Goal: Transaction & Acquisition: Purchase product/service

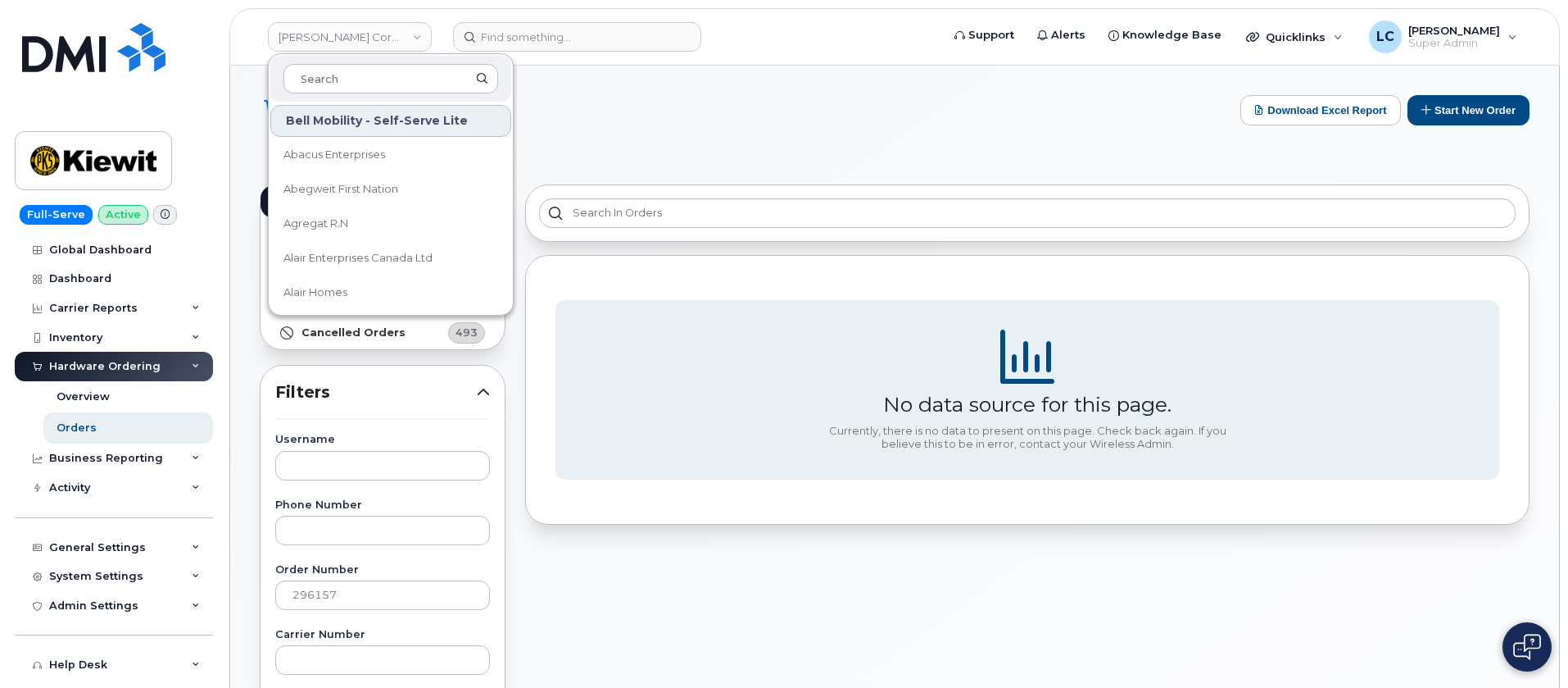
click at [783, 127] on div "Orders Download Excel Report Start New Order" at bounding box center [895, 125] width 1270 height 60
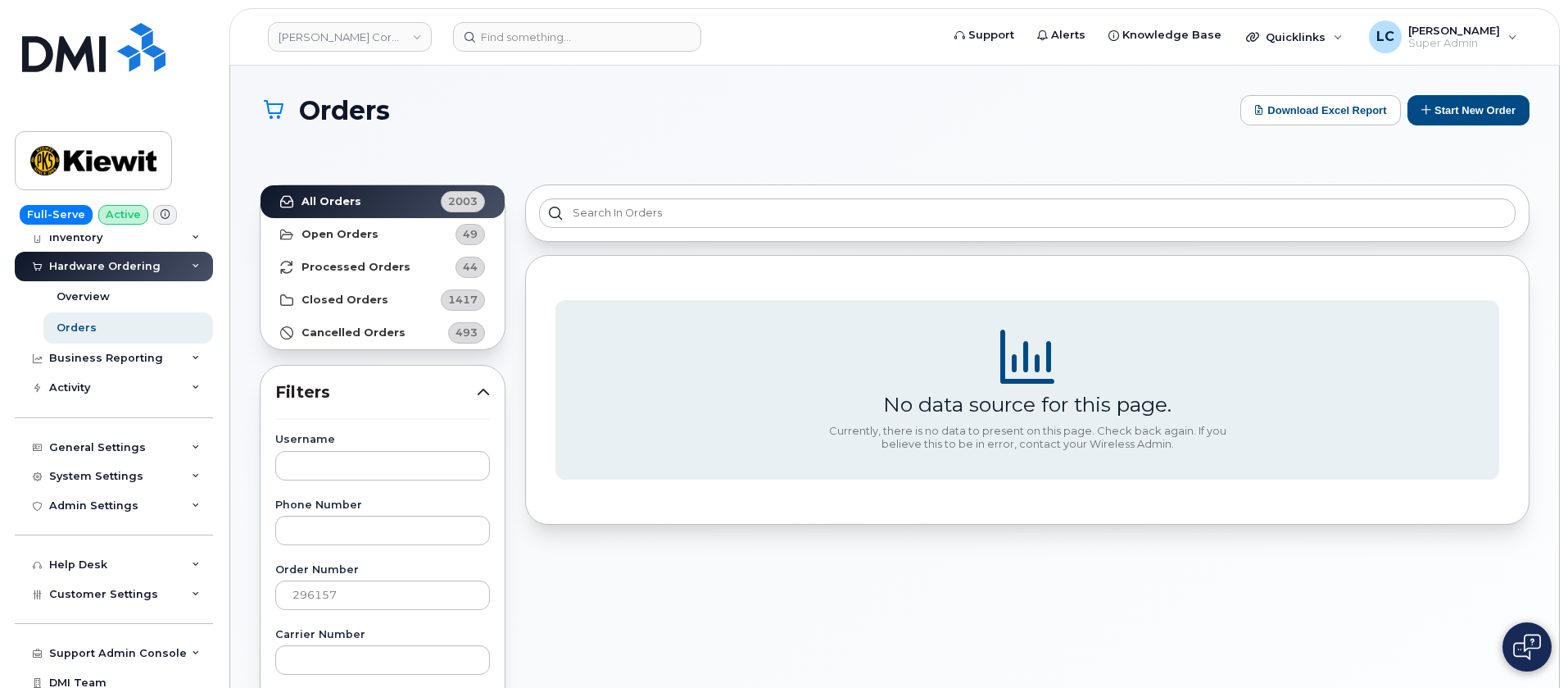
scroll to position [123, 0]
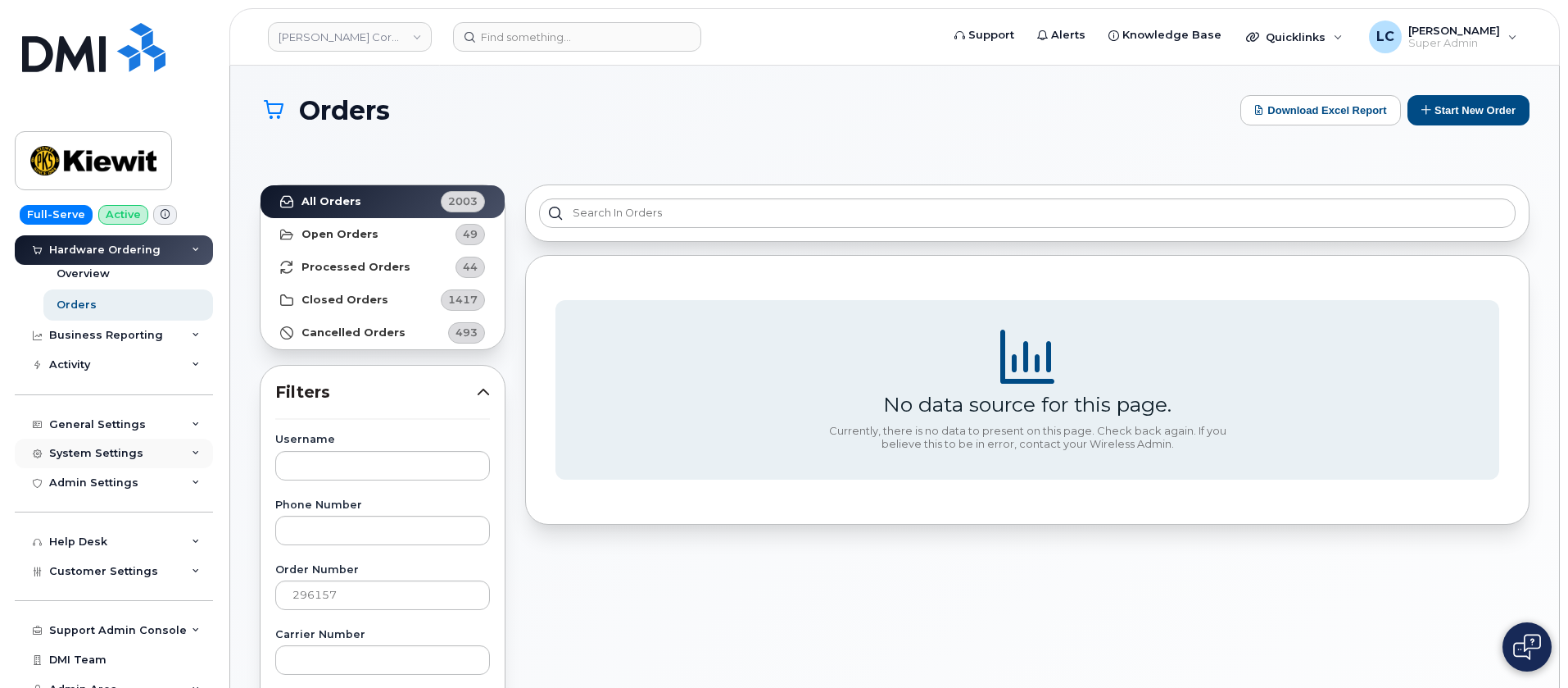
click at [125, 463] on div "System Settings" at bounding box center [114, 453] width 199 height 29
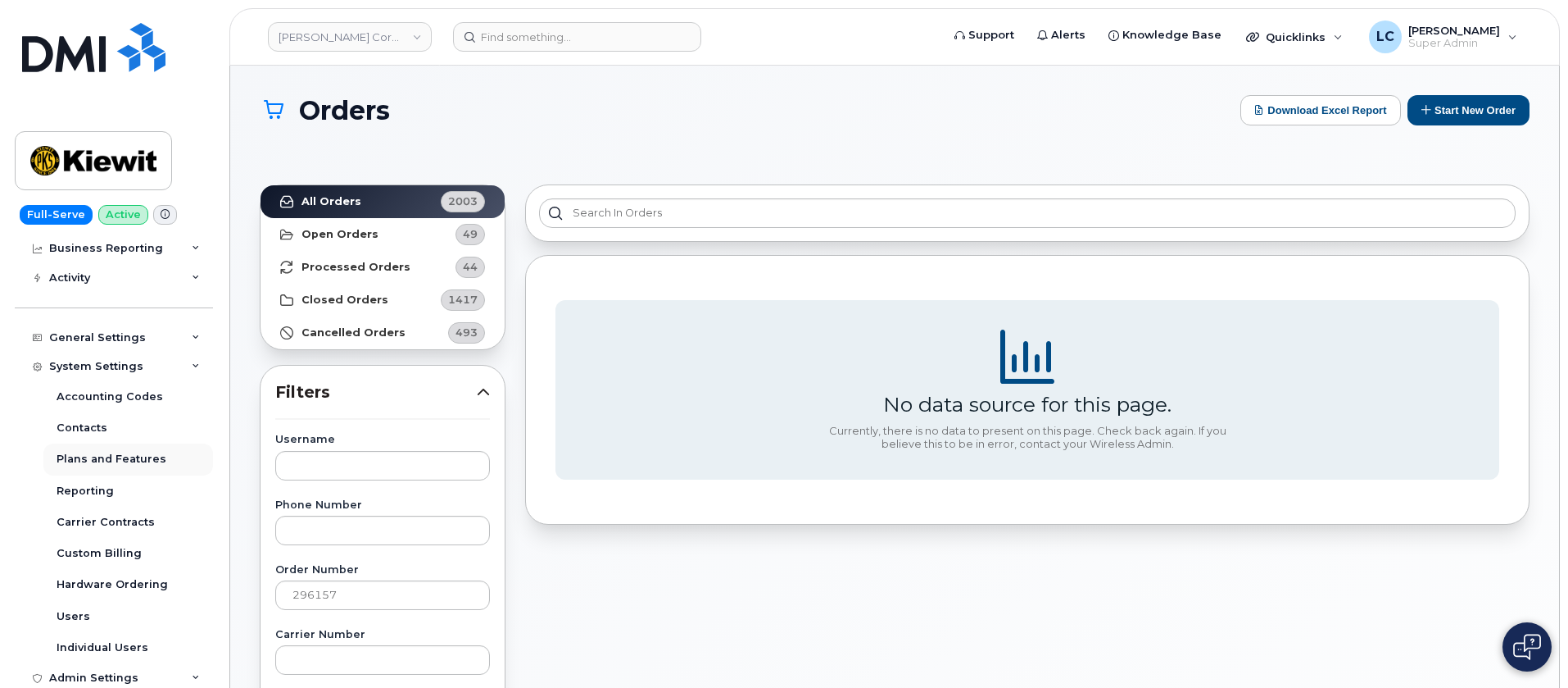
scroll to position [369, 0]
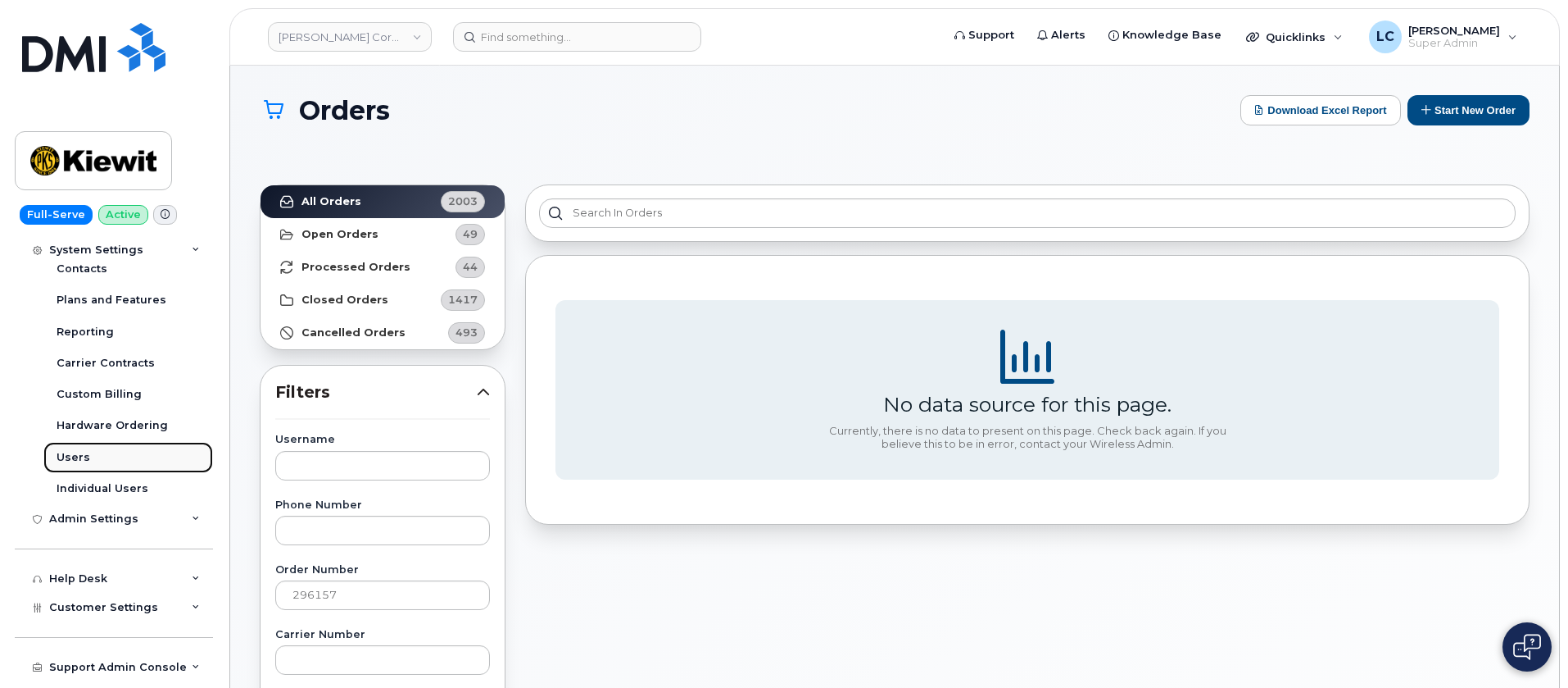
click at [97, 455] on link "Users" at bounding box center [128, 457] width 169 height 31
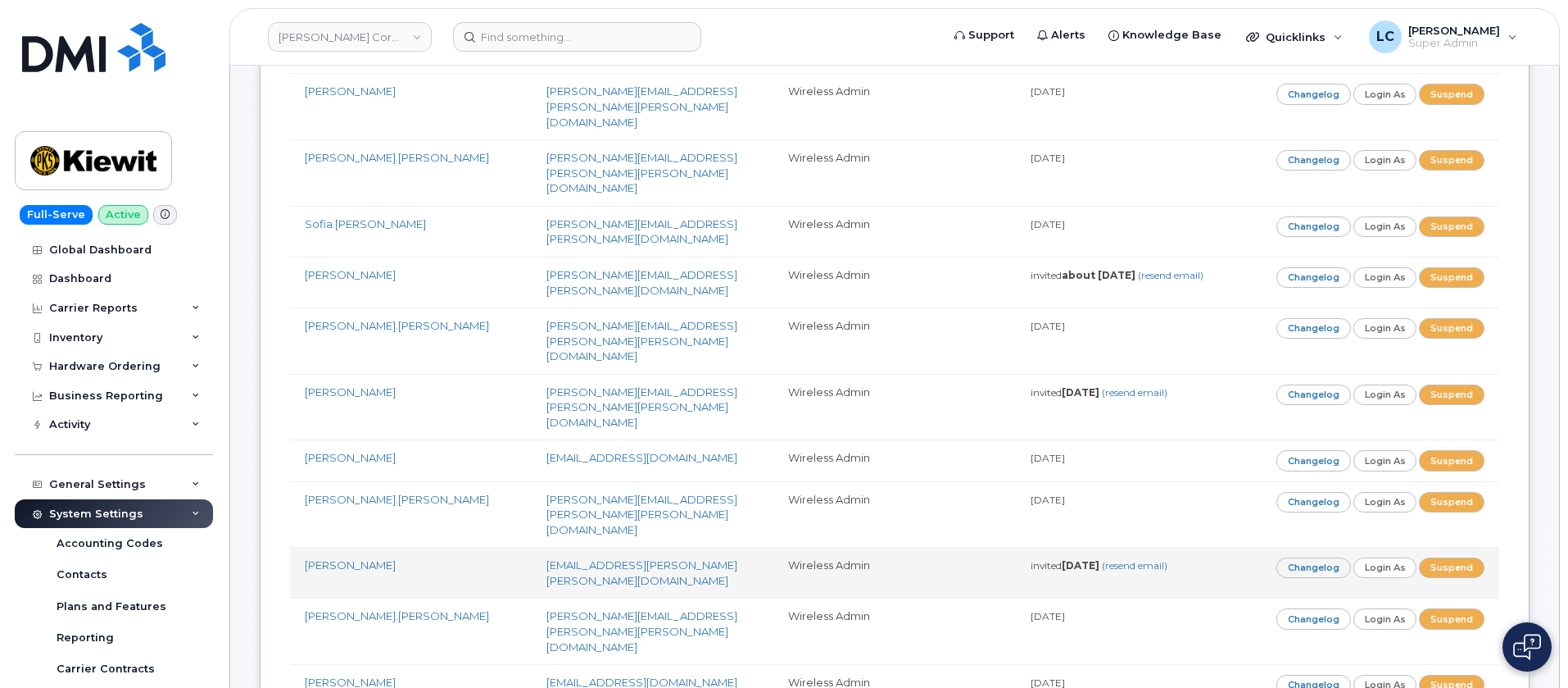
scroll to position [623, 0]
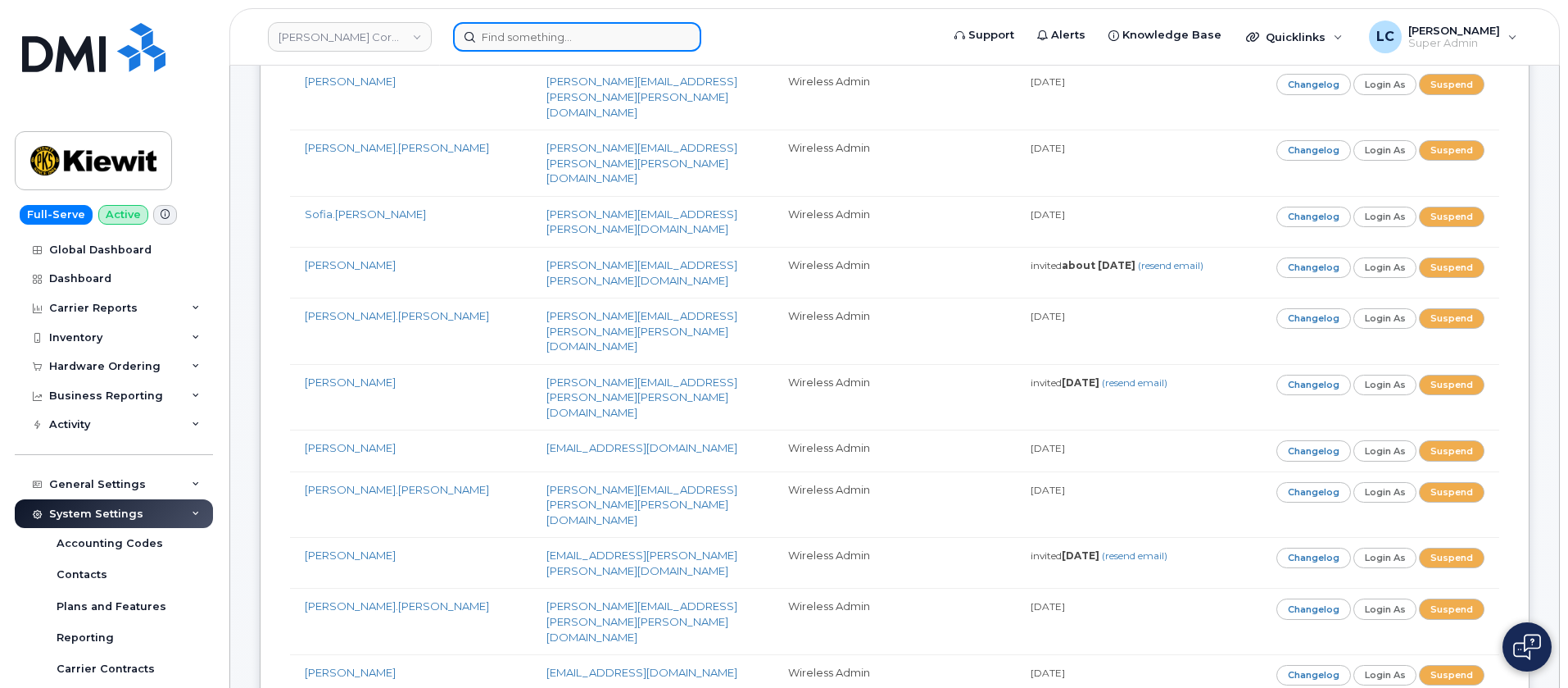
click at [534, 28] on input at bounding box center [577, 36] width 249 height 29
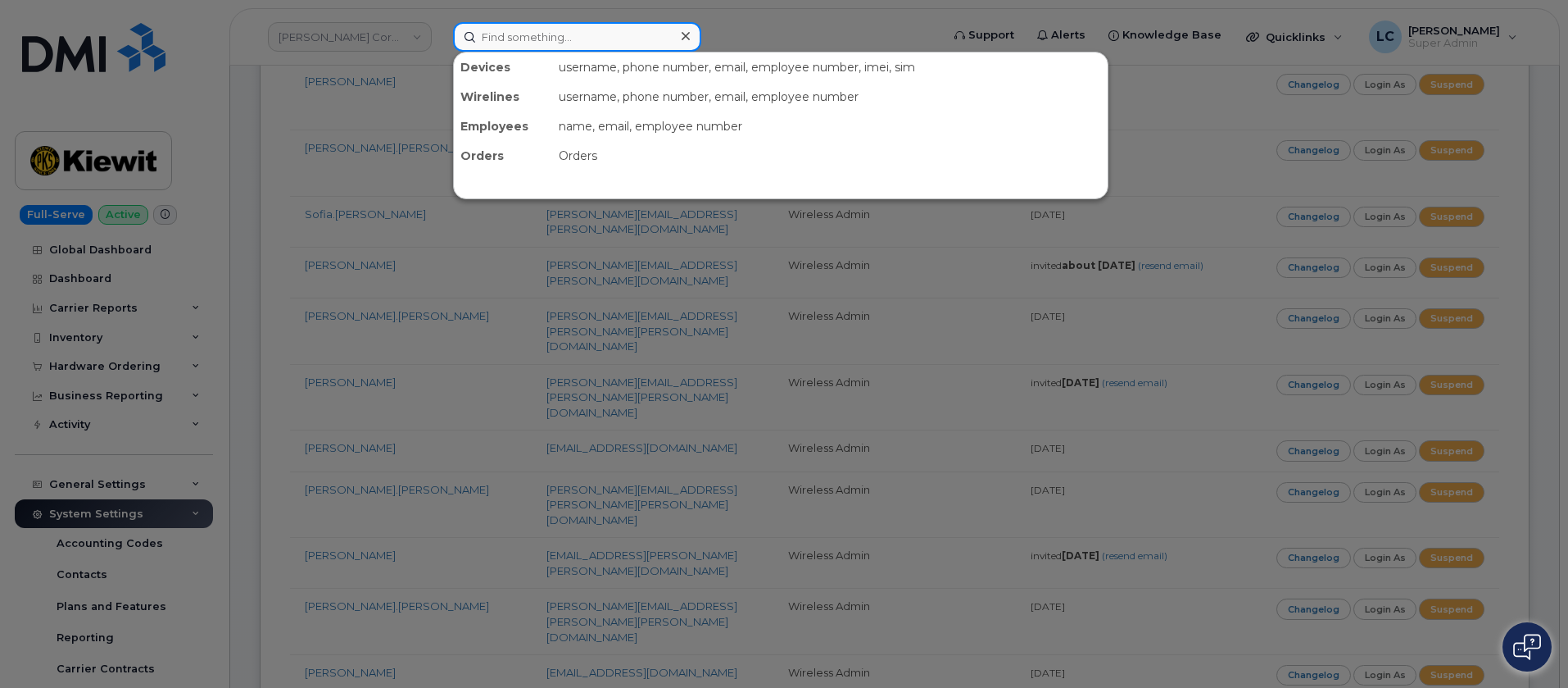
paste input "407-335-9185"
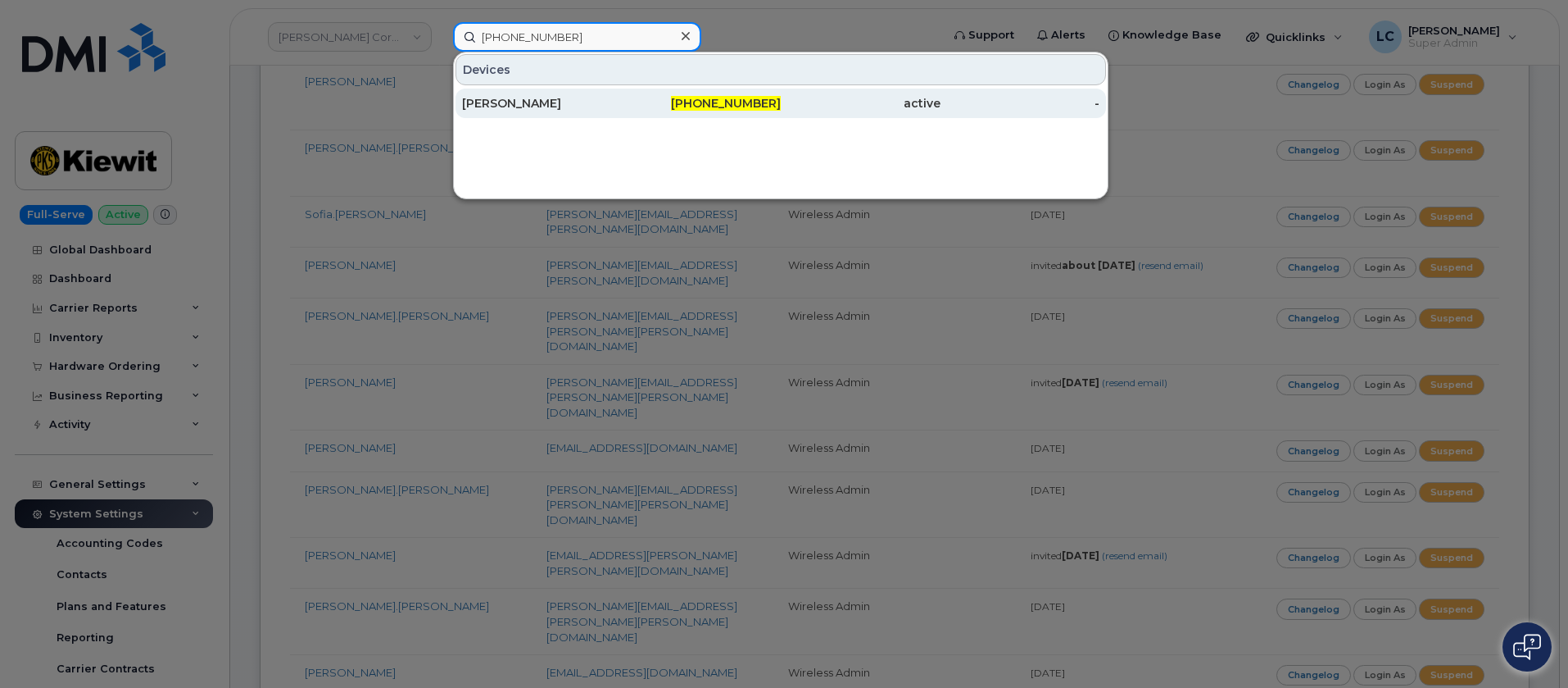
type input "407-335-9185"
click at [640, 105] on div "407-335-9185" at bounding box center [702, 103] width 159 height 16
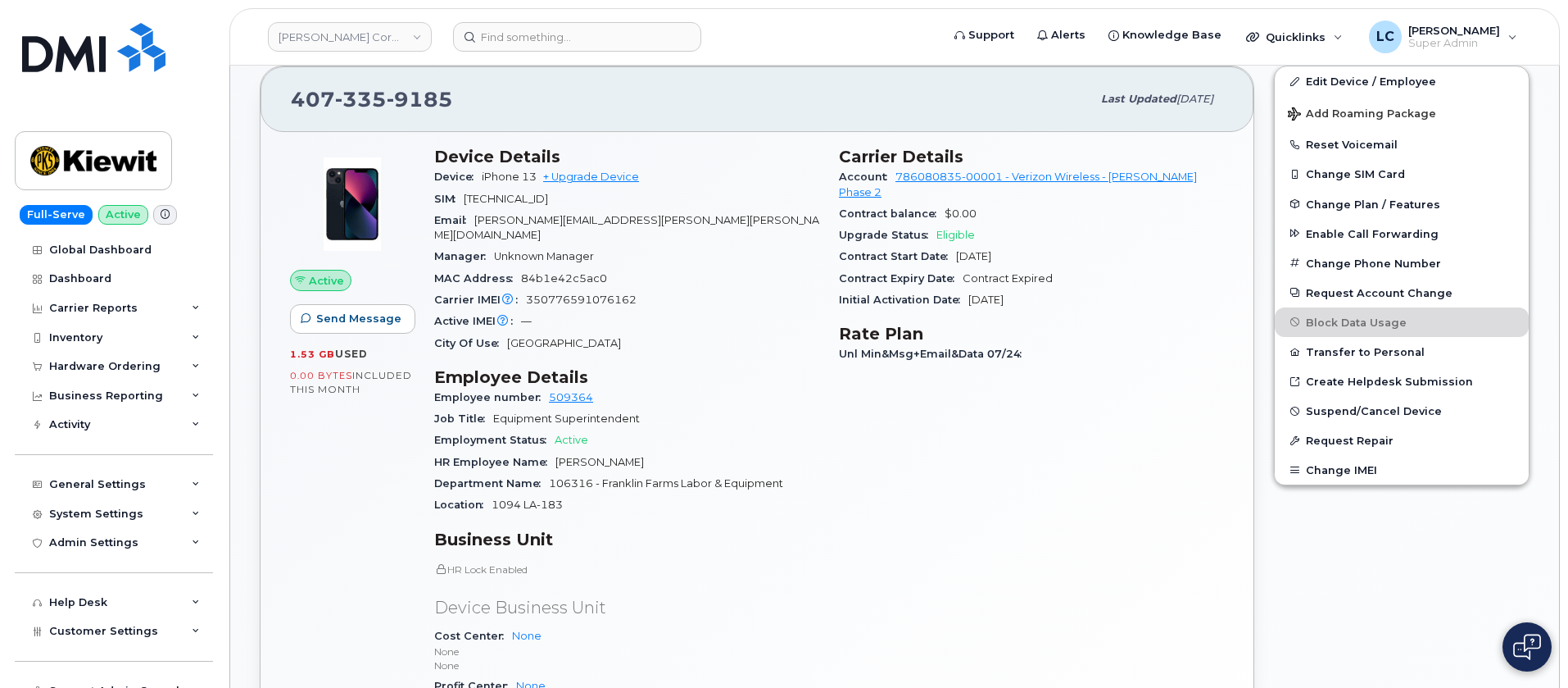
scroll to position [246, 0]
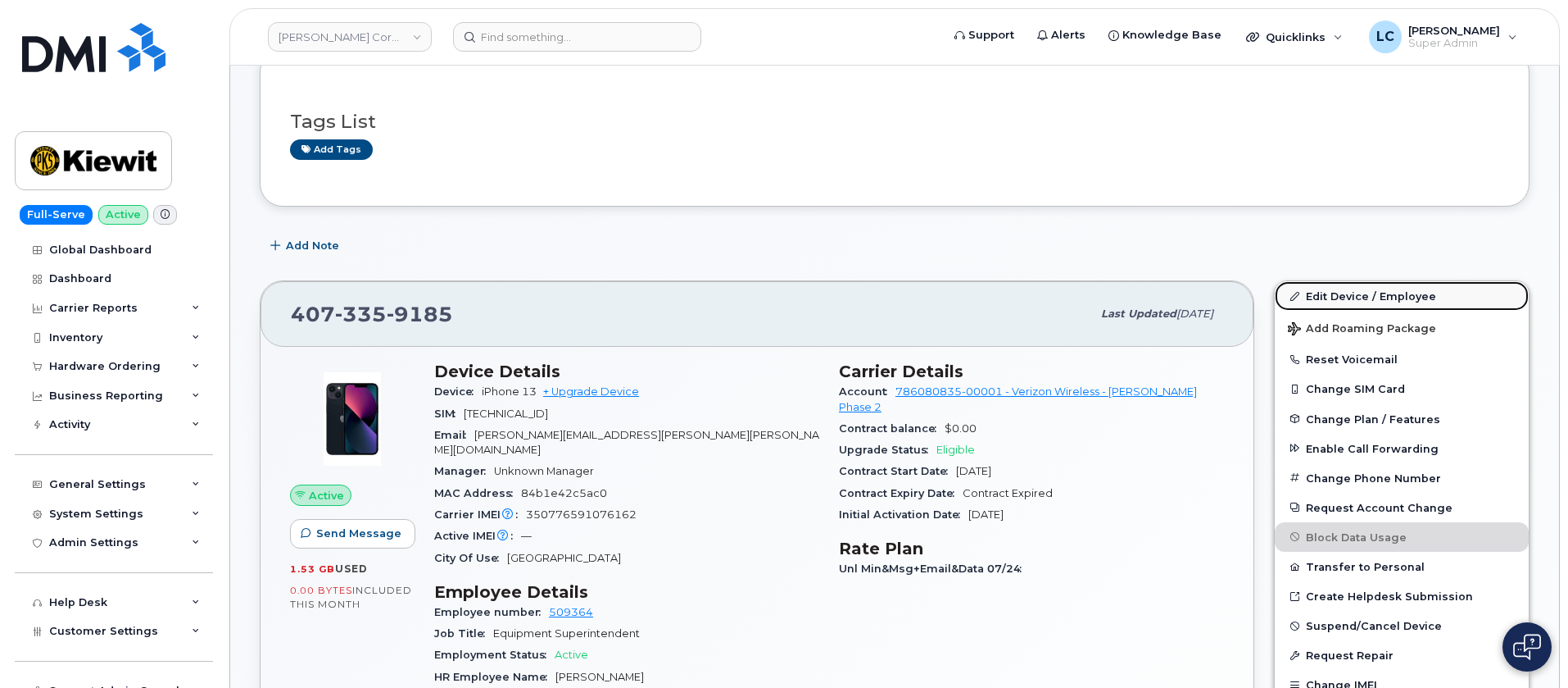
click at [1410, 293] on link "Edit Device / Employee" at bounding box center [1401, 295] width 254 height 29
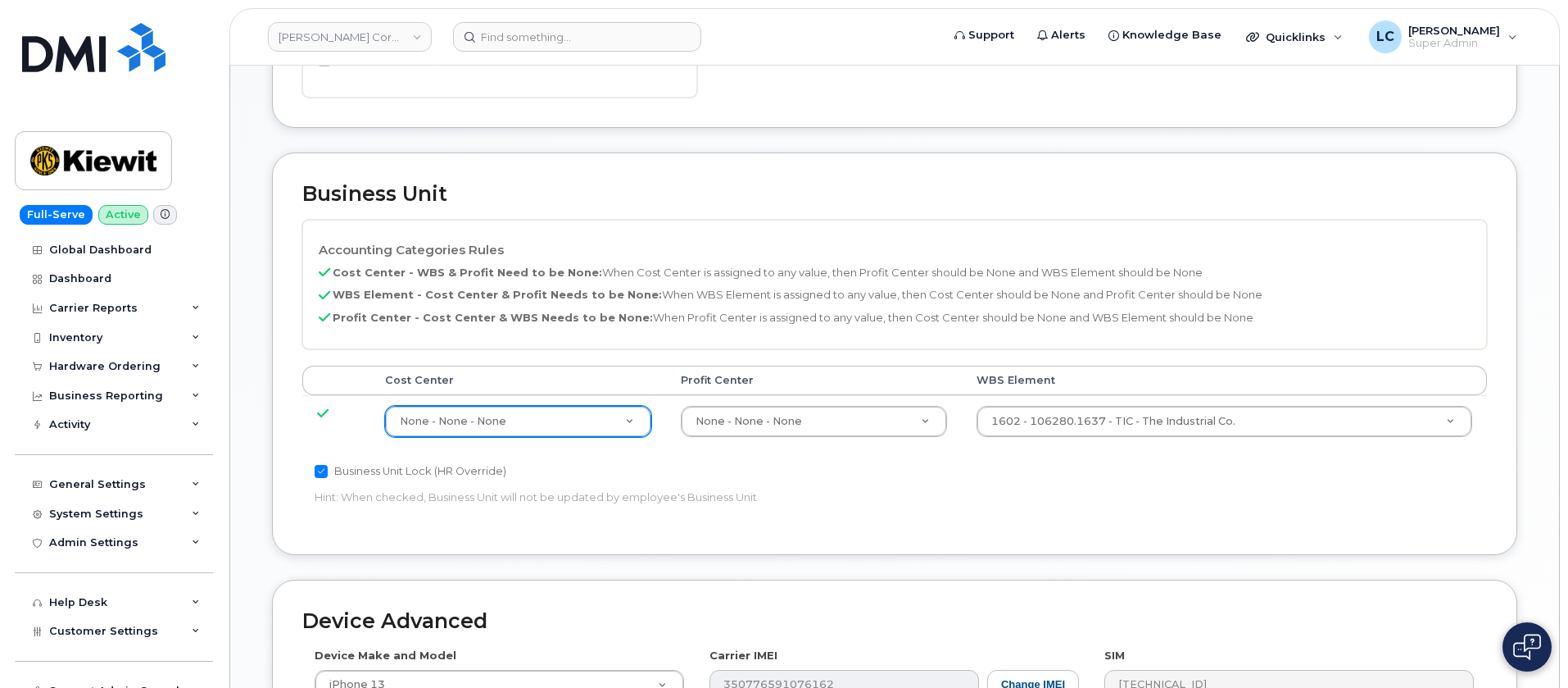
scroll to position [737, 0]
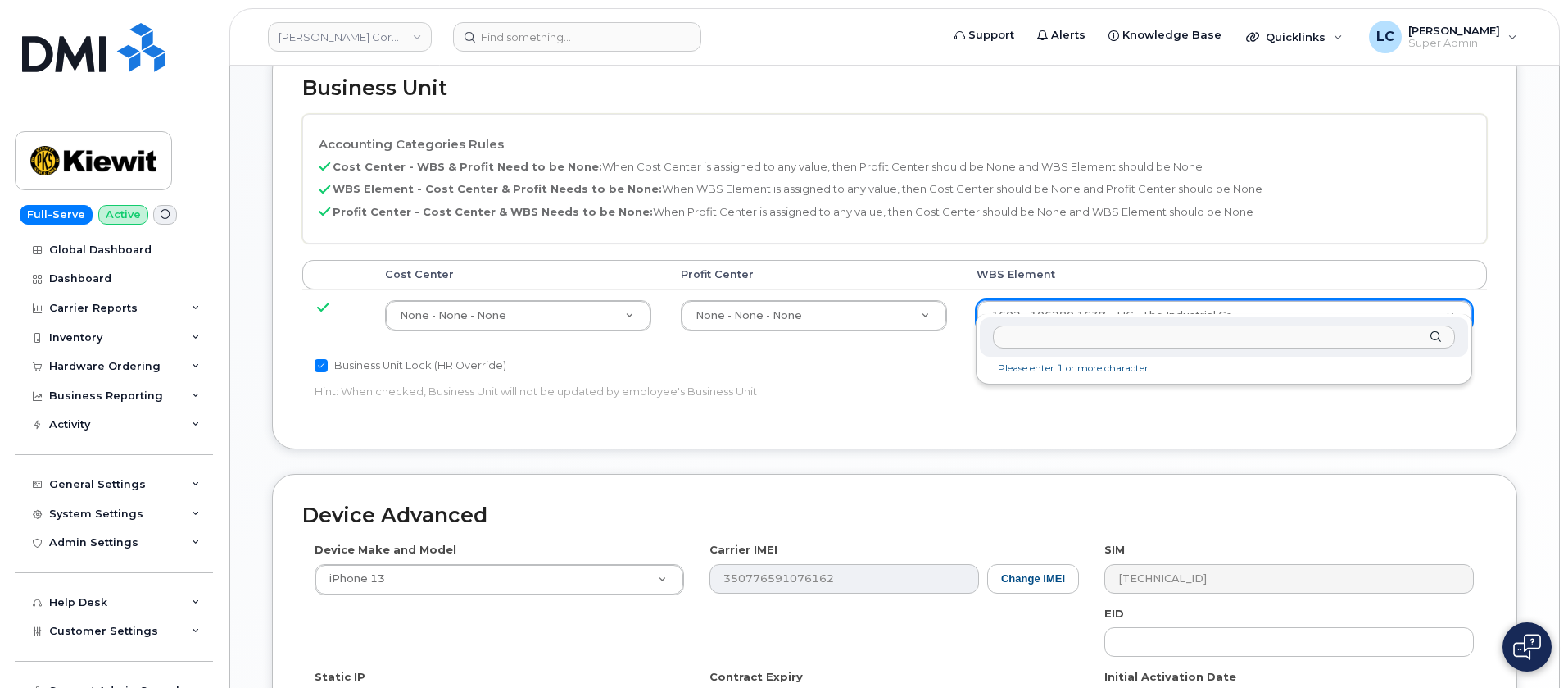
click at [1112, 334] on input "text" at bounding box center [1224, 337] width 462 height 24
type input "106256.2393"
type input "33924559"
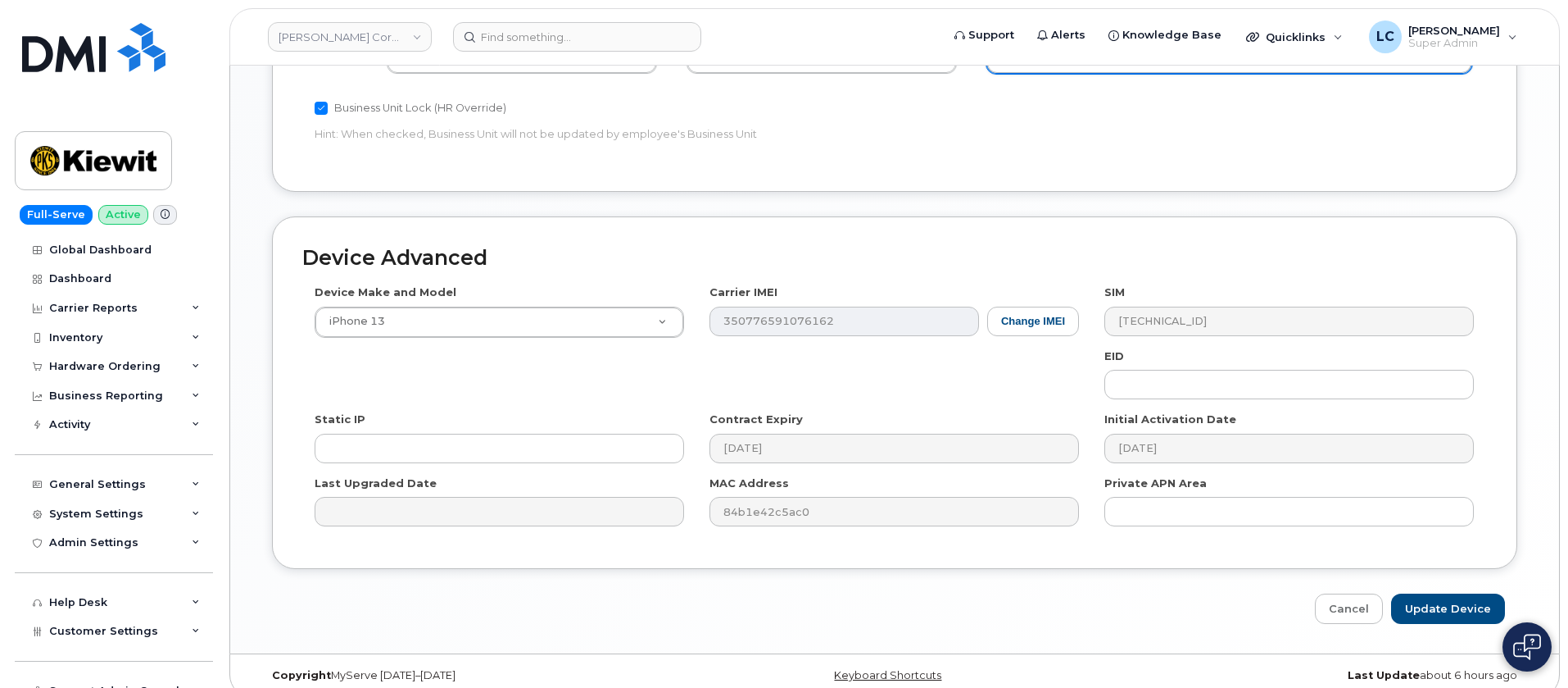
scroll to position [997, 0]
click at [1444, 591] on input "Update Device" at bounding box center [1448, 606] width 114 height 30
type input "Saving..."
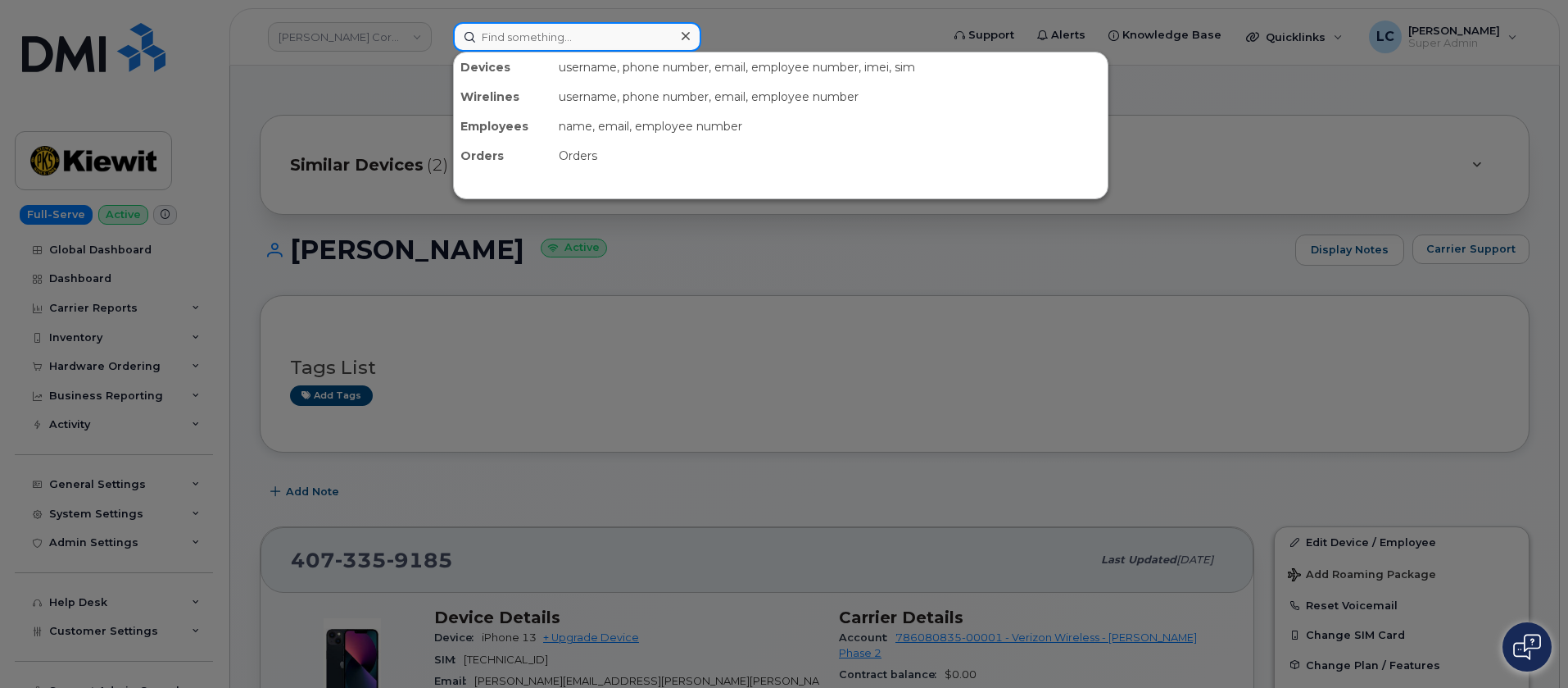
click at [586, 45] on input at bounding box center [577, 36] width 249 height 29
paste input "469-781-6329"
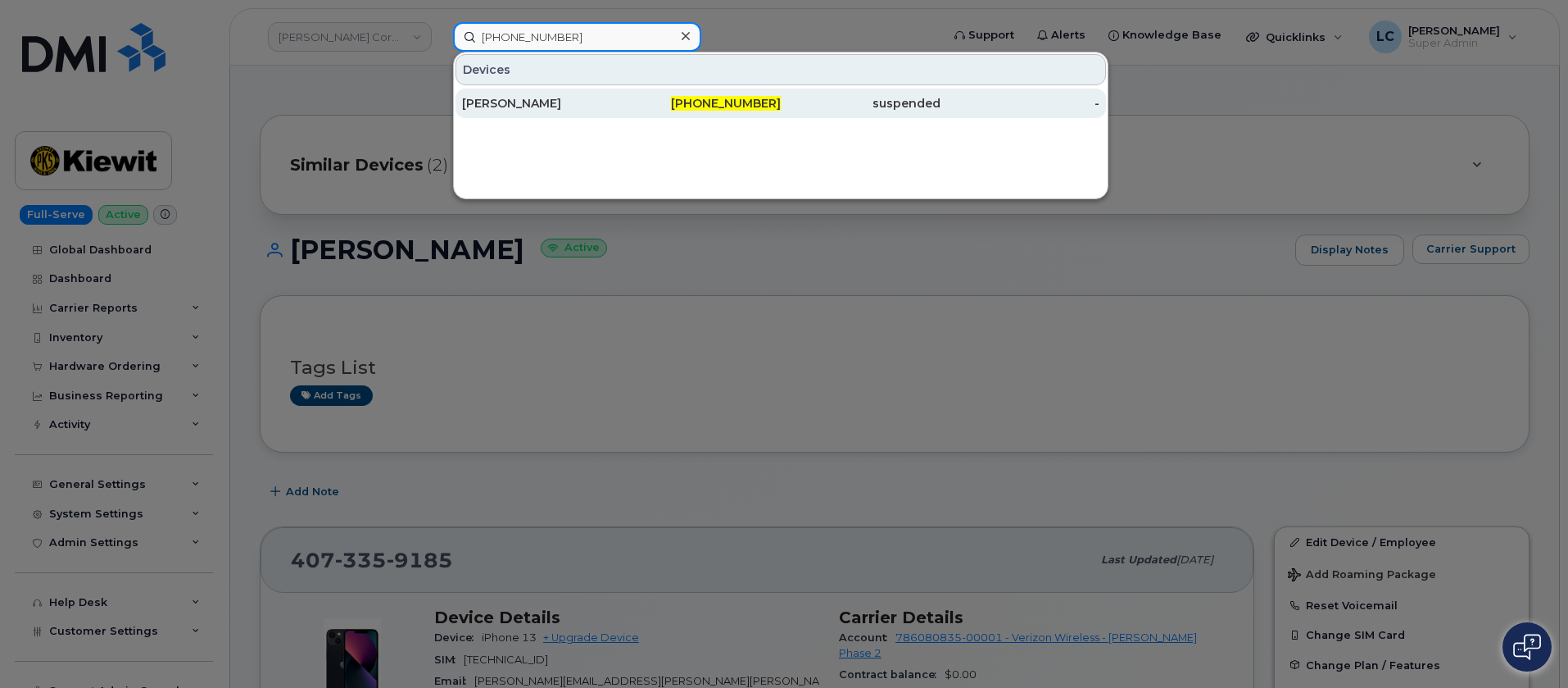
type input "469-781-6329"
click at [692, 105] on span "469-781-6329" at bounding box center [726, 103] width 110 height 15
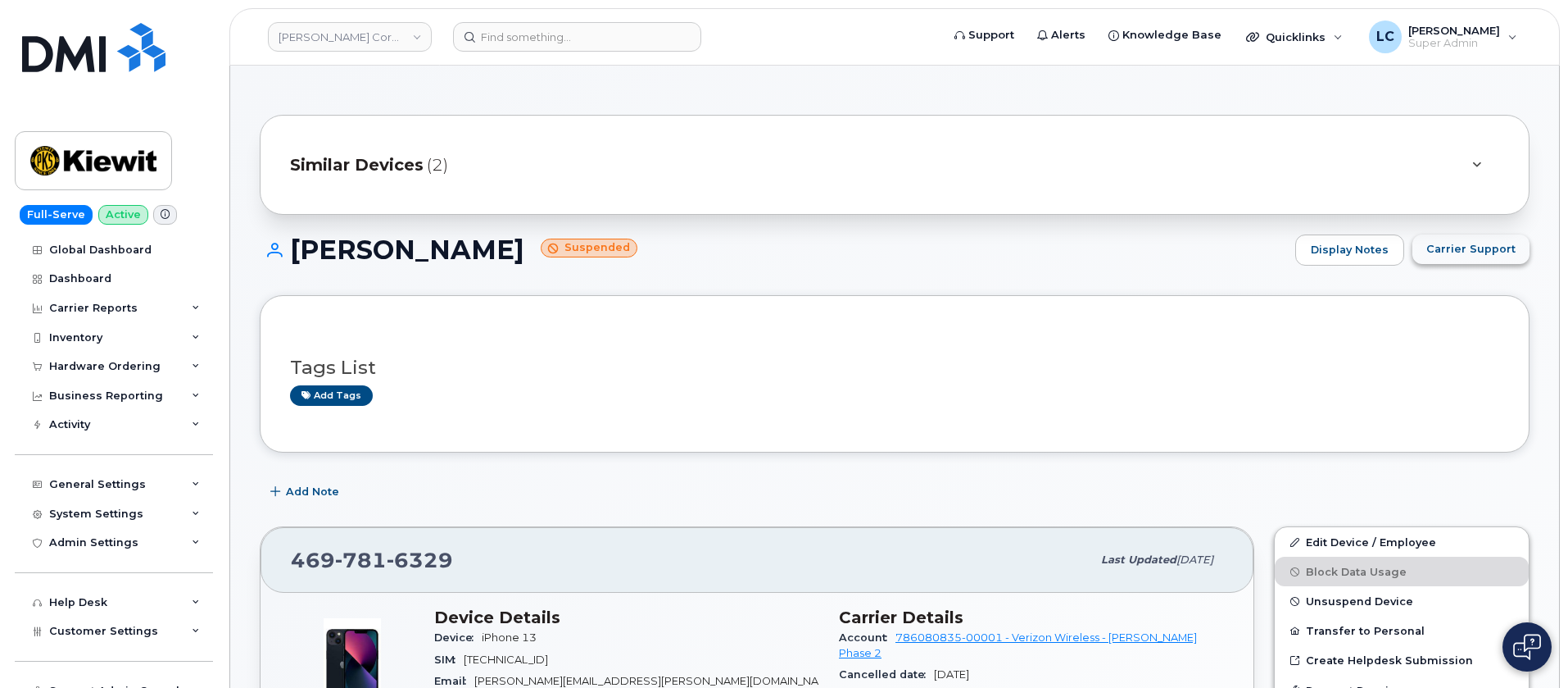
click at [1494, 249] on span "Carrier Support" at bounding box center [1471, 248] width 89 height 15
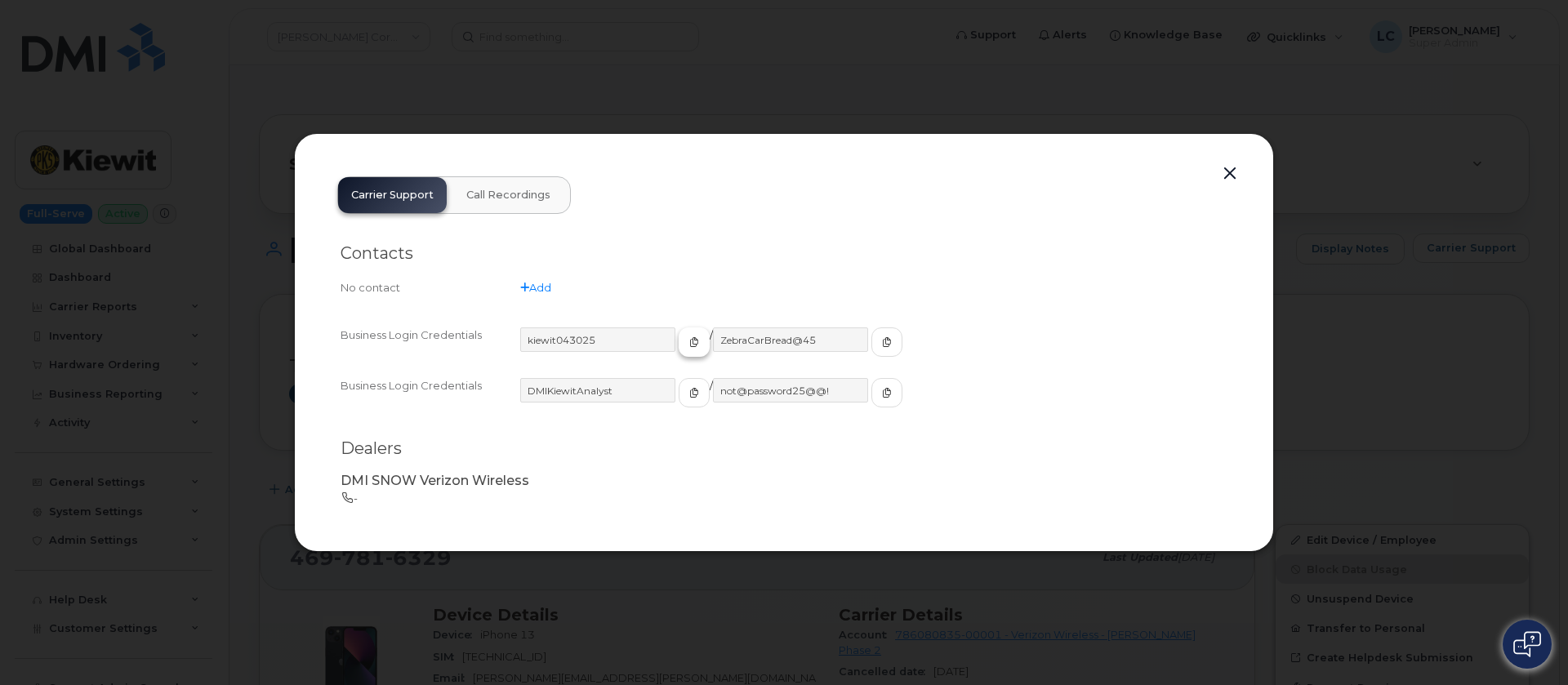
click at [686, 345] on span "button" at bounding box center [694, 342] width 15 height 15
click at [872, 345] on button "button" at bounding box center [887, 342] width 31 height 29
click at [1142, 85] on div at bounding box center [784, 342] width 1568 height 685
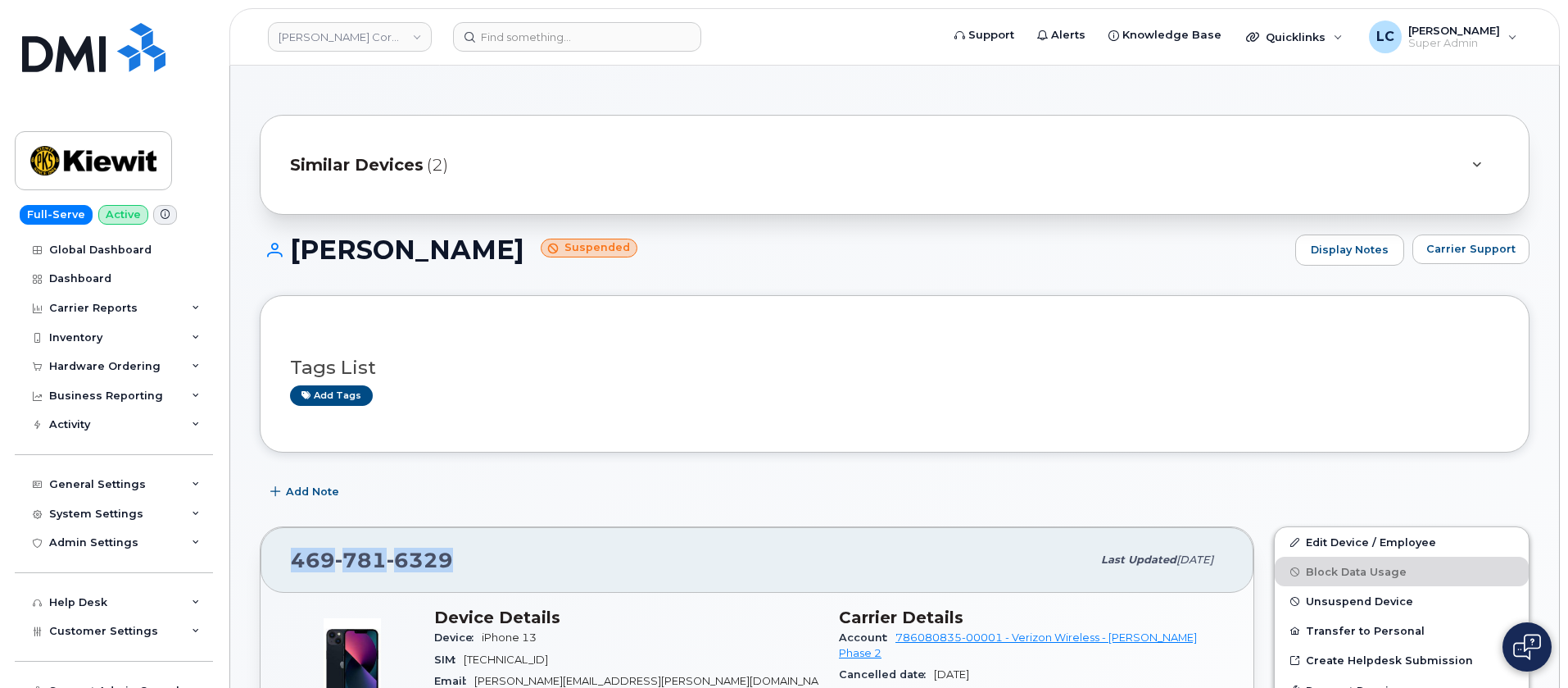
drag, startPoint x: 454, startPoint y: 548, endPoint x: 282, endPoint y: 564, distance: 172.7
click at [282, 564] on div "469 781 6329 Last updated Aug 12, 2025" at bounding box center [757, 560] width 993 height 66
copy span "469 781 6329"
click at [378, 42] on link "Kiewit Corporation" at bounding box center [350, 36] width 164 height 29
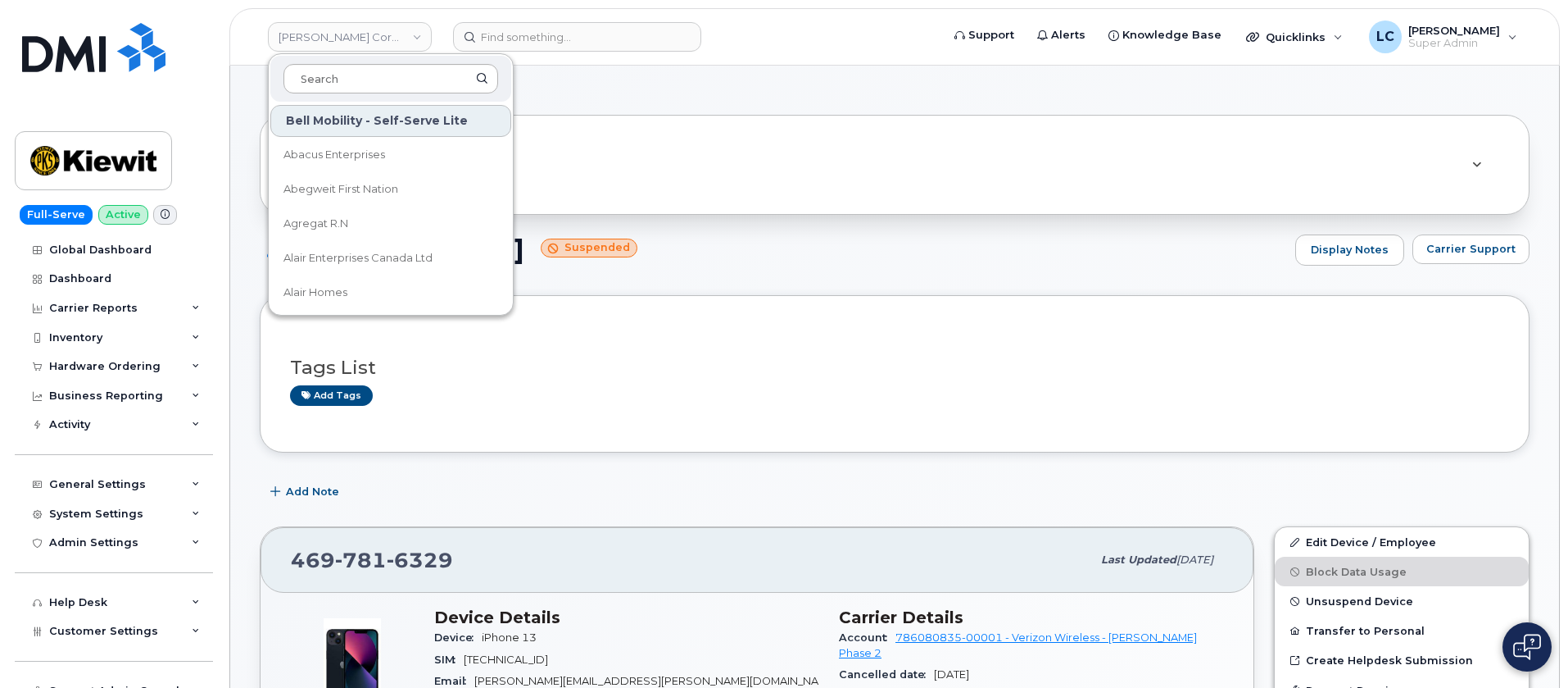
click at [384, 72] on input at bounding box center [391, 78] width 215 height 29
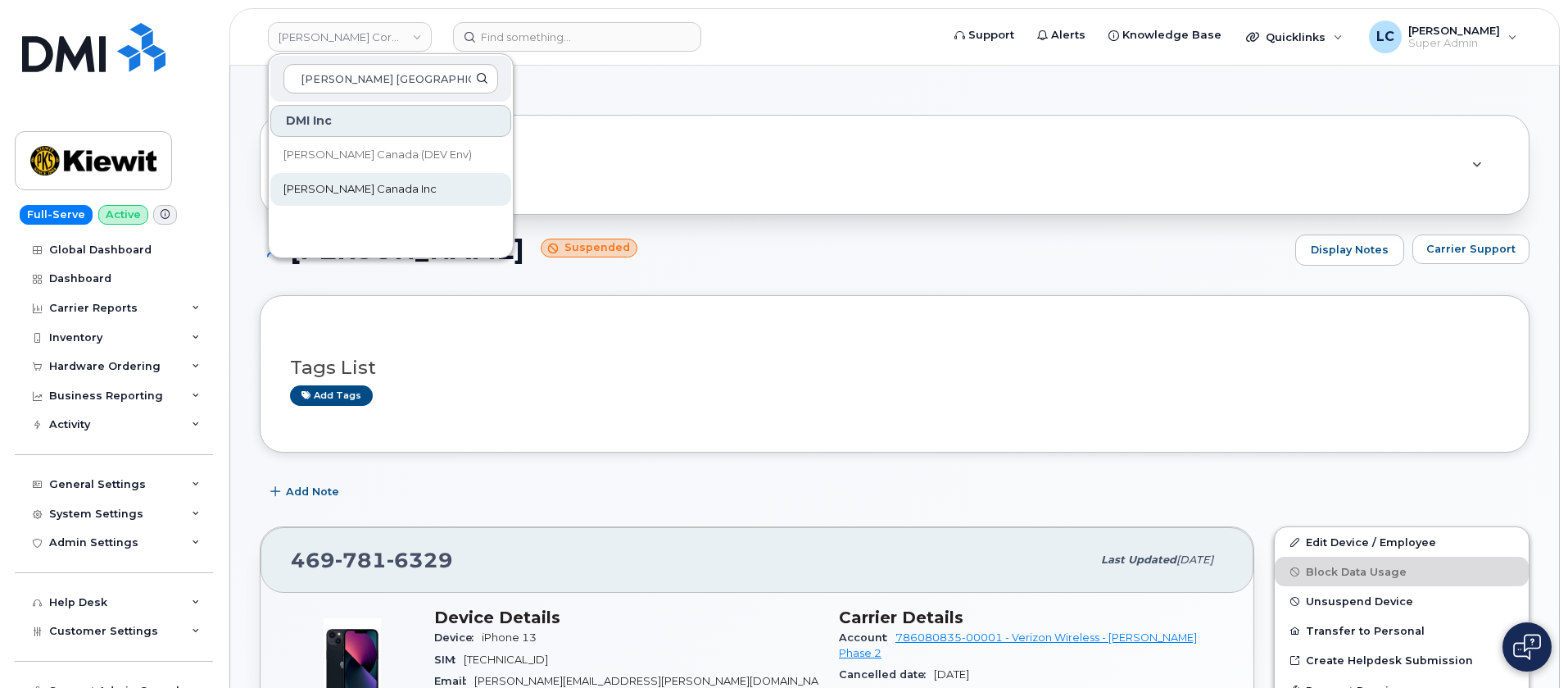
type input "Kiewit Canada"
click at [393, 184] on link "[PERSON_NAME] Canada Inc" at bounding box center [391, 190] width 241 height 33
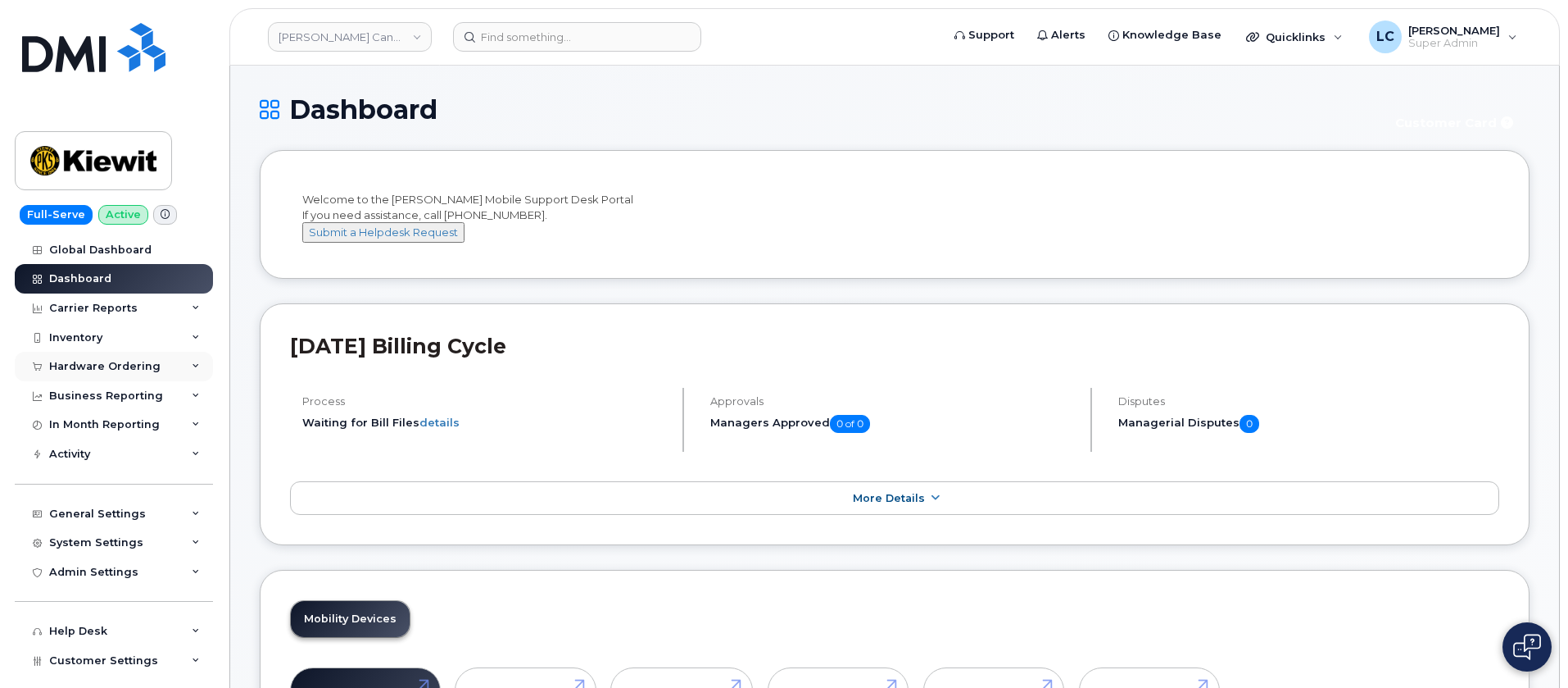
click at [155, 371] on div "Hardware Ordering" at bounding box center [114, 366] width 199 height 29
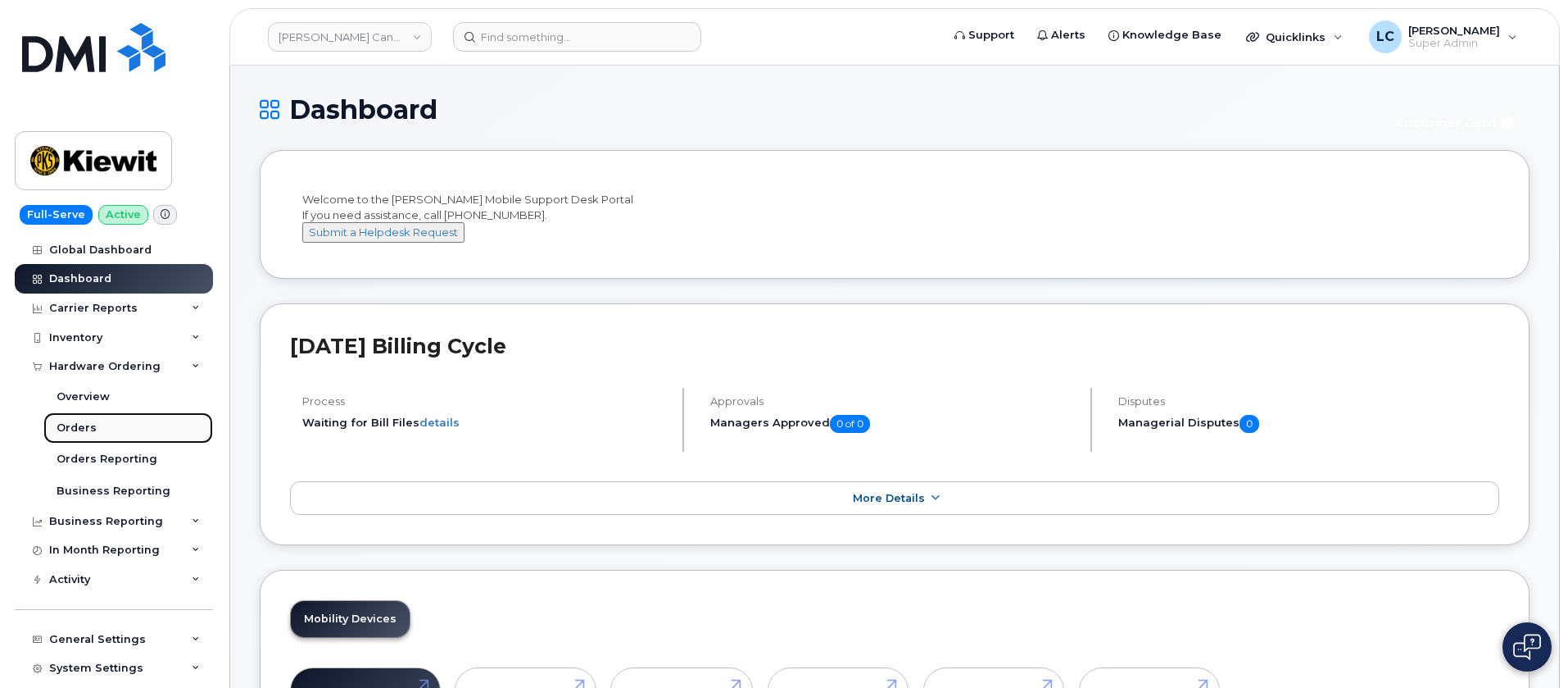
click at [120, 421] on link "Orders" at bounding box center [128, 427] width 169 height 31
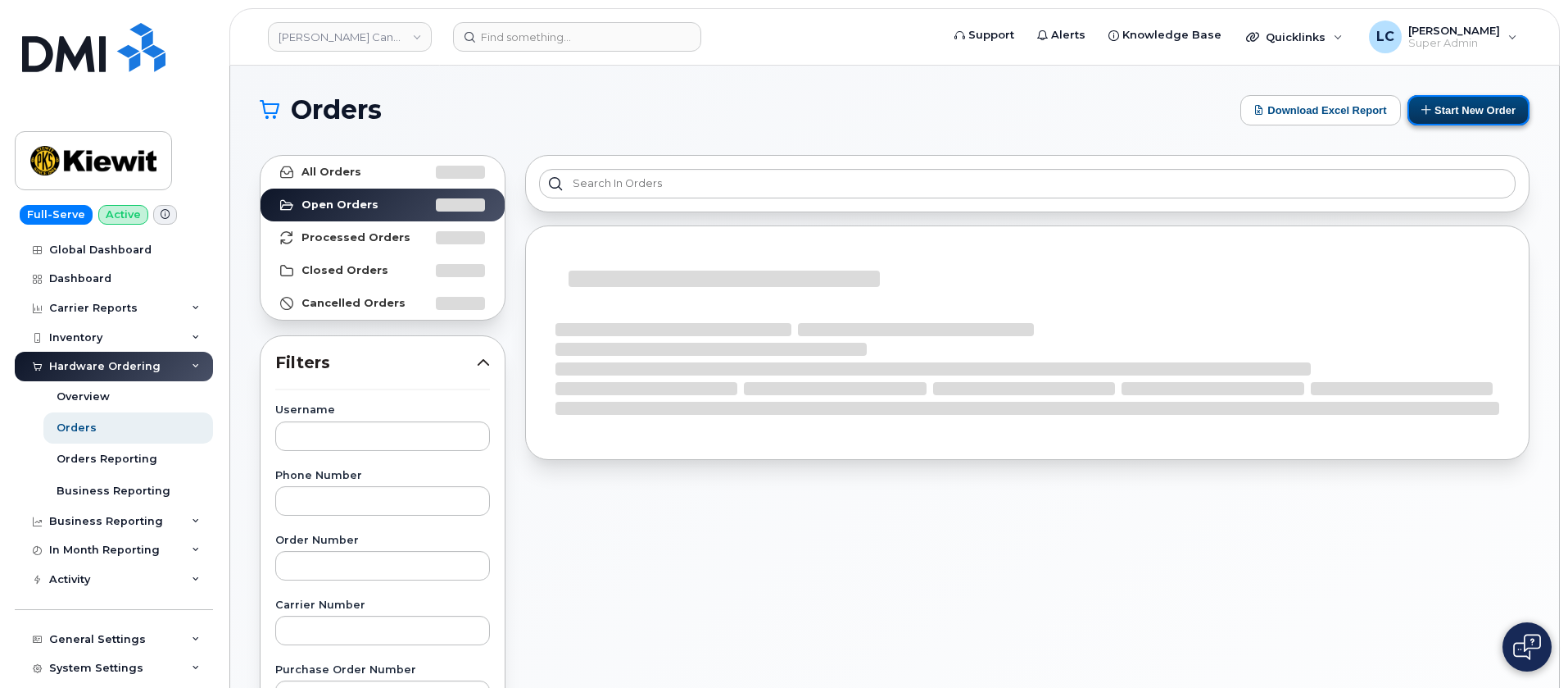
click at [1444, 113] on button "Start New Order" at bounding box center [1469, 109] width 122 height 30
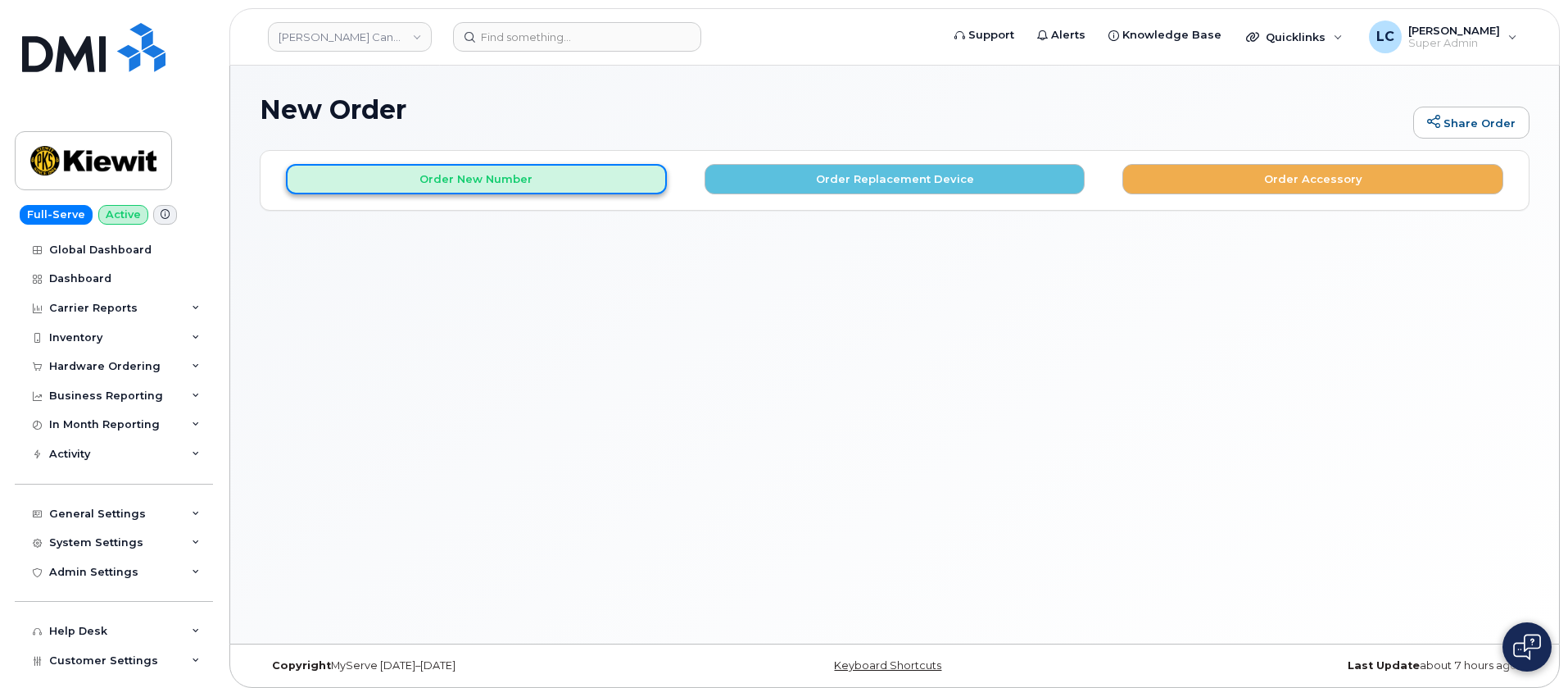
click at [549, 174] on button "Order New Number" at bounding box center [477, 179] width 381 height 30
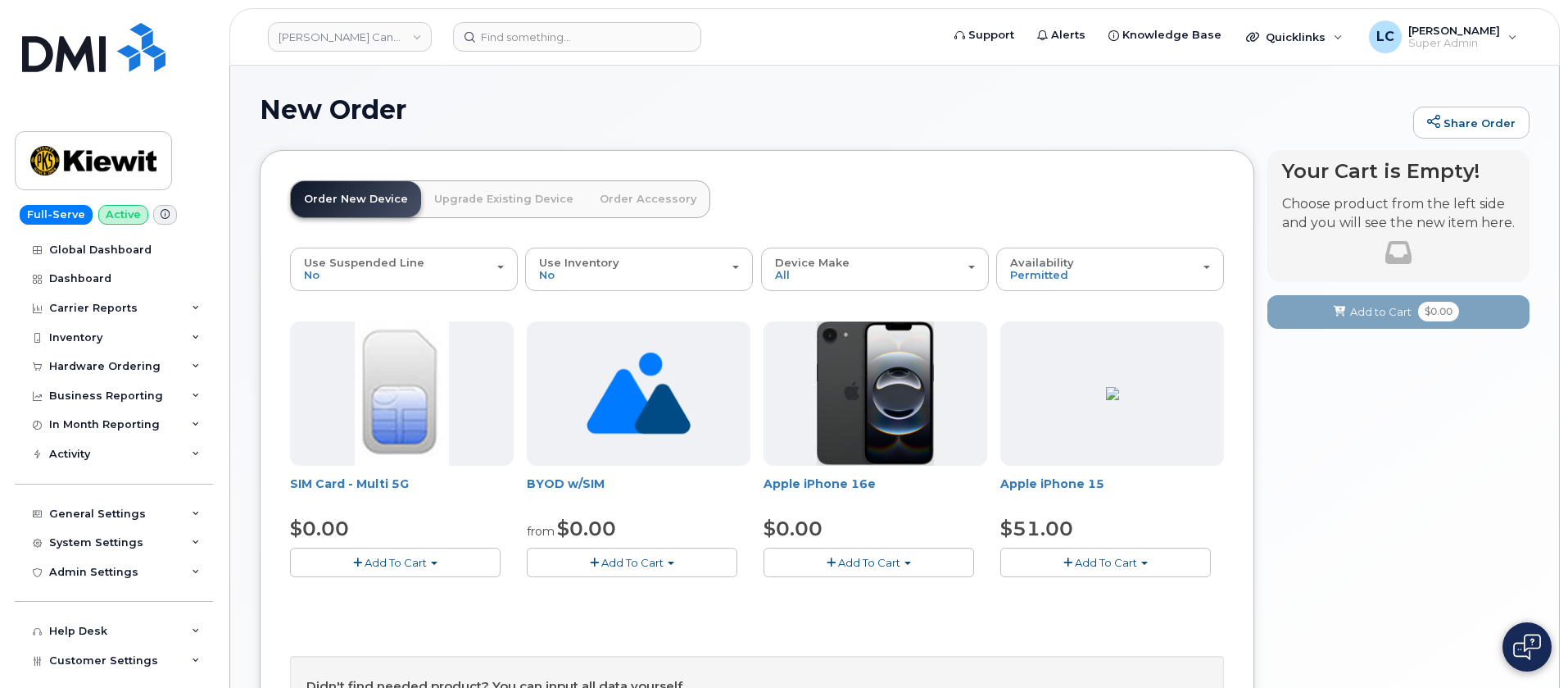
click at [932, 564] on button "Add To Cart" at bounding box center [868, 561] width 210 height 28
click at [914, 595] on link "$0.00 - 3 Year Activation (128GB)" at bounding box center [874, 592] width 211 height 20
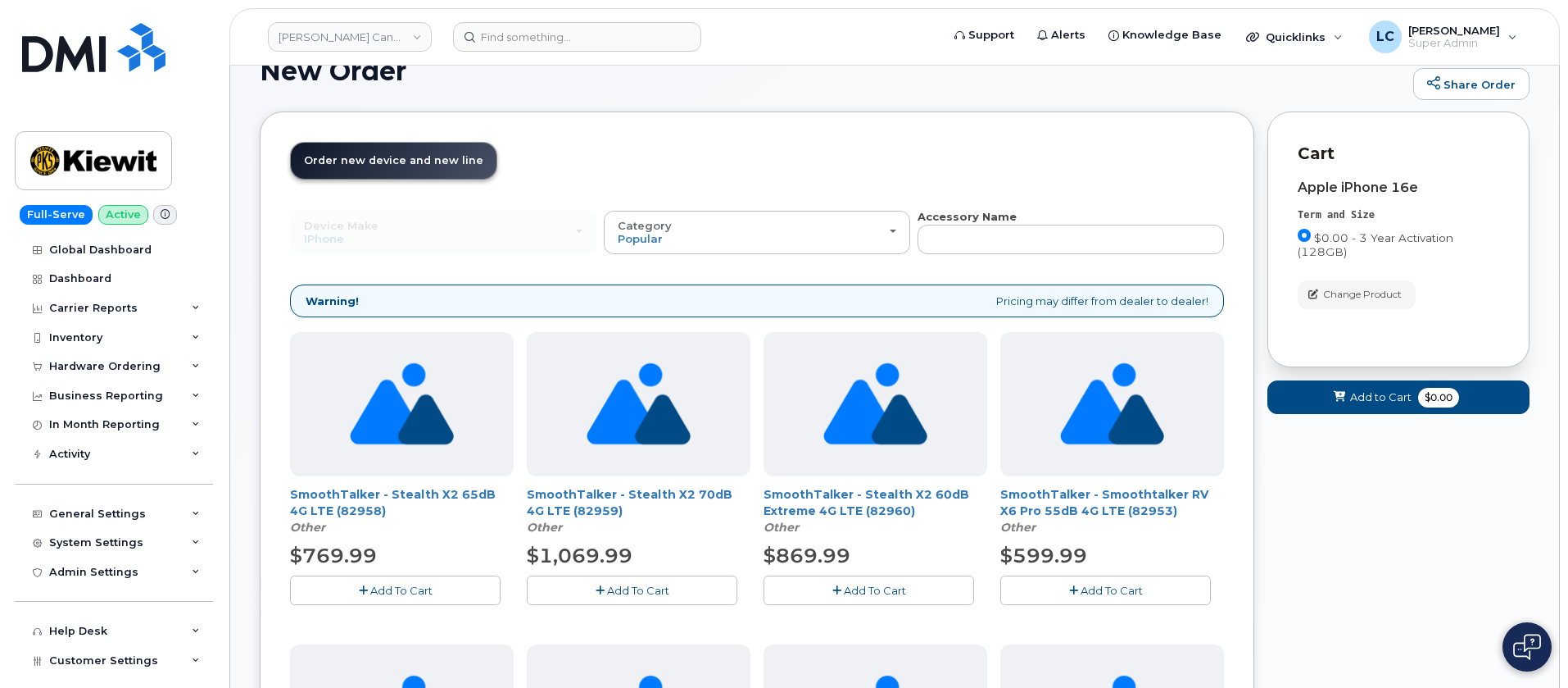
scroll to position [8, 0]
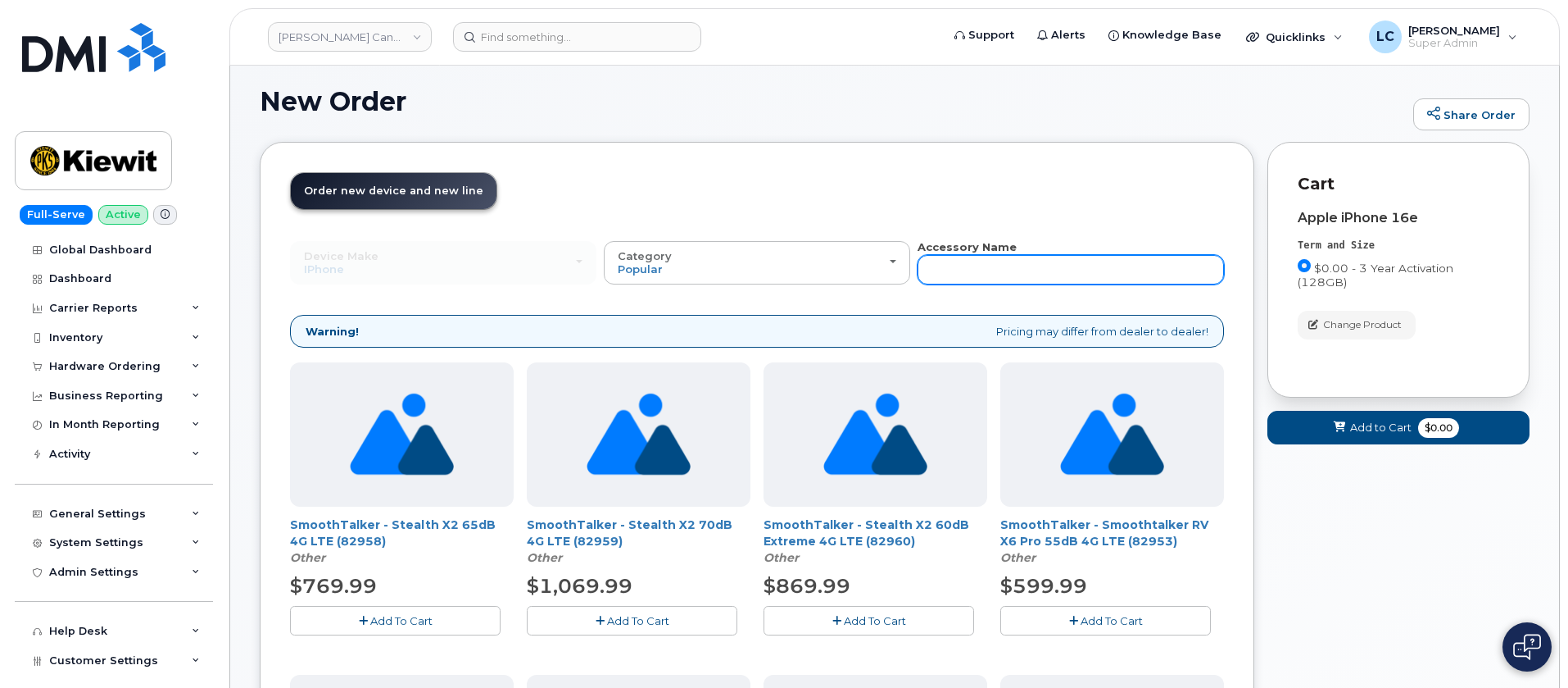
click at [1039, 277] on input "text" at bounding box center [1071, 270] width 306 height 29
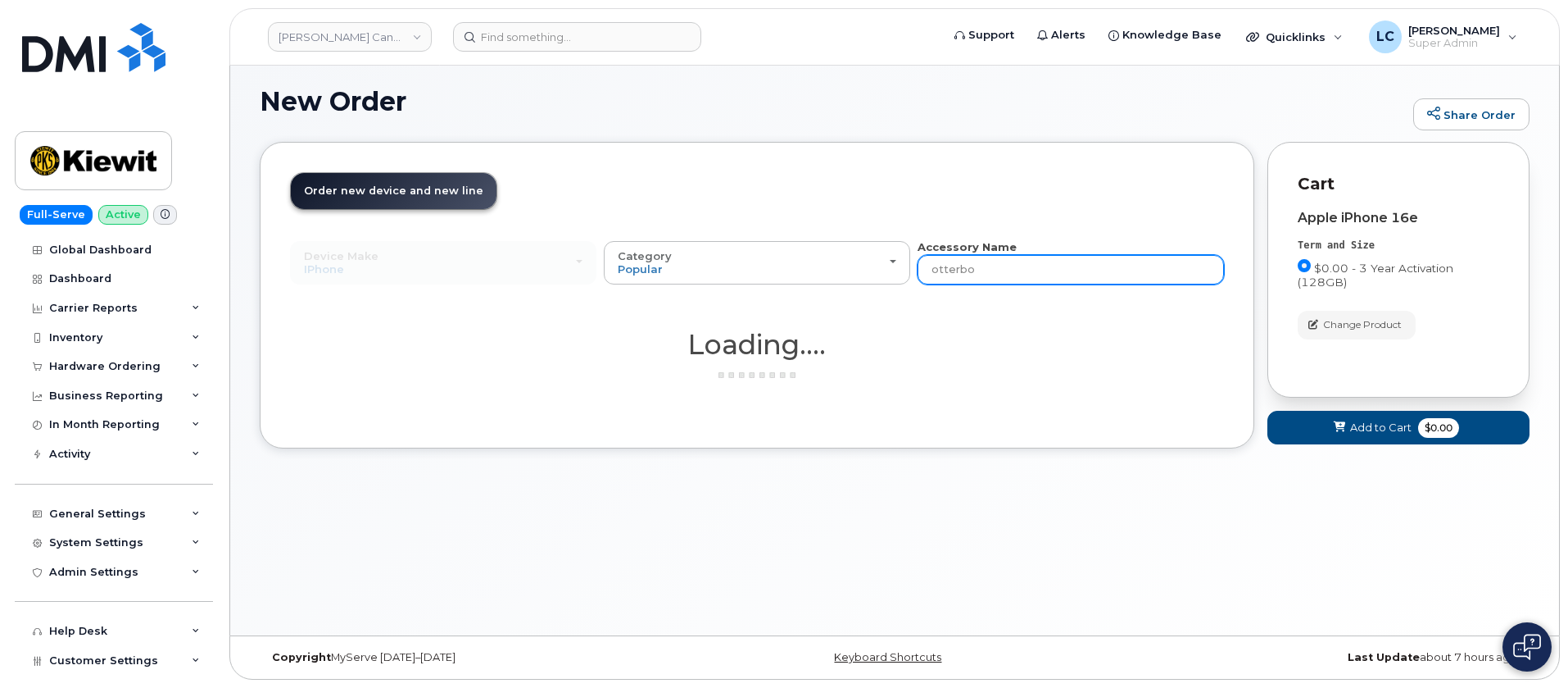
type input "otterbox"
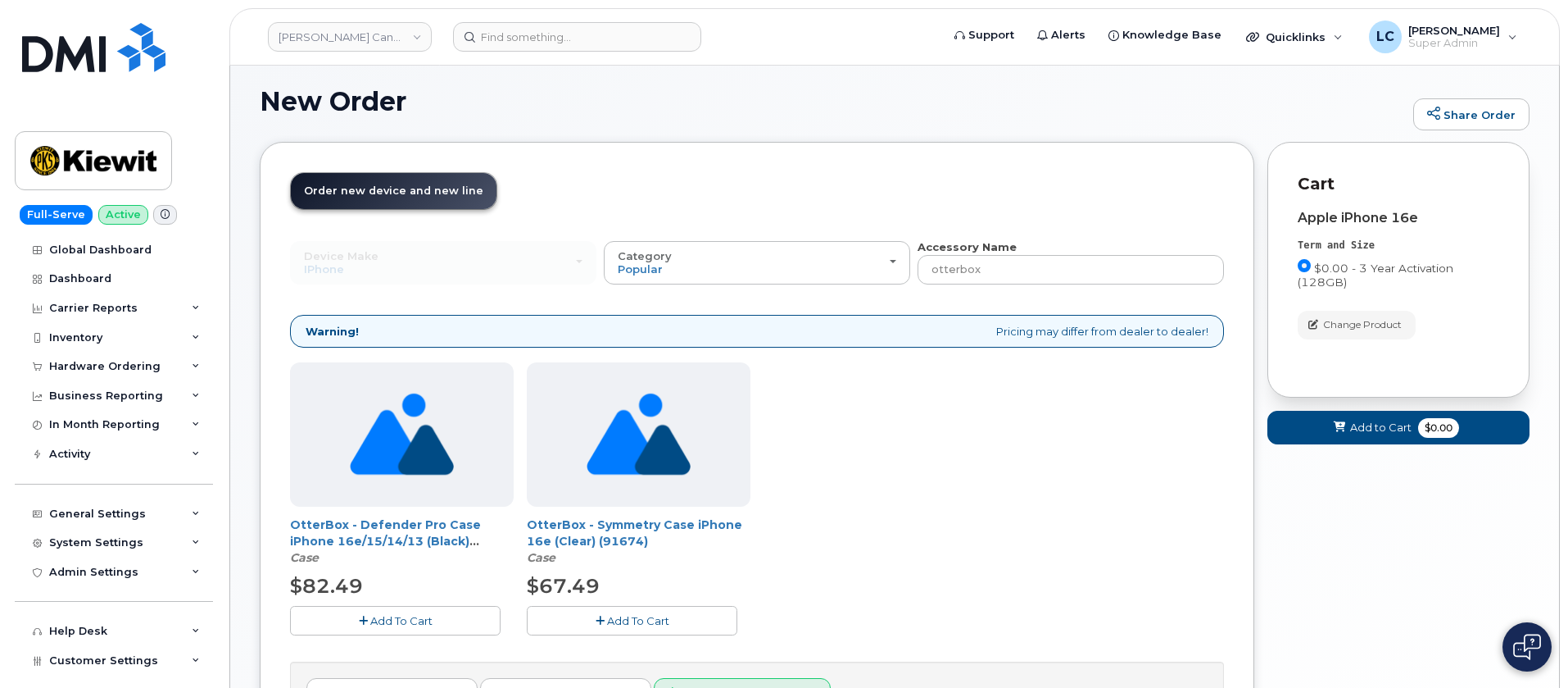
click at [479, 621] on button "Add To Cart" at bounding box center [395, 620] width 210 height 28
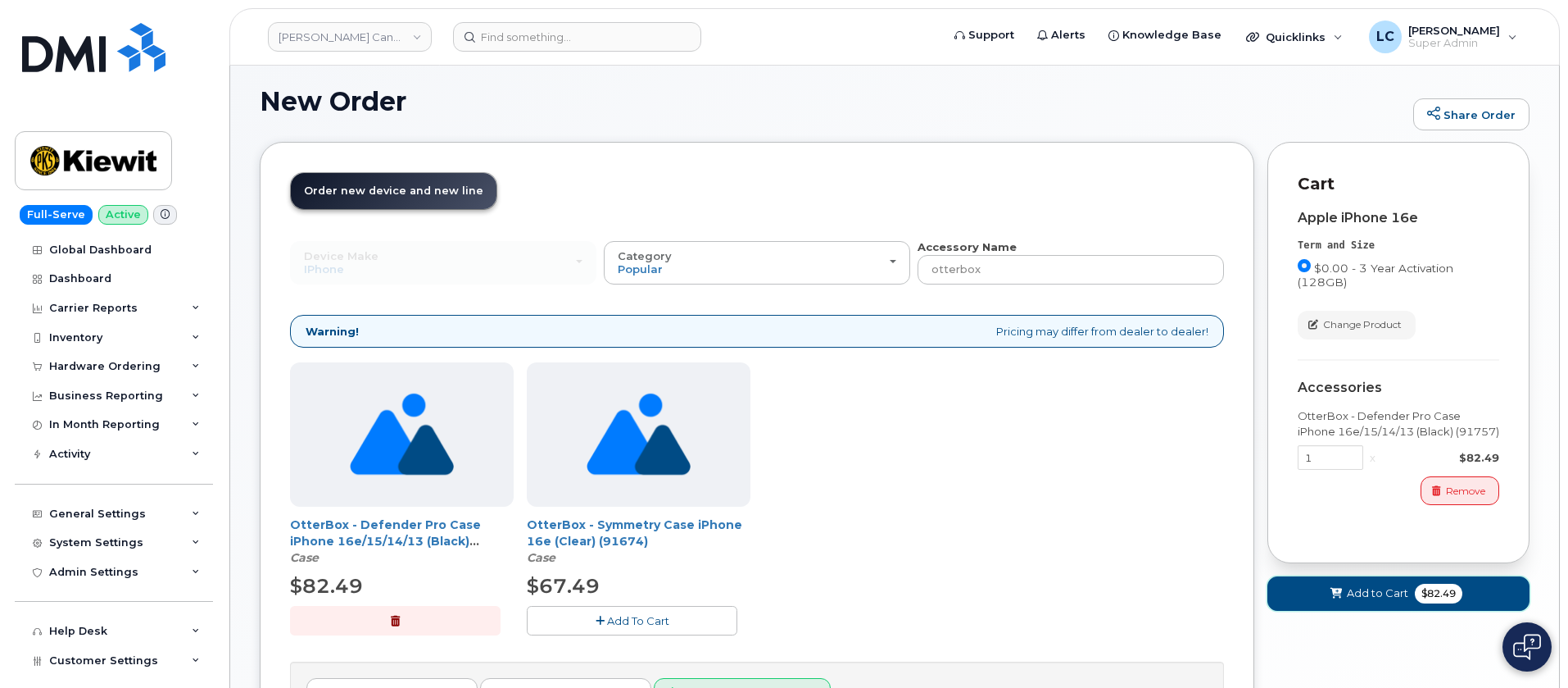
click at [1410, 594] on button "Add to Cart $82.49" at bounding box center [1399, 592] width 262 height 34
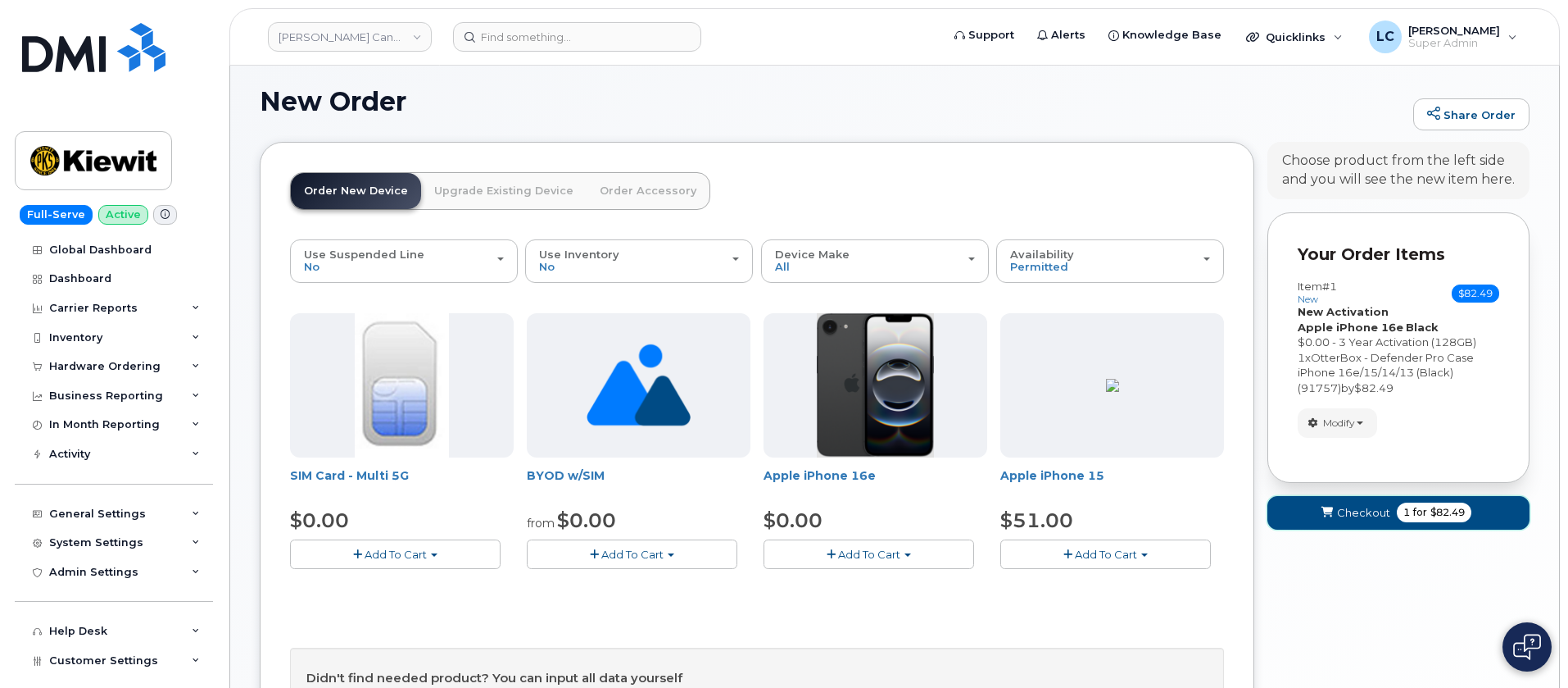
click at [1375, 518] on span "Checkout" at bounding box center [1364, 512] width 53 height 15
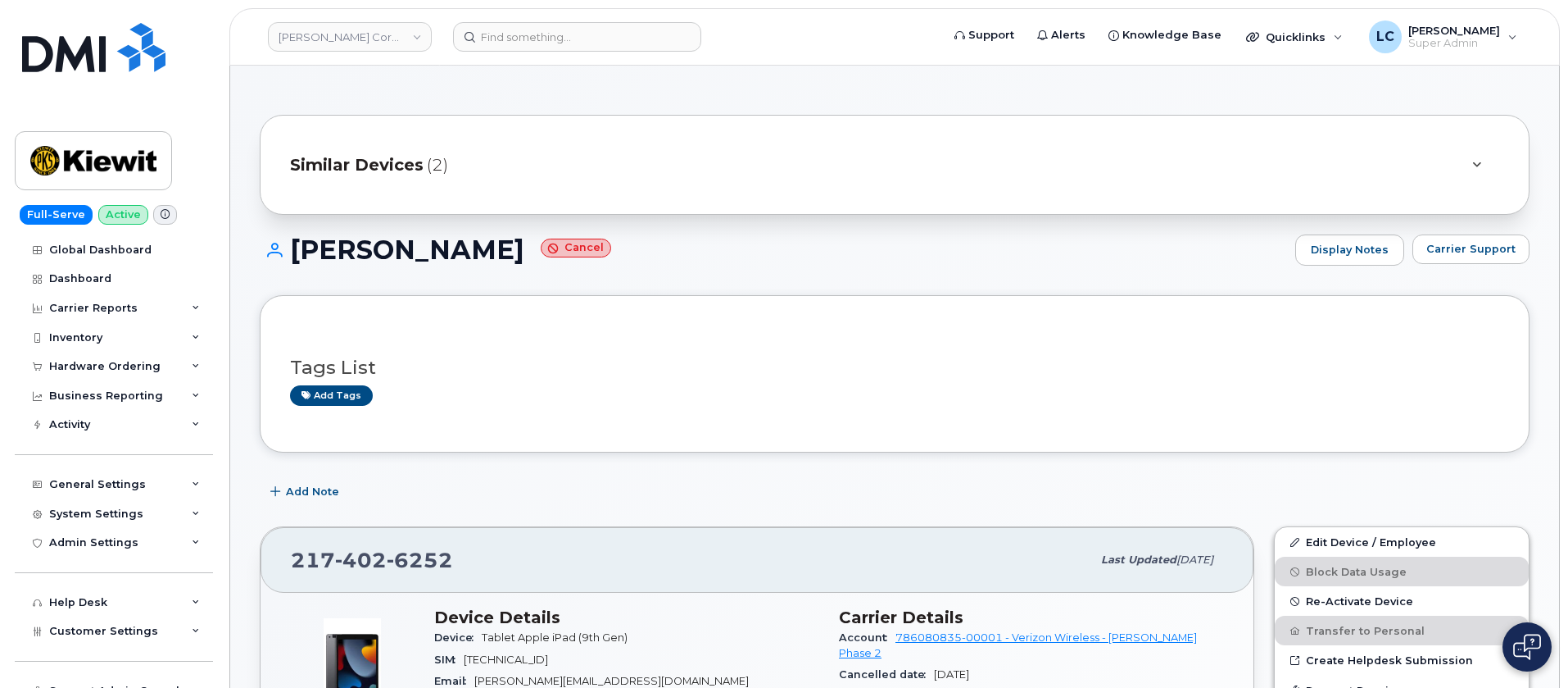
scroll to position [436, 0]
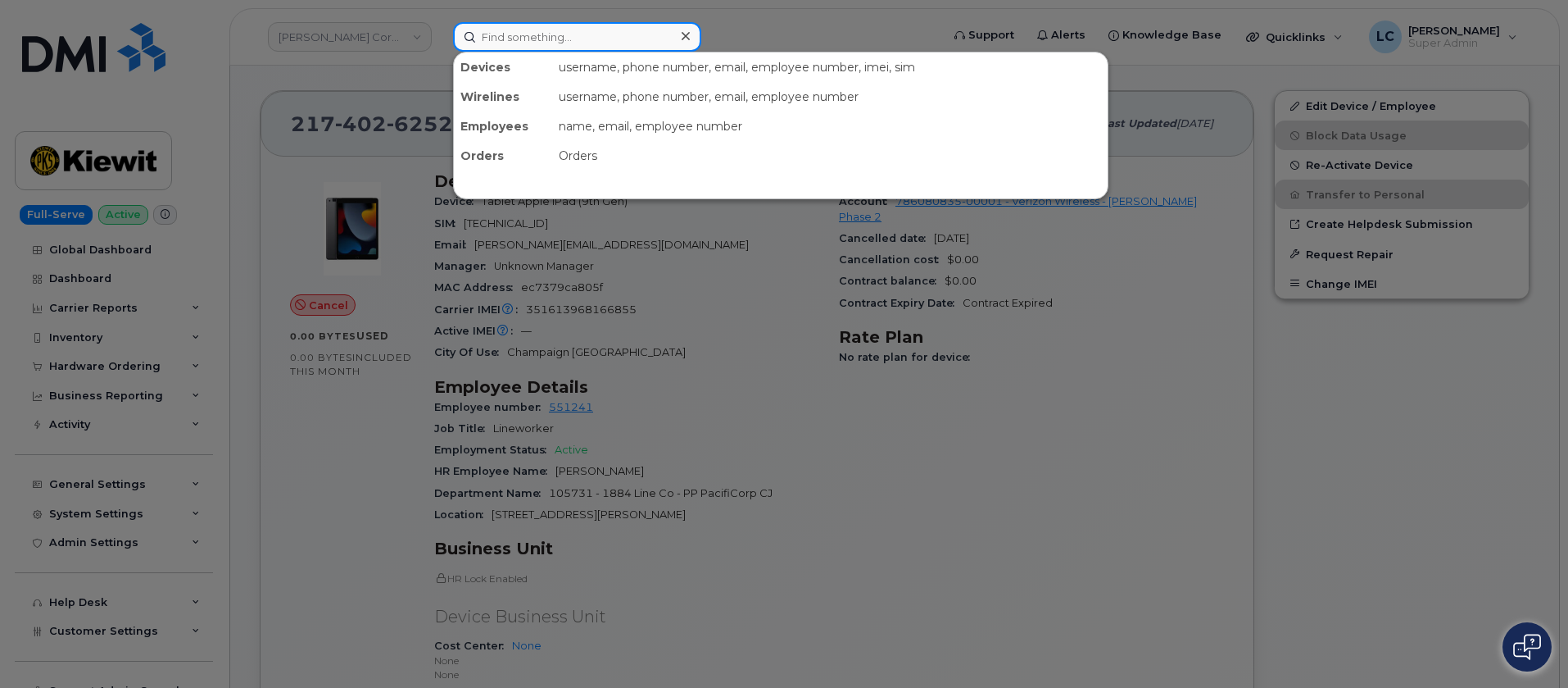
click at [550, 31] on input at bounding box center [577, 36] width 249 height 29
paste input "295929"
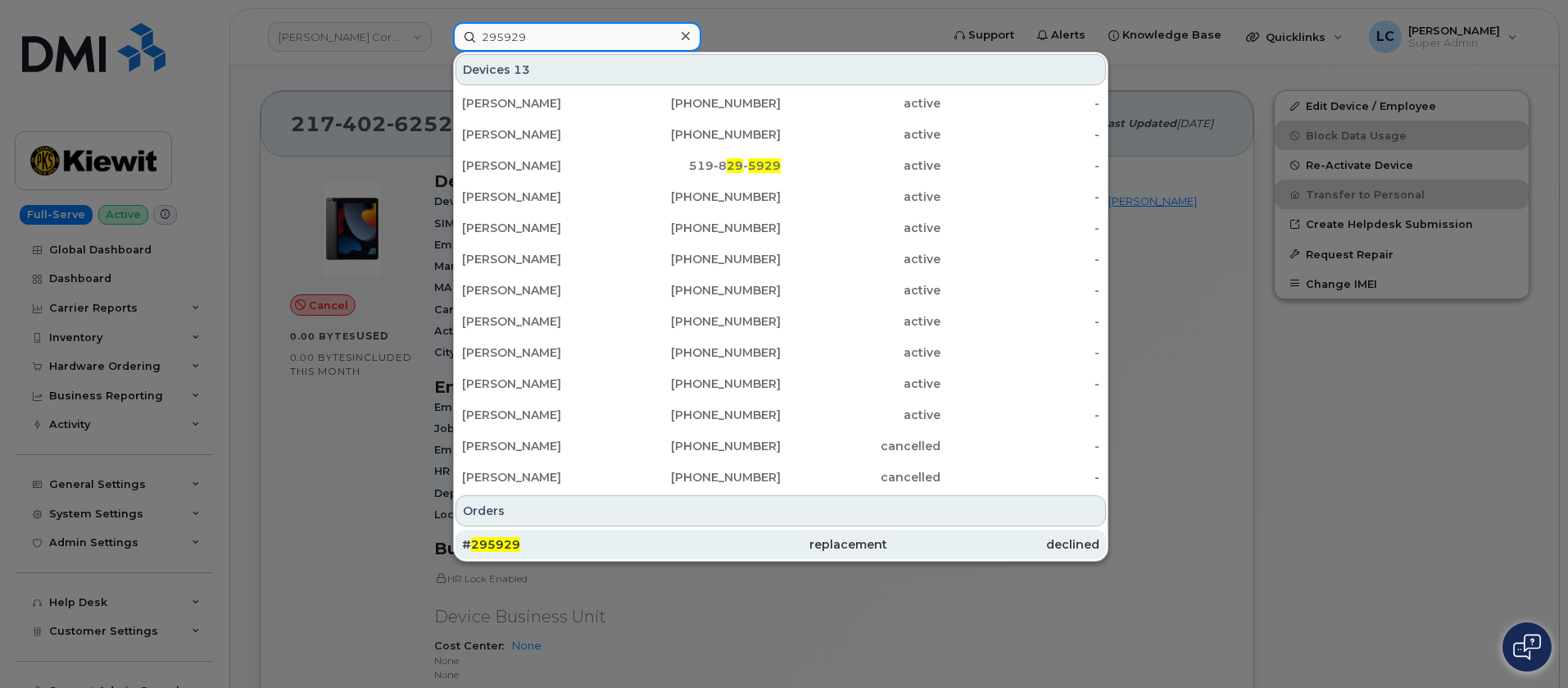
type input "295929"
click at [810, 538] on div "replacement" at bounding box center [780, 544] width 212 height 16
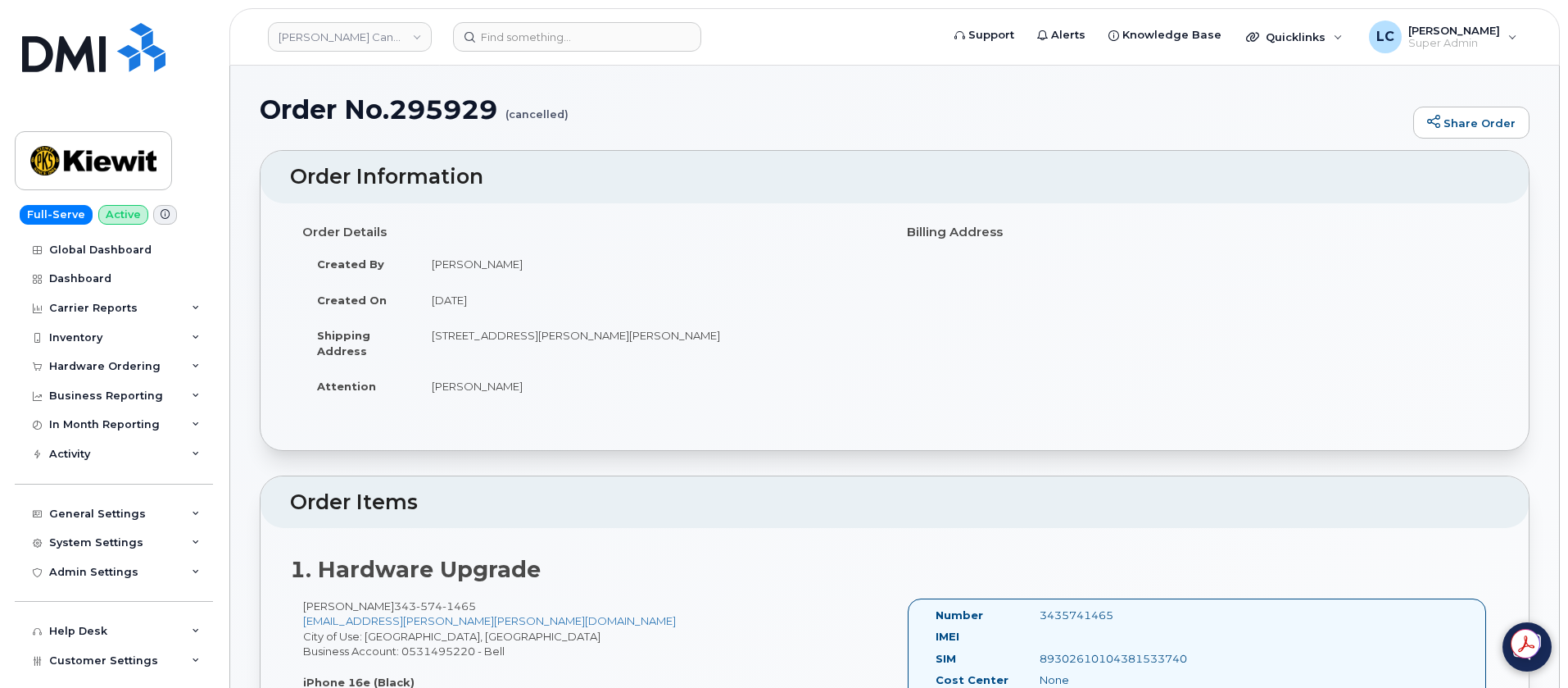
drag, startPoint x: 526, startPoint y: 390, endPoint x: 433, endPoint y: 390, distance: 93.0
click at [433, 390] on td "[PERSON_NAME]" at bounding box center [650, 386] width 466 height 36
copy td "[PERSON_NAME]"
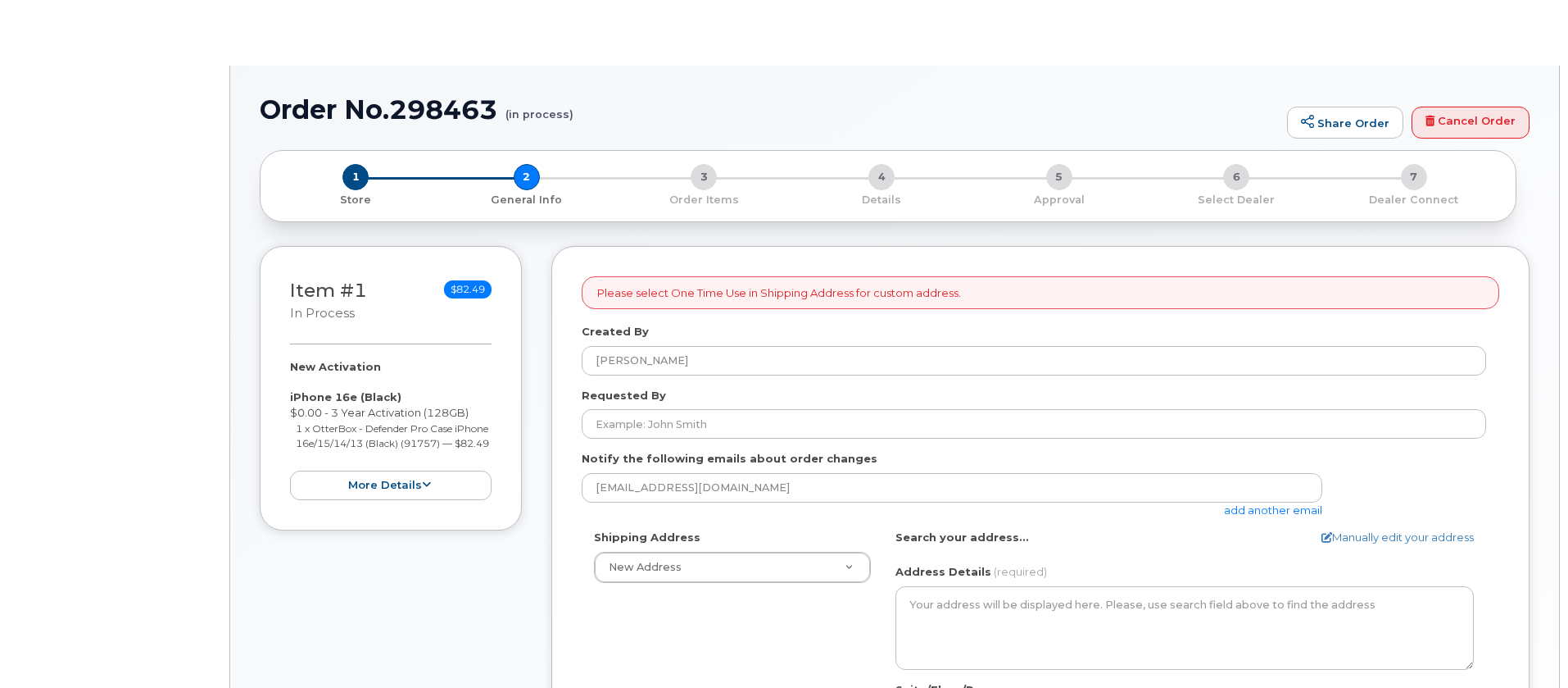
select select
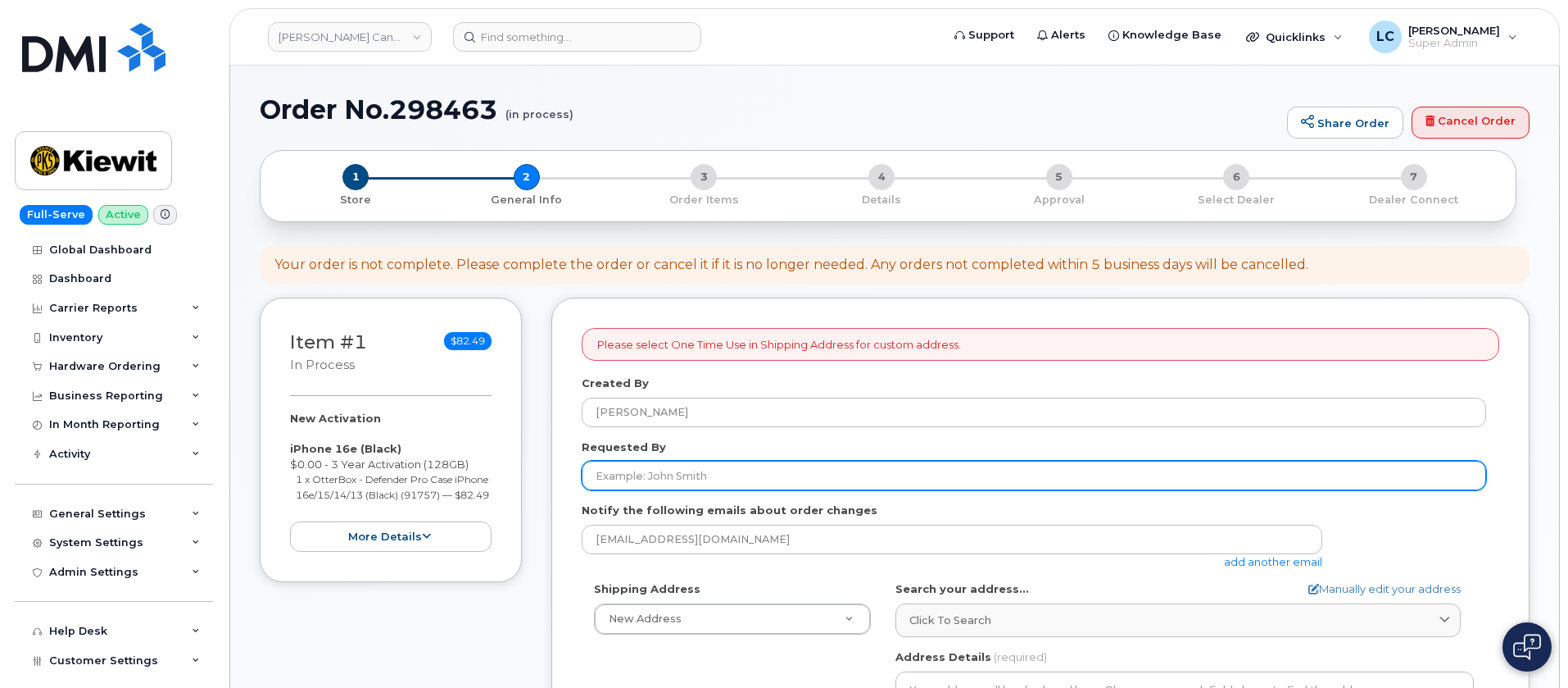
click at [718, 469] on input "Requested By" at bounding box center [1034, 475] width 905 height 29
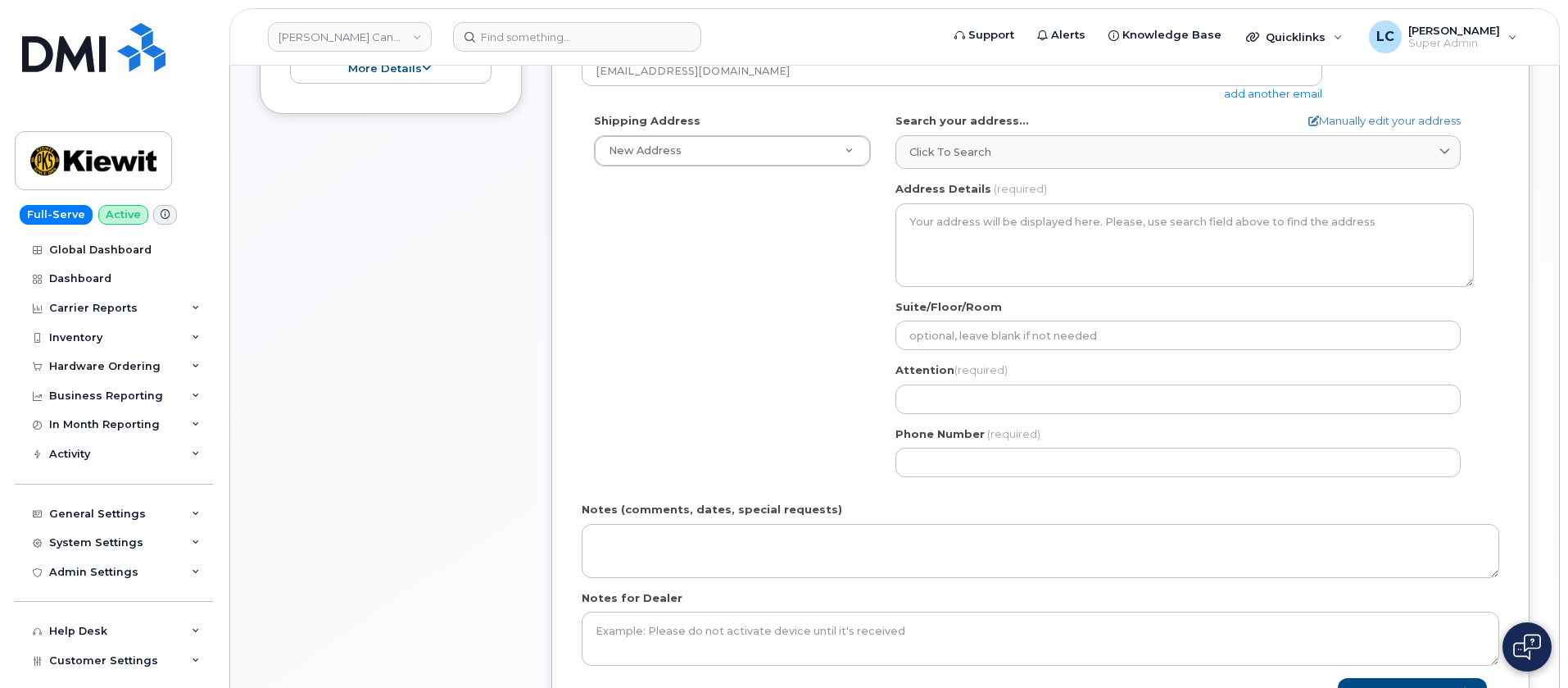
scroll to position [492, 0]
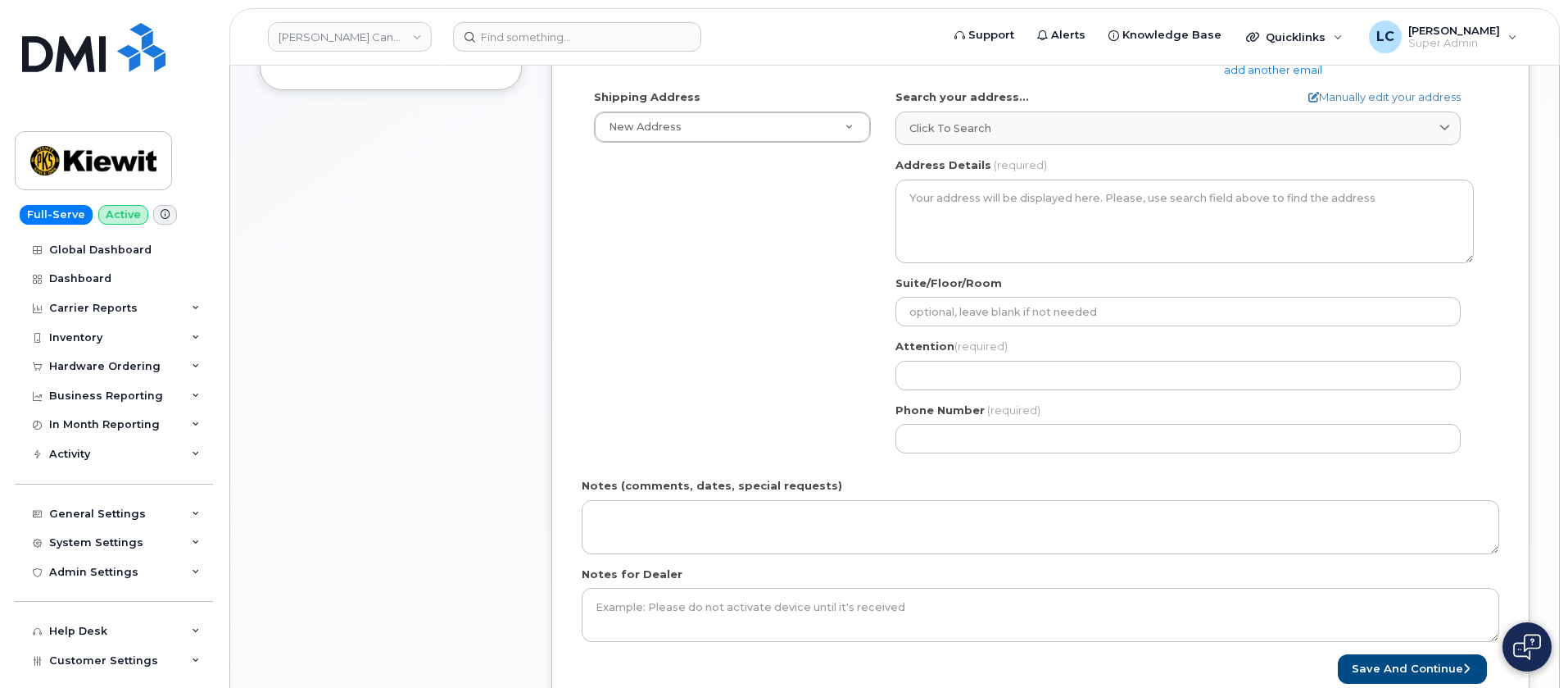
type input "[PERSON_NAME]"
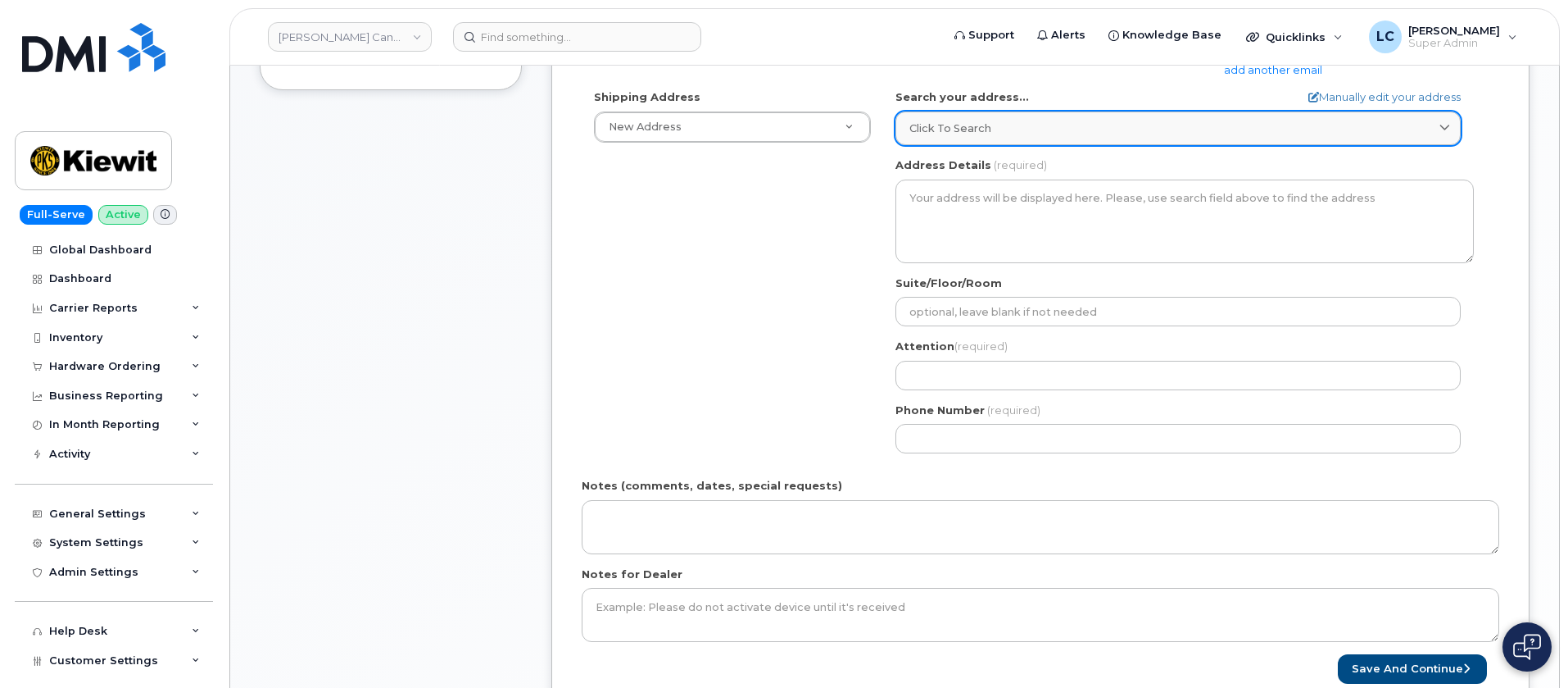
click at [1040, 132] on div "Click to search" at bounding box center [1178, 128] width 538 height 15
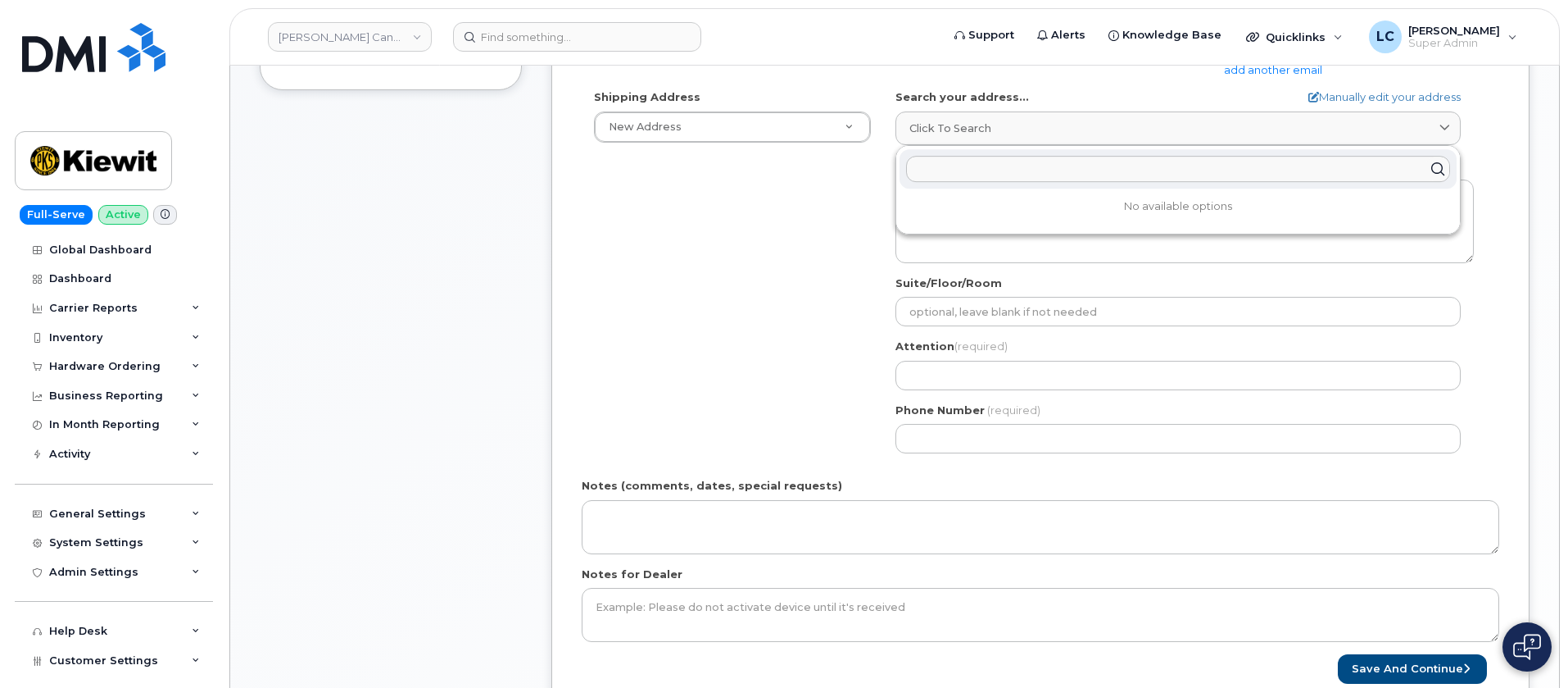
click at [1024, 171] on input "text" at bounding box center [1178, 169] width 544 height 26
paste input "12250 33 St NE, Edmonton, AB T6S 1H6"
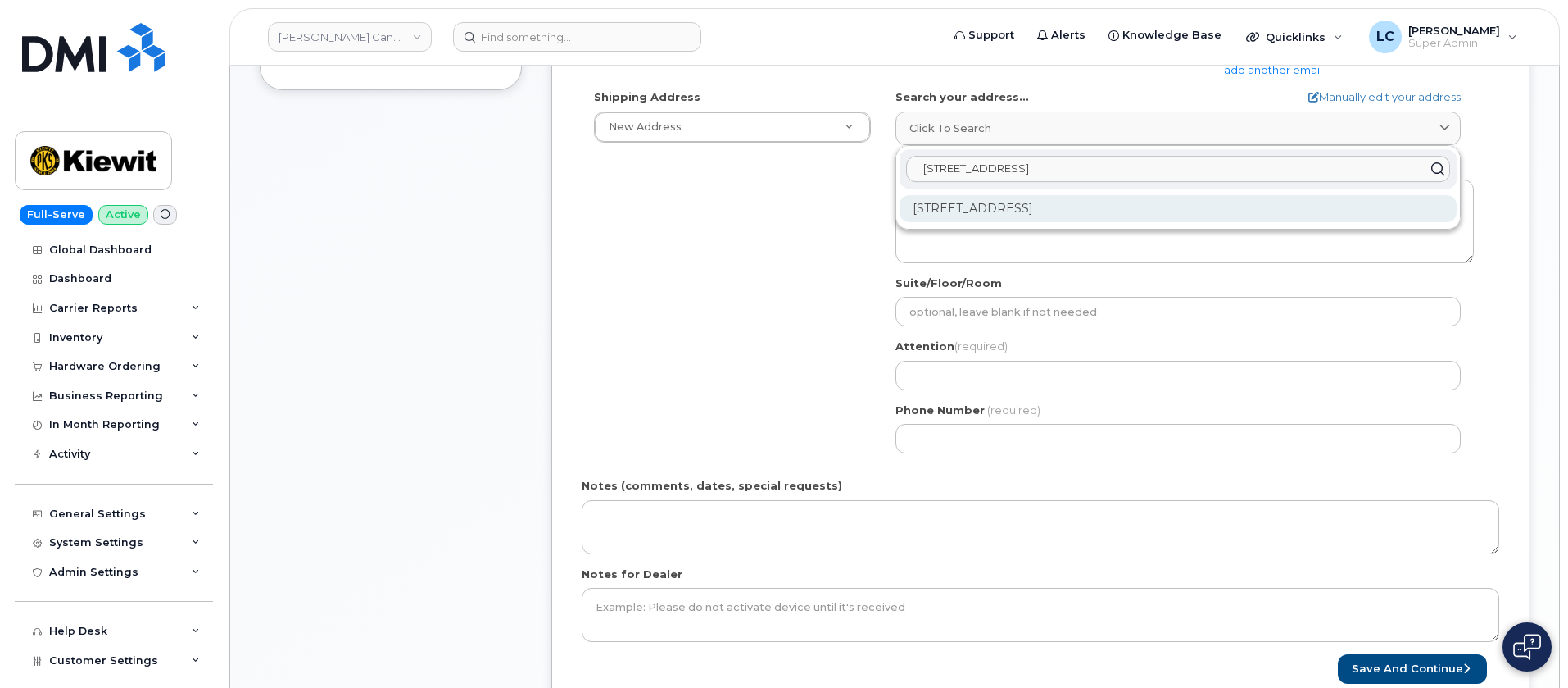
type input "12250 33 St NE, Edmonton, AB T6S 1H6"
click at [1127, 210] on div "12250 33 St NE Edmonton AB T6S 1H6" at bounding box center [1179, 209] width 558 height 27
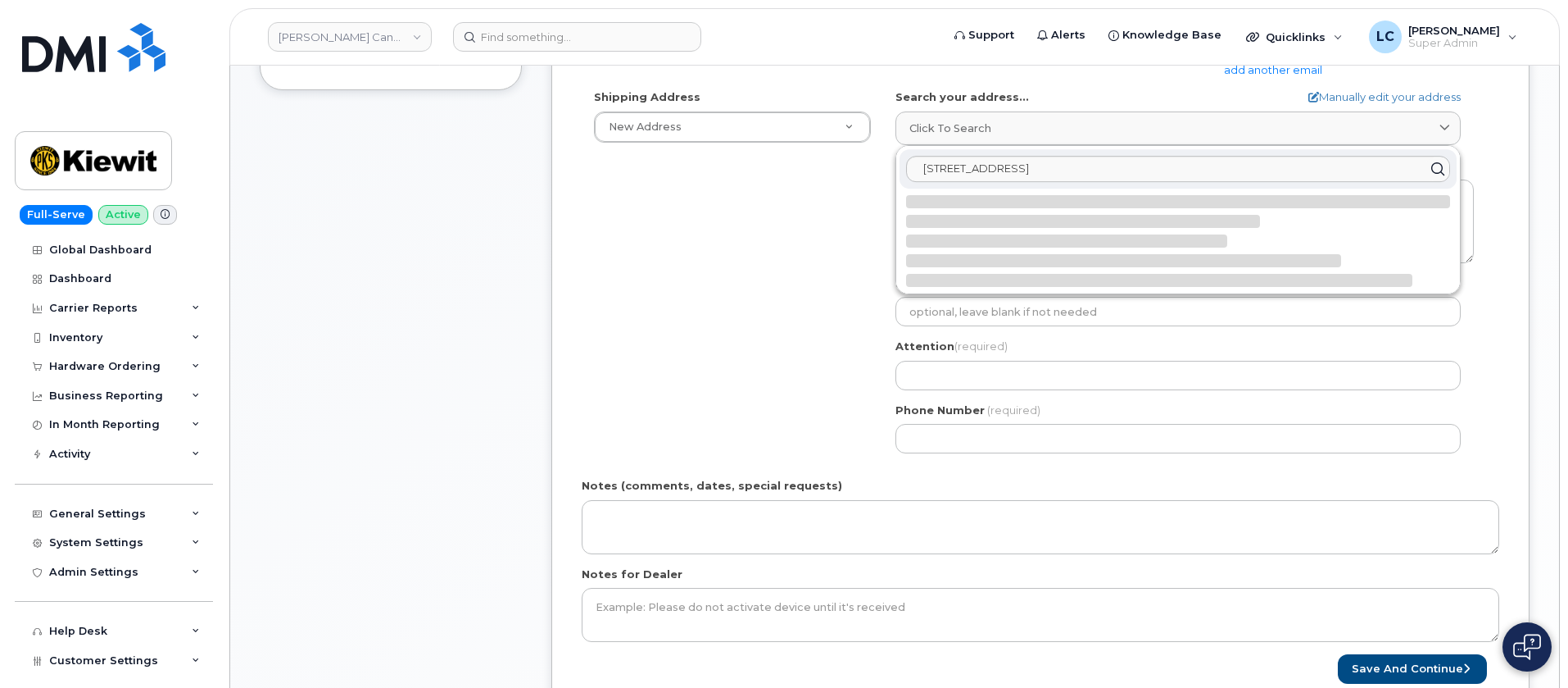
select select
type textarea "12250 33 St NE EDMONTON AB T6S 1H6 CANADA"
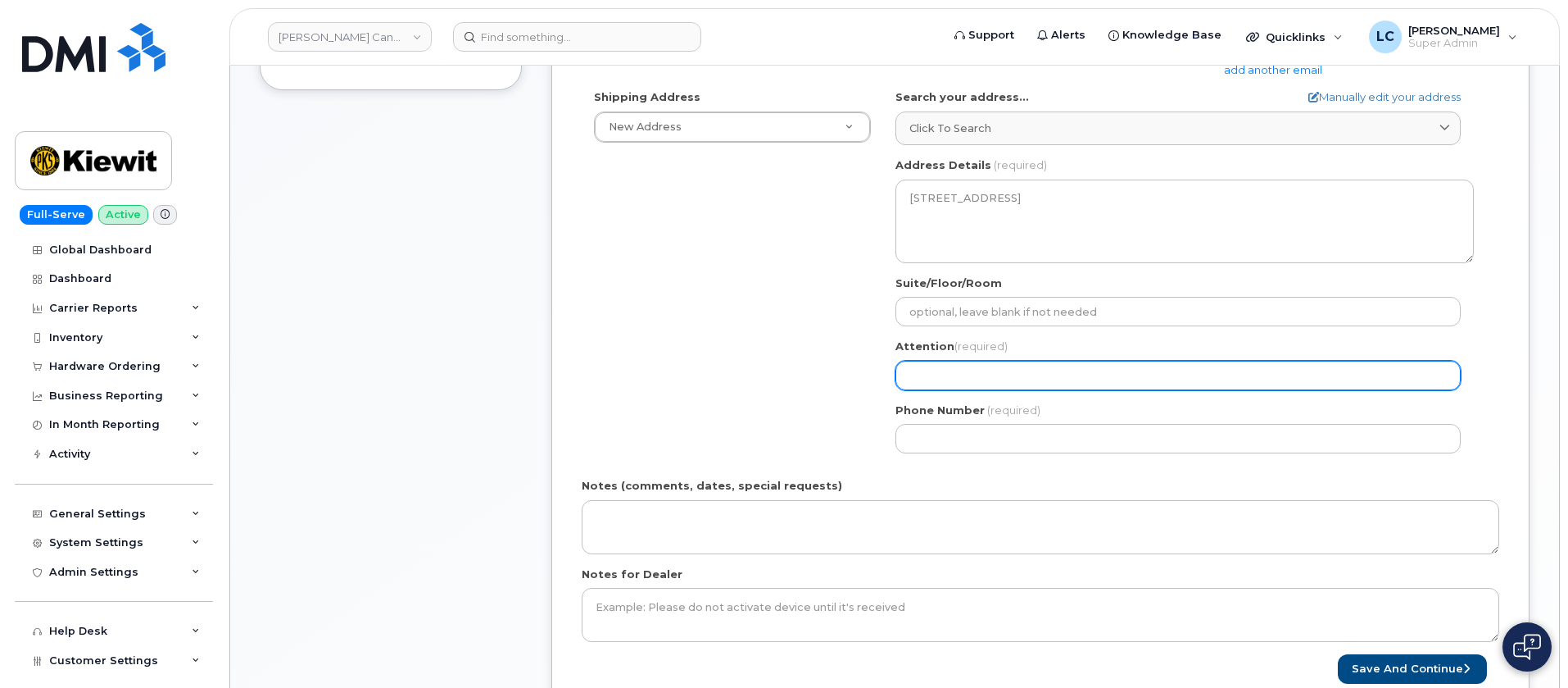
click at [1055, 369] on input "Attention (required)" at bounding box center [1178, 375] width 566 height 29
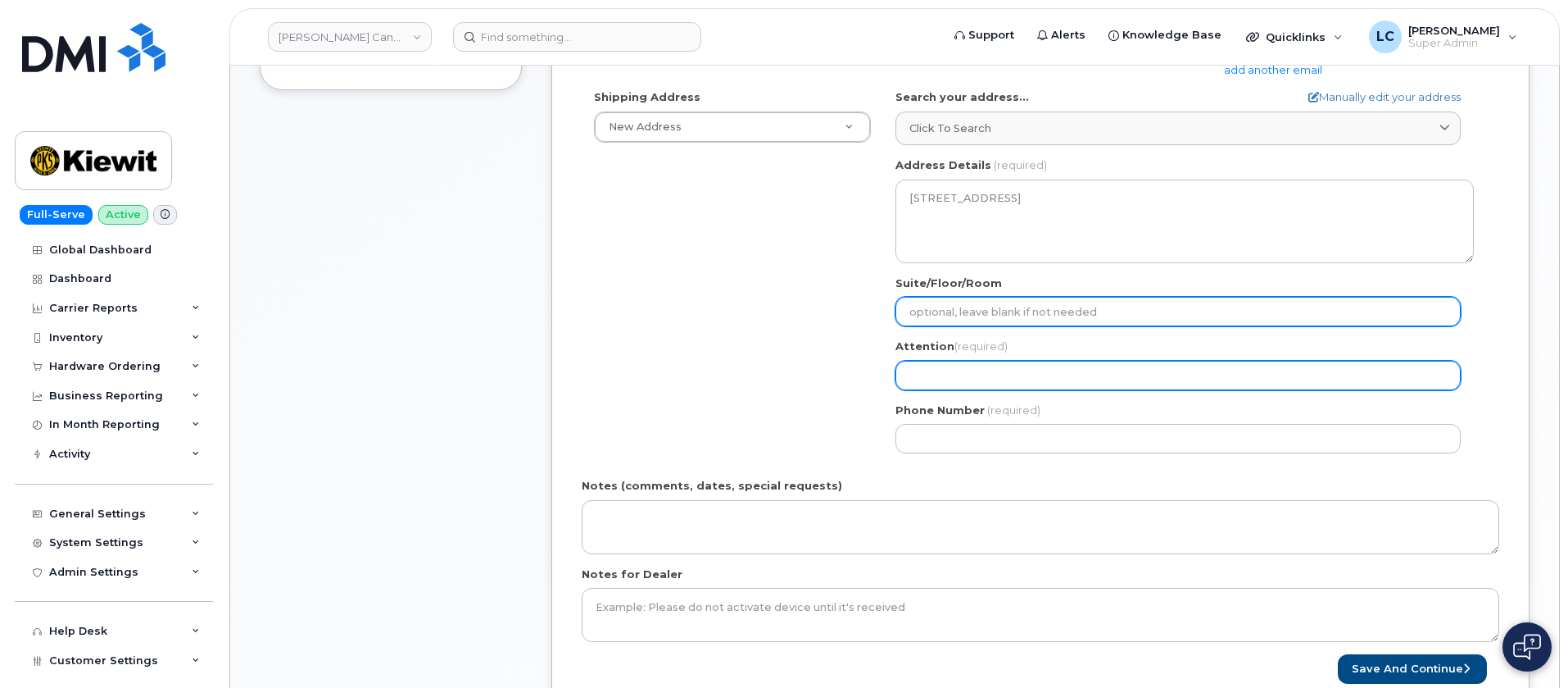
select select
type input "M"
select select
type input "Ma"
select select
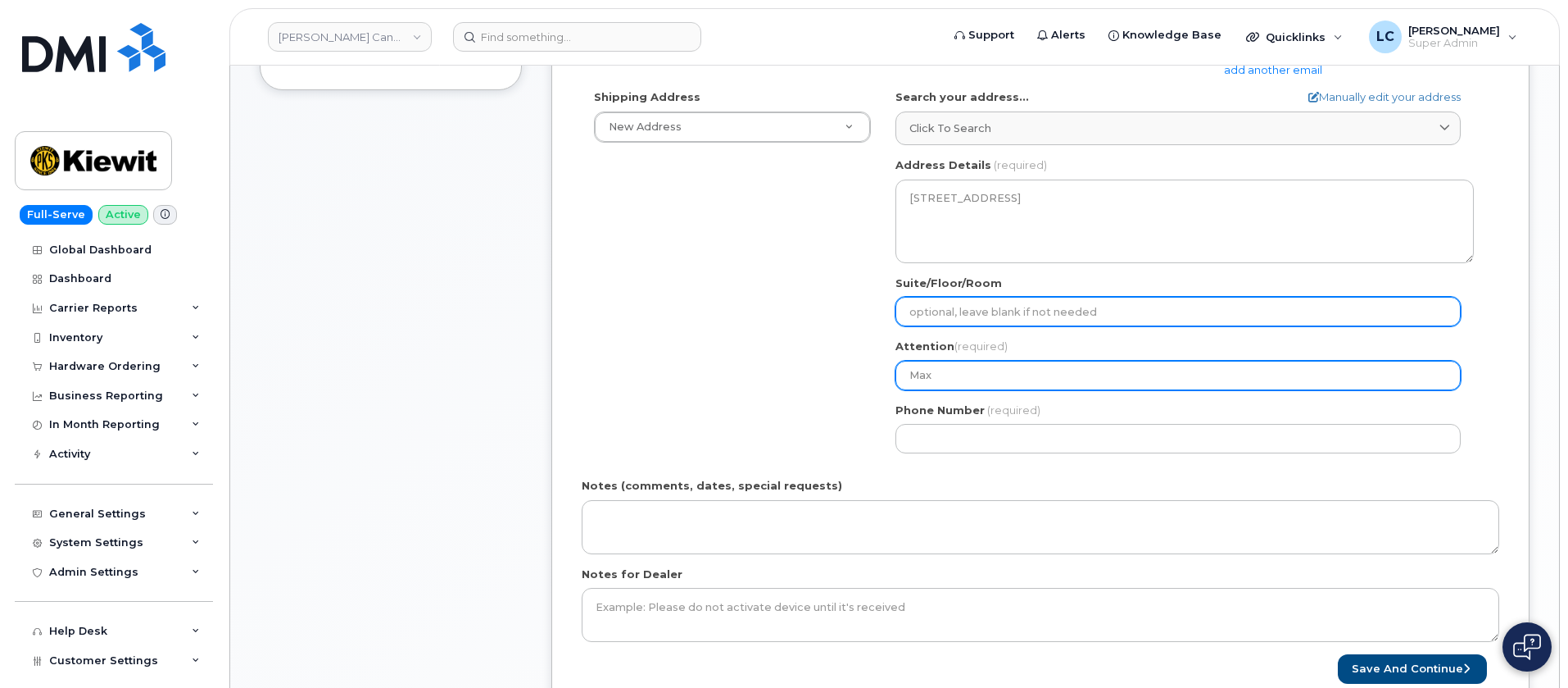
type input "Max"
select select
type input "Max P"
select select
type input "Max Pi"
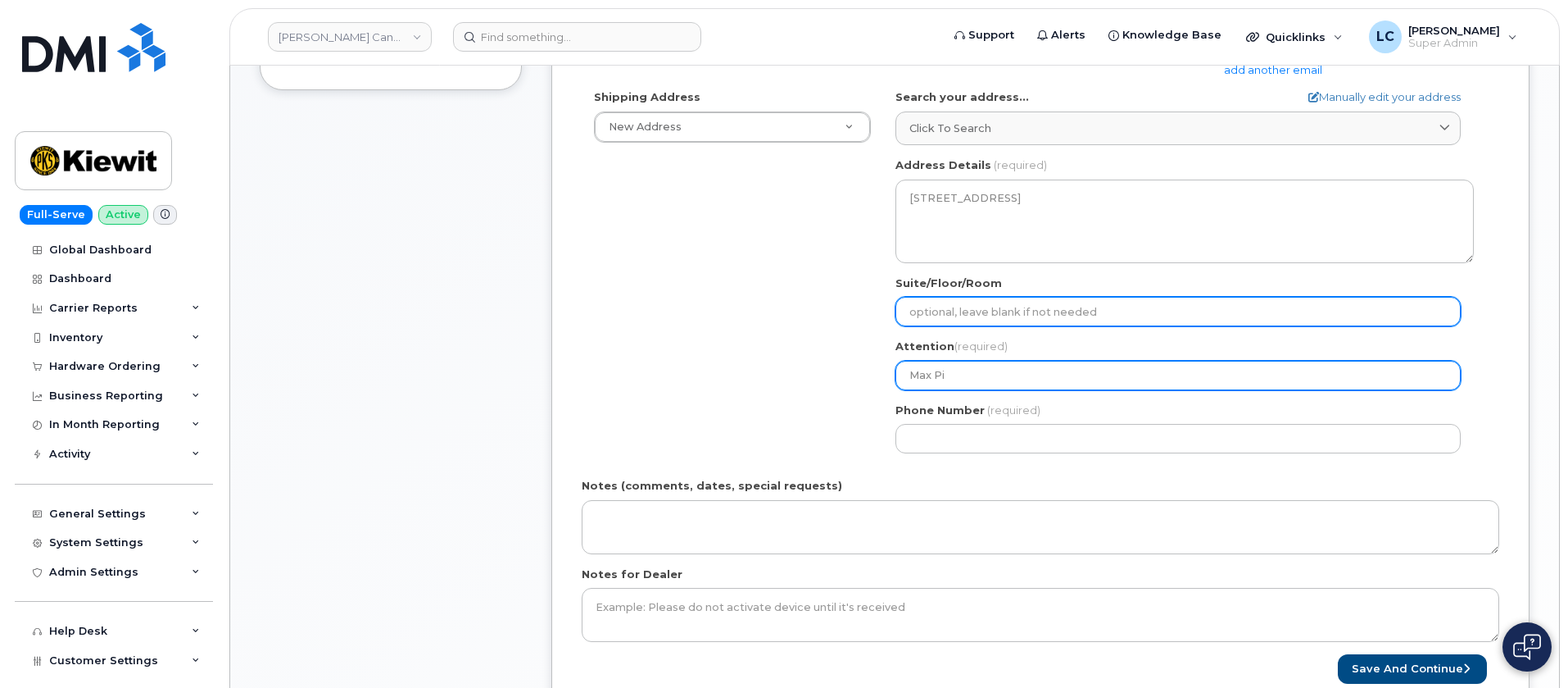
select select
type input "Max Pie"
select select
type input "Max Pier"
select select
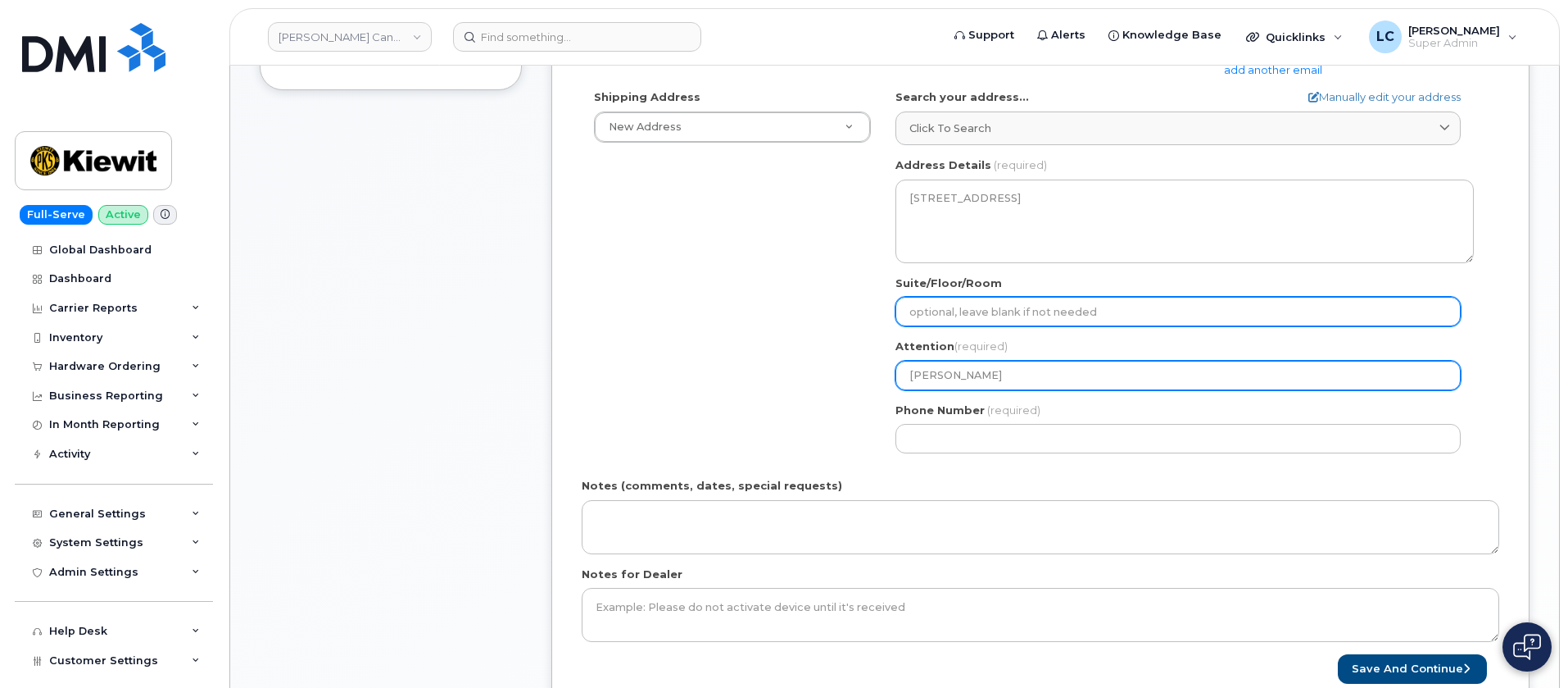
type input "Max Pierr"
select select
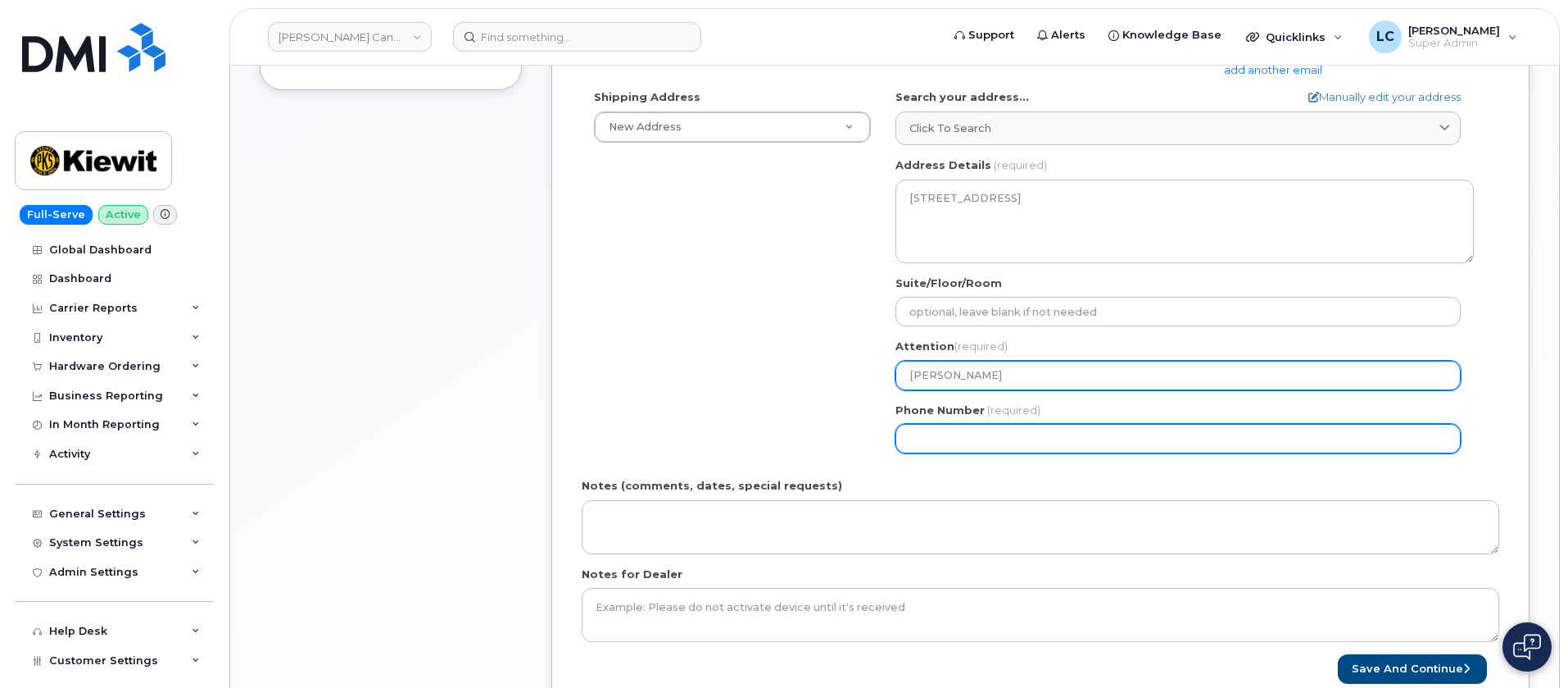
type input "Max Pierre"
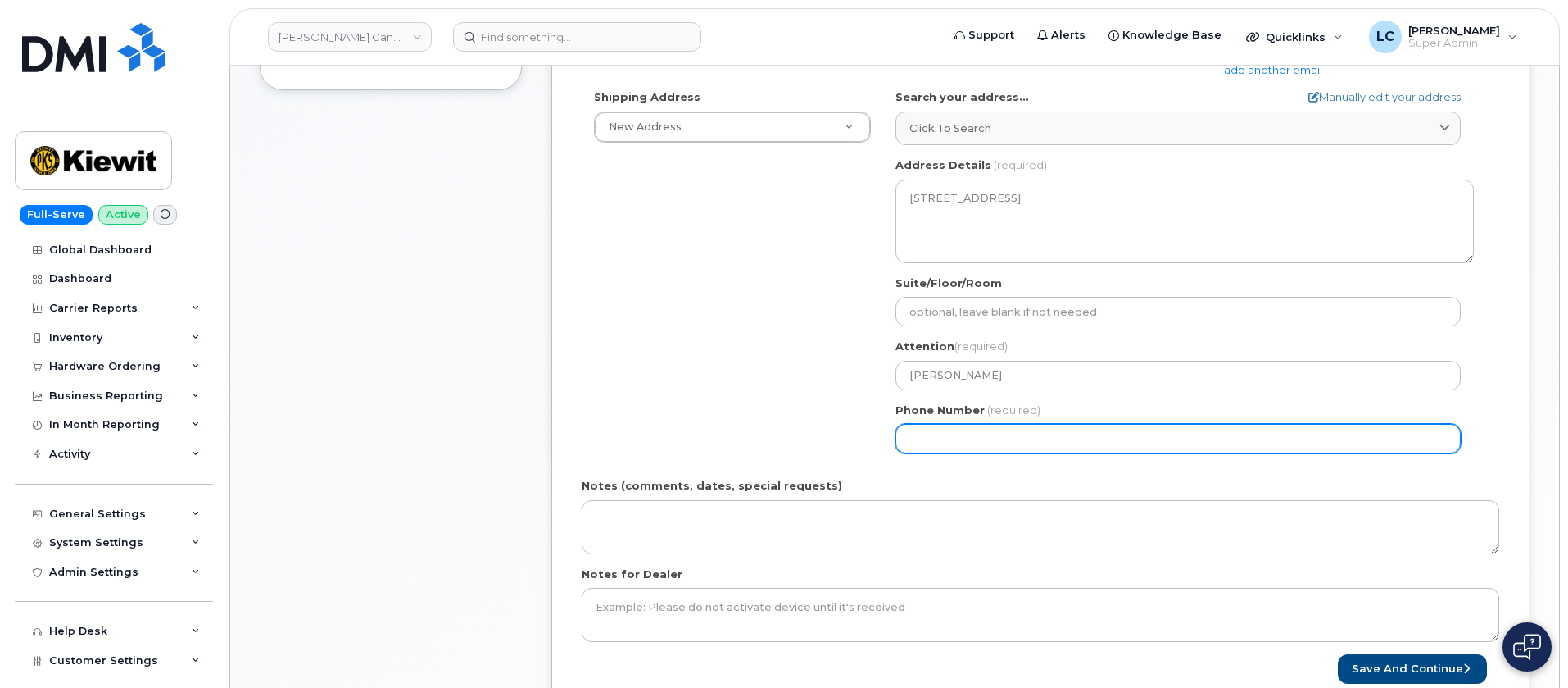
click at [984, 435] on input "Phone Number" at bounding box center [1178, 438] width 566 height 29
click at [988, 448] on input "Phone Number" at bounding box center [1178, 438] width 566 height 29
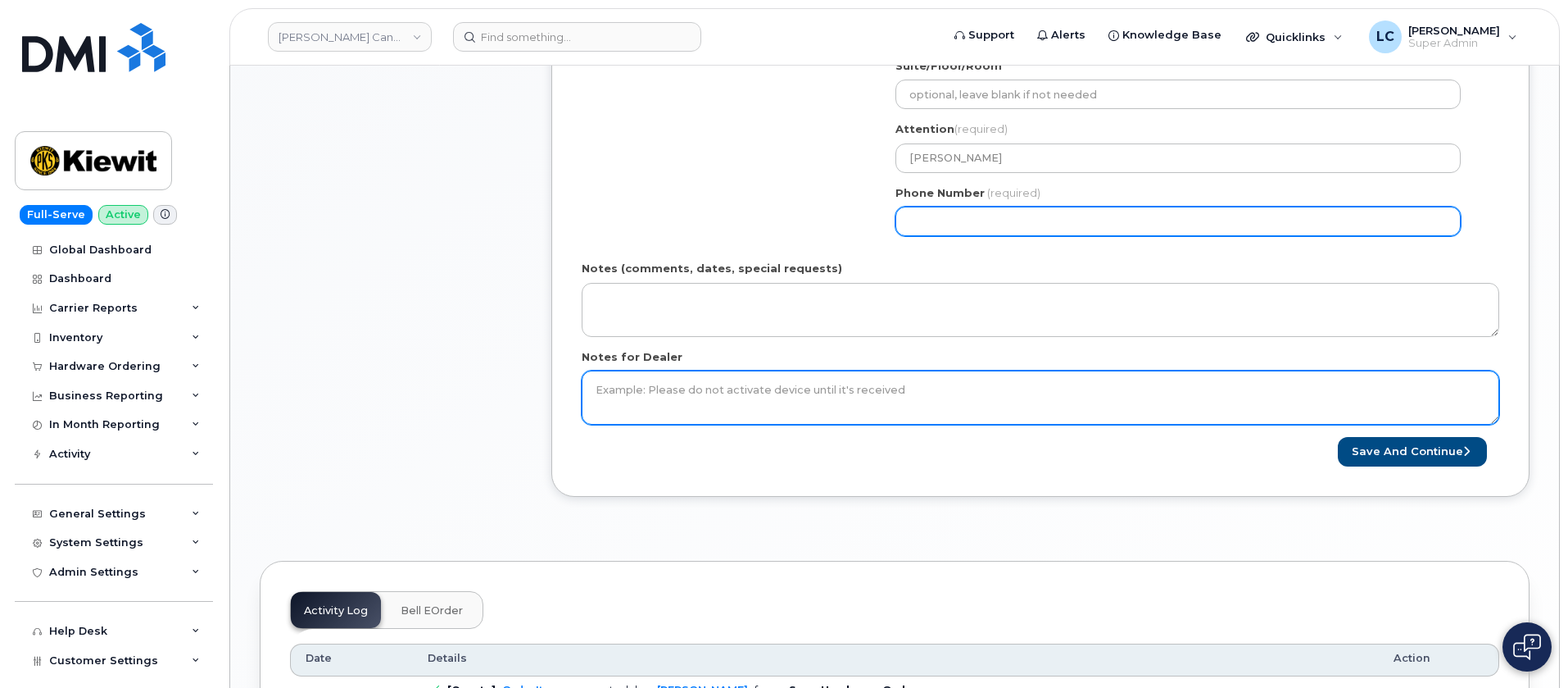
scroll to position [737, 0]
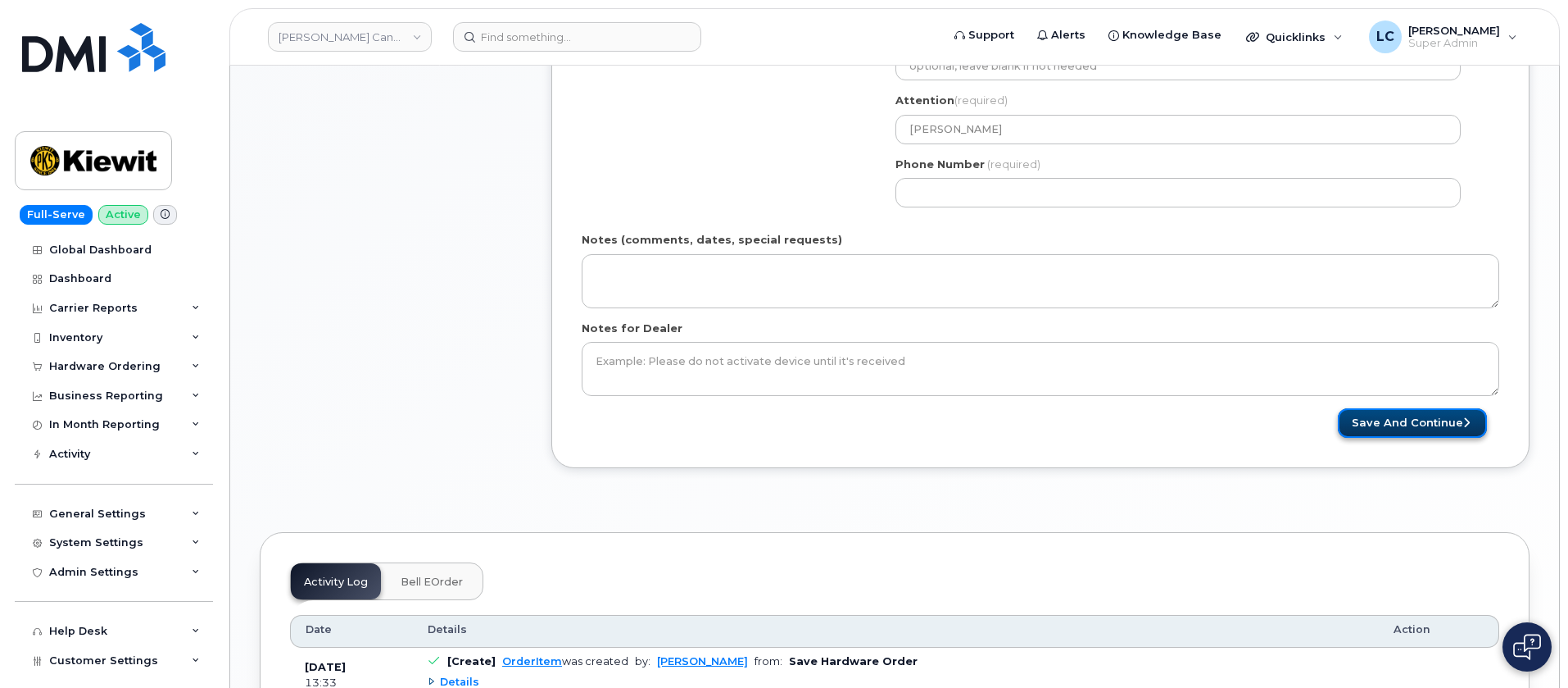
click at [1405, 426] on button "Save and Continue" at bounding box center [1413, 423] width 149 height 30
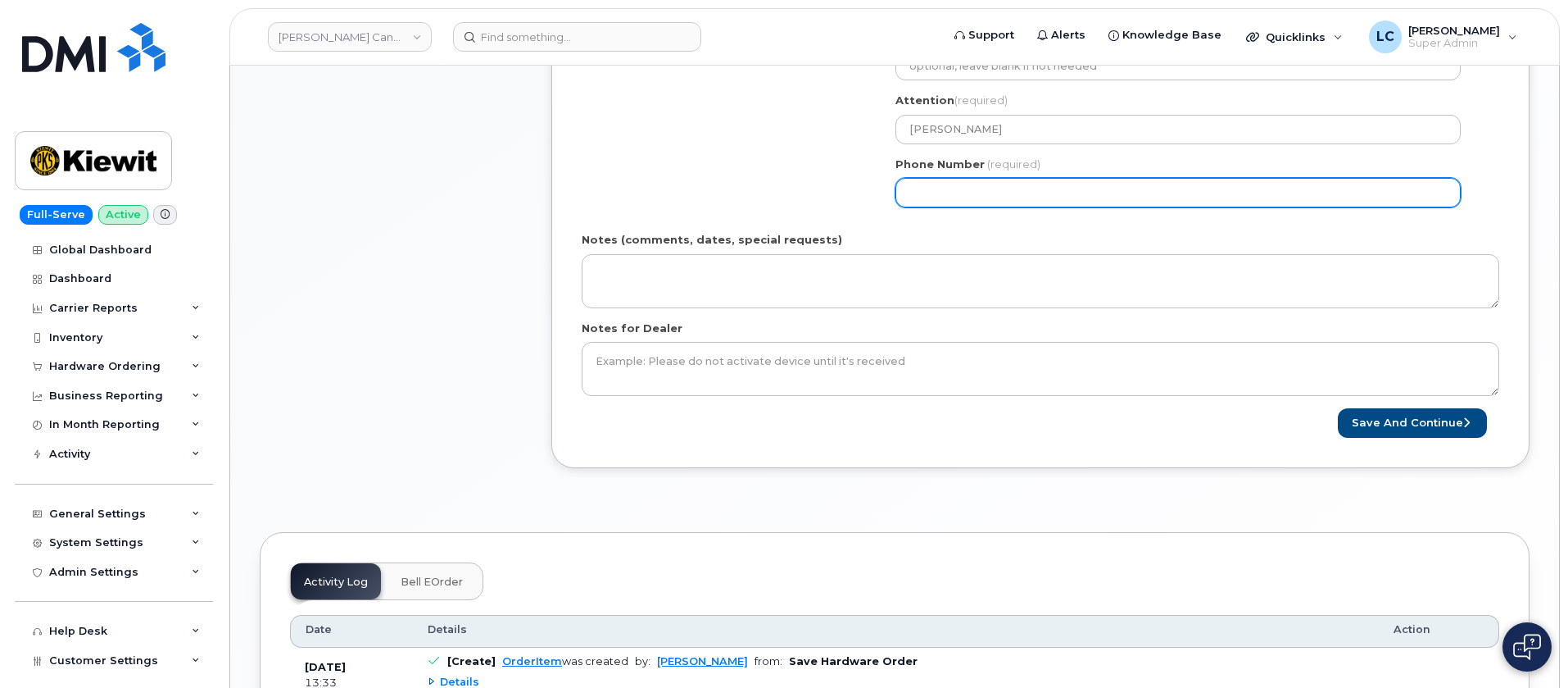
click at [960, 192] on input "Phone Number" at bounding box center [1178, 192] width 566 height 29
click at [935, 192] on input "Phone Number" at bounding box center [1178, 192] width 566 height 29
select select
type input "8778867778"
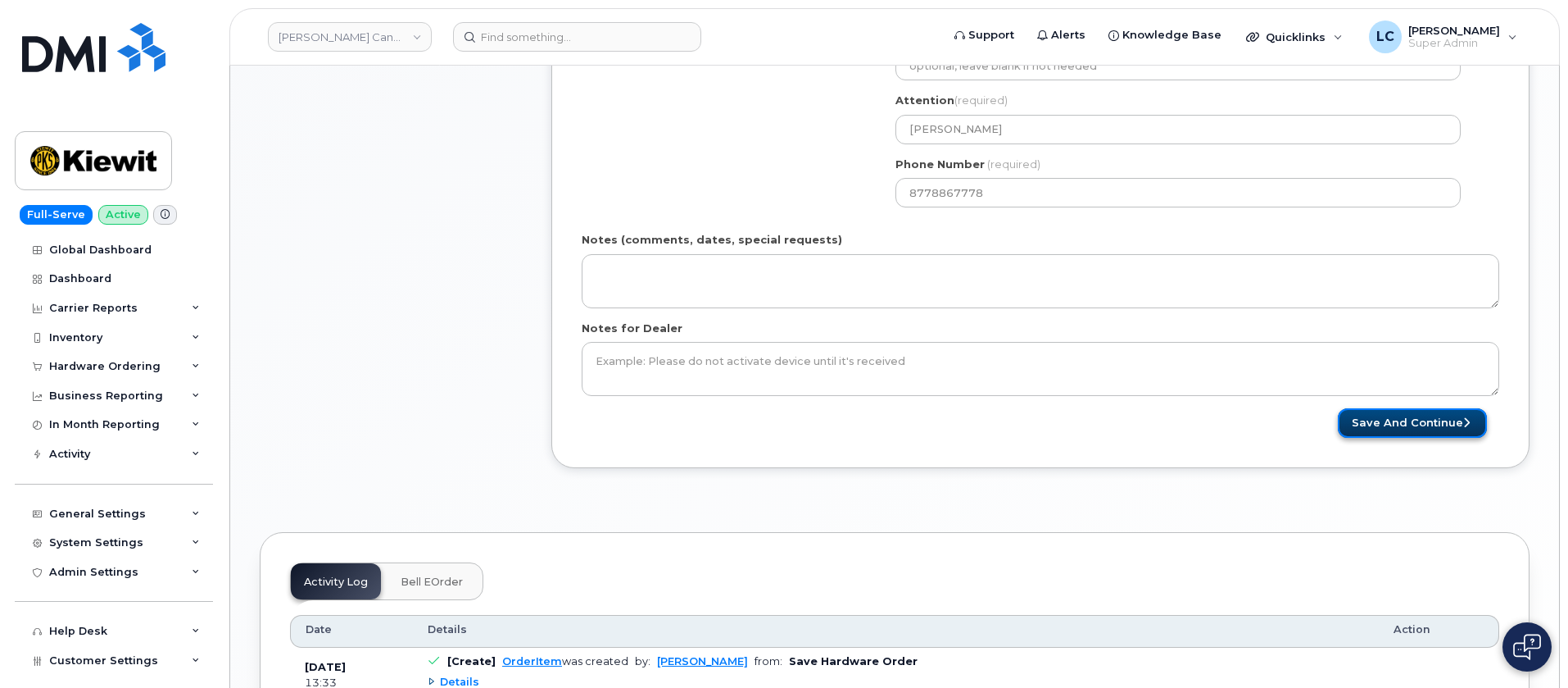
click at [1424, 427] on button "Save and Continue" at bounding box center [1413, 423] width 149 height 30
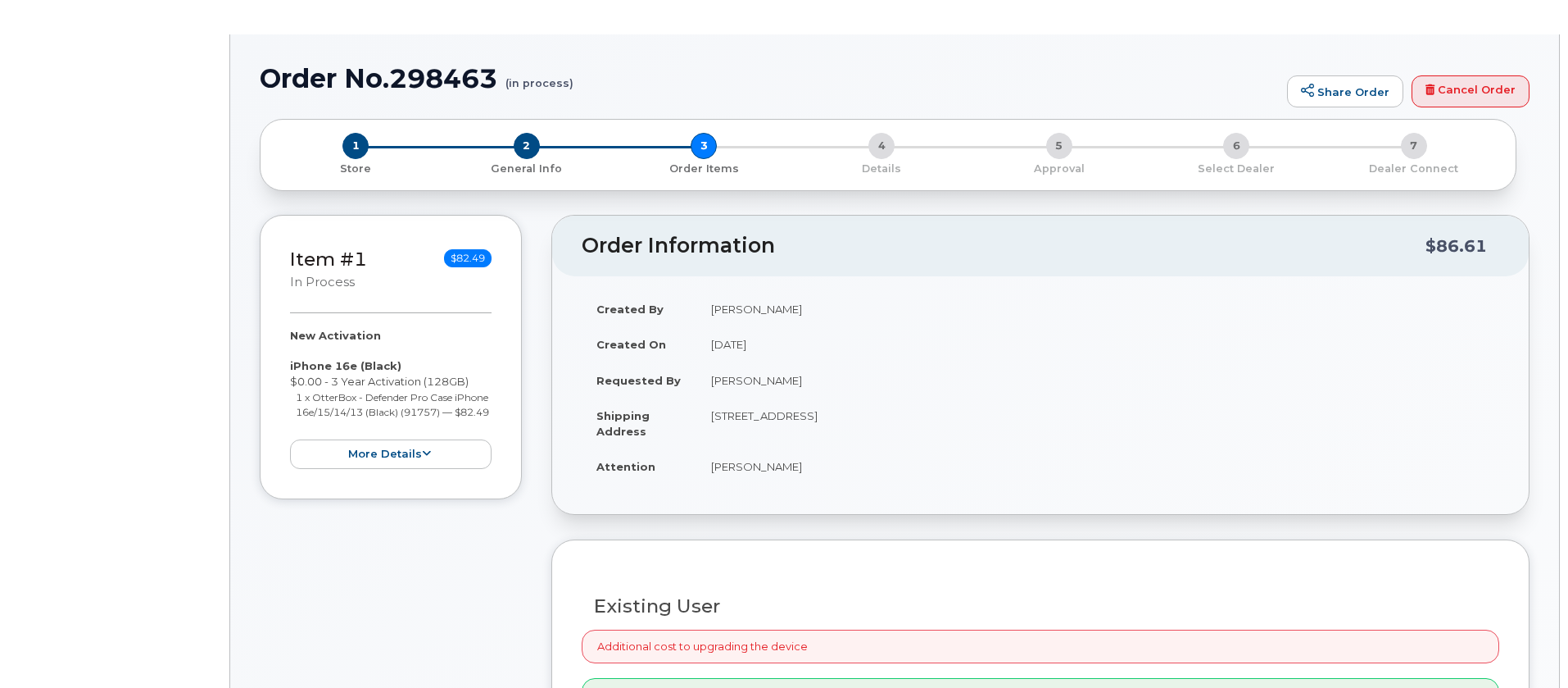
radio input "true"
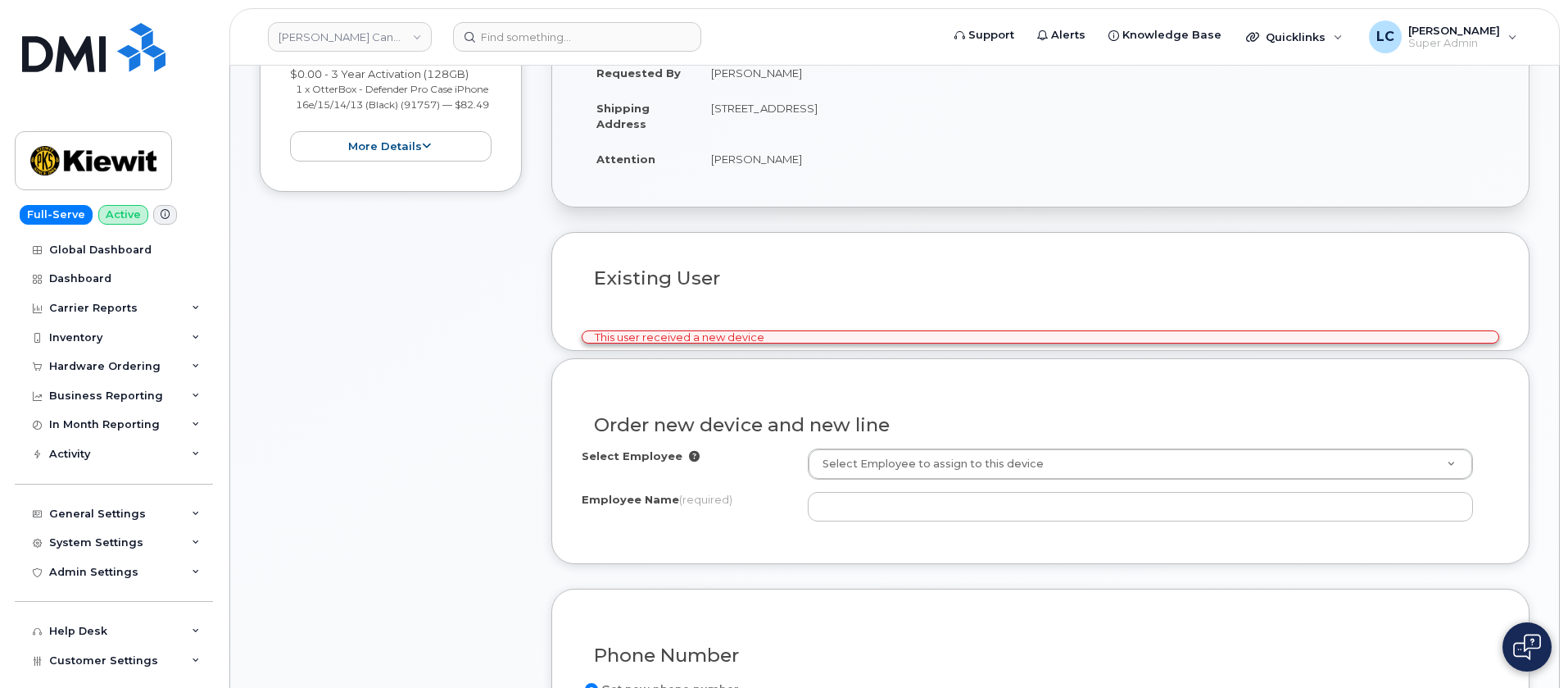
scroll to position [444, 0]
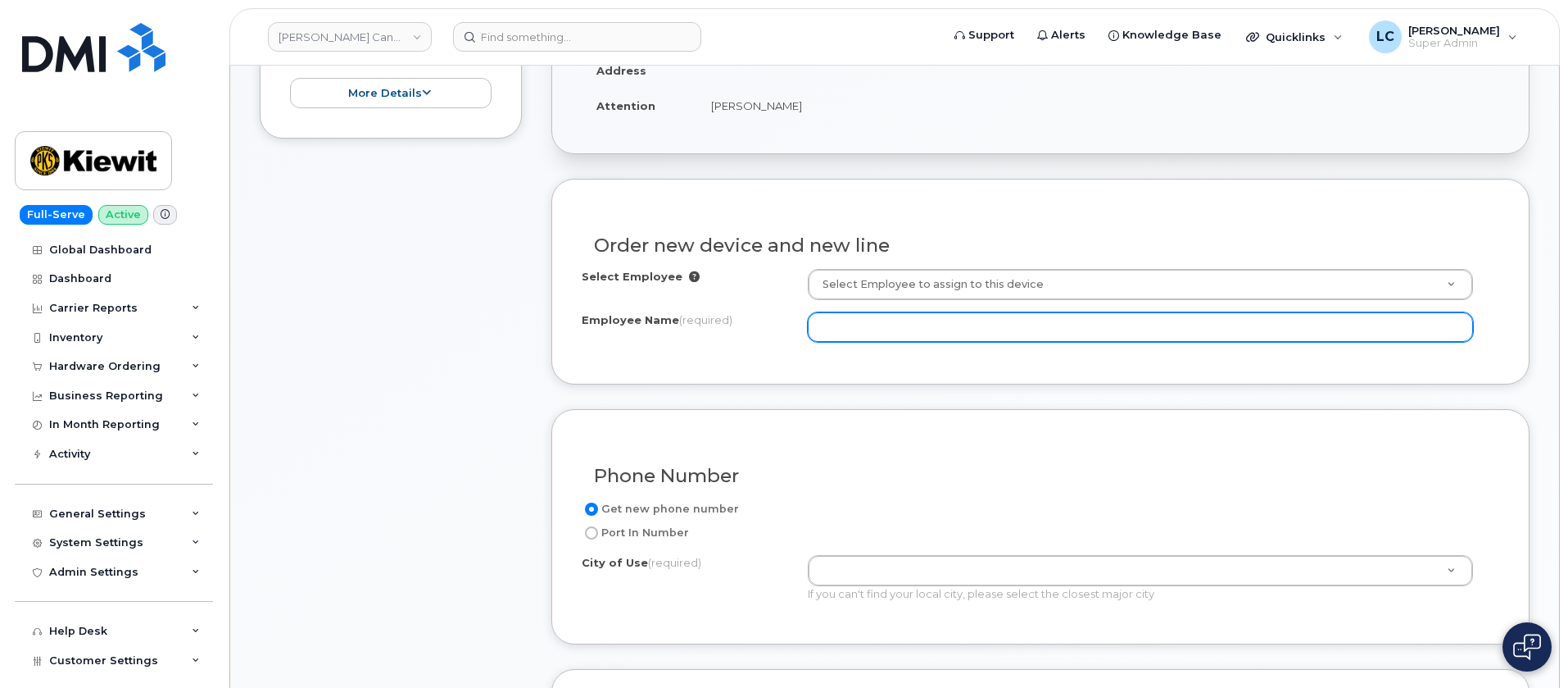
click at [906, 318] on input "Employee Name (required)" at bounding box center [1141, 327] width 665 height 29
drag, startPoint x: 950, startPoint y: 330, endPoint x: 761, endPoint y: 313, distance: 189.8
click at [761, 313] on div "Employee Name (required) [PERSON_NAME]" at bounding box center [1040, 327] width 917 height 29
paste input "-[PERSON_NAME]"
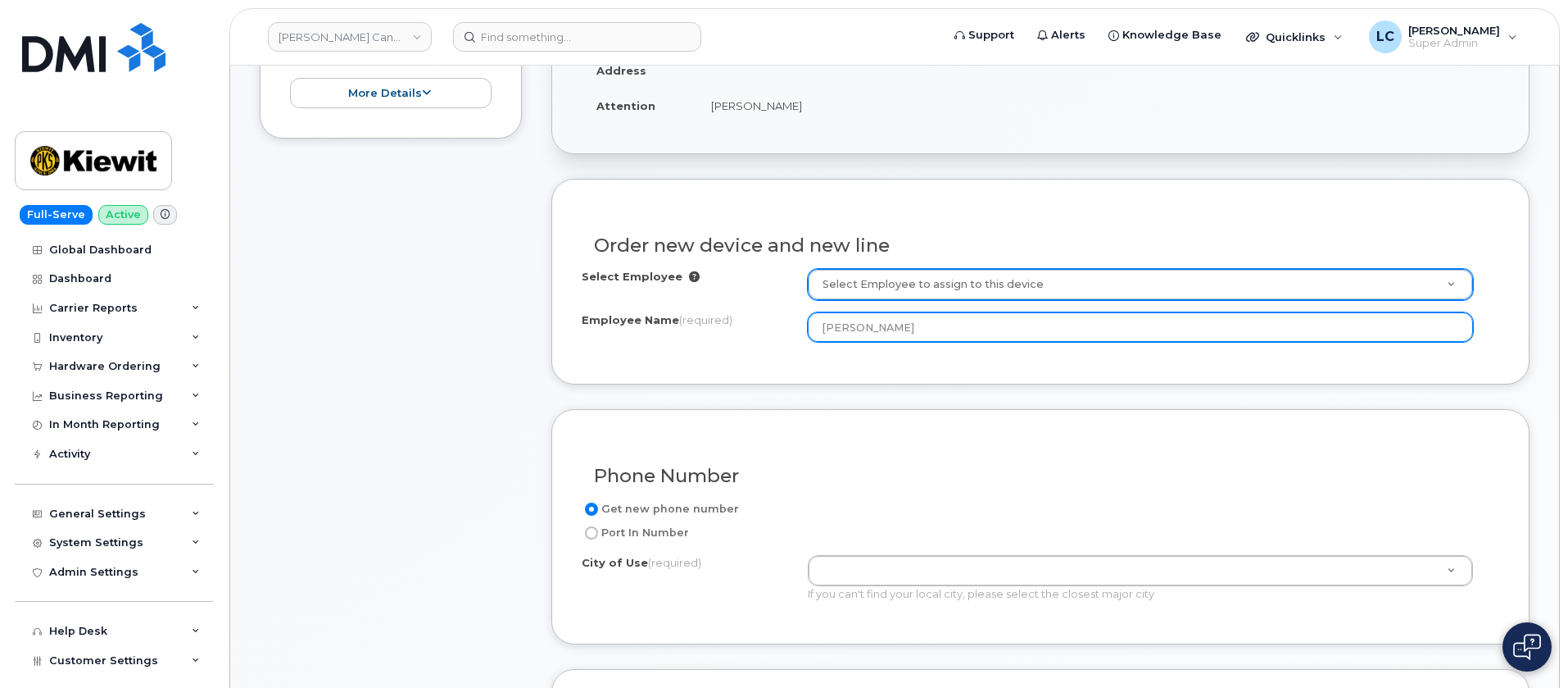
type input "Pierre-Michel Cyr"
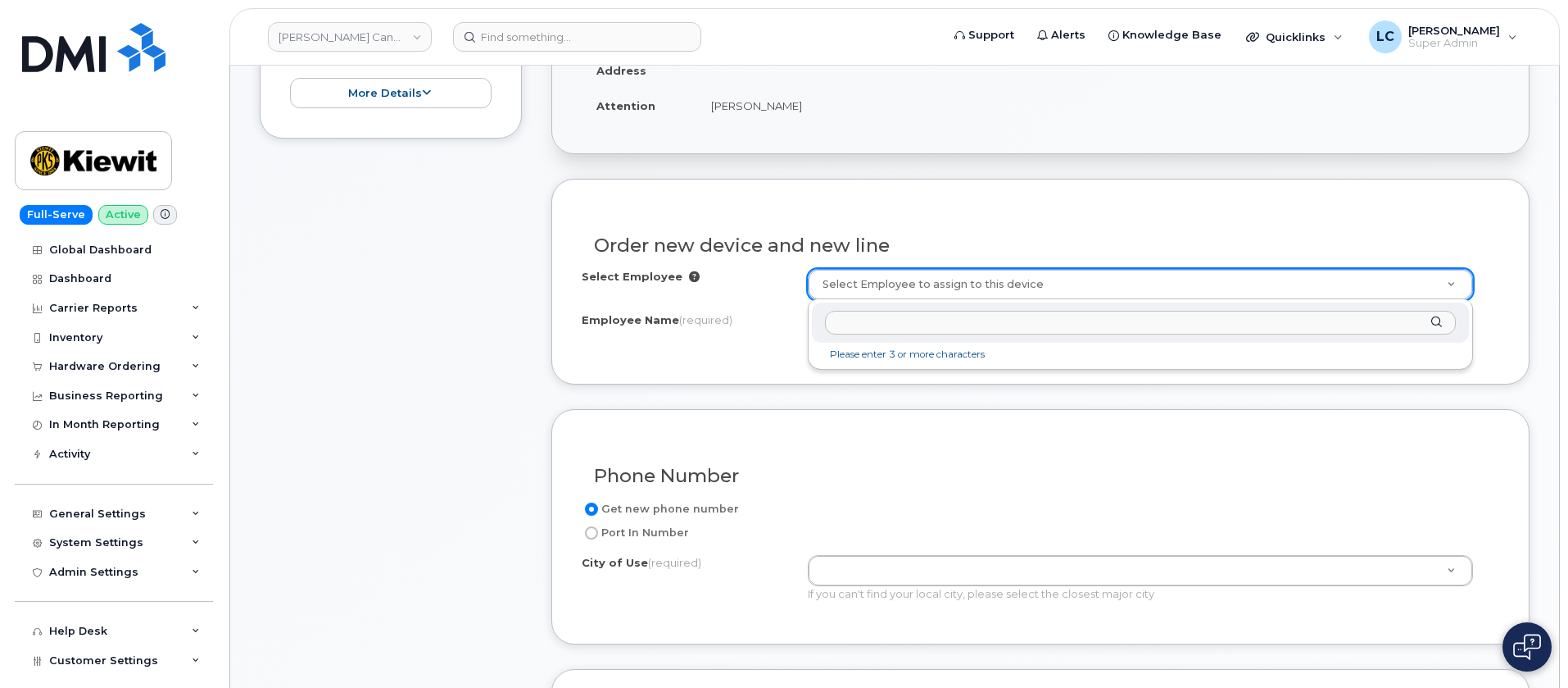
click at [1020, 323] on input "text" at bounding box center [1141, 323] width 631 height 24
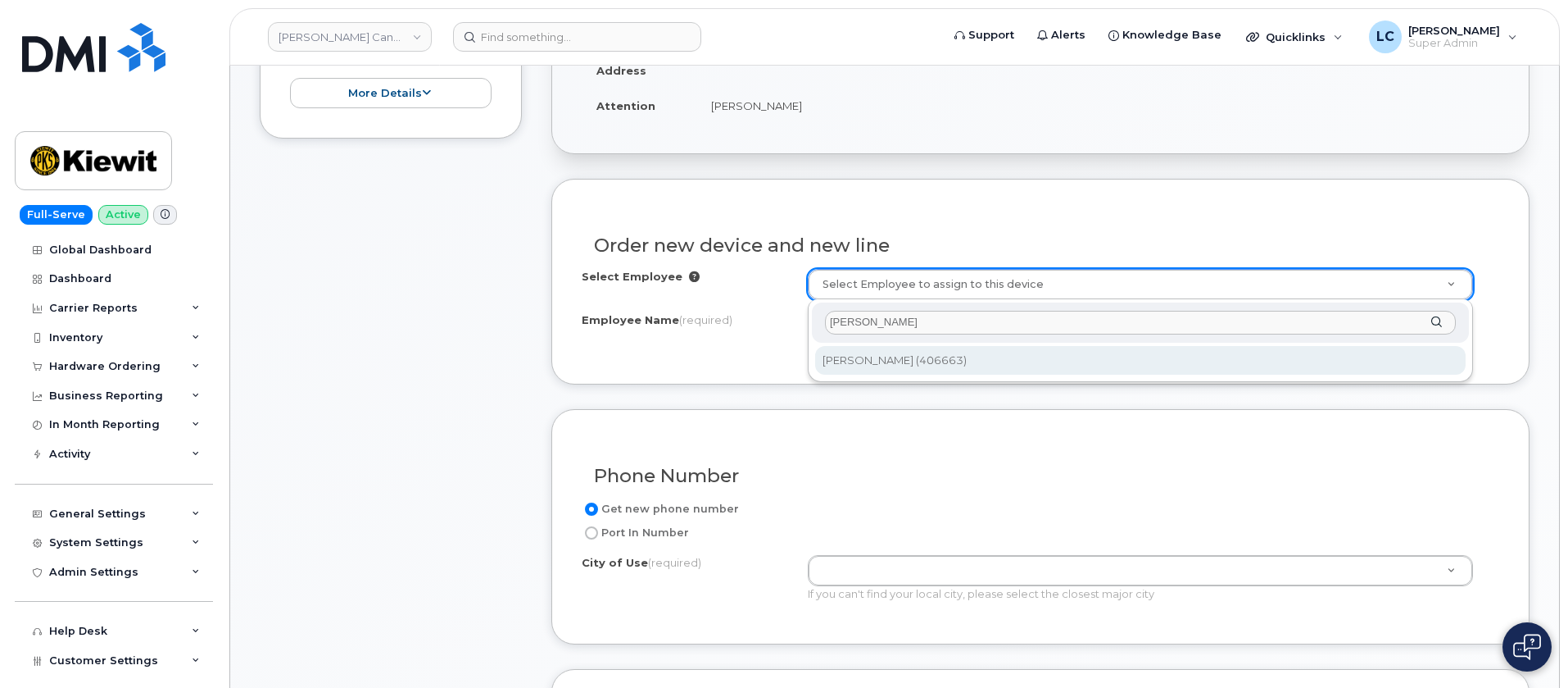
type input "Pierre-Michel Cyr"
type input "1144726"
select select
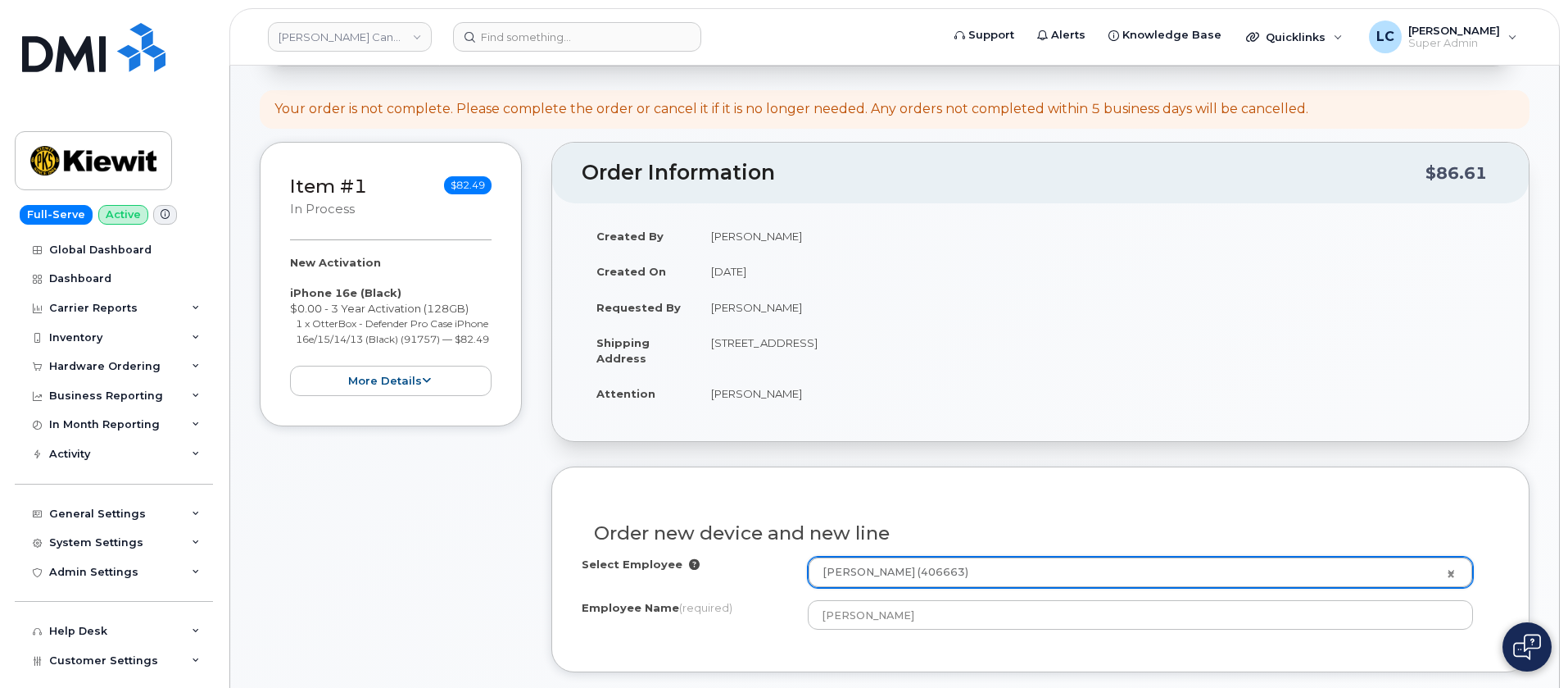
scroll to position [0, 0]
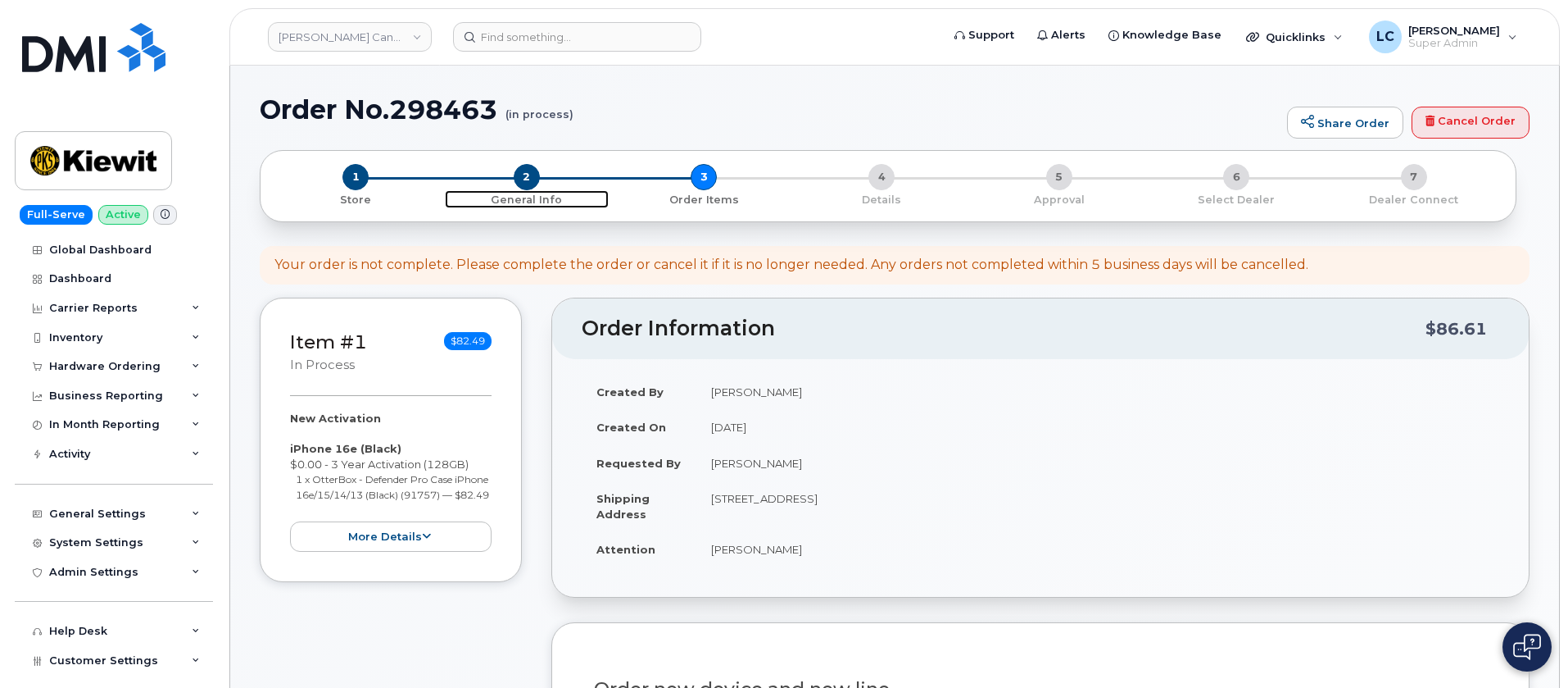
click at [533, 177] on span "2" at bounding box center [527, 177] width 26 height 26
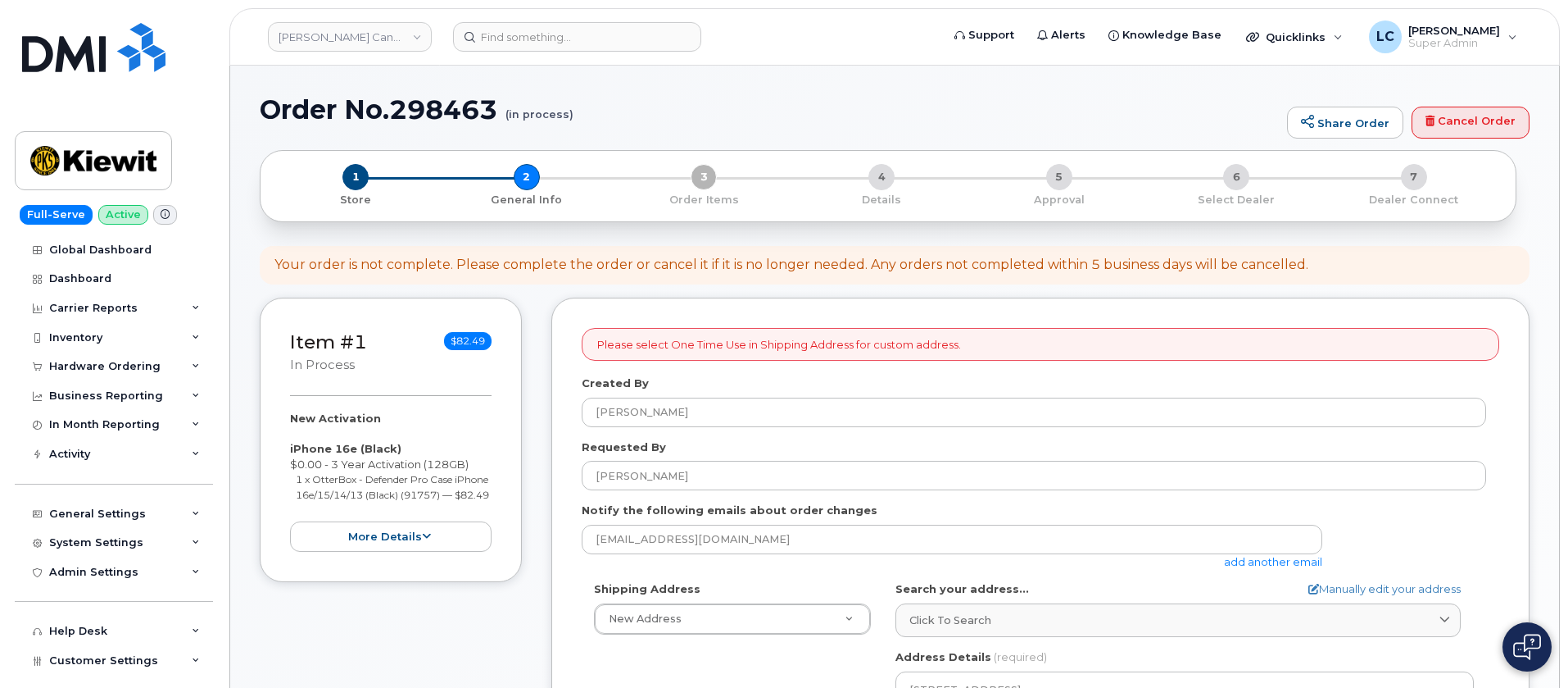
select select
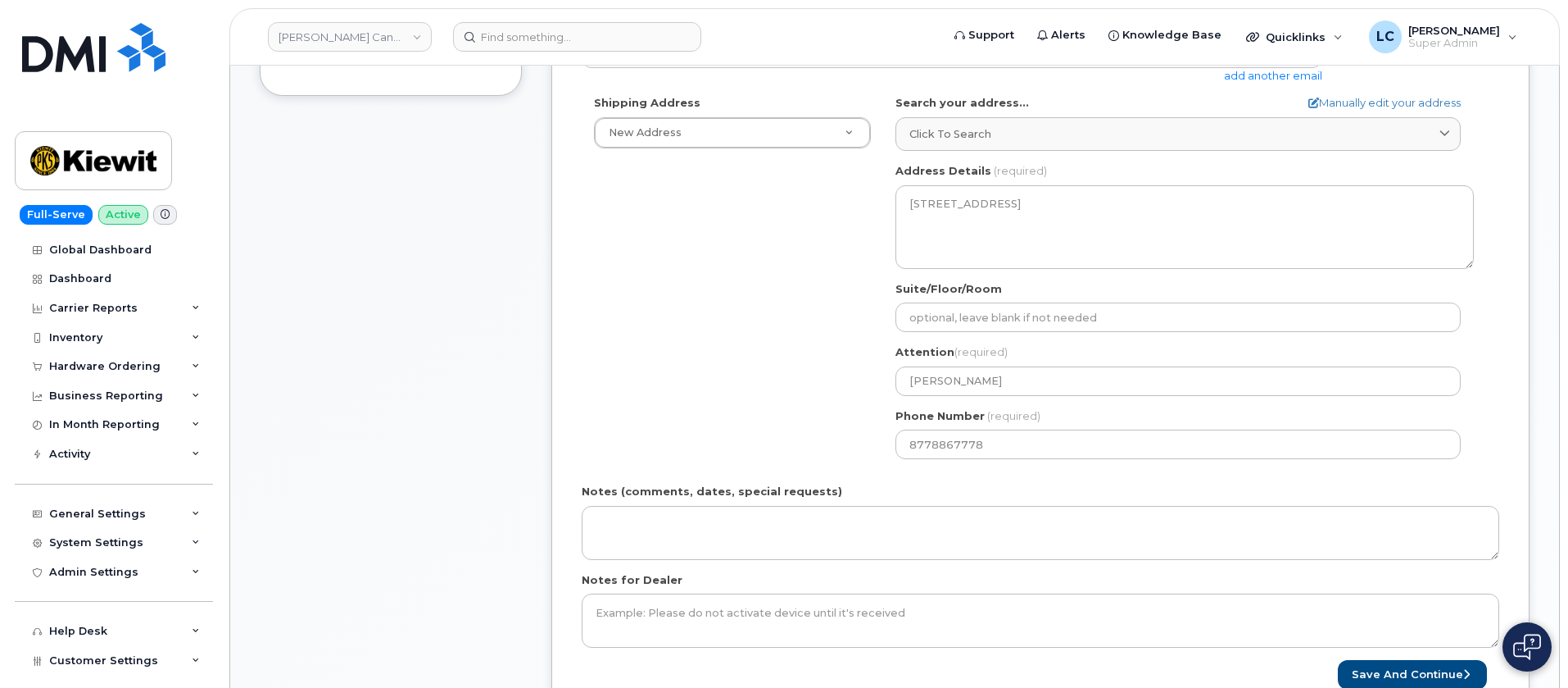
scroll to position [492, 0]
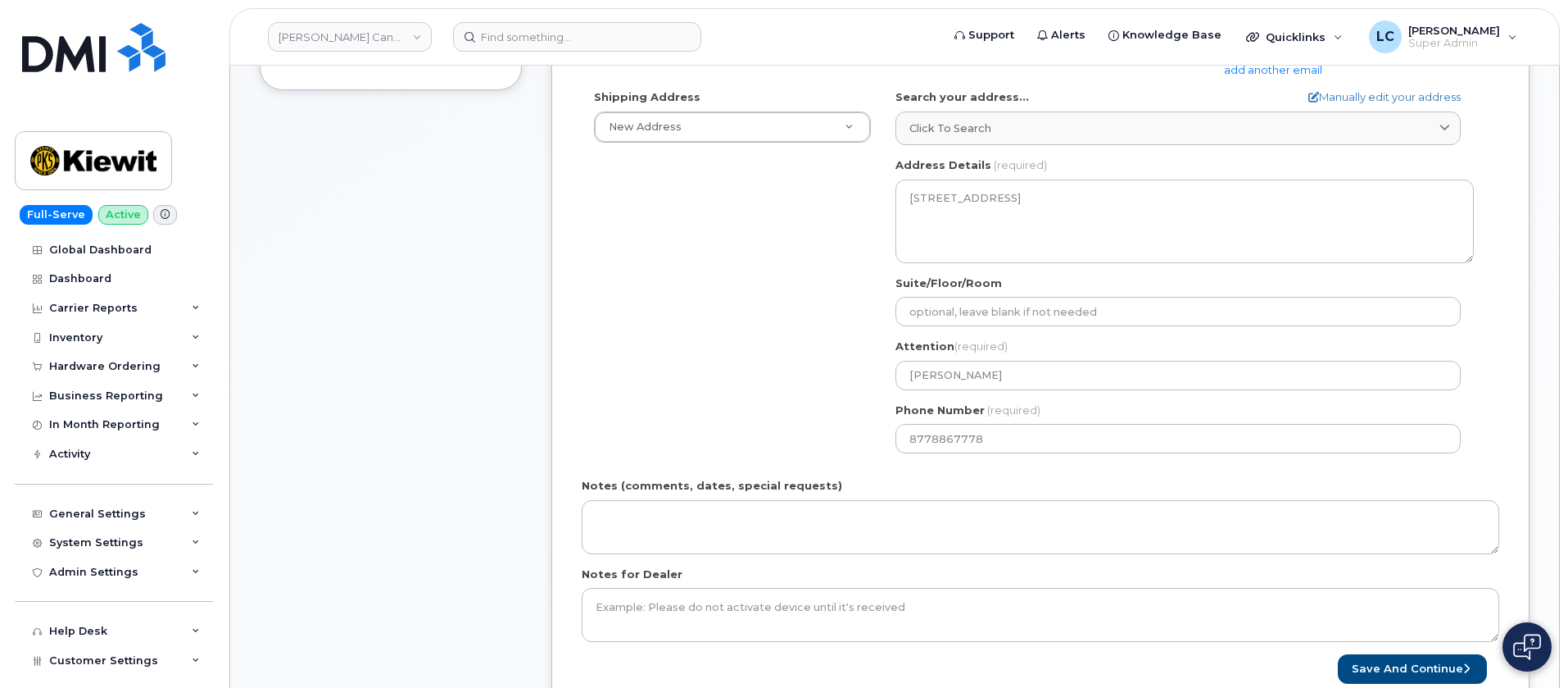
click at [758, 374] on div "Shipping Address New Address New Address [STREET_ADDRESS][PERSON_NAME] [STREET_…" at bounding box center [1034, 277] width 905 height 376
click at [830, 363] on div "Shipping Address New Address New Address [STREET_ADDRESS][PERSON_NAME] [STREET_…" at bounding box center [1034, 277] width 905 height 376
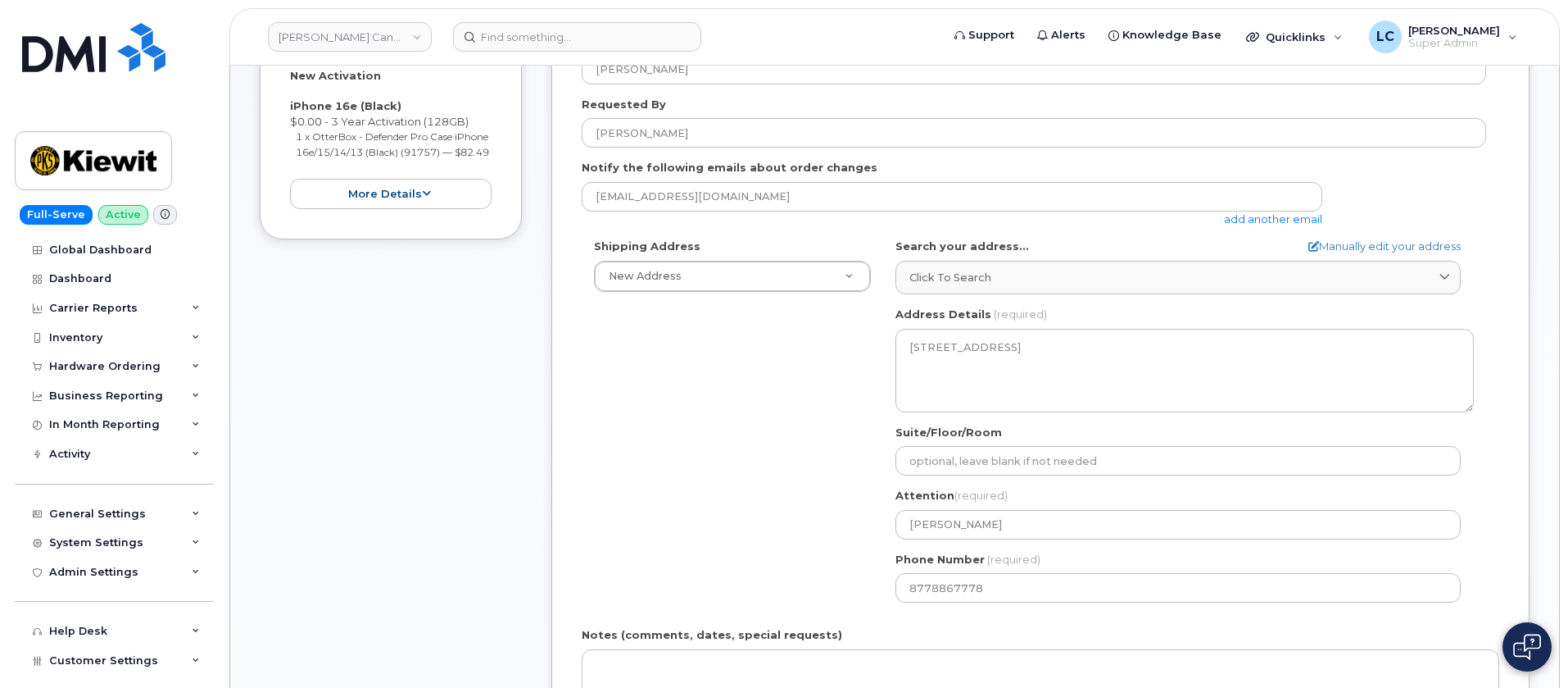
scroll to position [0, 0]
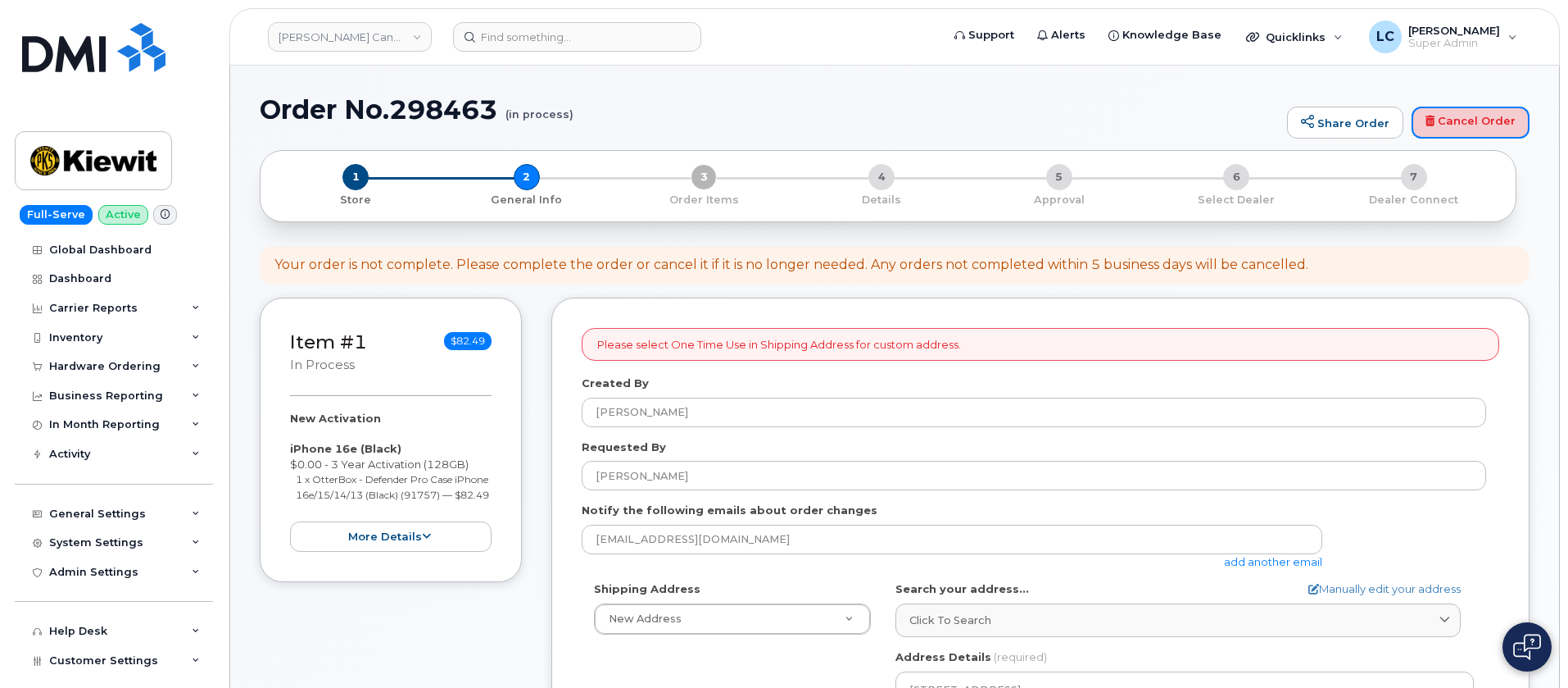
click at [1491, 119] on link "Cancel Order" at bounding box center [1471, 123] width 118 height 33
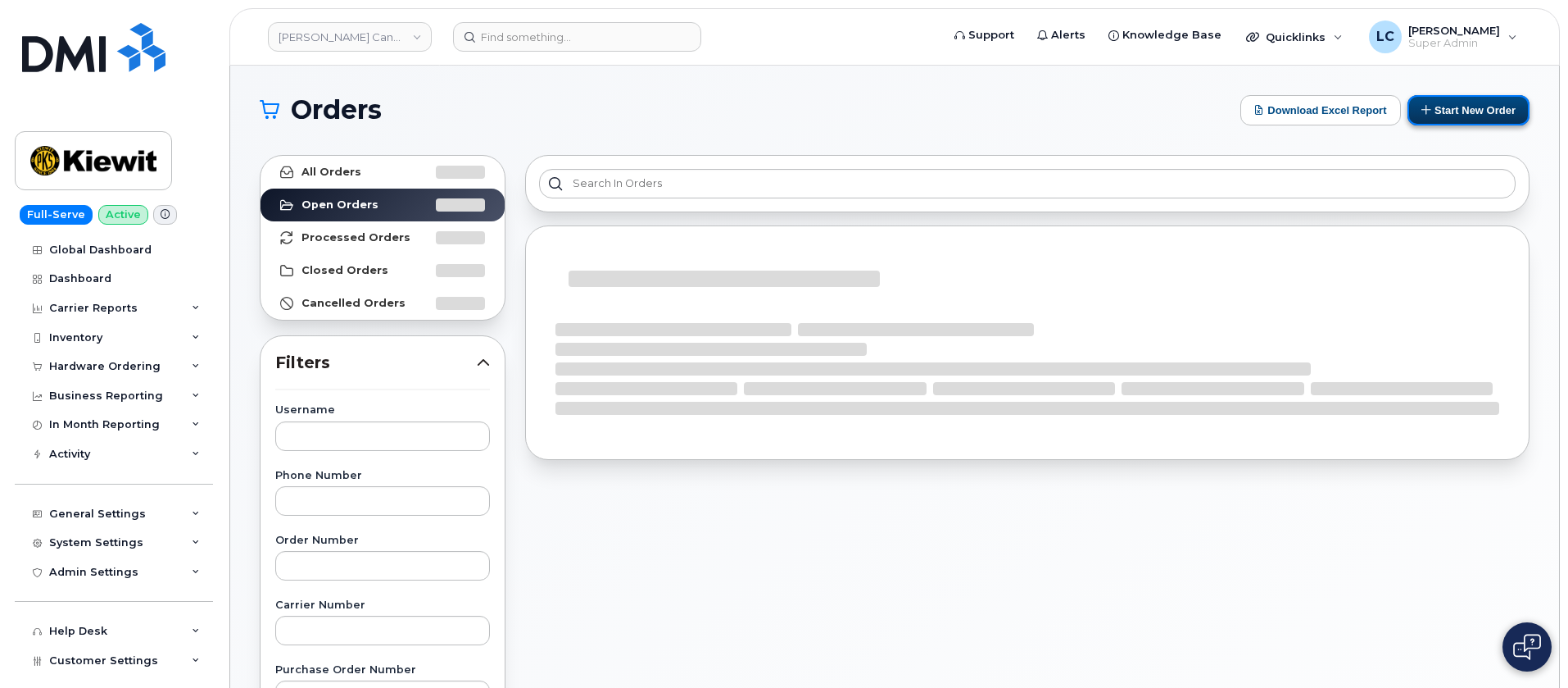
click at [1467, 111] on button "Start New Order" at bounding box center [1469, 109] width 122 height 30
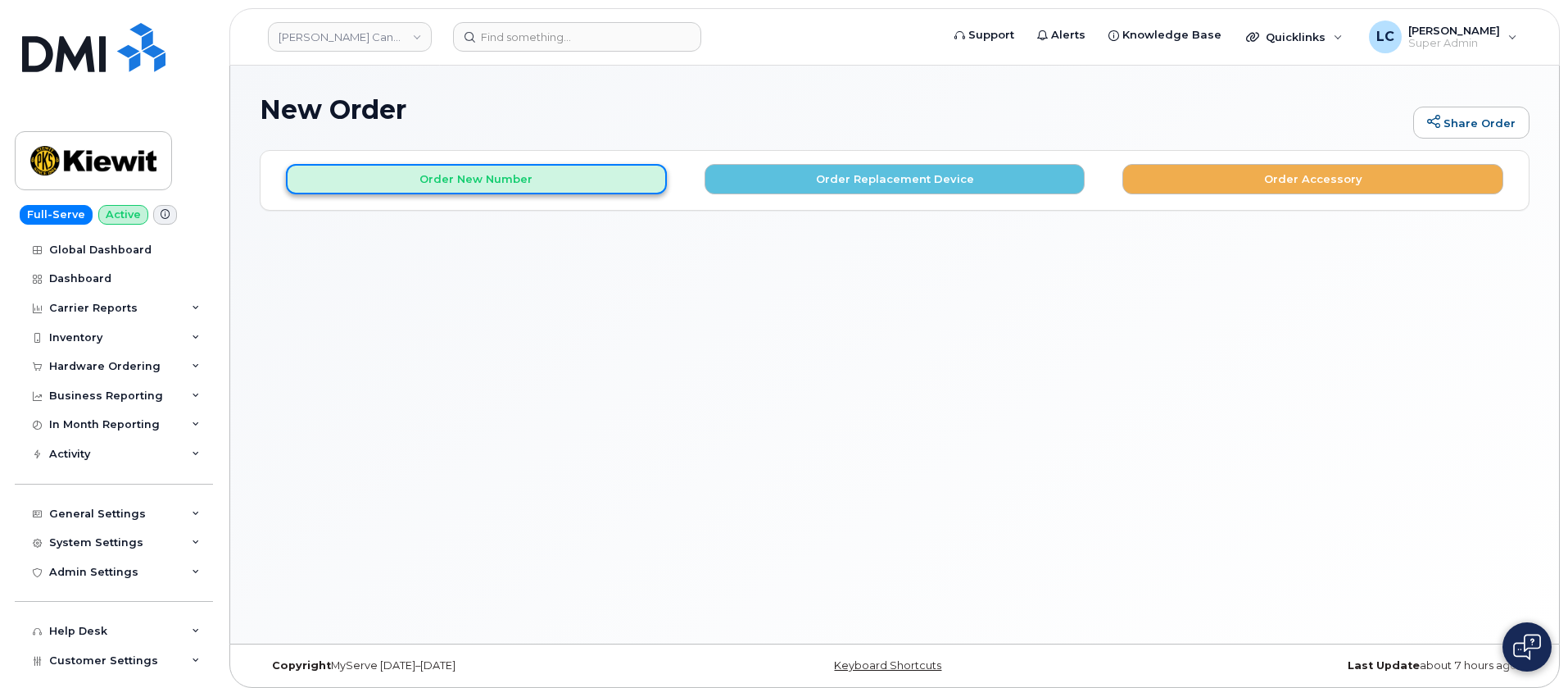
click at [589, 181] on button "Order New Number" at bounding box center [477, 179] width 381 height 30
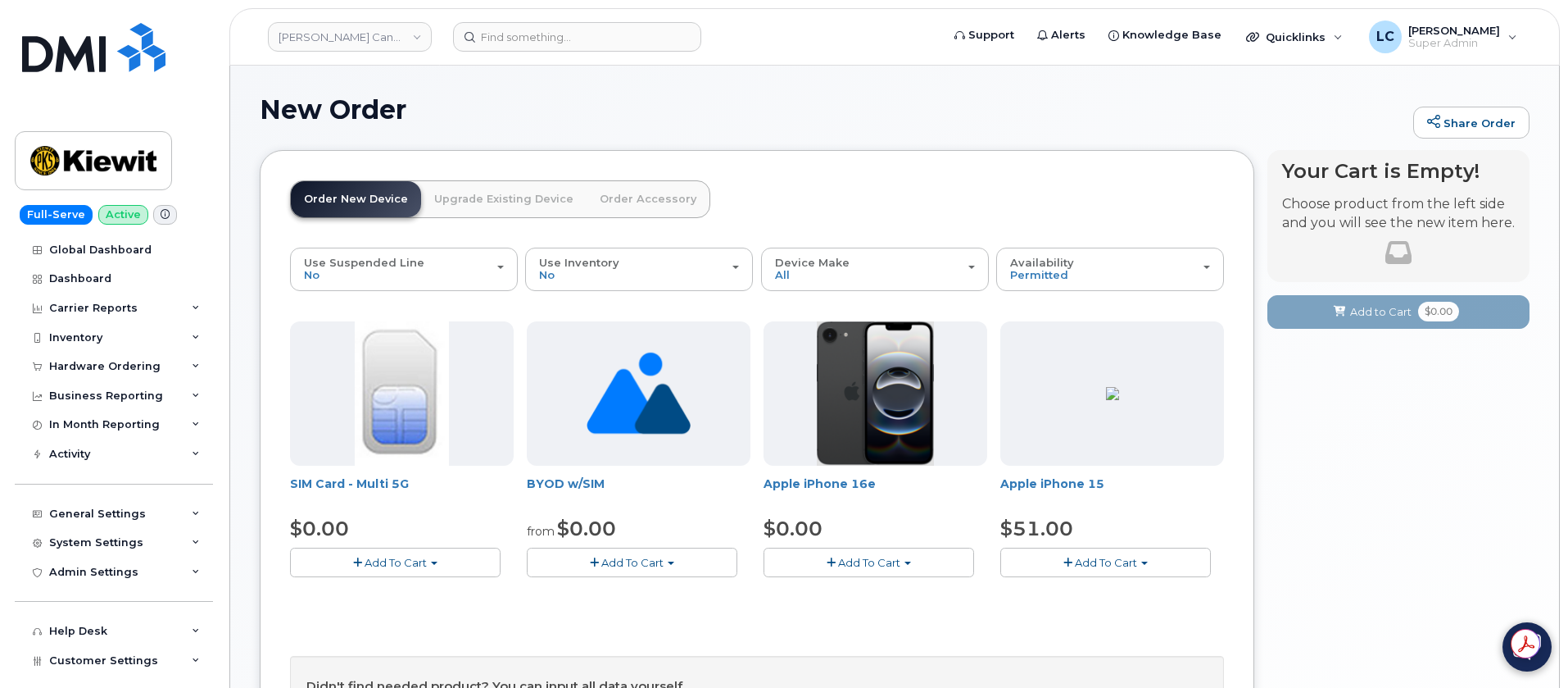
click at [921, 561] on button "Add To Cart" at bounding box center [868, 561] width 210 height 28
click at [863, 599] on link "$0.00 - 3 Year Activation (128GB)" at bounding box center [874, 592] width 211 height 20
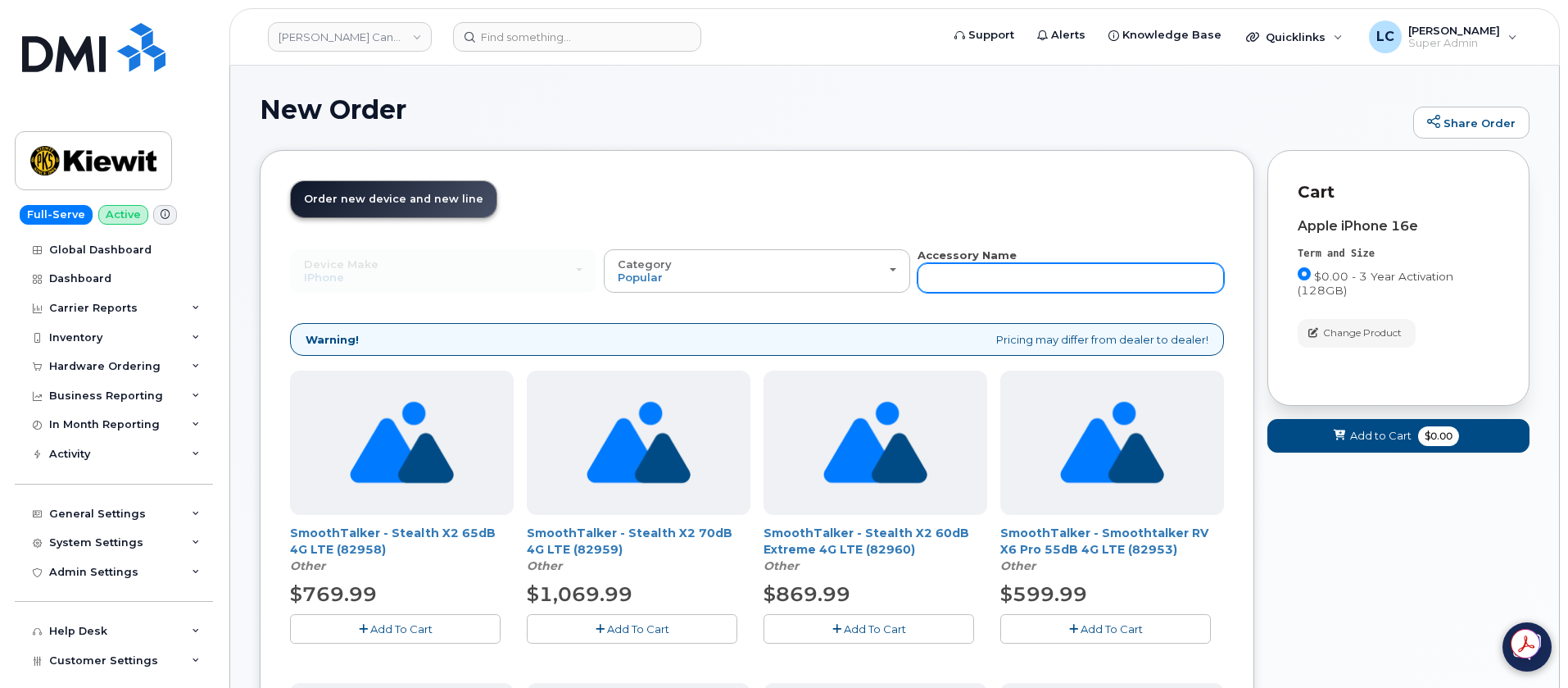
click at [1030, 272] on input "text" at bounding box center [1071, 278] width 306 height 29
type input "Defender"
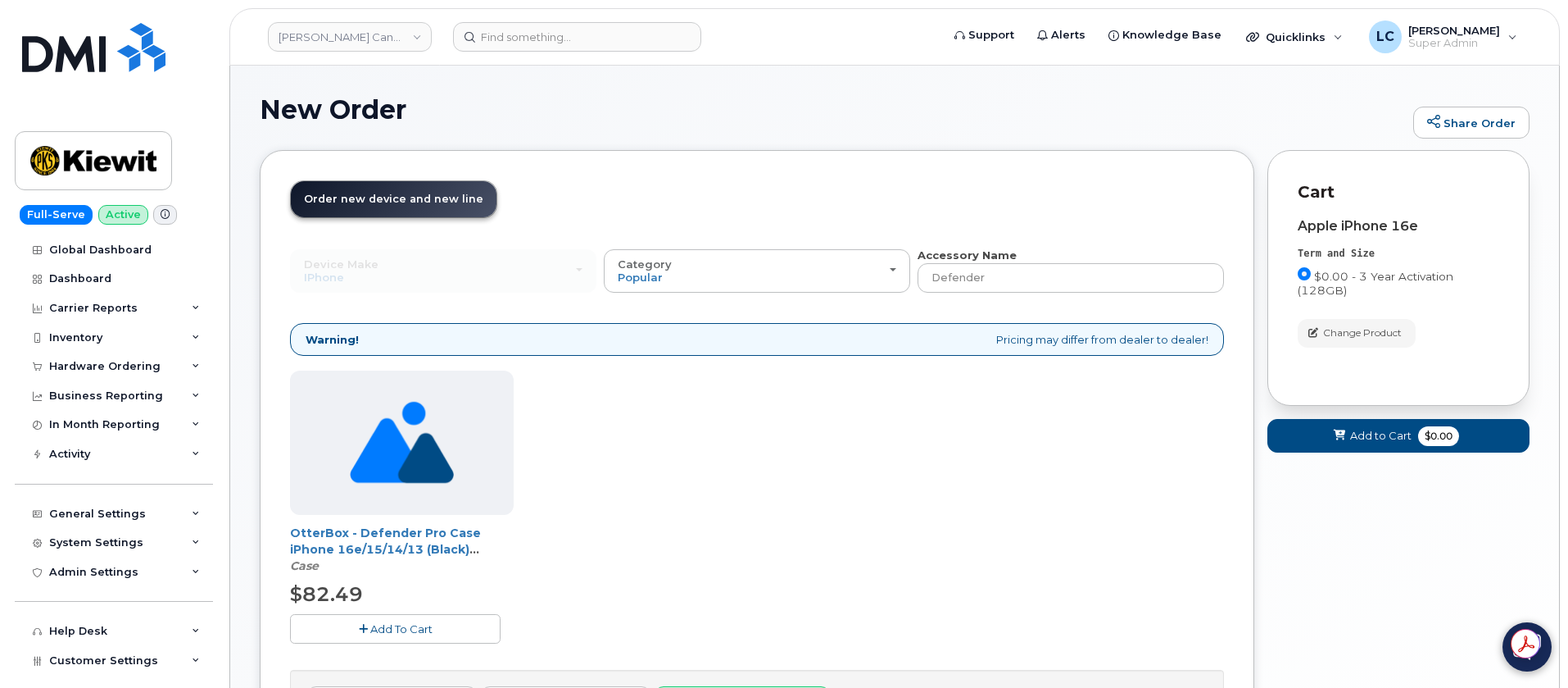
click at [434, 632] on button "Add To Cart" at bounding box center [395, 628] width 210 height 28
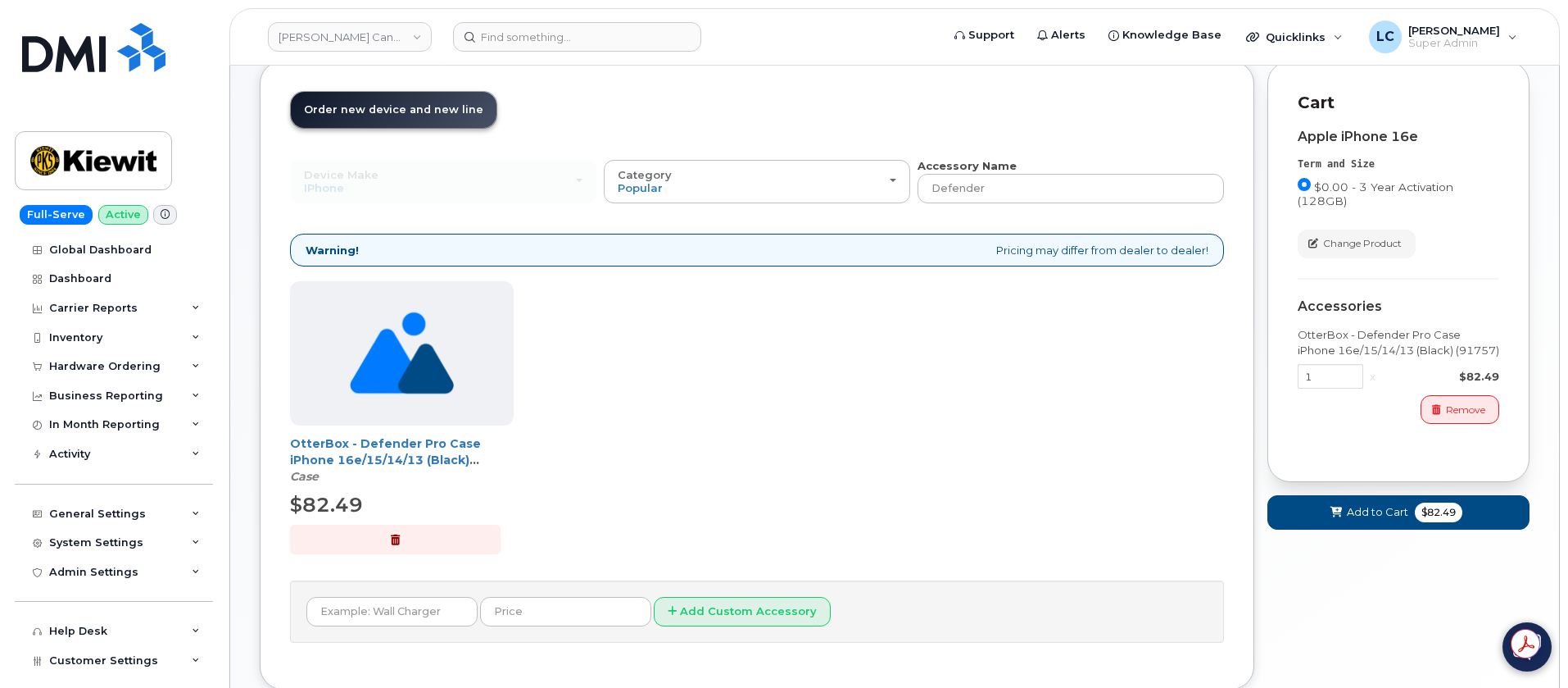
scroll to position [123, 0]
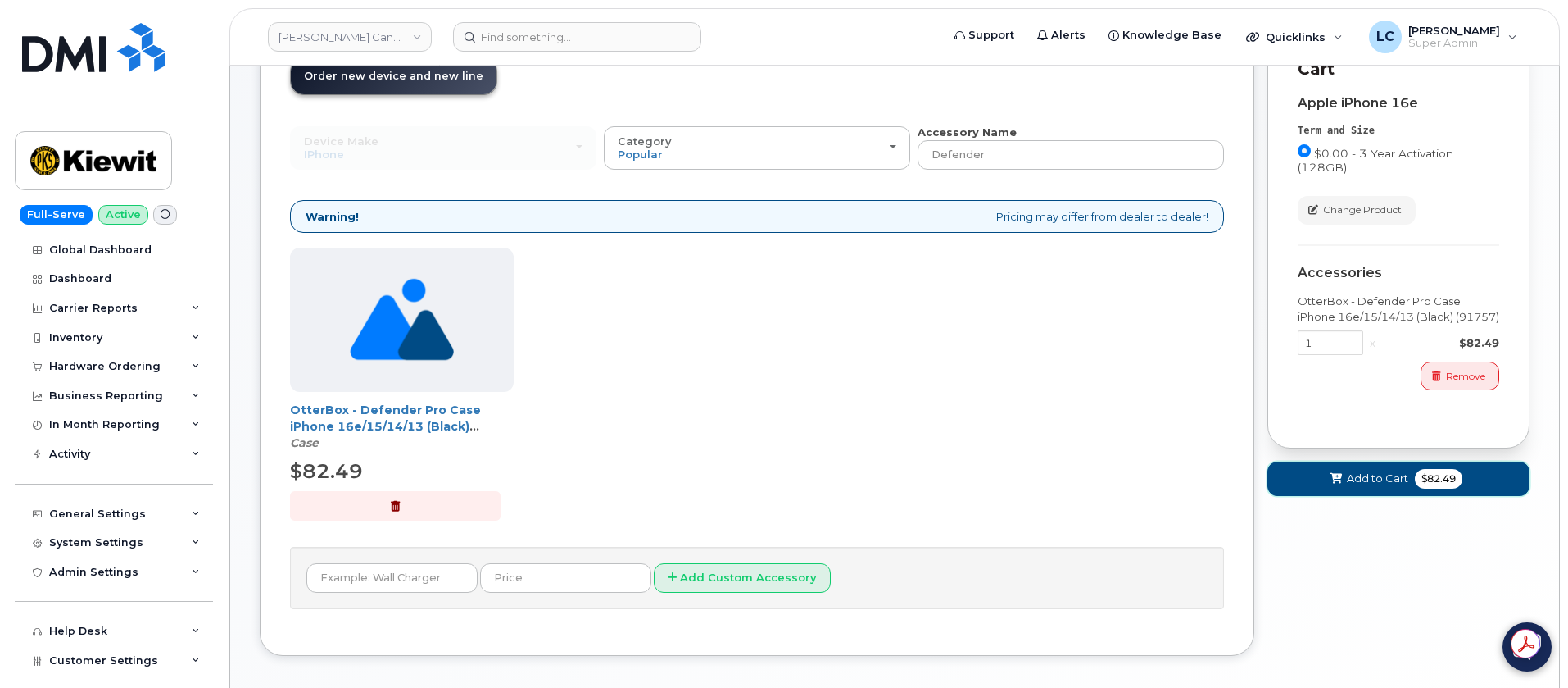
click at [1391, 488] on button "Add to Cart $82.49" at bounding box center [1399, 477] width 262 height 34
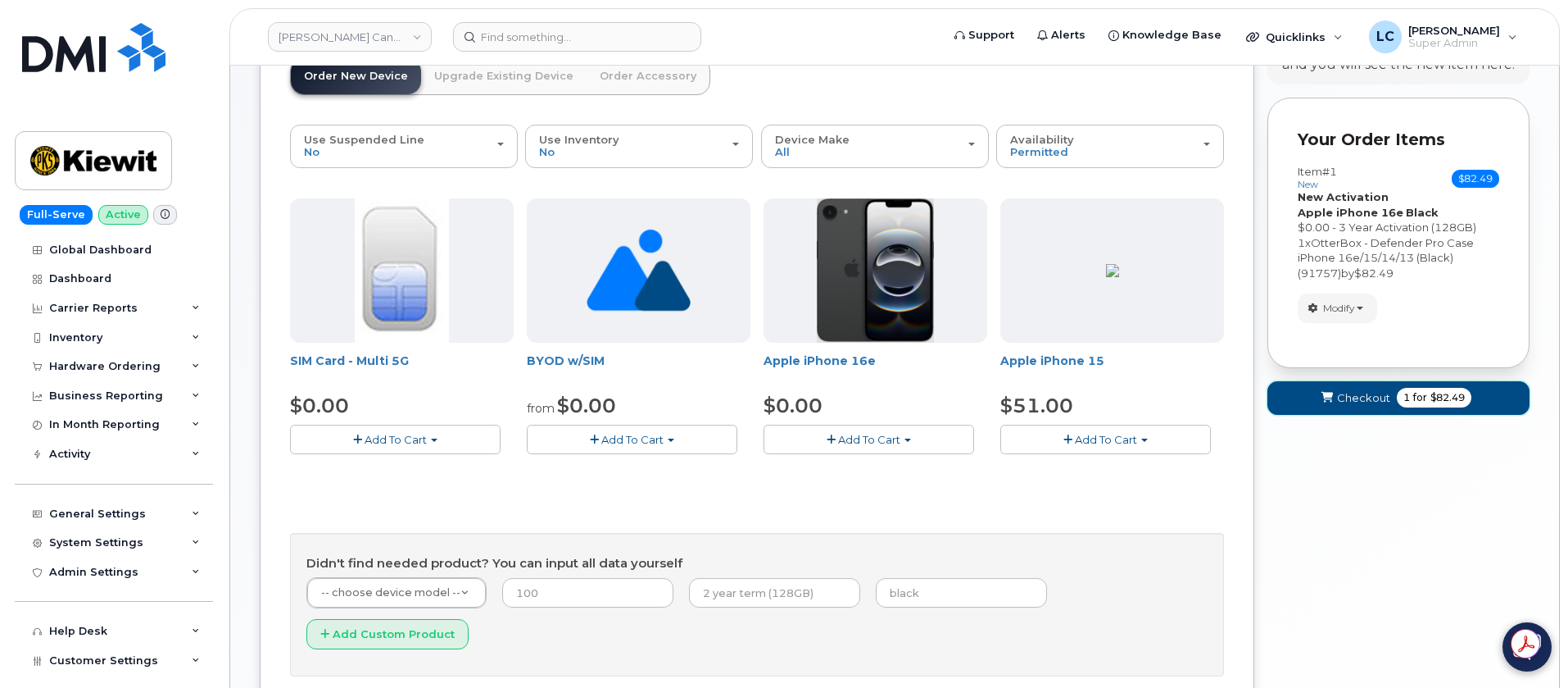
click at [1378, 387] on button "Checkout 1 for $82.49" at bounding box center [1399, 397] width 262 height 34
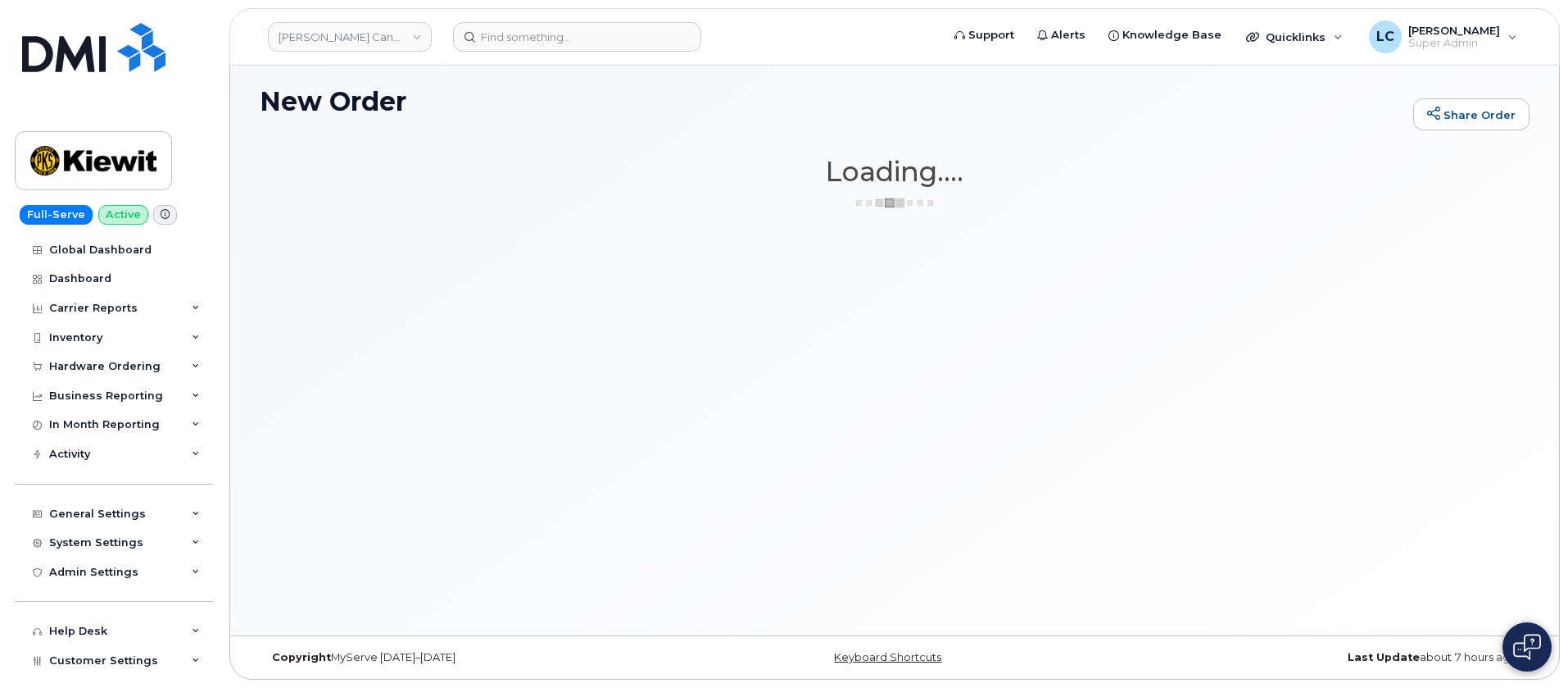
scroll to position [8, 0]
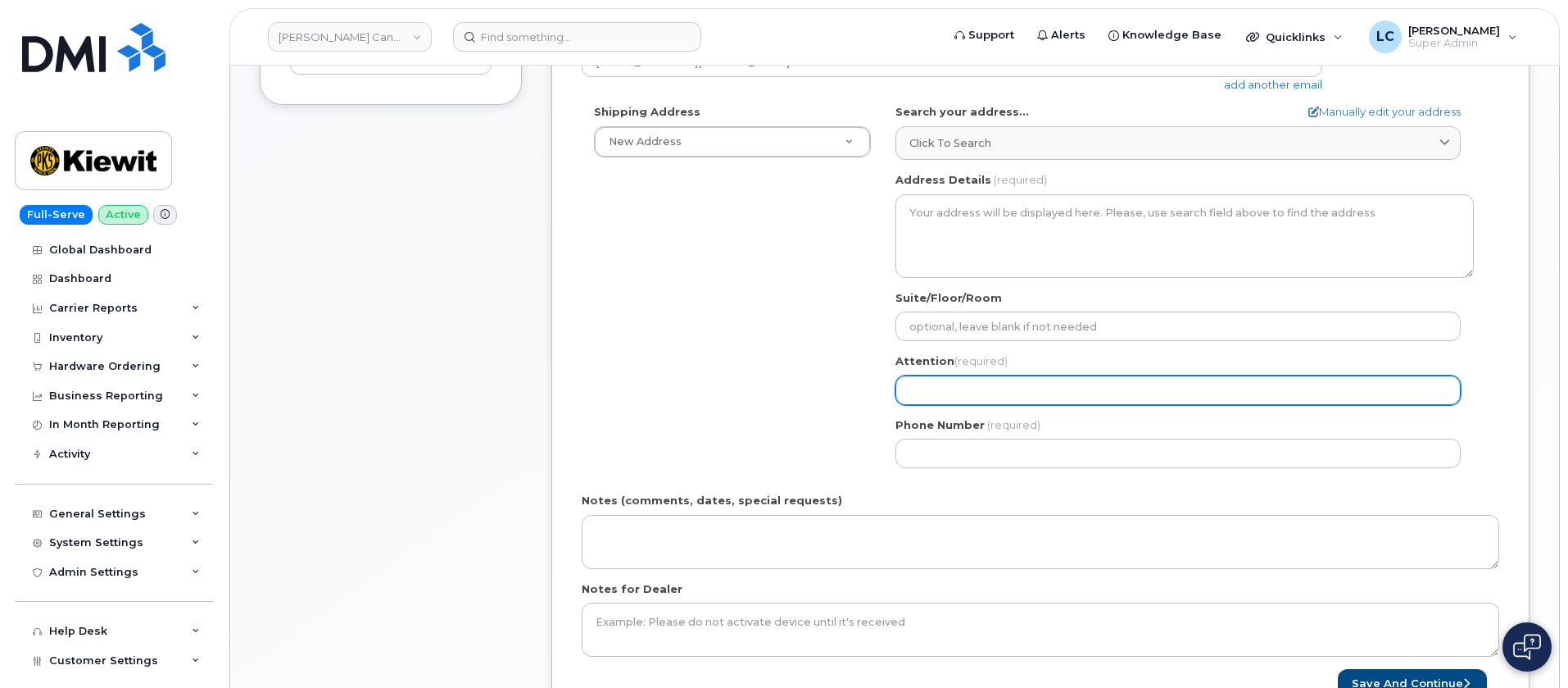
scroll to position [492, 0]
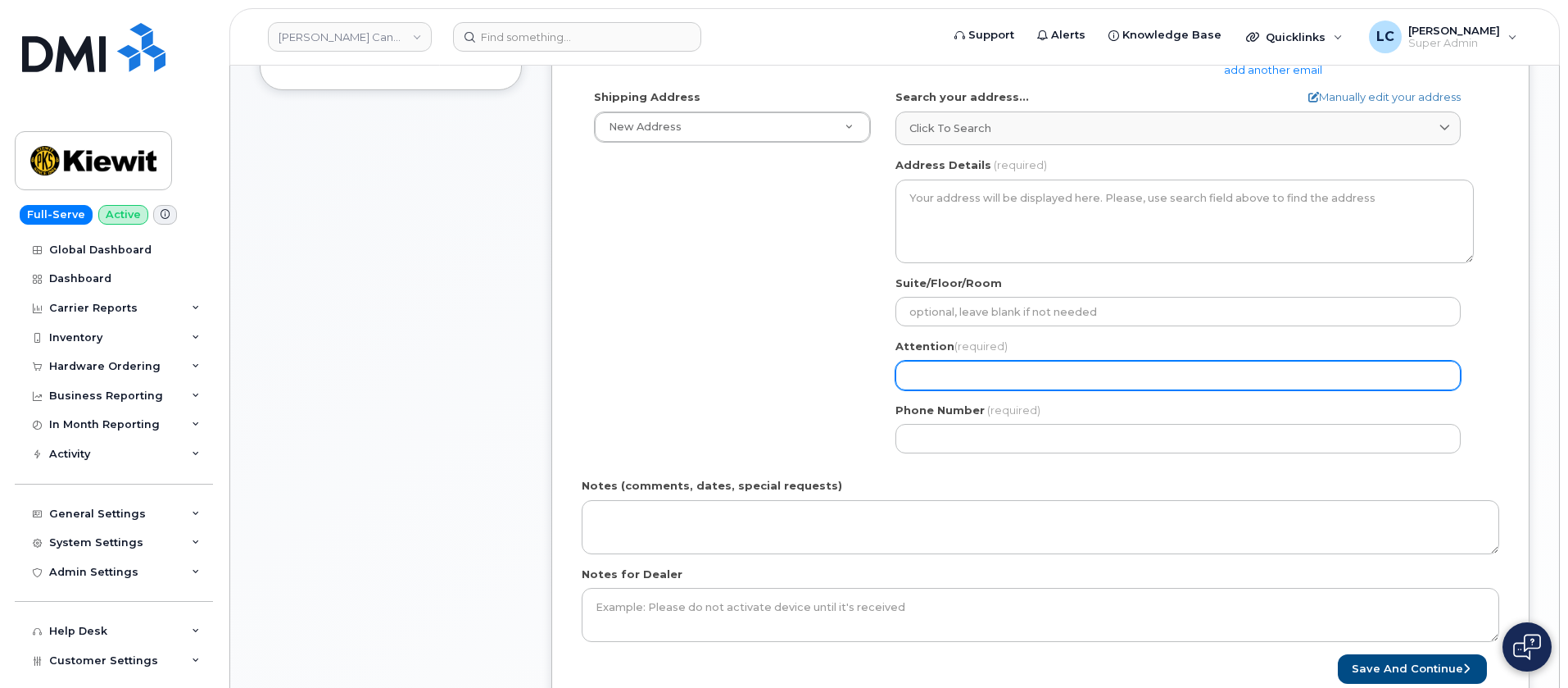
click at [1025, 383] on input "Attention (required)" at bounding box center [1178, 375] width 566 height 29
paste input "[PERSON_NAME]"
select select
type input "[PERSON_NAME]"
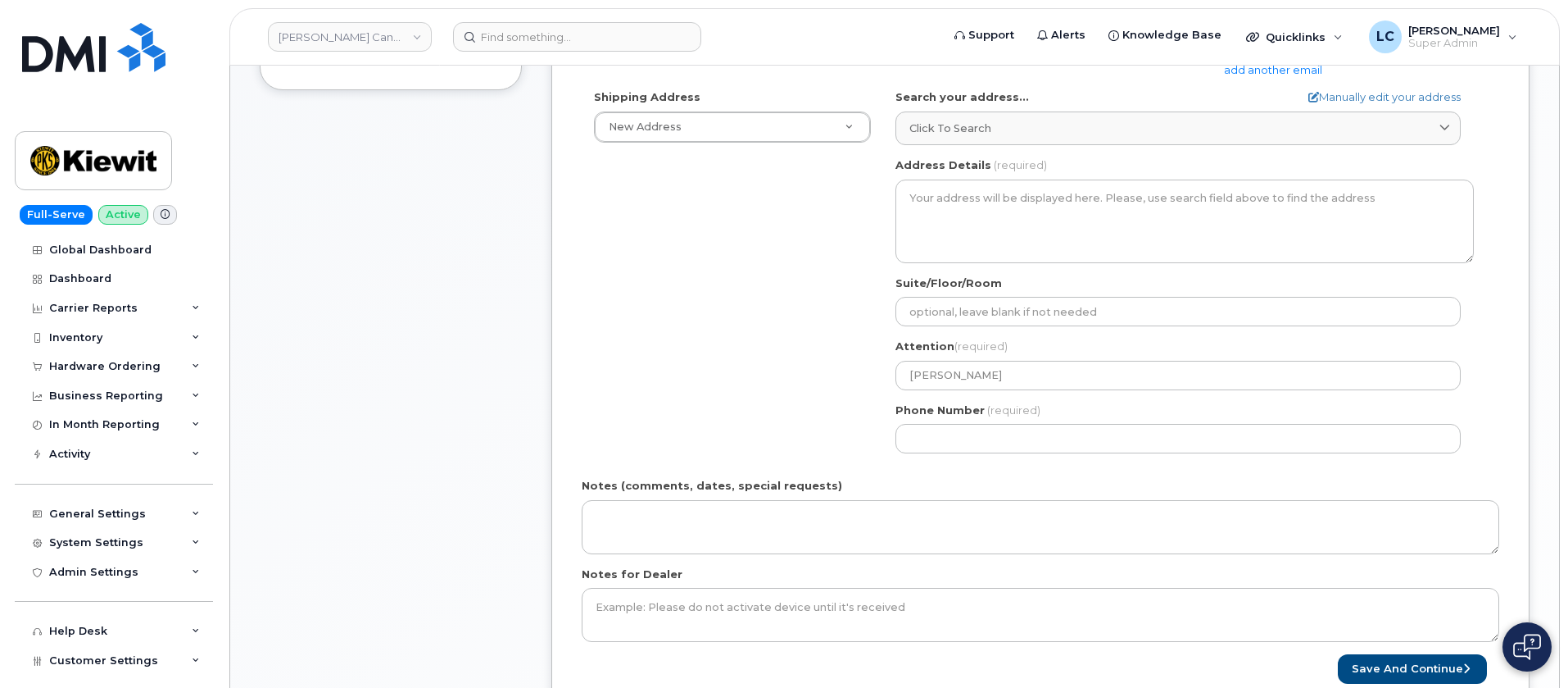
click at [651, 277] on div "Shipping Address New Address New Address [STREET_ADDRESS][PERSON_NAME] [STREET_…" at bounding box center [1034, 277] width 905 height 376
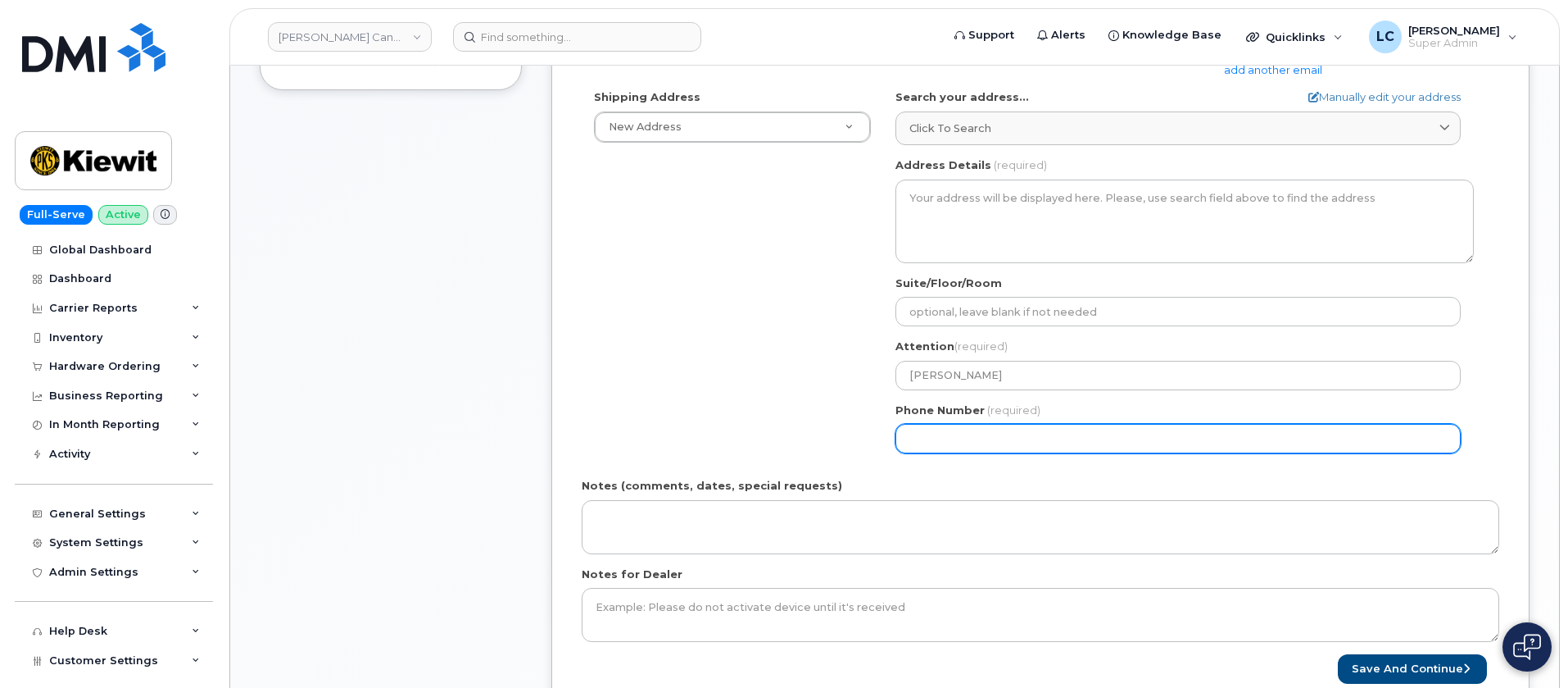
click at [989, 440] on input "Phone Number" at bounding box center [1178, 438] width 566 height 29
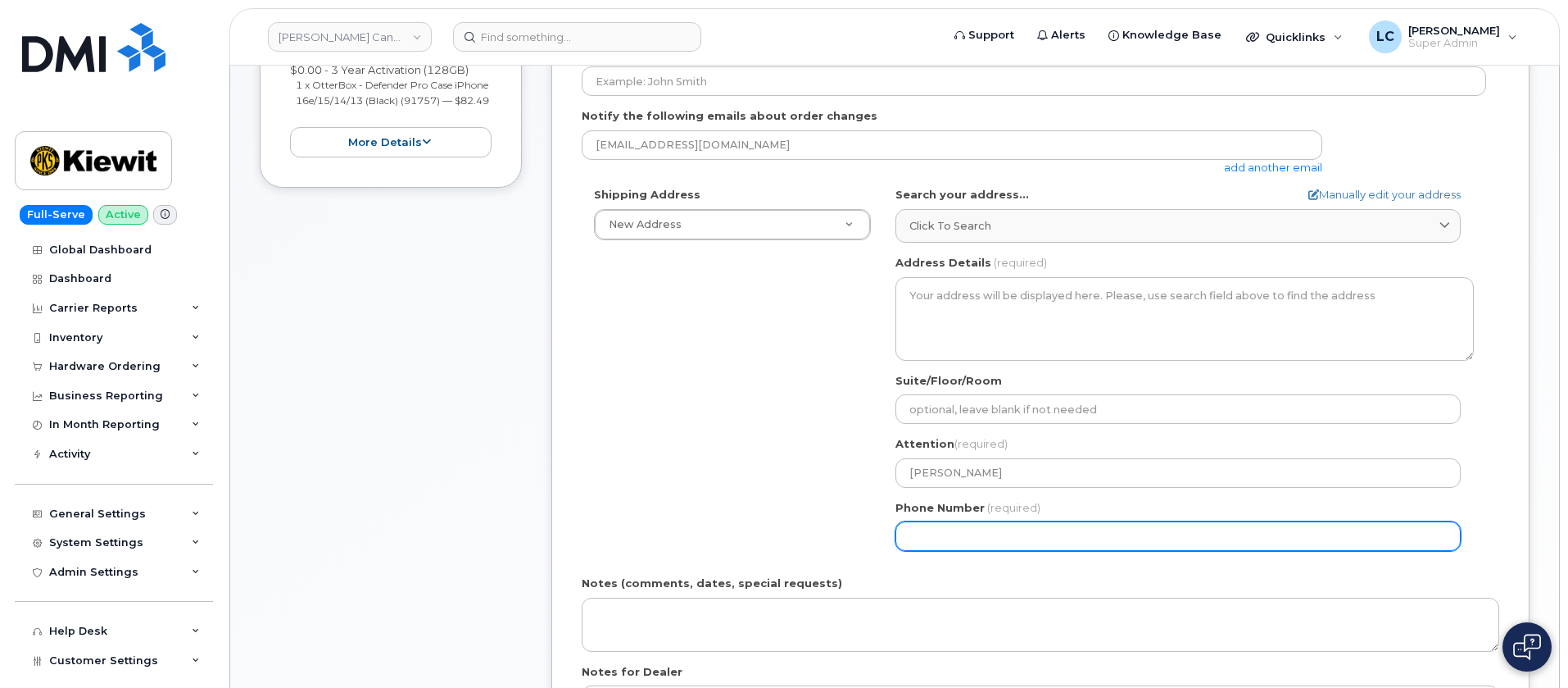
scroll to position [246, 0]
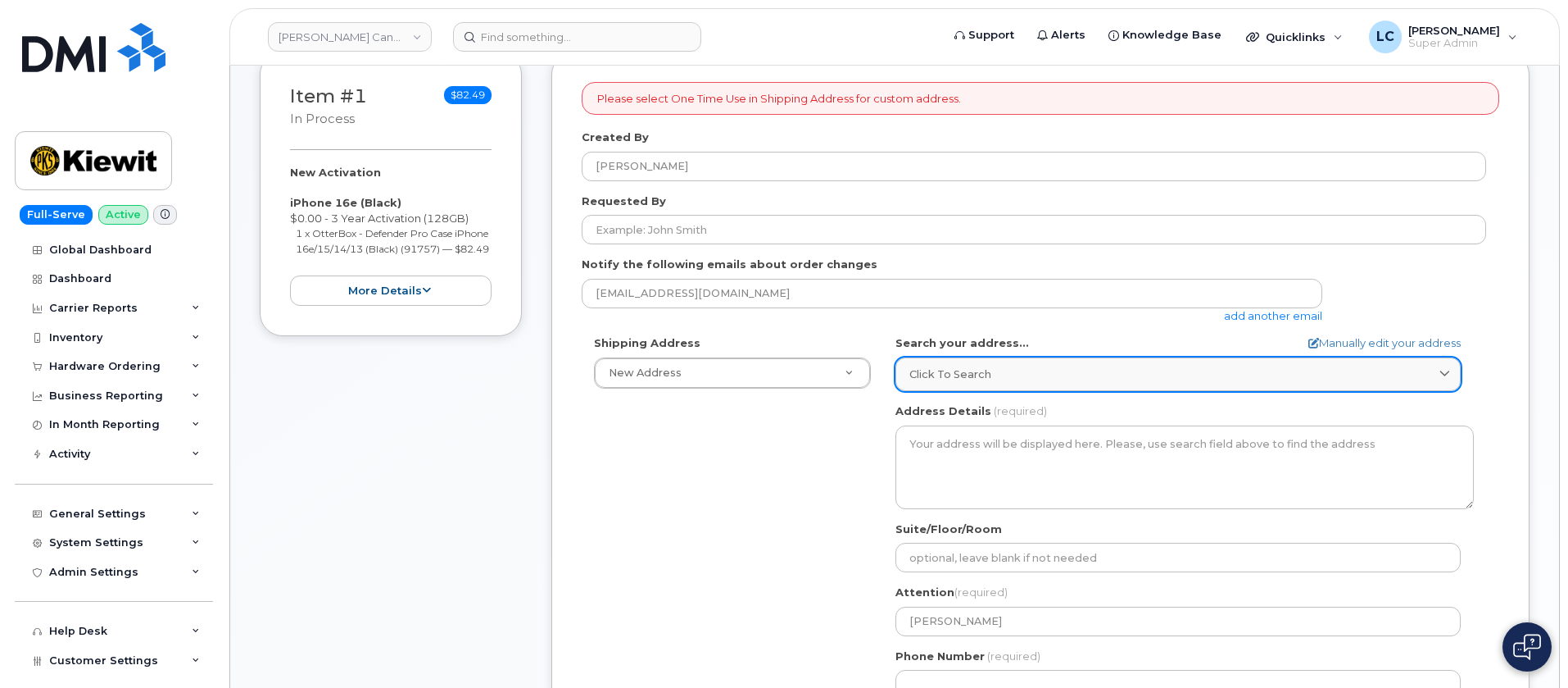
click at [1094, 387] on link "Click to search" at bounding box center [1178, 374] width 566 height 34
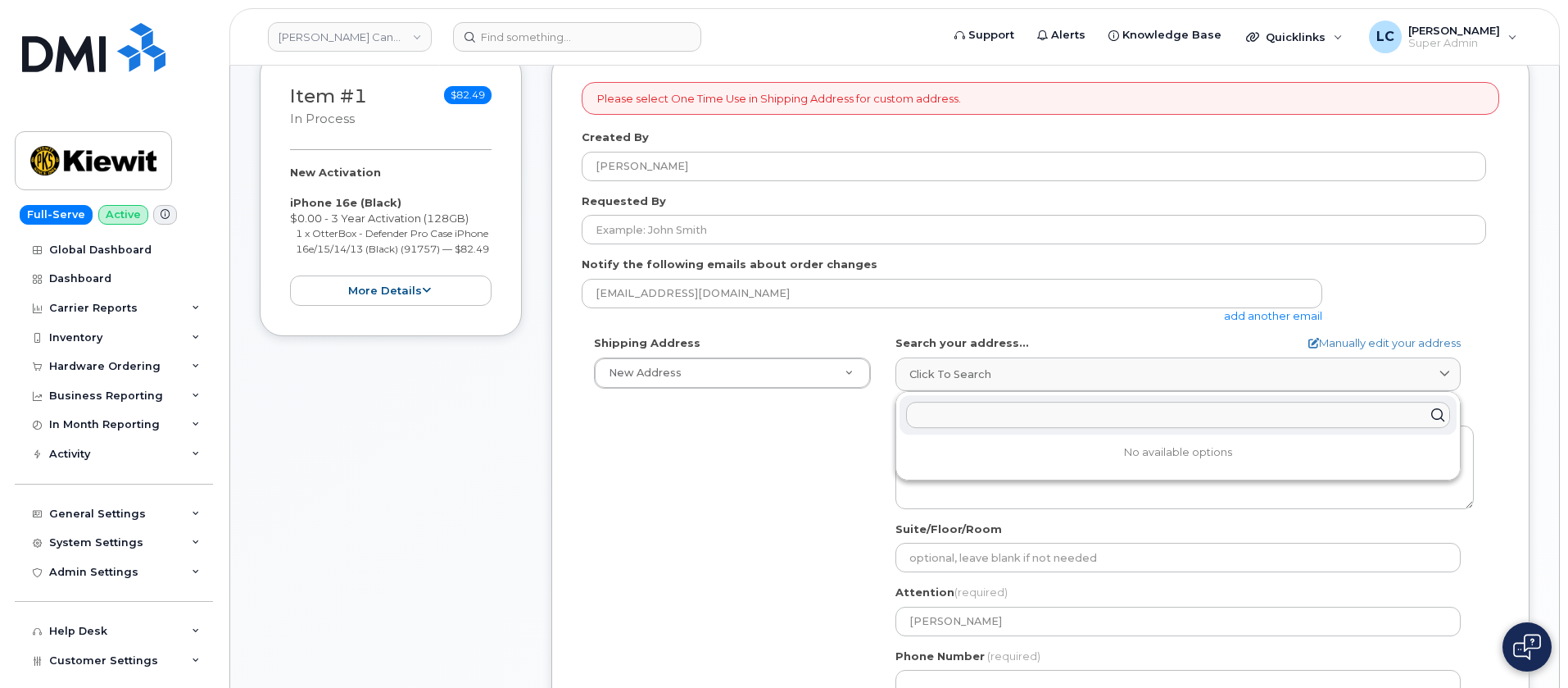
click at [1061, 427] on input "text" at bounding box center [1178, 415] width 544 height 26
paste input "[STREET_ADDRESS]"
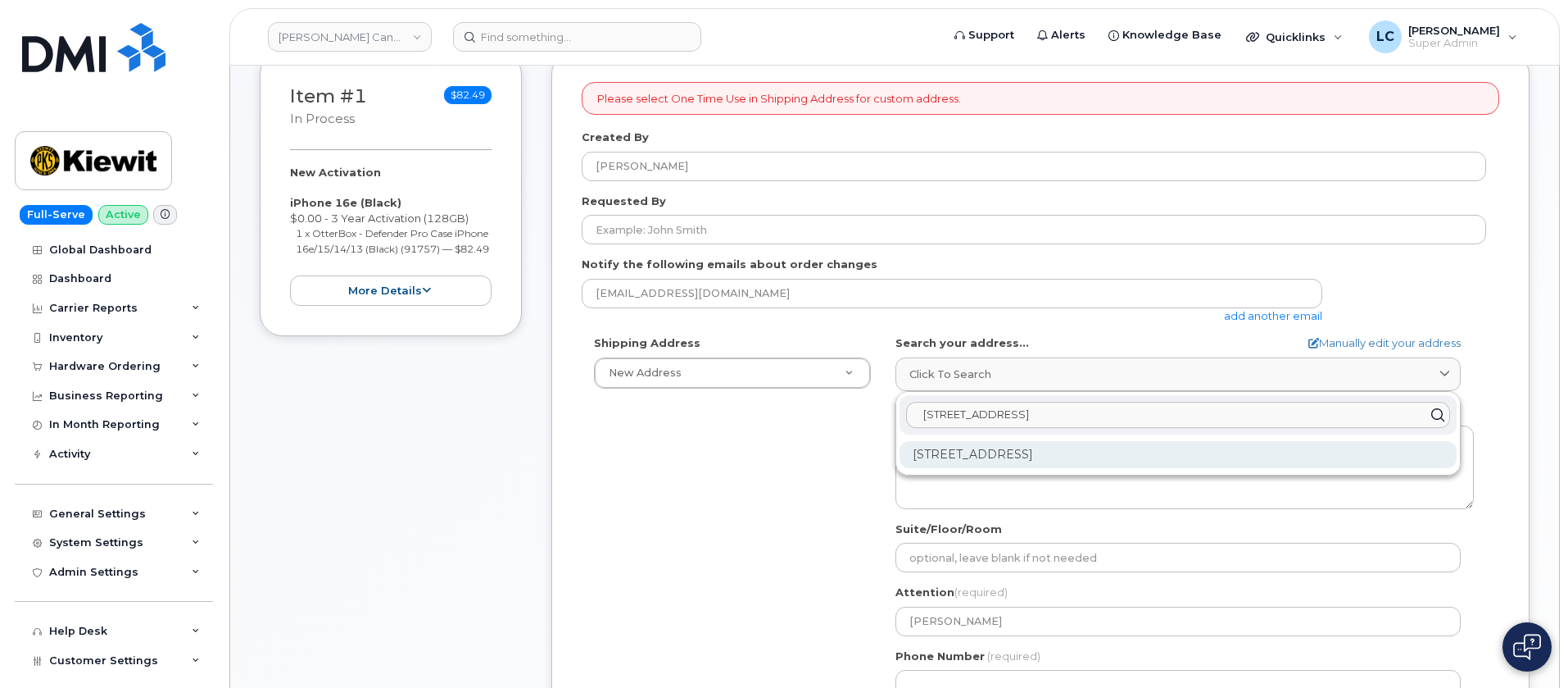
type input "[STREET_ADDRESS]"
click at [1124, 441] on div "[STREET_ADDRESS]" at bounding box center [1179, 455] width 558 height 27
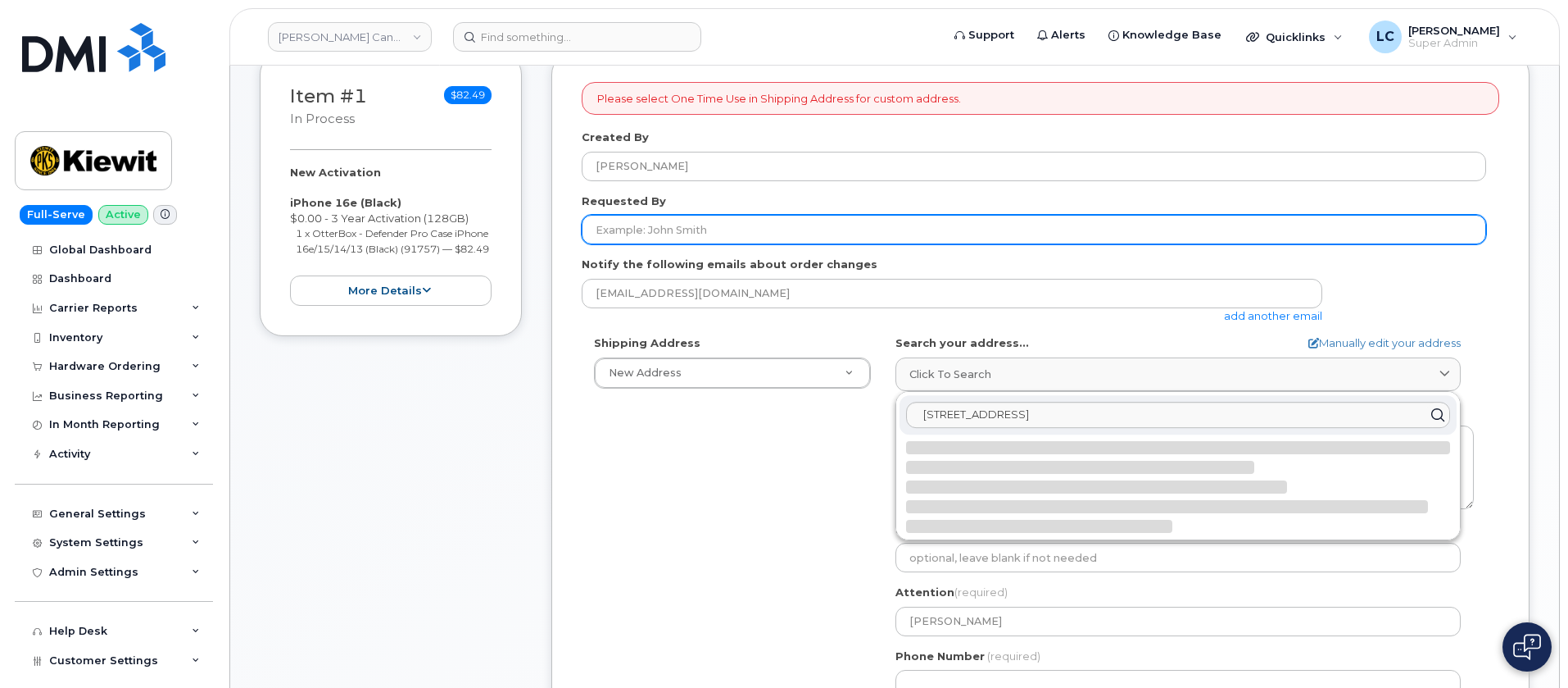
select select
type textarea "[STREET_ADDRESS]"
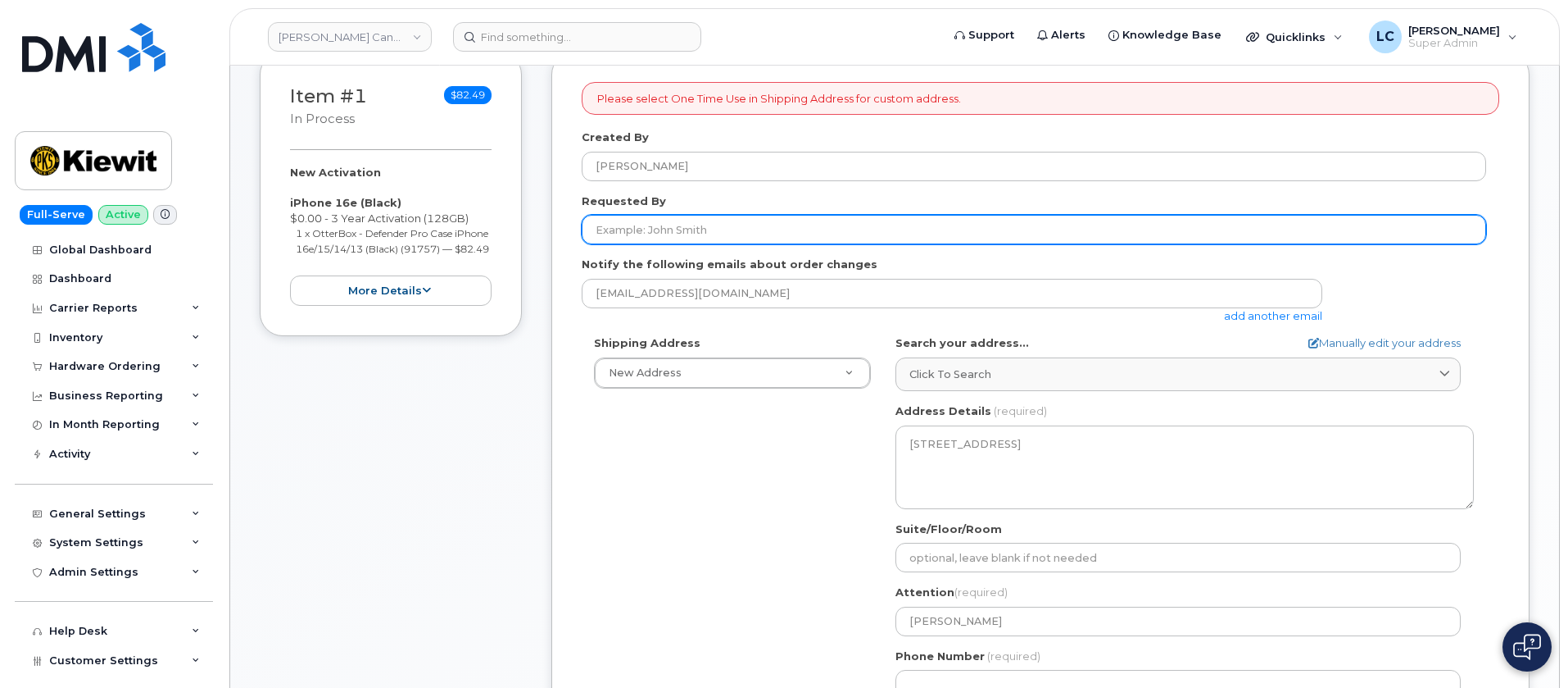
click at [826, 224] on input "Requested By" at bounding box center [1034, 230] width 905 height 29
type input "[PERSON_NAME]"
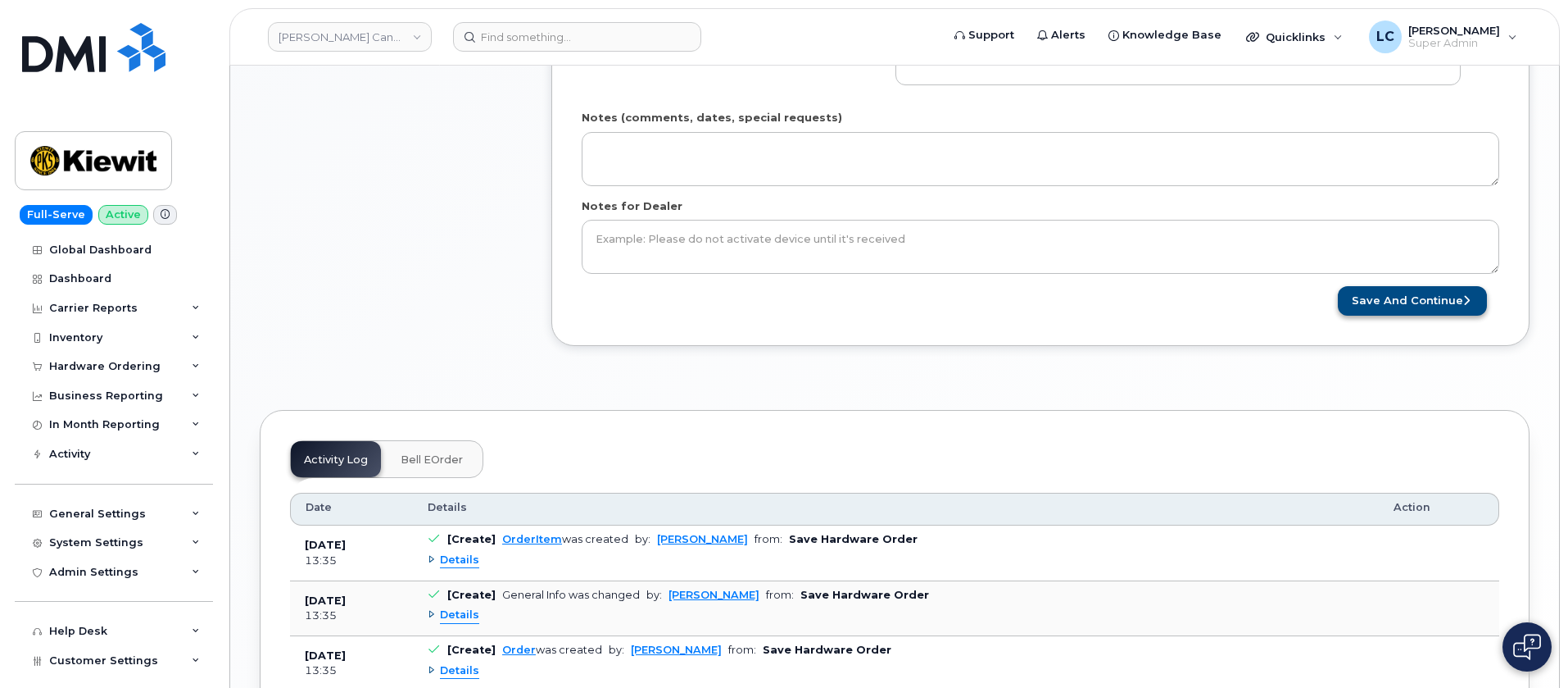
scroll to position [860, 0]
click at [1407, 290] on button "Save and Continue" at bounding box center [1413, 300] width 149 height 30
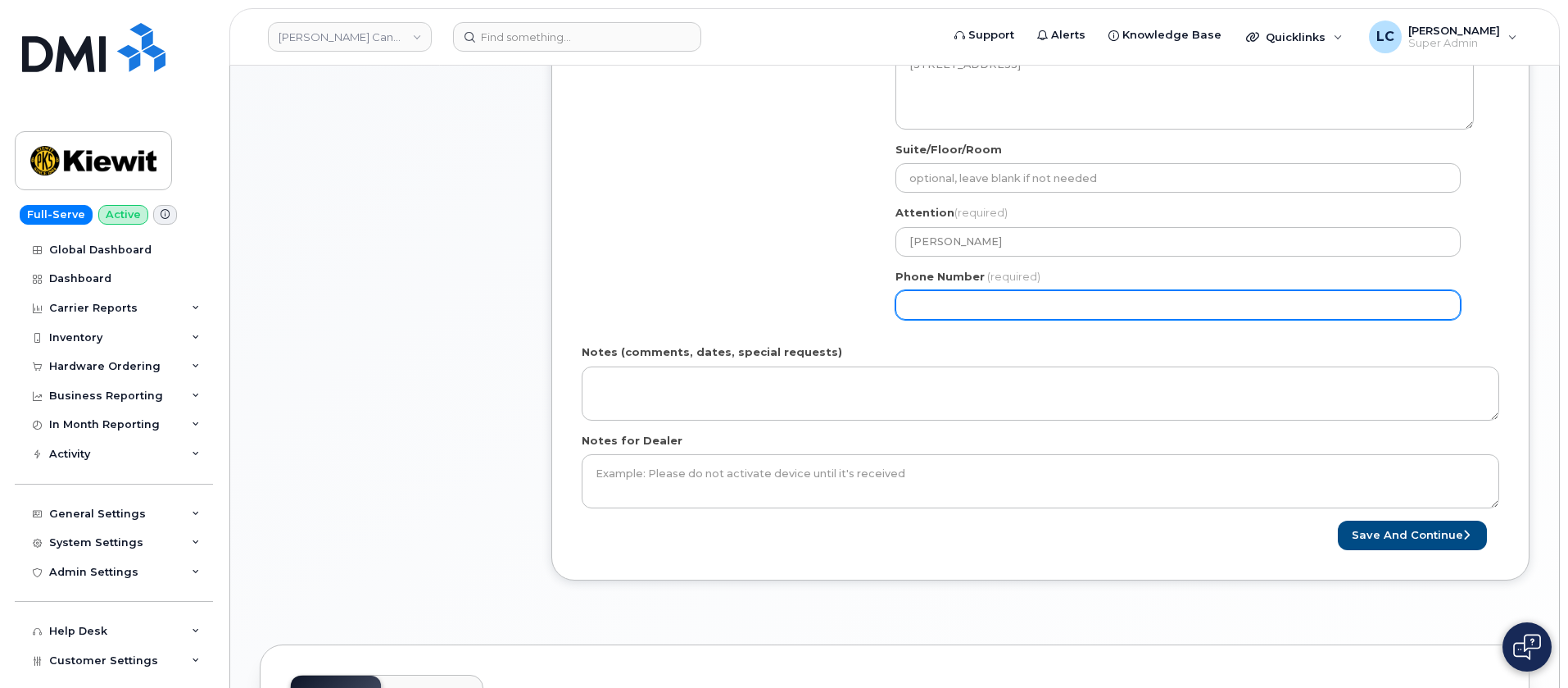
scroll to position [615, 0]
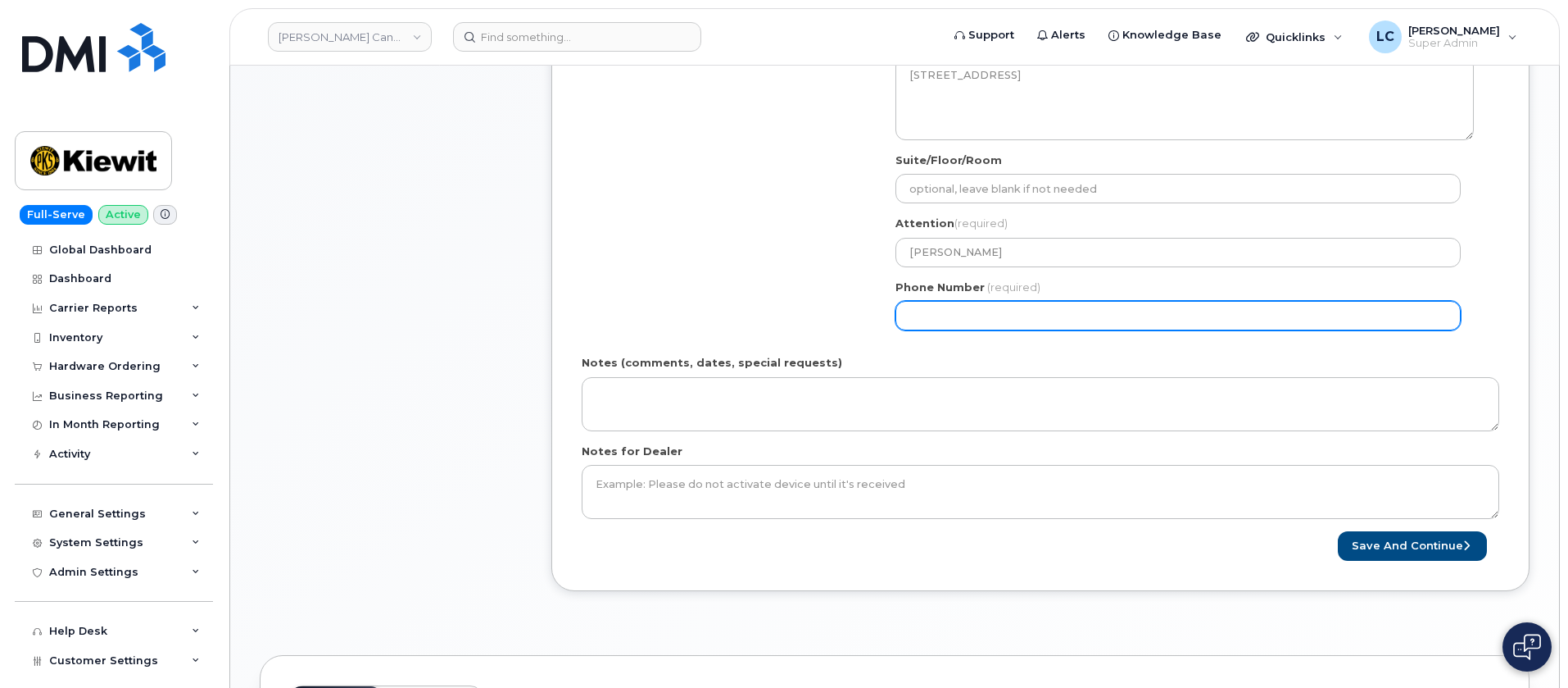
click at [965, 314] on input "Phone Number" at bounding box center [1178, 315] width 566 height 29
click at [938, 315] on input "Phone Number" at bounding box center [1178, 315] width 566 height 29
select select
type input "8778867778"
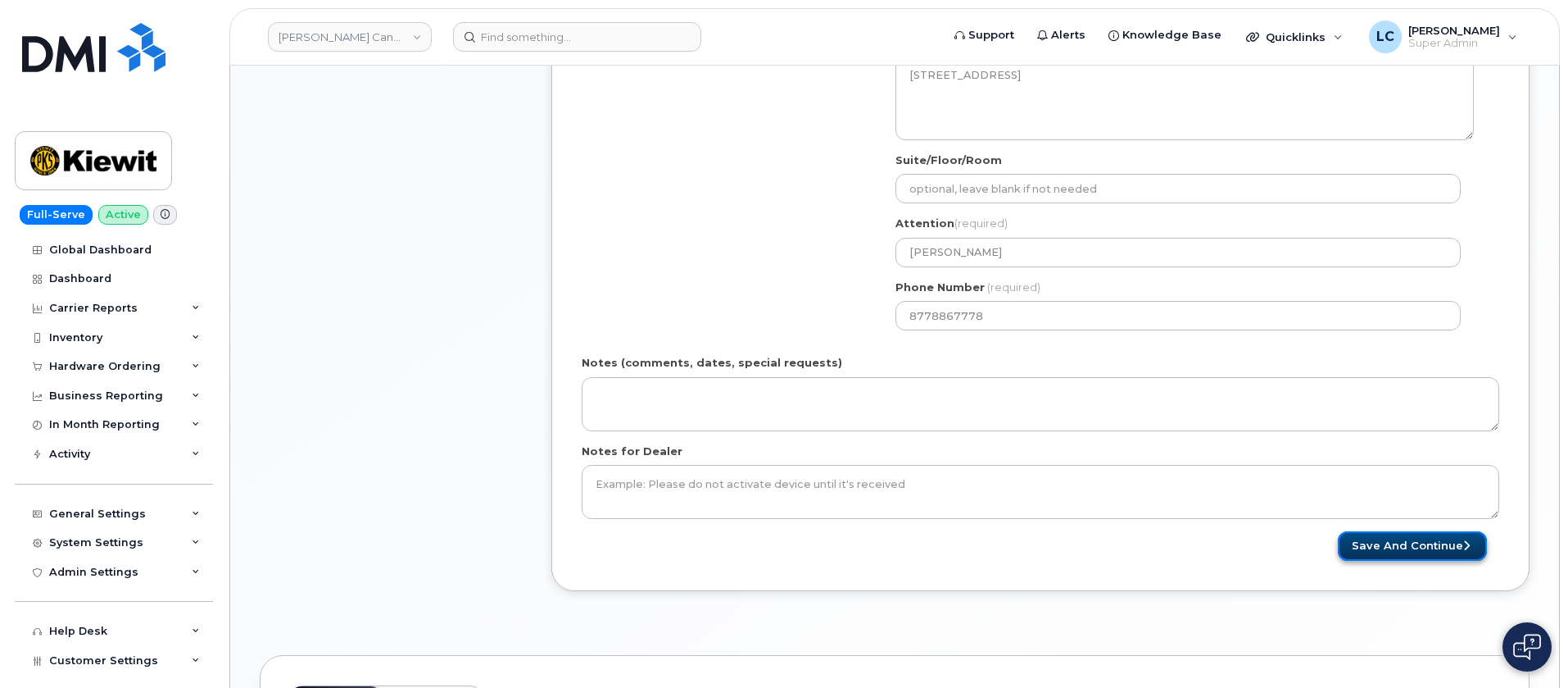
click at [1434, 541] on button "Save and Continue" at bounding box center [1413, 546] width 149 height 30
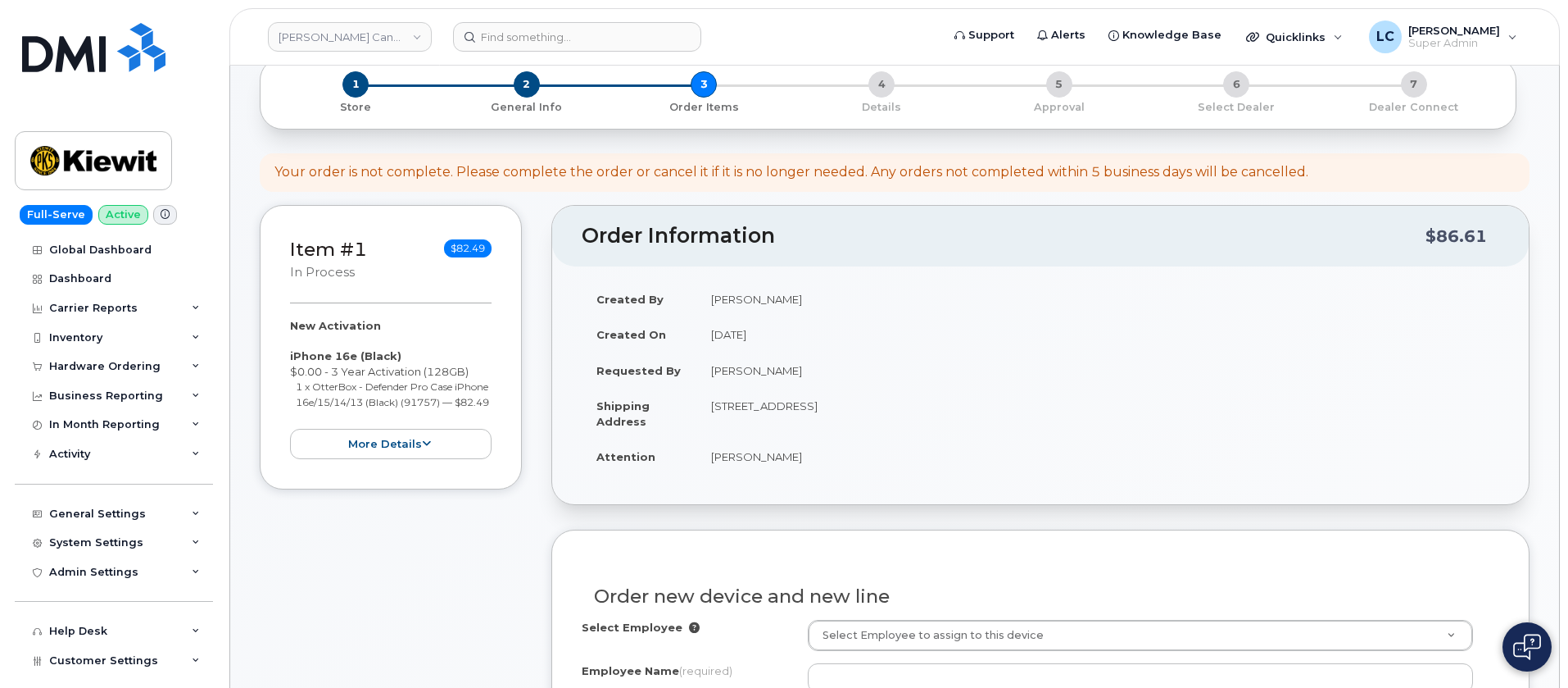
scroll to position [492, 0]
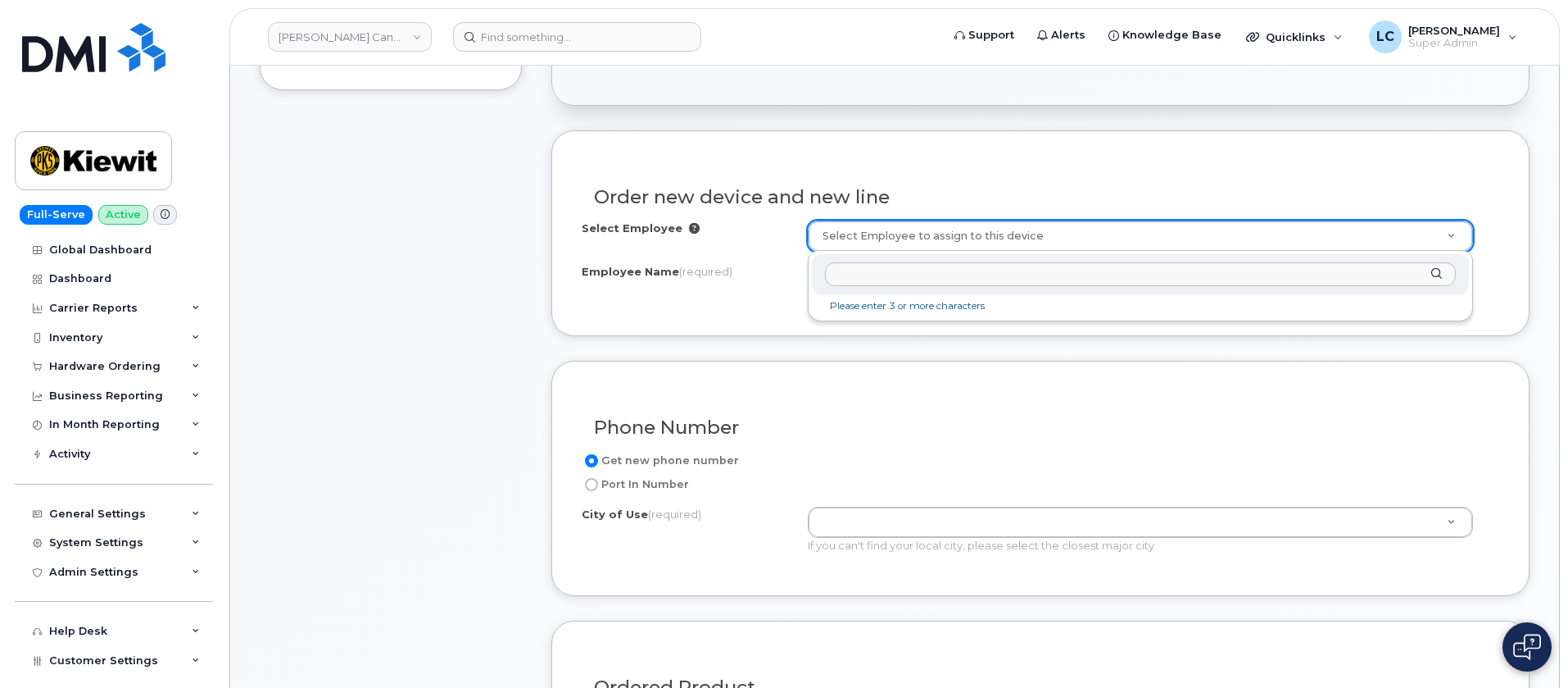
click at [933, 272] on input "text" at bounding box center [1141, 274] width 631 height 24
paste input "[PERSON_NAME]"
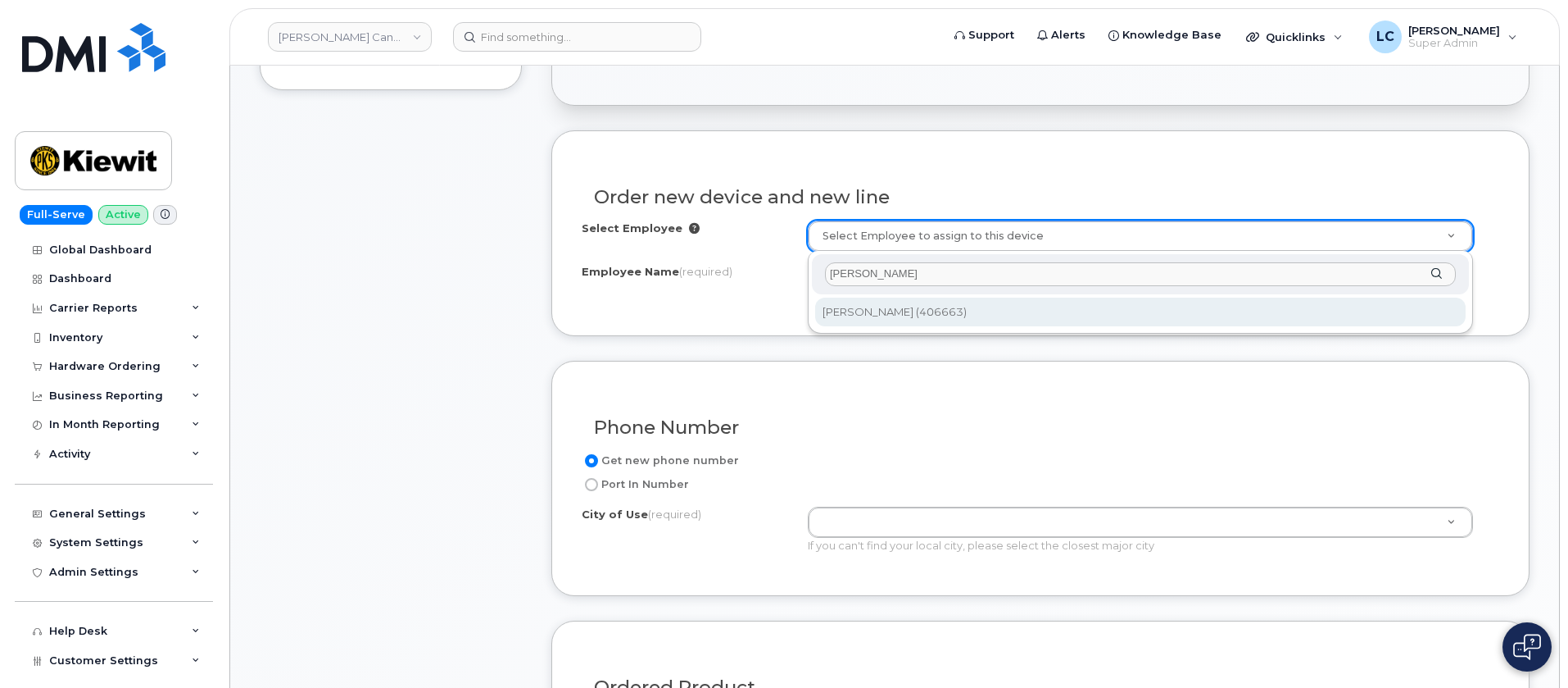
type input "[PERSON_NAME]"
type input "1144726"
type input "[PERSON_NAME]"
select select
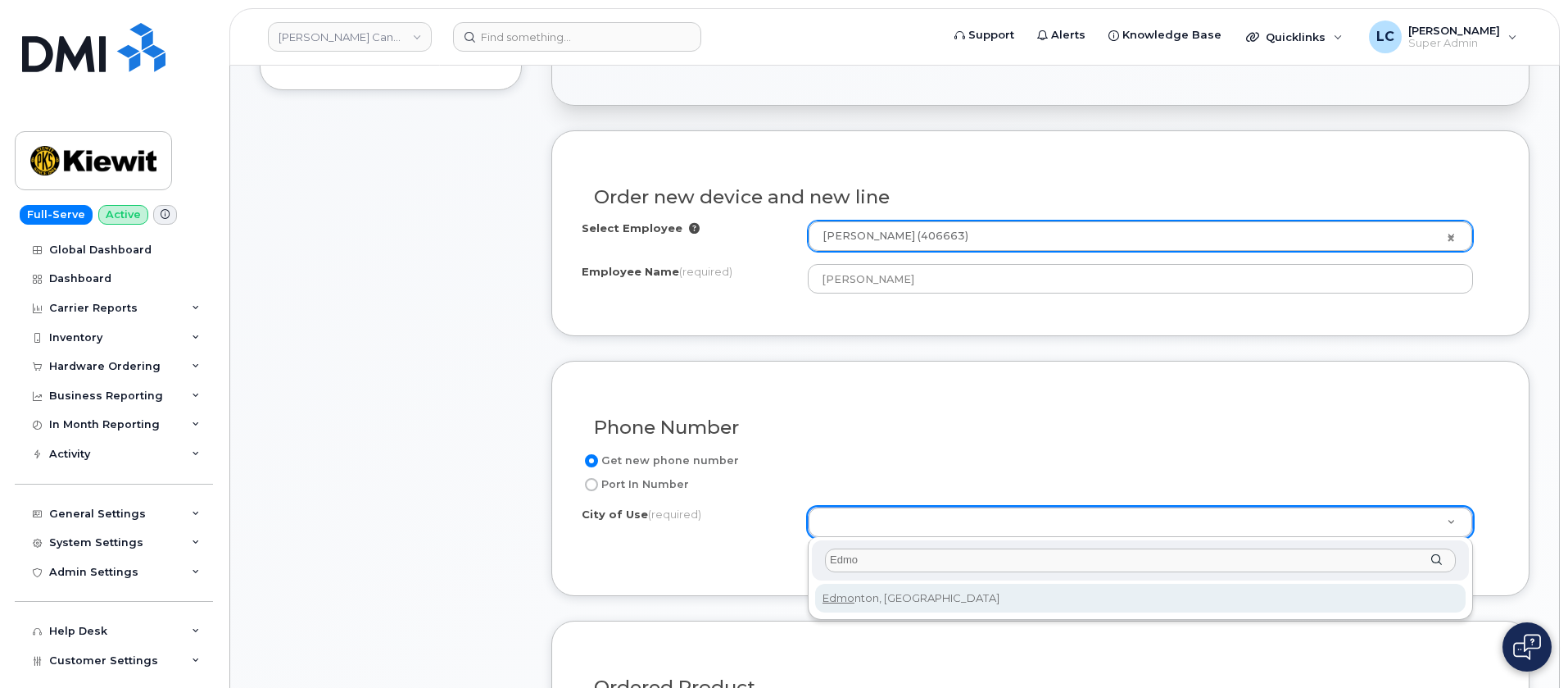
type input "Edmo"
type input "182"
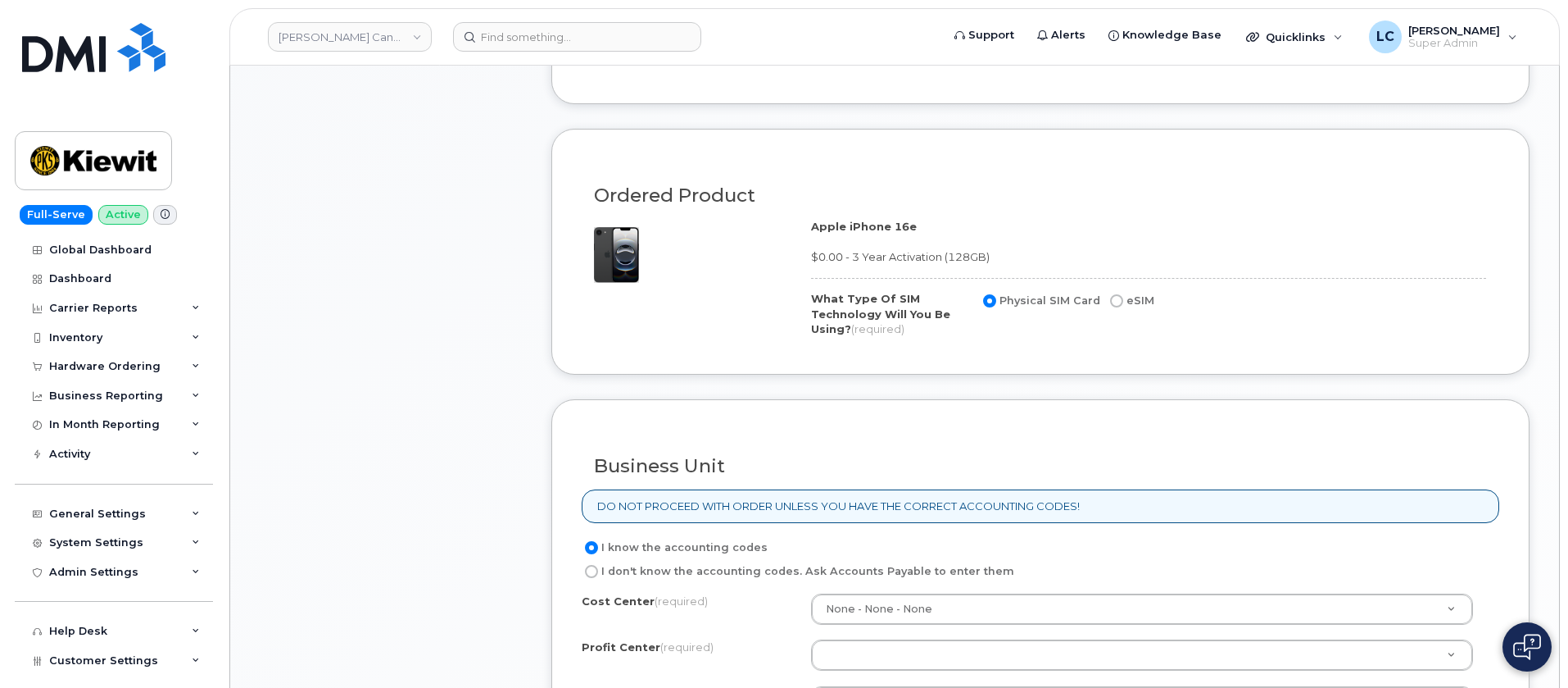
scroll to position [1106, 0]
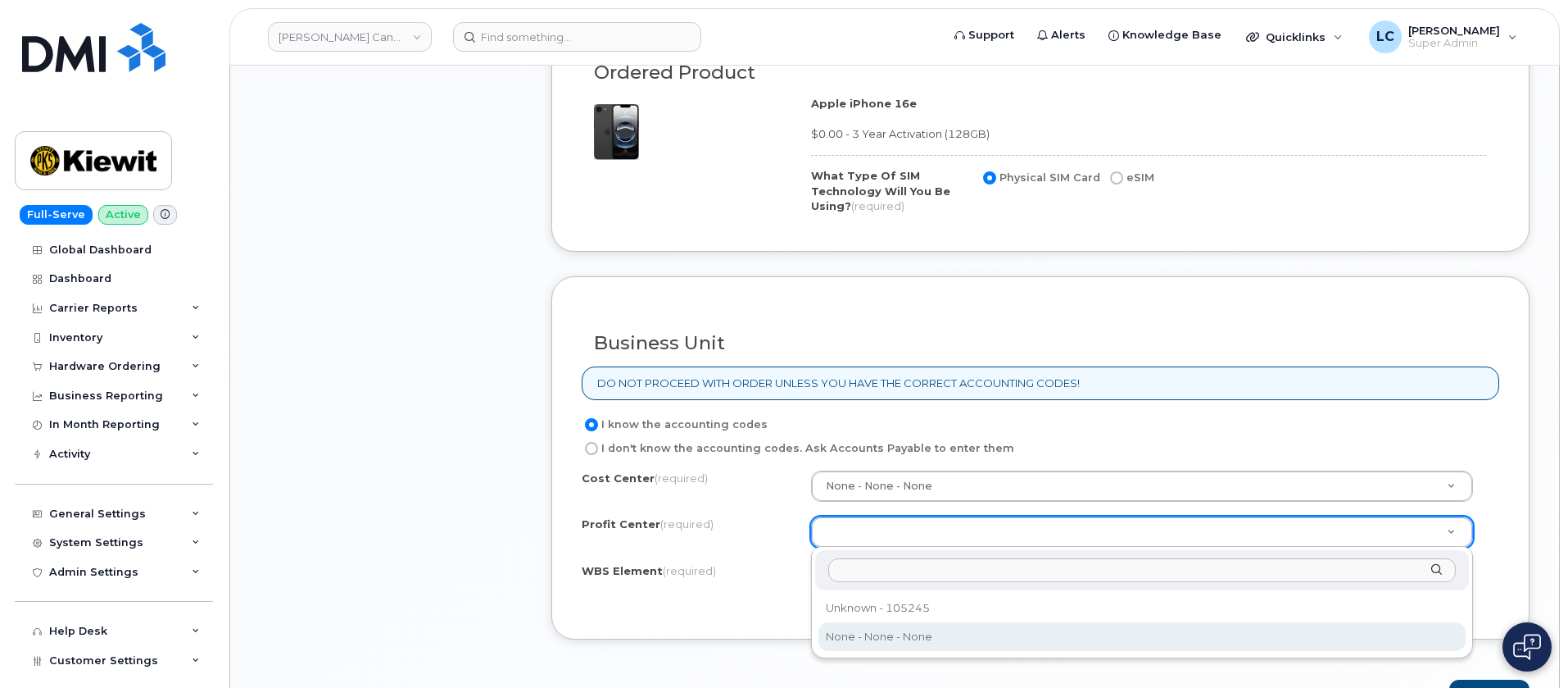
select select "None"
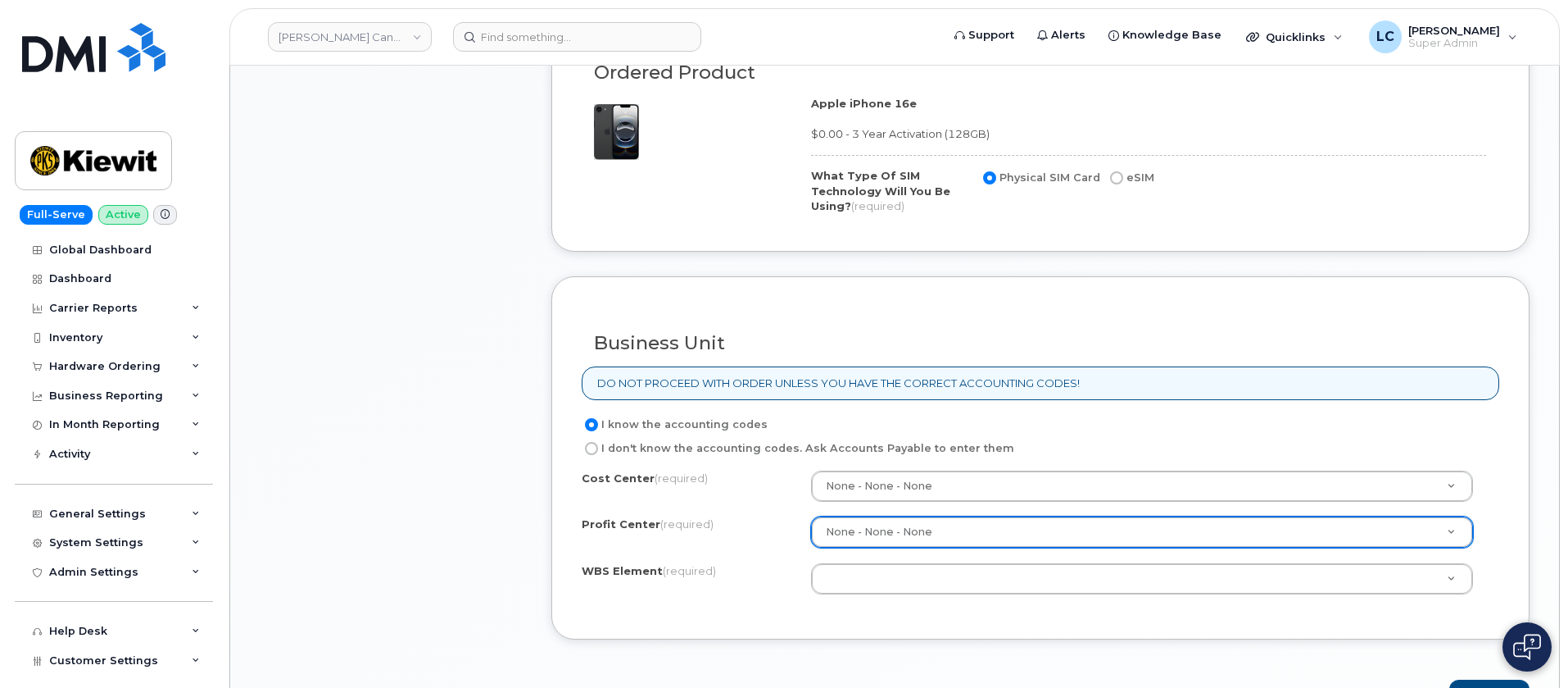
click at [1128, 182] on label "eSIM" at bounding box center [1131, 178] width 47 height 20
click at [1123, 182] on input "eSIM" at bounding box center [1117, 178] width 13 height 13
radio input "true"
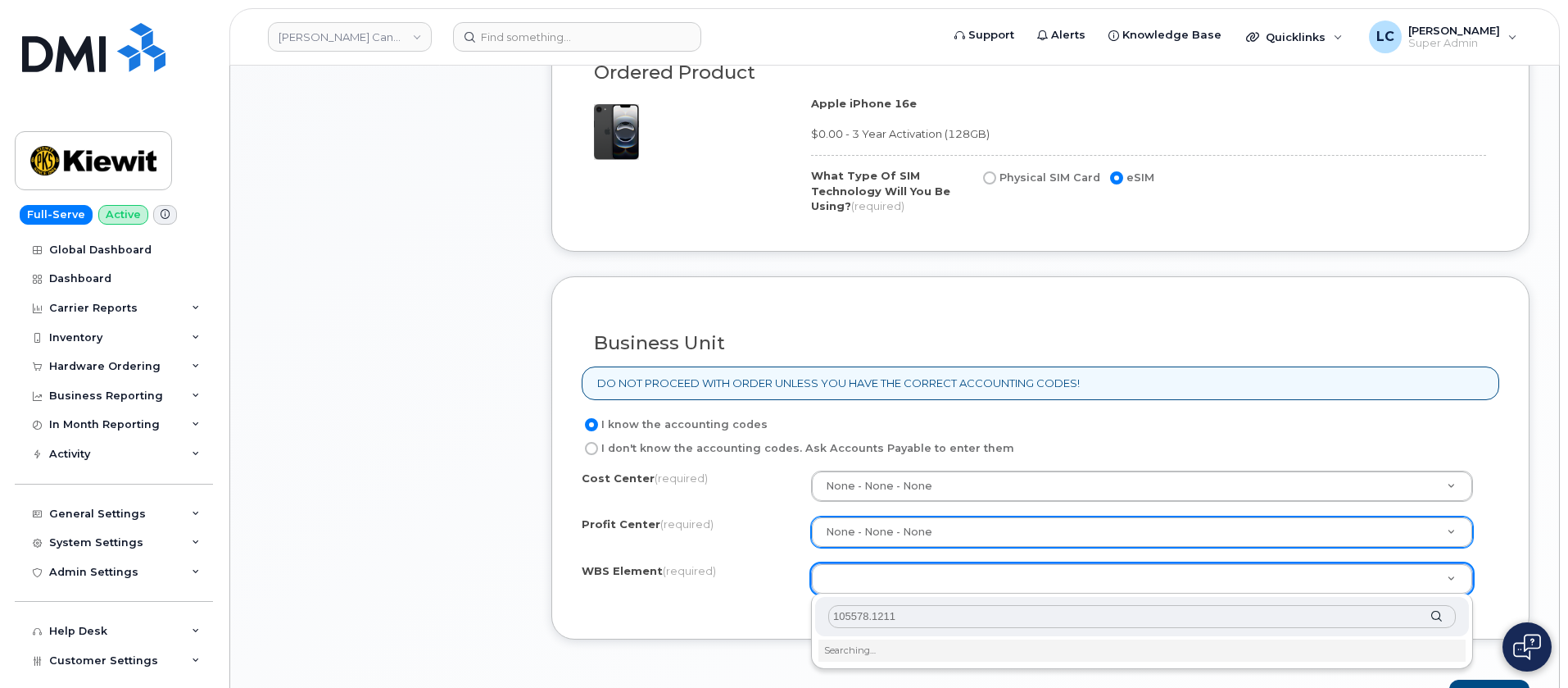
scroll to position [1229, 0]
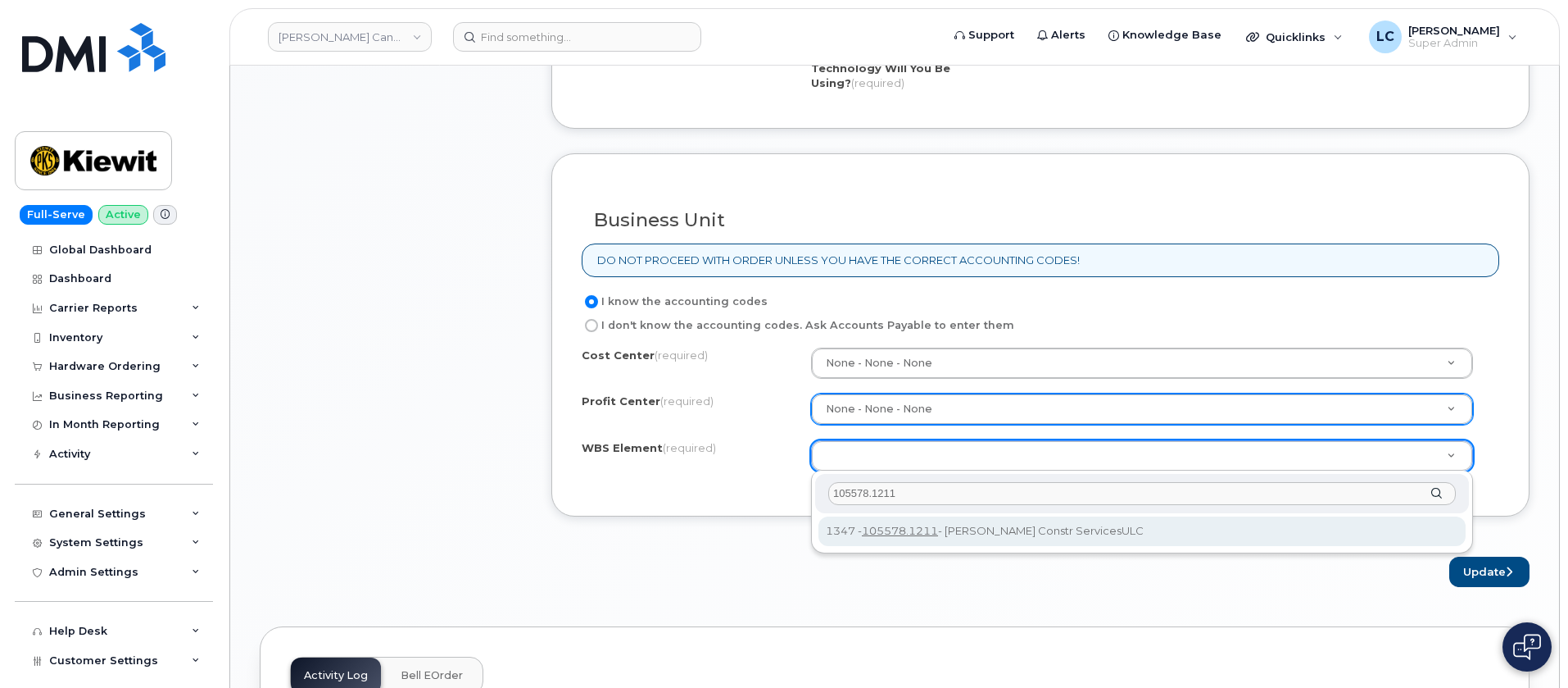
type input "105578.1211"
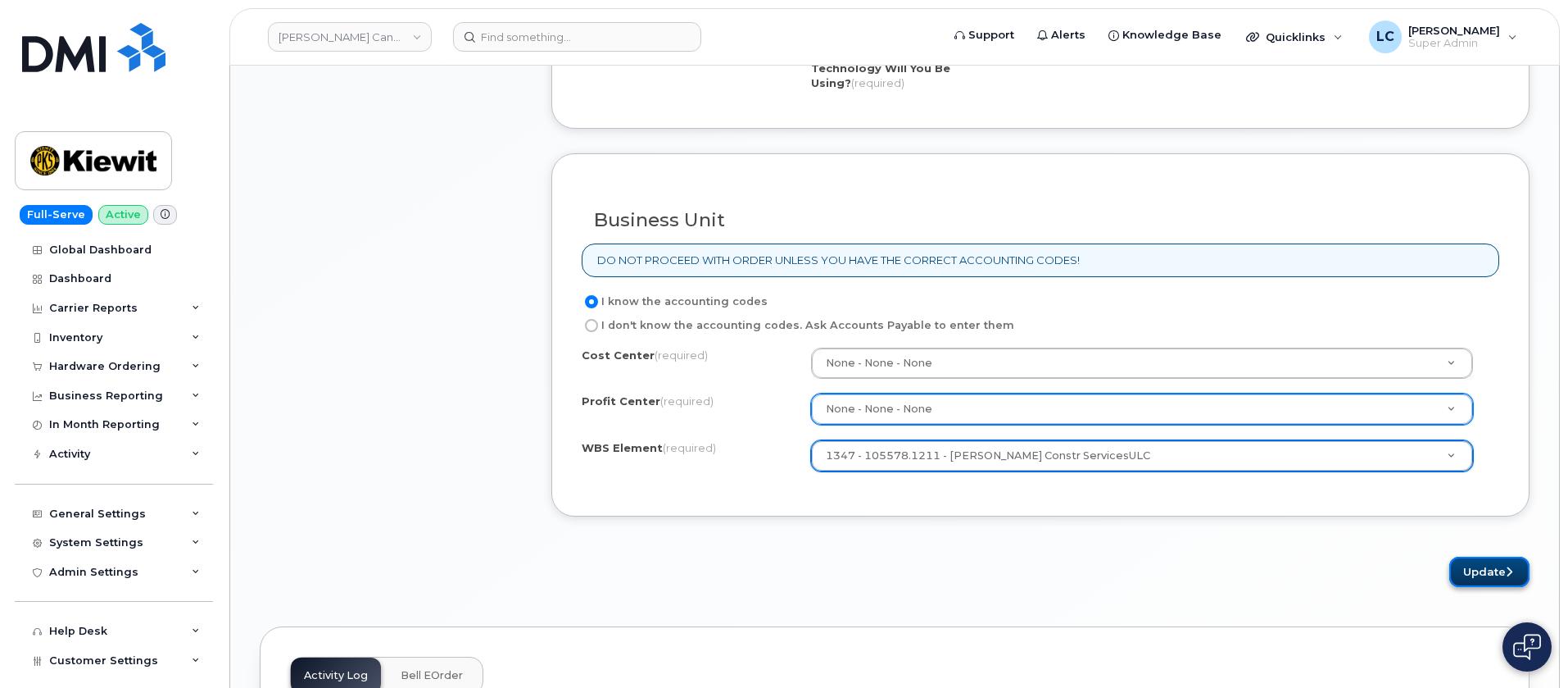
click at [1479, 564] on button "Update" at bounding box center [1490, 571] width 80 height 30
click at [965, 286] on div "Business Unit DO NOT PROCEED WITH ORDER UNLESS YOU HAVE THE CORRECT ACCOUNTING …" at bounding box center [1040, 334] width 979 height 364
click at [1502, 566] on button "Update" at bounding box center [1490, 571] width 80 height 30
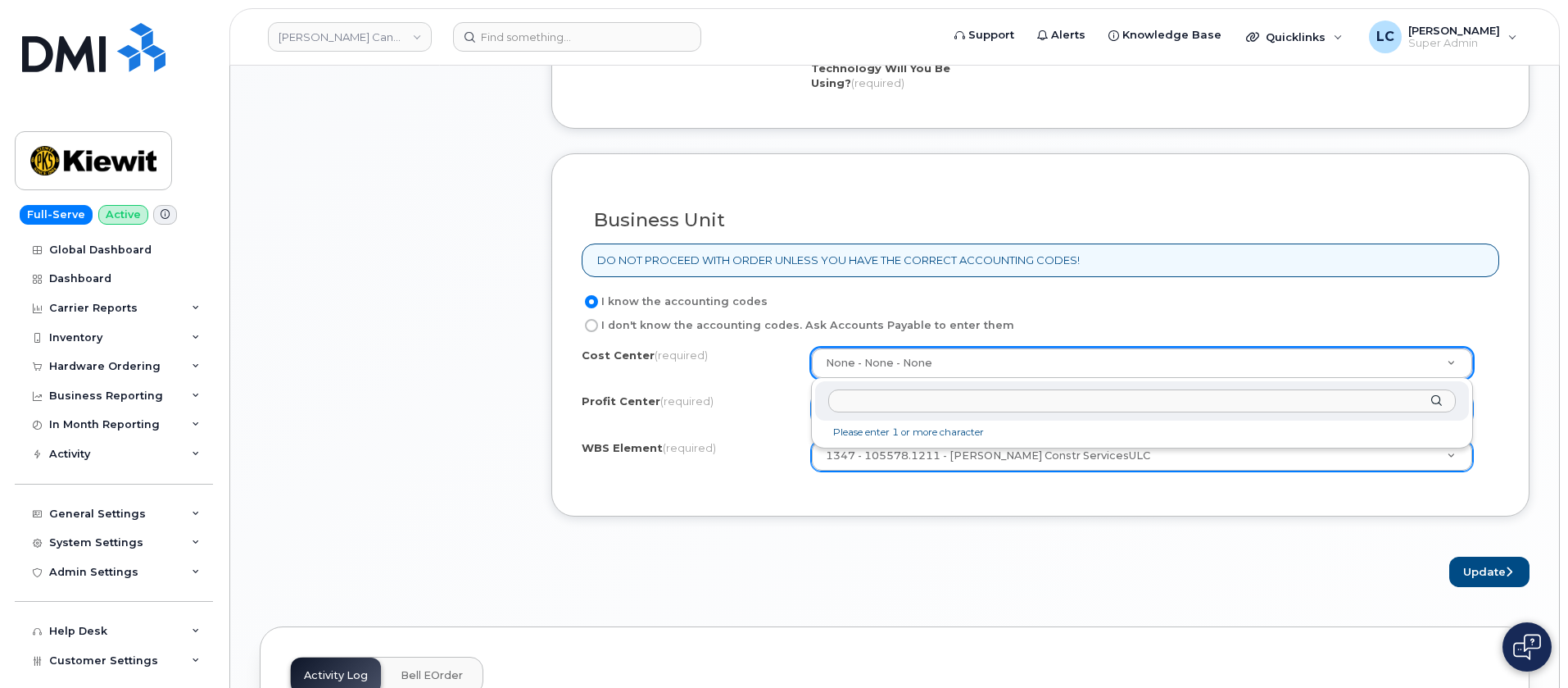
click at [975, 405] on input "text" at bounding box center [1142, 401] width 628 height 24
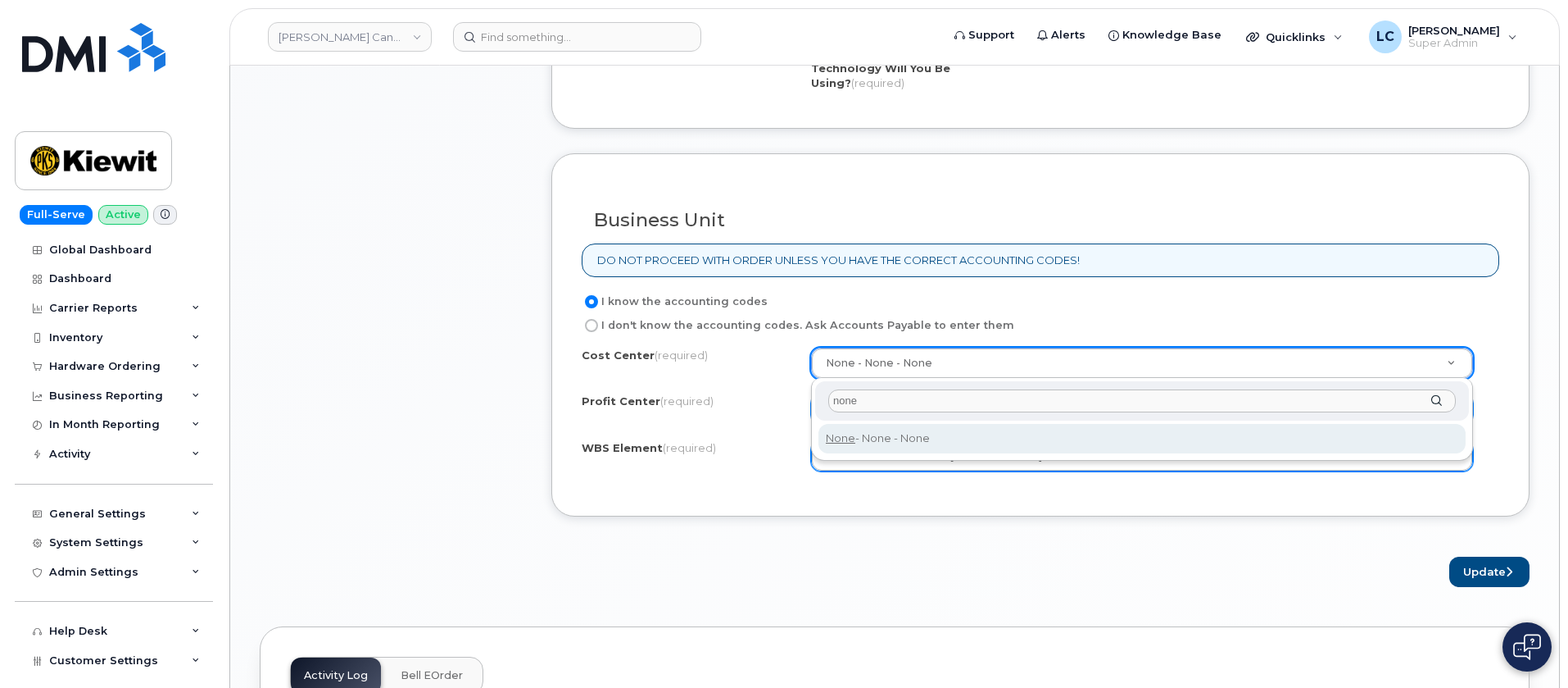
type input "none"
type input "None"
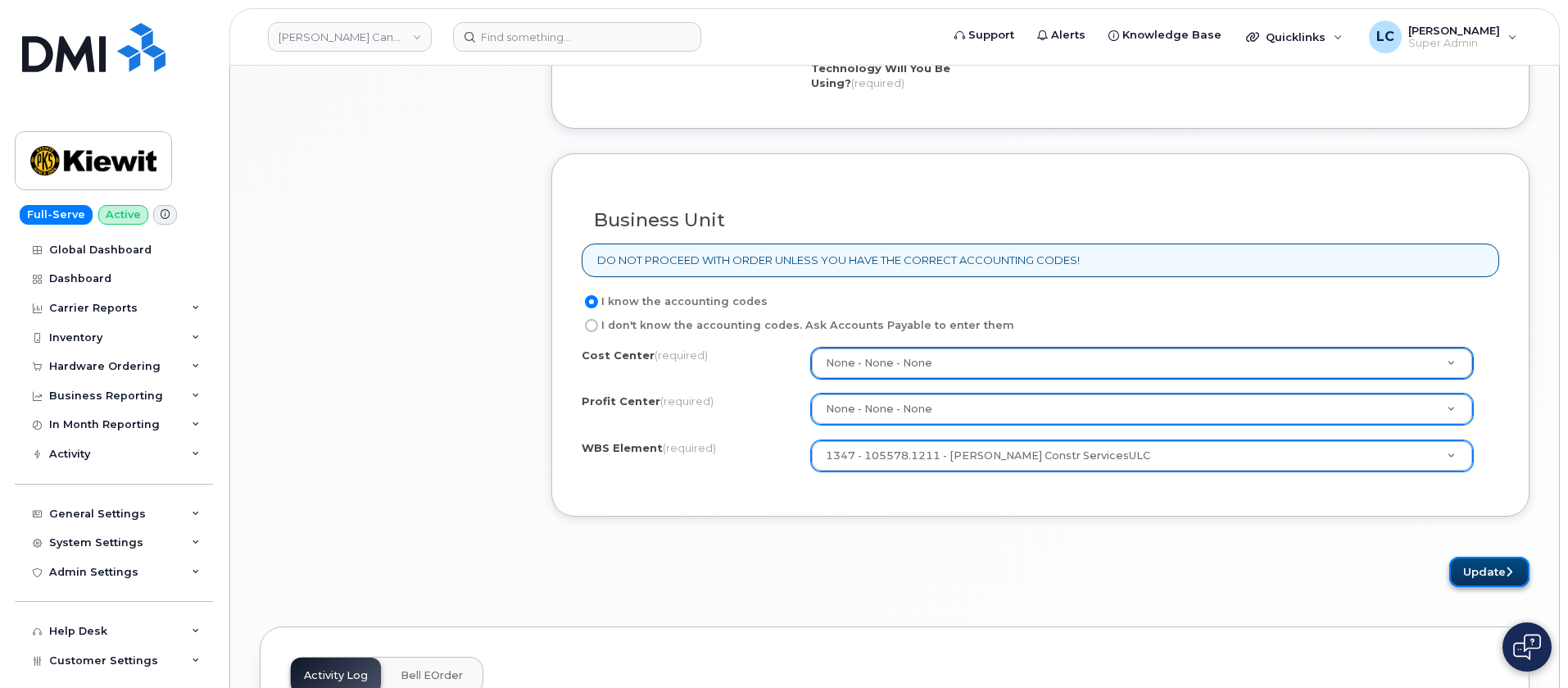
click at [1482, 563] on button "Update" at bounding box center [1490, 571] width 80 height 30
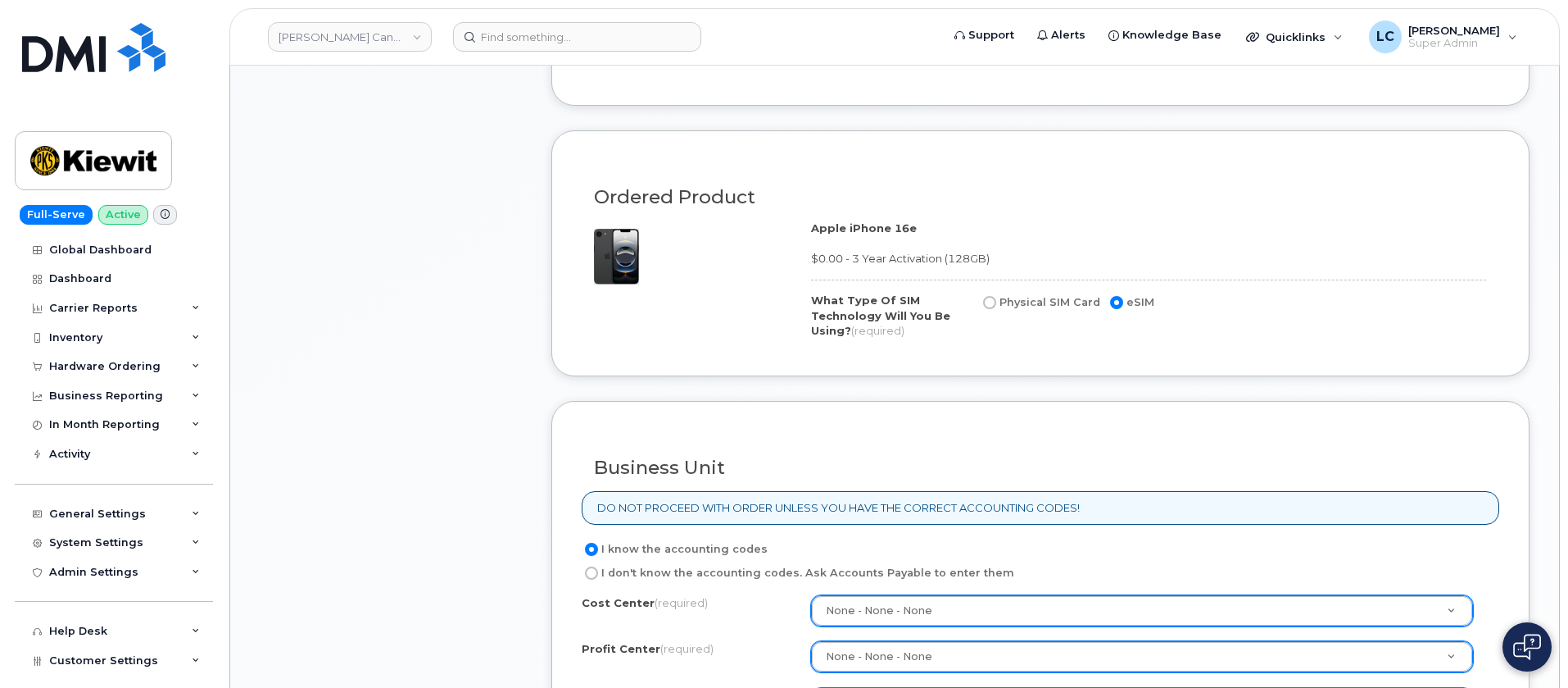
scroll to position [847, 0]
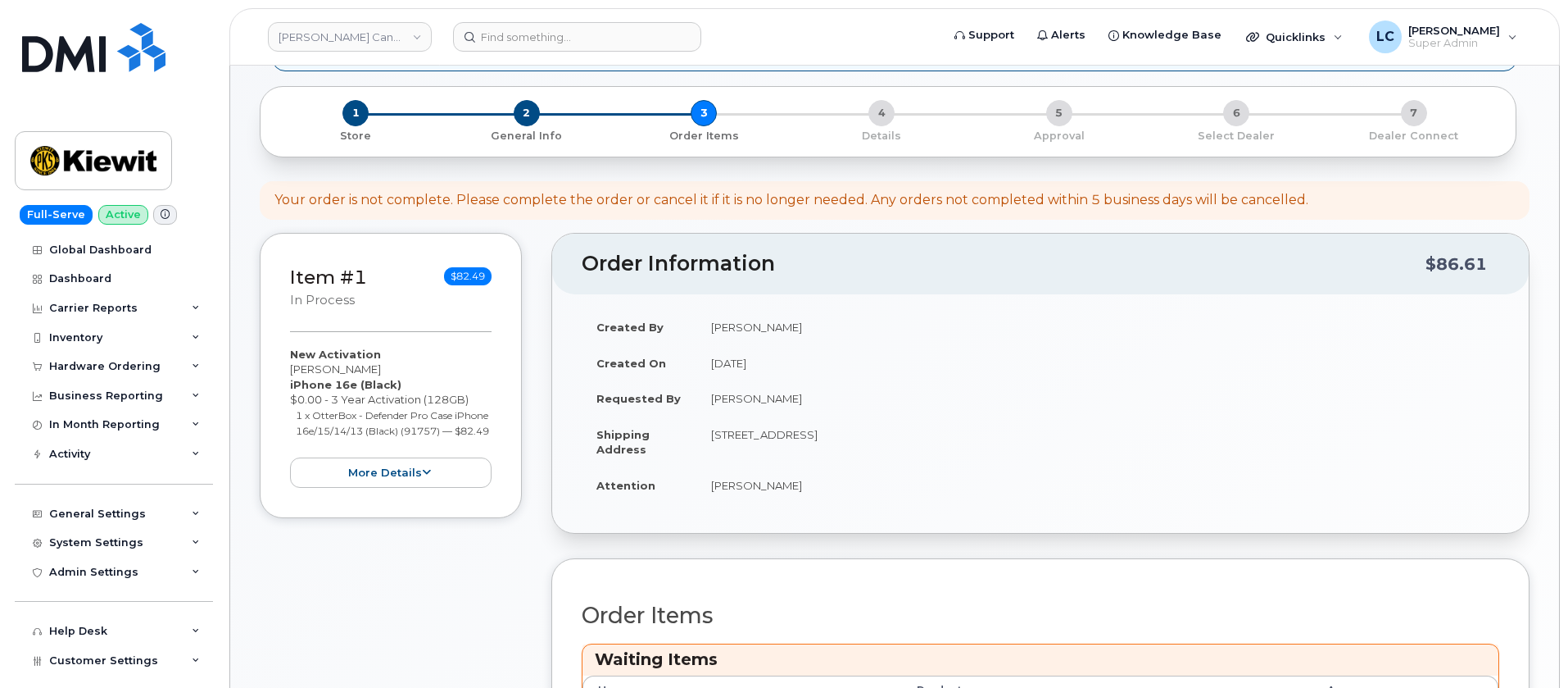
scroll to position [357, 0]
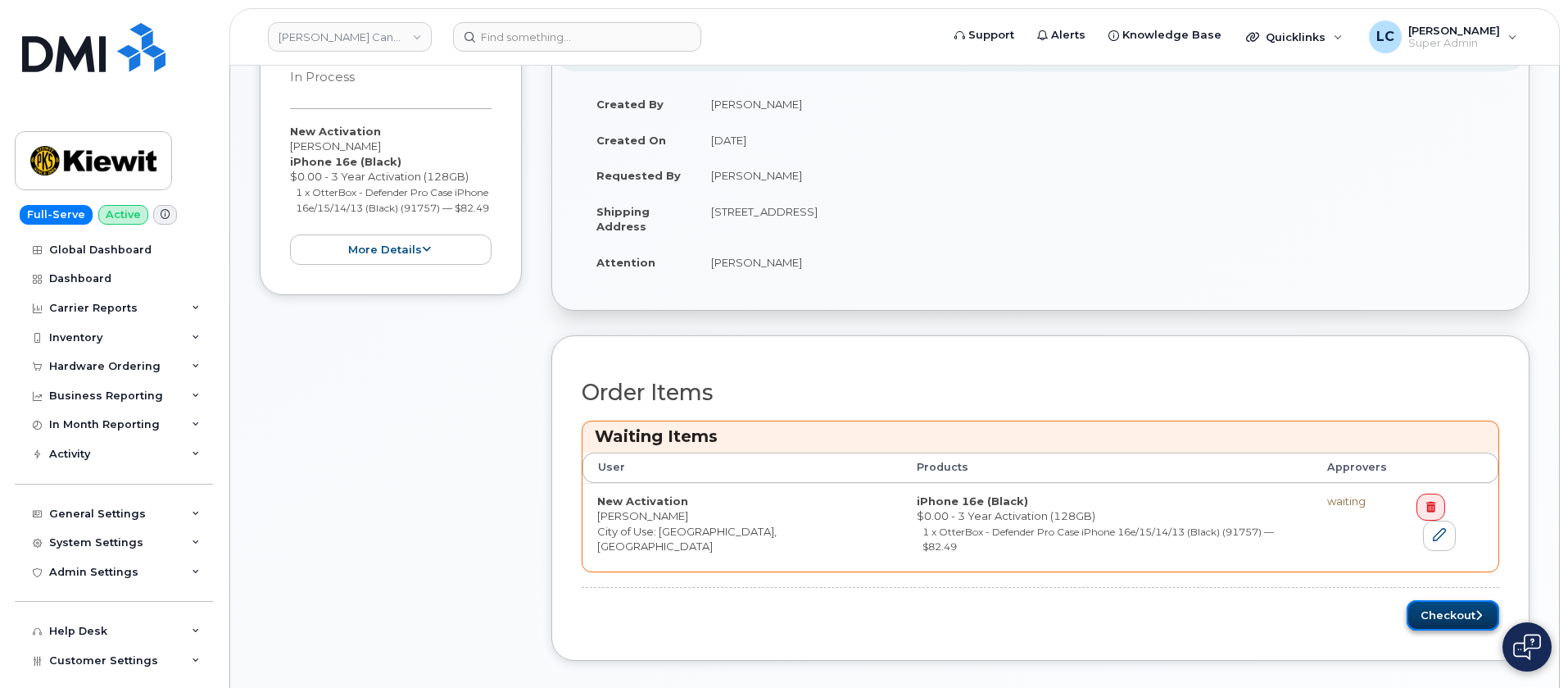
click at [1450, 600] on button "Checkout" at bounding box center [1453, 614] width 93 height 30
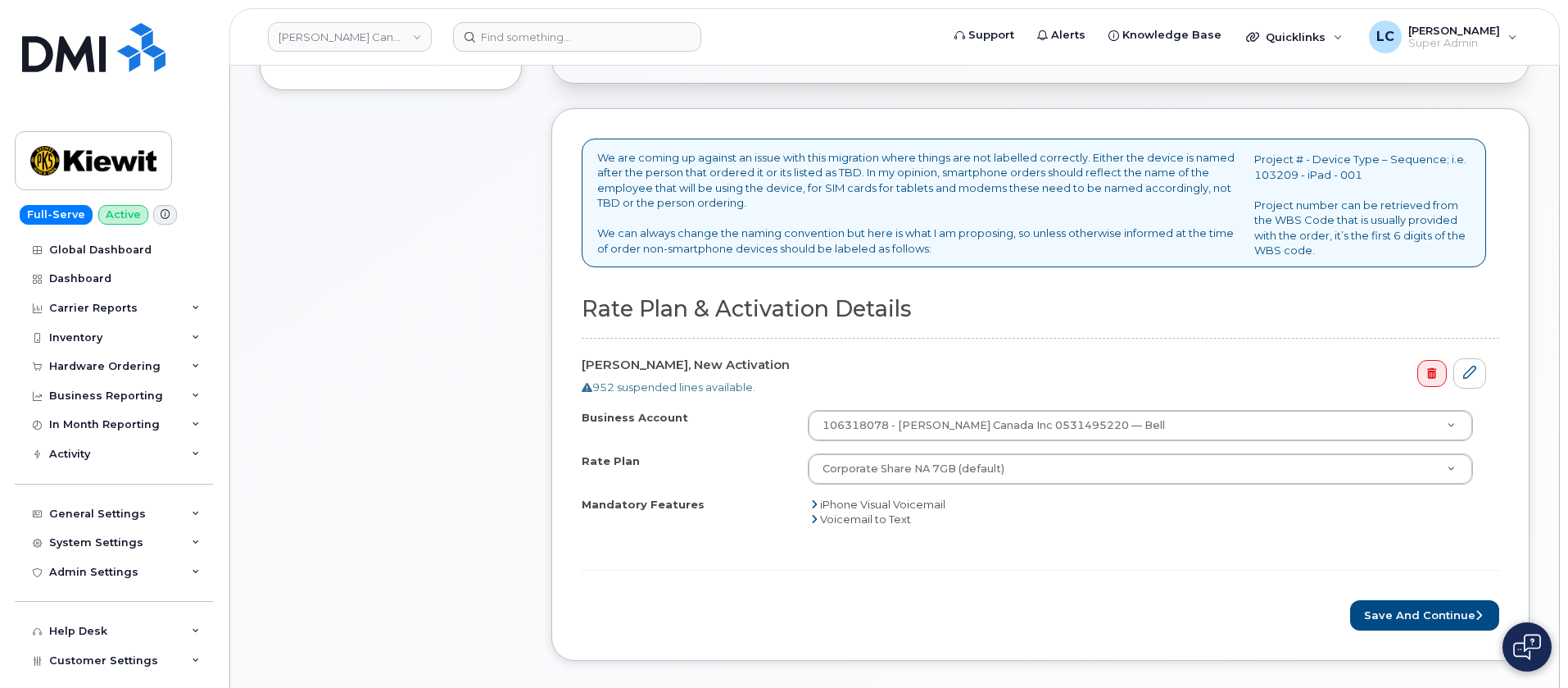
scroll to position [492, 0]
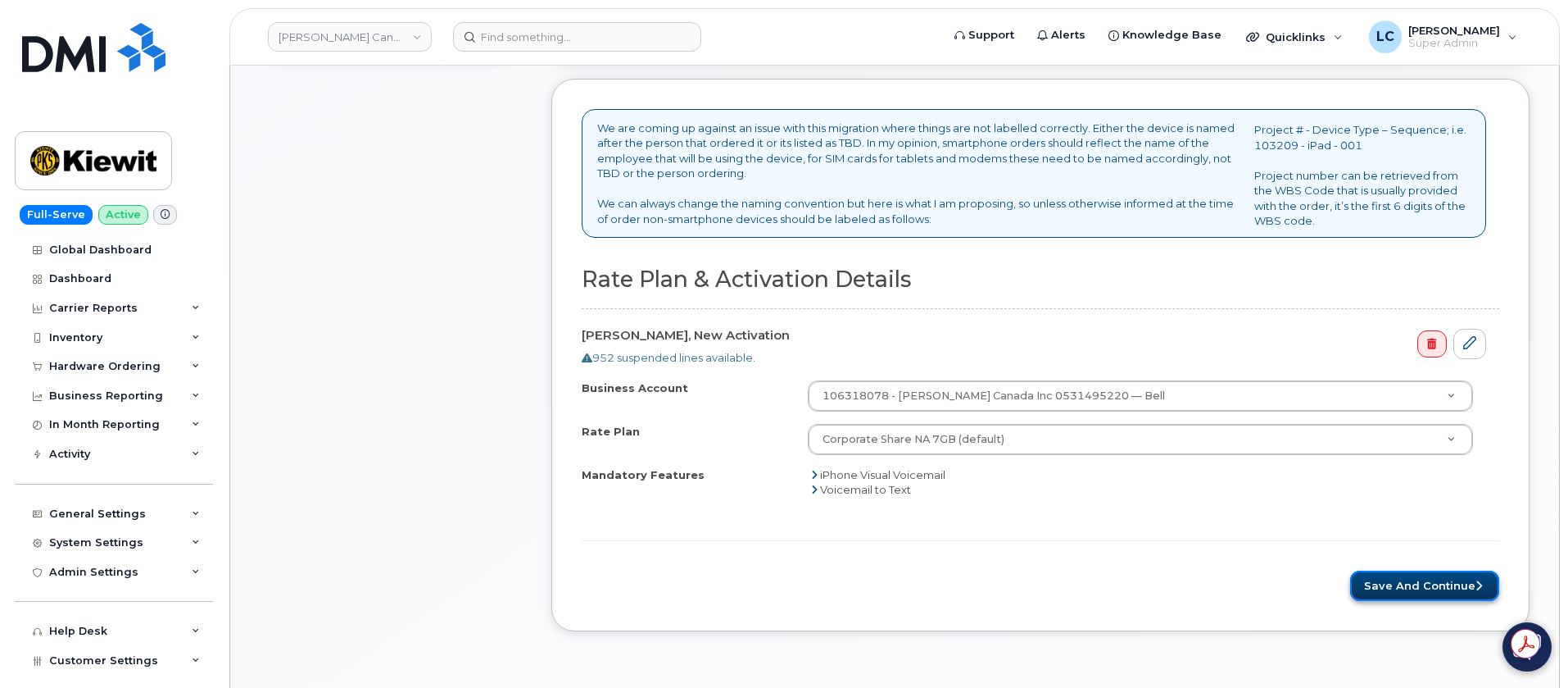
click at [1415, 600] on button "Save and Continue" at bounding box center [1425, 585] width 149 height 30
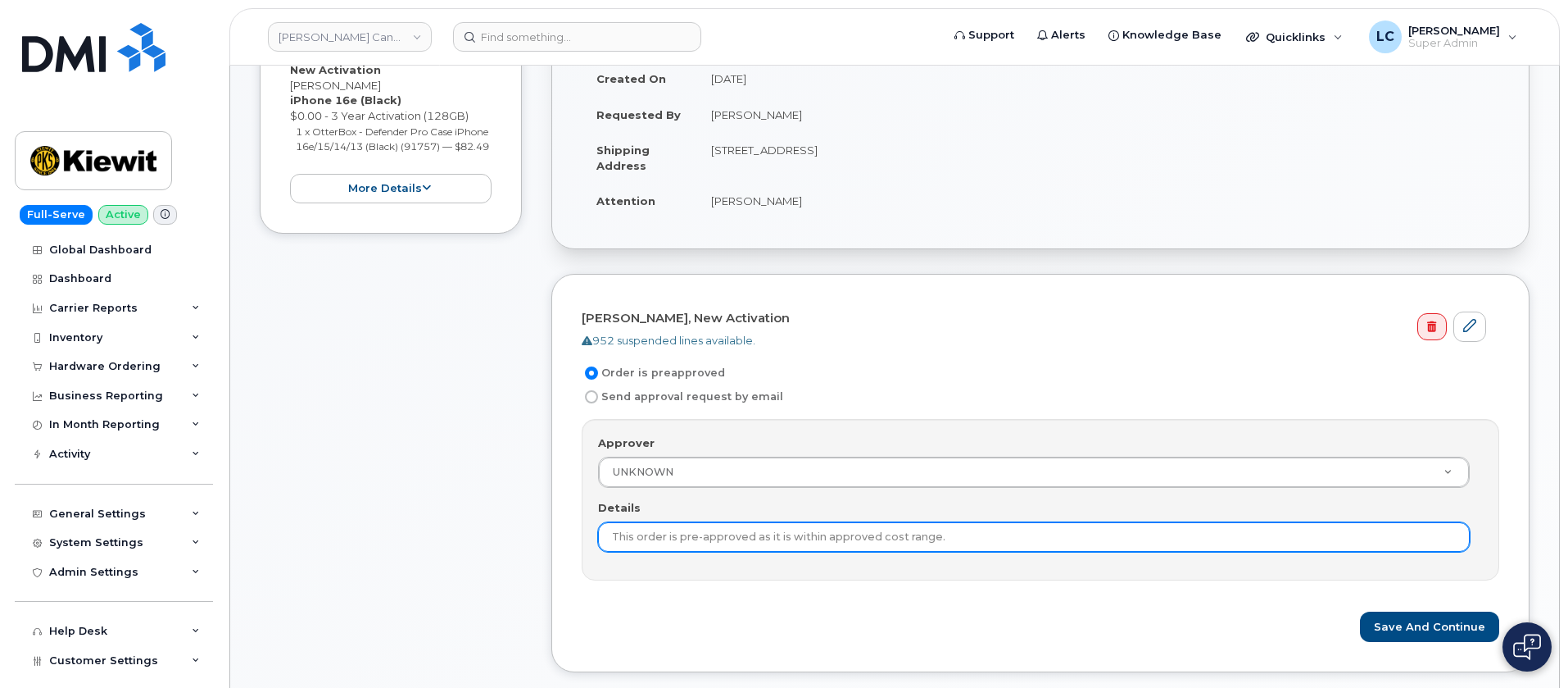
scroll to position [369, 0]
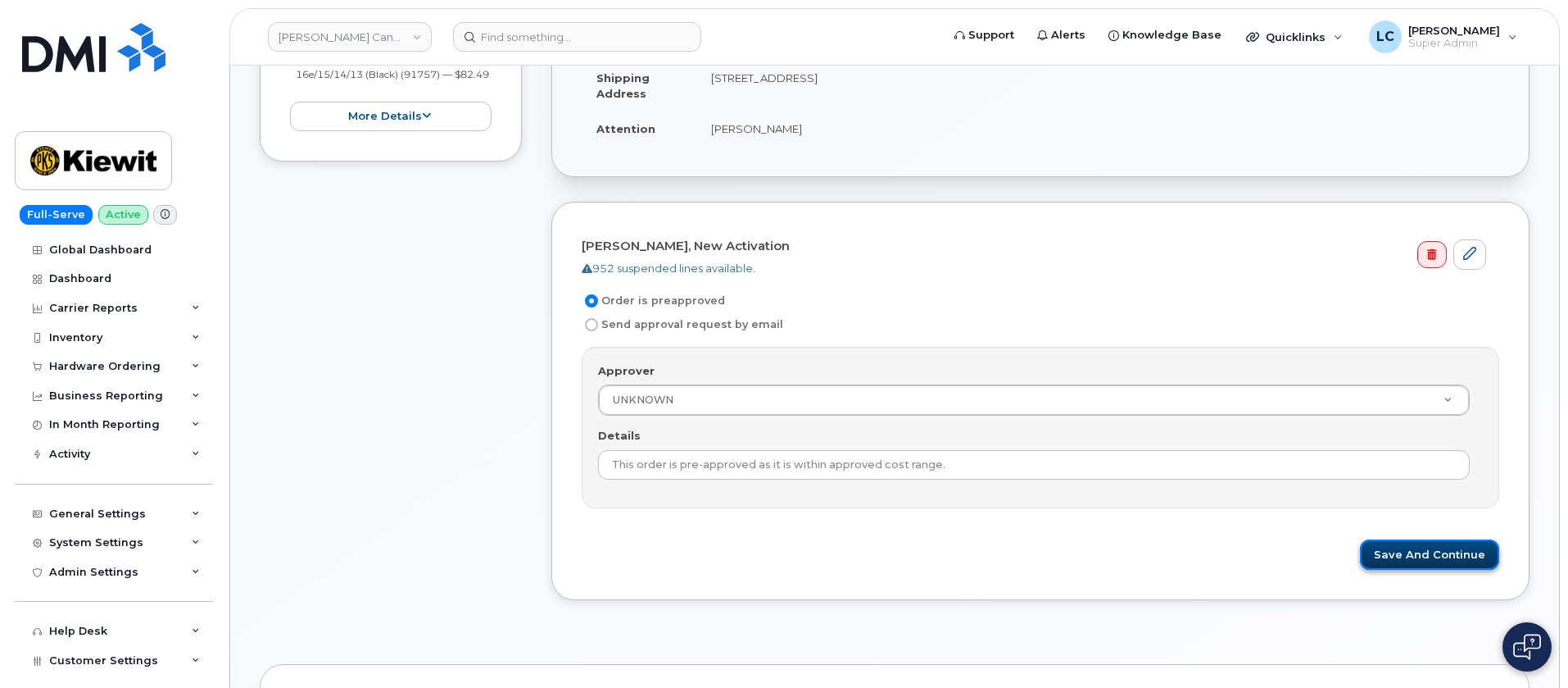
click at [1443, 547] on button "Save and Continue" at bounding box center [1430, 554] width 139 height 30
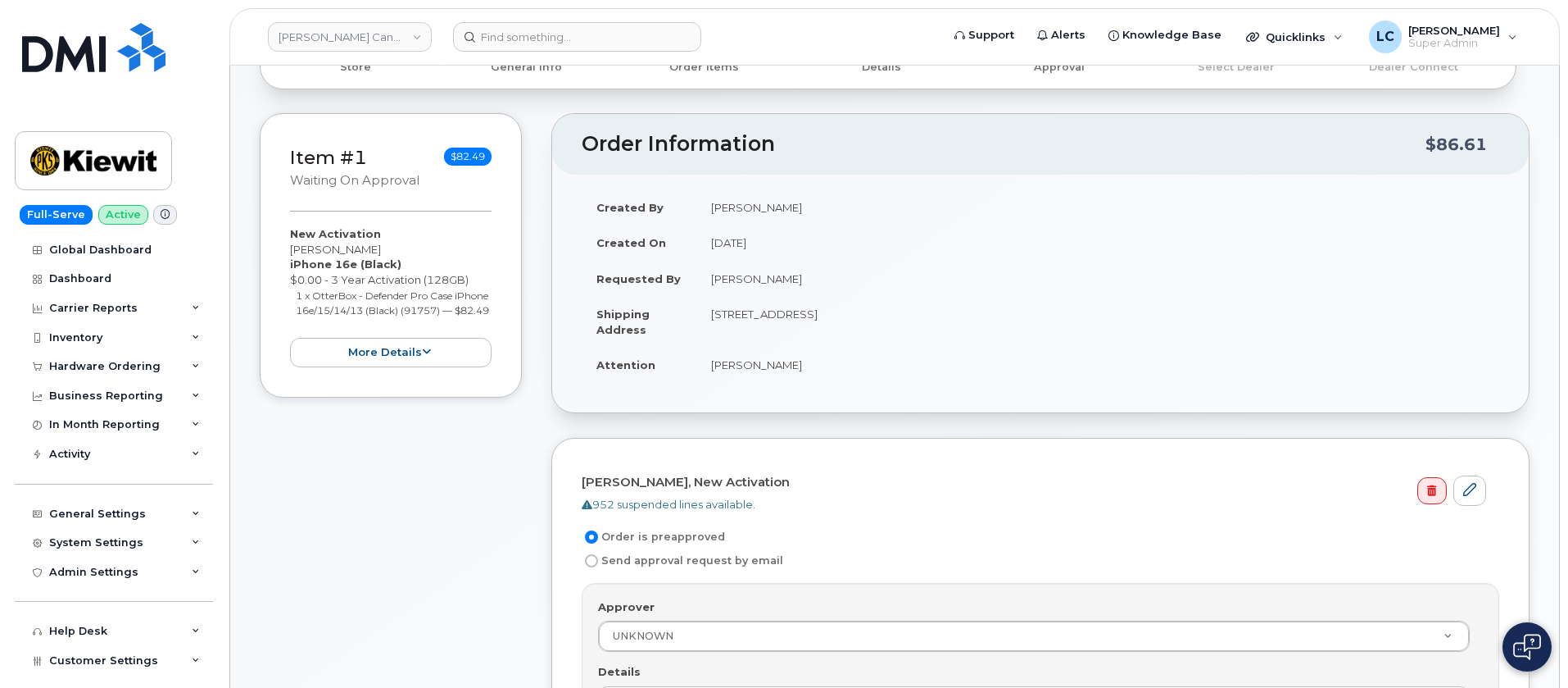
scroll to position [0, 0]
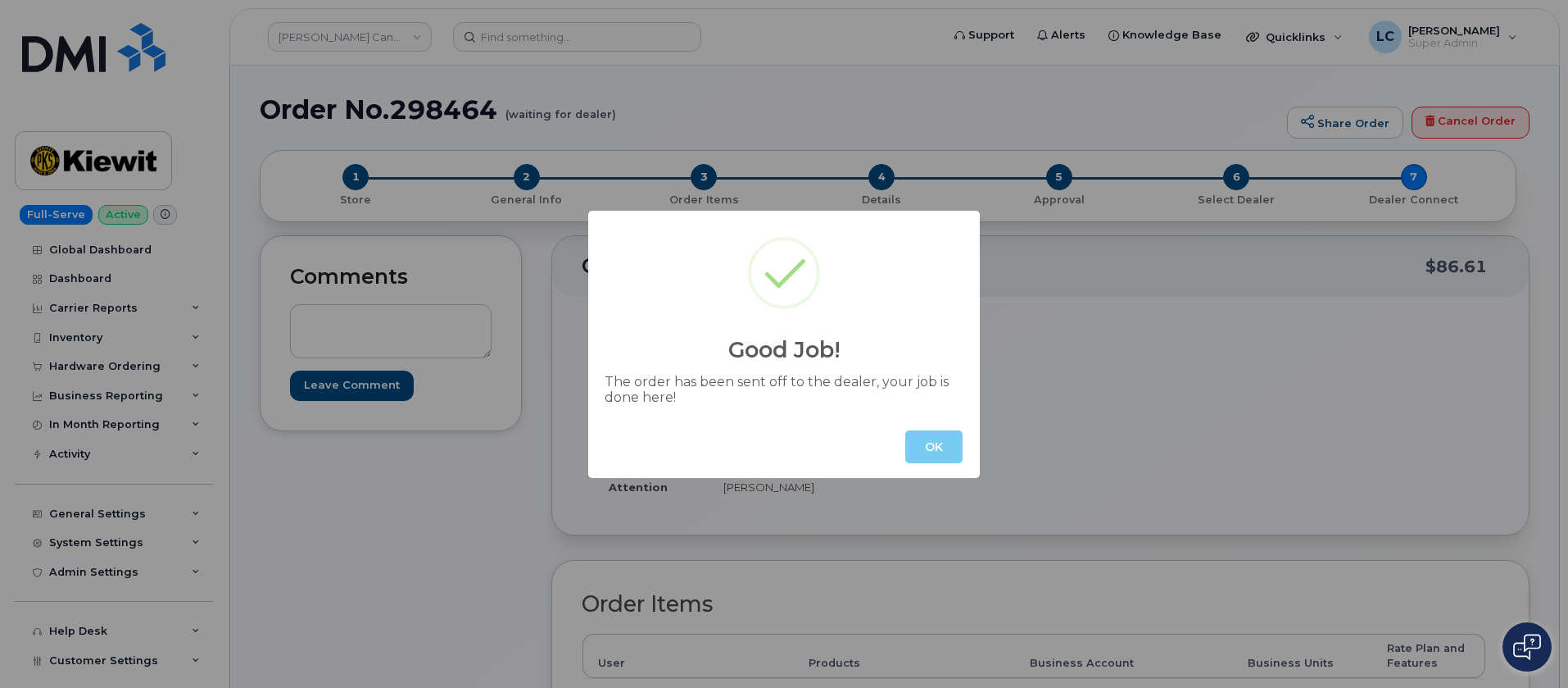
click at [947, 458] on button "OK" at bounding box center [934, 447] width 57 height 33
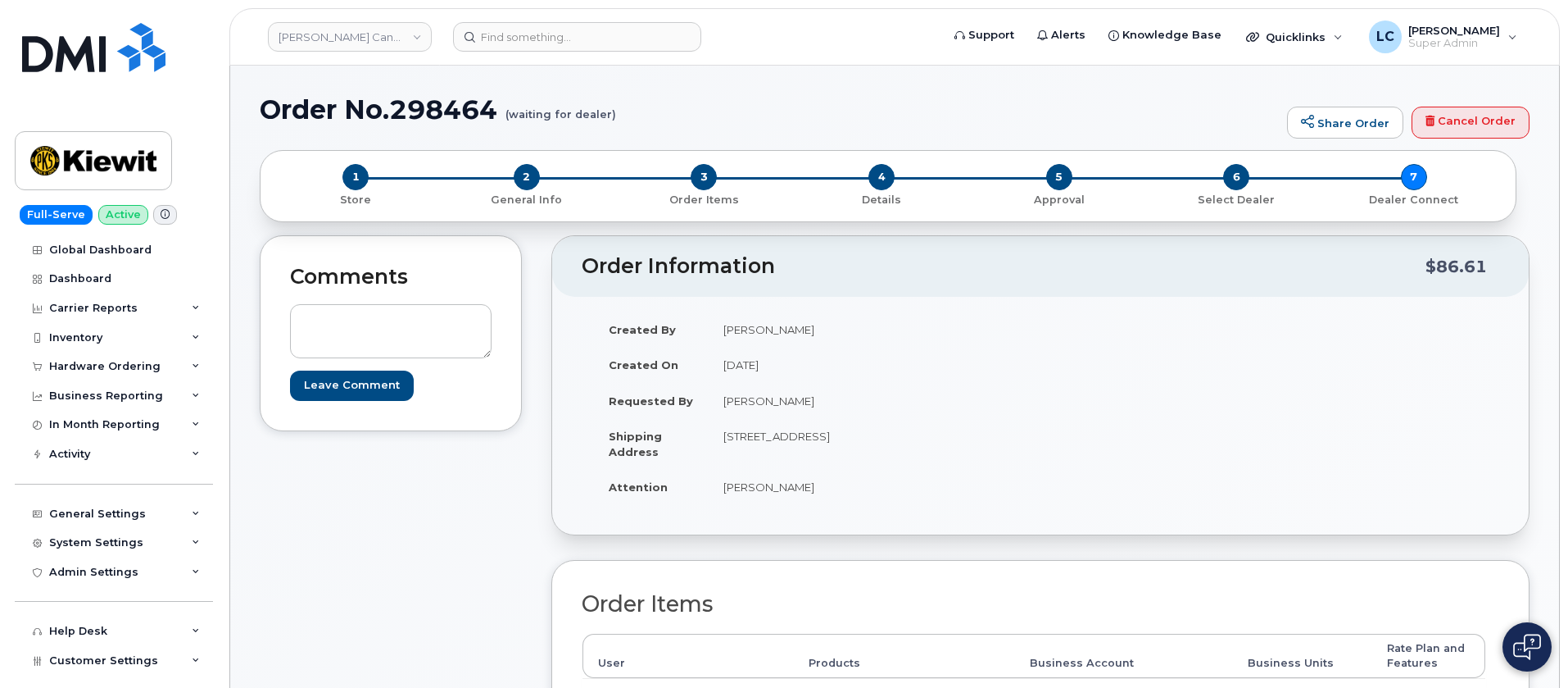
click at [1225, 382] on div "Created By Logan Cole Created On August 18, 2025 Requested By Maxime Cousineau …" at bounding box center [1040, 416] width 917 height 208
drag, startPoint x: 619, startPoint y: 112, endPoint x: 268, endPoint y: 124, distance: 351.2
click at [268, 124] on h1 "Order No.298464 (waiting for dealer)" at bounding box center [769, 108] width 1020 height 28
copy h1 "Order No.298464"
click at [379, 35] on link "Kiewit Canada Inc" at bounding box center [350, 36] width 164 height 29
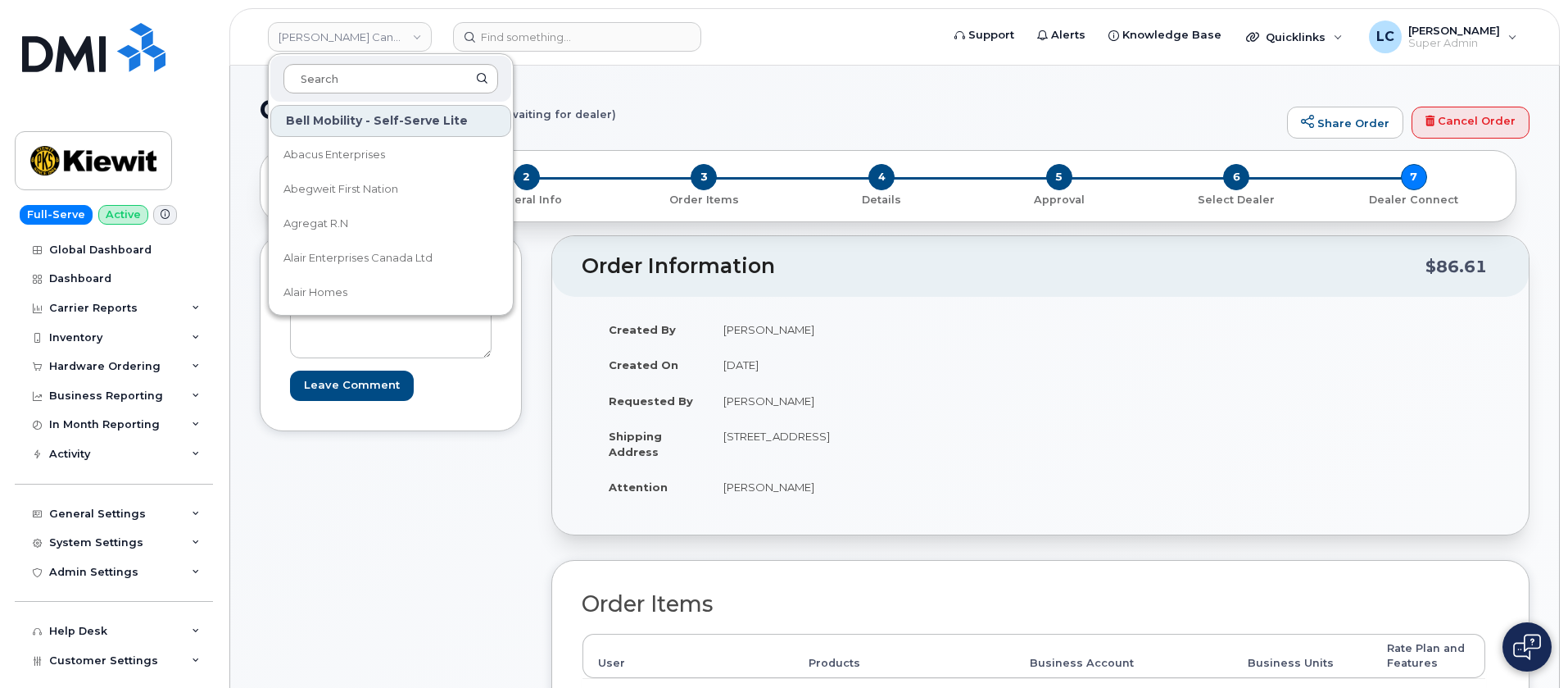
click at [402, 88] on input at bounding box center [391, 78] width 215 height 29
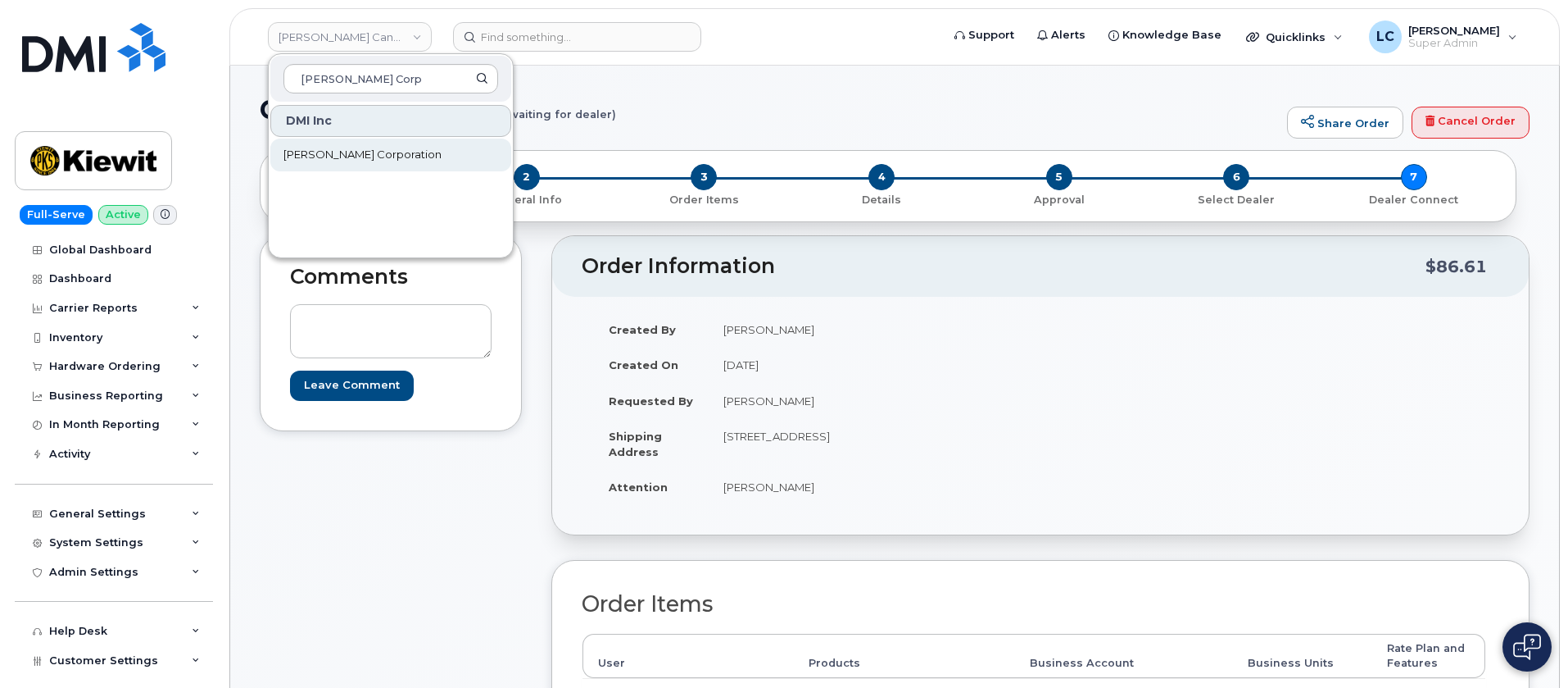
type input "Kiewit Corp"
click at [384, 153] on link "[PERSON_NAME] Corporation" at bounding box center [391, 155] width 241 height 33
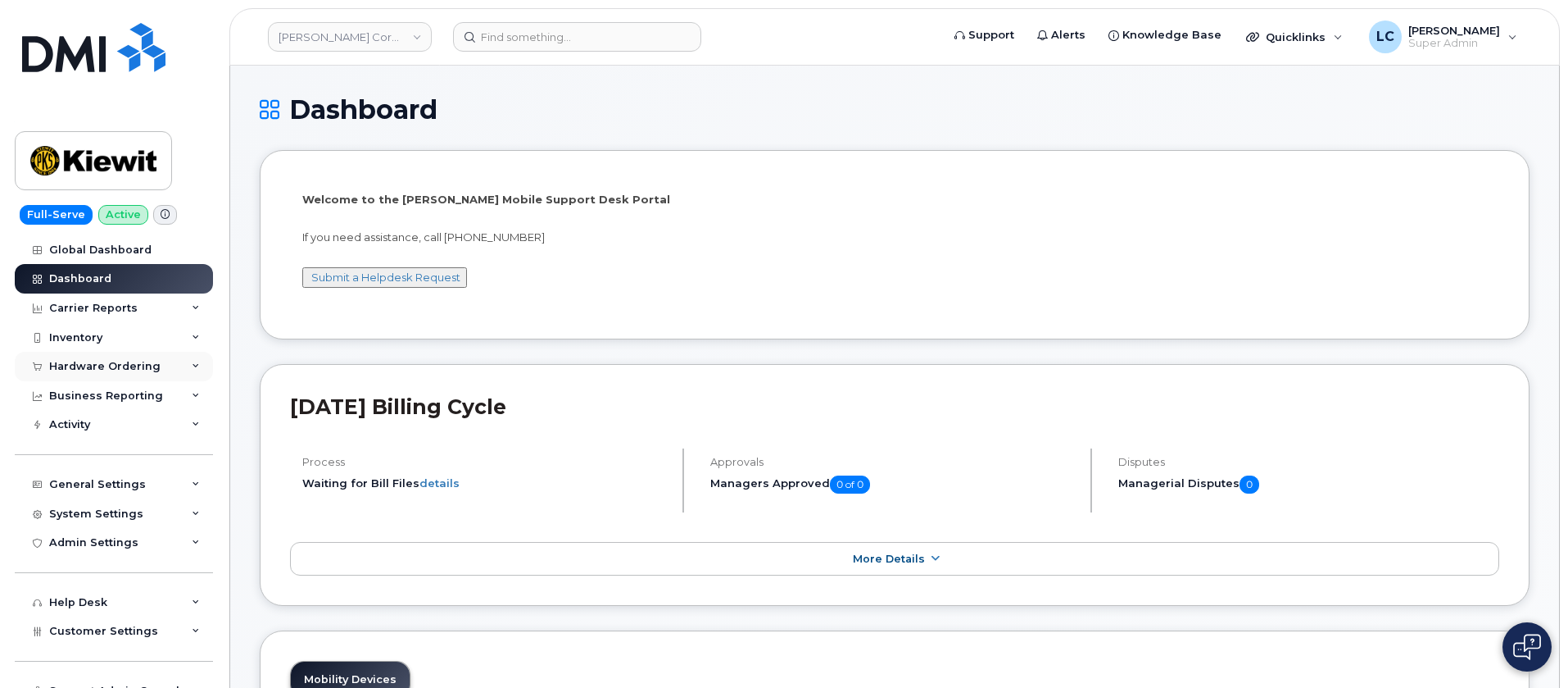
click at [142, 360] on div "Hardware Ordering" at bounding box center [105, 366] width 111 height 13
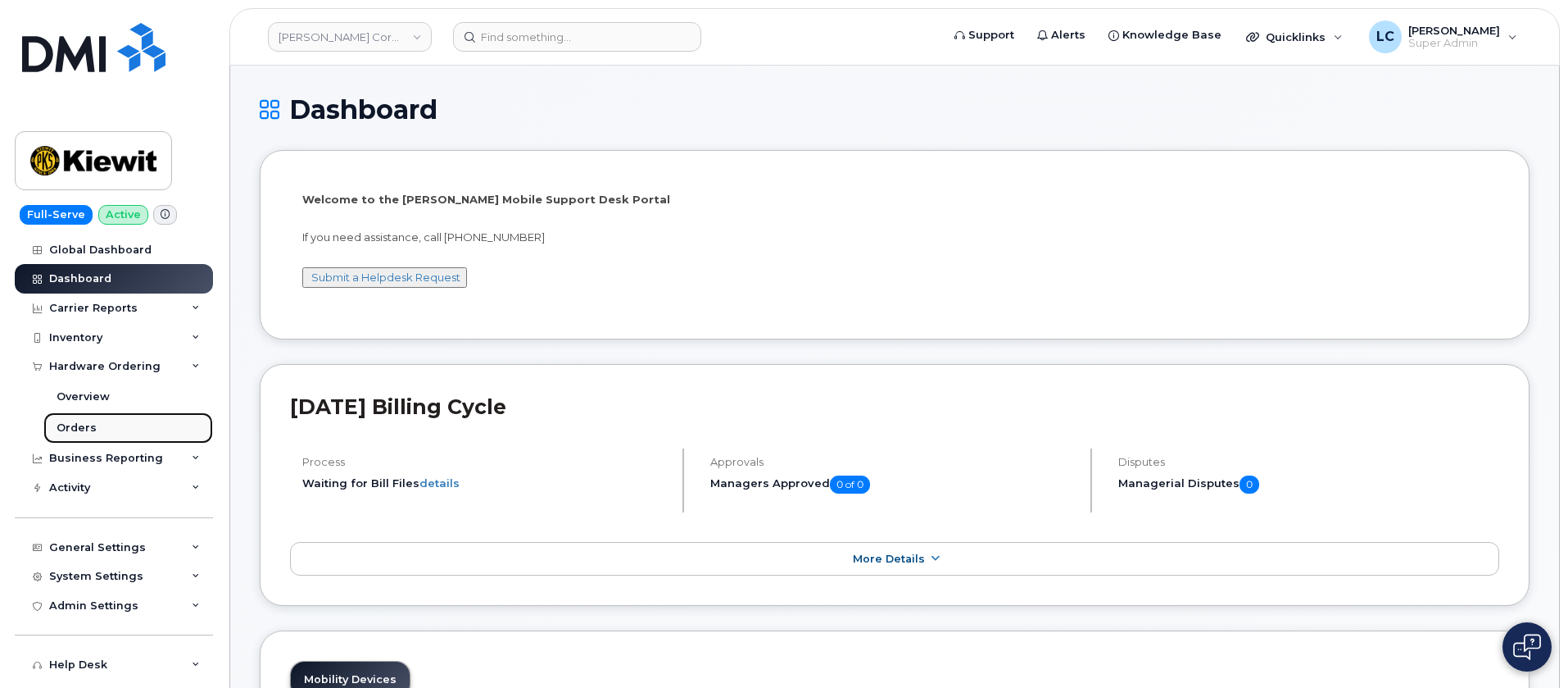
click at [110, 425] on link "Orders" at bounding box center [128, 427] width 169 height 31
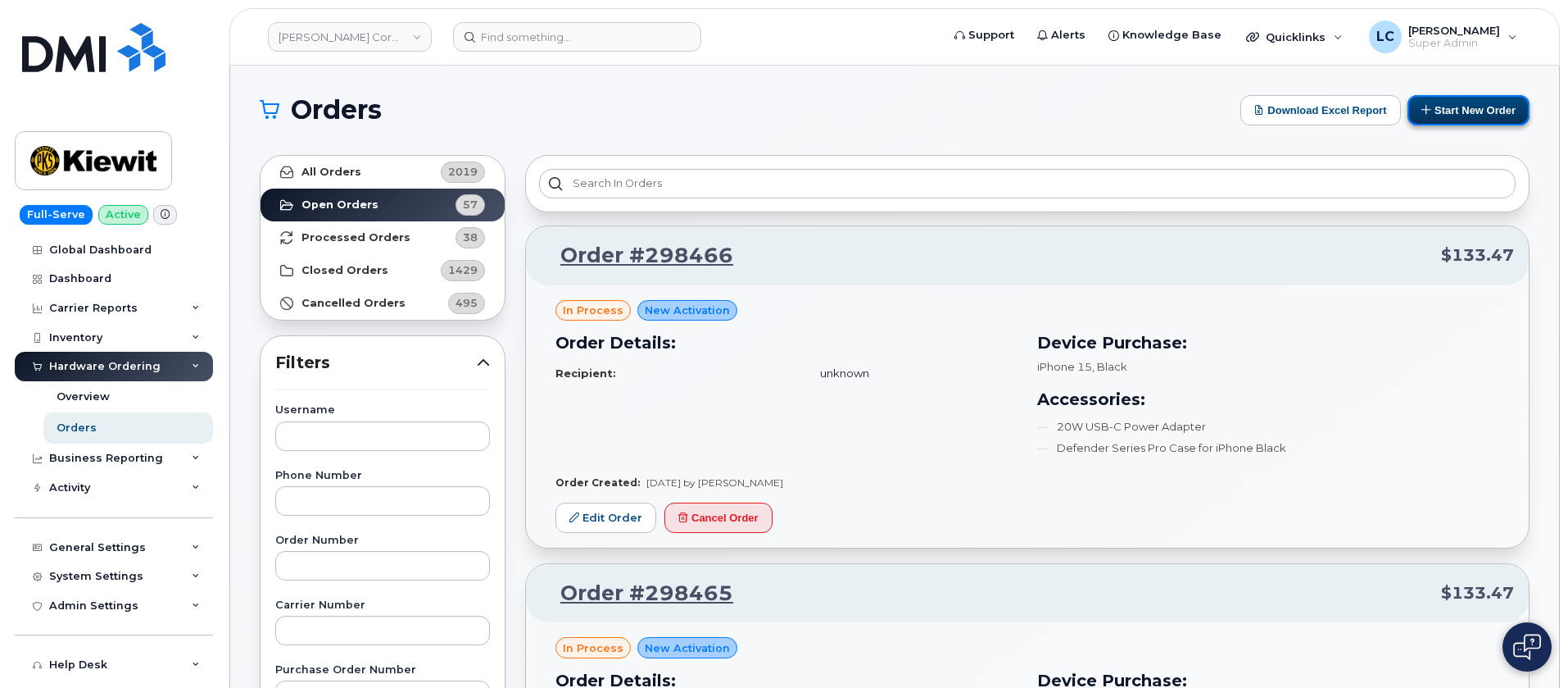
click at [1469, 101] on button "Start New Order" at bounding box center [1469, 109] width 122 height 30
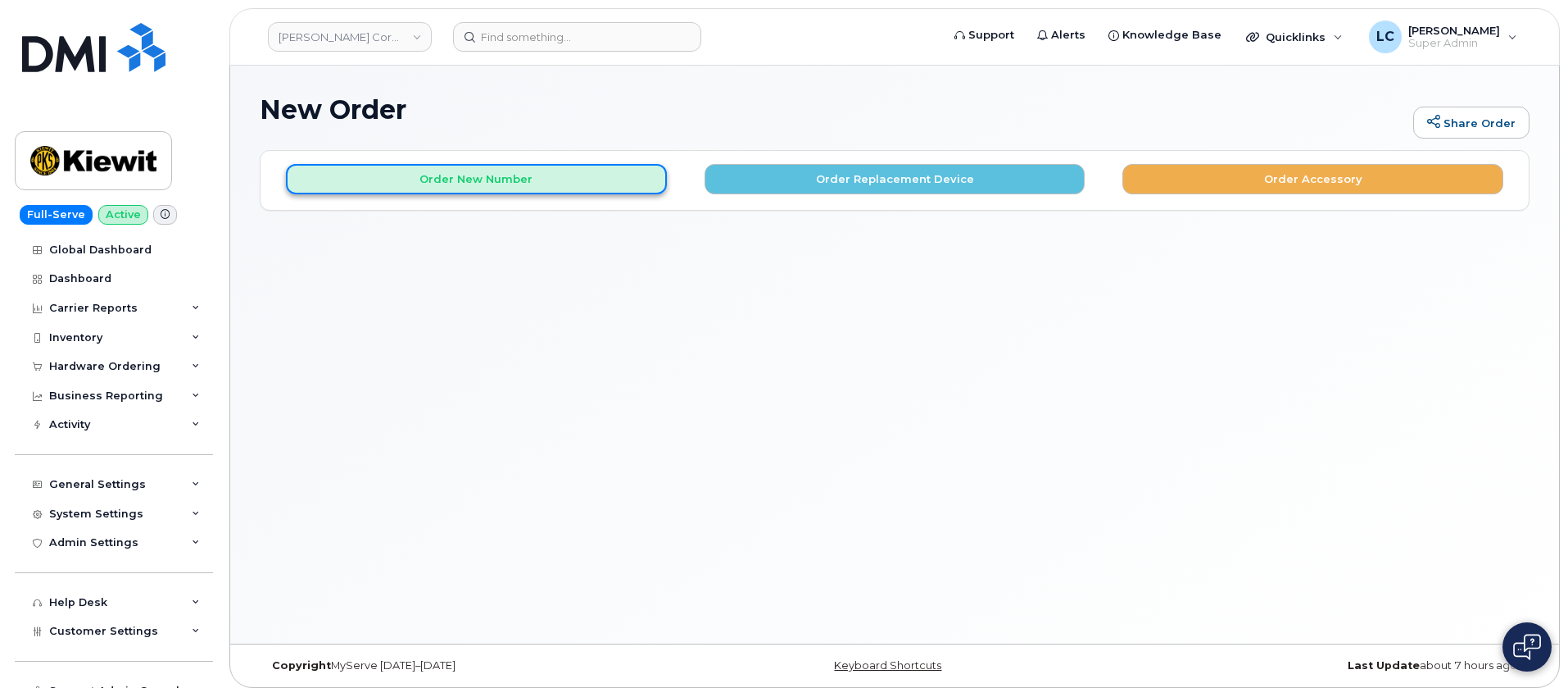
click at [583, 170] on button "Order New Number" at bounding box center [477, 179] width 381 height 30
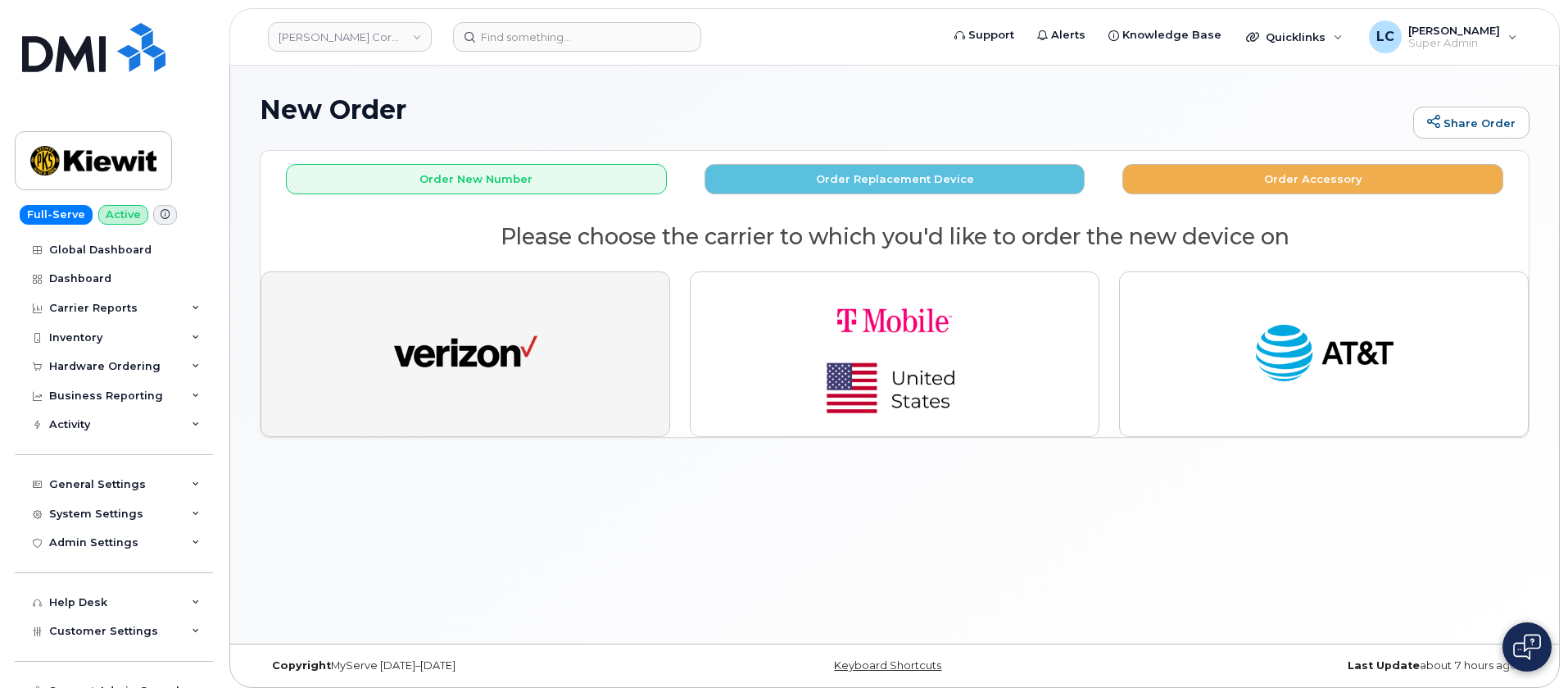
click at [630, 378] on button "button" at bounding box center [466, 354] width 410 height 166
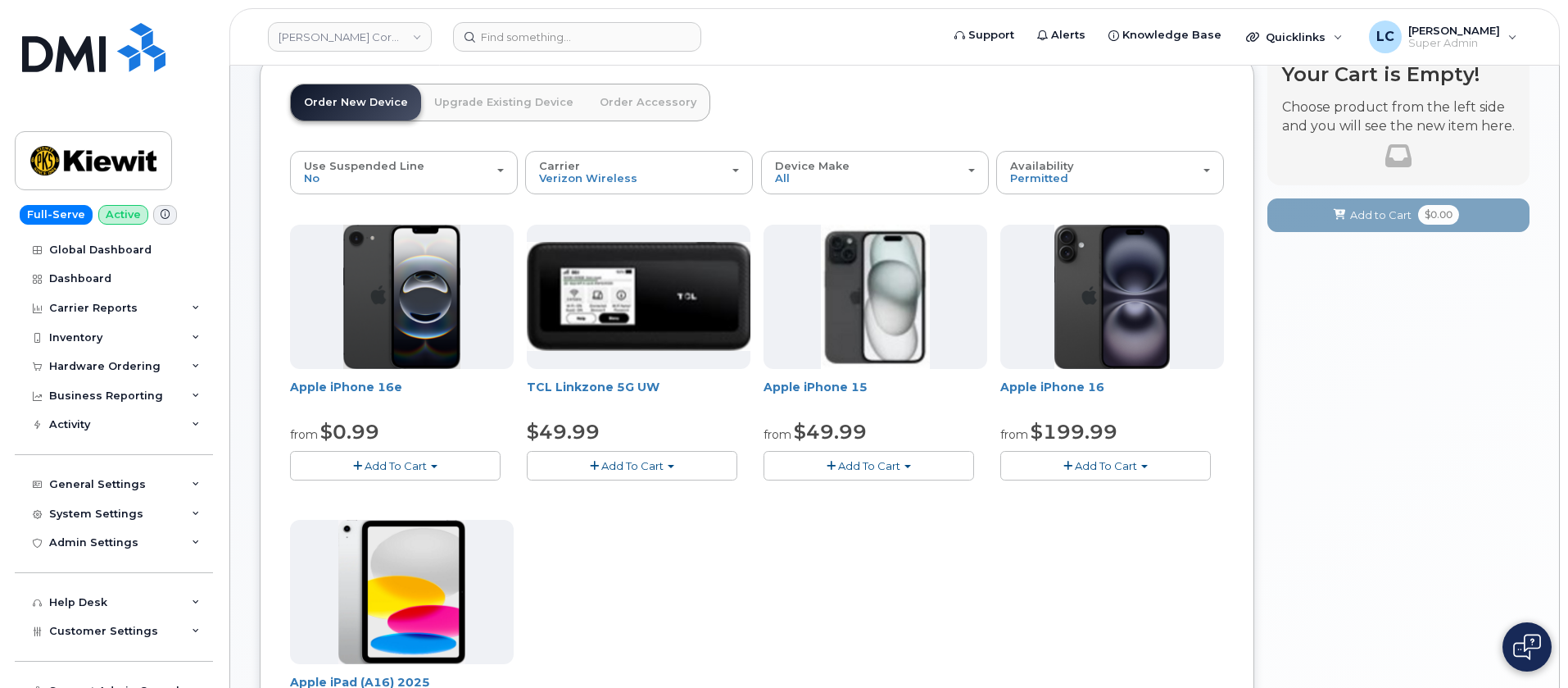
scroll to position [254, 0]
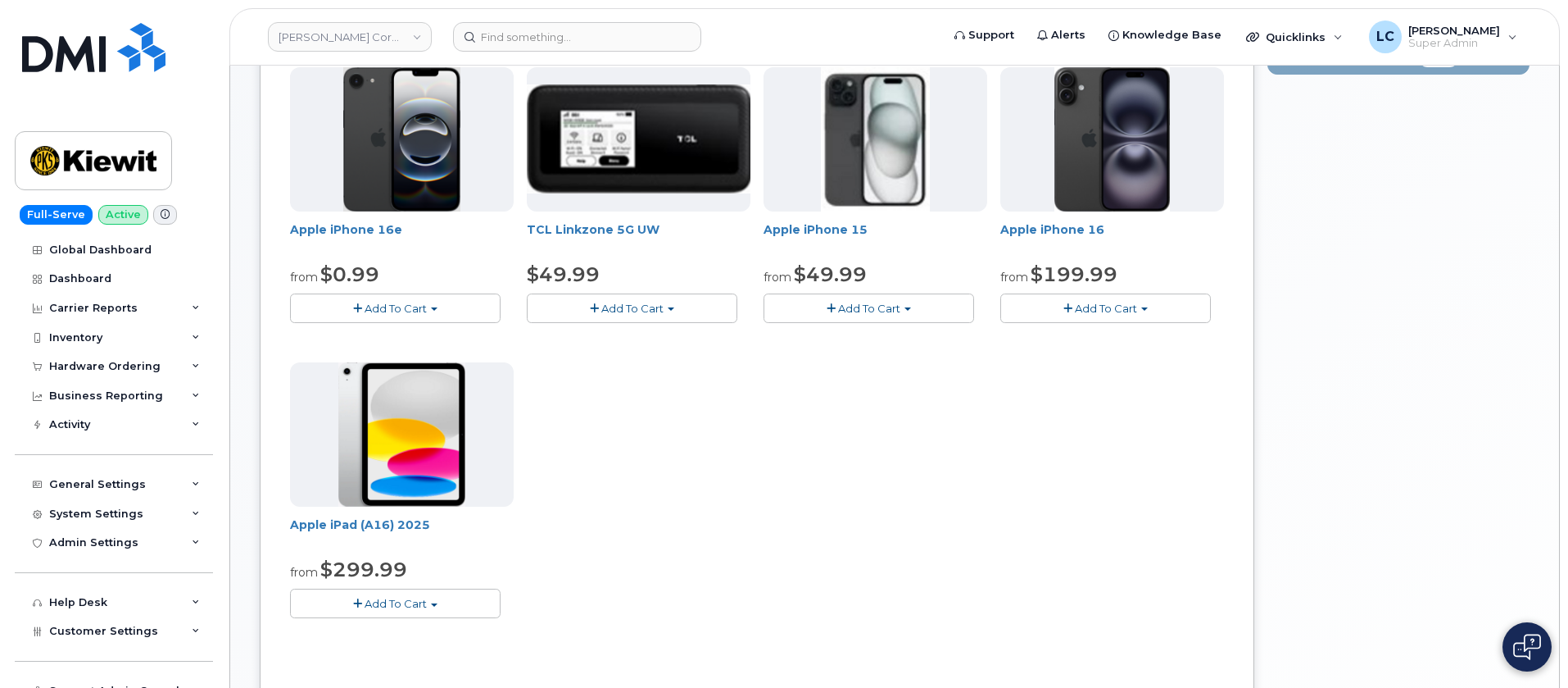
click at [433, 587] on div "Apple iPad (A16) 2025 from $299.99 Add To Cart $299.99 - 2 Year Activation (128…" at bounding box center [402, 490] width 224 height 256
click at [436, 603] on span "button" at bounding box center [434, 605] width 6 height 4
click at [413, 636] on link "$299.99 - 2 Year Activation (128GB)" at bounding box center [407, 633] width 226 height 20
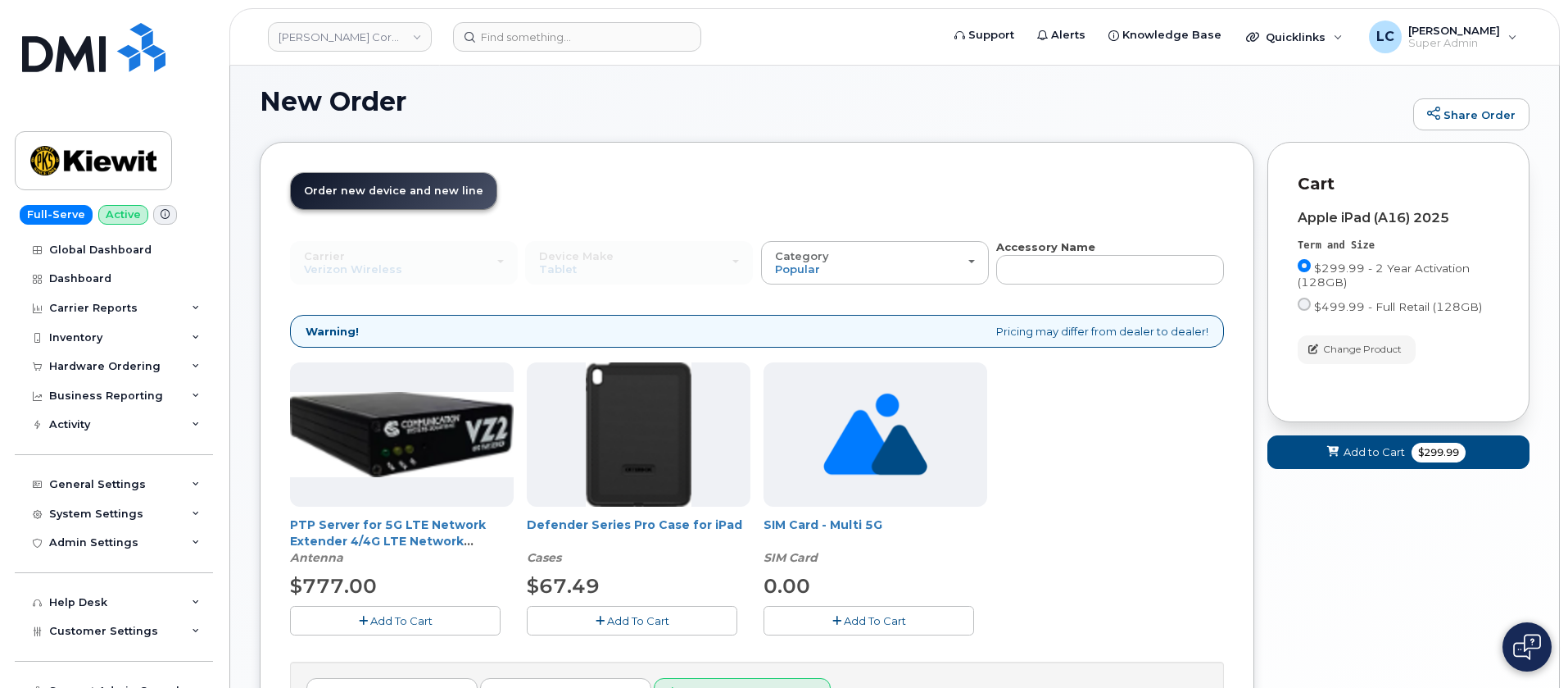
scroll to position [198, 0]
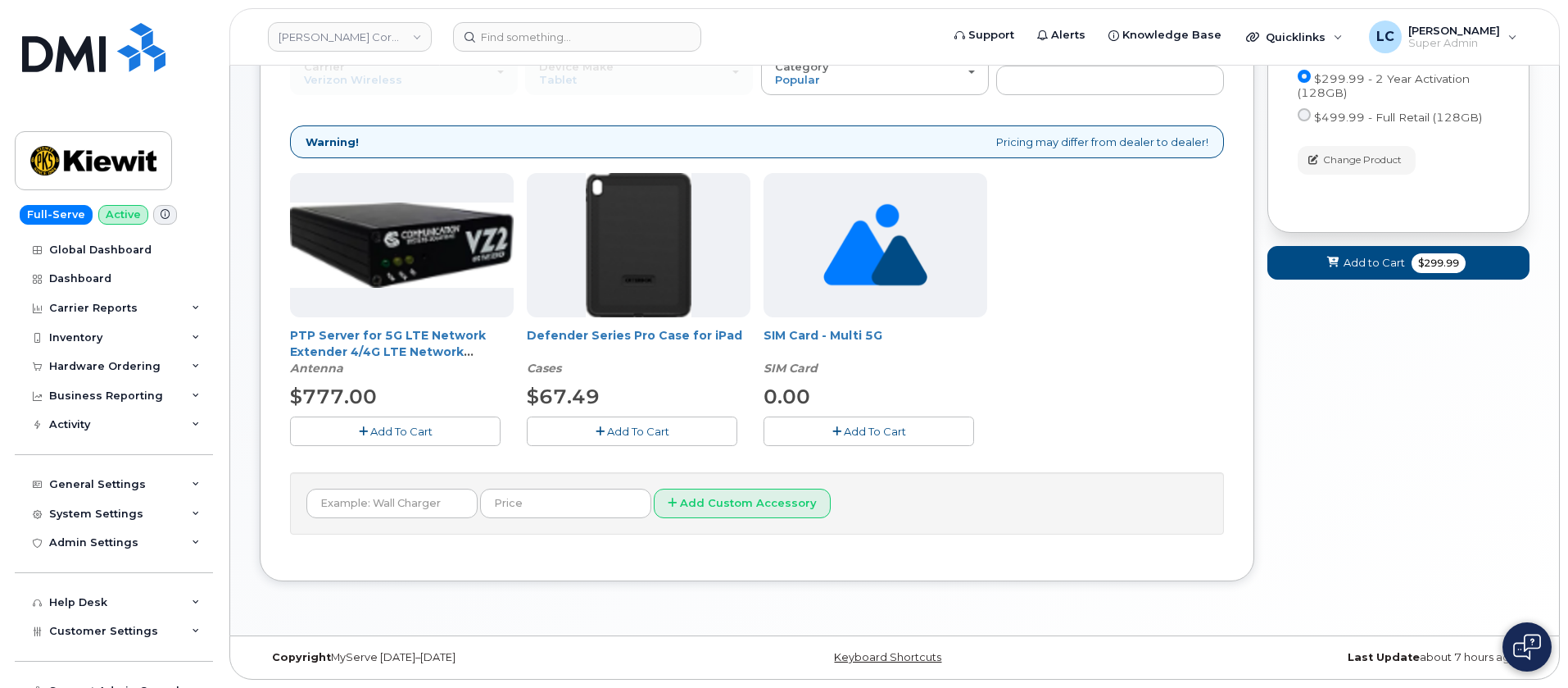
click at [629, 429] on span "Add To Cart" at bounding box center [638, 431] width 62 height 13
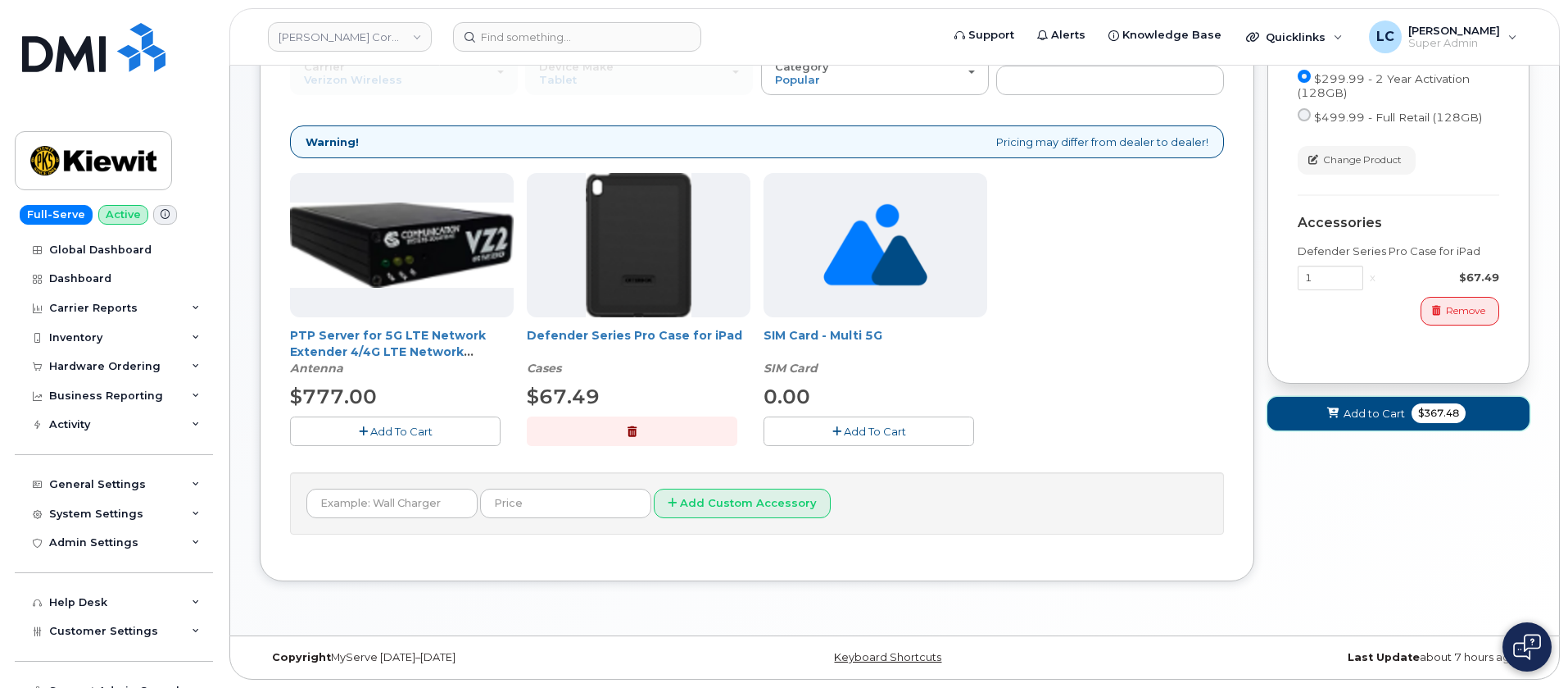
drag, startPoint x: 1362, startPoint y: 404, endPoint x: 1324, endPoint y: 416, distance: 39.8
click at [1364, 404] on button "Add to Cart $367.48" at bounding box center [1399, 413] width 262 height 34
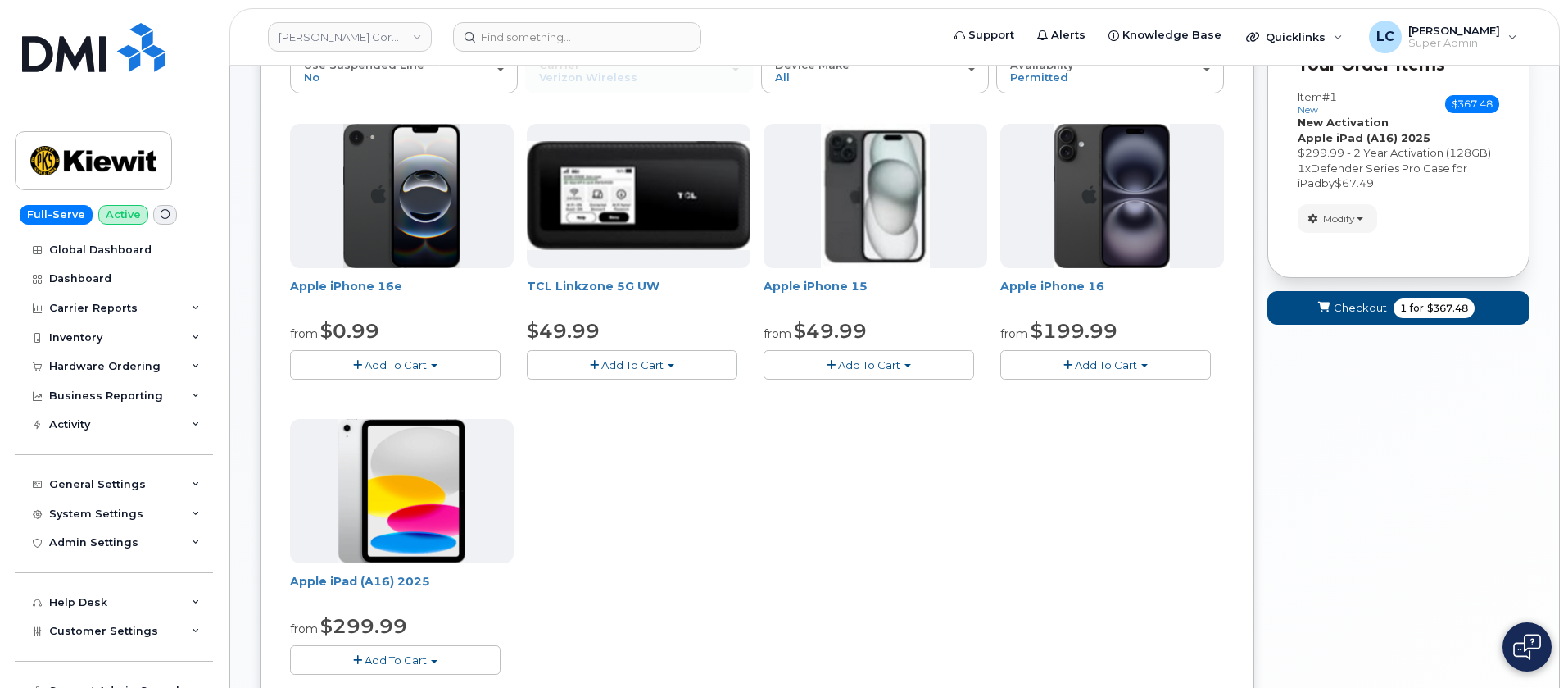
click at [397, 662] on span "Add To Cart" at bounding box center [395, 660] width 62 height 13
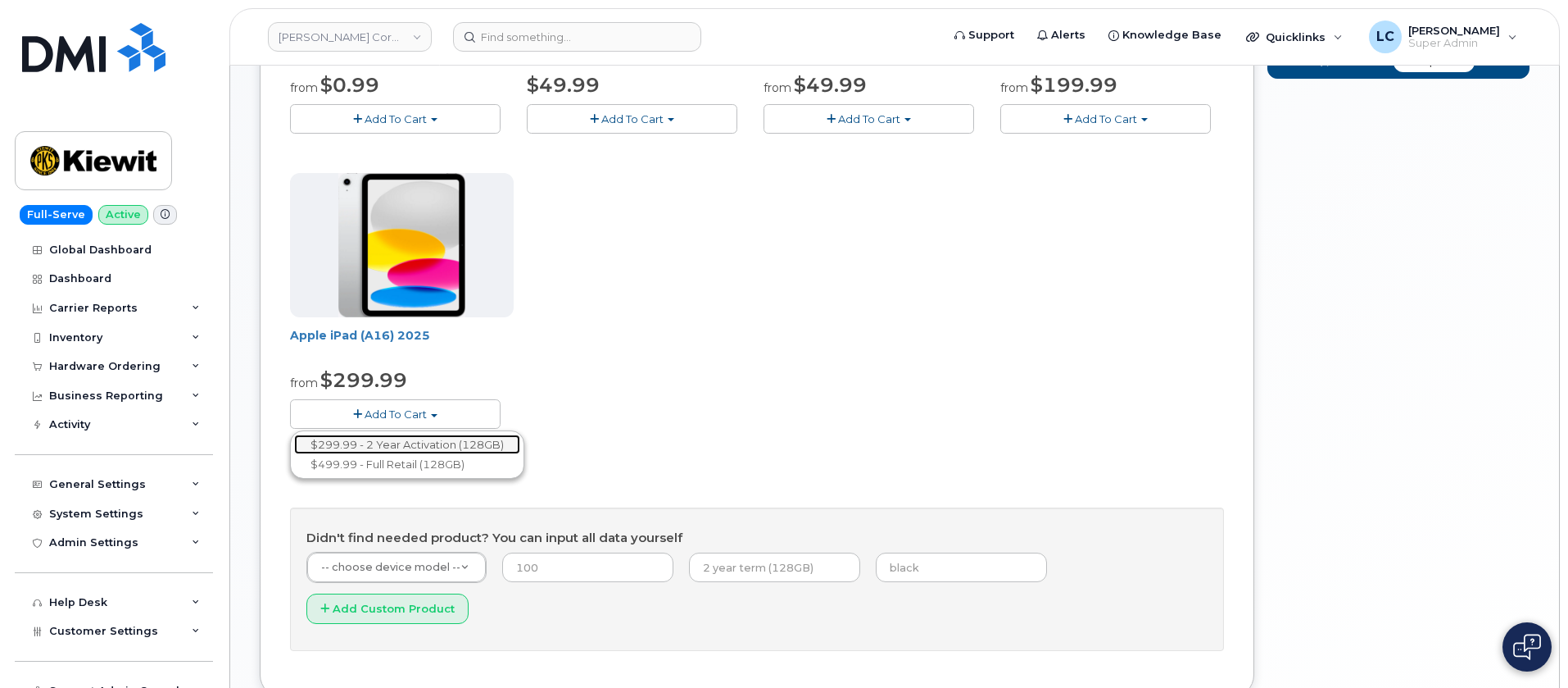
click at [442, 444] on link "$299.99 - 2 Year Activation (128GB)" at bounding box center [407, 445] width 226 height 20
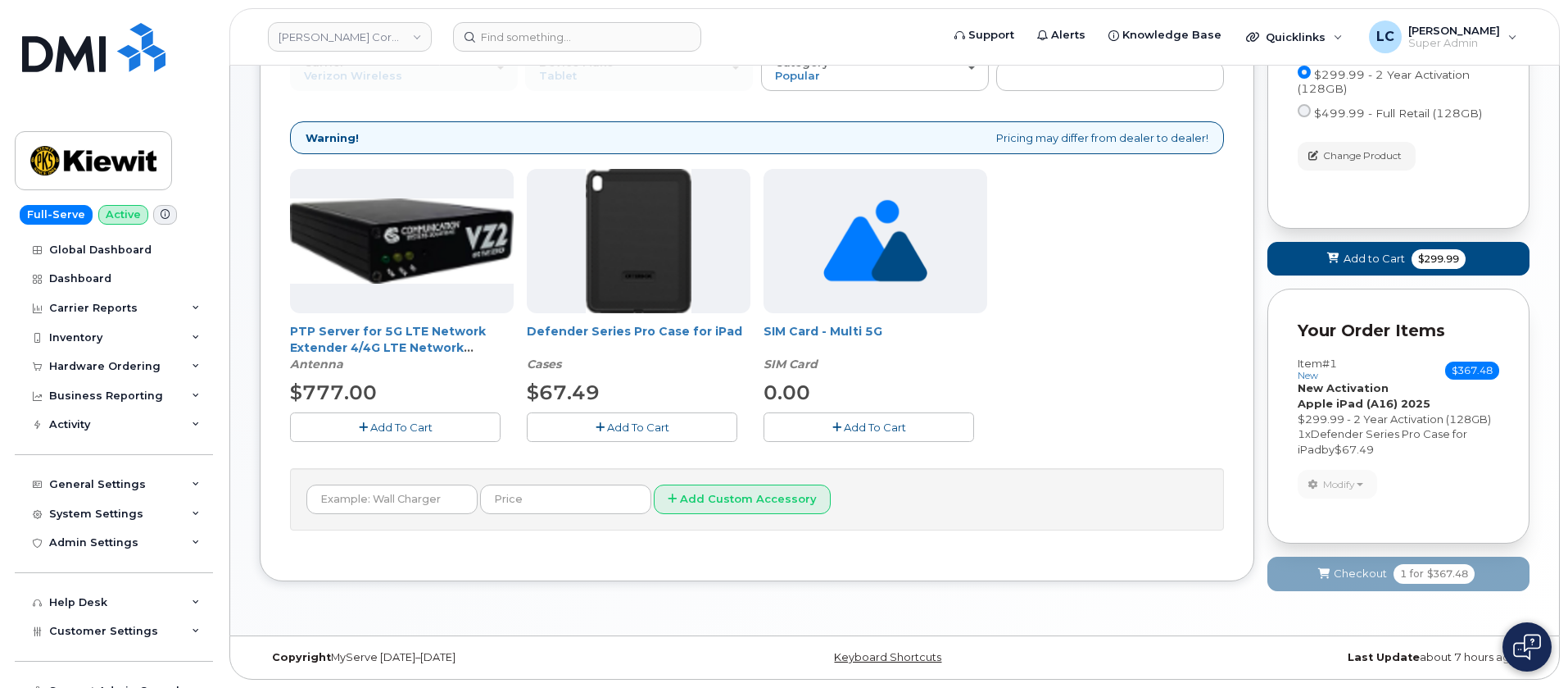
click at [692, 436] on button "Add To Cart" at bounding box center [631, 426] width 210 height 28
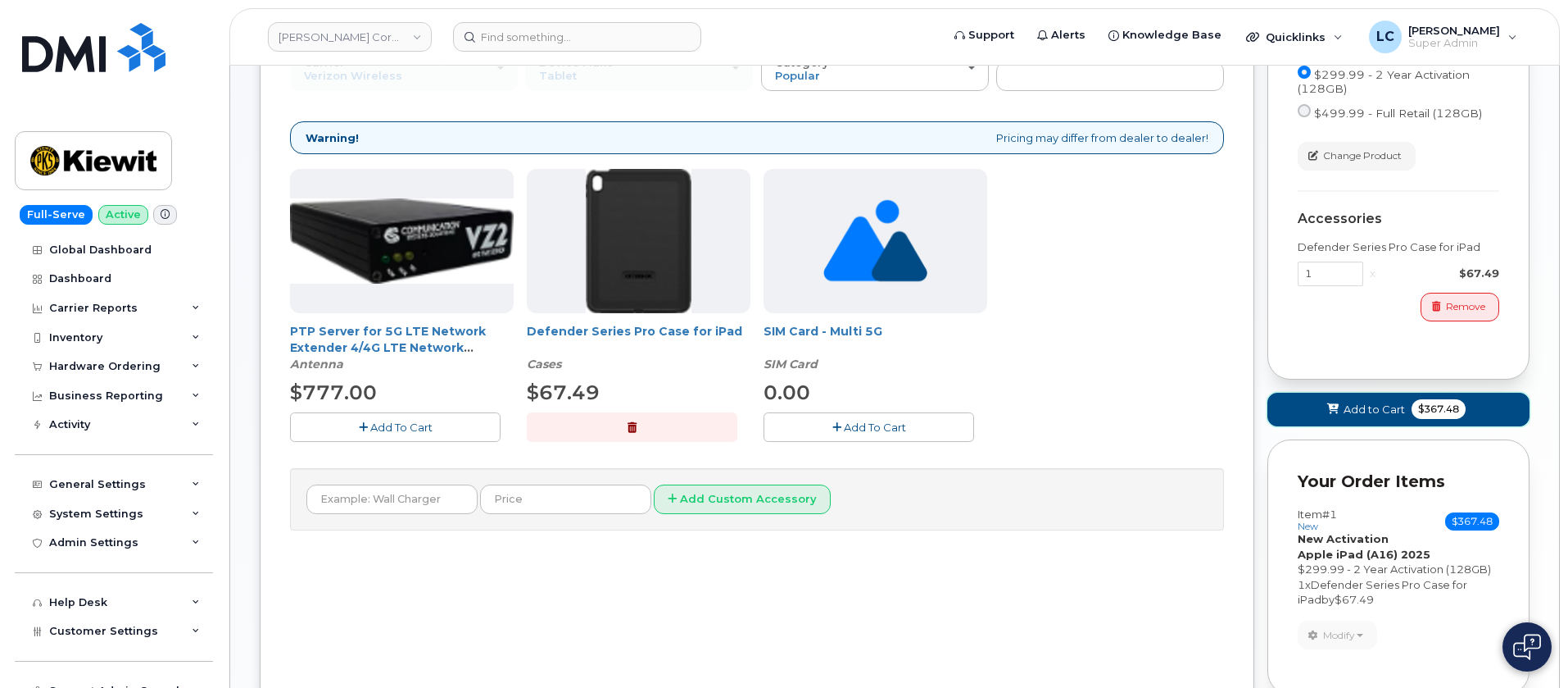
click at [1382, 404] on span "Add to Cart" at bounding box center [1374, 409] width 61 height 15
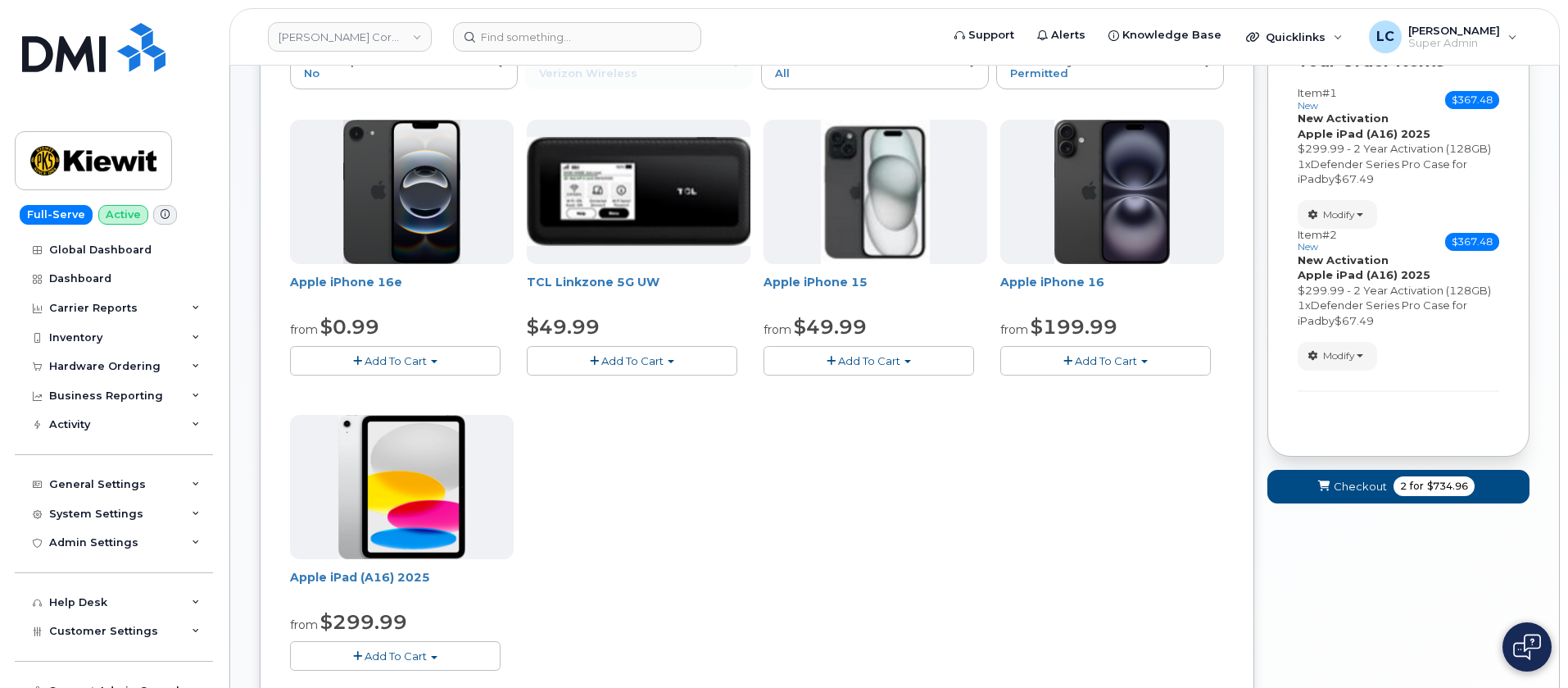
click at [418, 648] on button "Add To Cart" at bounding box center [395, 654] width 210 height 28
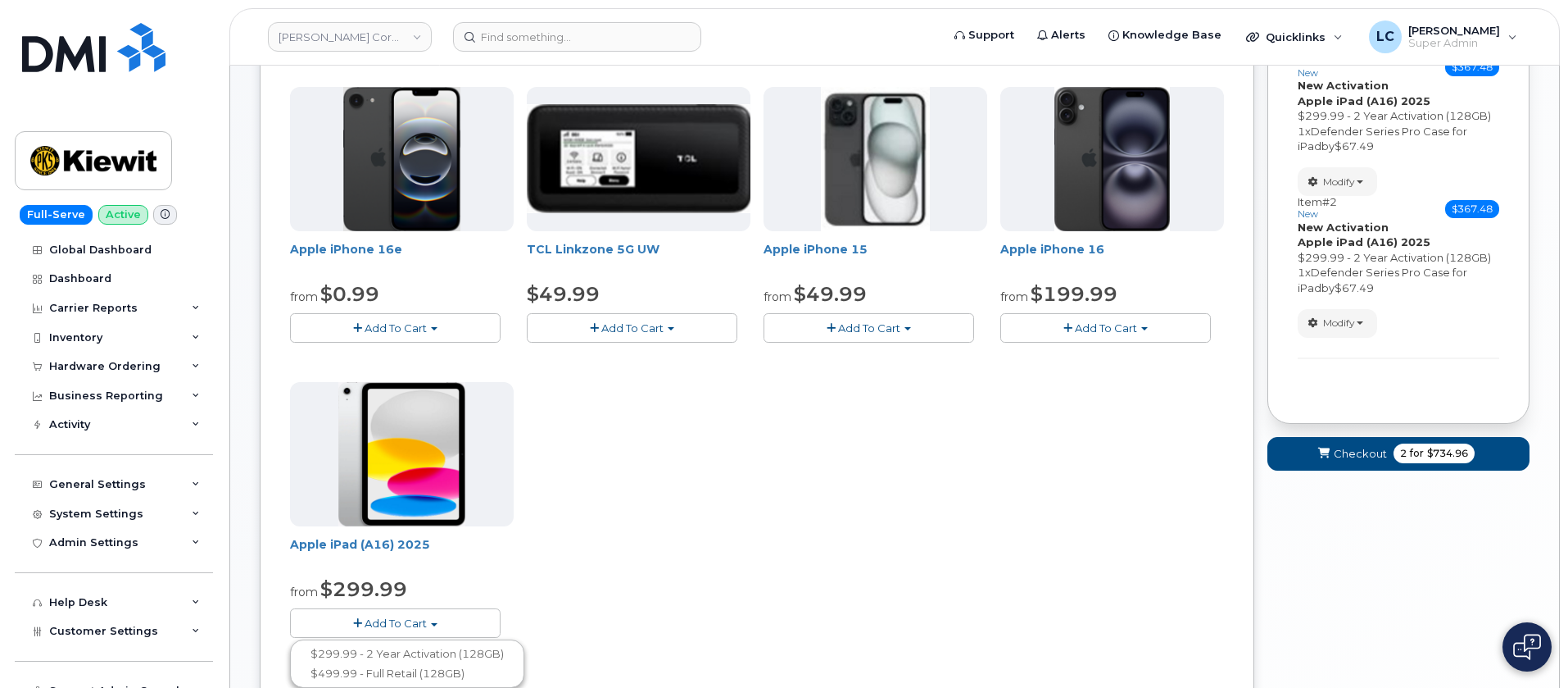
scroll to position [324, 0]
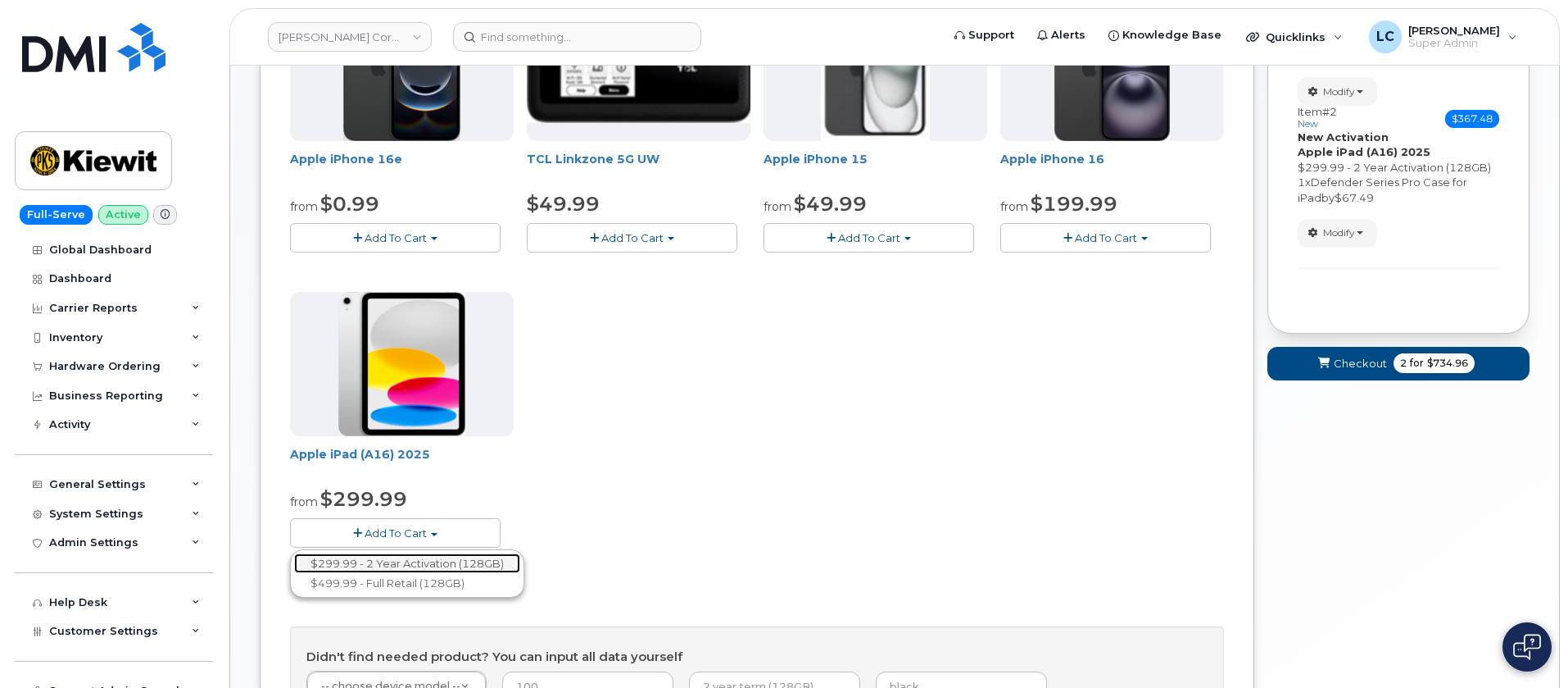
click at [453, 558] on link "$299.99 - 2 Year Activation (128GB)" at bounding box center [407, 563] width 226 height 20
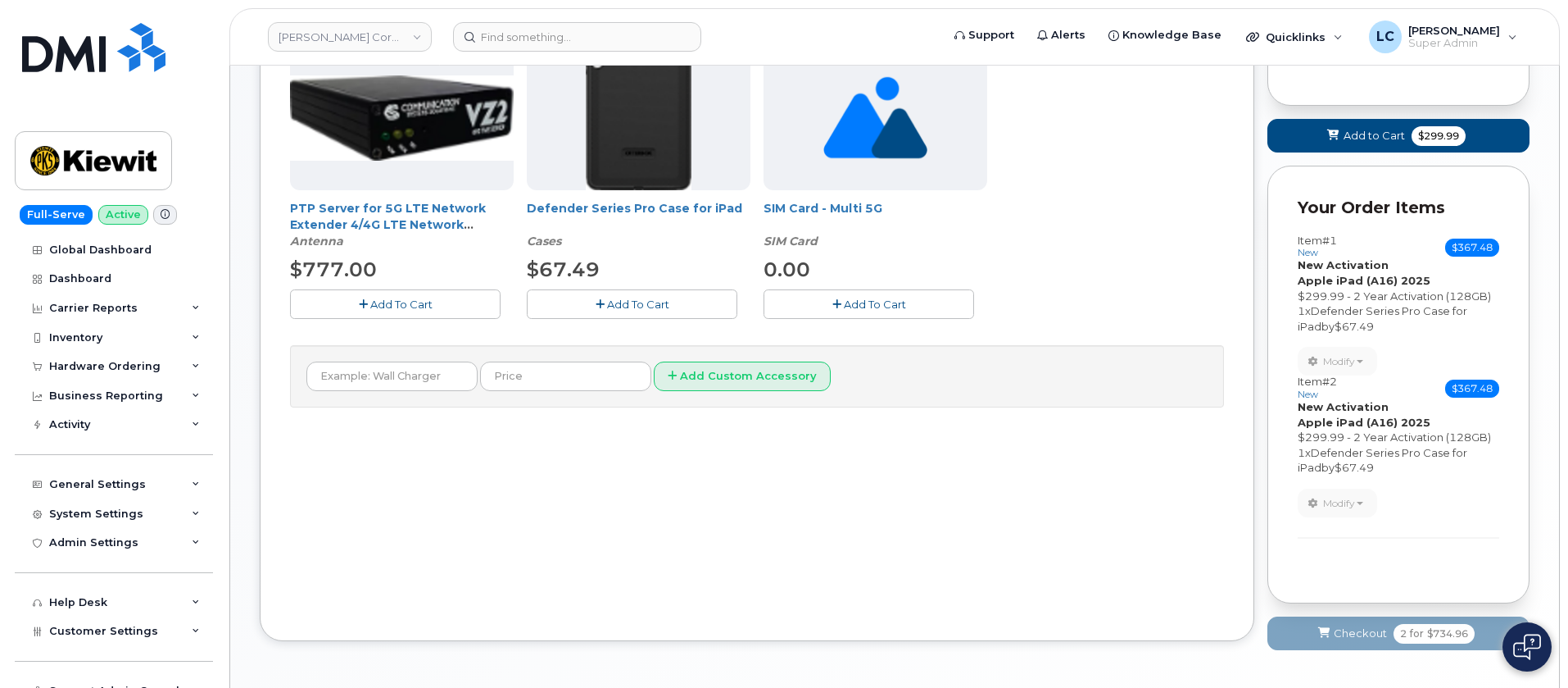
click at [684, 305] on button "Add To Cart" at bounding box center [631, 303] width 210 height 28
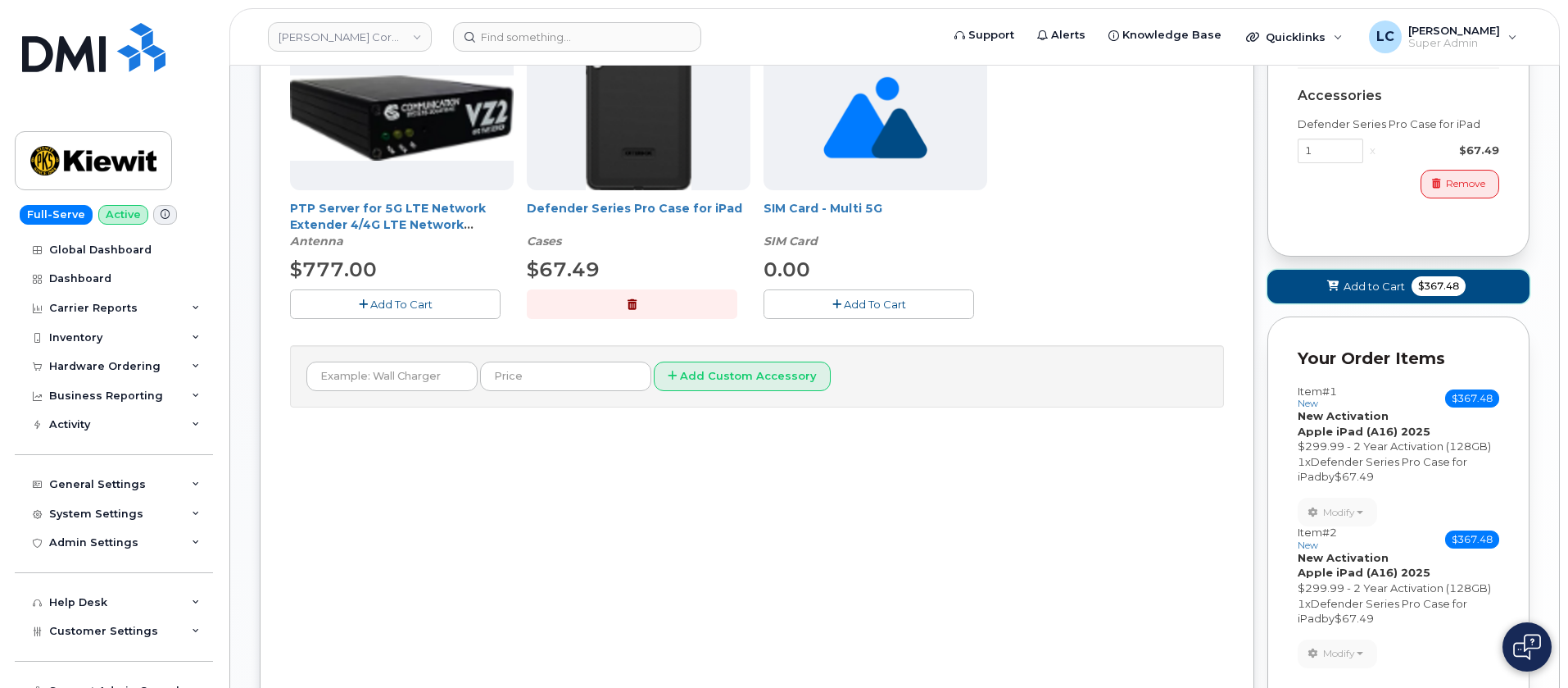
click at [1360, 289] on span "Add to Cart" at bounding box center [1374, 286] width 61 height 15
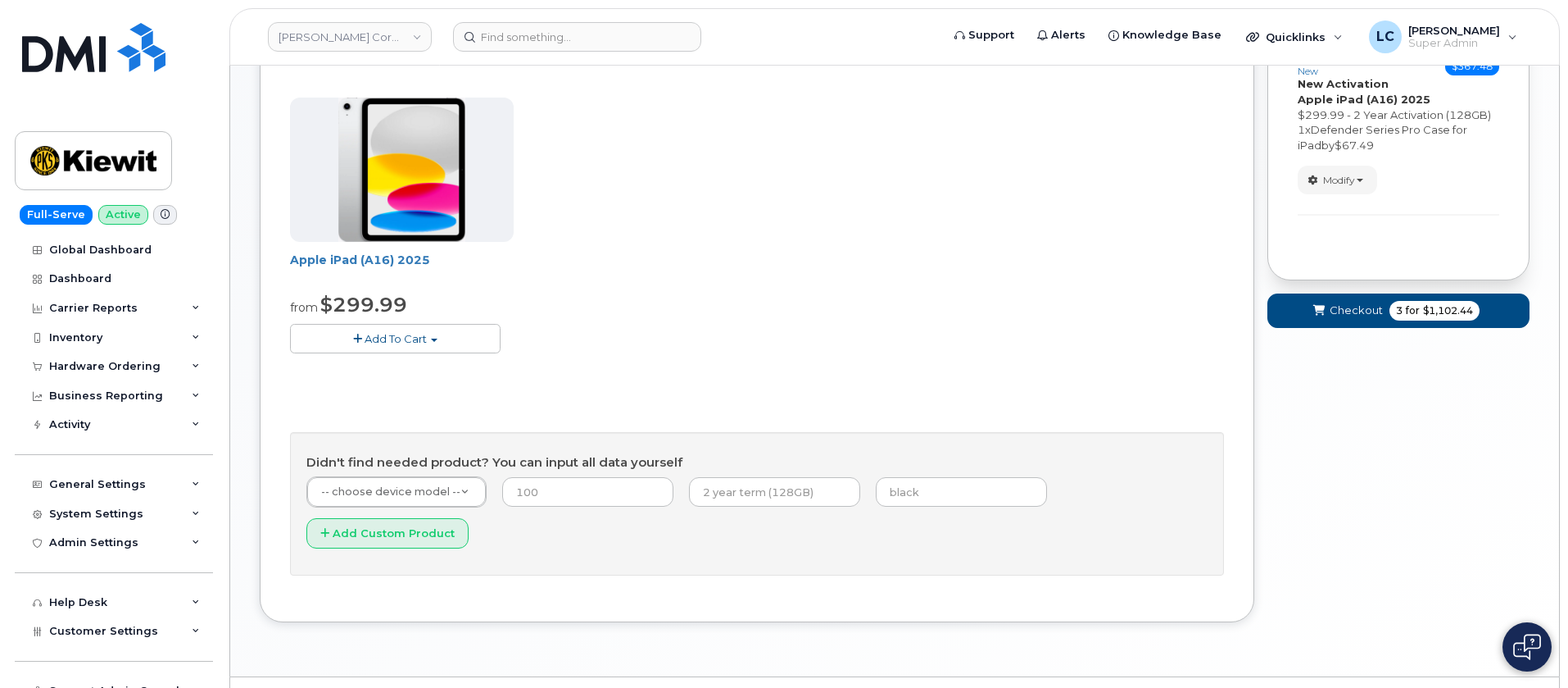
click at [463, 334] on button "Add To Cart" at bounding box center [395, 337] width 210 height 28
click at [444, 371] on link "$299.99 - 2 Year Activation (128GB)" at bounding box center [407, 369] width 226 height 20
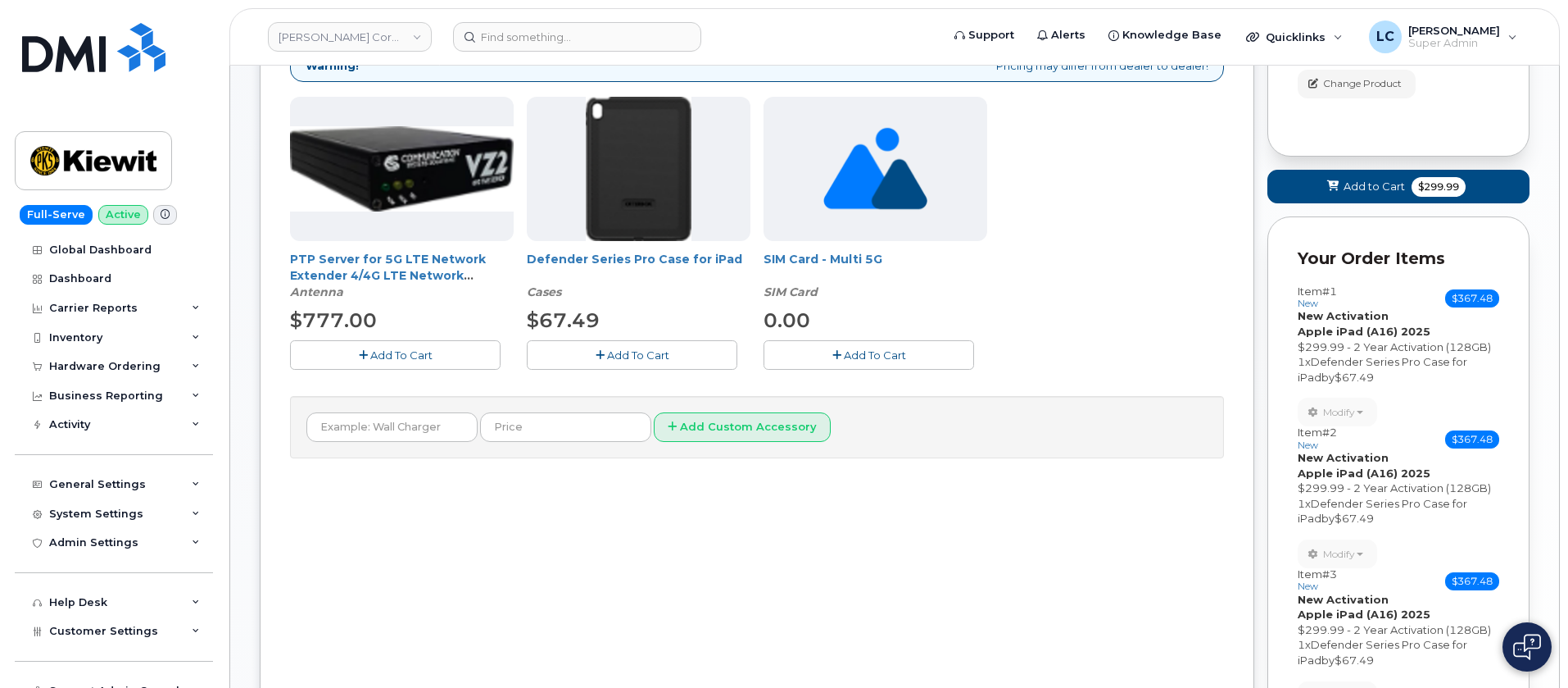
scroll to position [272, 0]
click at [661, 353] on span "Add To Cart" at bounding box center [638, 355] width 62 height 13
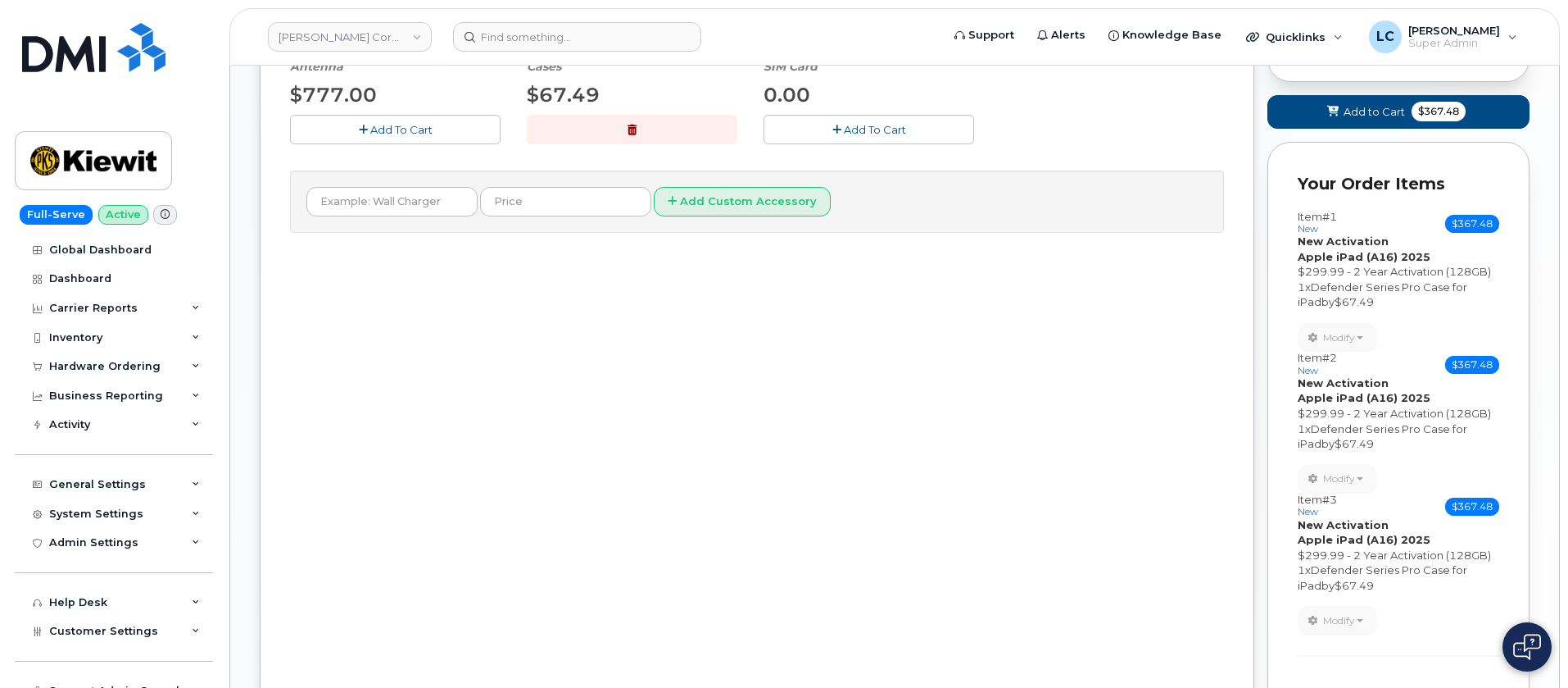
scroll to position [519, 0]
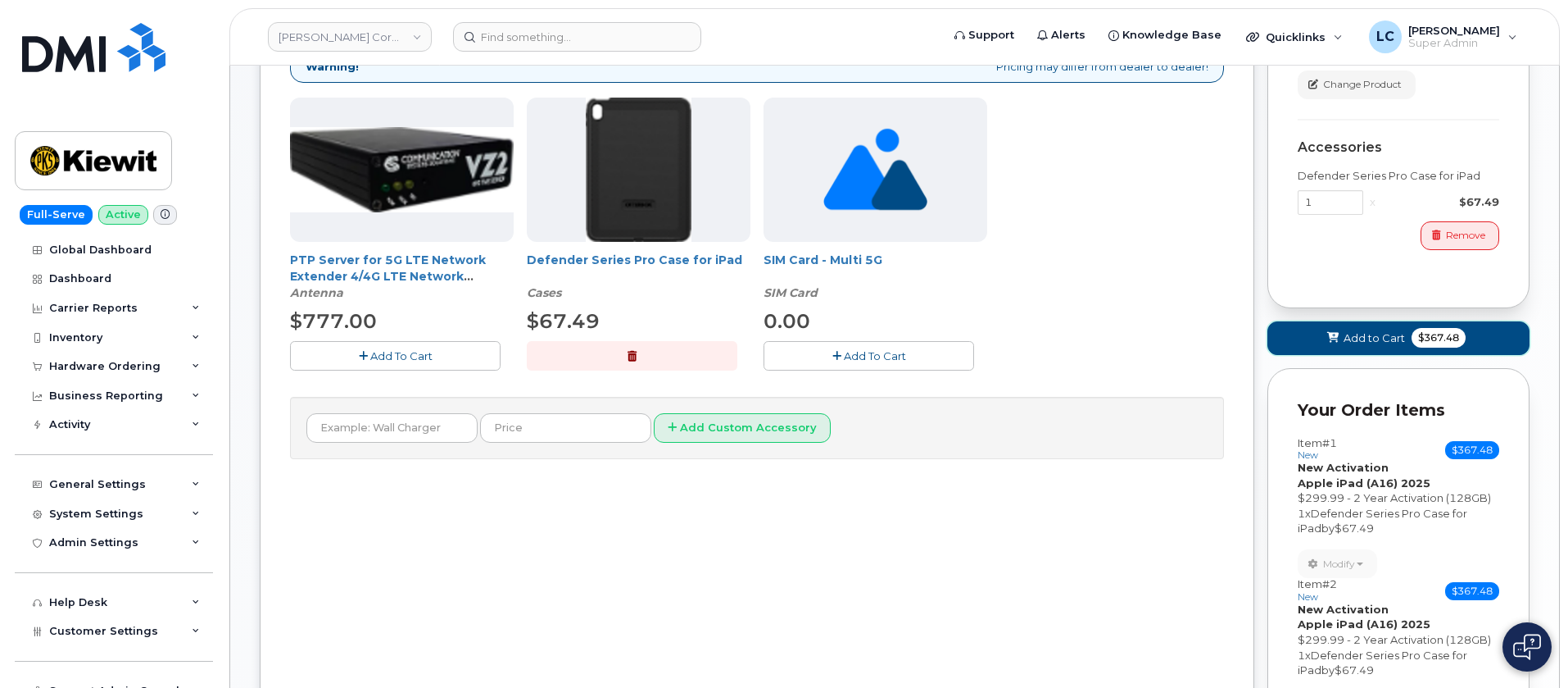
click at [1377, 333] on span "Add to Cart" at bounding box center [1374, 337] width 61 height 15
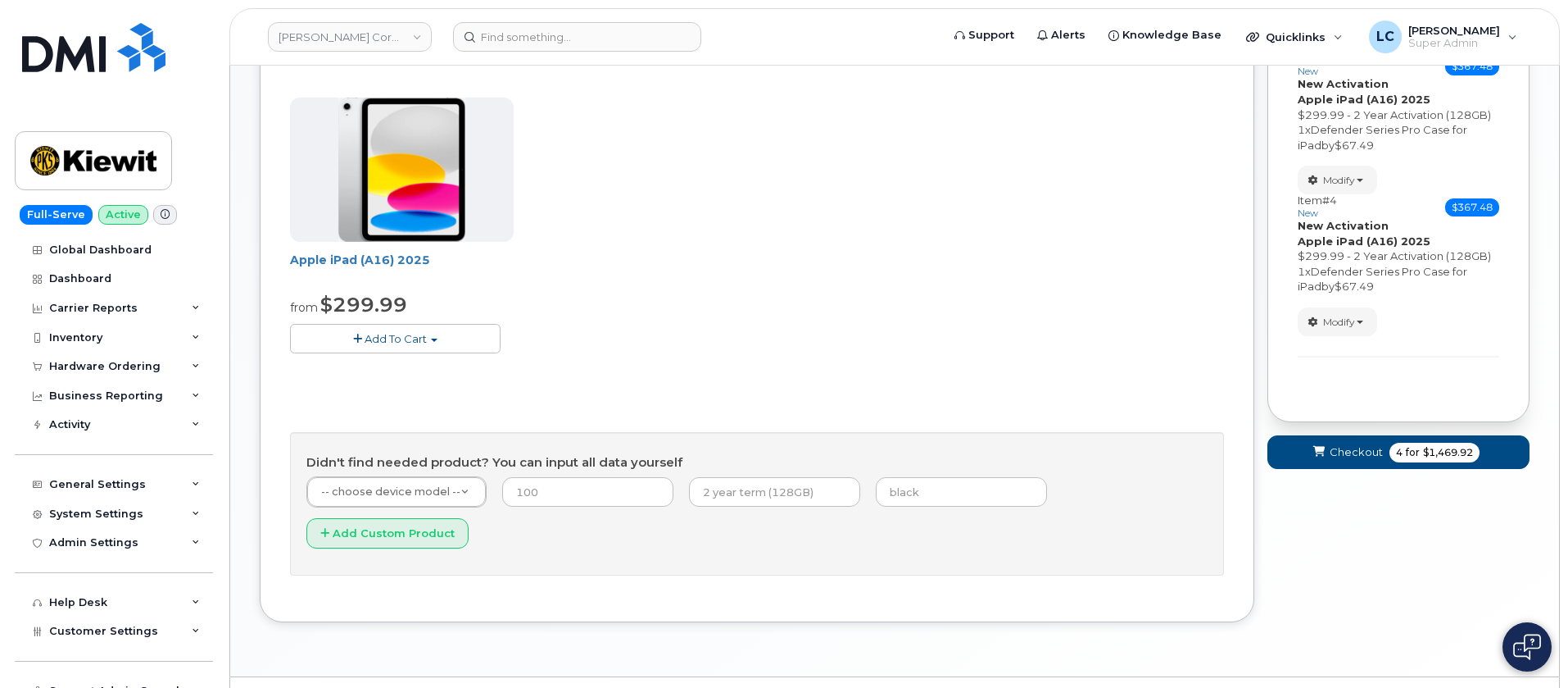
click at [436, 340] on span "button" at bounding box center [434, 340] width 6 height 4
click at [411, 372] on link "$299.99 - 2 Year Activation (128GB)" at bounding box center [407, 369] width 226 height 20
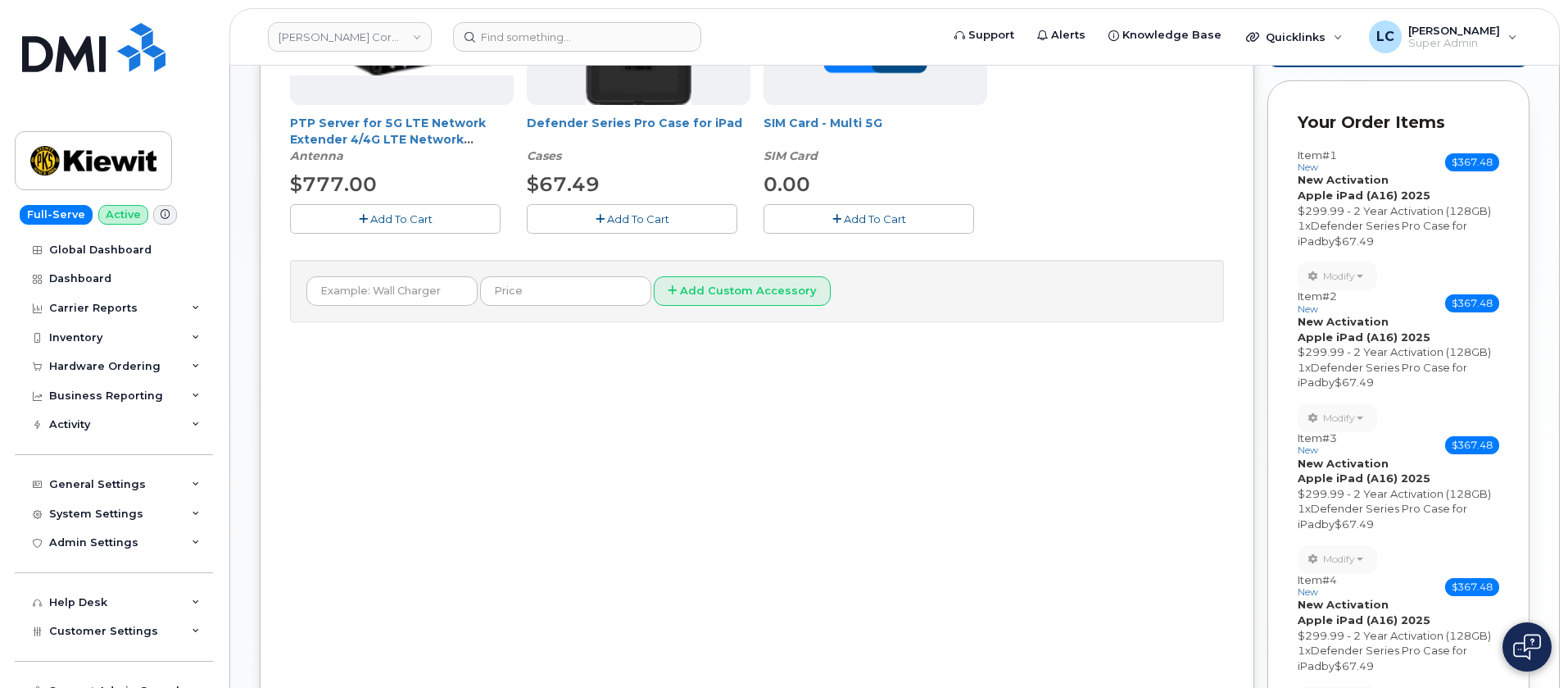
scroll to position [272, 0]
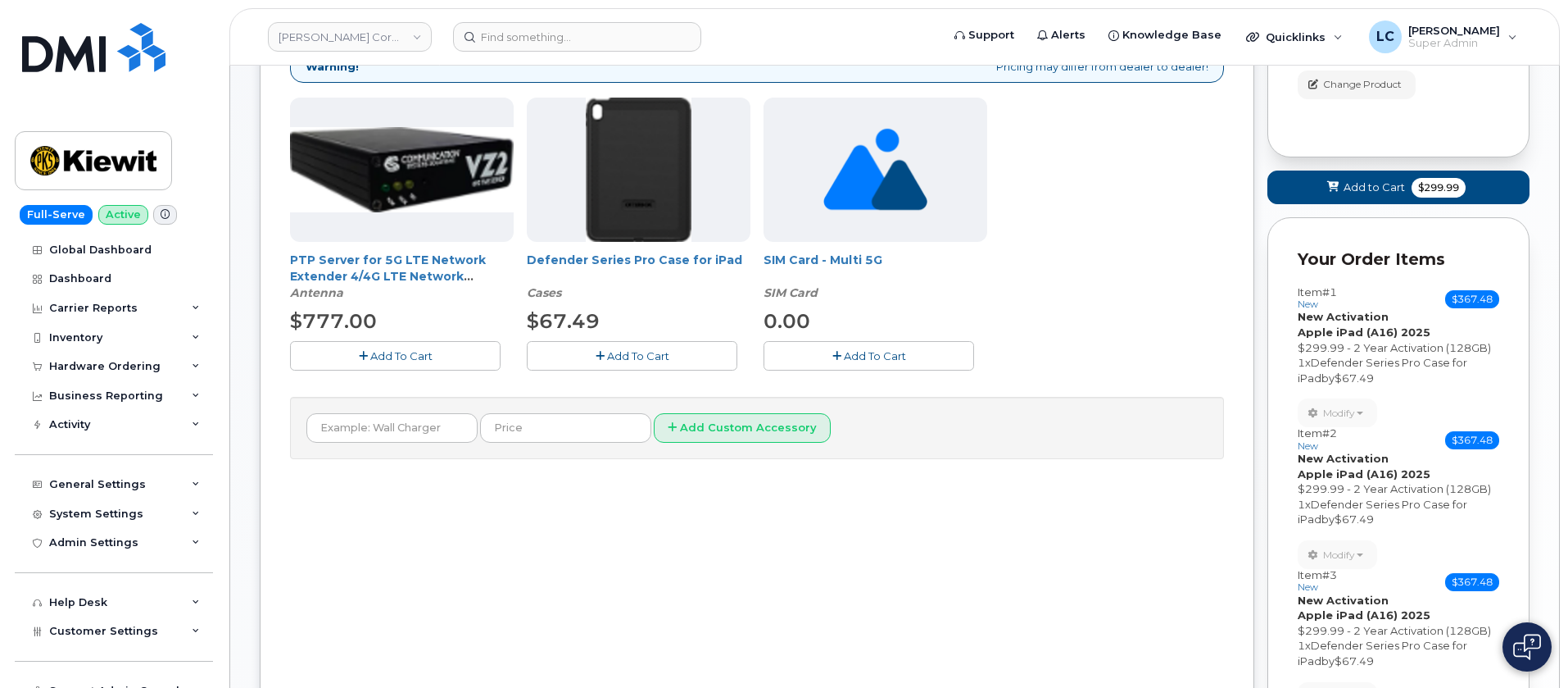
click at [673, 346] on button "Add To Cart" at bounding box center [631, 354] width 210 height 28
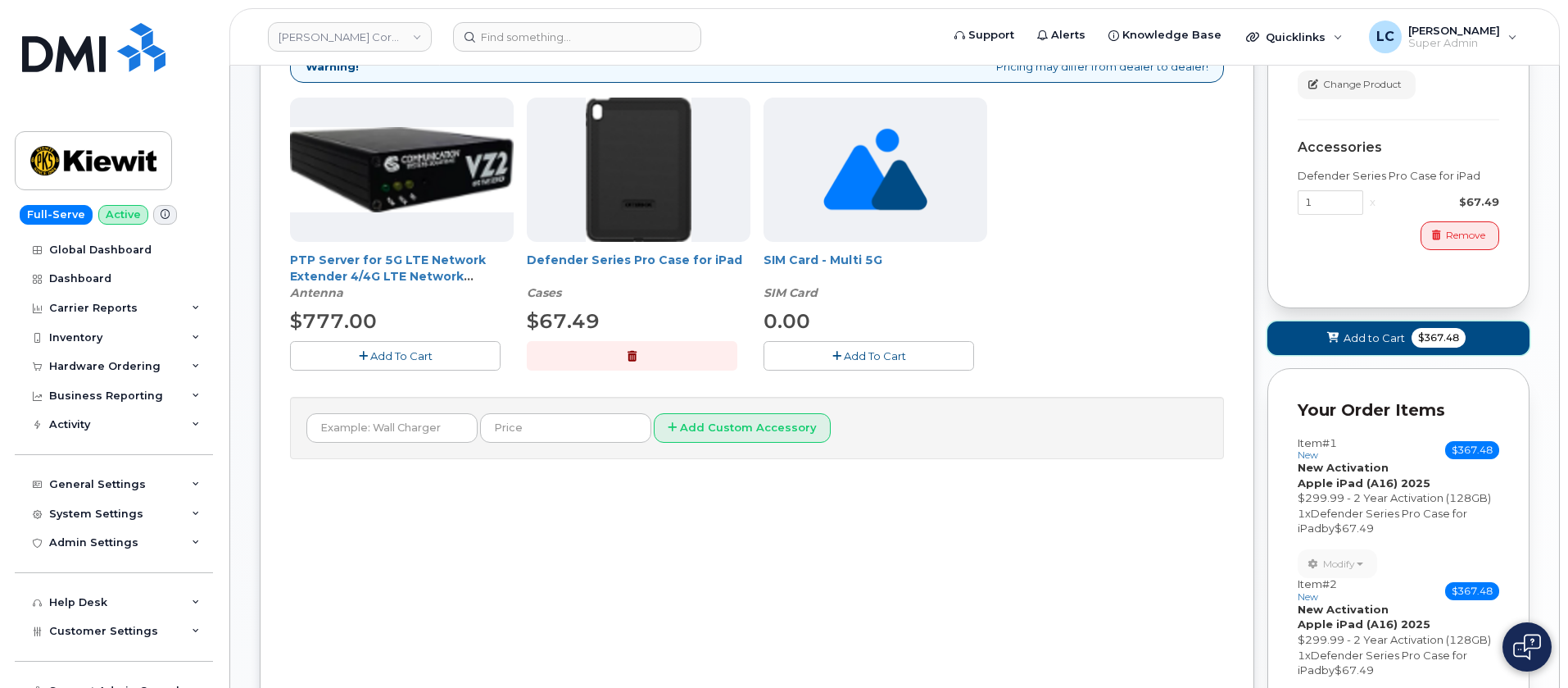
click at [1385, 343] on span "Add to Cart" at bounding box center [1374, 337] width 61 height 15
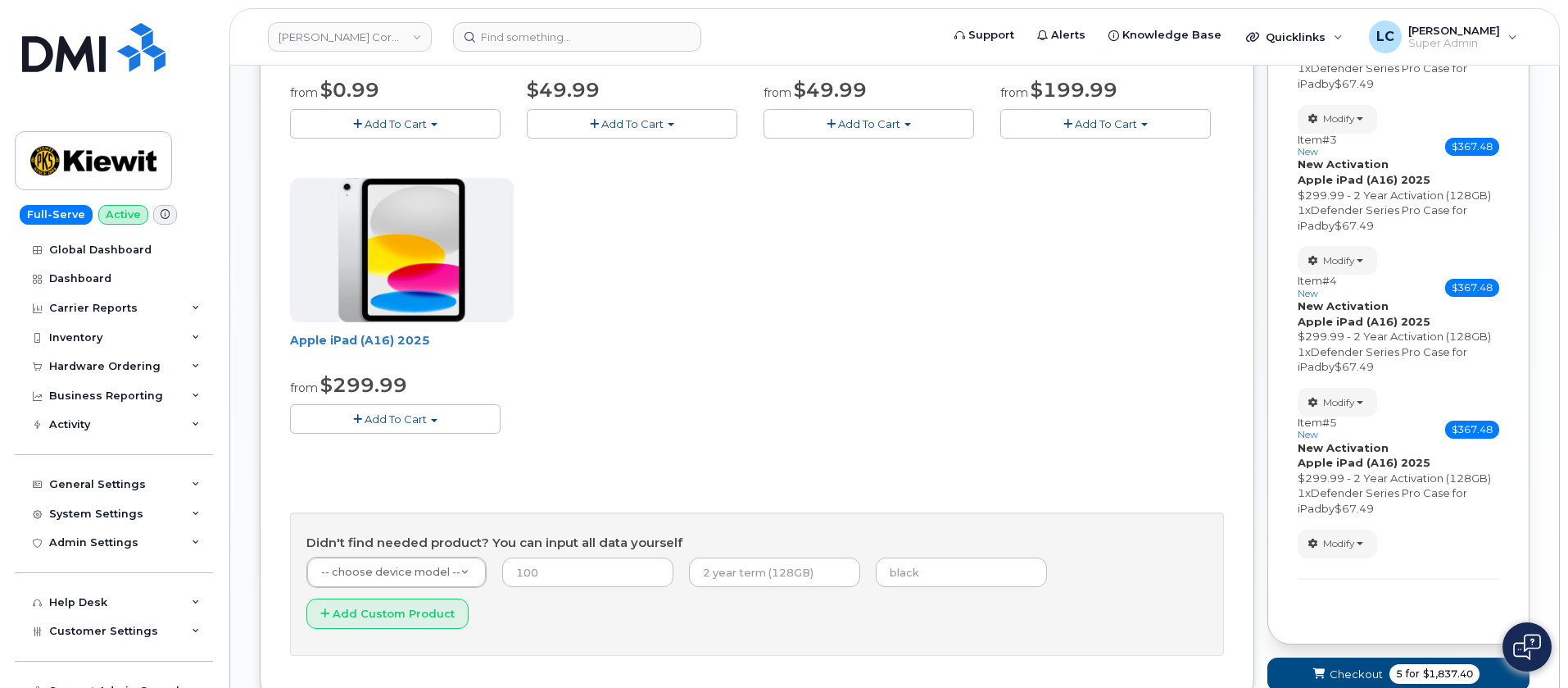
scroll to position [492, 0]
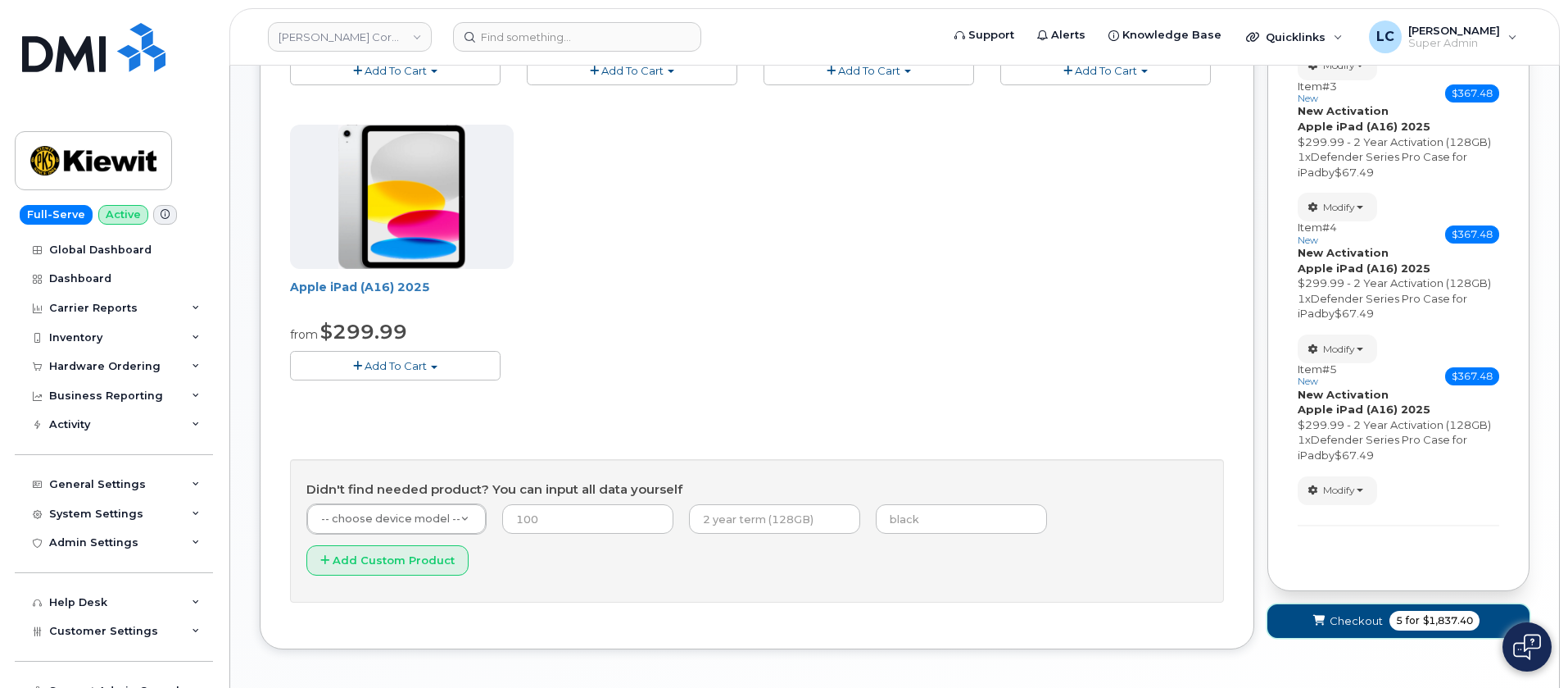
click at [1423, 623] on span "$1,837.40" at bounding box center [1448, 621] width 50 height 15
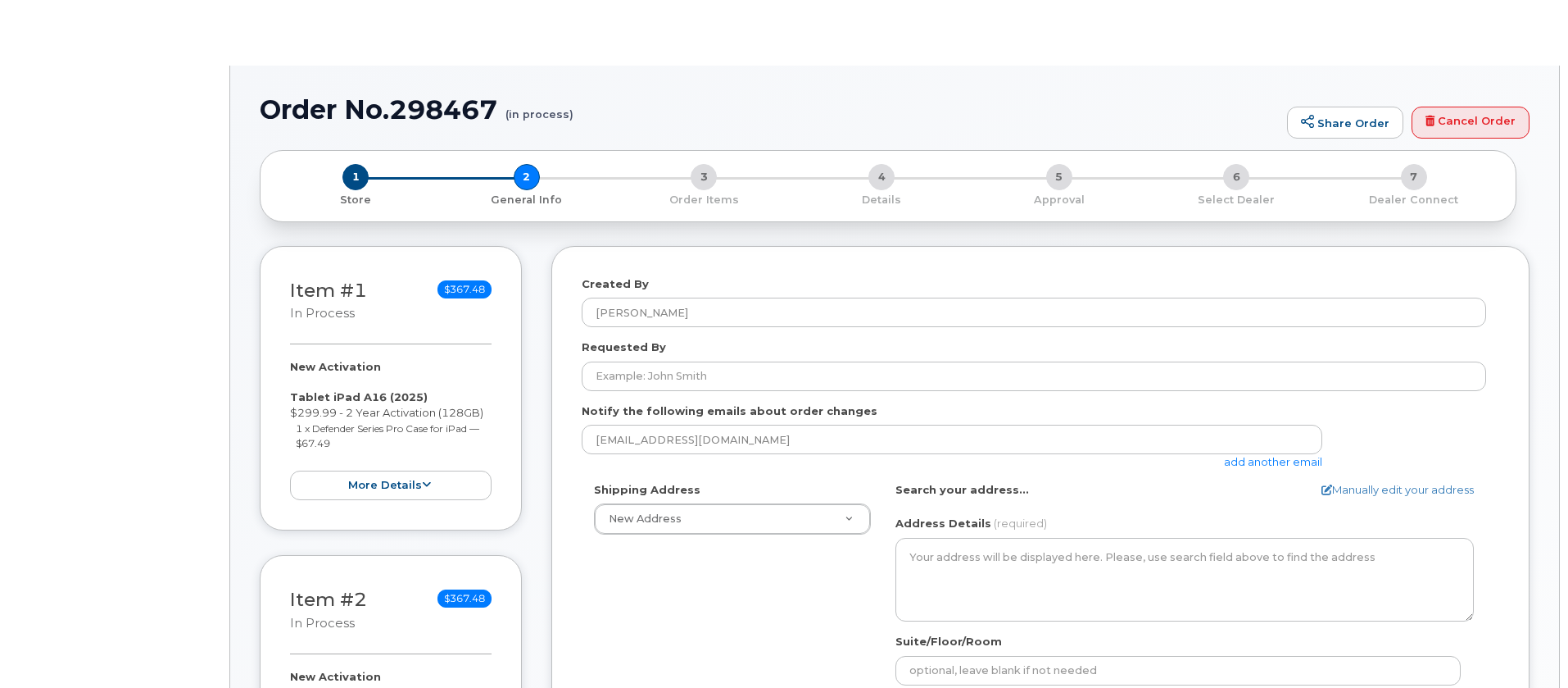
select select
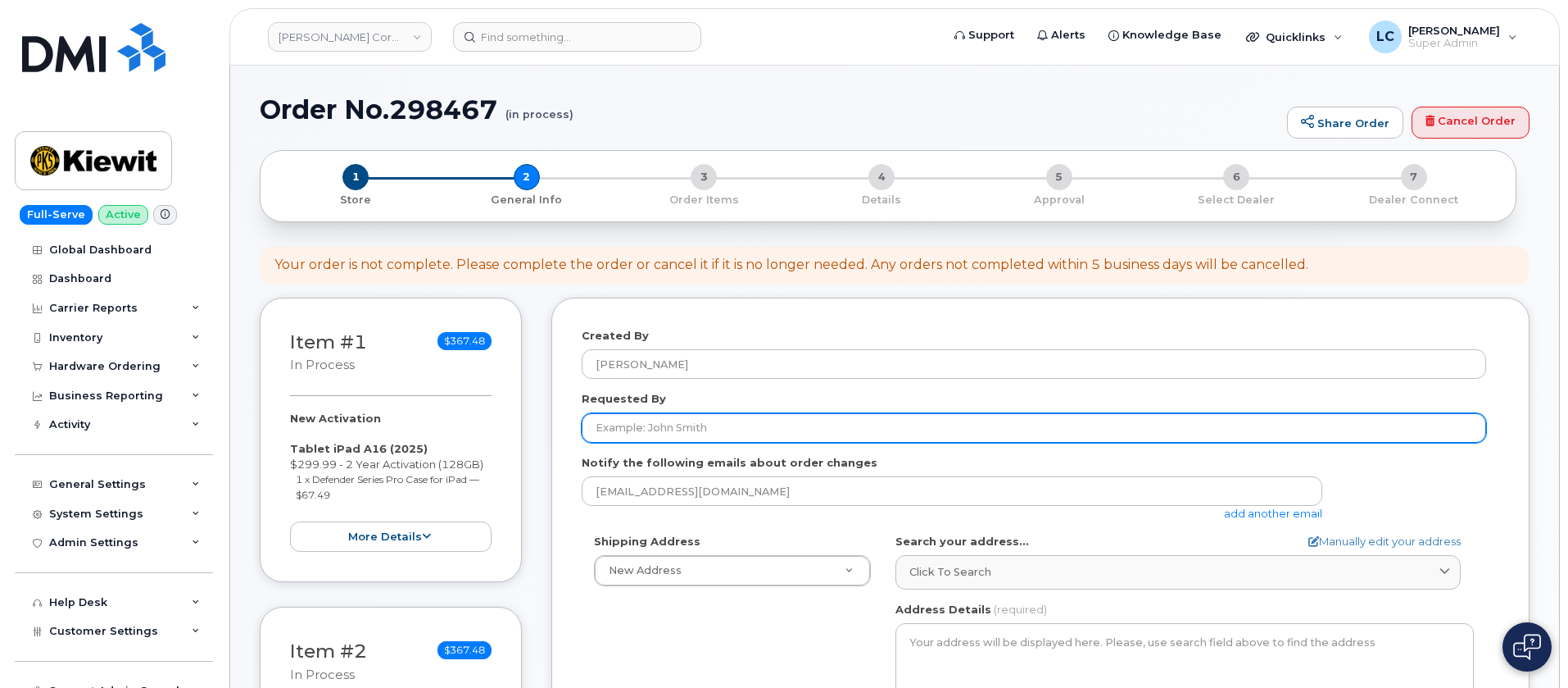
click at [658, 430] on input "Requested By" at bounding box center [1034, 427] width 905 height 29
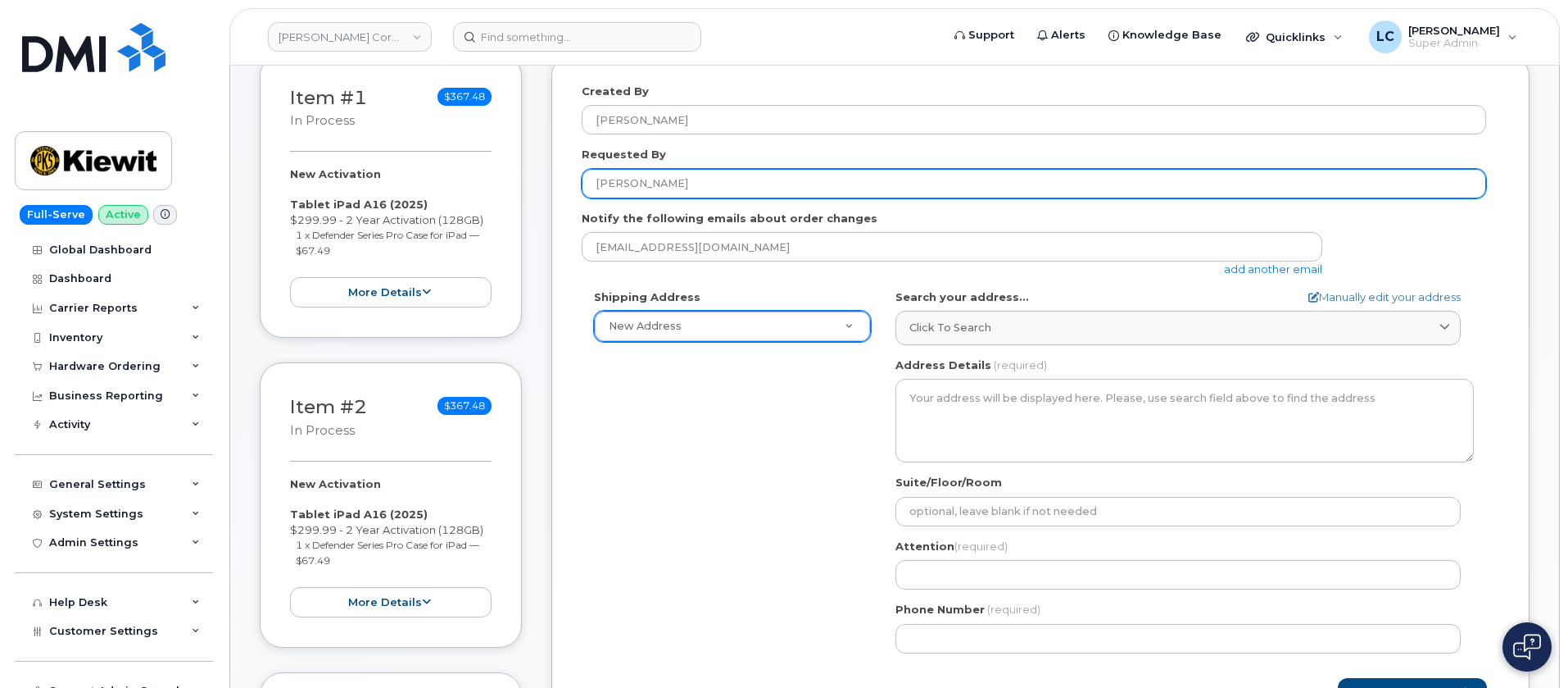
scroll to position [246, 0]
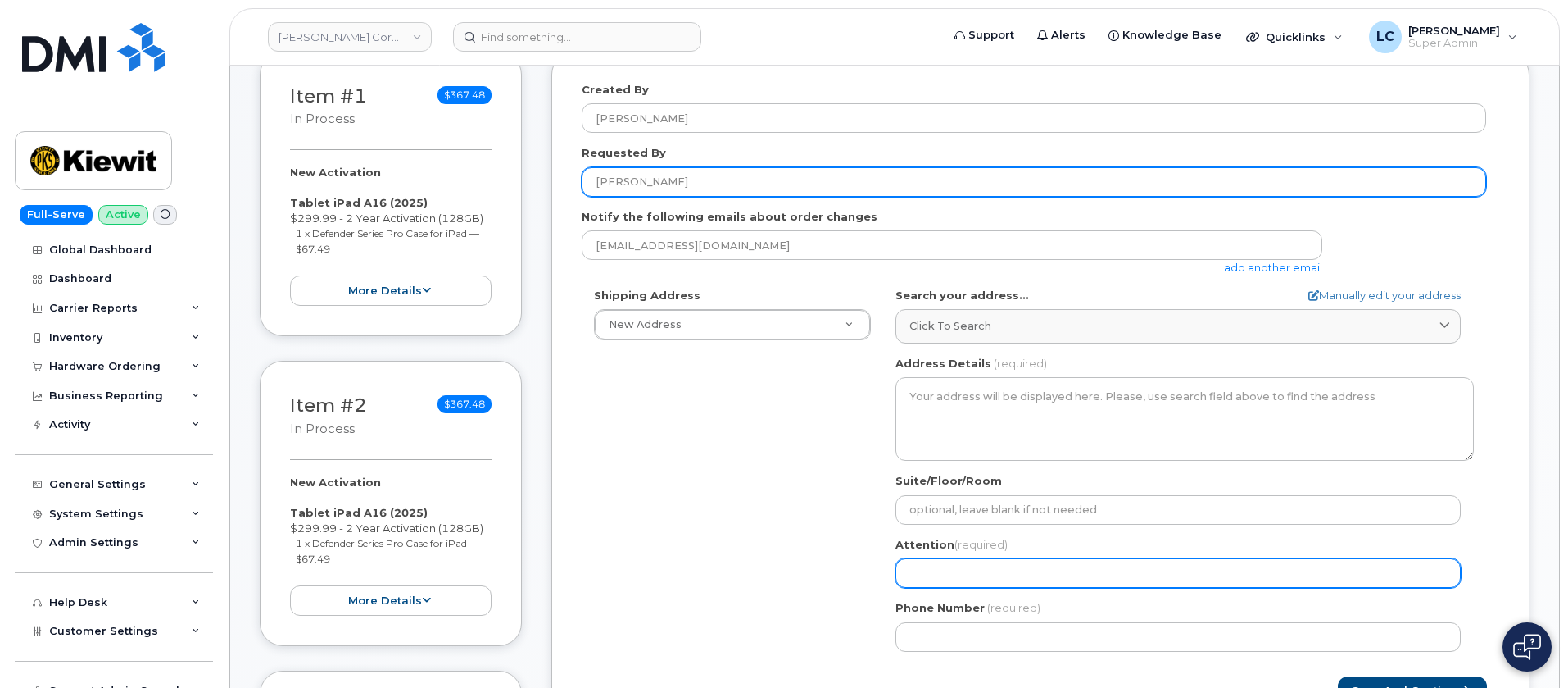
type input "[PERSON_NAME]"
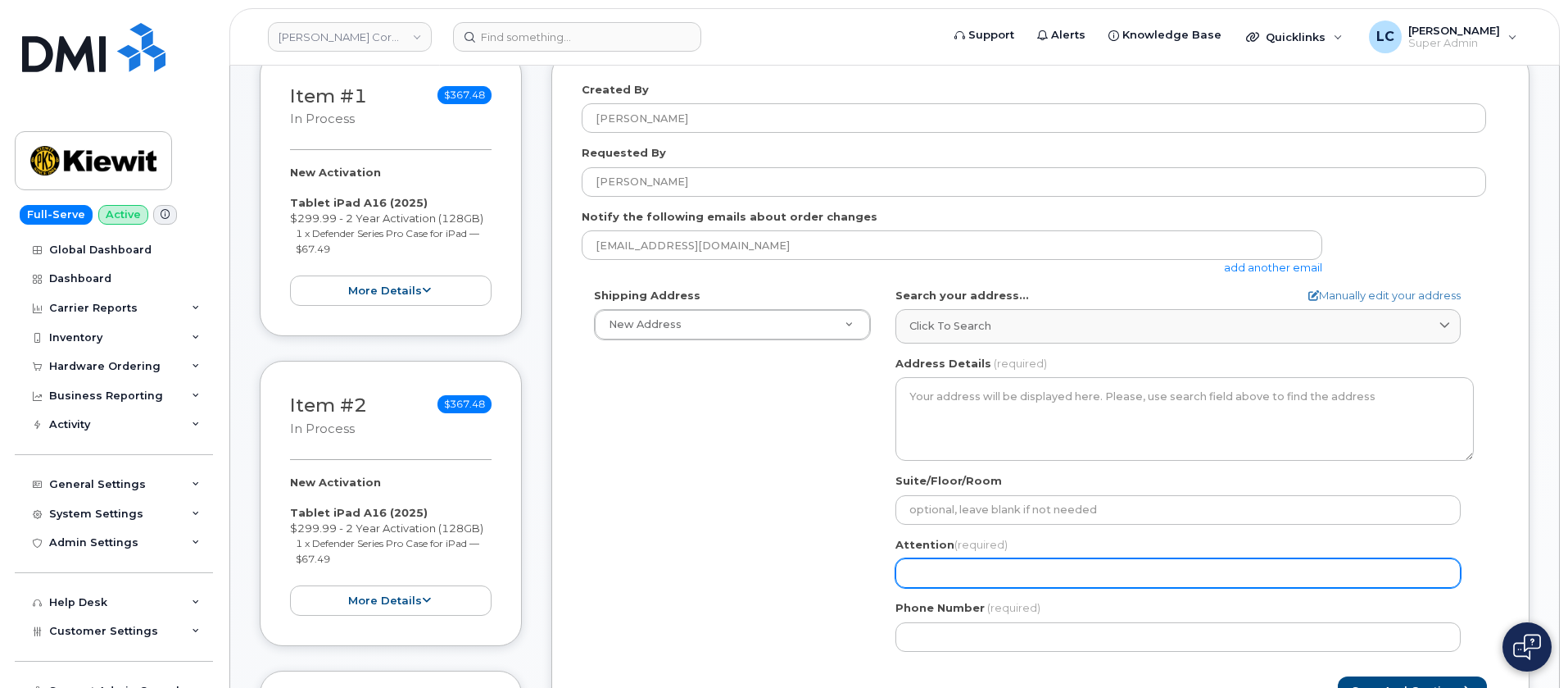
click at [1006, 581] on input "Attention (required)" at bounding box center [1178, 572] width 566 height 29
select select
type input "J"
select select
type input "[DEMOGRAPHIC_DATA]"
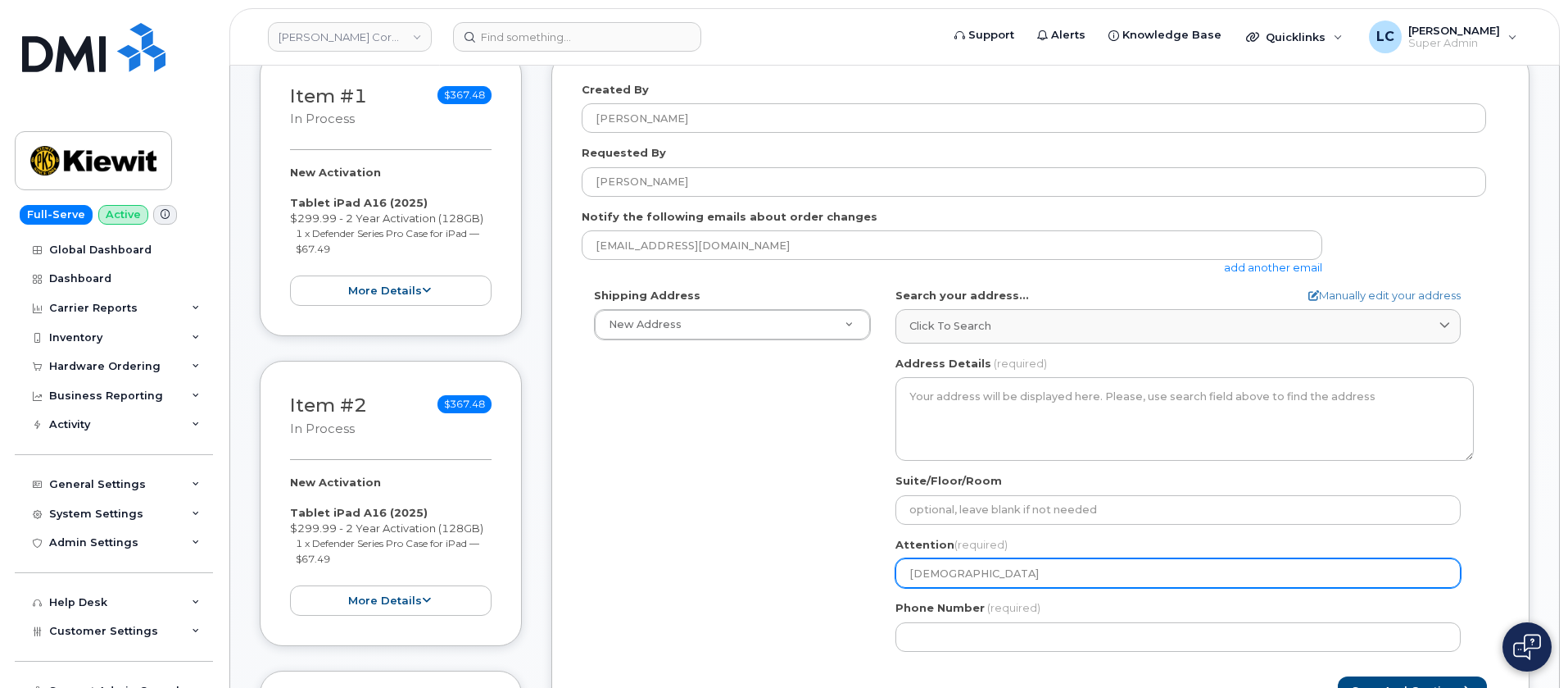
select select
type input "Just"
select select
type input "Justi"
select select
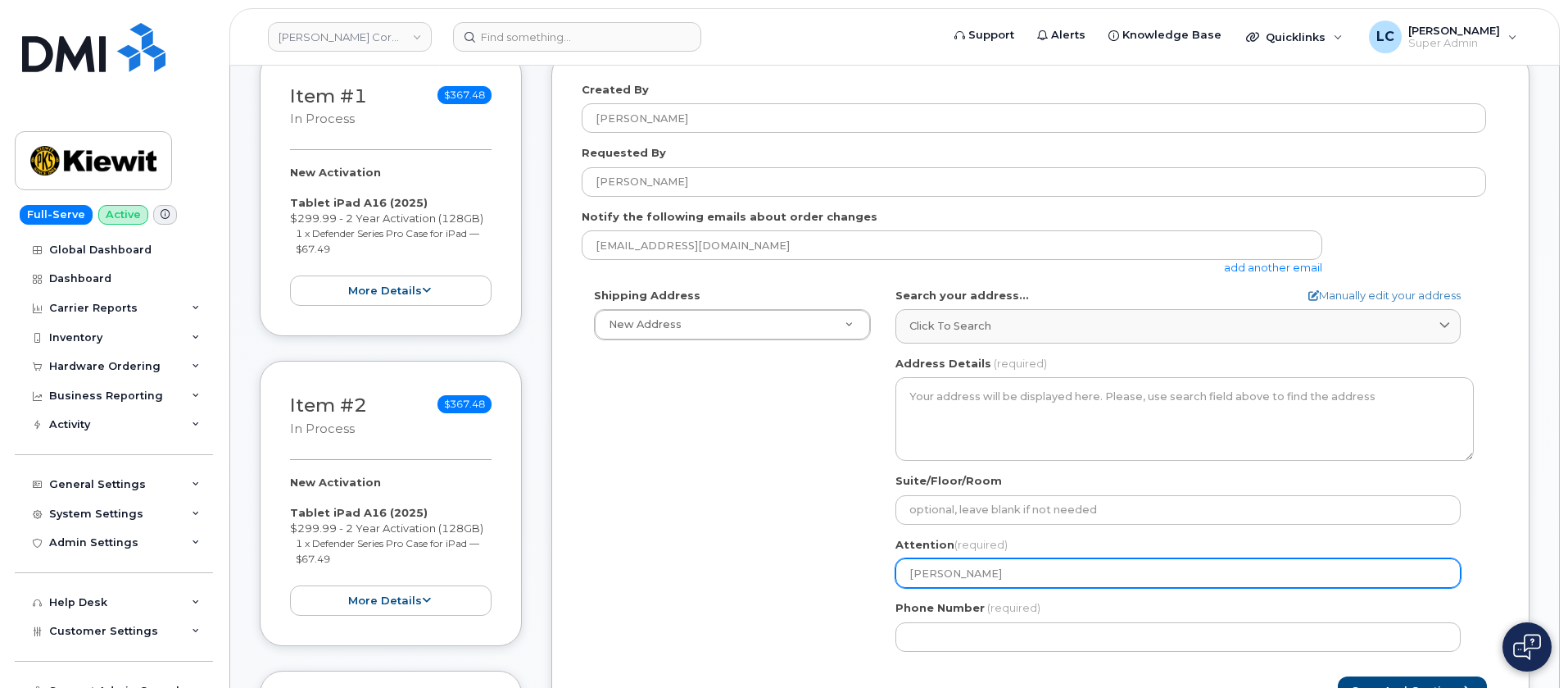
type input "[PERSON_NAME]"
select select
type input "[PERSON_NAME]"
select select
type input "[PERSON_NAME]"
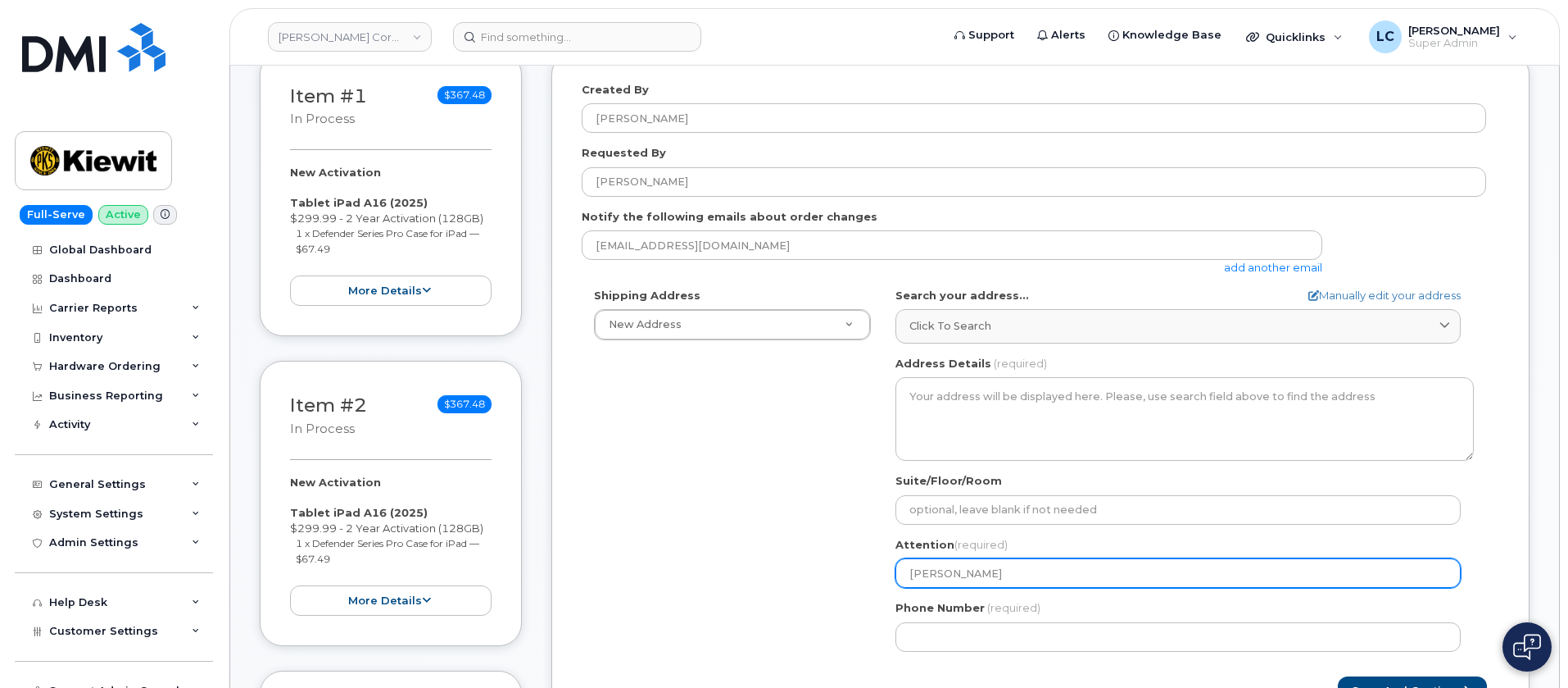
select select
type input "[PERSON_NAME]"
select select
type input "[PERSON_NAME]"
select select
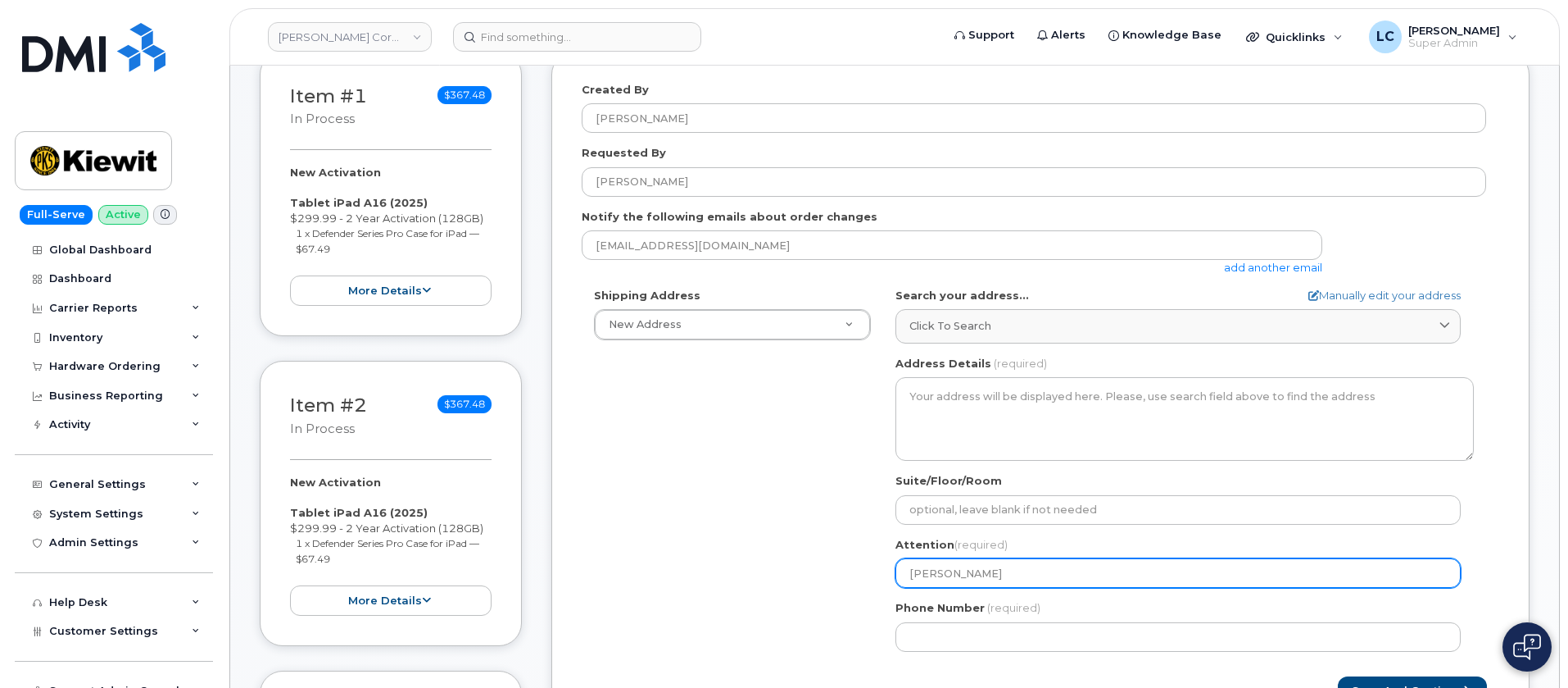
type input "[PERSON_NAME]"
select select
type input "[PERSON_NAME]"
select select
type input "[PERSON_NAME] [PERSON_NAME]"
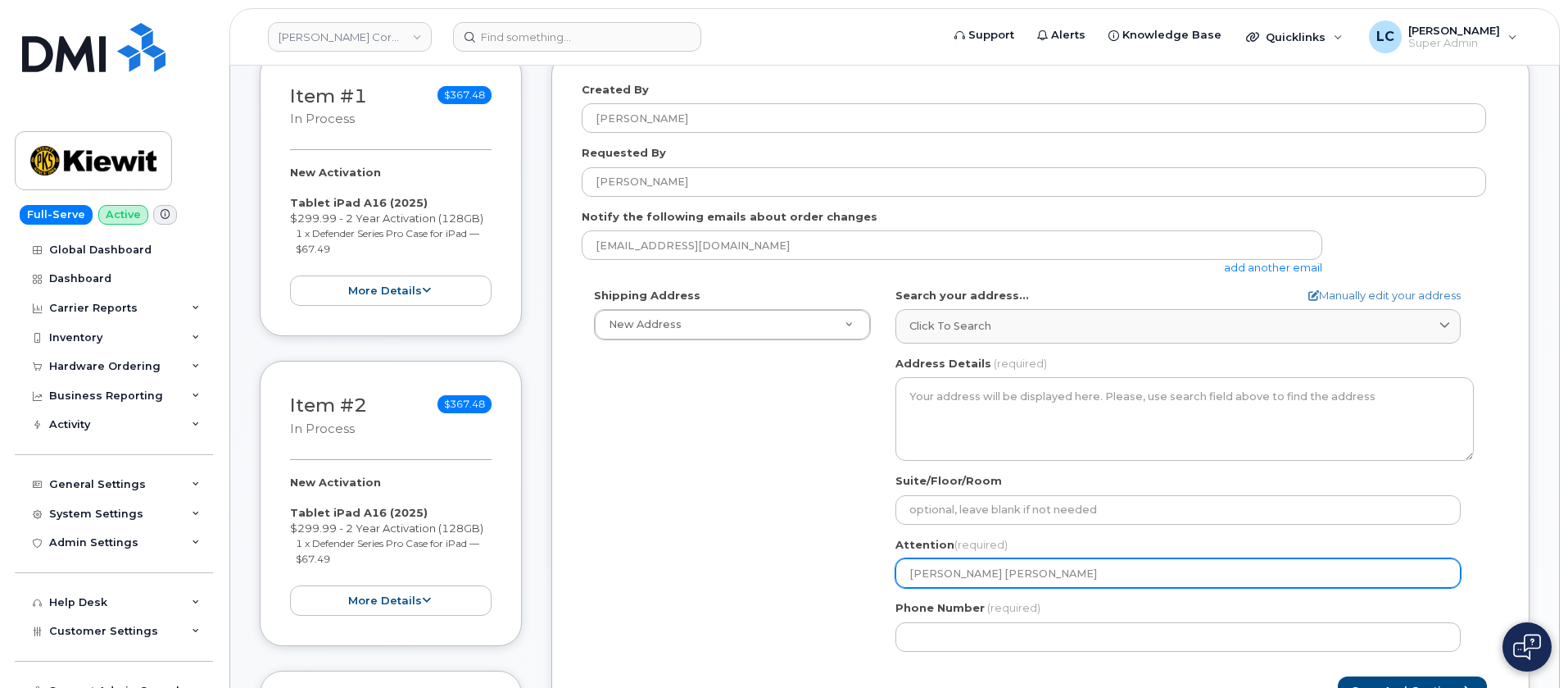
select select
type input "[PERSON_NAME]"
select select
type input "[PERSON_NAME]"
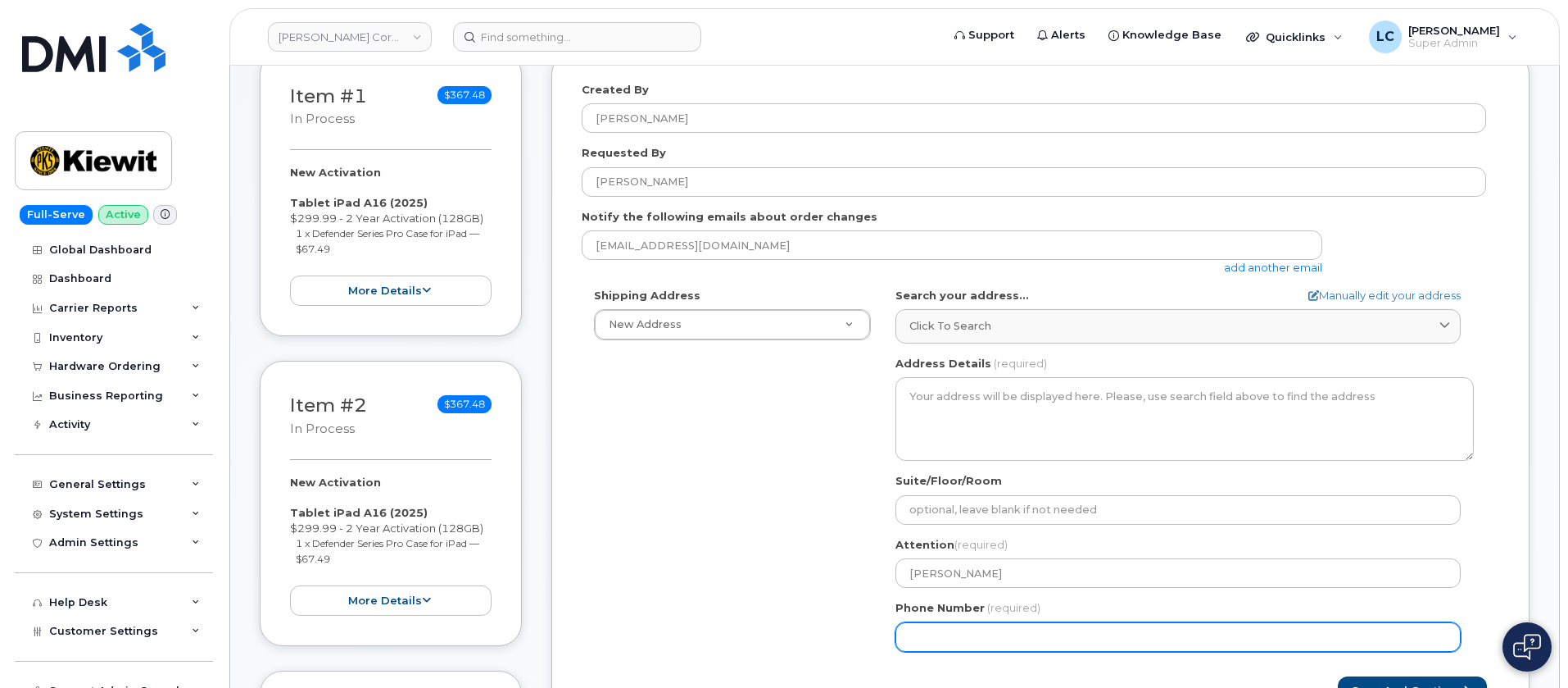
click at [1024, 637] on input "Phone Number" at bounding box center [1178, 637] width 566 height 29
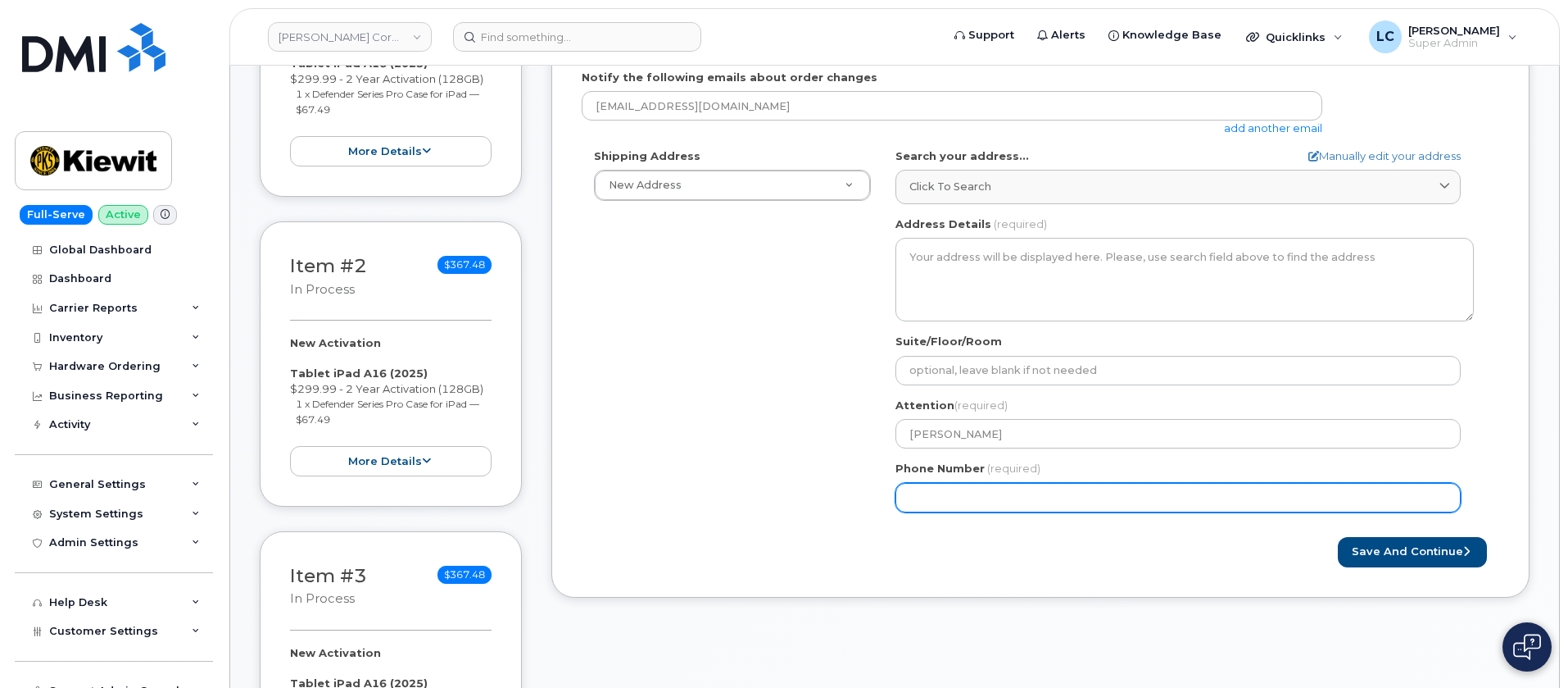
scroll to position [492, 0]
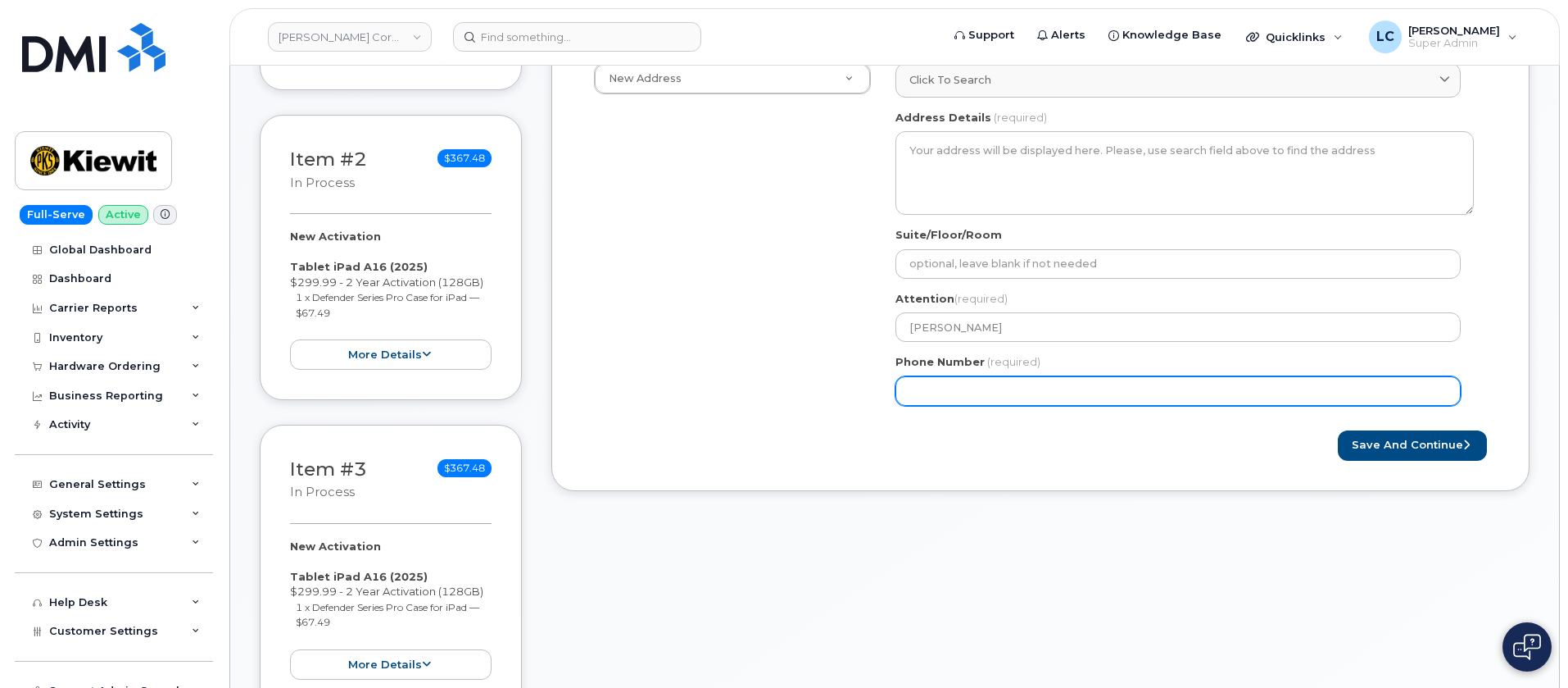
click at [960, 393] on input "Phone Number" at bounding box center [1178, 391] width 566 height 29
click at [937, 389] on input "Phone Number" at bounding box center [1178, 391] width 566 height 29
select select
type input "8778867778"
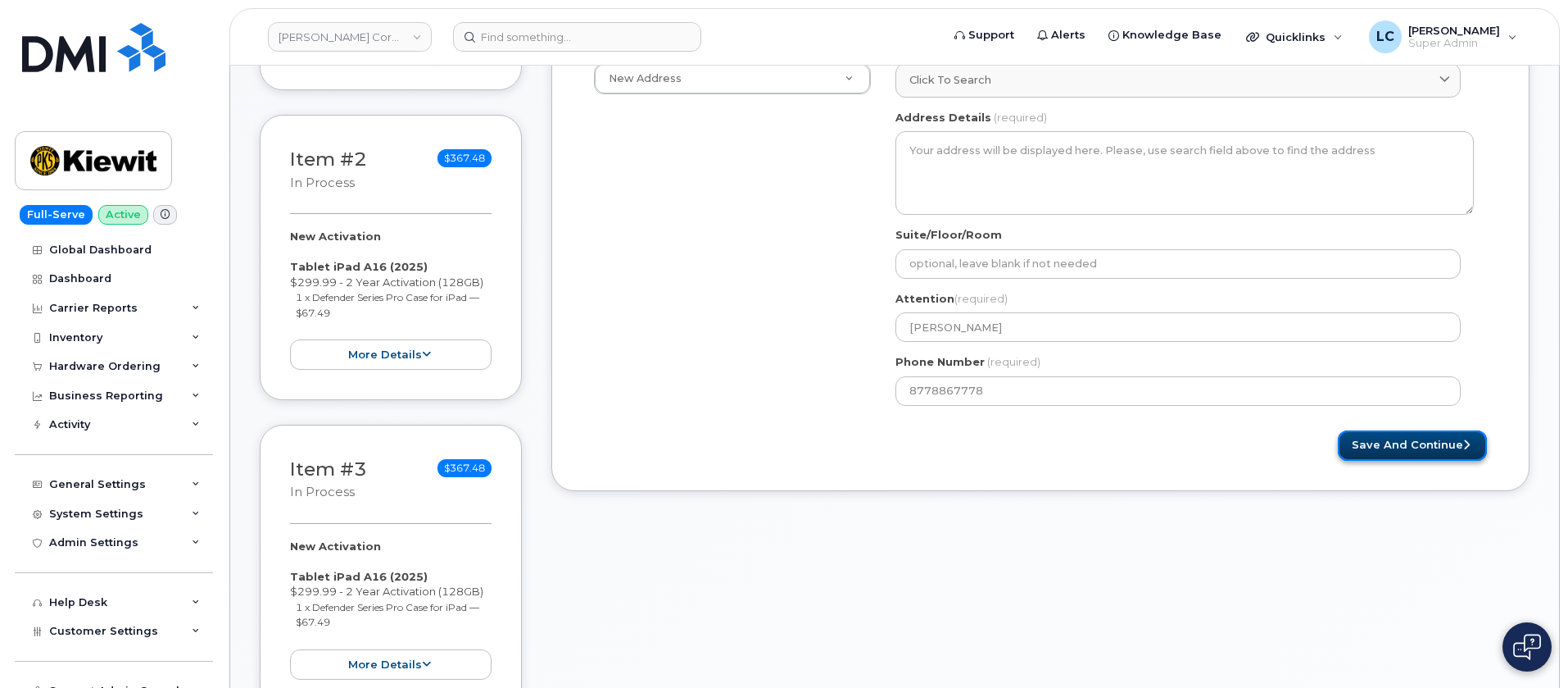
click at [1413, 434] on button "Save and Continue" at bounding box center [1413, 445] width 149 height 30
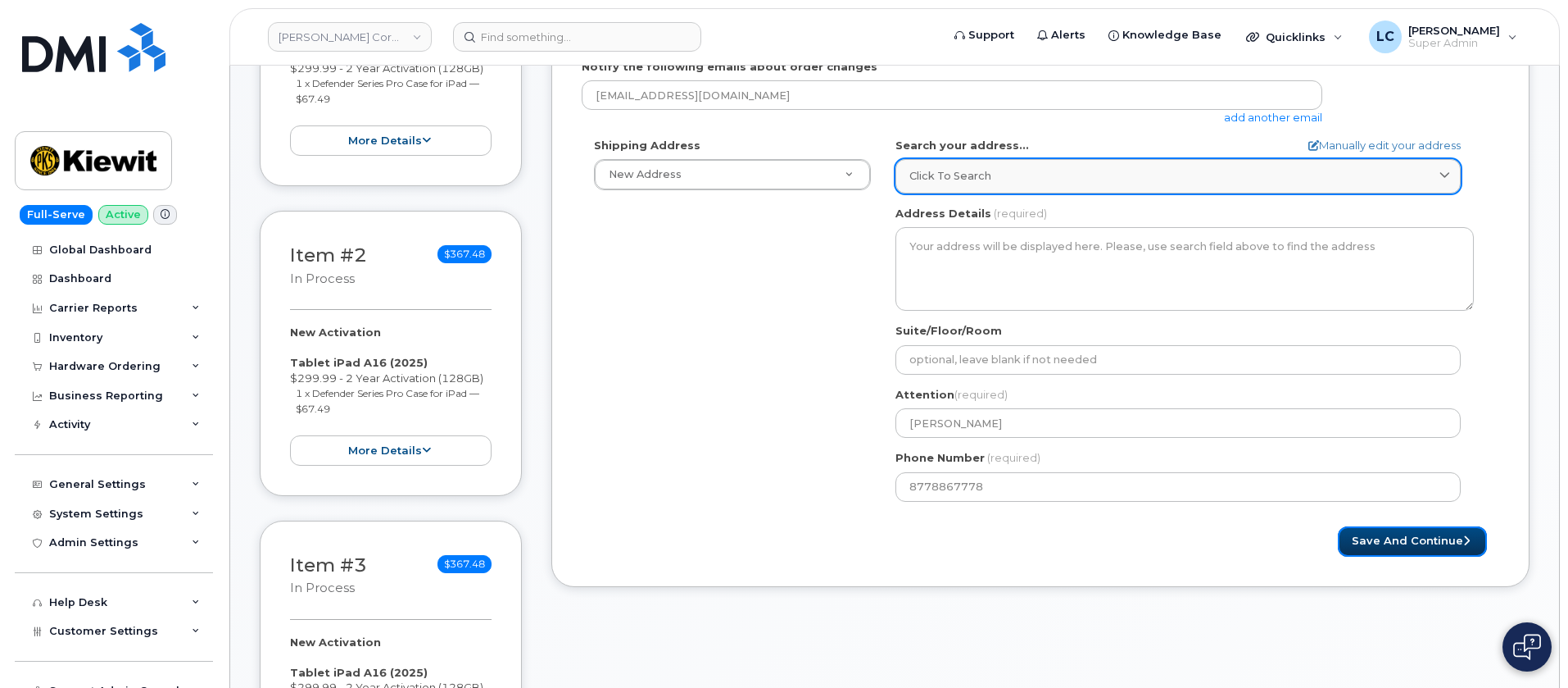
scroll to position [246, 0]
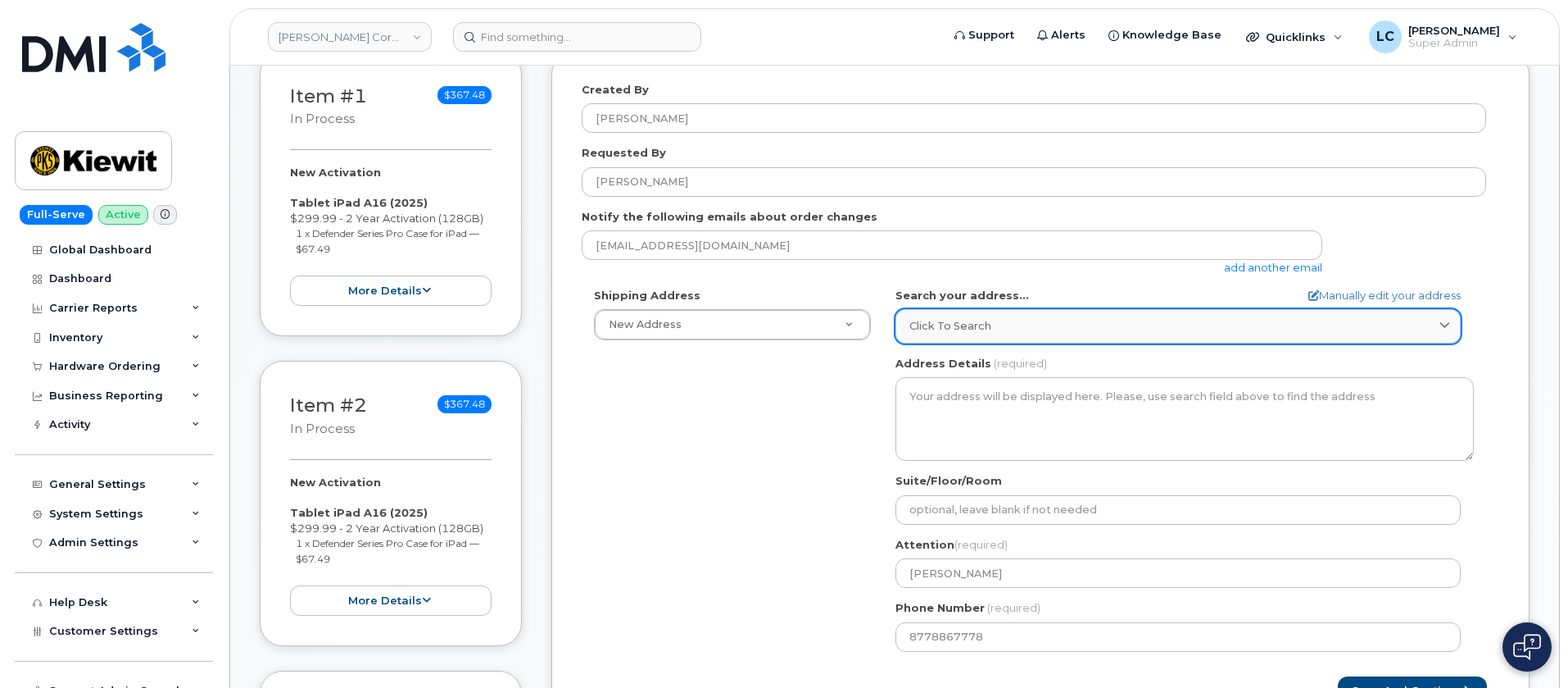
click at [1042, 330] on div "Click to search" at bounding box center [1178, 325] width 538 height 15
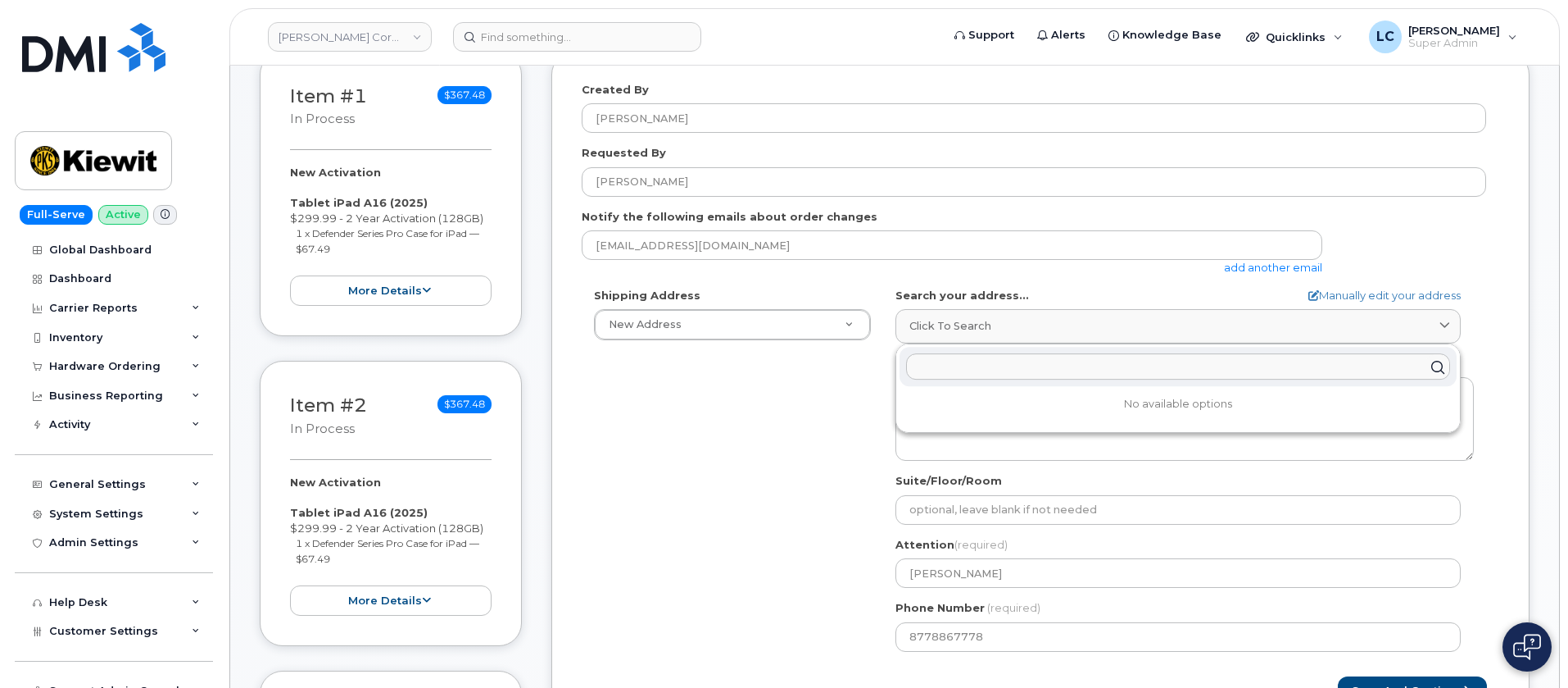
click at [973, 370] on input "text" at bounding box center [1178, 367] width 544 height 26
paste input "525 Park Ave, Ste 2A, Idaho Falls, ID"
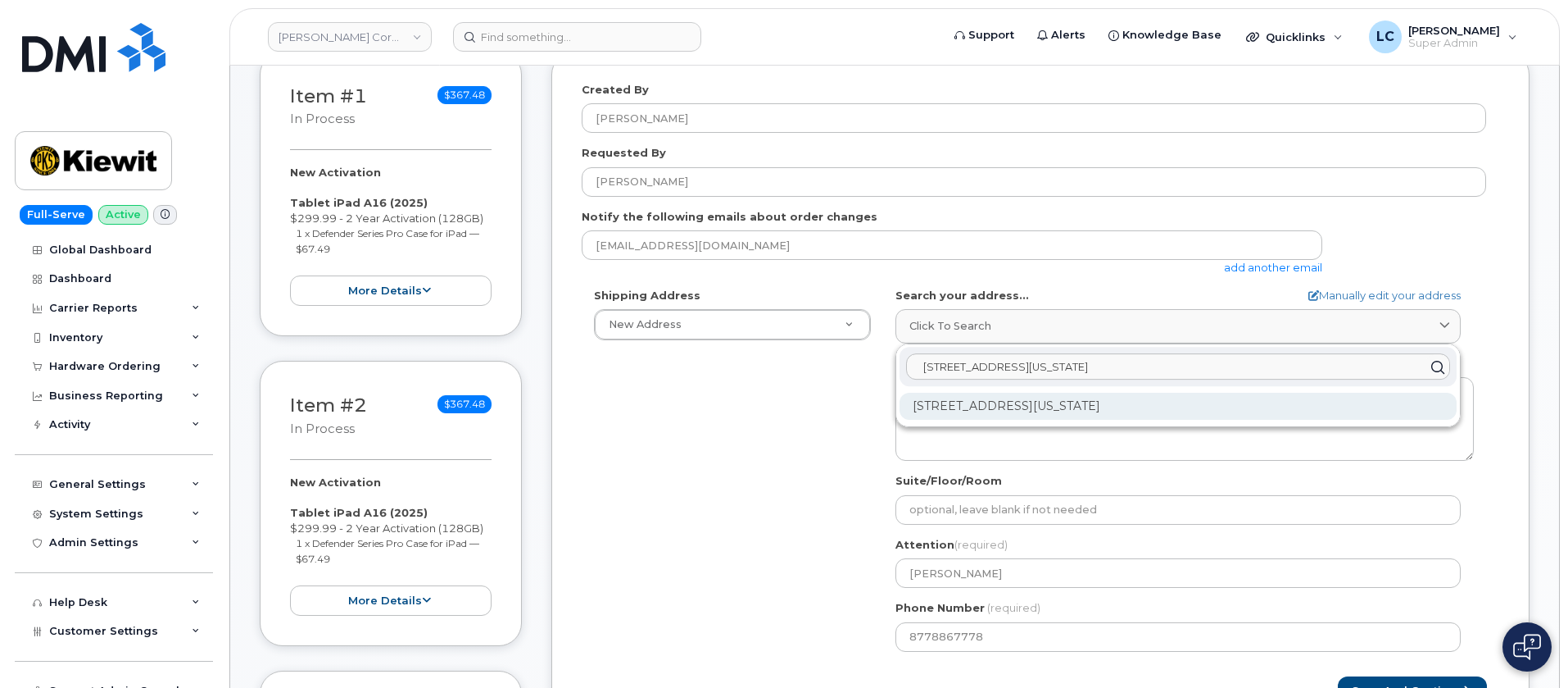
type input "525 Park Ave, Ste 2A, Idaho Falls, ID"
click at [1109, 395] on div "525 Park Ave Ste 2A Idaho Falls ID 83402-3564" at bounding box center [1179, 406] width 558 height 27
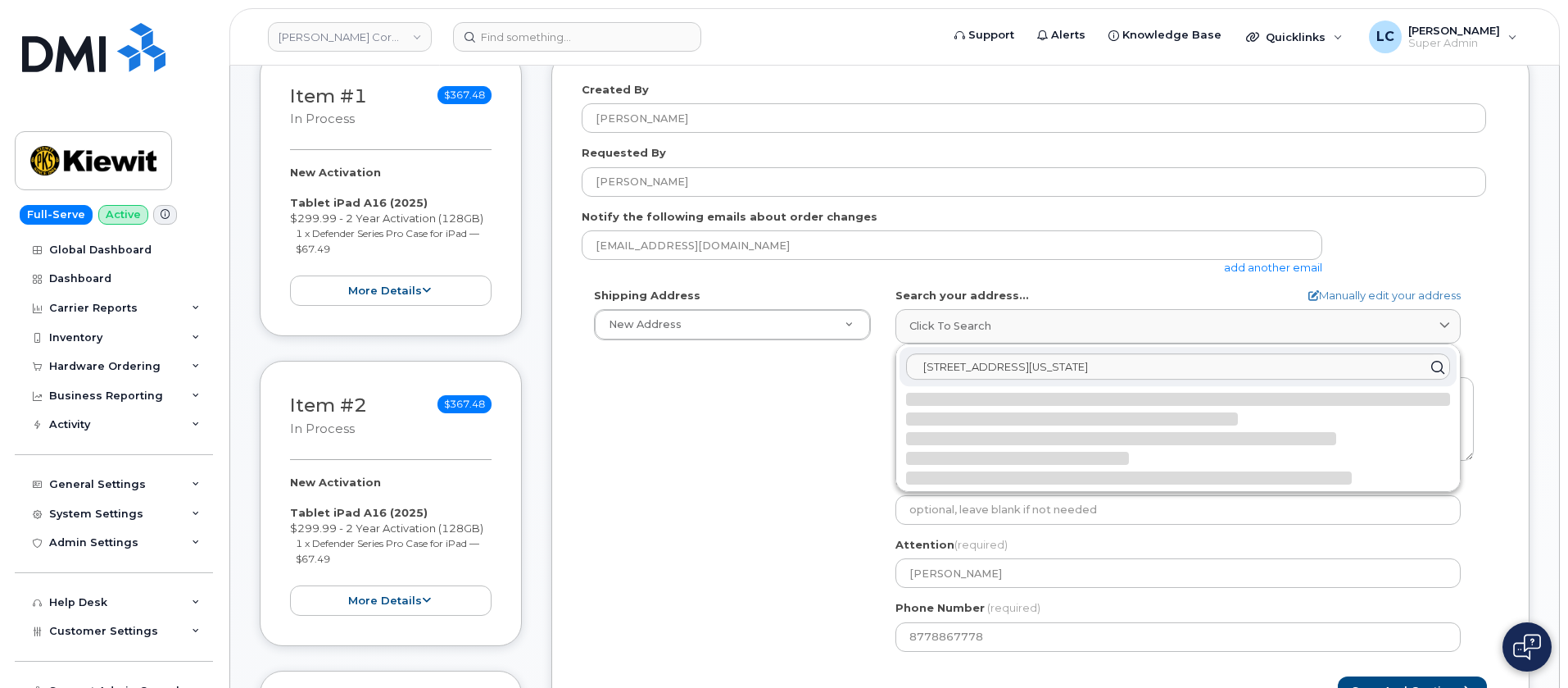
select select
type textarea "525 Park Ave Ste 2A IDAHO FALLS ID 83402-3564 UNITED STATES"
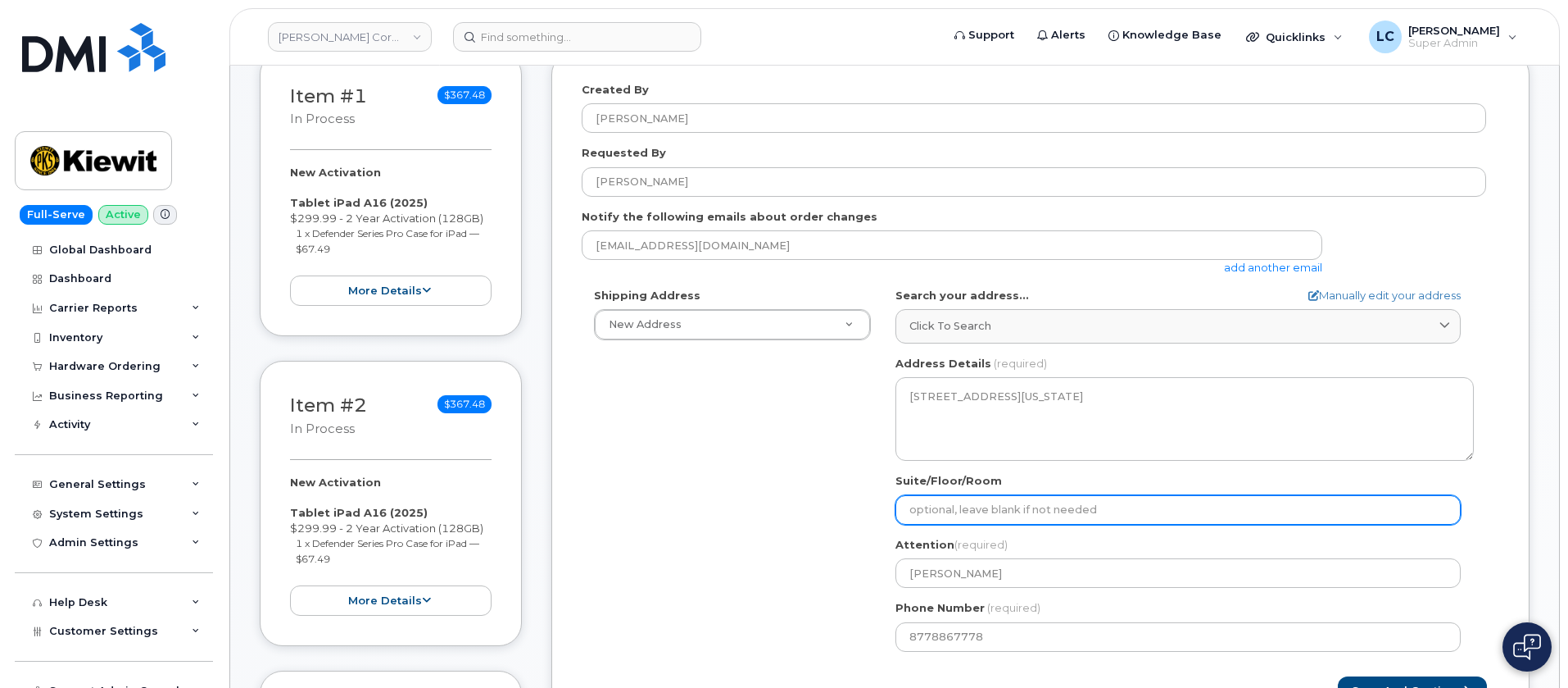
click at [1047, 508] on input "Suite/Floor/Room" at bounding box center [1178, 509] width 566 height 29
select select
type input "2"
select select
type input "2A"
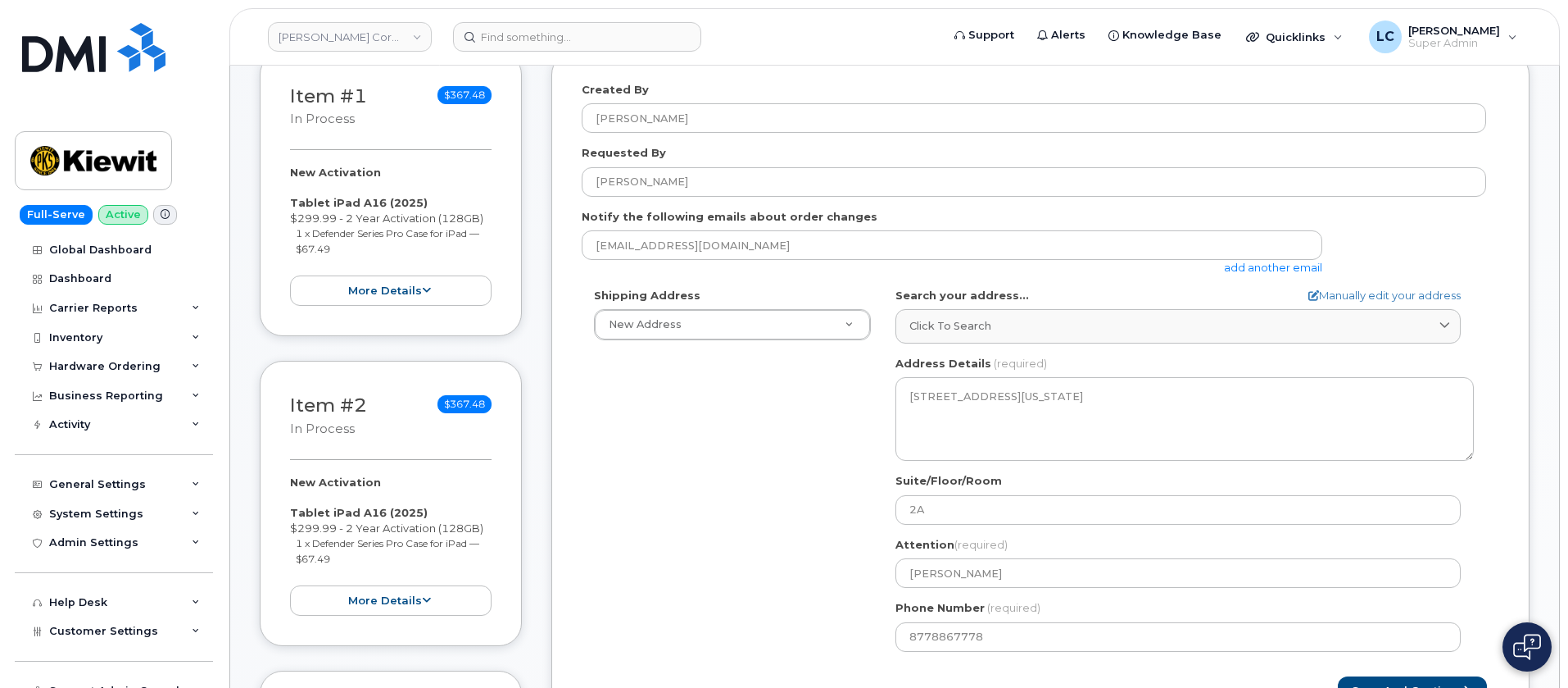
click at [1431, 244] on div "lcole@dminc.com add another email" at bounding box center [1034, 252] width 905 height 45
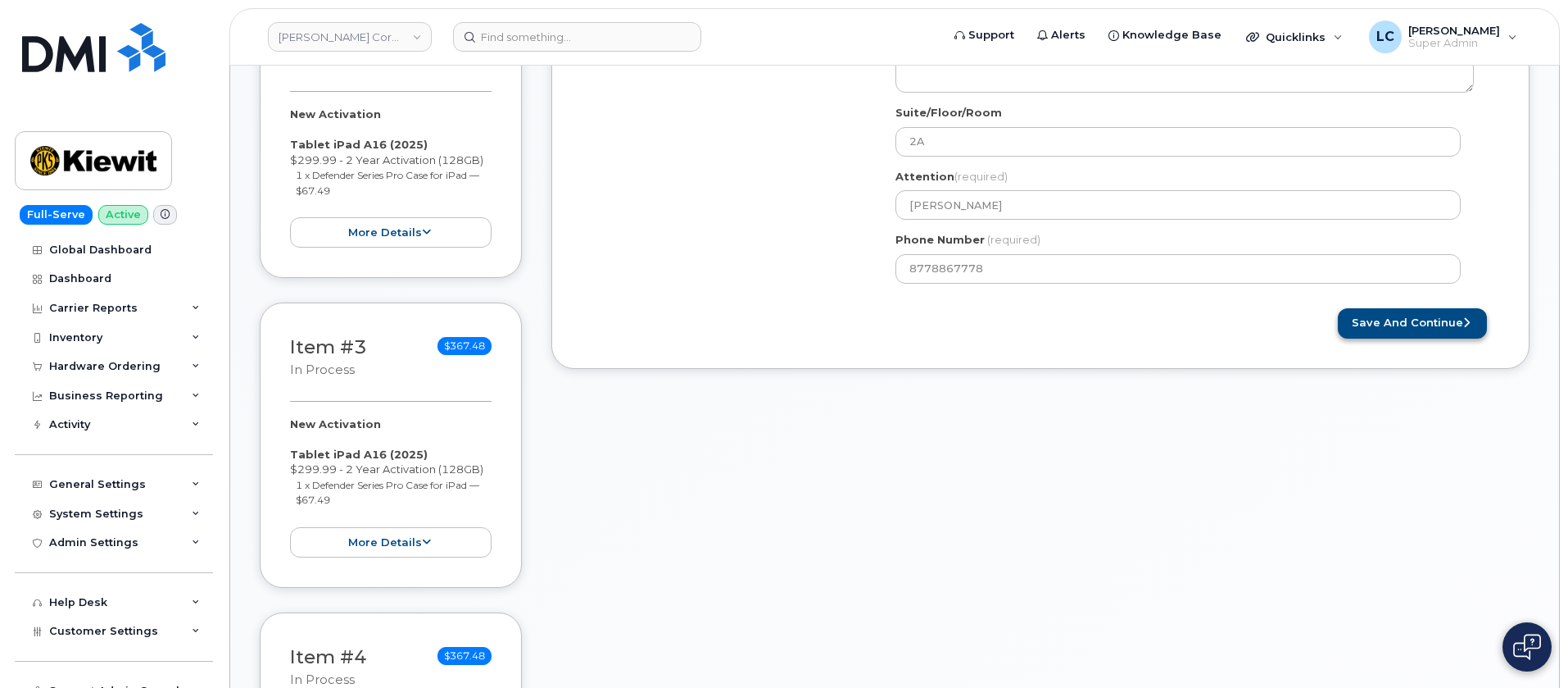
scroll to position [615, 0]
click at [1425, 319] on button "Save and Continue" at bounding box center [1413, 322] width 149 height 30
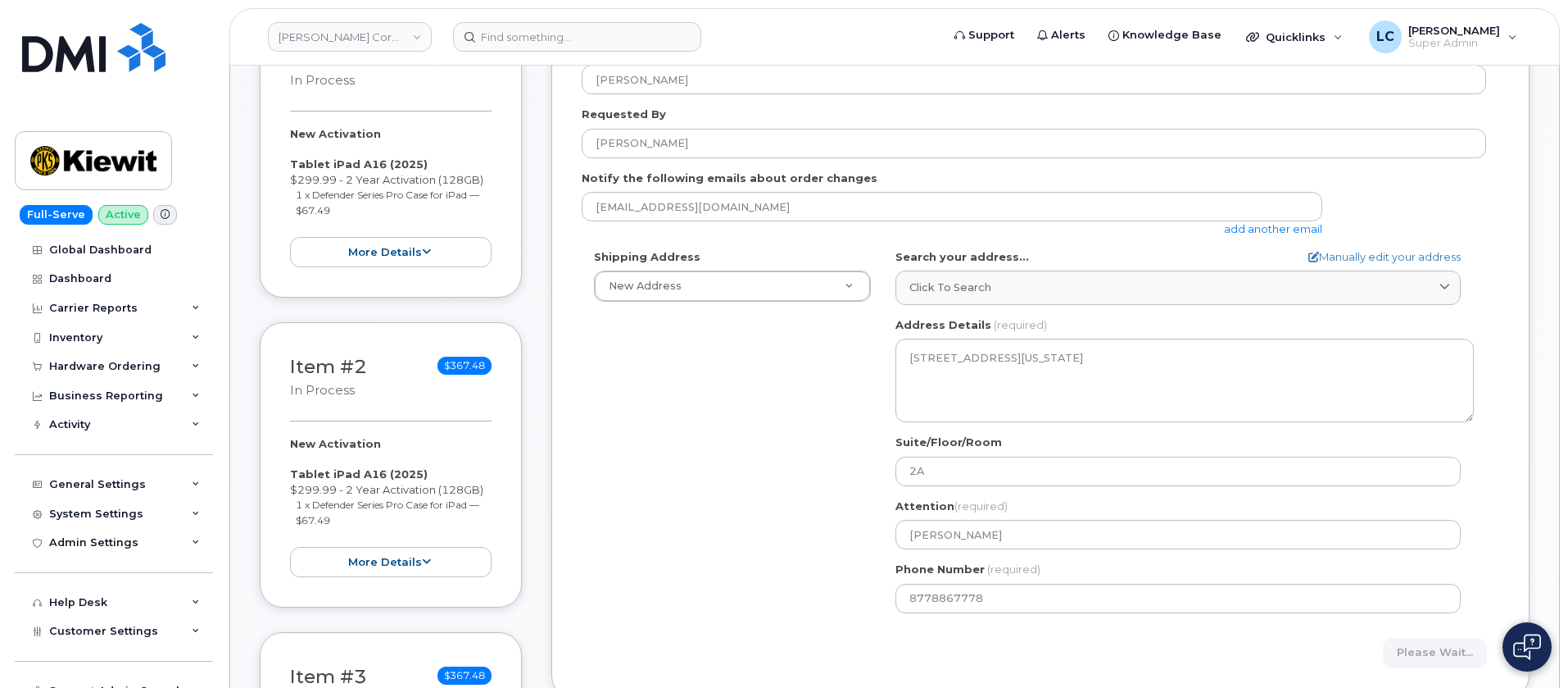
scroll to position [246, 0]
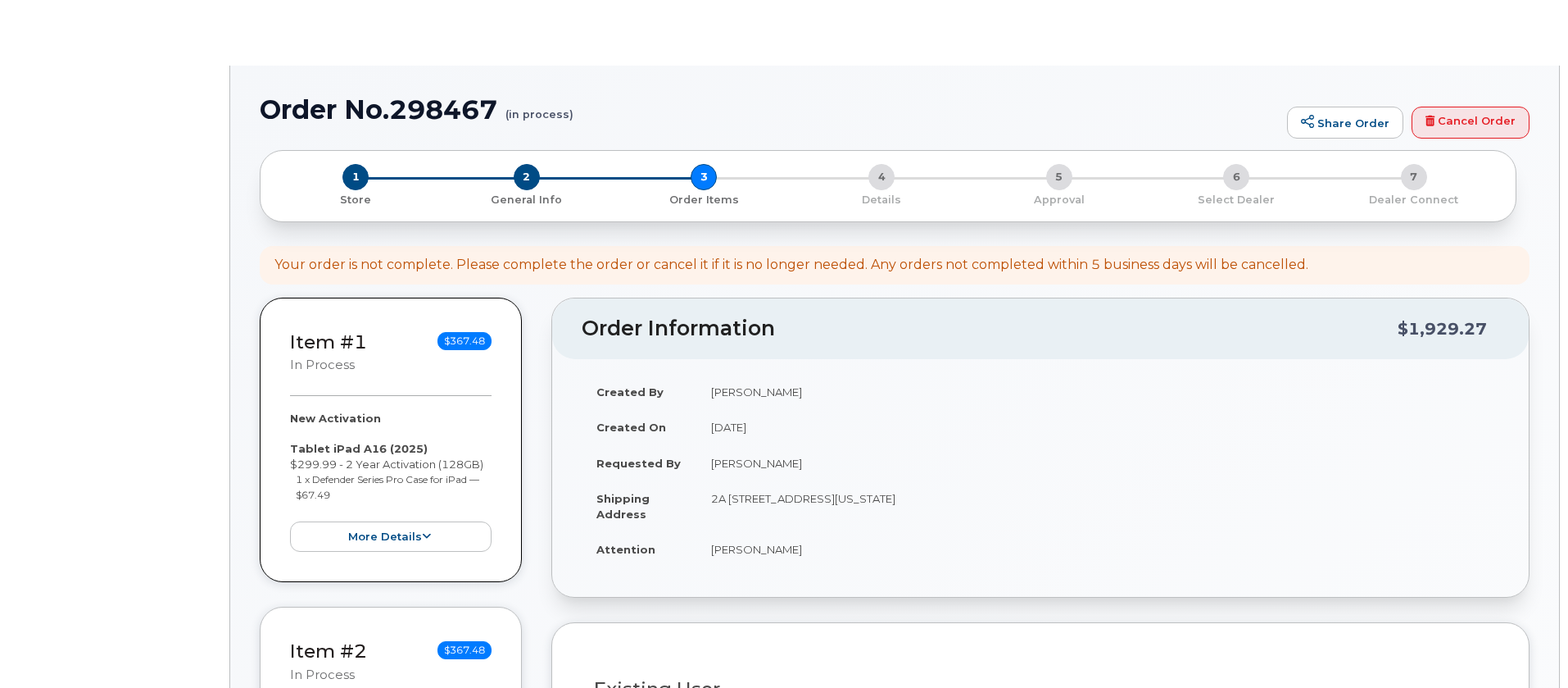
select select
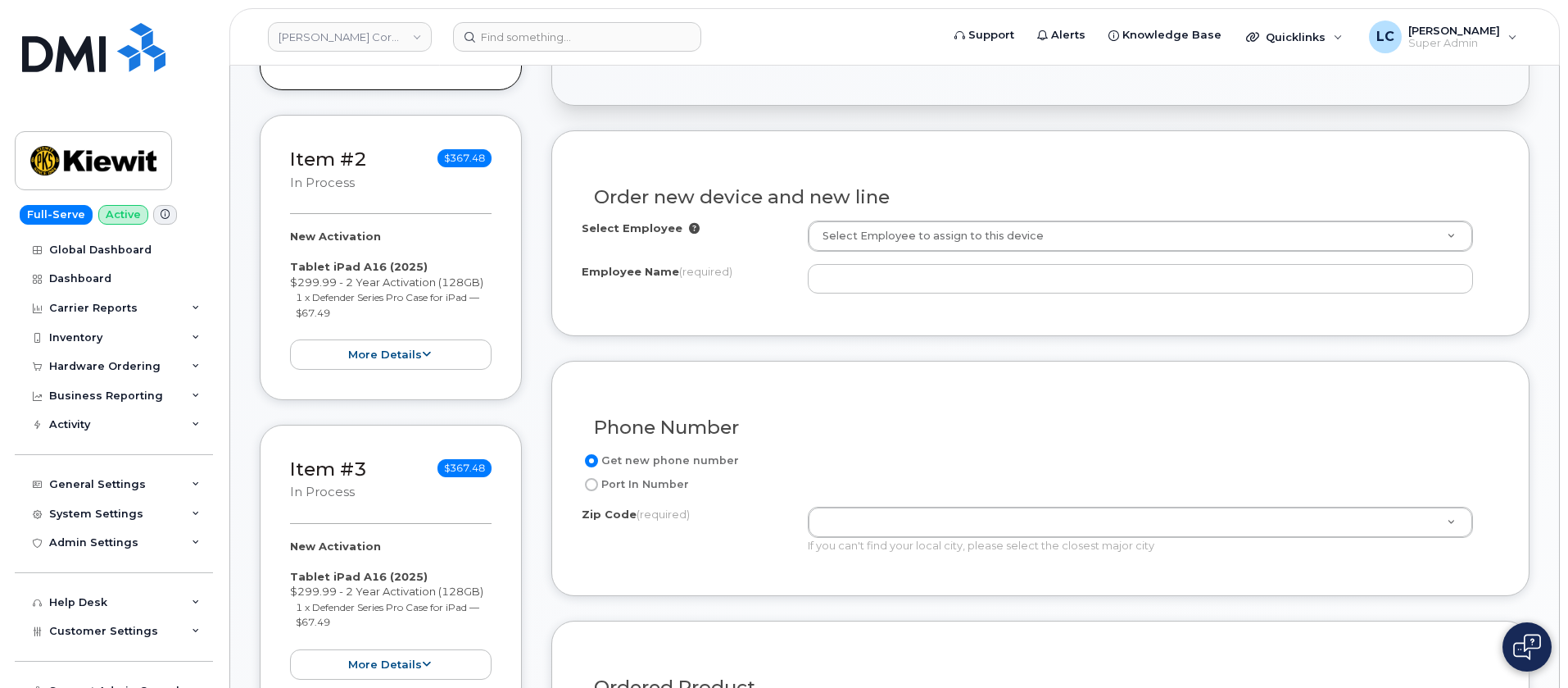
scroll to position [615, 0]
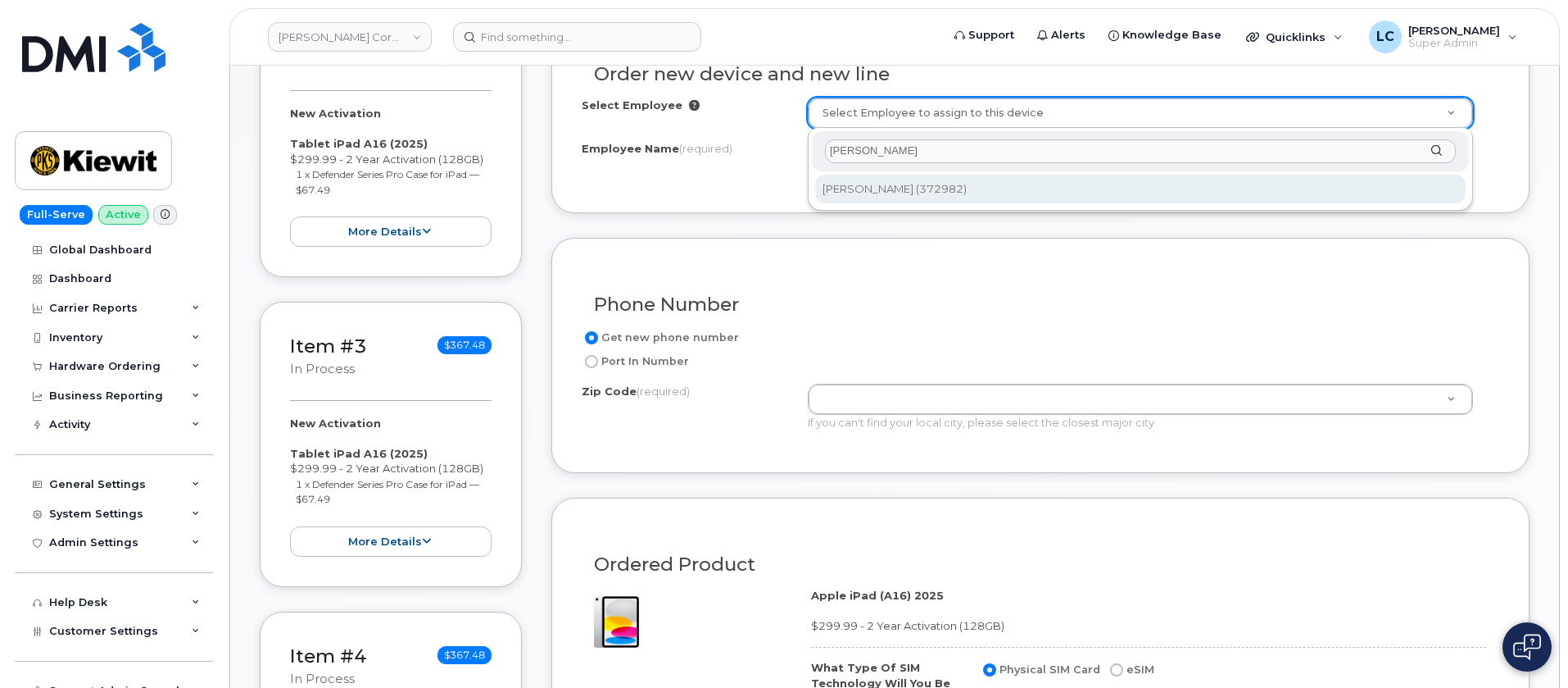
type input "[PERSON_NAME]"
type input "2152406"
type input "[PERSON_NAME]"
type input "SFHP Const Site, C/O NRF (INL Site)"
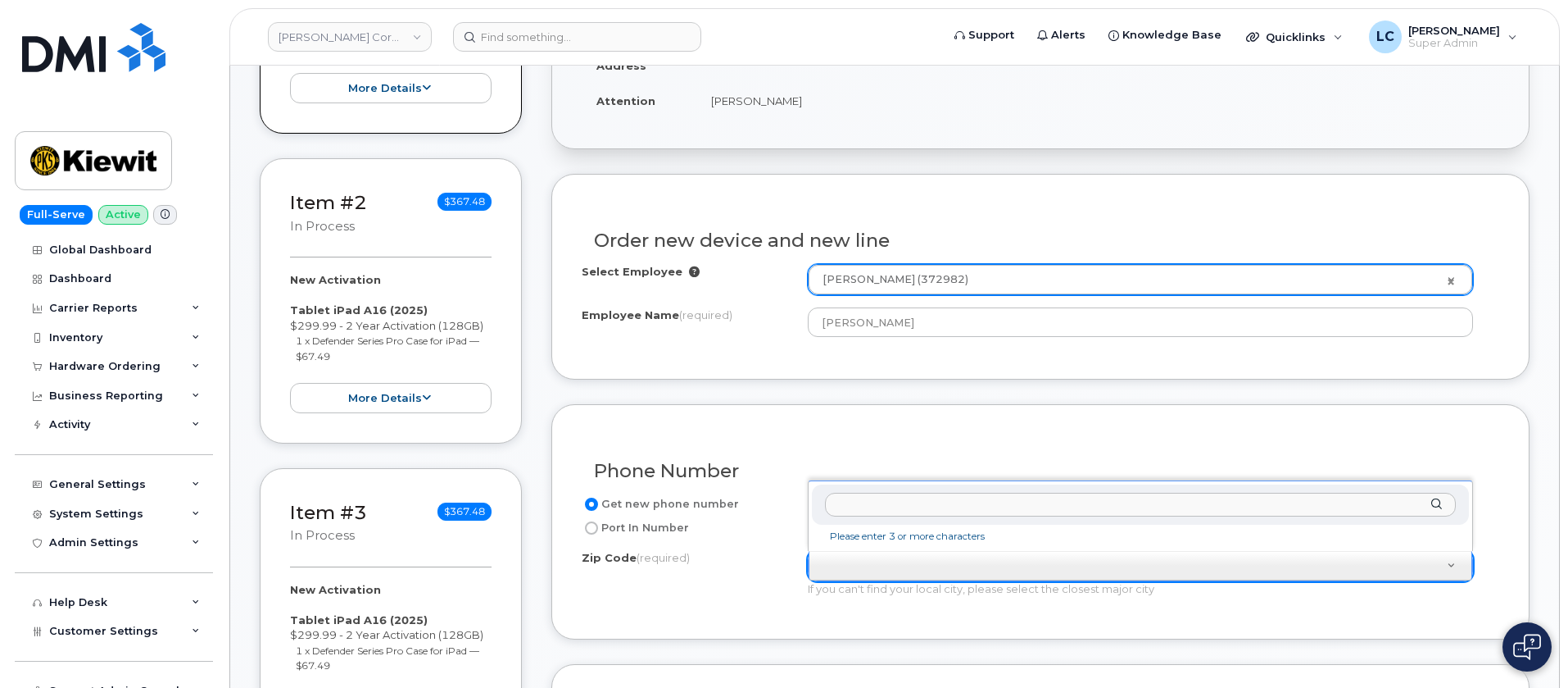
scroll to position [246, 0]
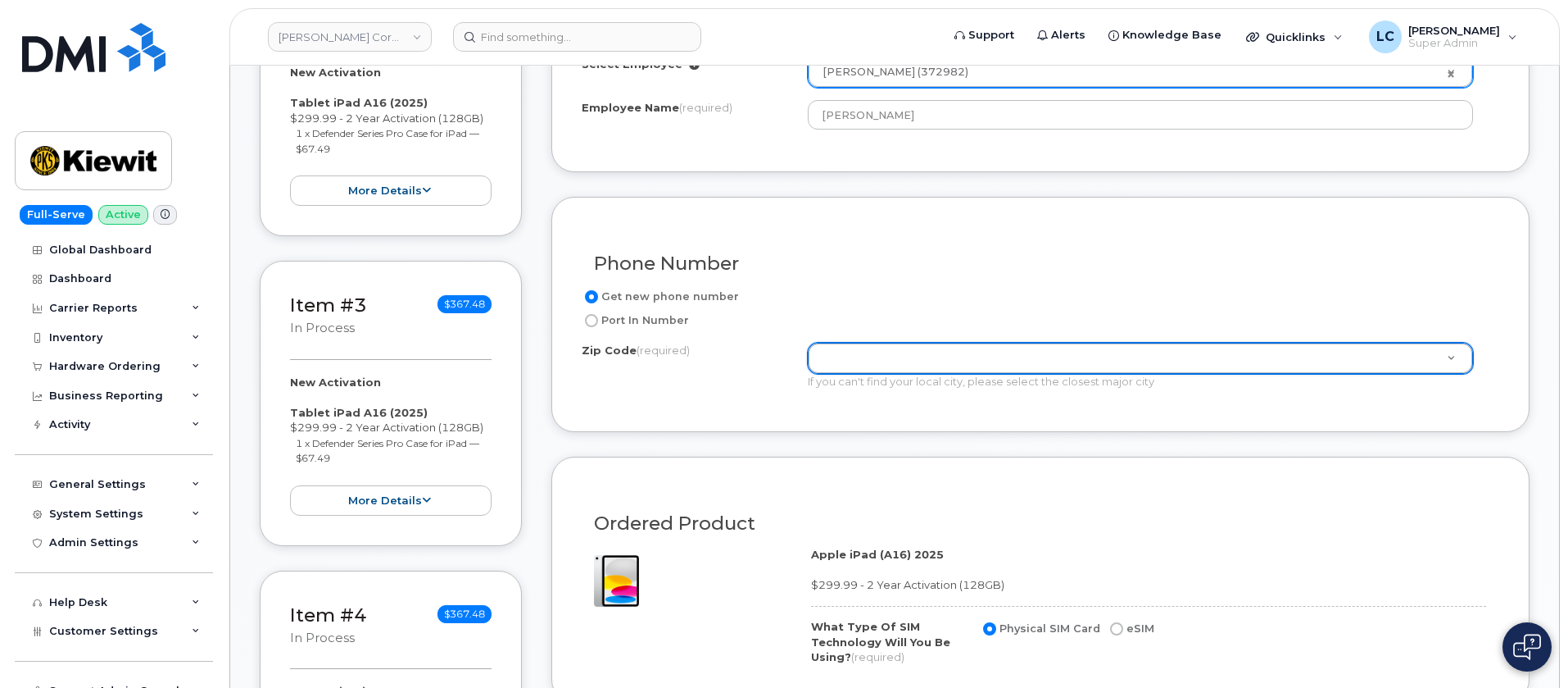
click at [949, 254] on h3 "Phone Number" at bounding box center [1040, 263] width 893 height 20
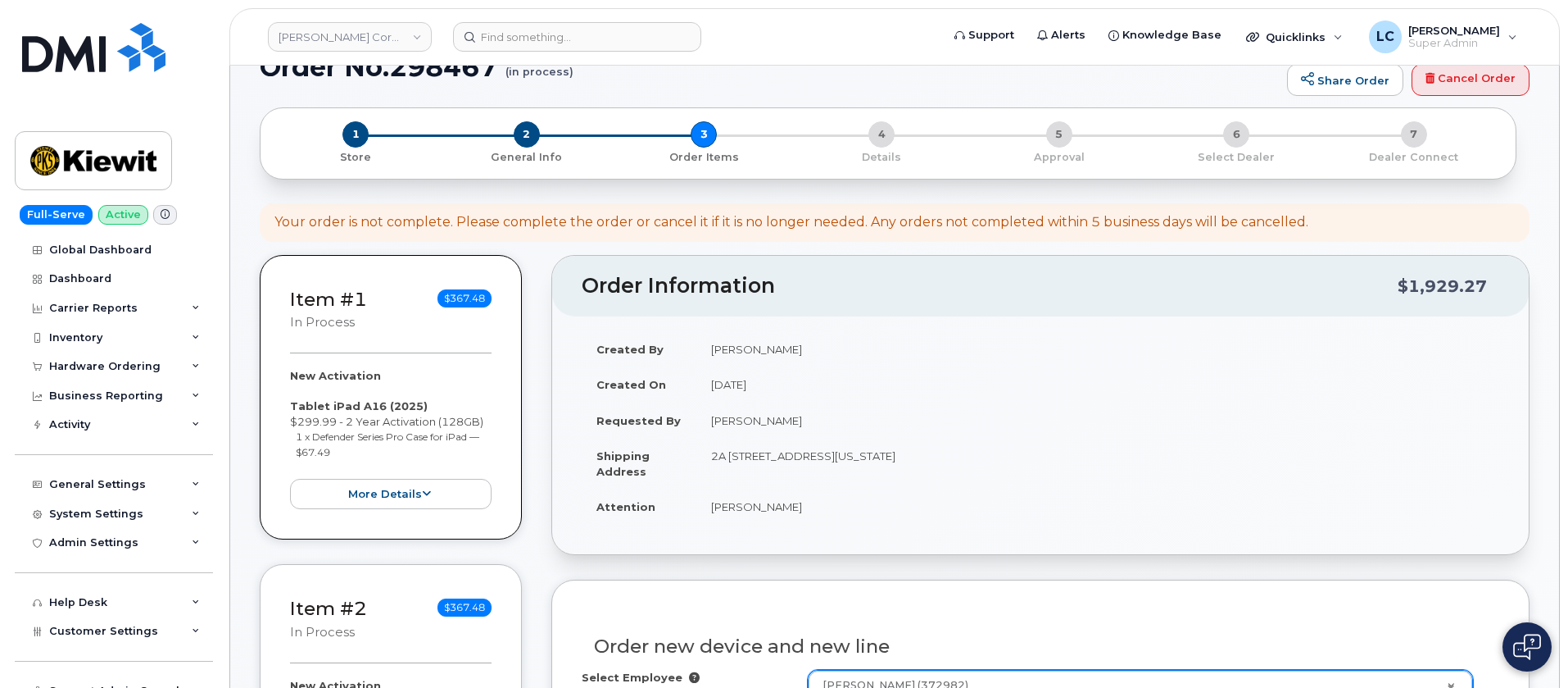
scroll to position [41, 0]
click at [938, 458] on td "2A [STREET_ADDRESS][US_STATE]" at bounding box center [1097, 465] width 803 height 51
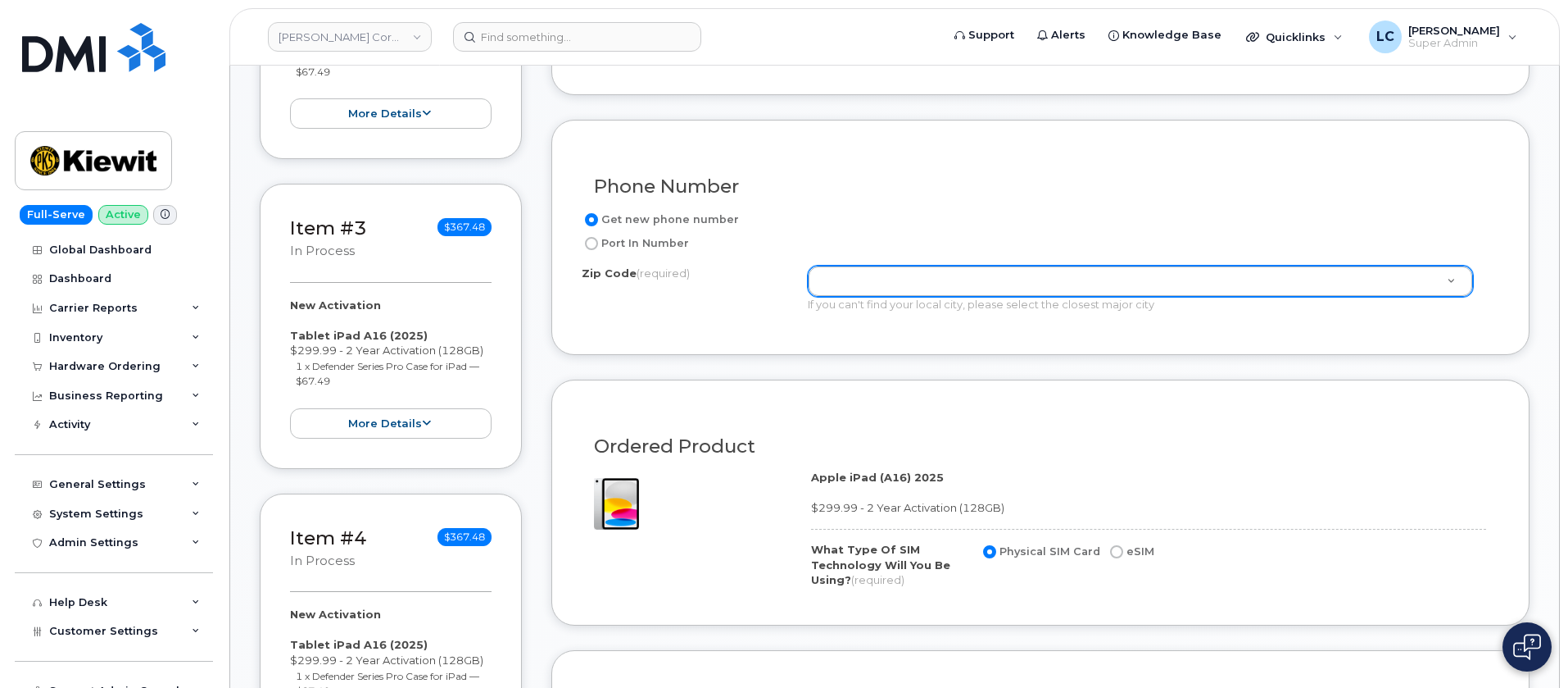
scroll to position [737, 0]
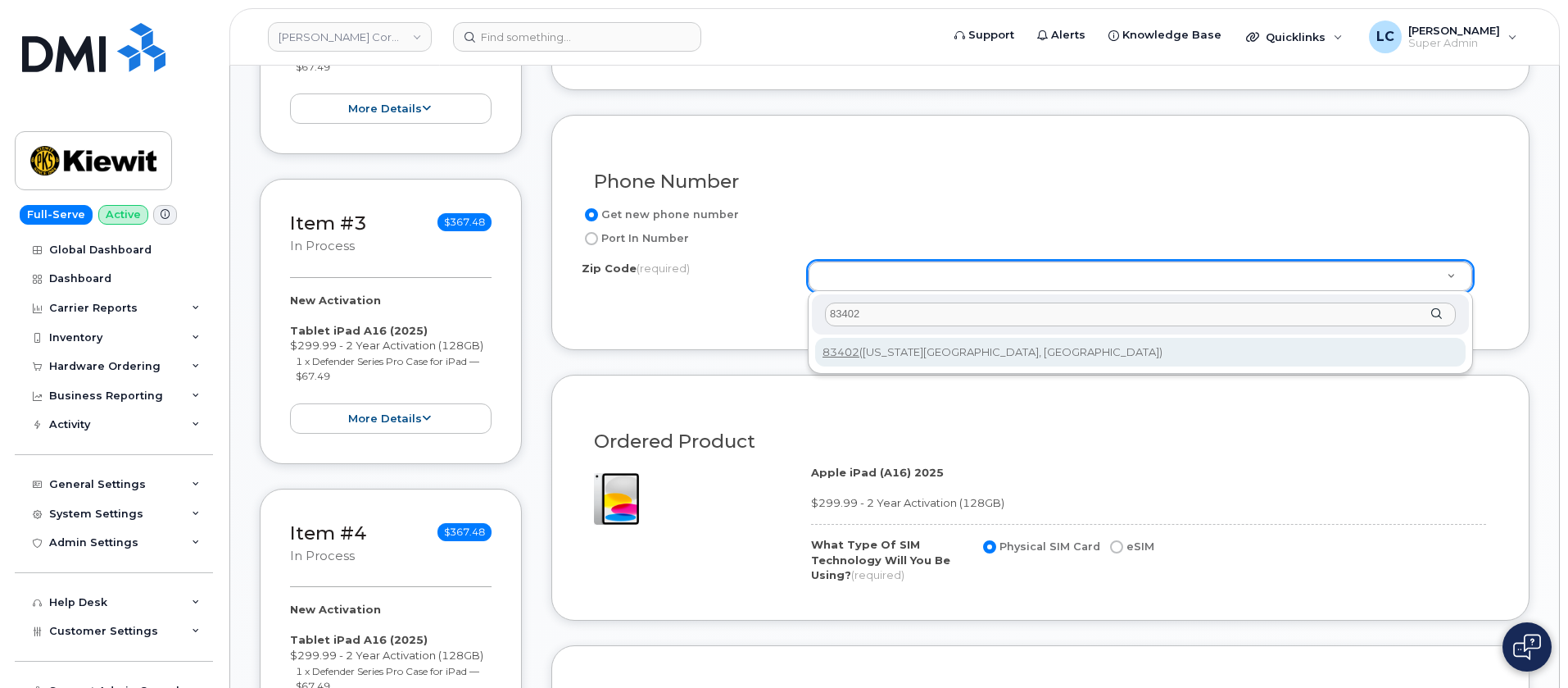
type input "83402"
type input "83402 ([US_STATE][GEOGRAPHIC_DATA], [GEOGRAPHIC_DATA])"
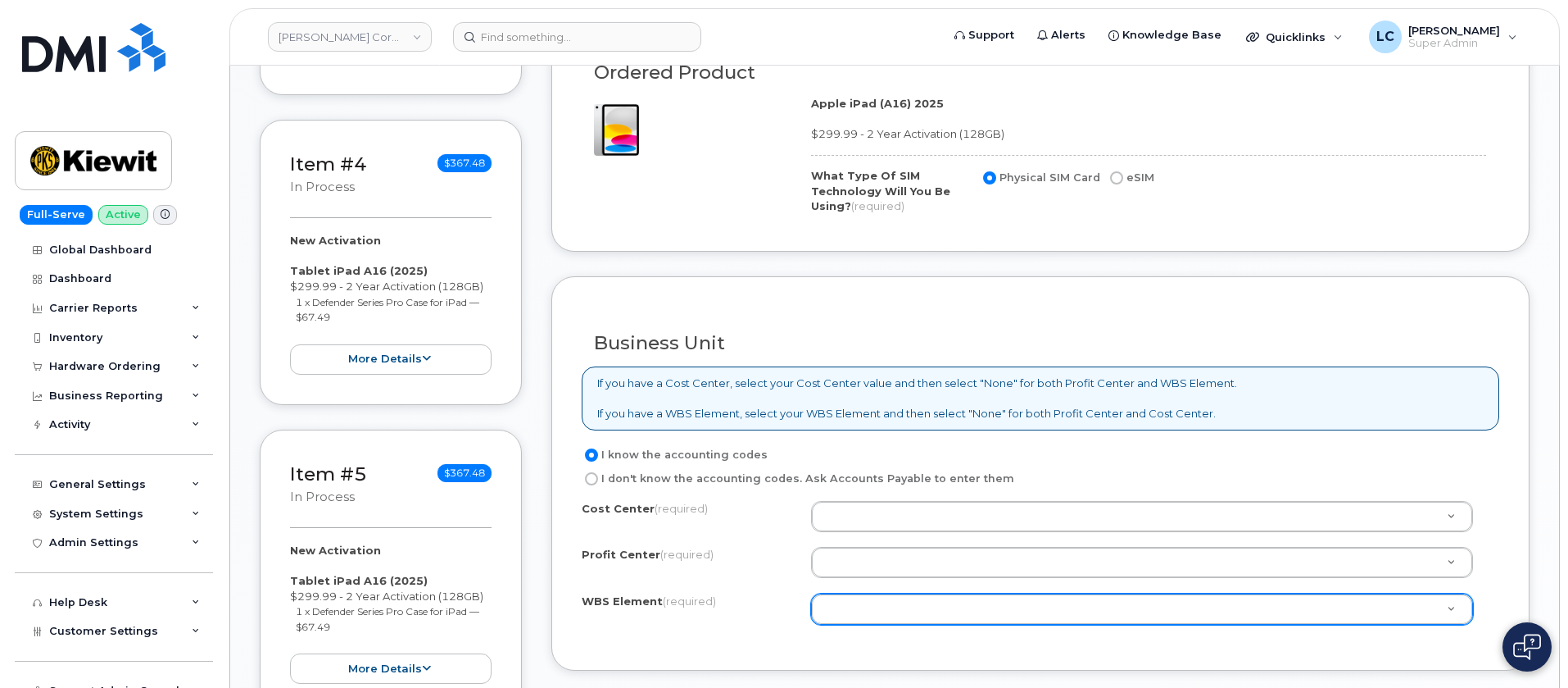
scroll to position [1352, 0]
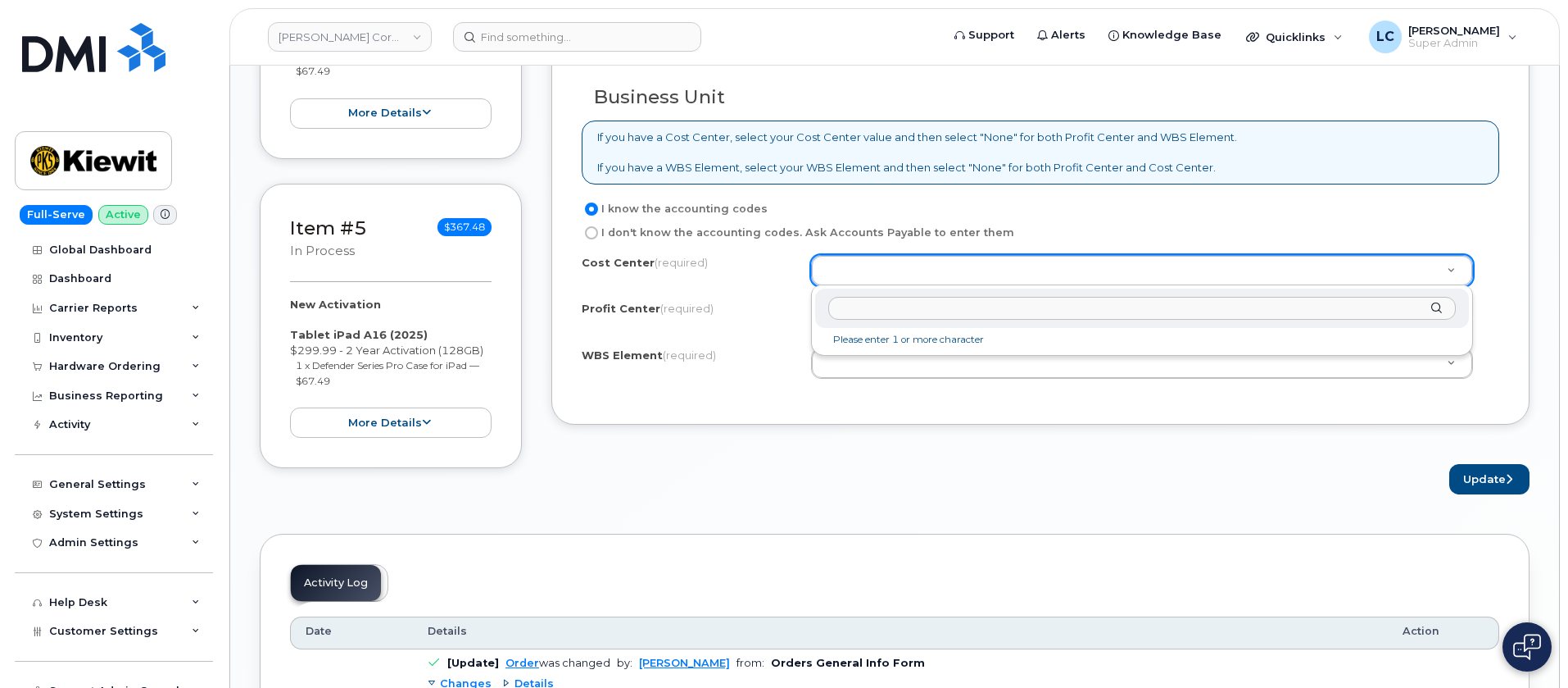
click at [923, 315] on input "text" at bounding box center [1142, 309] width 628 height 24
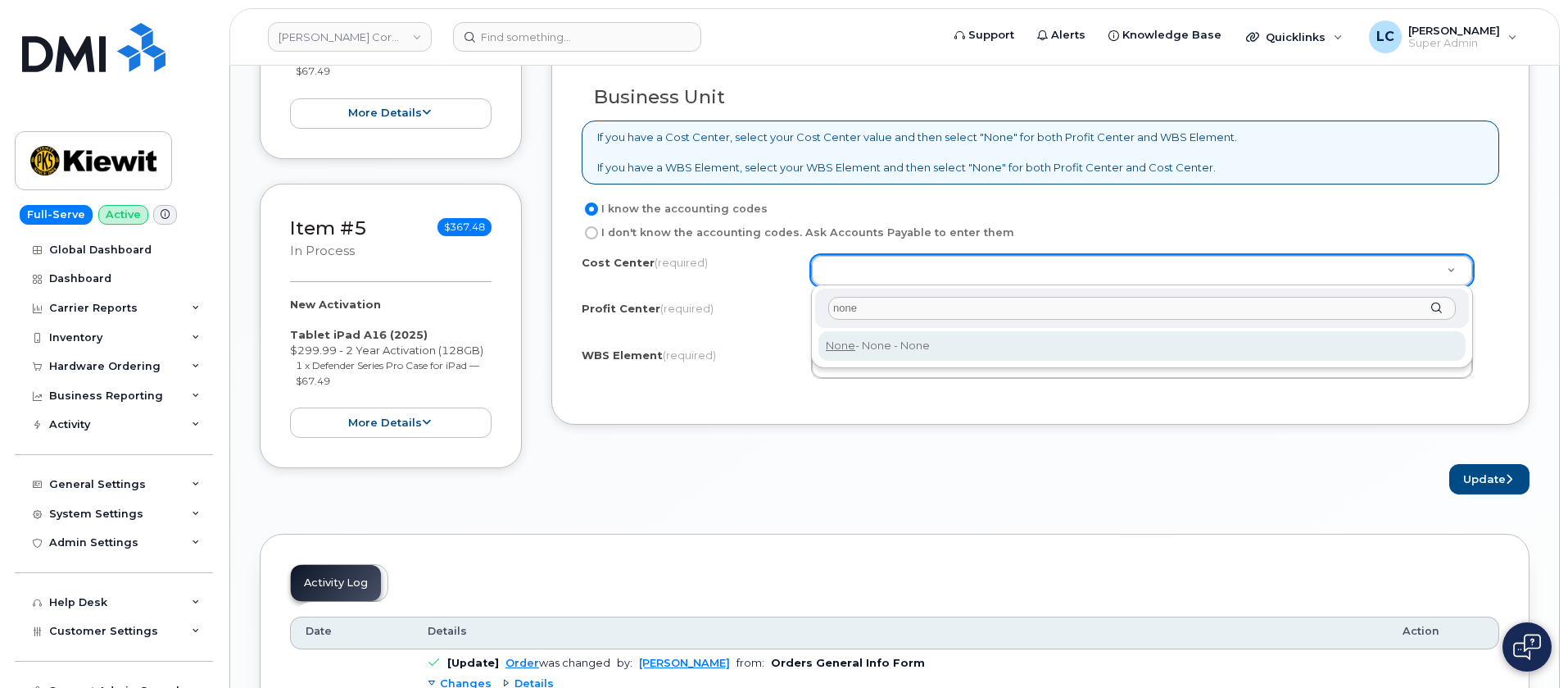
type input "none"
type input "None"
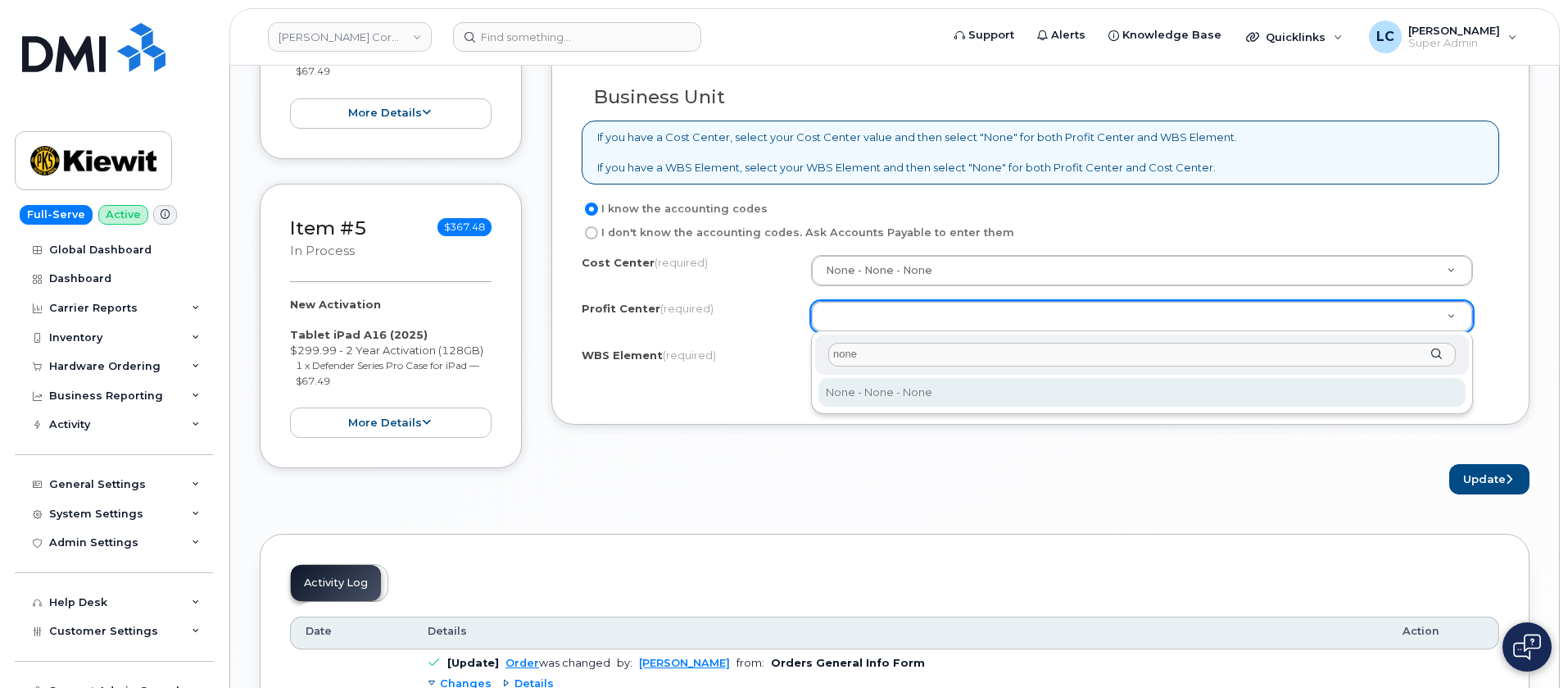
type input "none"
select select "None"
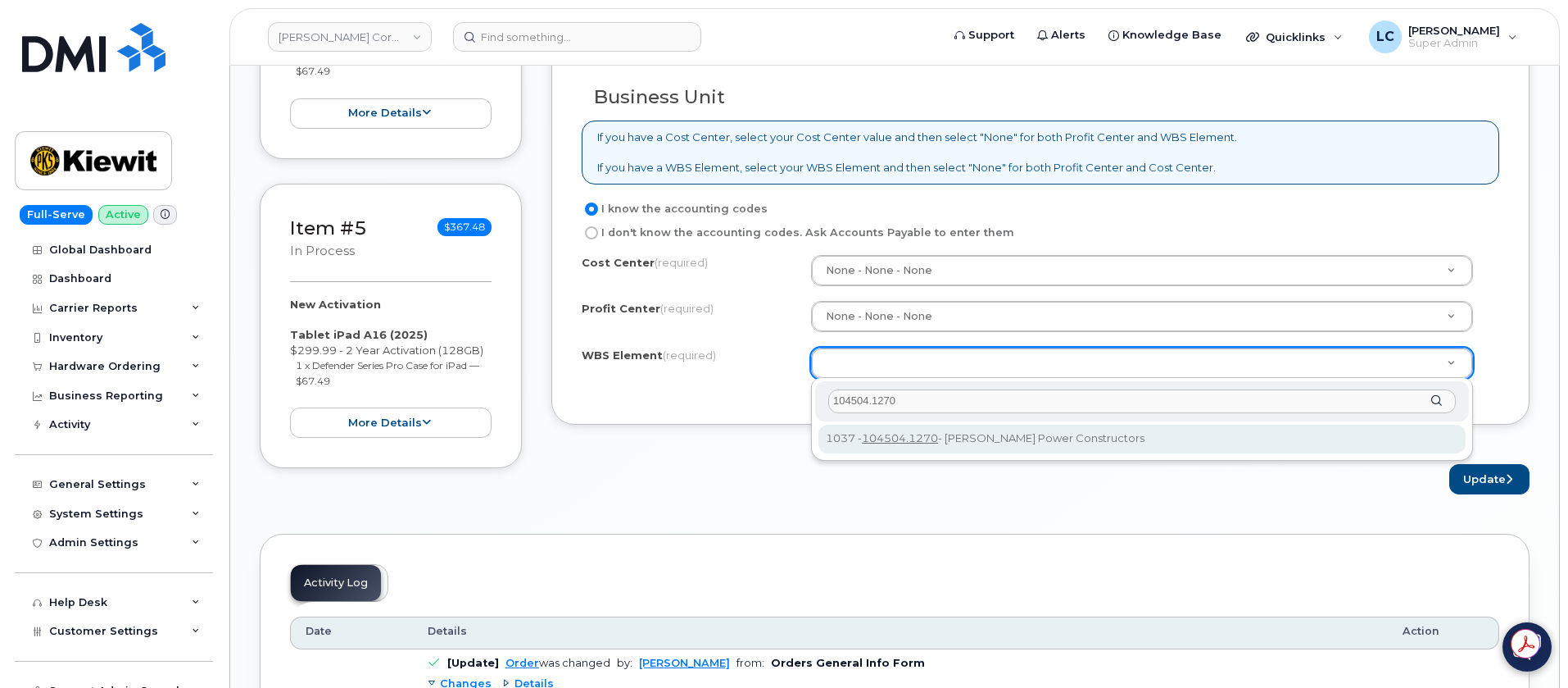
type input "104504.1270"
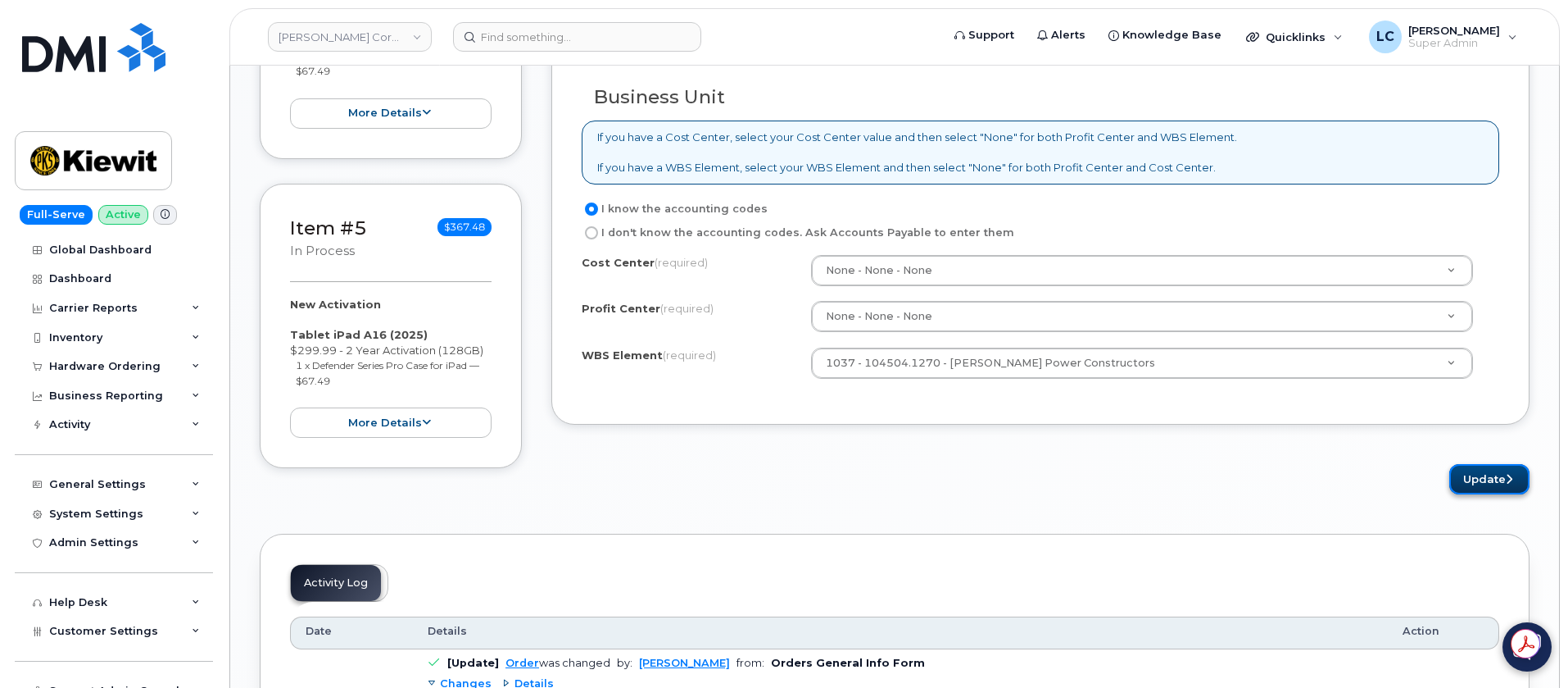
click at [1472, 473] on button "Update" at bounding box center [1490, 478] width 80 height 30
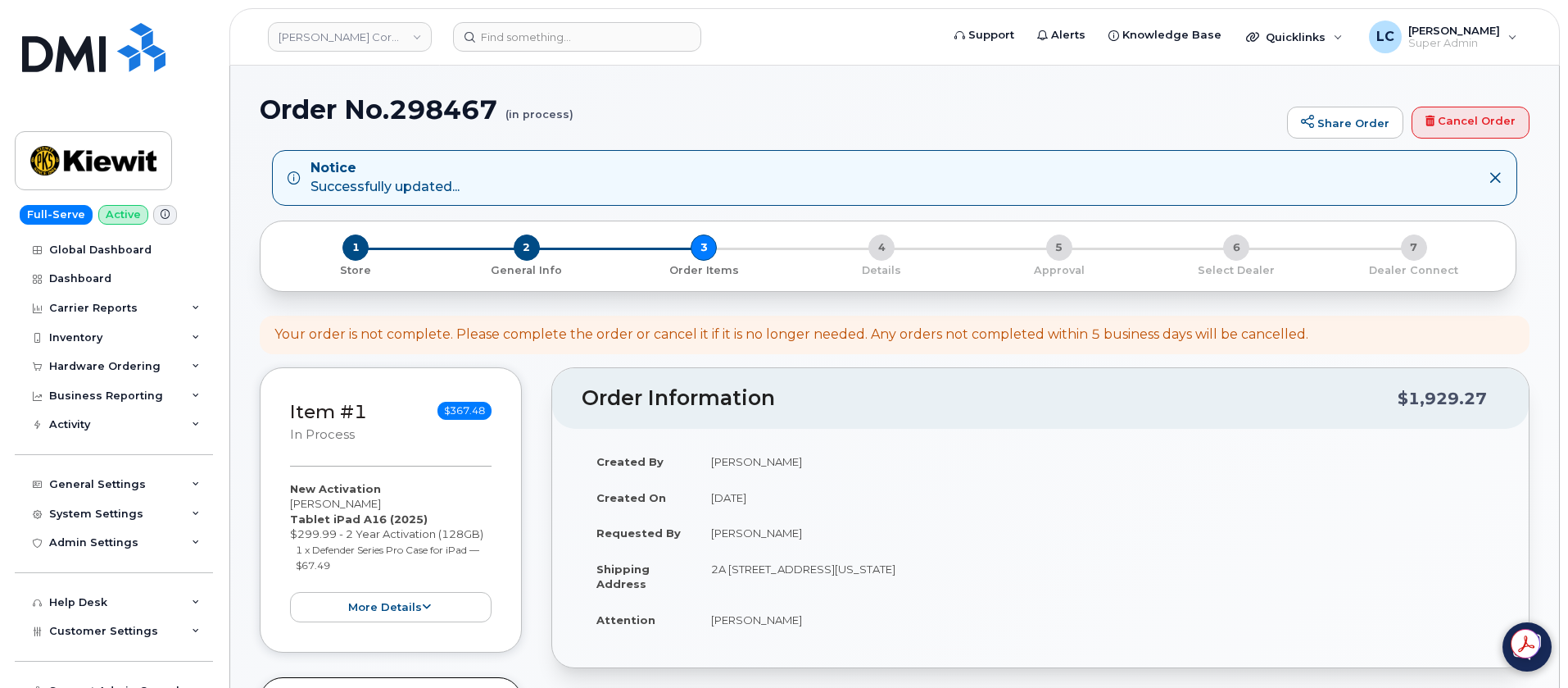
select select
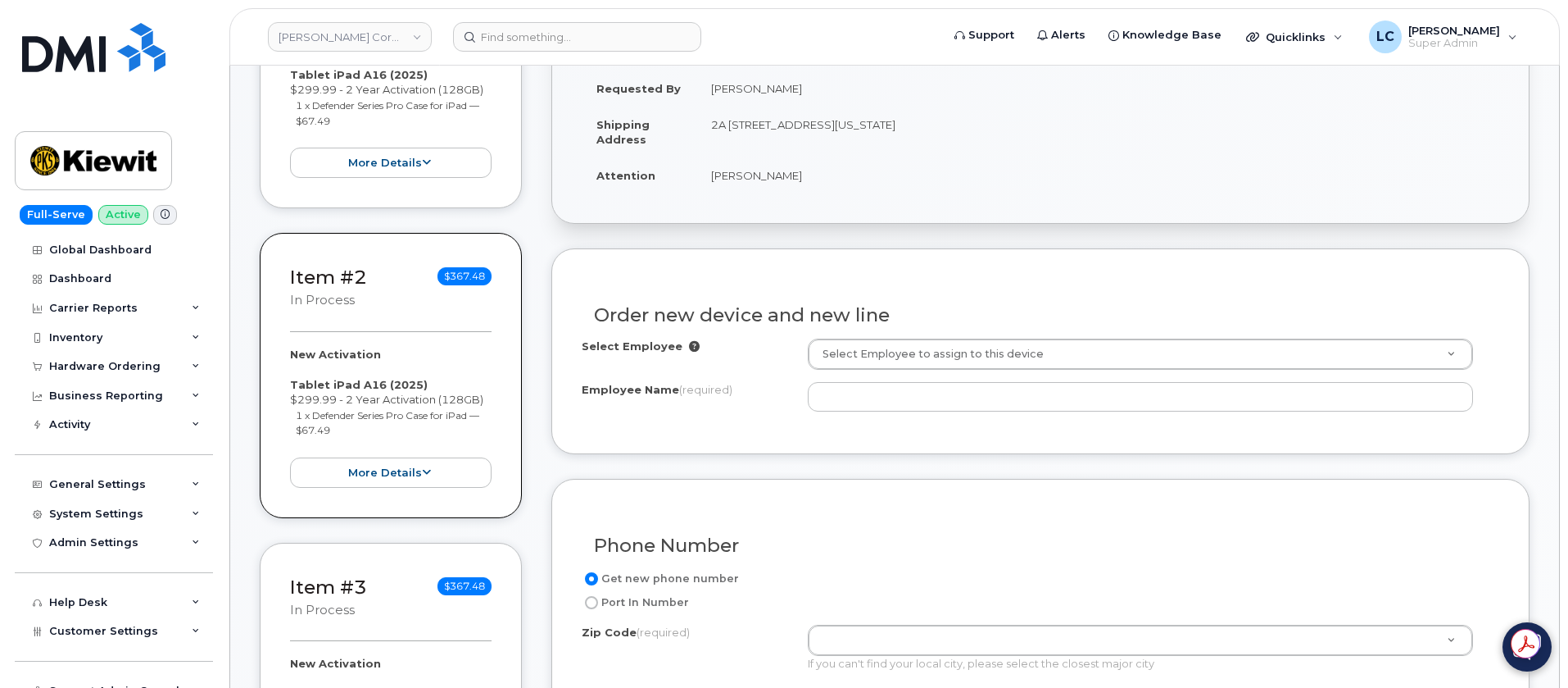
scroll to position [492, 0]
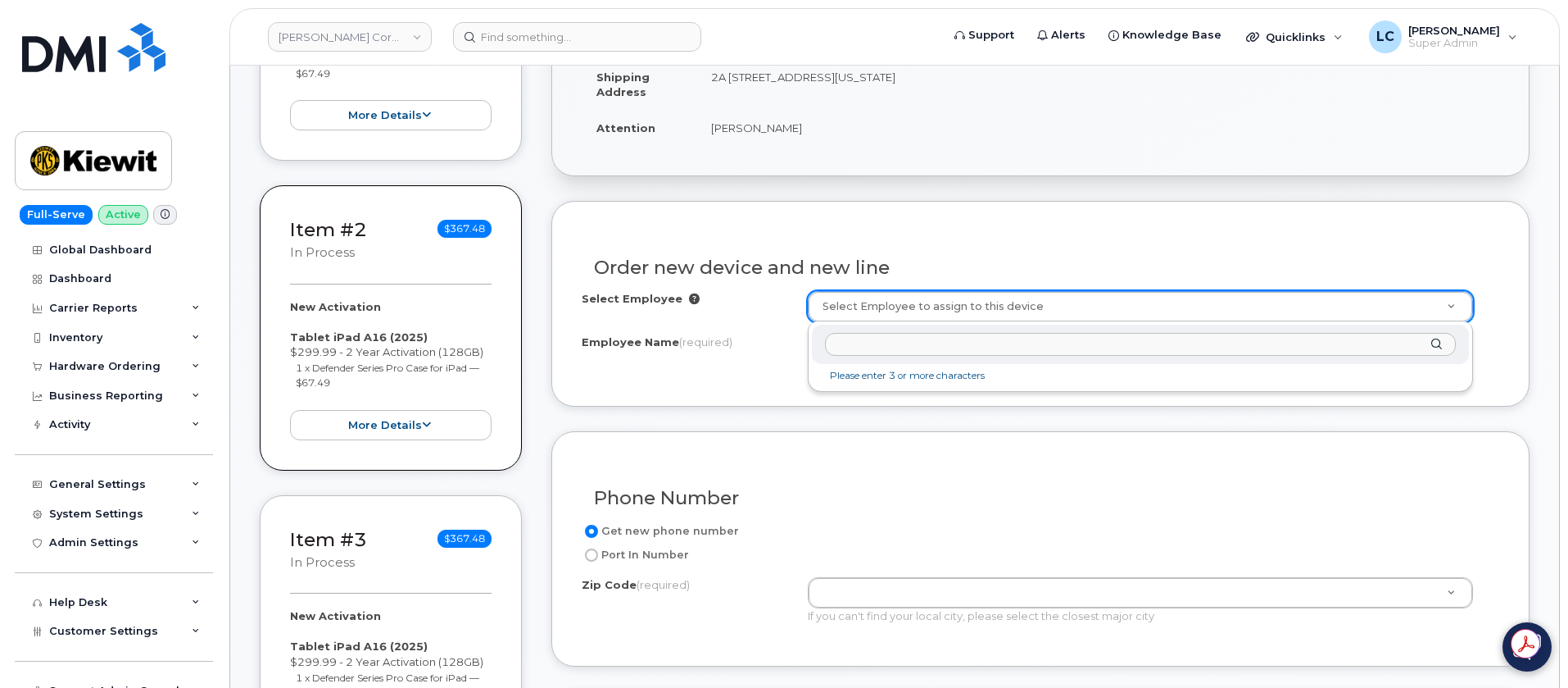
click at [948, 348] on input "text" at bounding box center [1141, 344] width 631 height 24
drag, startPoint x: 952, startPoint y: 344, endPoint x: 778, endPoint y: 358, distance: 174.6
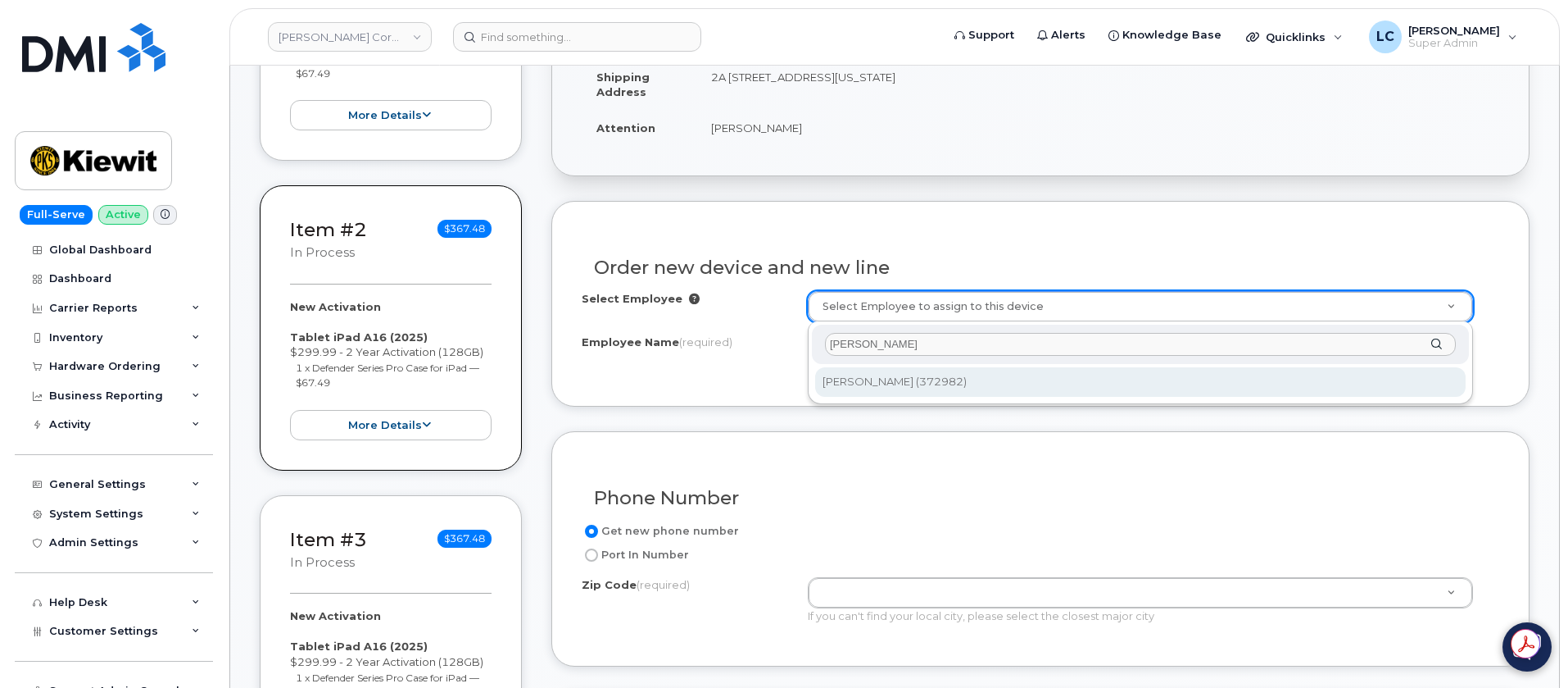
type input "[PERSON_NAME]"
type input "2152406"
type input "[PERSON_NAME]"
type input "SFHP Const Site, C/O NRF (INL Site)"
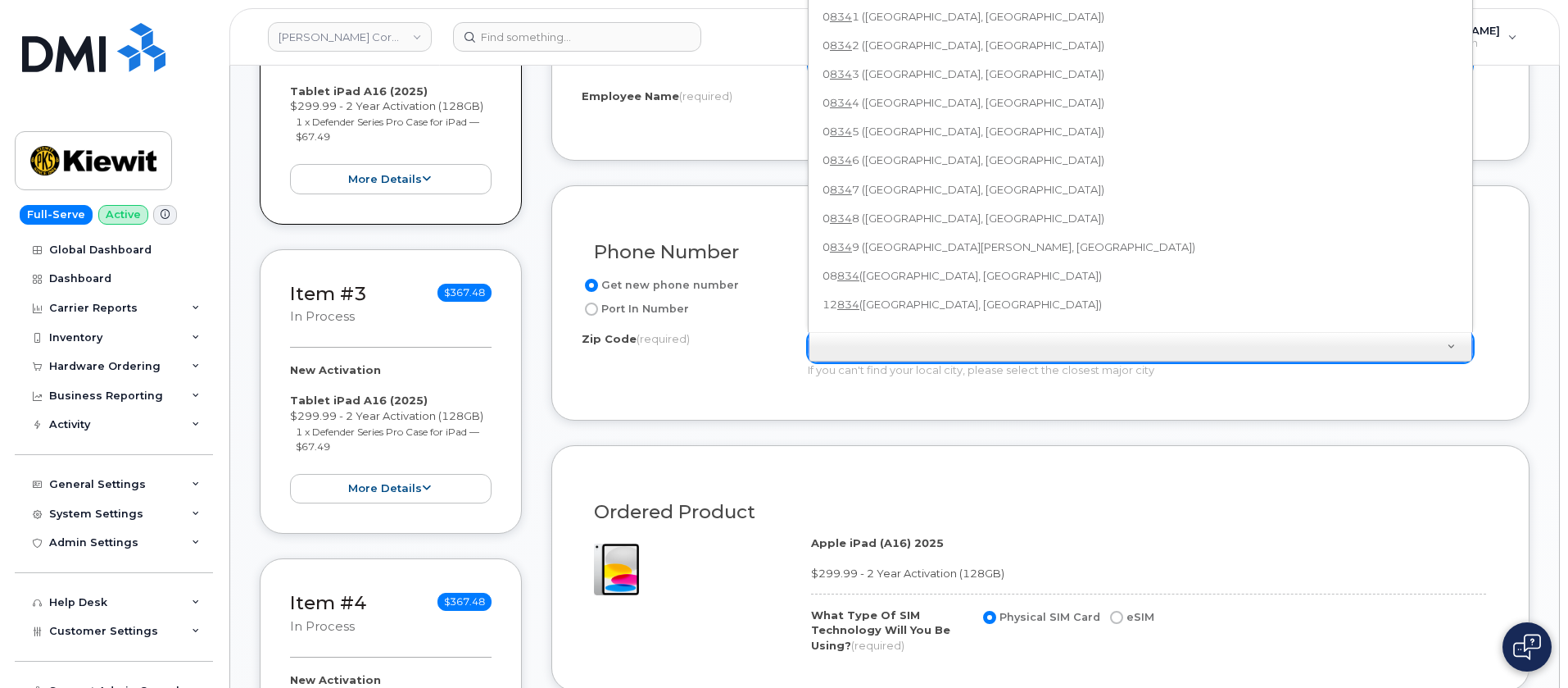
scroll to position [623, 0]
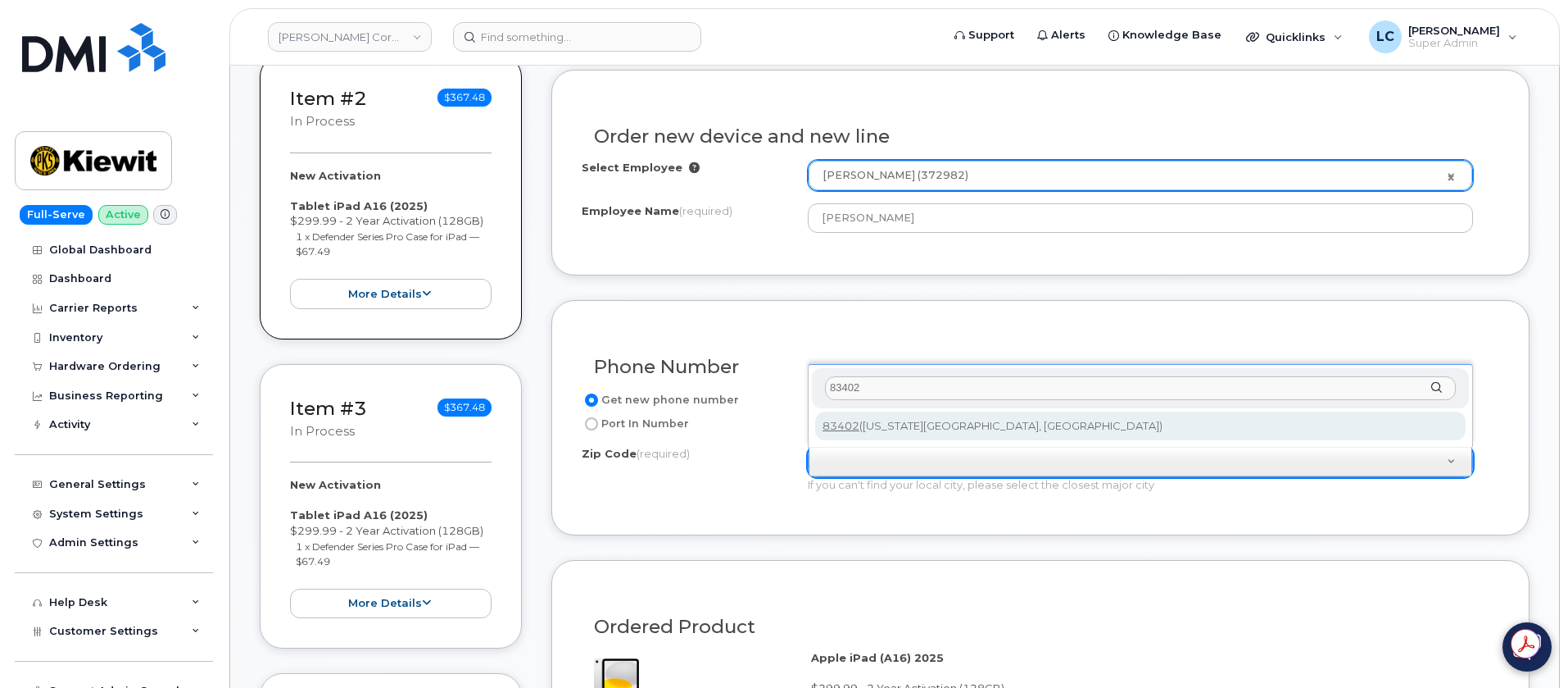
type input "83402"
type input "83402 (Idaho Falls, ID)"
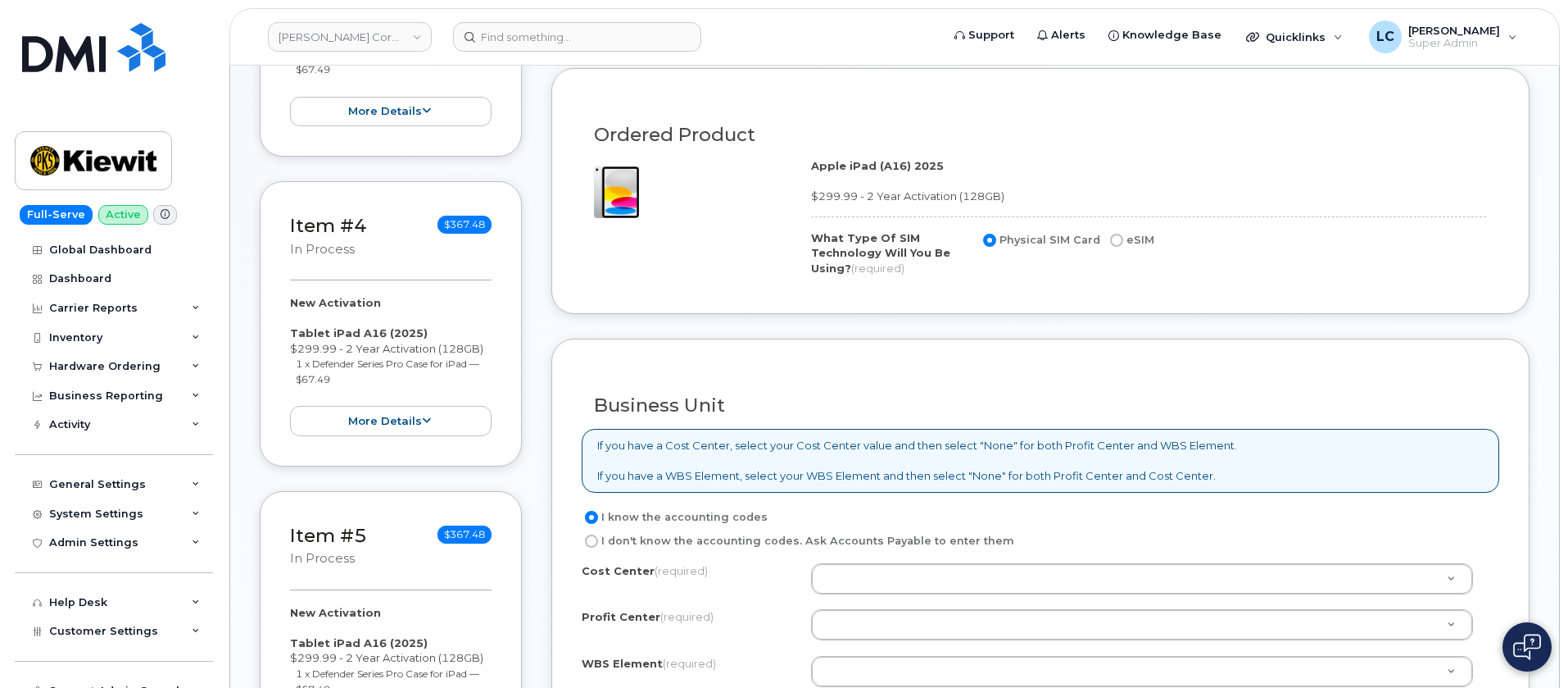
scroll to position [1237, 0]
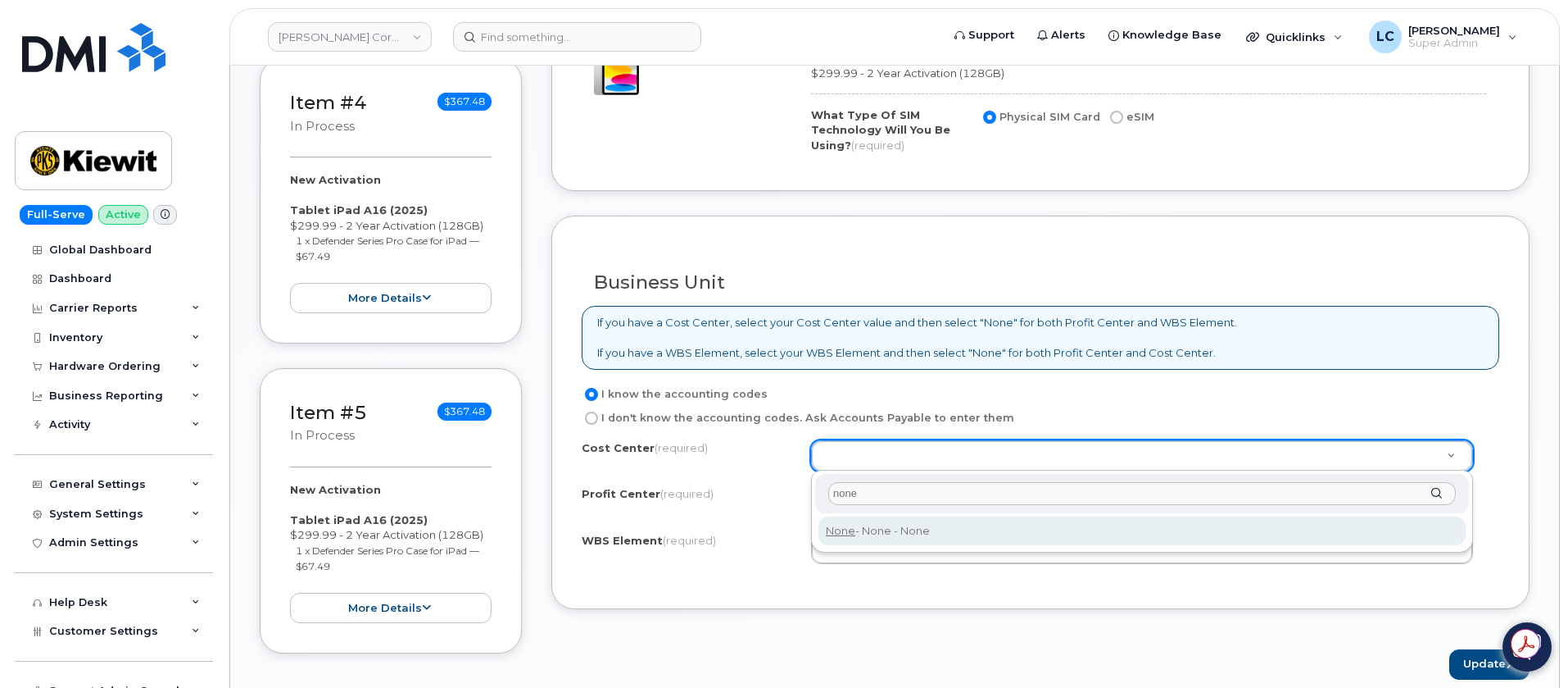
type input "none"
type input "None"
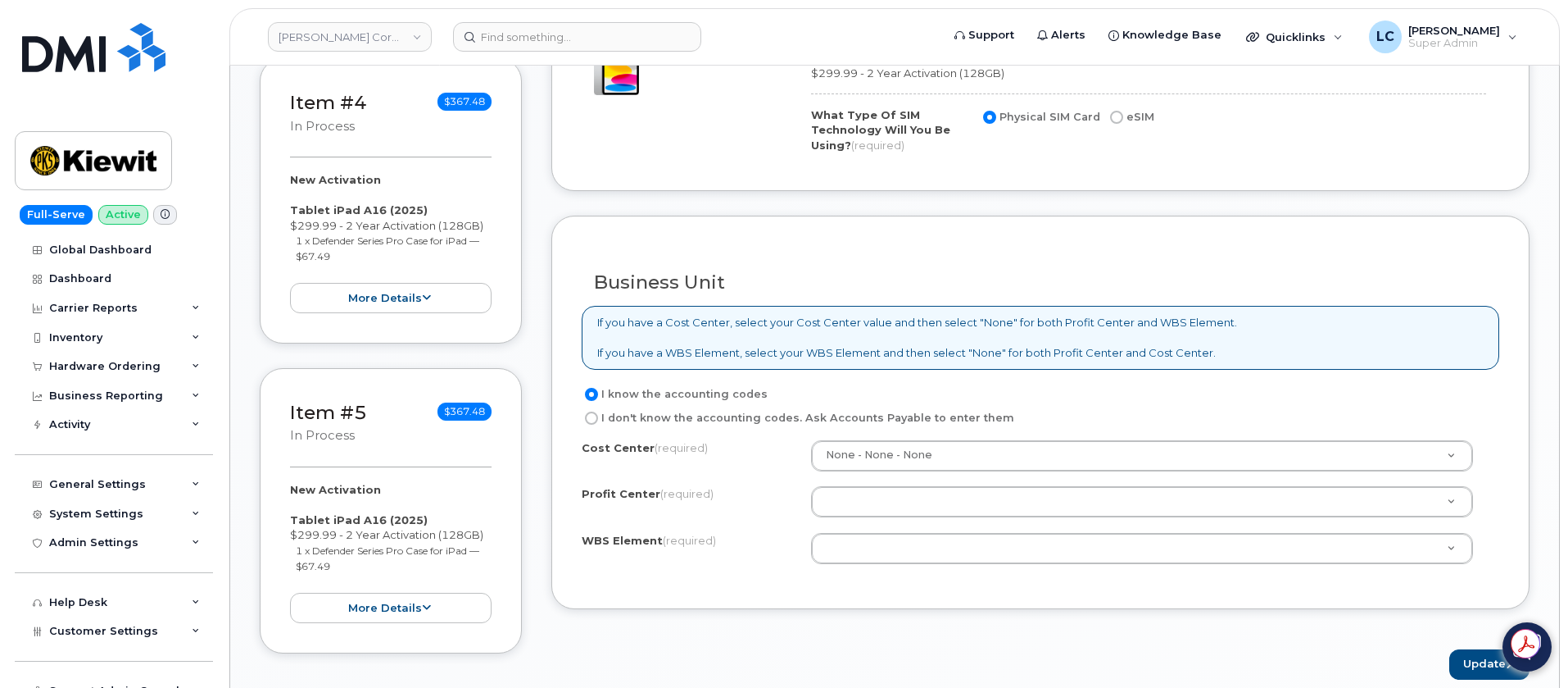
click at [936, 518] on div "Cost Center (required) None - None - None None Profit Center (required) None - …" at bounding box center [1040, 509] width 917 height 139
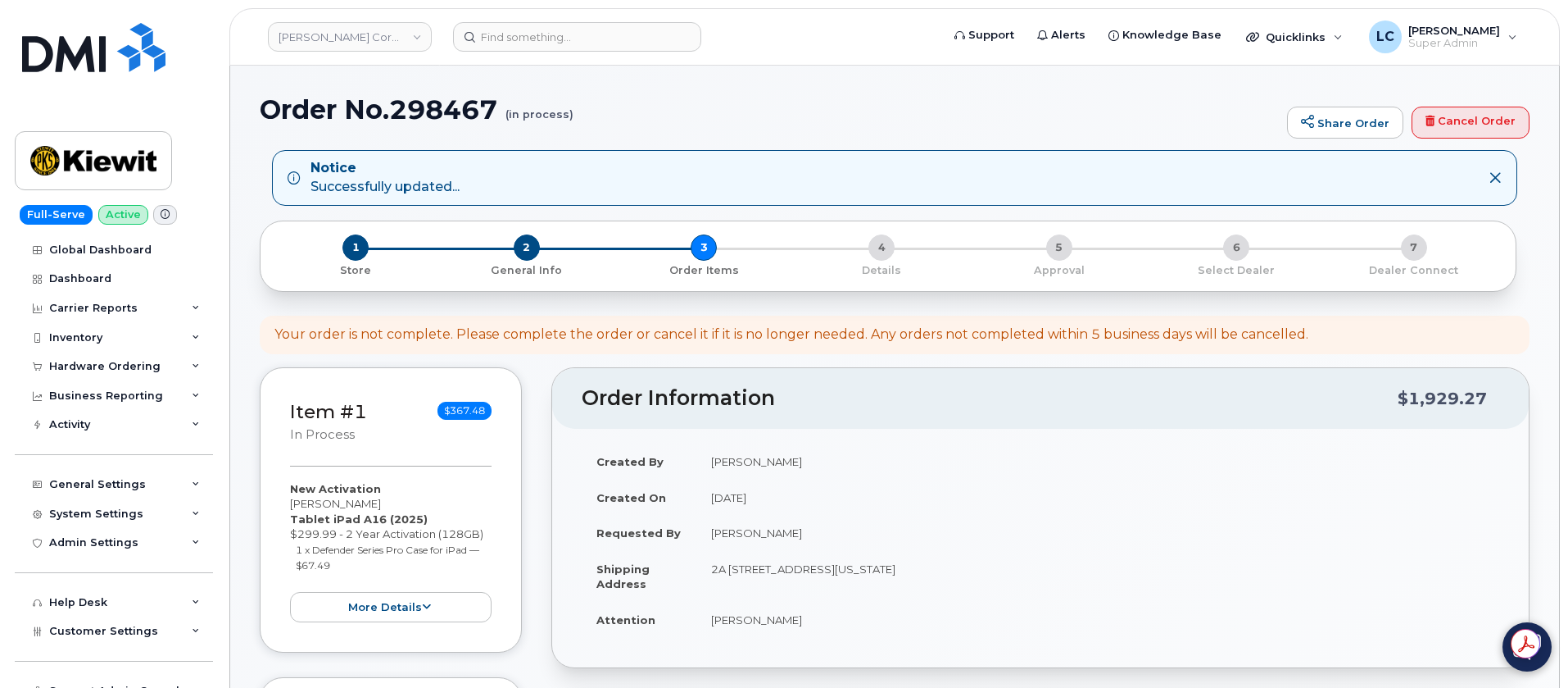
select select
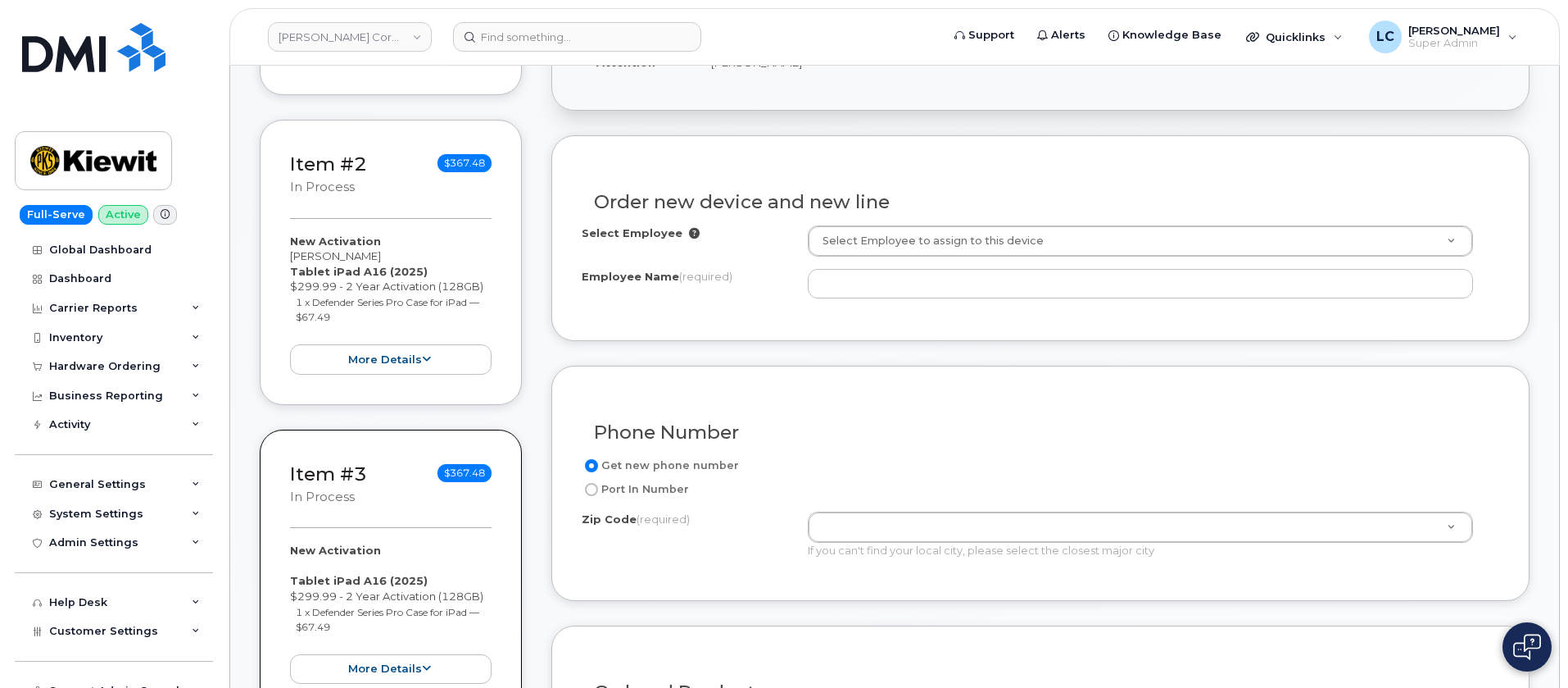
scroll to position [615, 0]
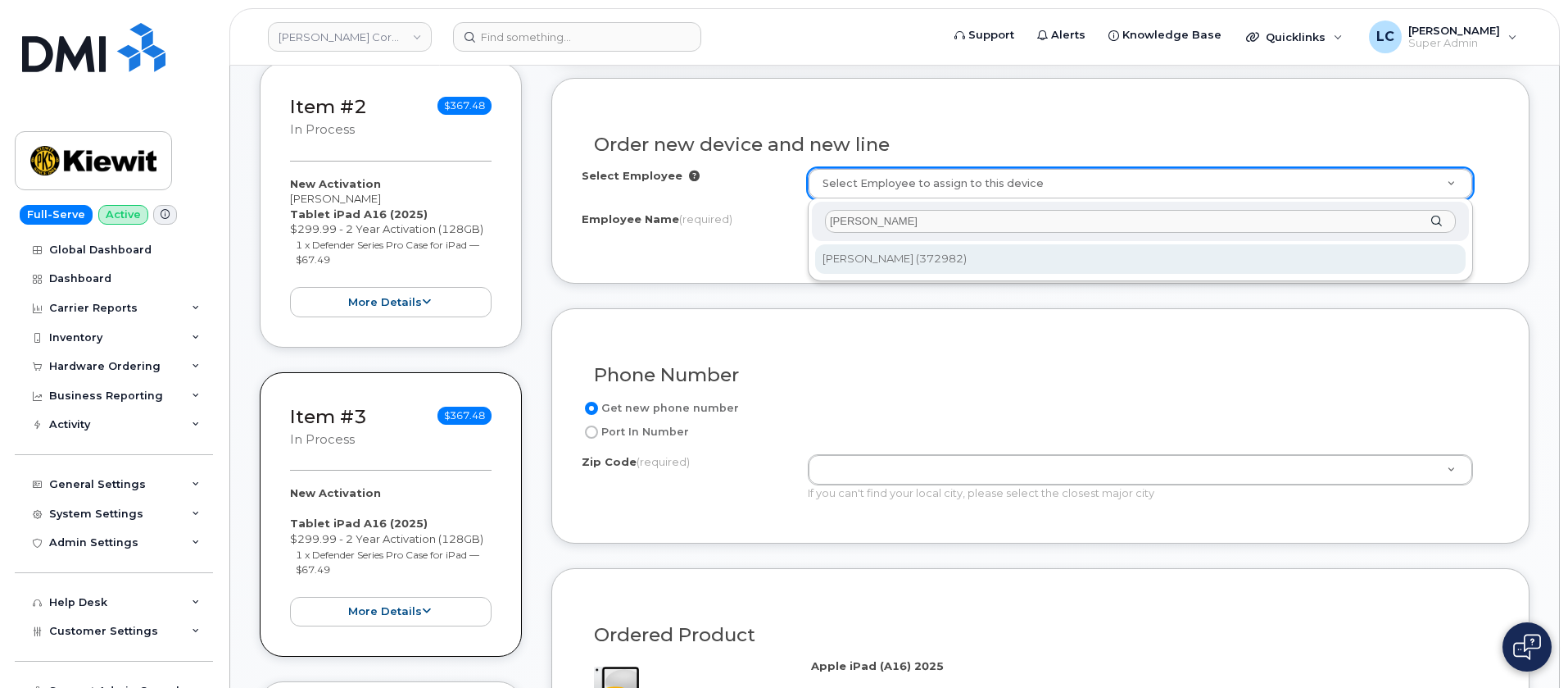
type input "[PERSON_NAME]"
type input "2152406"
type input "[PERSON_NAME]"
type input "SFHP Const Site, C/O NRF (INL Site)"
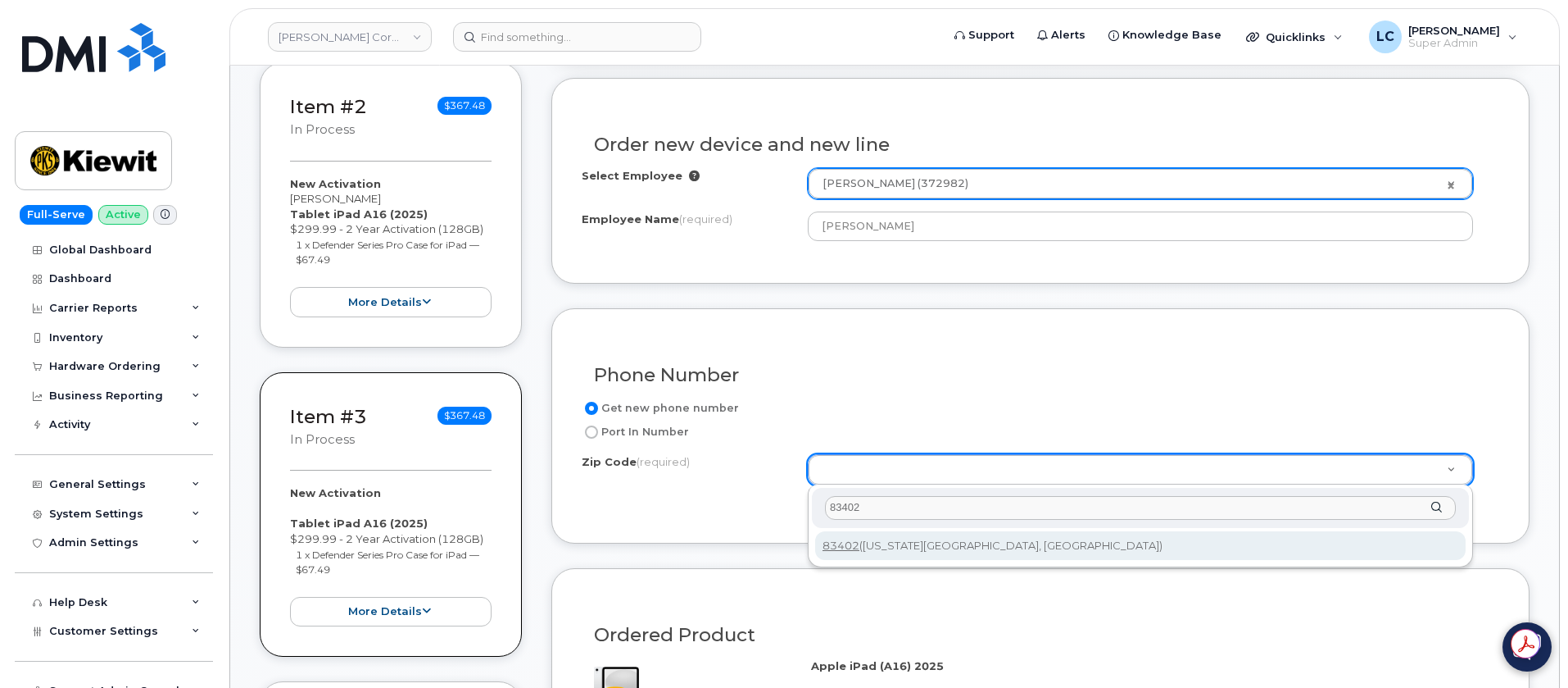
type input "83402"
type input "83402 ([US_STATE][GEOGRAPHIC_DATA], [GEOGRAPHIC_DATA])"
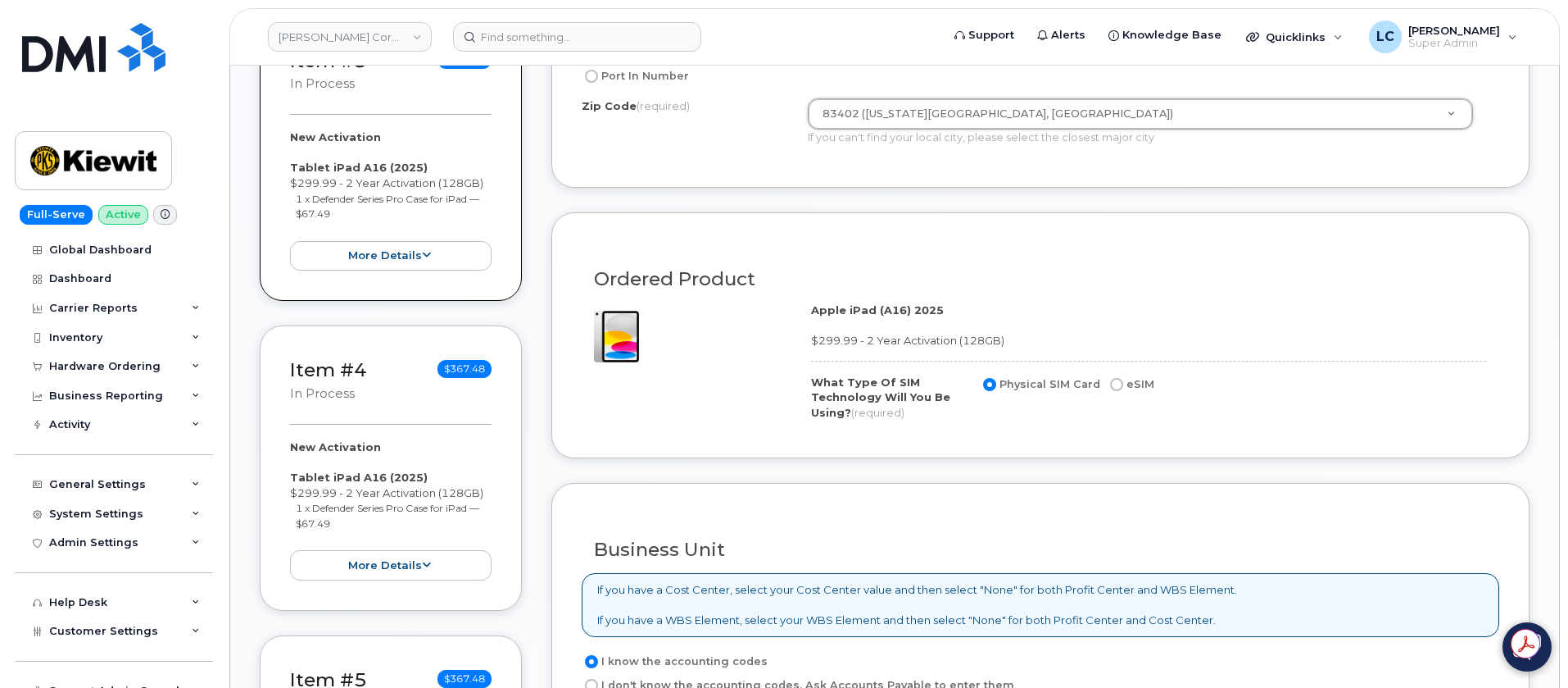
scroll to position [1352, 0]
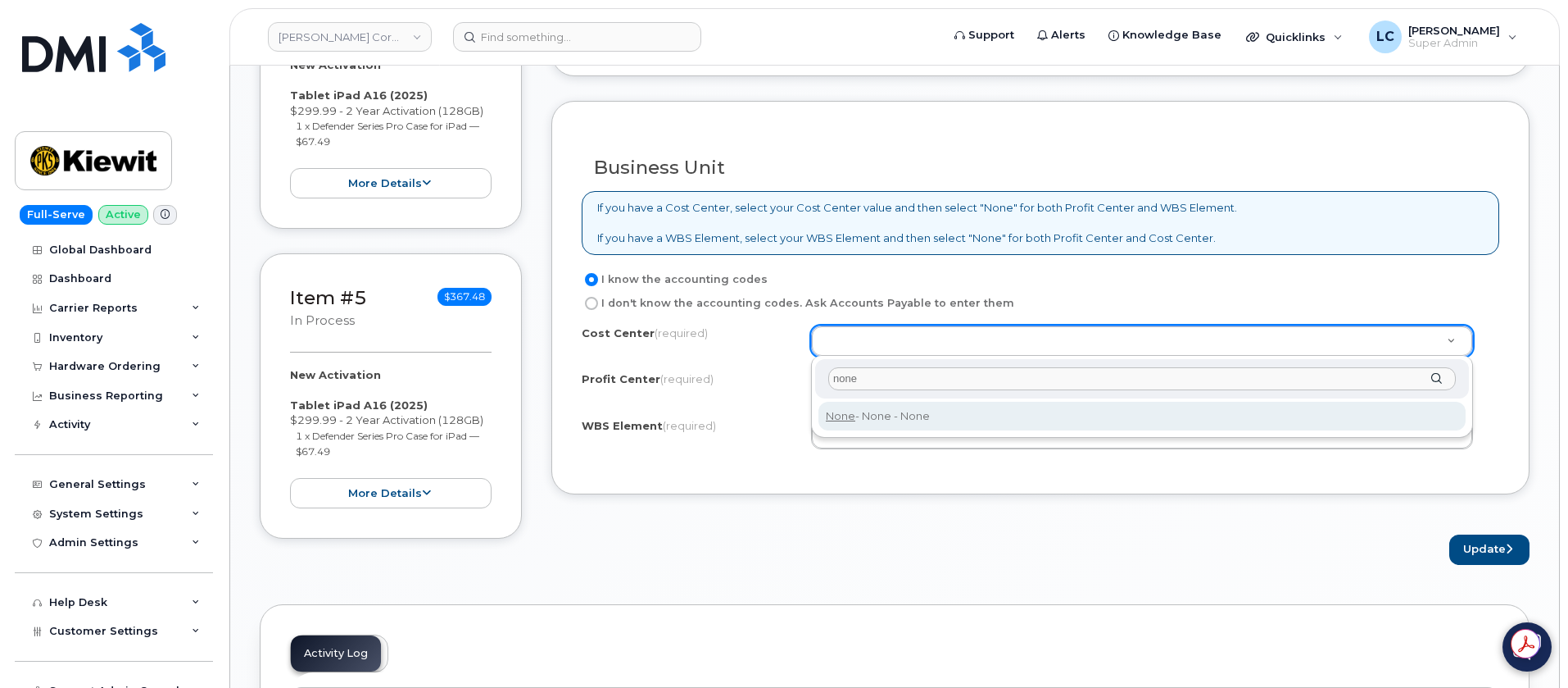
type input "none"
type input "None"
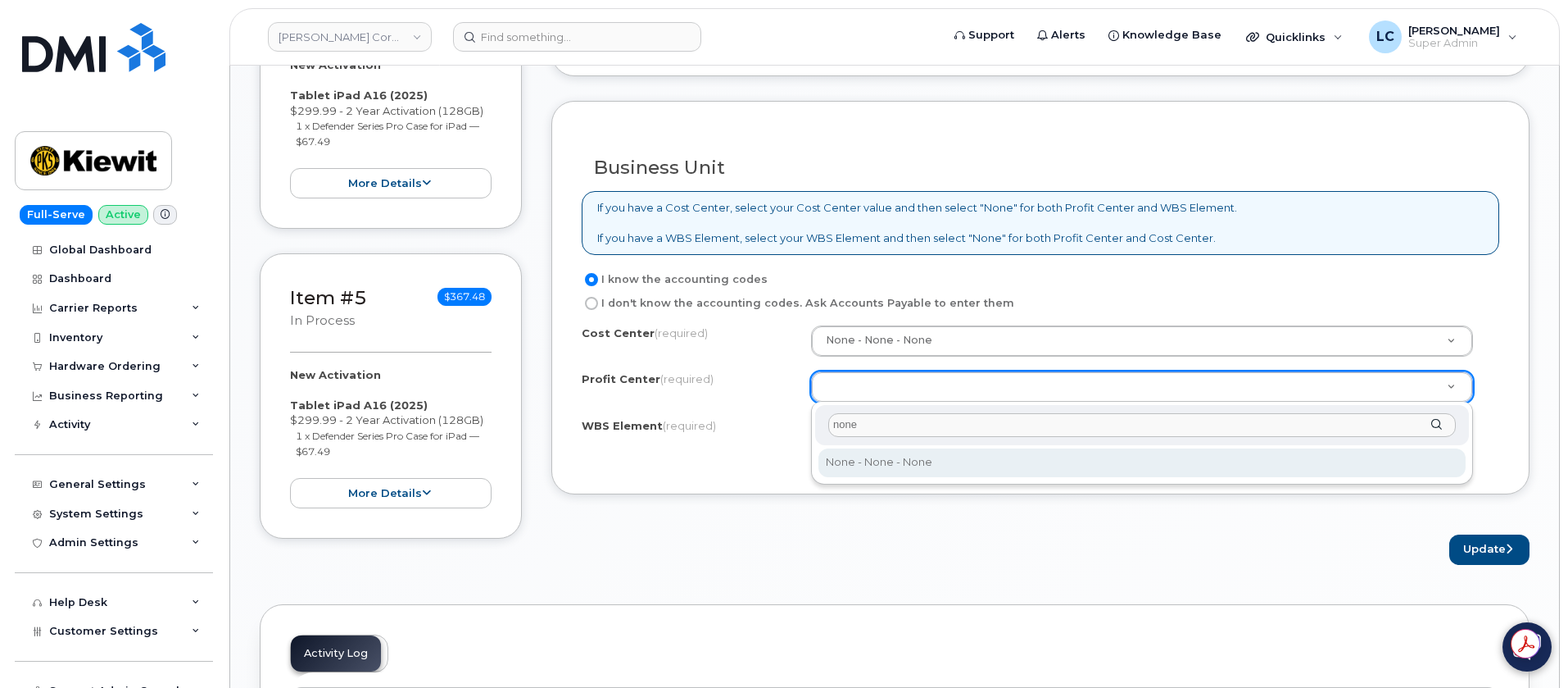
type input "none"
select select "None"
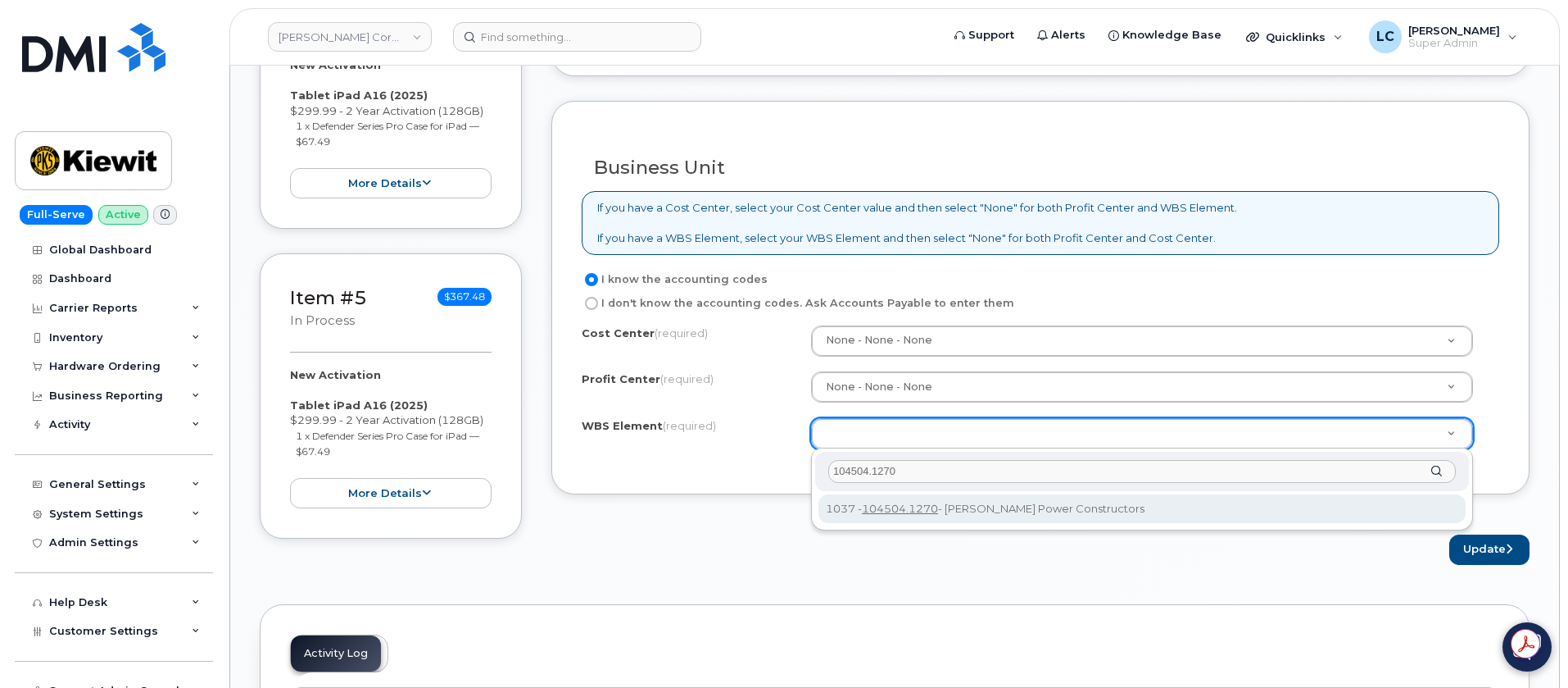
type input "104504.1270"
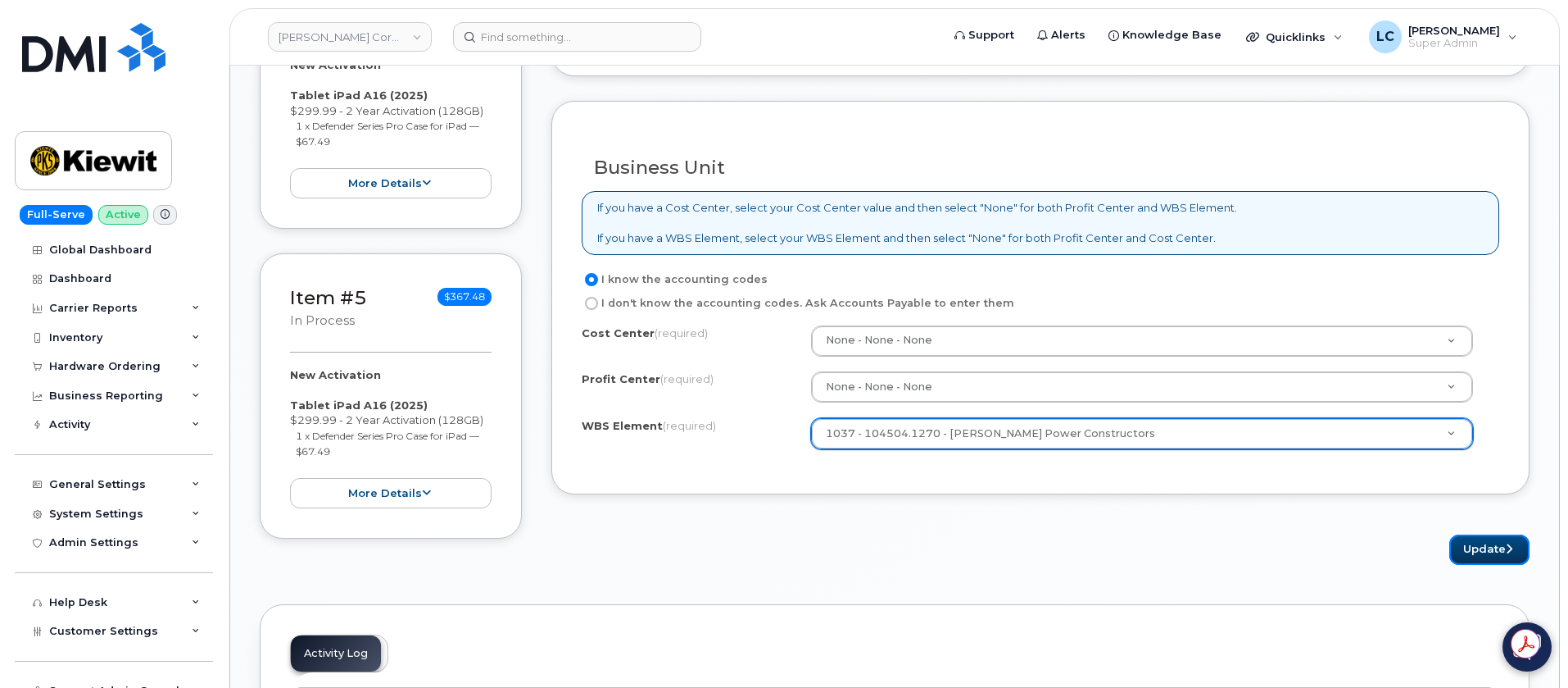
click at [1488, 545] on button "Update" at bounding box center [1490, 549] width 80 height 30
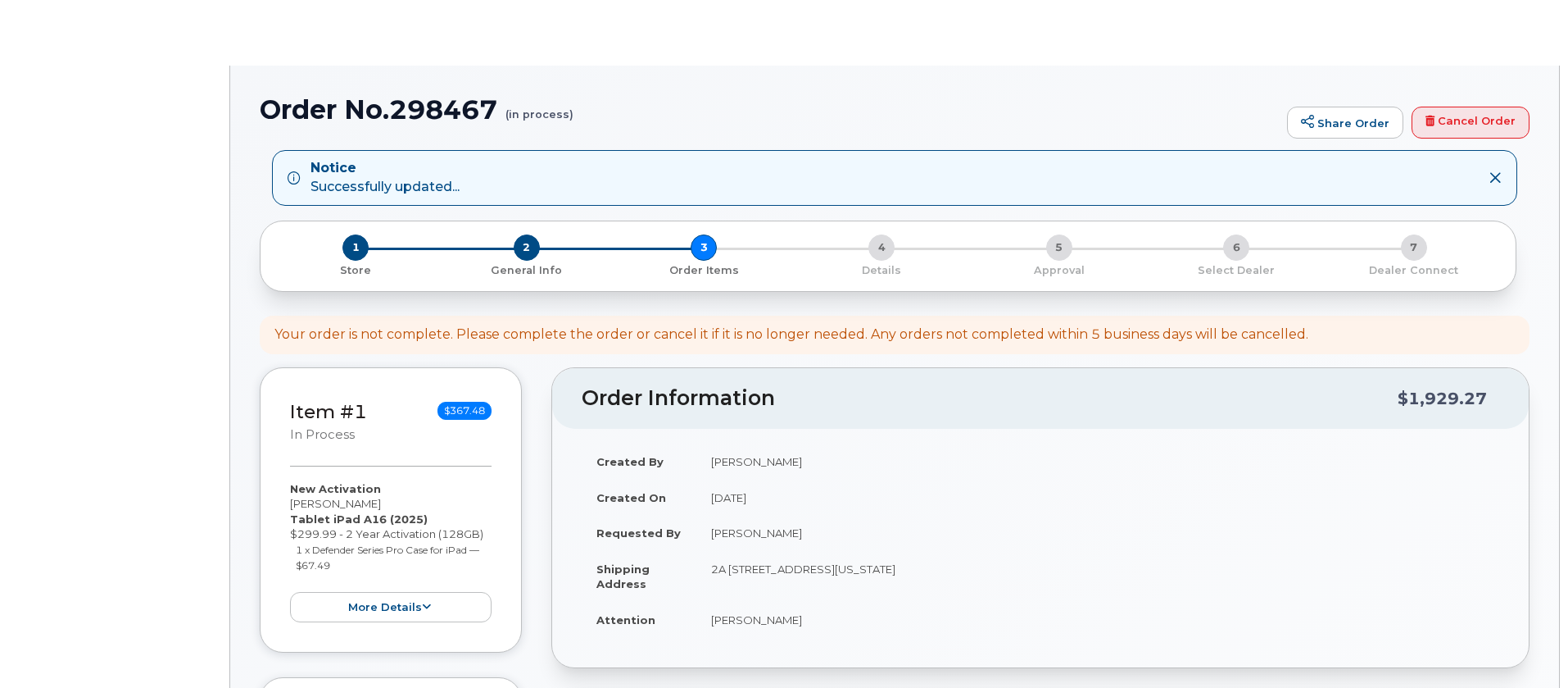
select select
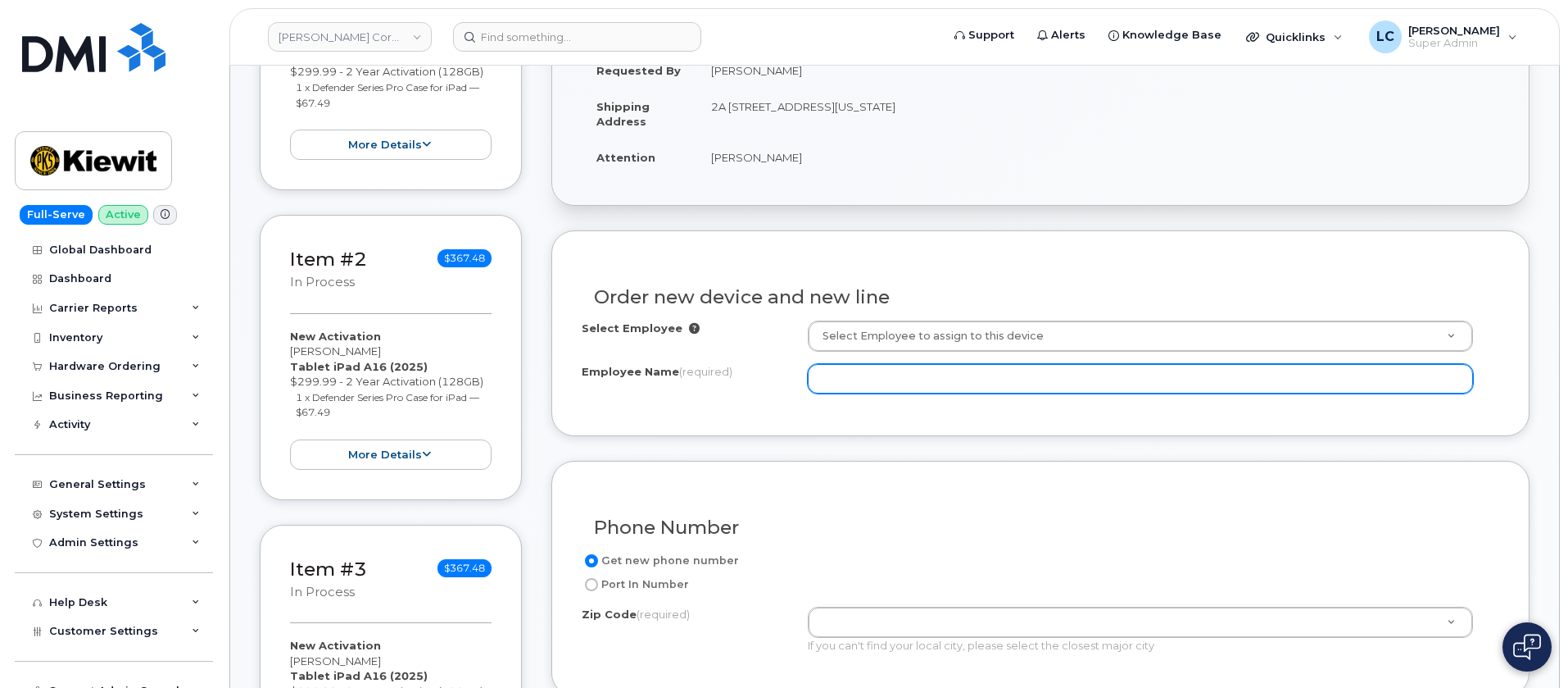
scroll to position [492, 0]
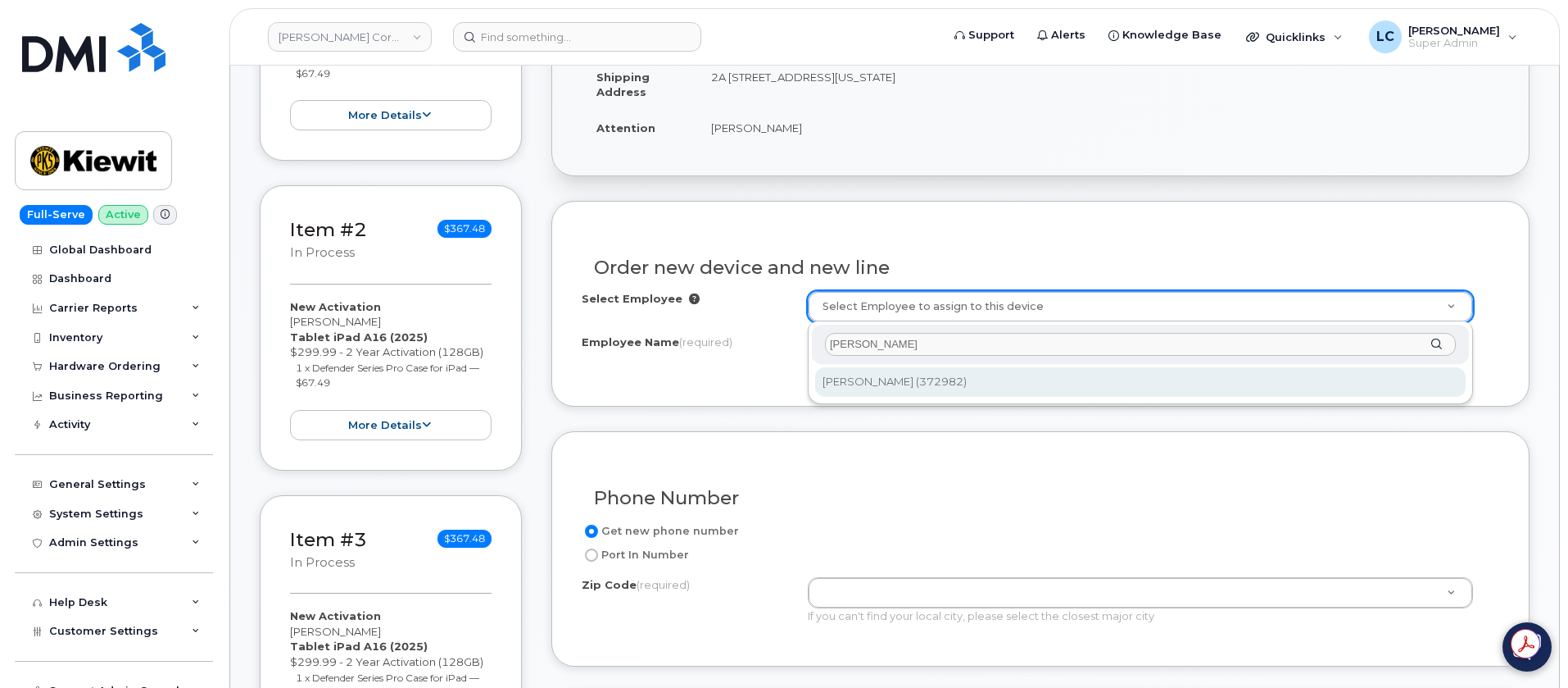
type input "[PERSON_NAME]"
type input "2152406"
type input "[PERSON_NAME]"
type input "SFHP Const Site, C/O NRF (INL Site)"
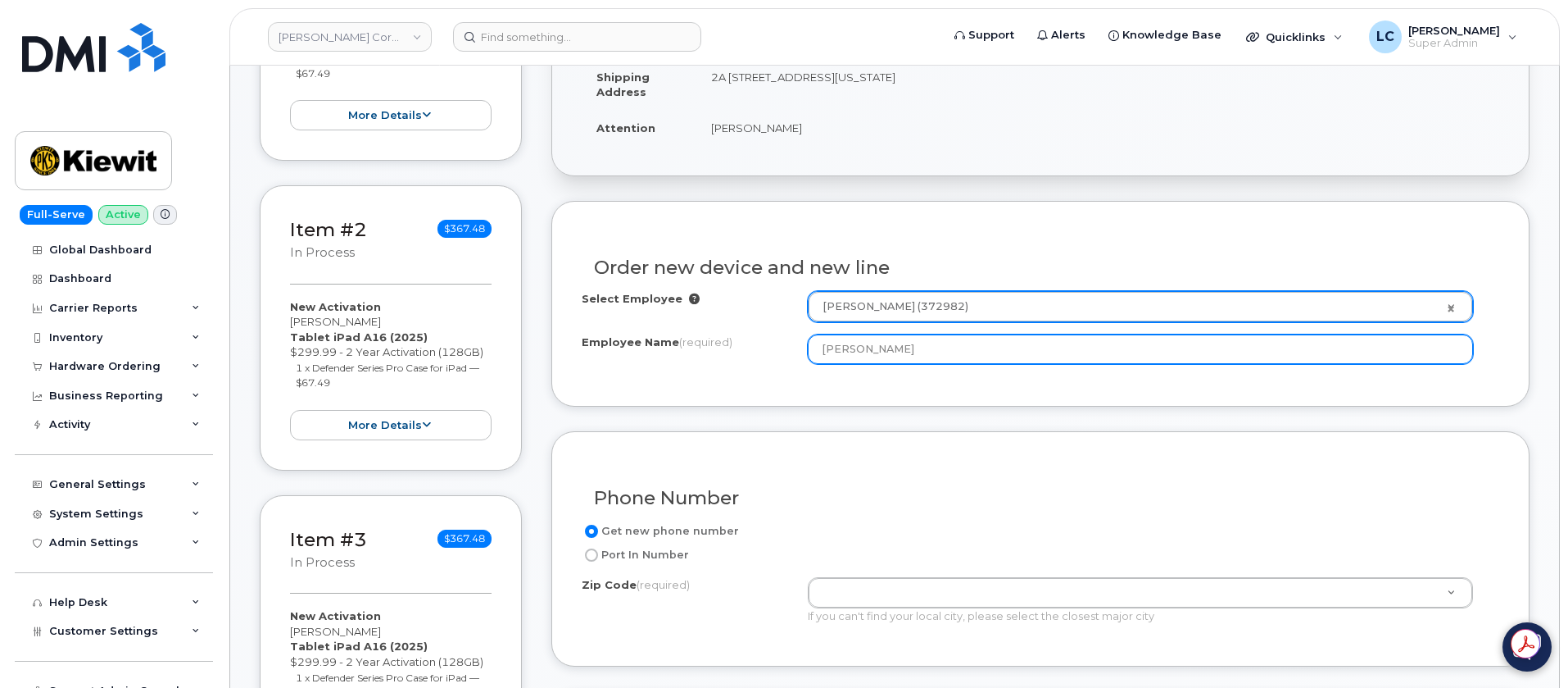
click at [1001, 353] on input "[PERSON_NAME]" at bounding box center [1141, 349] width 665 height 29
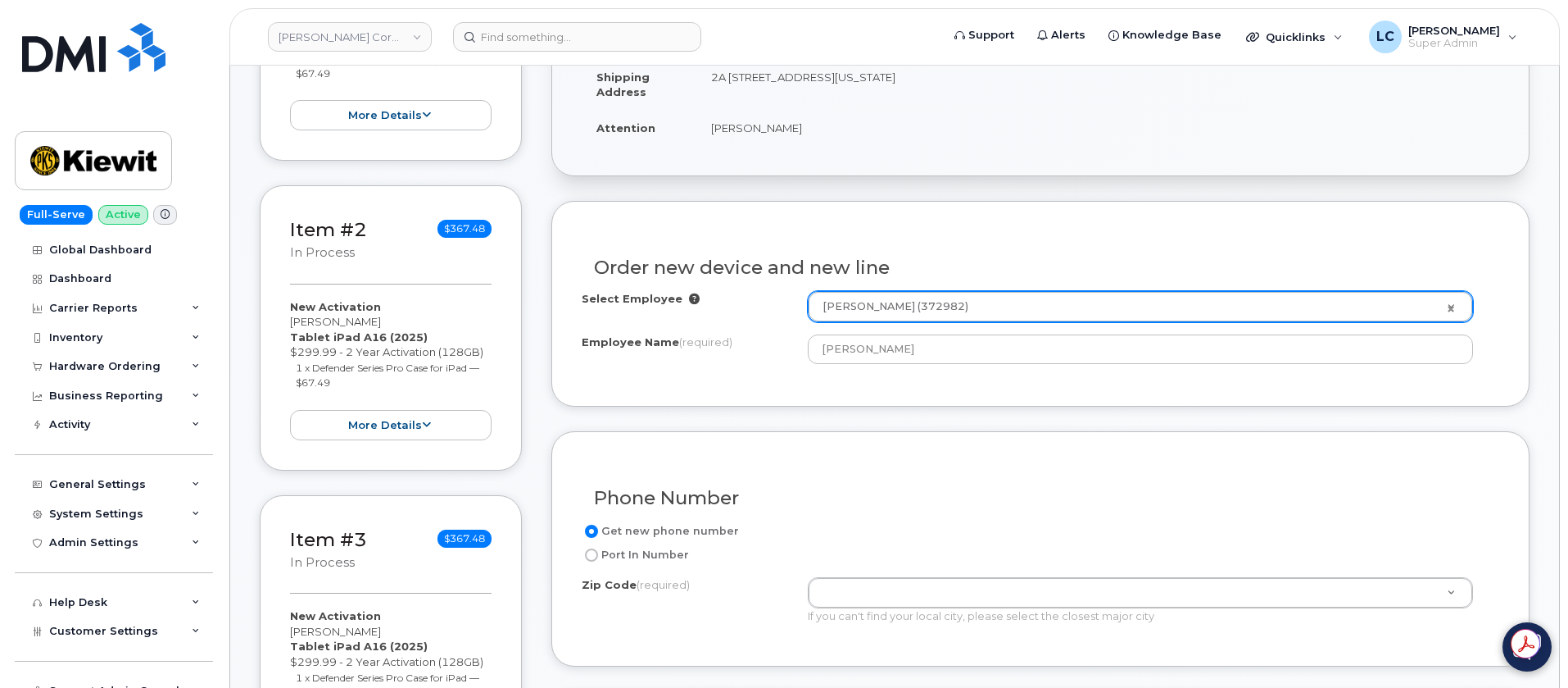
click at [990, 437] on div "Phone Number Get new phone number Port In Number Zip Code (required) Zip Code (…" at bounding box center [1040, 549] width 979 height 235
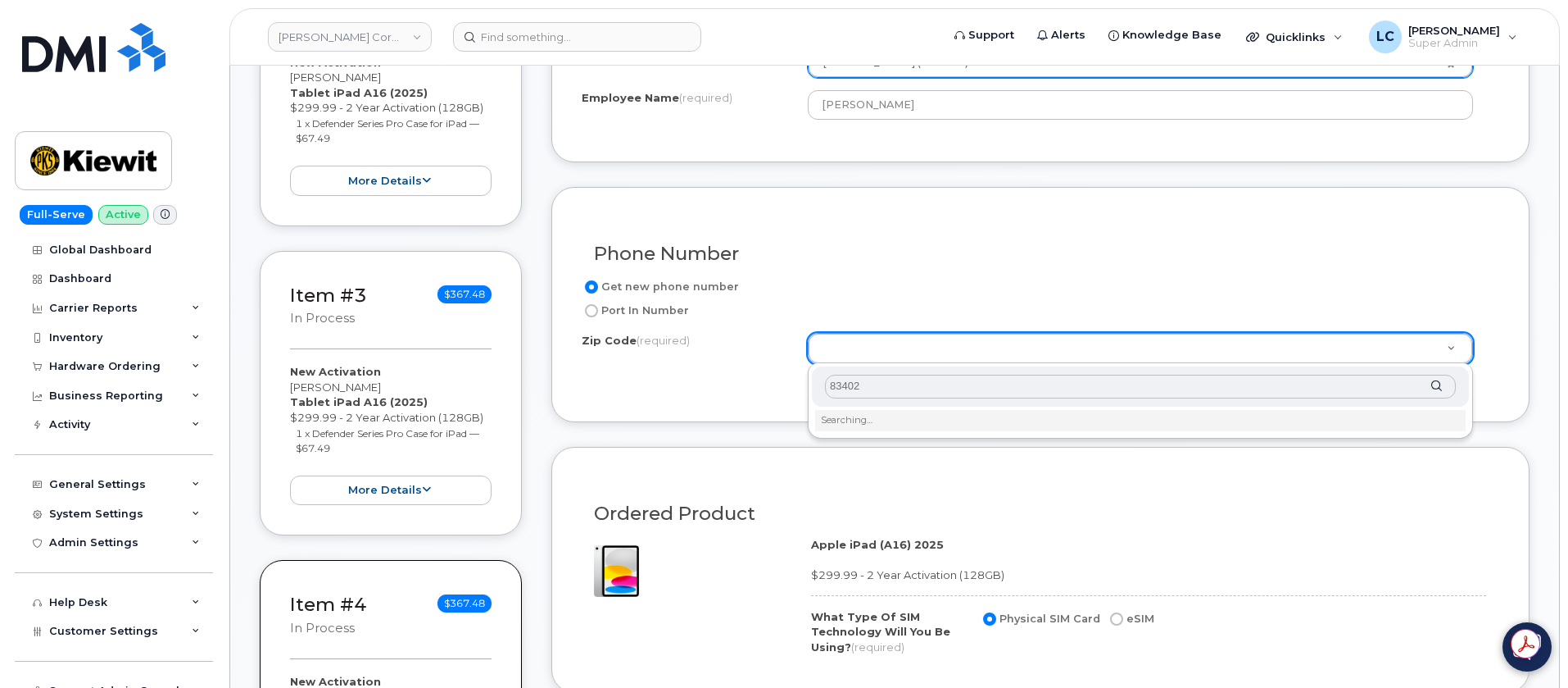
scroll to position [737, 0]
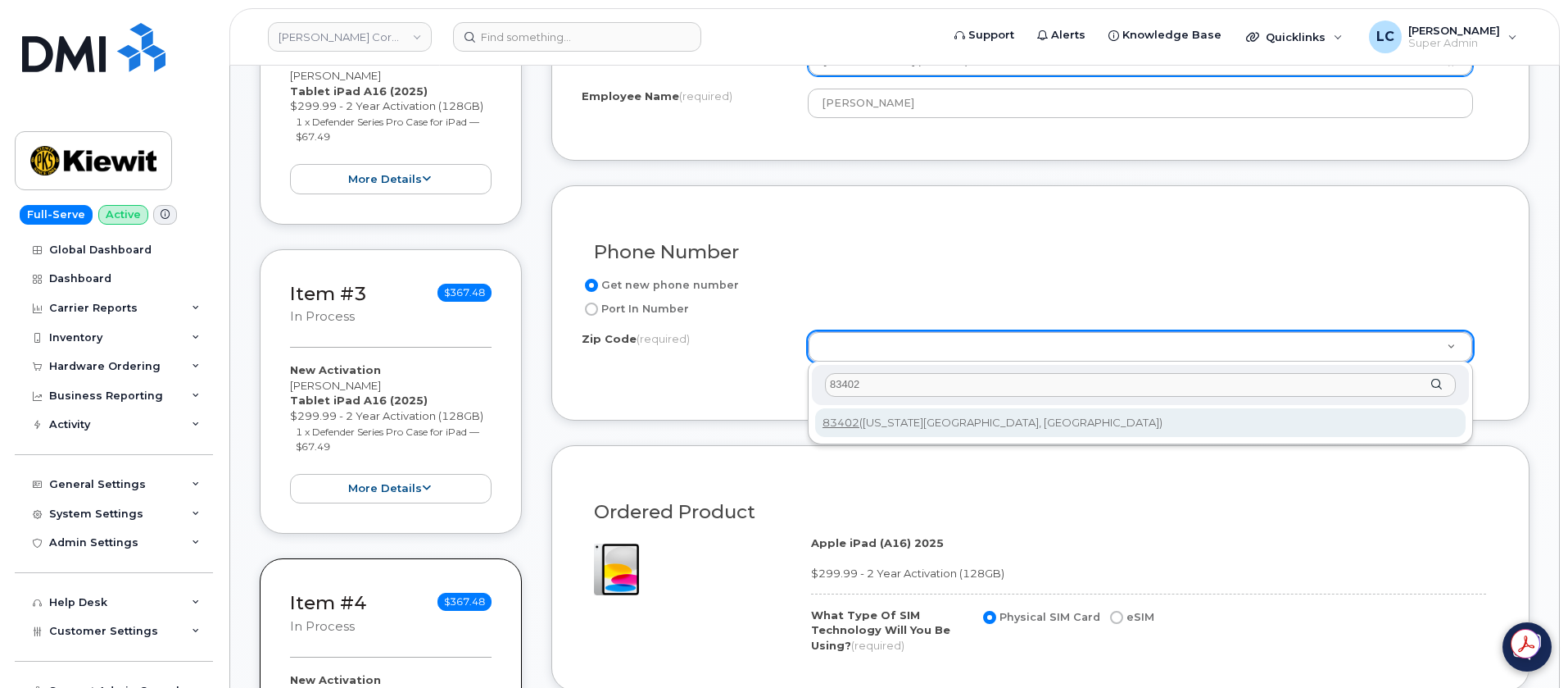
type input "83402"
type input "83402 ([US_STATE][GEOGRAPHIC_DATA], [GEOGRAPHIC_DATA])"
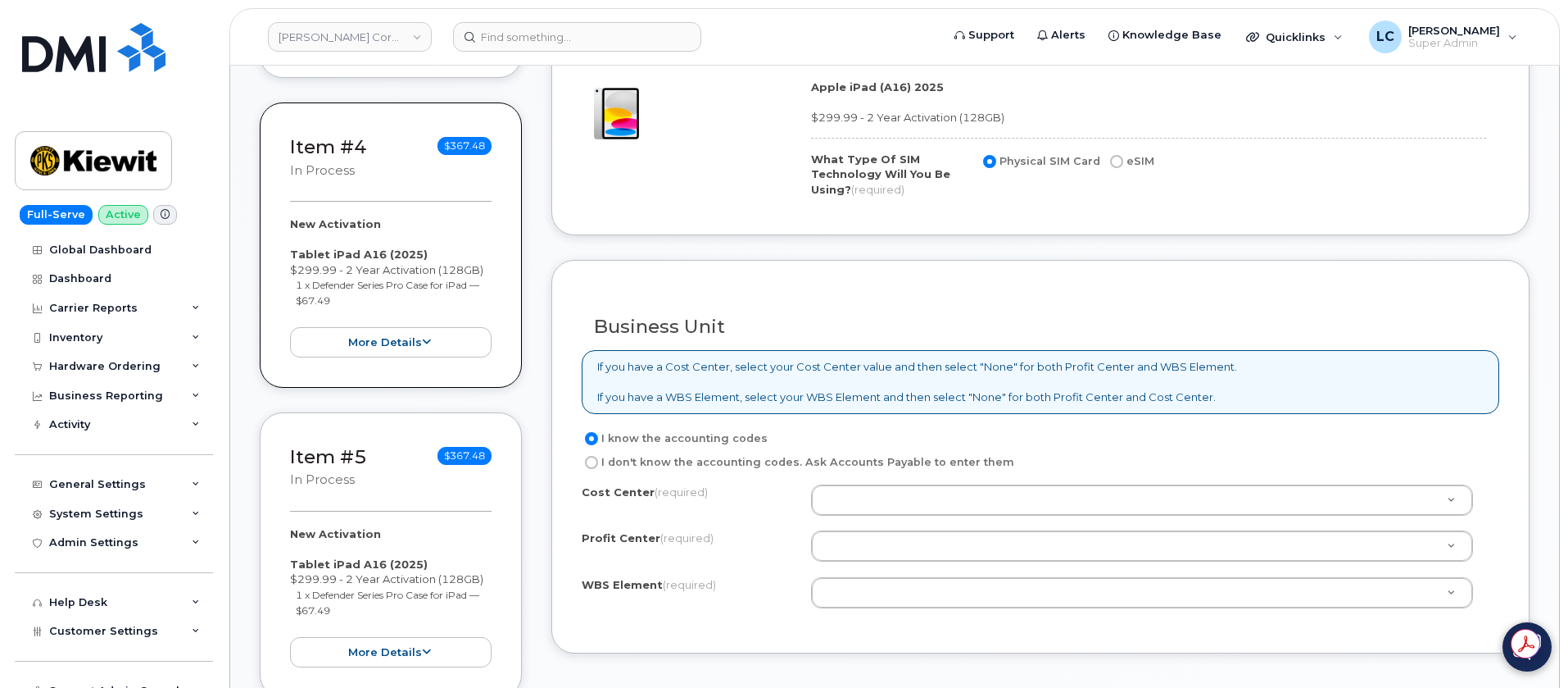
scroll to position [1229, 0]
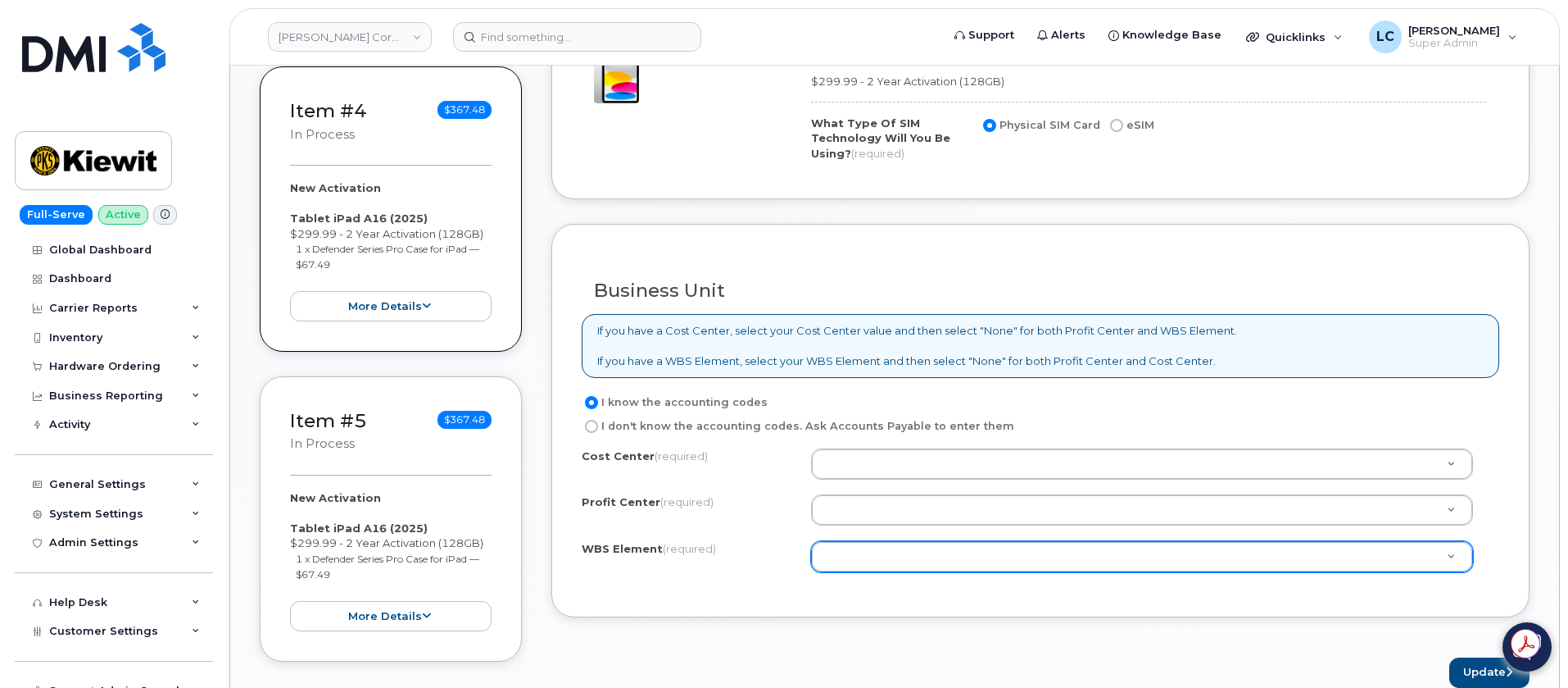
click at [891, 570] on div at bounding box center [1142, 557] width 662 height 31
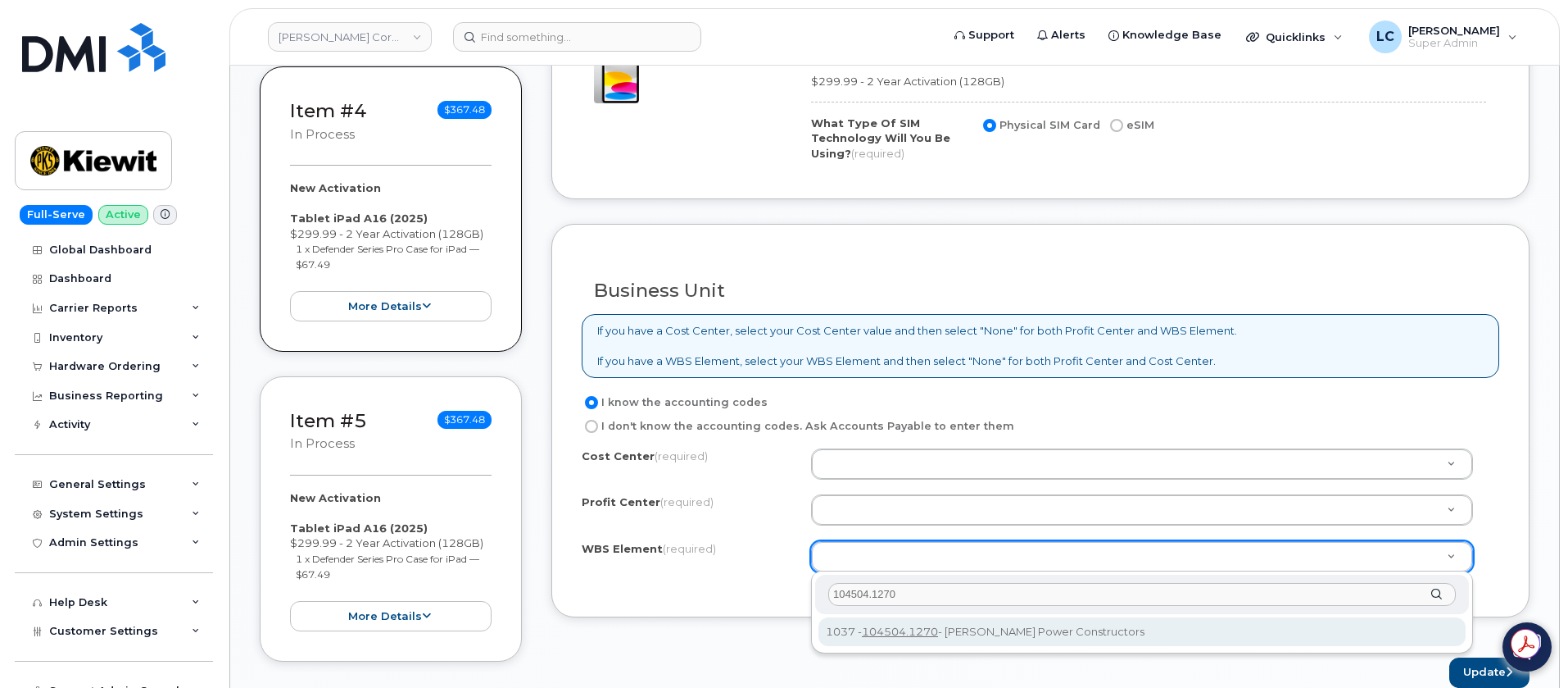
type input "104504.1270"
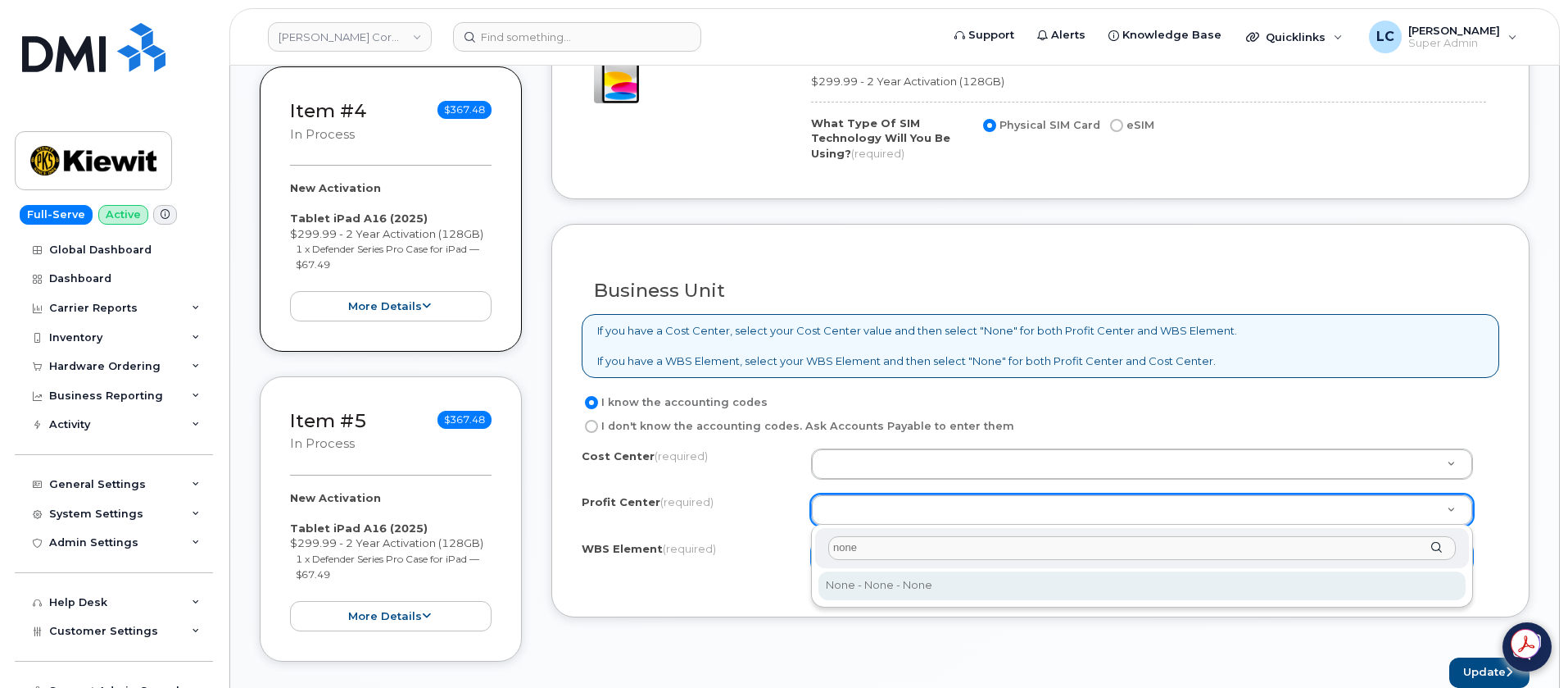
type input "none"
select select "None"
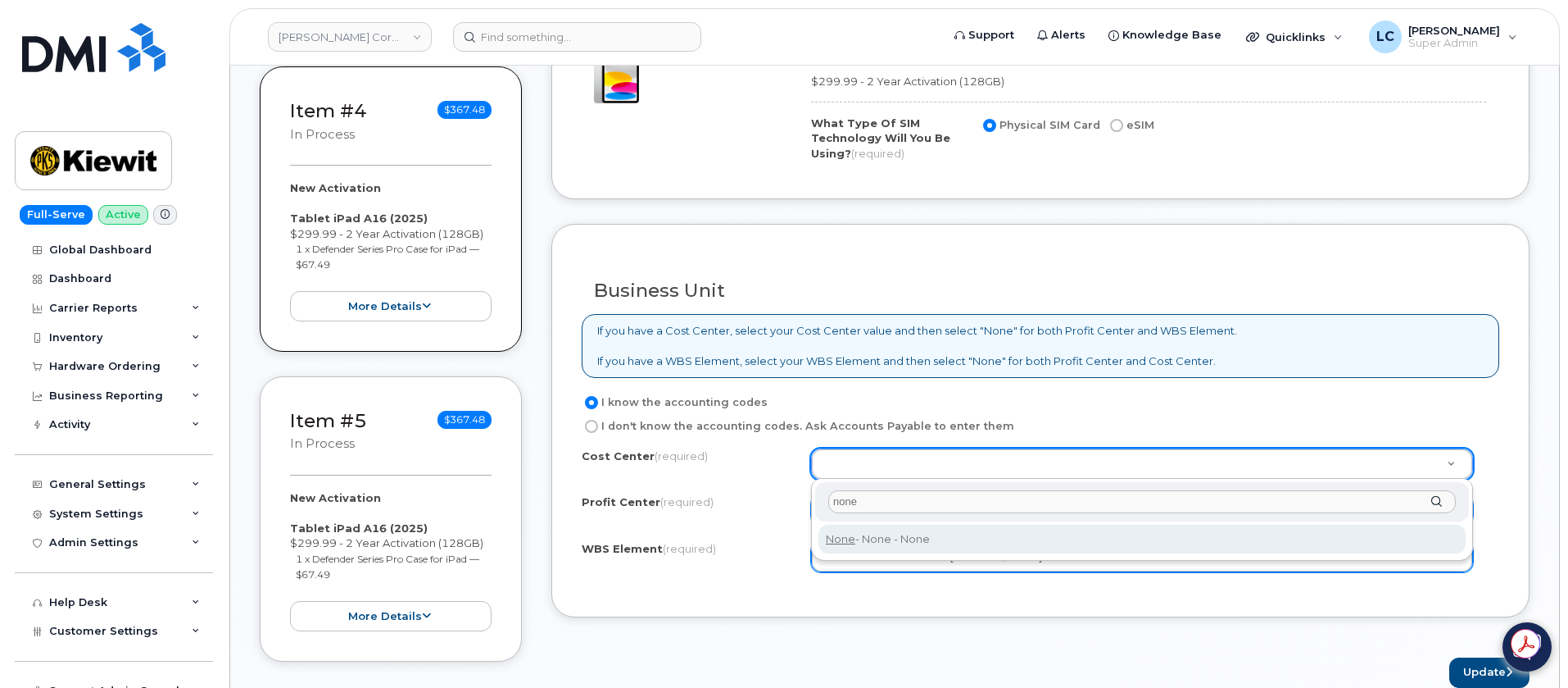
type input "none"
type input "None"
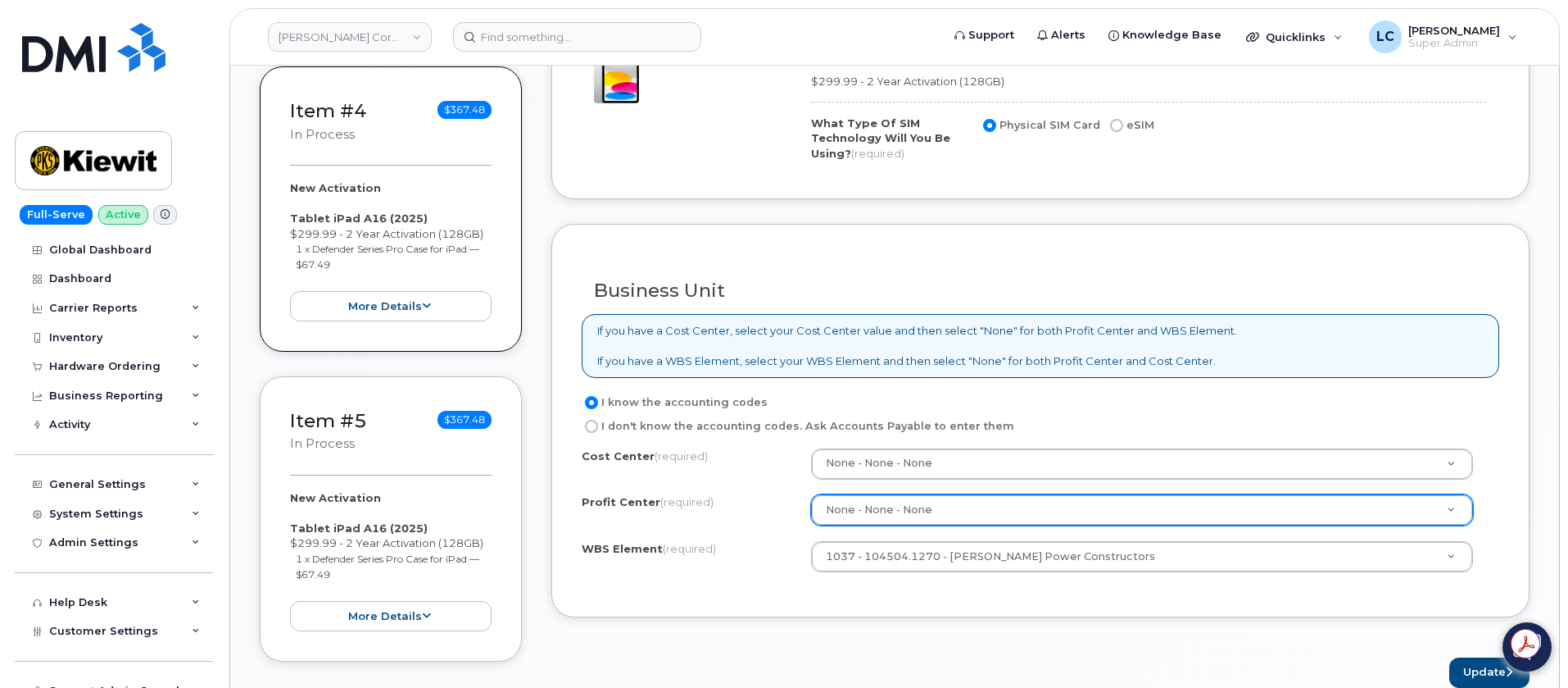
drag, startPoint x: 1172, startPoint y: 637, endPoint x: 1184, endPoint y: 633, distance: 12.6
click at [1173, 637] on form "Existing User Additional cost to upgrading the device Selected device is Eligib…" at bounding box center [1040, 76] width 979 height 1225
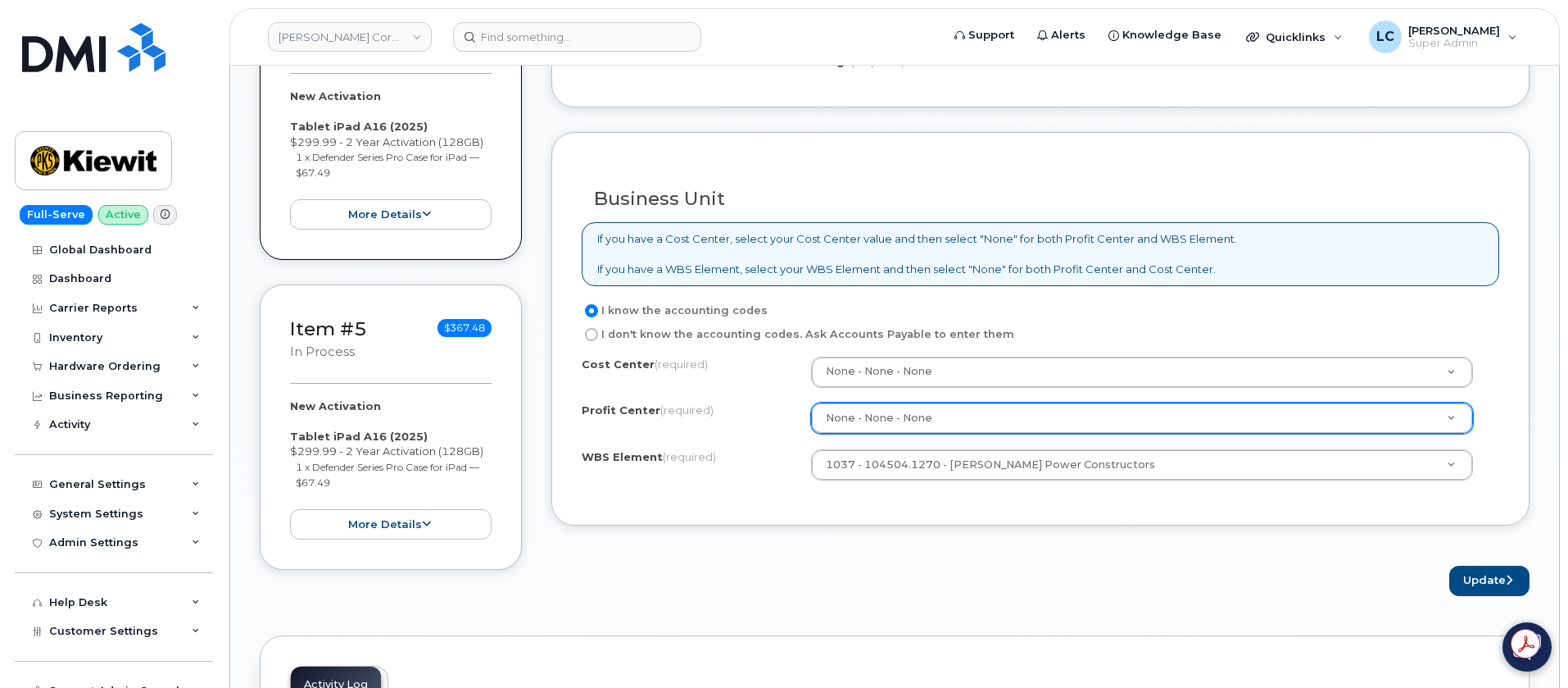
scroll to position [1598, 0]
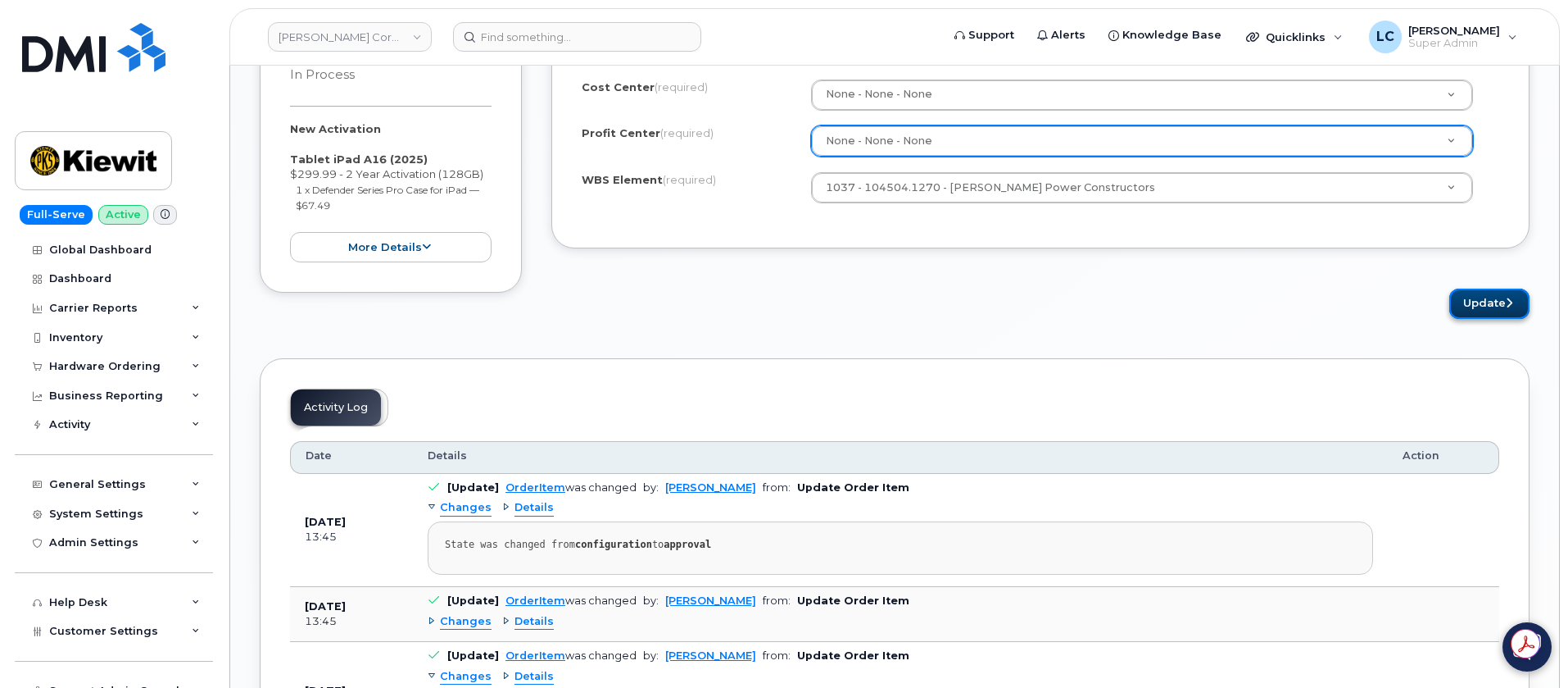
click at [1507, 302] on icon "submit" at bounding box center [1509, 303] width 6 height 11
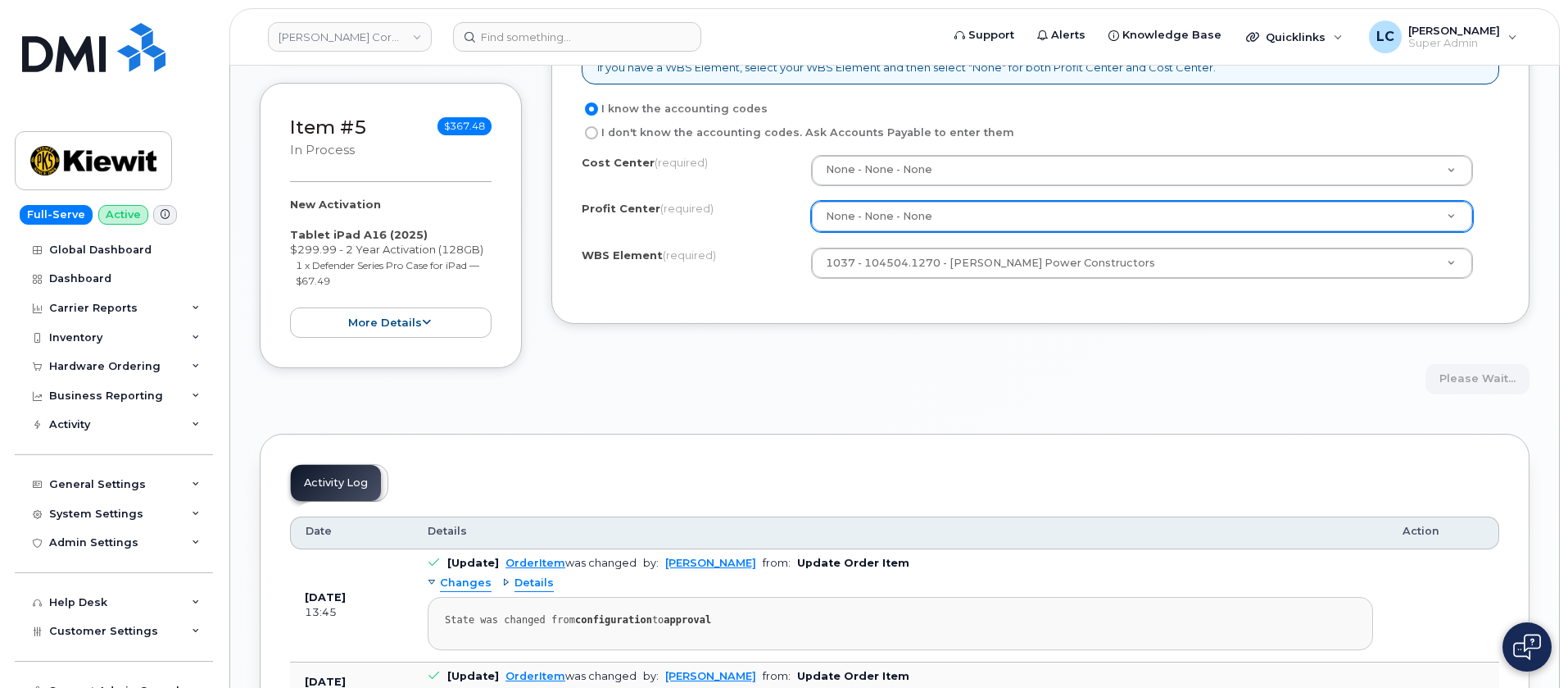
scroll to position [1352, 0]
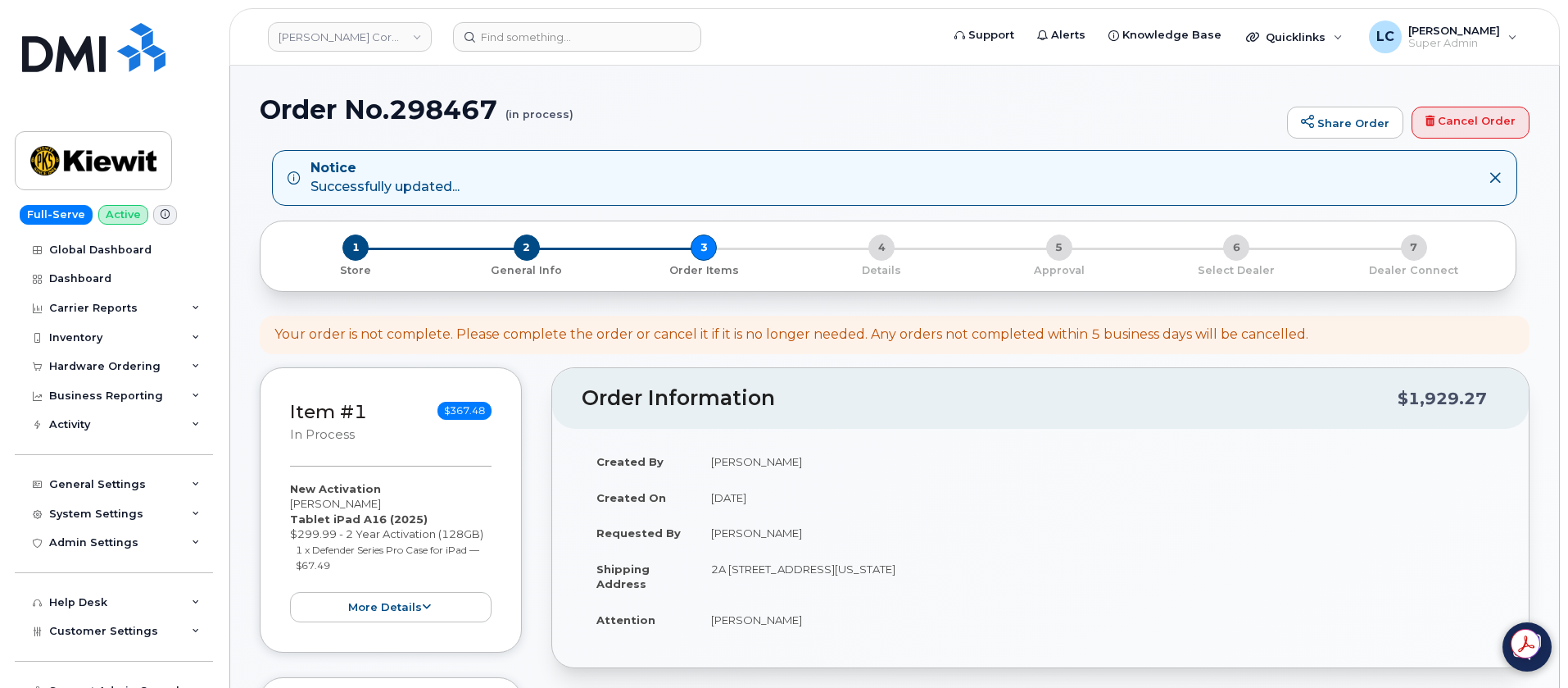
select select
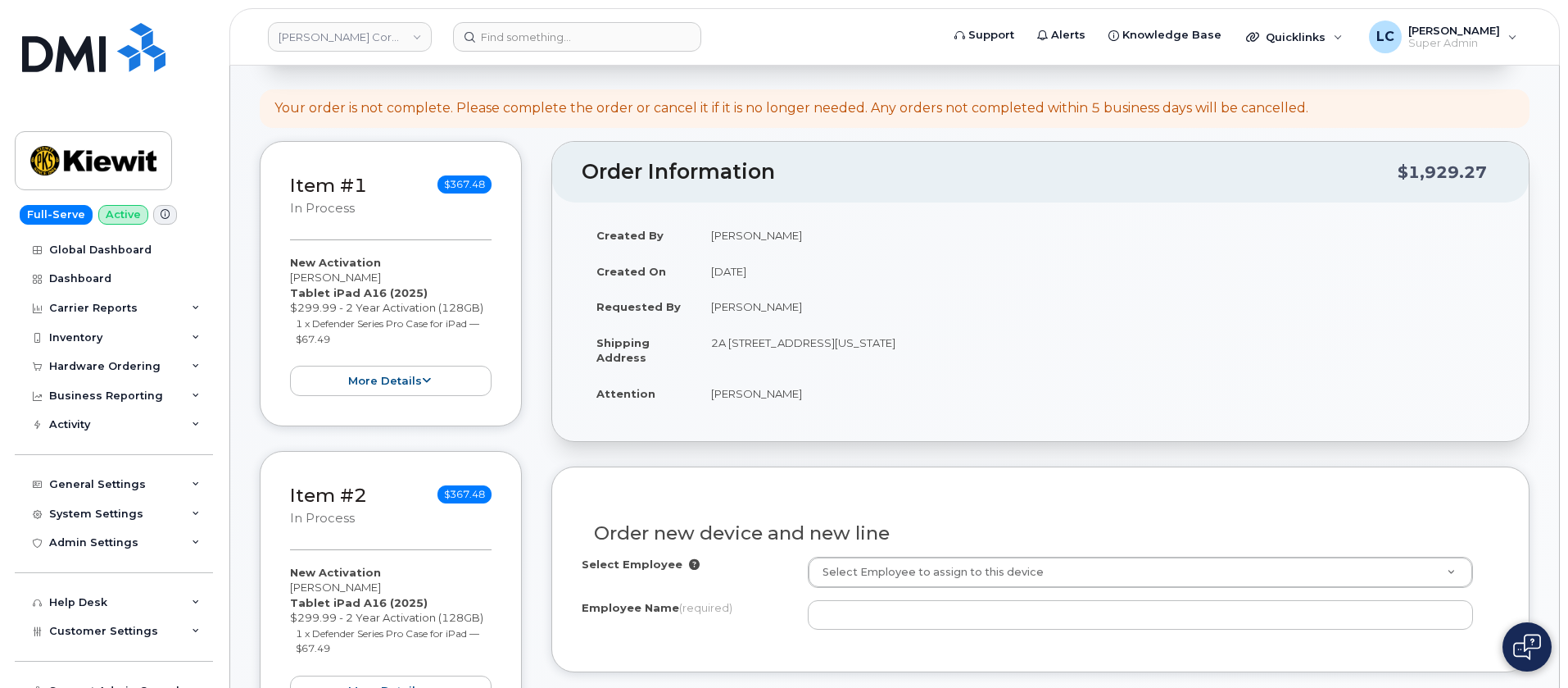
scroll to position [615, 0]
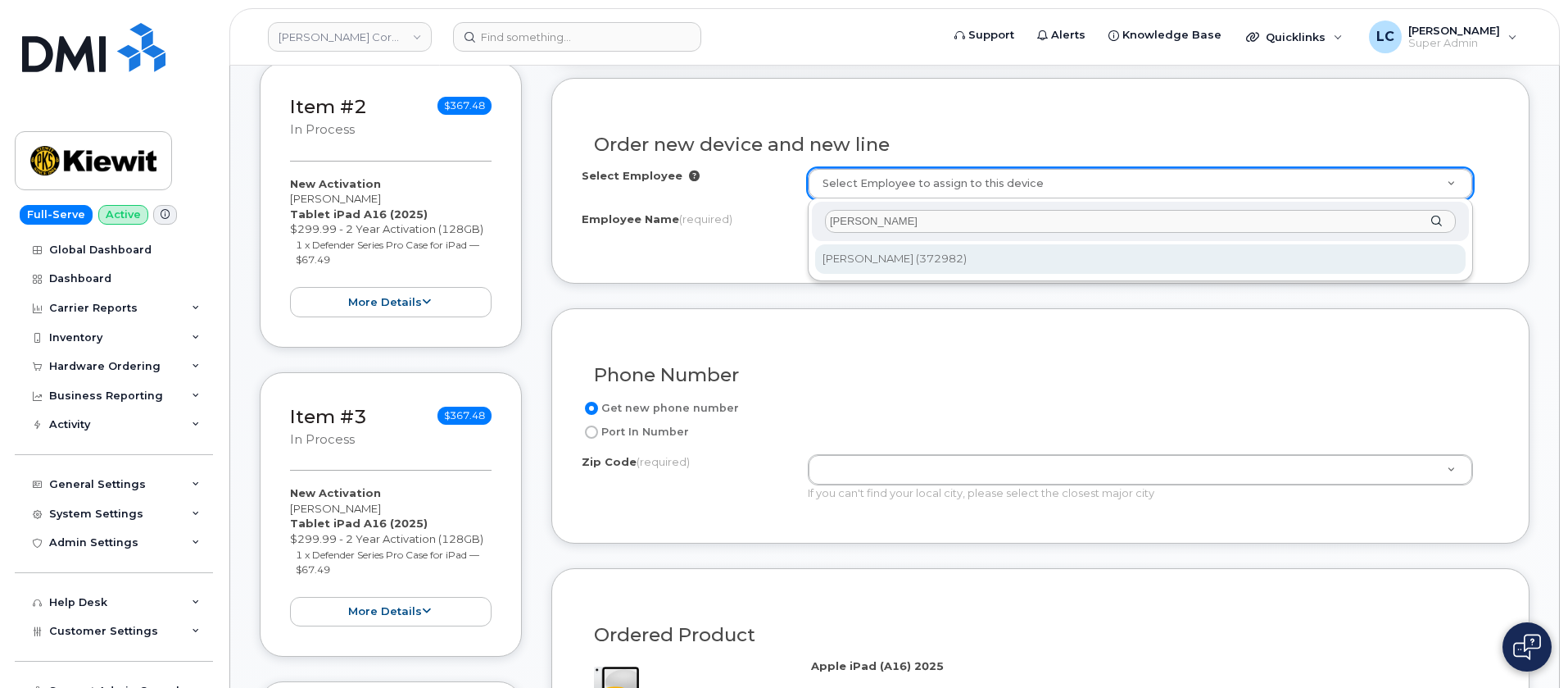
type input "[PERSON_NAME]"
type input "2152406"
type input "[PERSON_NAME]"
type input "SFHP Const Site, C/O NRF (INL Site)"
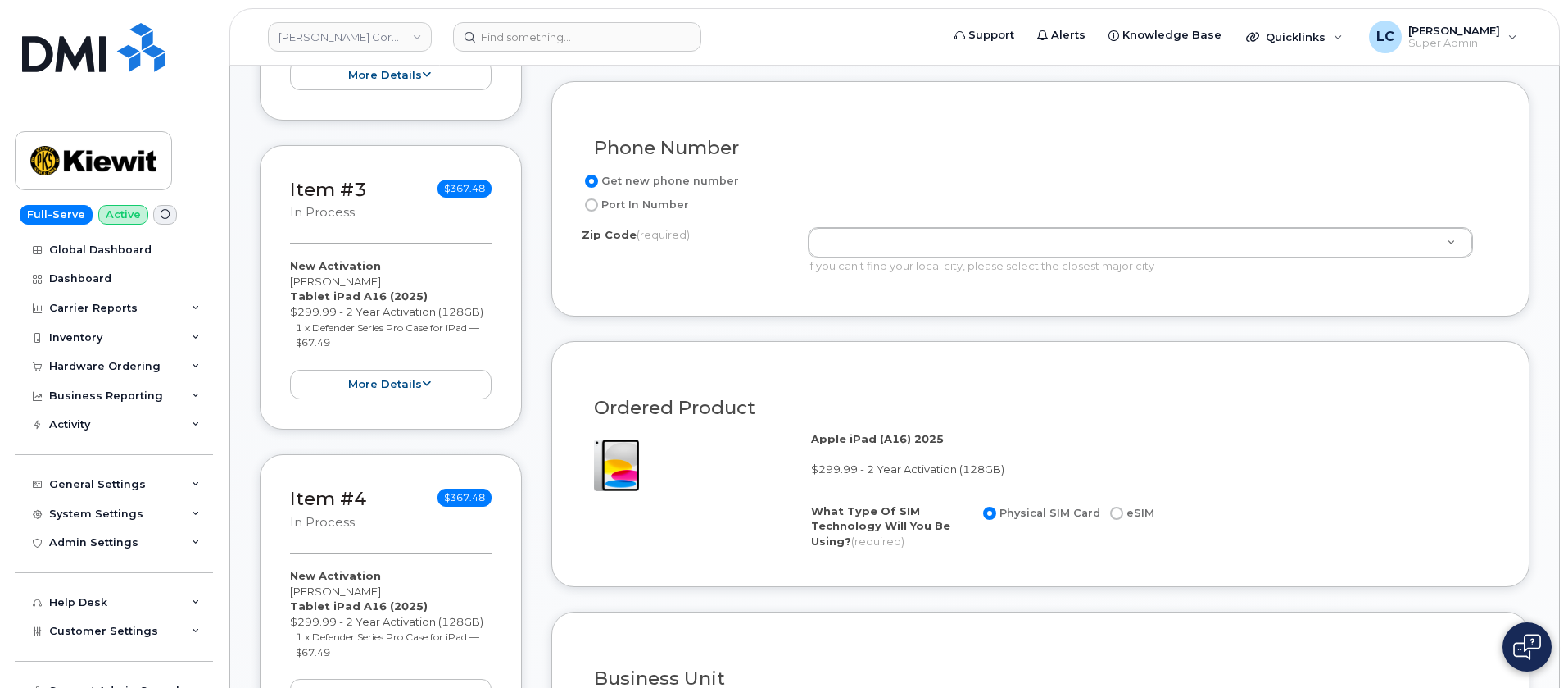
scroll to position [860, 0]
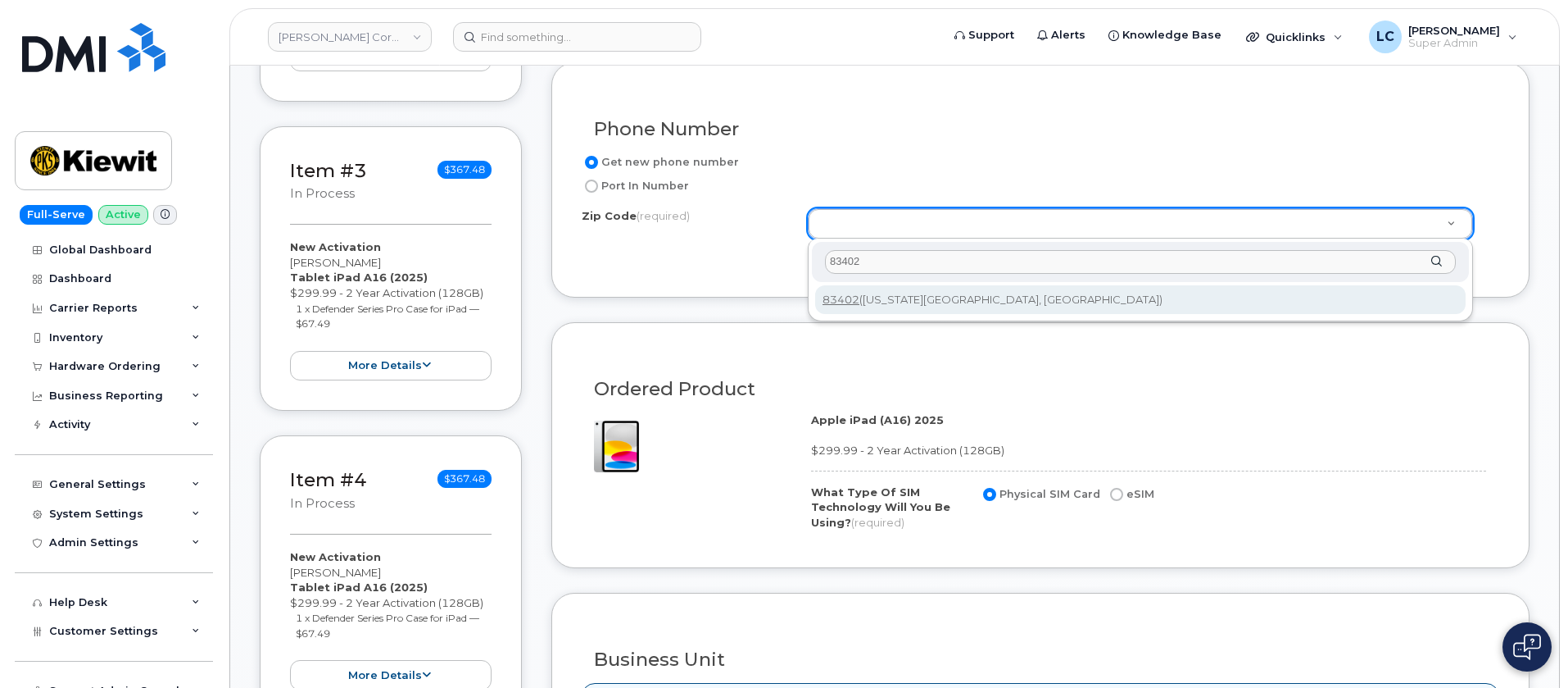
type input "83402"
type input "83402 ([US_STATE][GEOGRAPHIC_DATA], [GEOGRAPHIC_DATA])"
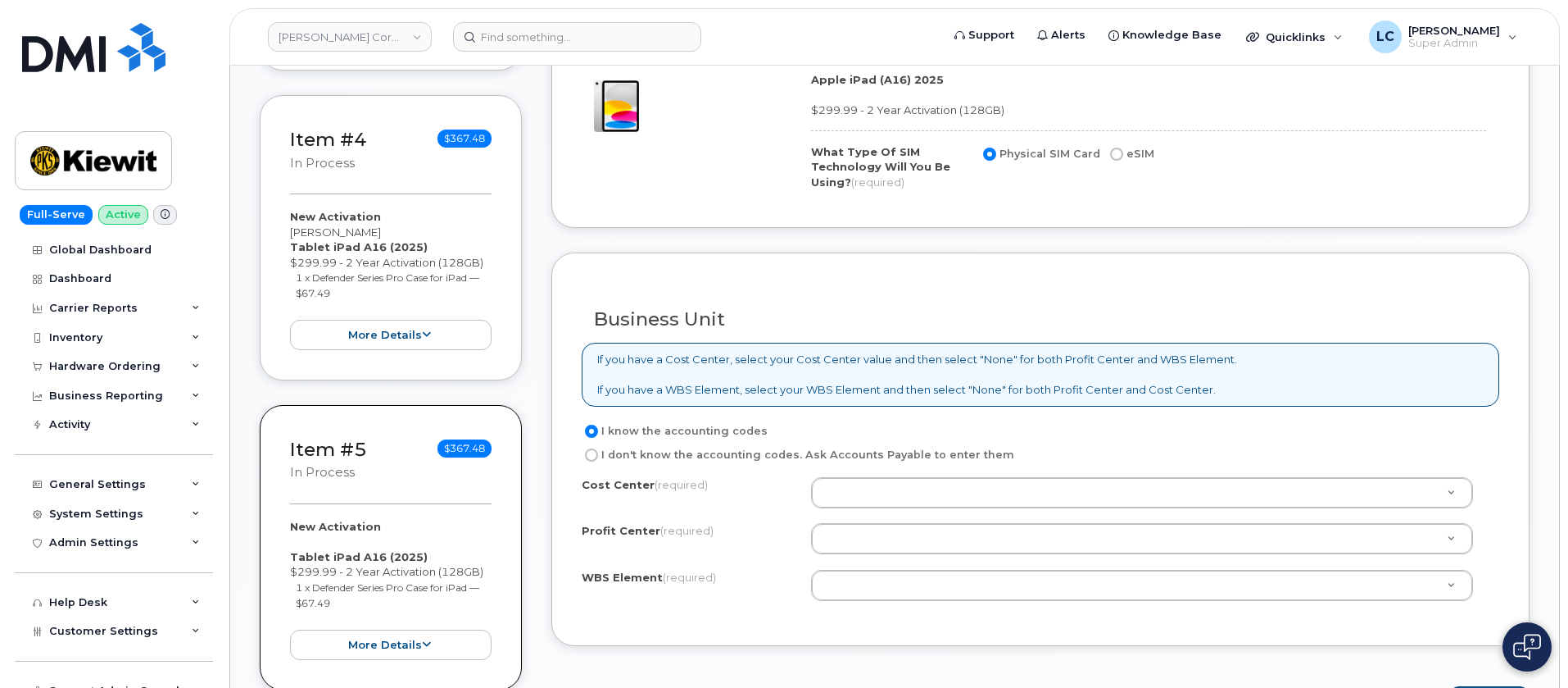
scroll to position [1229, 0]
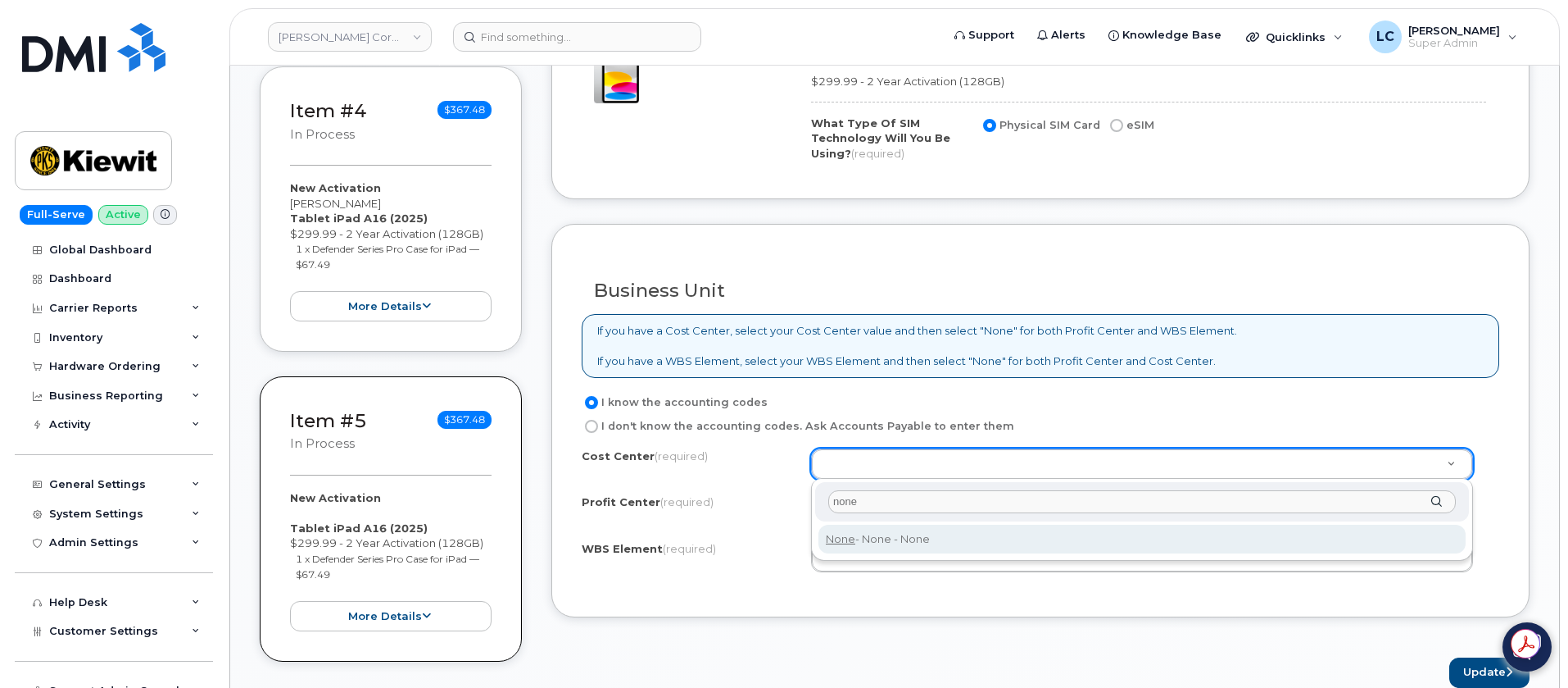
type input "none"
type input "None"
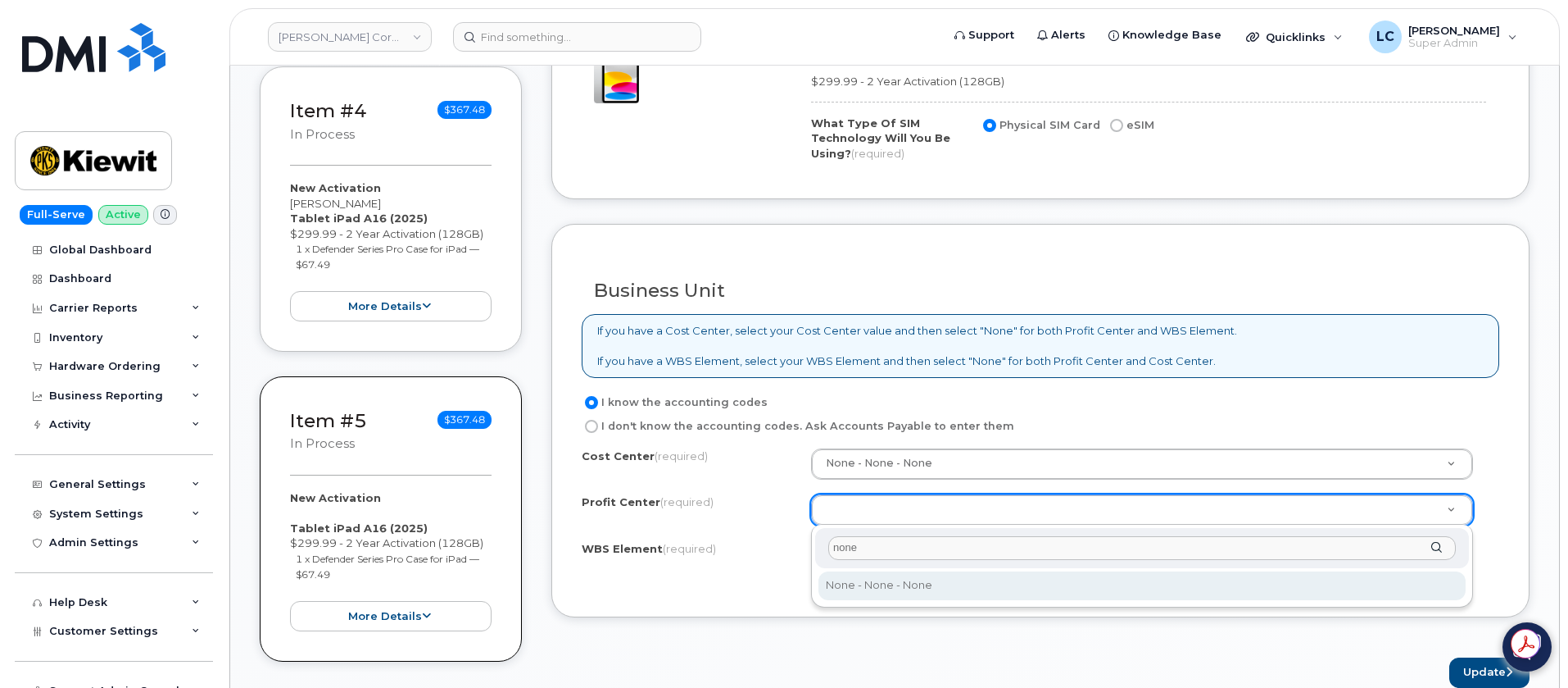
type input "none"
select select "None"
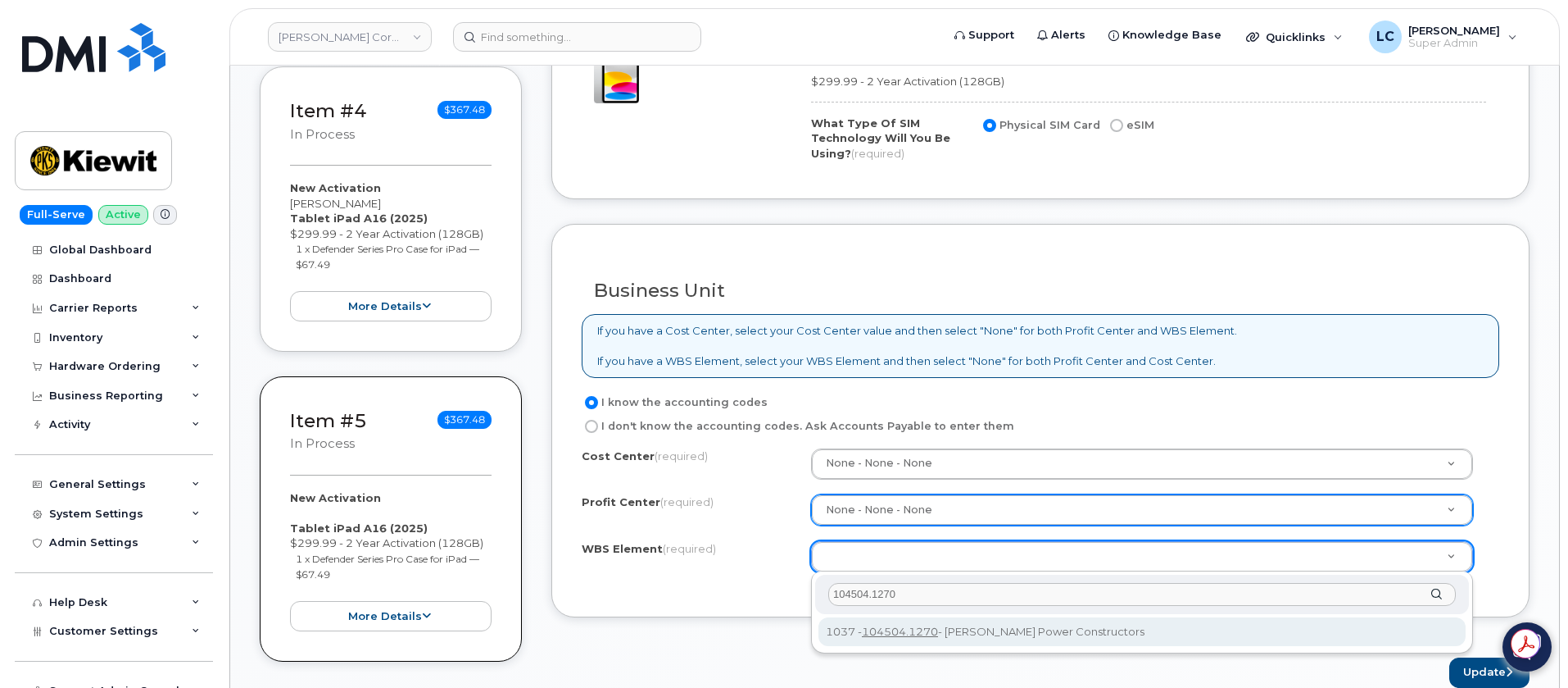
type input "104504.1270"
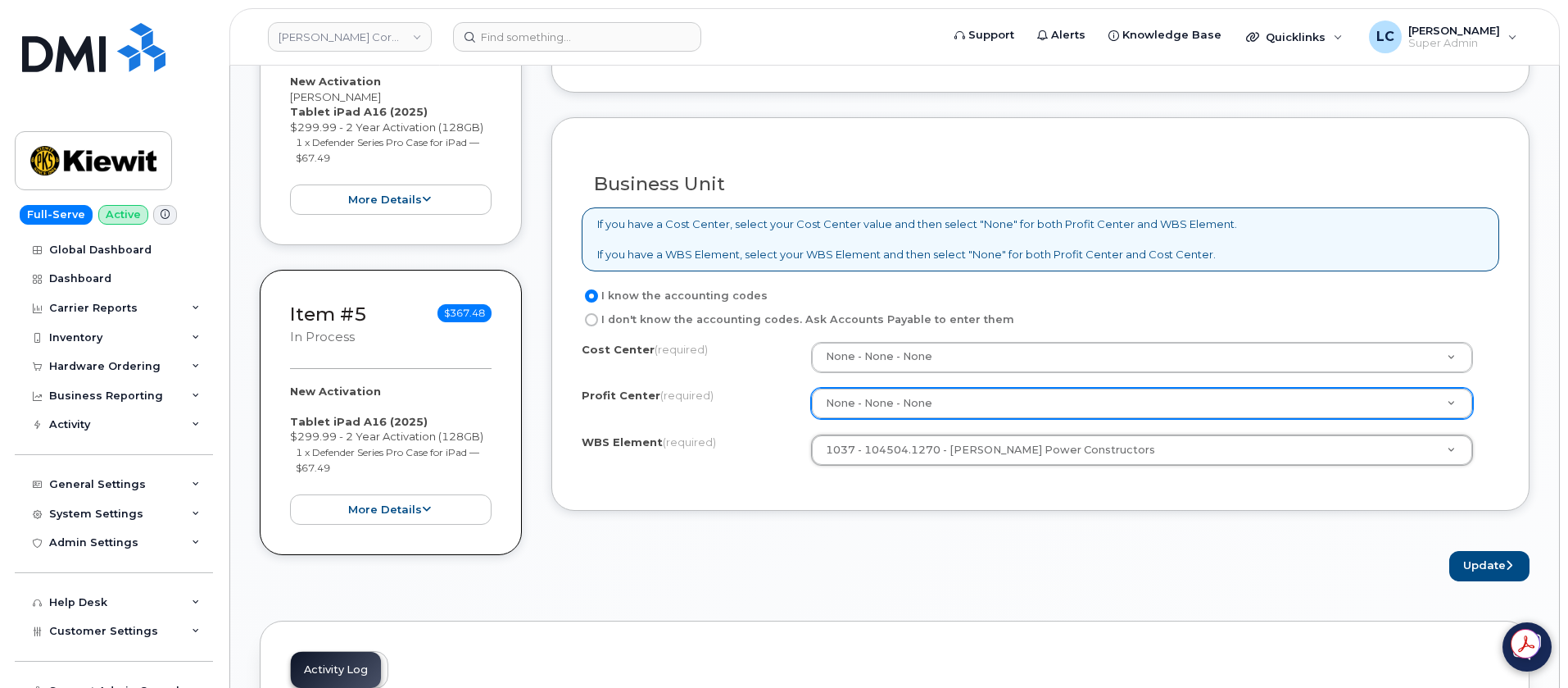
scroll to position [1475, 0]
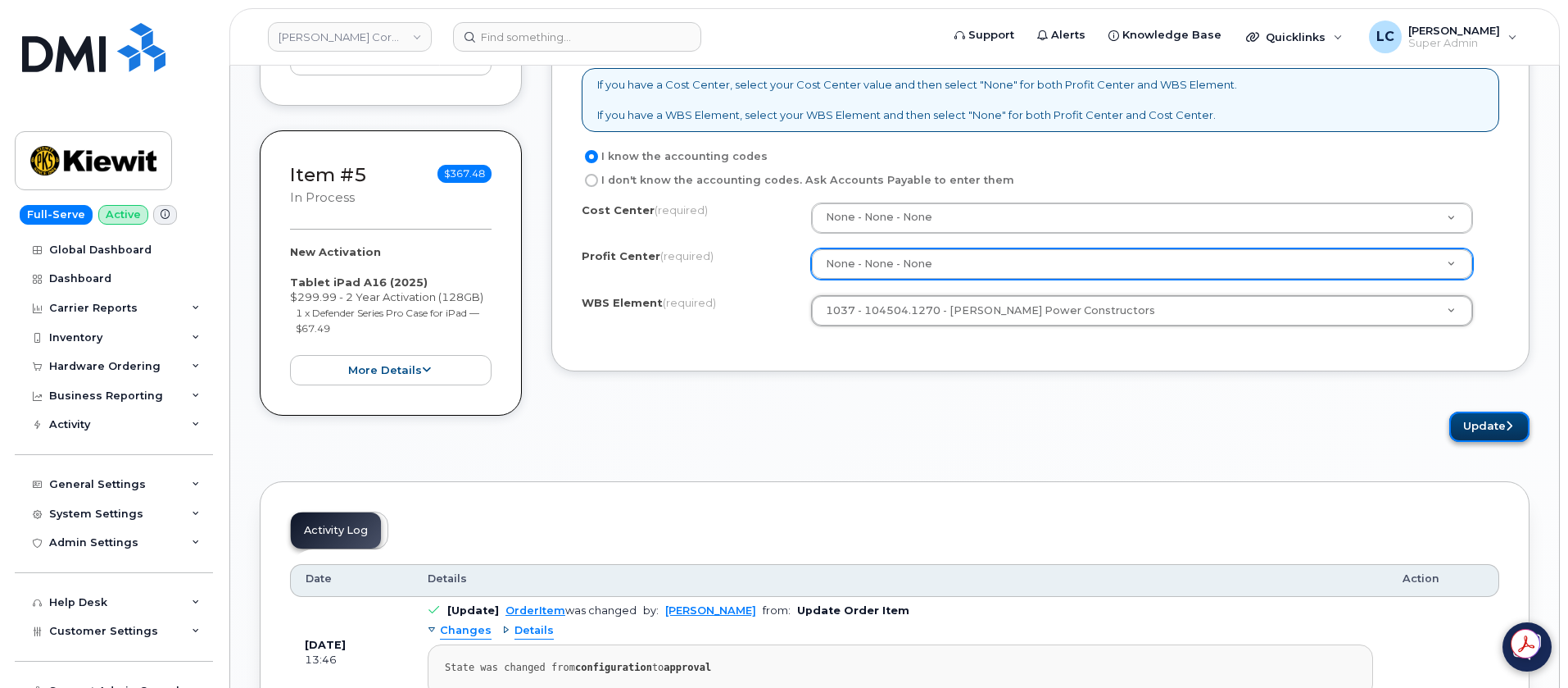
click at [1470, 423] on button "Update" at bounding box center [1490, 426] width 80 height 30
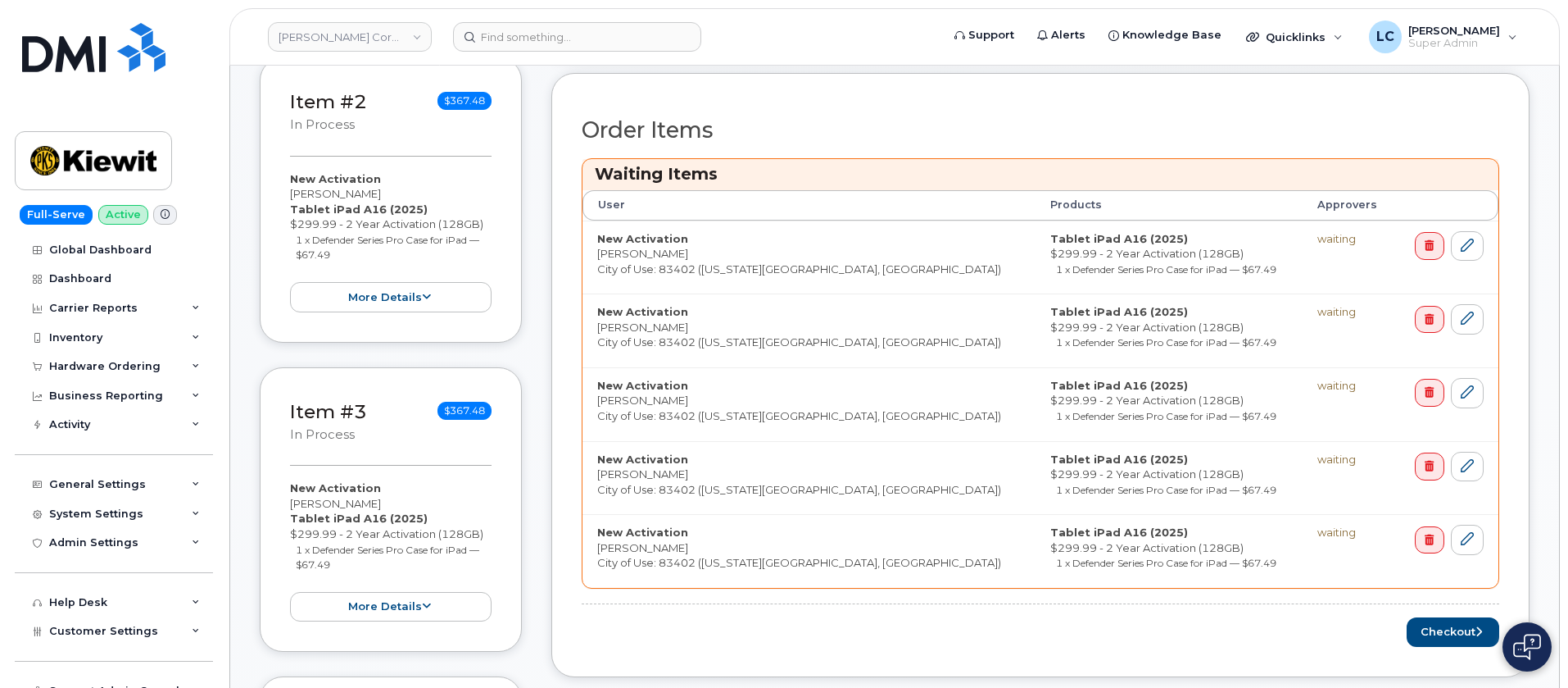
scroll to position [860, 0]
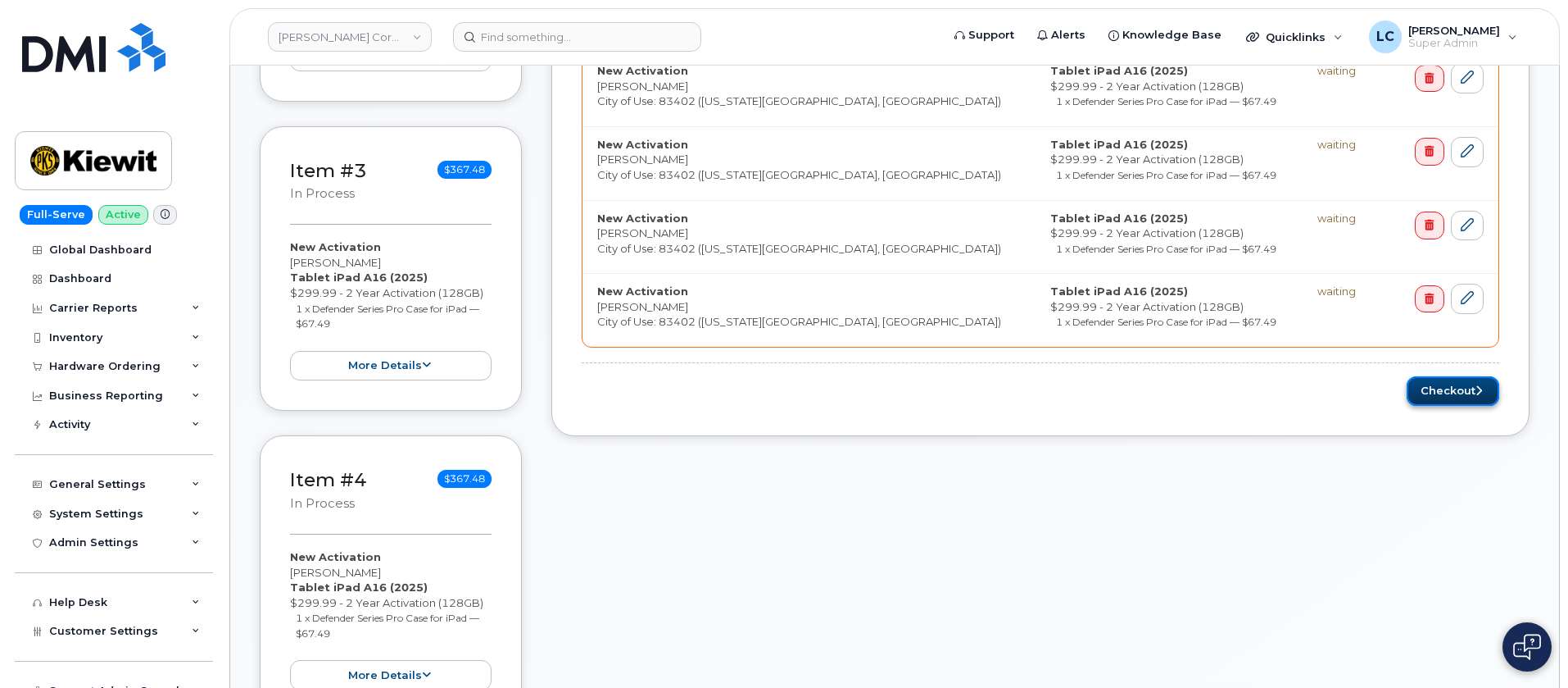
click at [1473, 394] on button "Checkout" at bounding box center [1453, 391] width 93 height 30
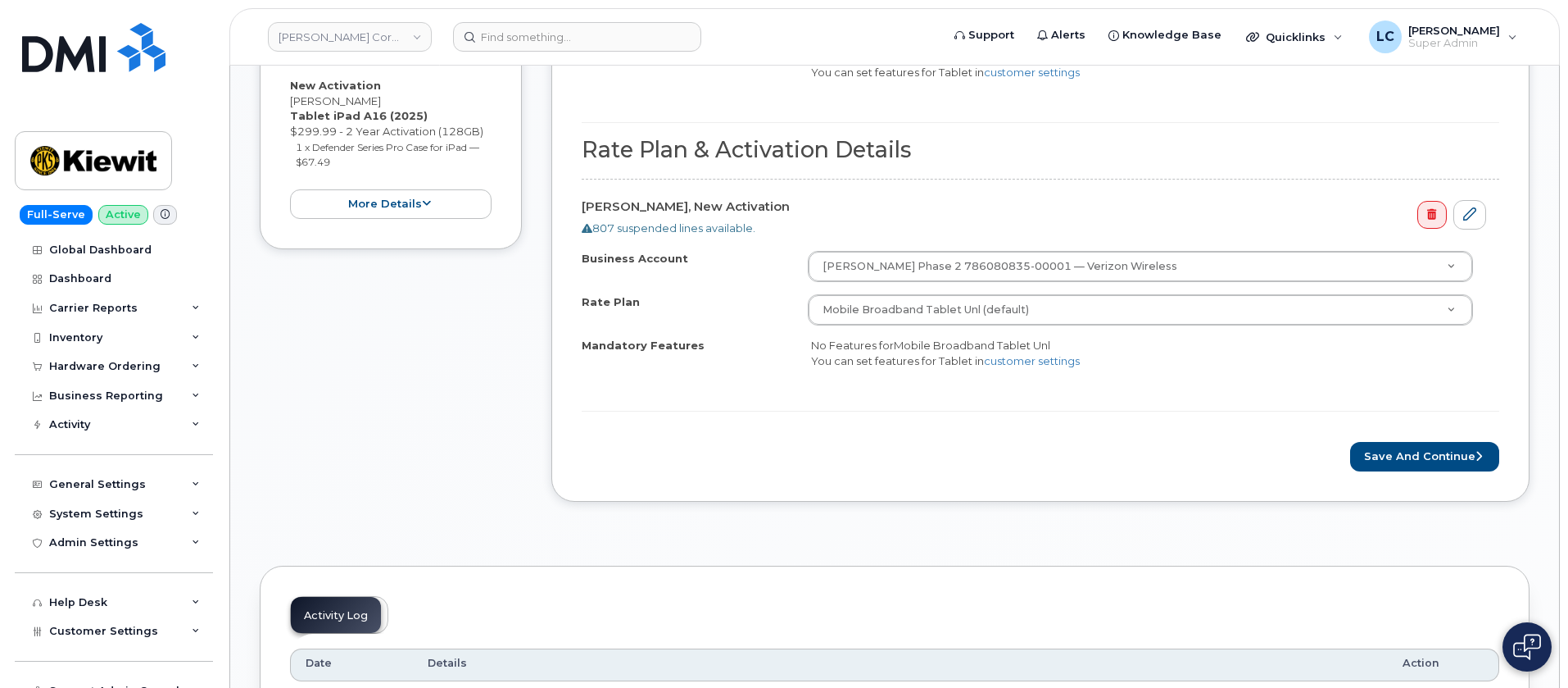
scroll to position [1721, 0]
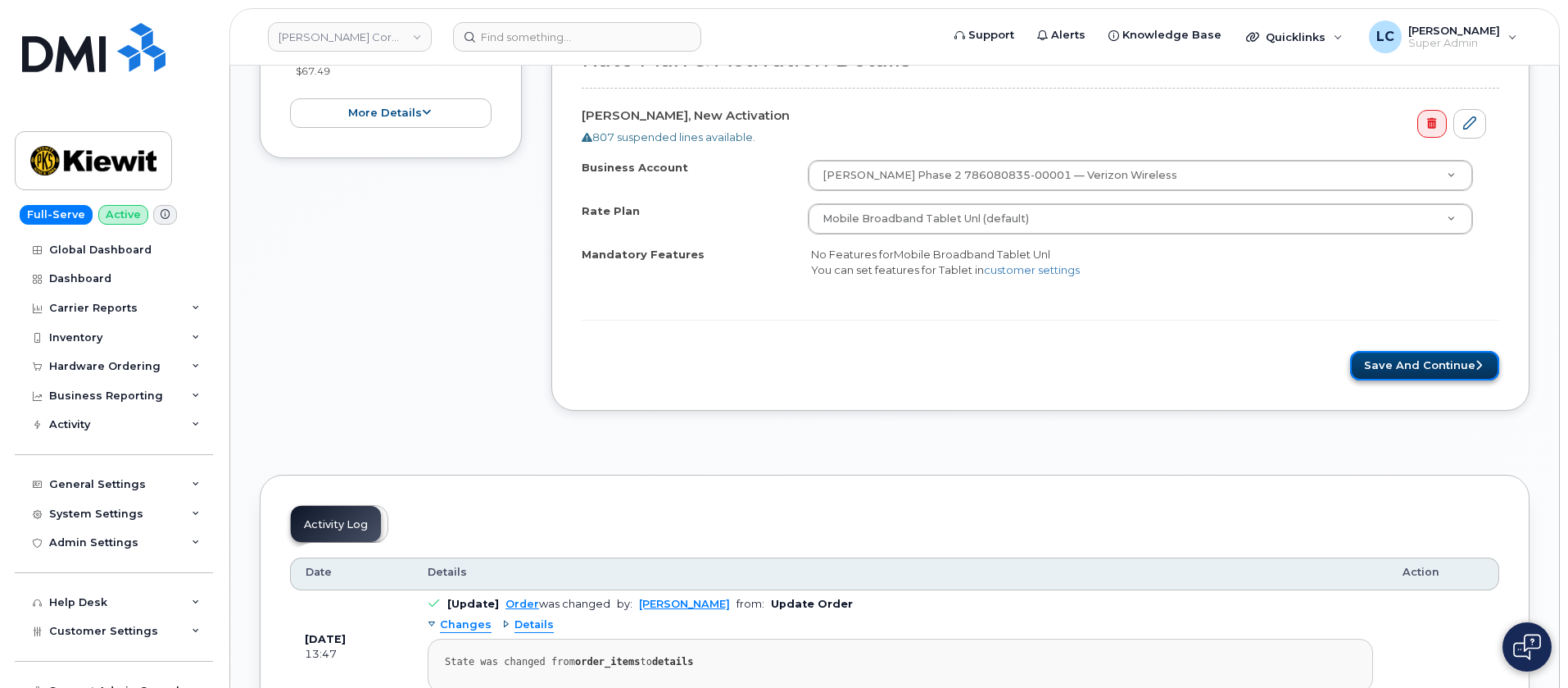
click at [1437, 366] on button "Save and Continue" at bounding box center [1425, 365] width 149 height 30
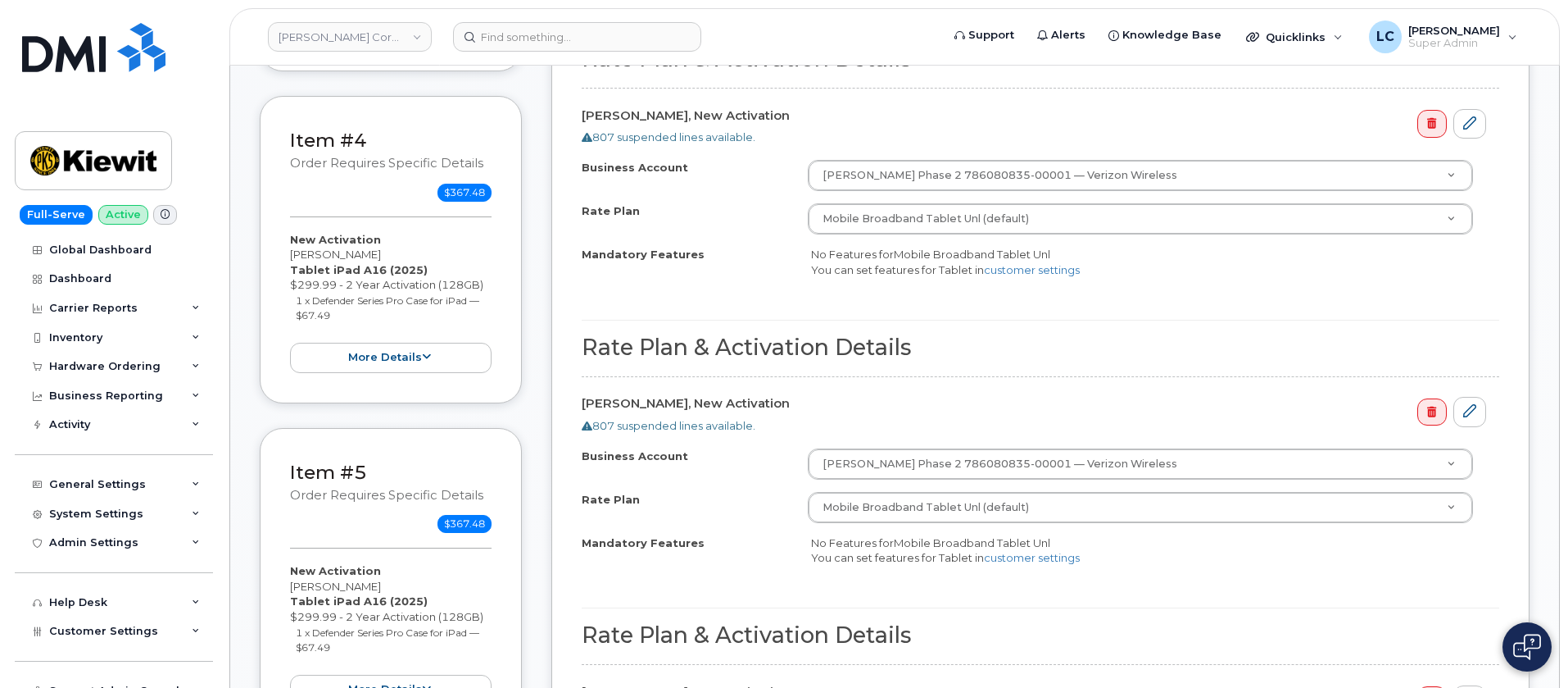
scroll to position [1106, 0]
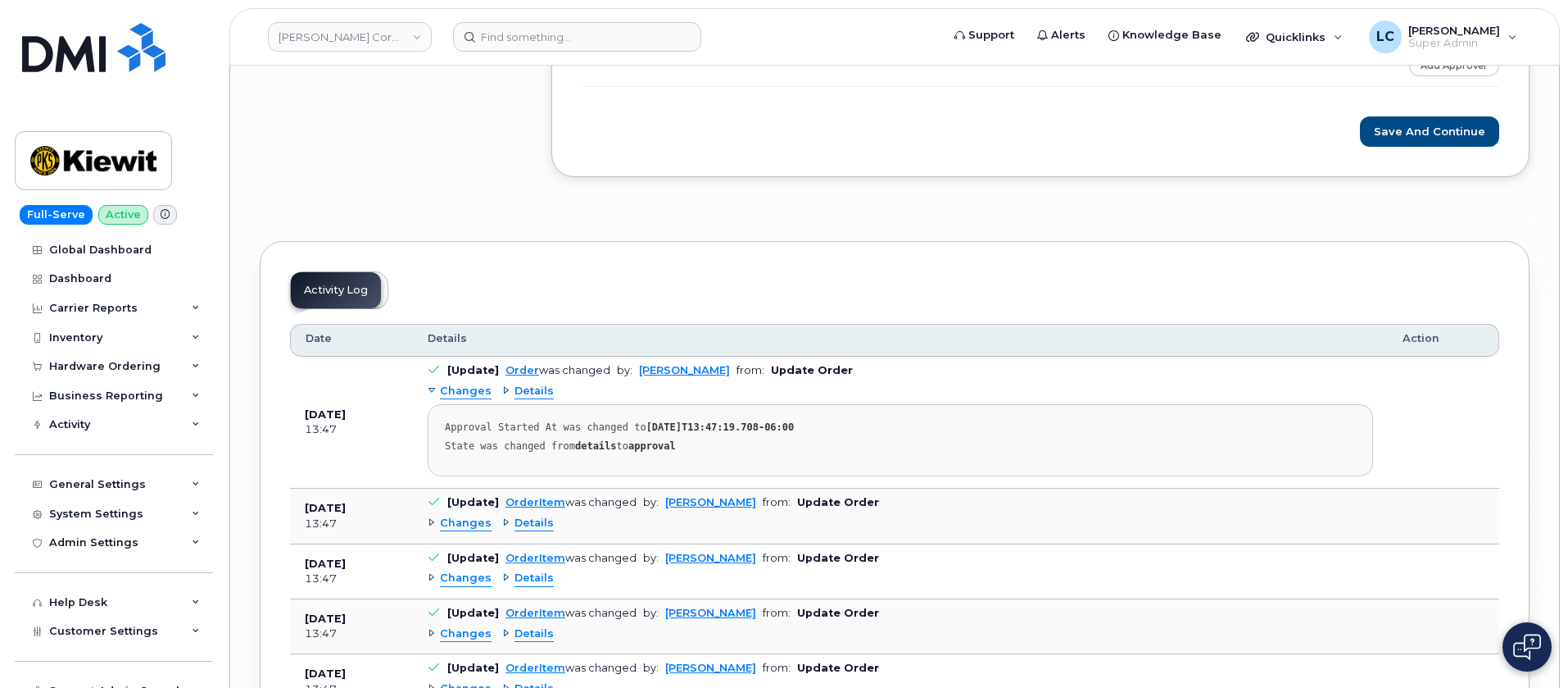
scroll to position [3197, 0]
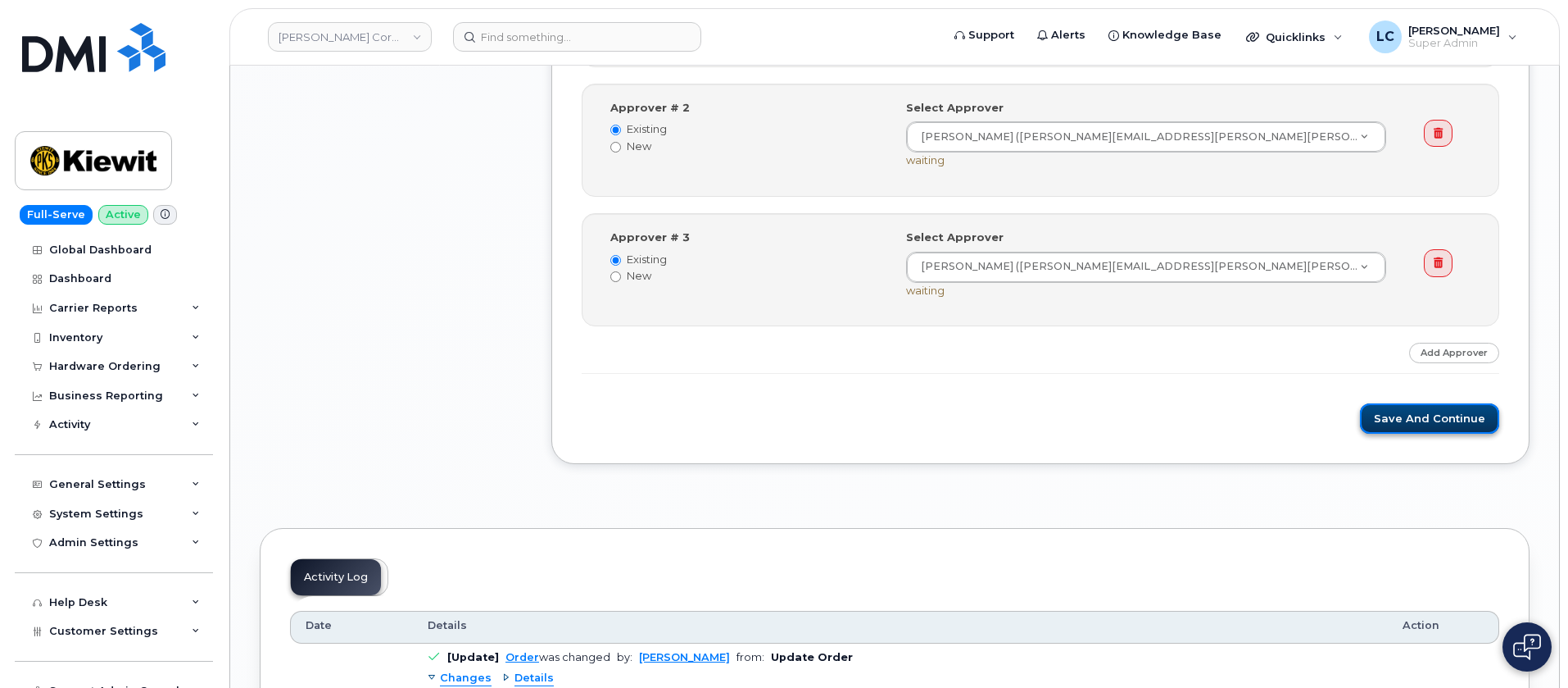
click at [1453, 426] on button "Save and Continue" at bounding box center [1430, 417] width 139 height 30
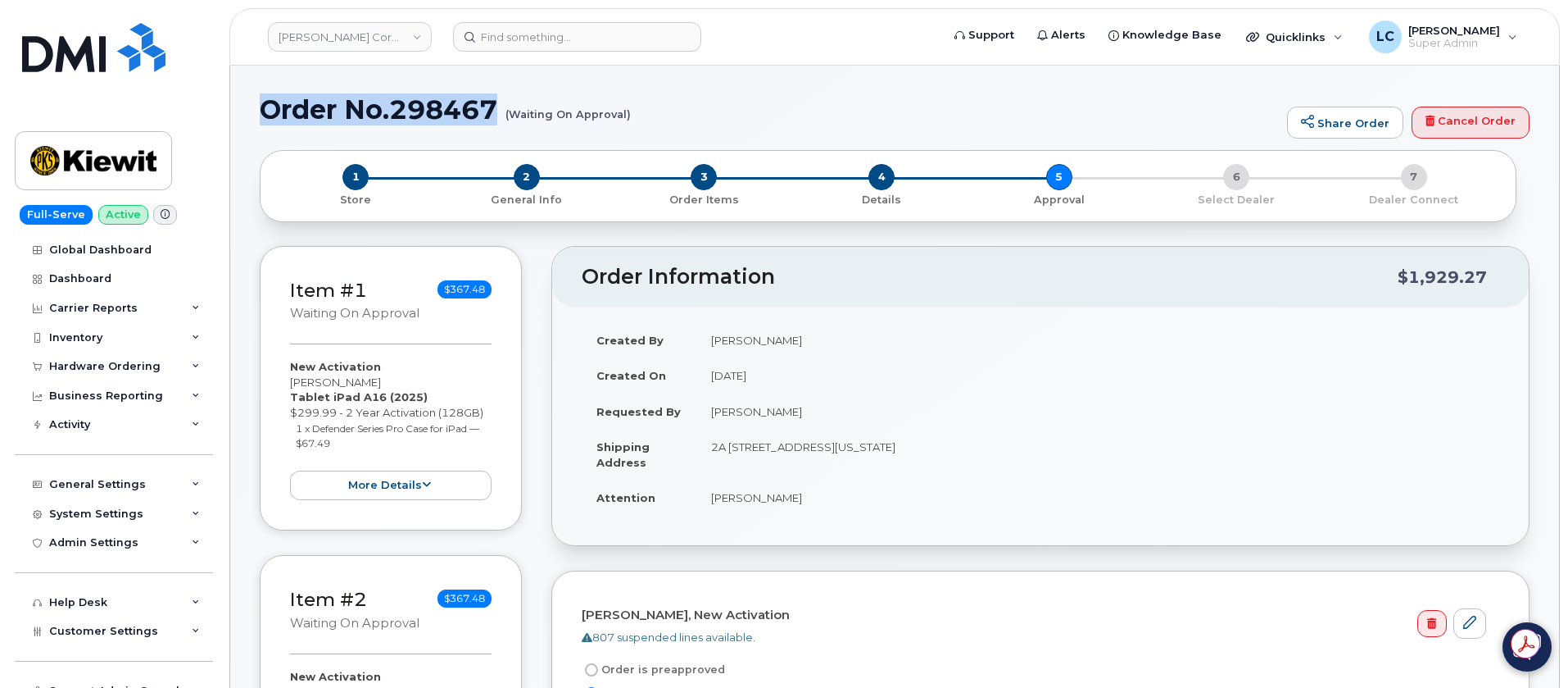
drag, startPoint x: 500, startPoint y: 95, endPoint x: 271, endPoint y: 118, distance: 230.2
click at [271, 118] on h1 "Order No.298467 (Waiting On Approval)" at bounding box center [769, 108] width 1020 height 28
copy h1 "Order No.298467"
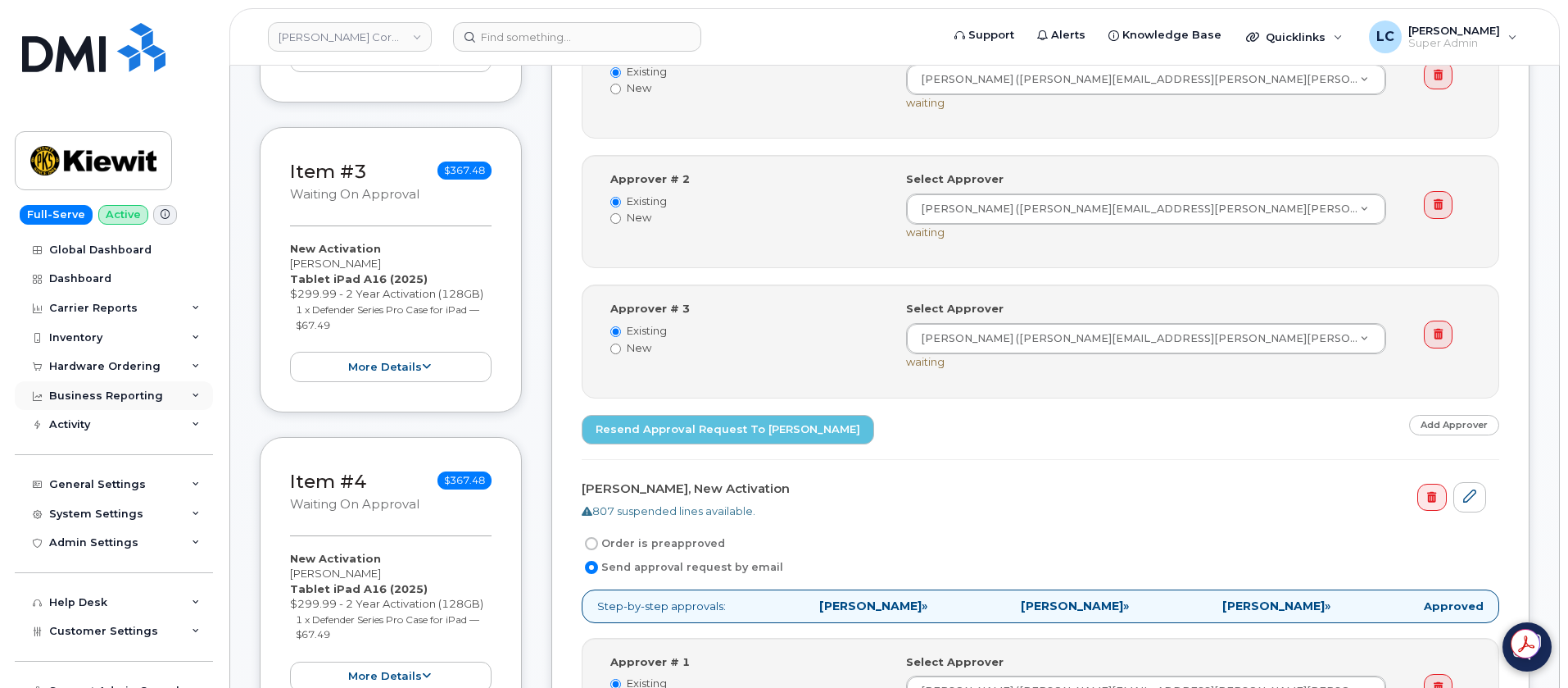
scroll to position [76, 0]
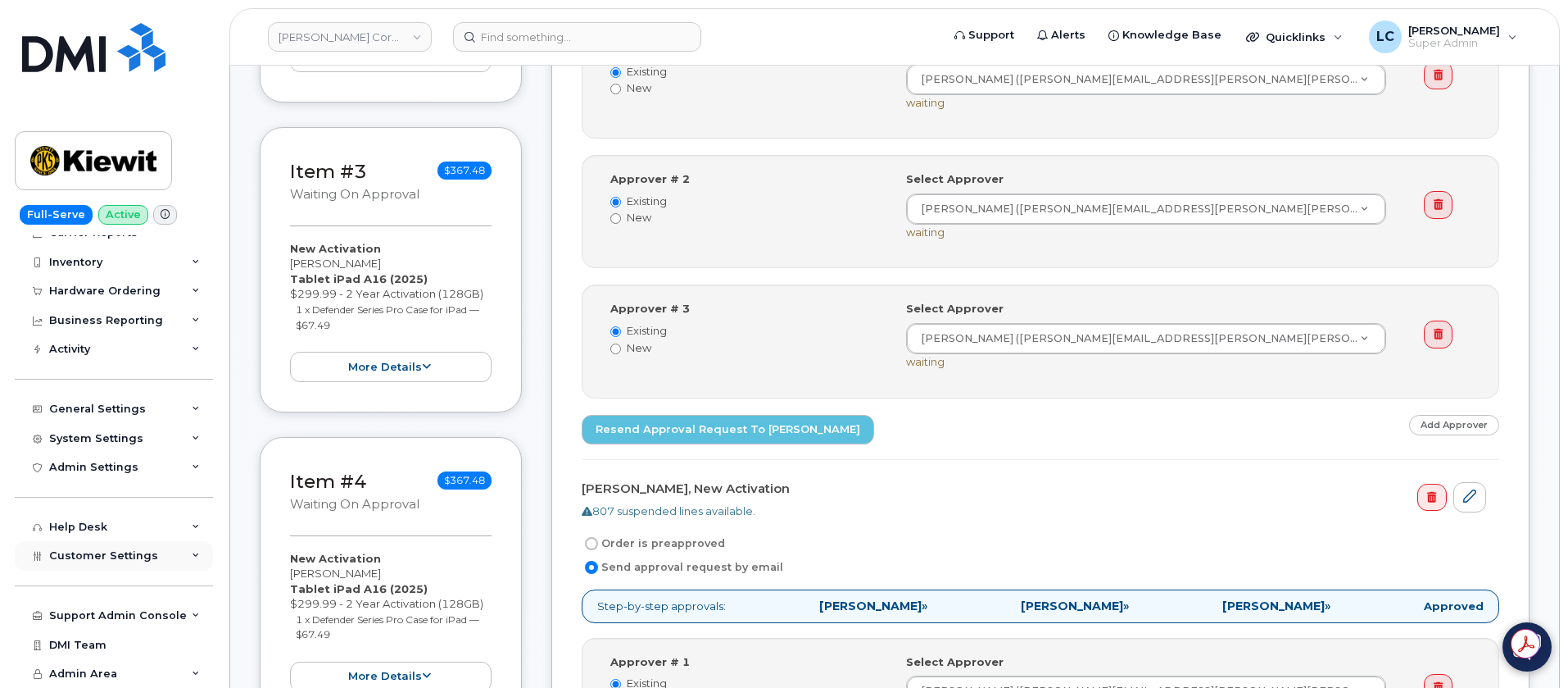
click at [140, 562] on div "Customer Settings" at bounding box center [114, 556] width 199 height 29
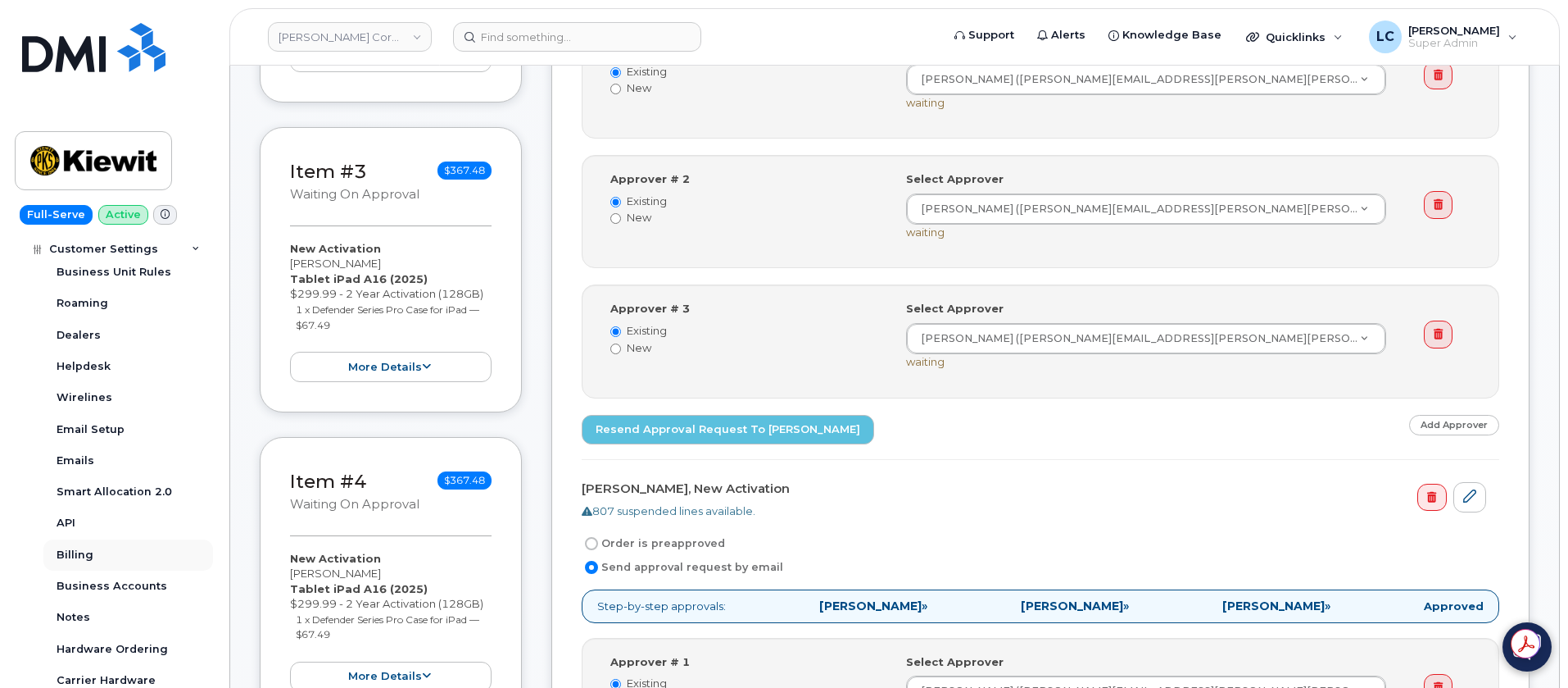
scroll to position [444, 0]
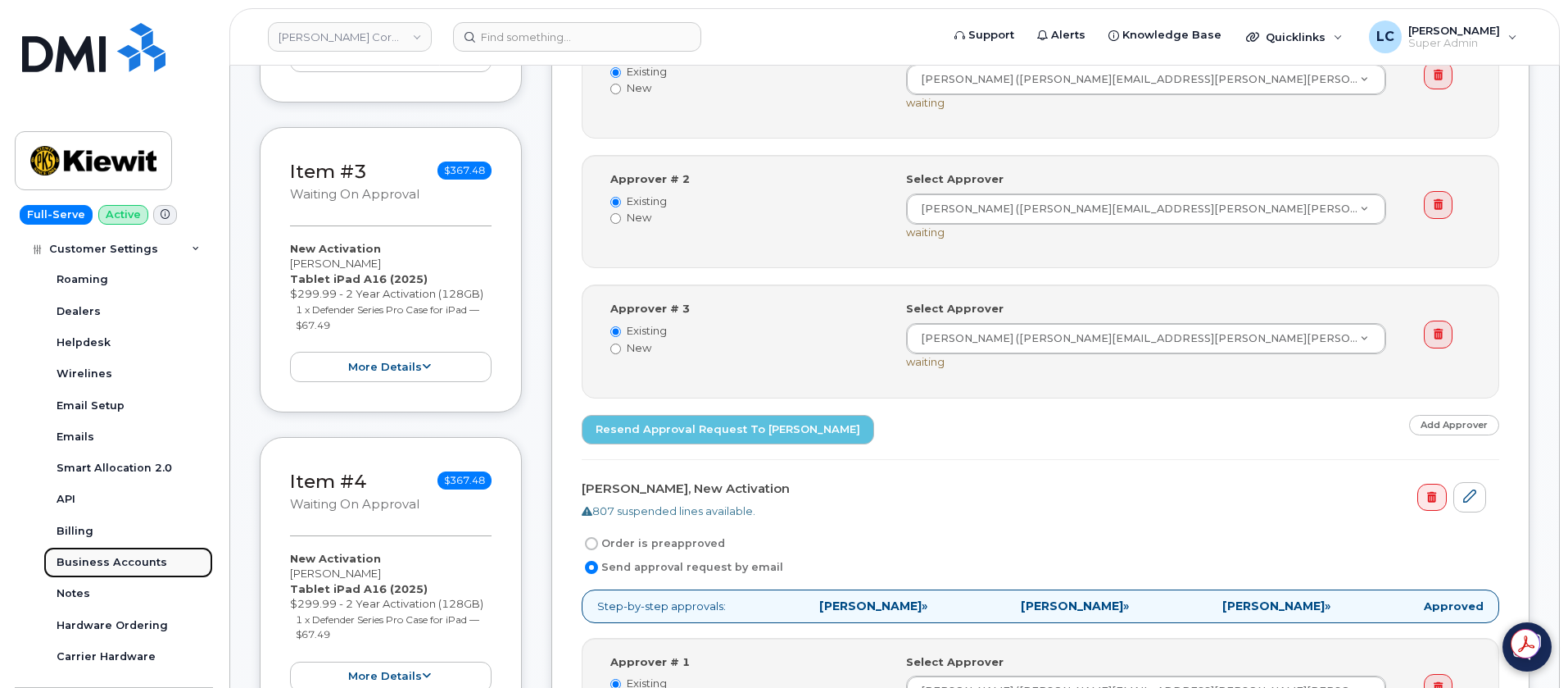
click at [125, 564] on div "Business Accounts" at bounding box center [111, 562] width 110 height 15
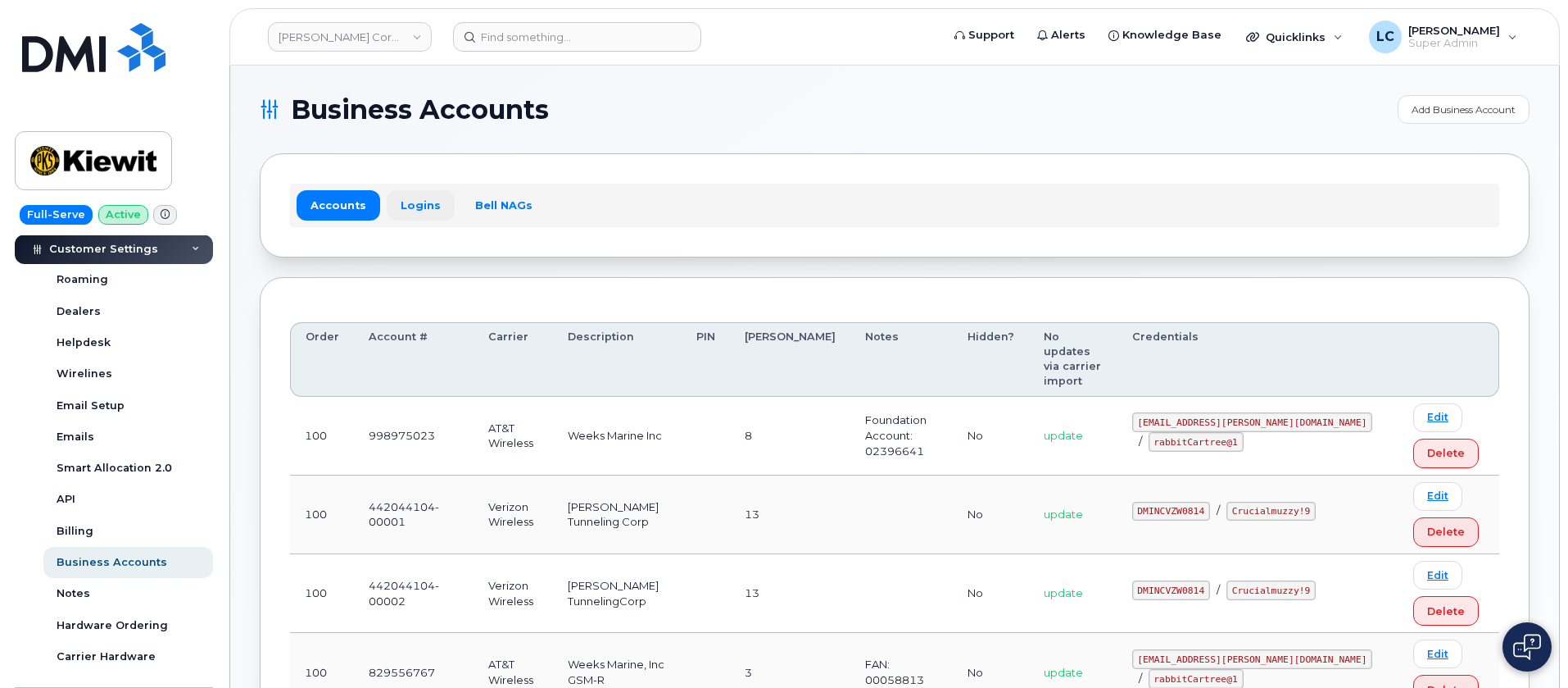
click at [405, 208] on link "Logins" at bounding box center [421, 205] width 68 height 29
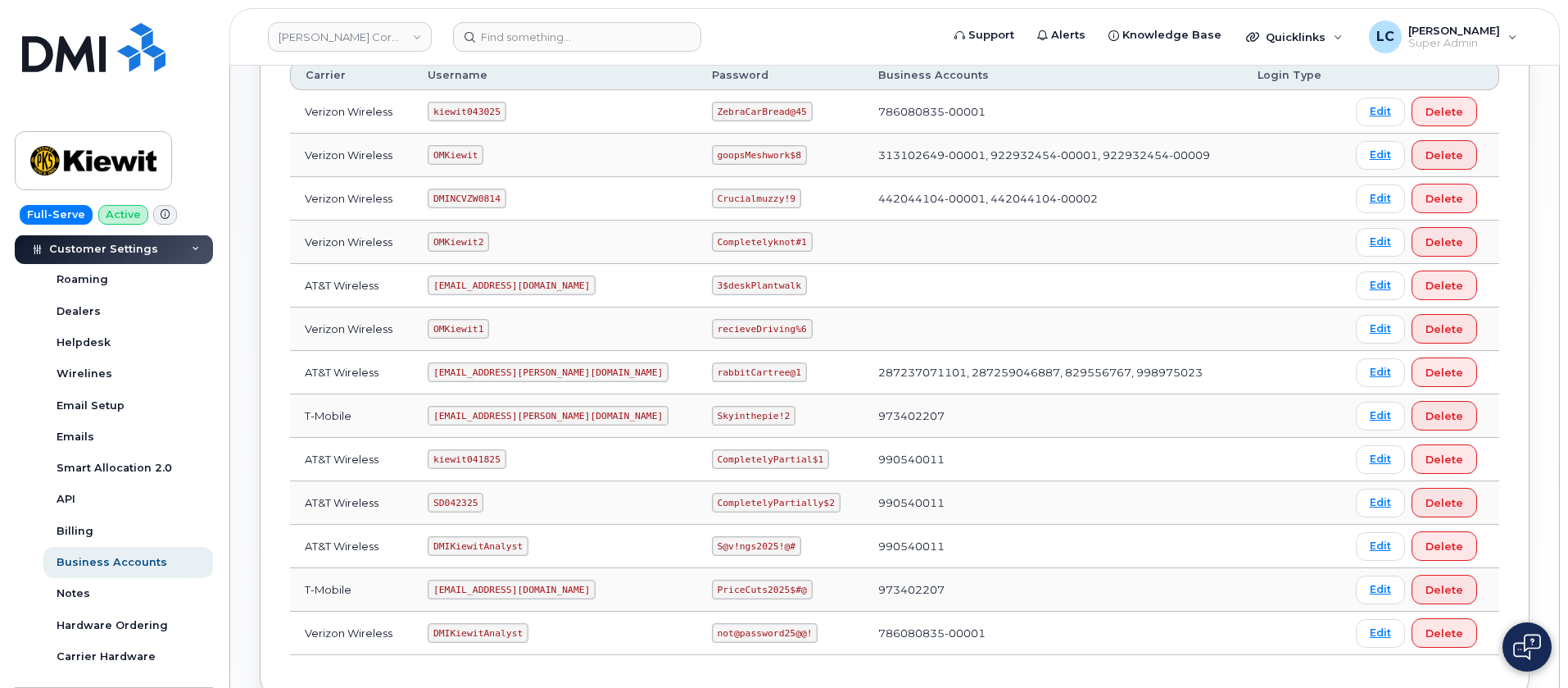
scroll to position [246, 0]
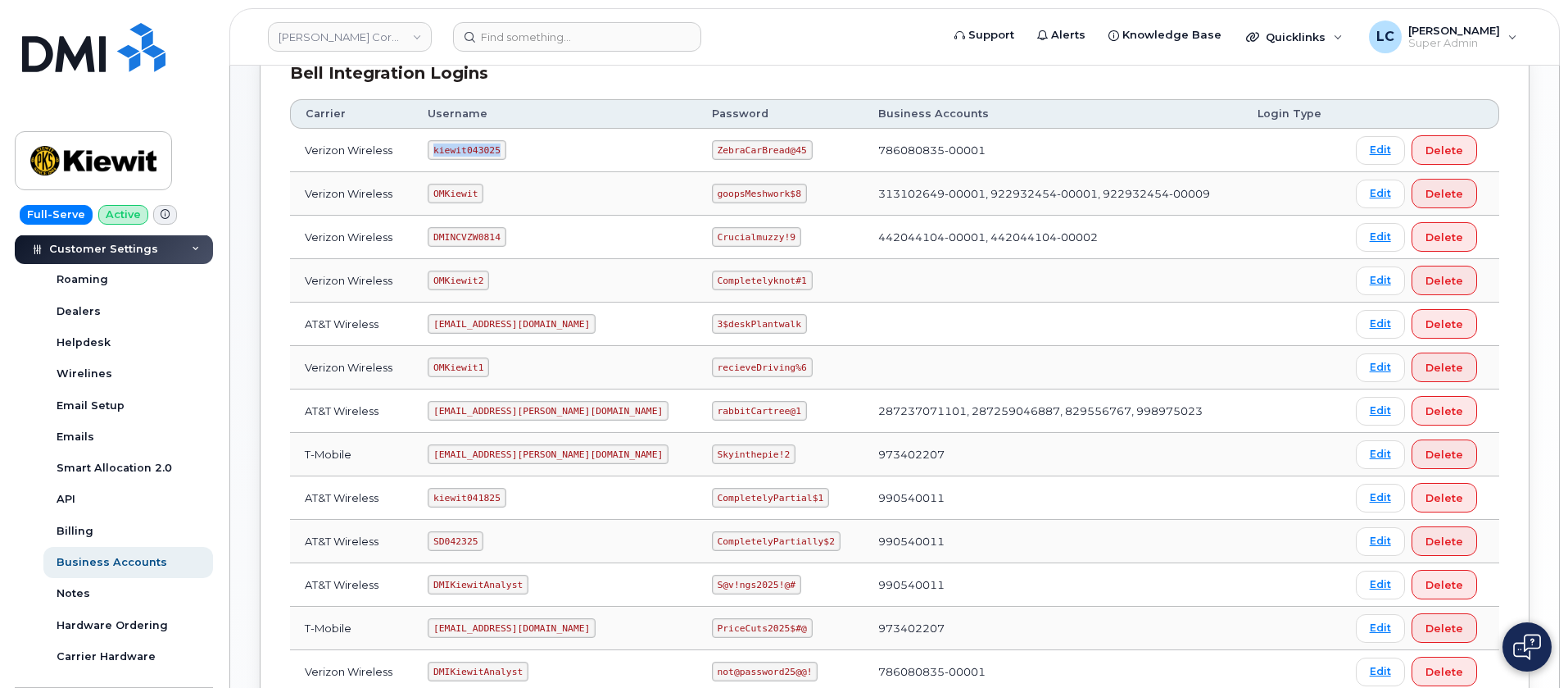
drag, startPoint x: 505, startPoint y: 147, endPoint x: 445, endPoint y: 159, distance: 61.2
click at [445, 159] on code "kiewit043025" at bounding box center [466, 150] width 77 height 20
copy code "kiewit043025"
click at [743, 140] on code "ZebraCarBread@45" at bounding box center [763, 150] width 101 height 20
drag, startPoint x: 746, startPoint y: 145, endPoint x: 662, endPoint y: 157, distance: 84.9
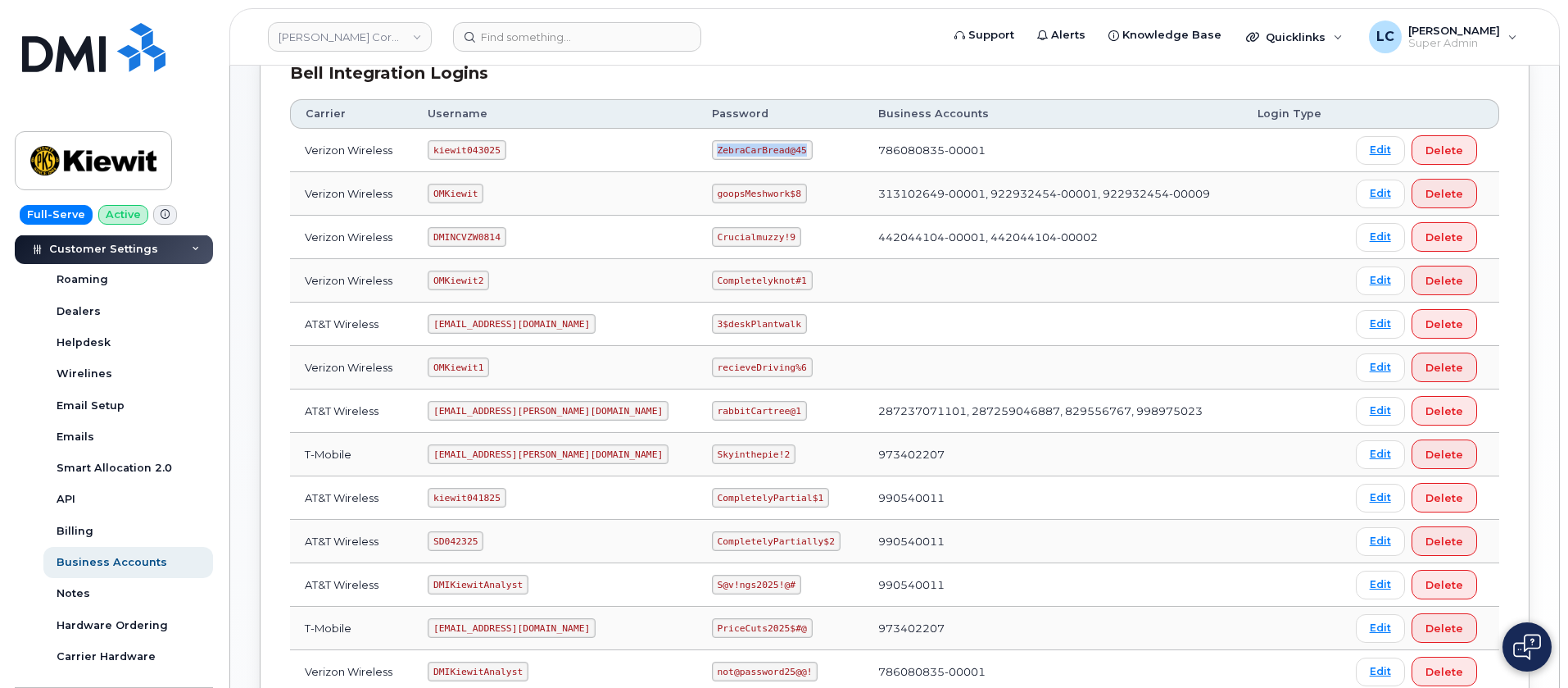
click at [712, 157] on code "ZebraCarBread@45" at bounding box center [763, 150] width 101 height 20
copy code "ZebraCarBread@45"
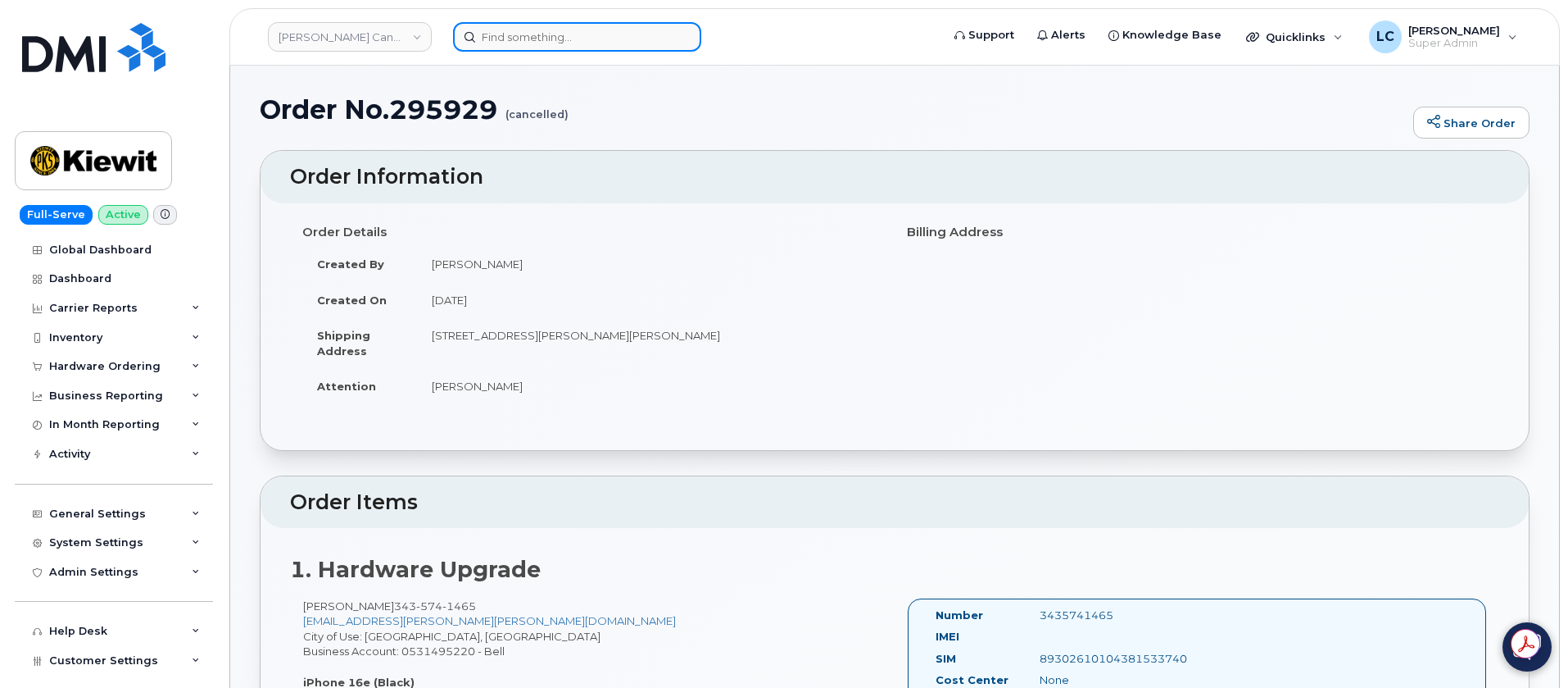
click at [548, 43] on input at bounding box center [577, 36] width 249 height 29
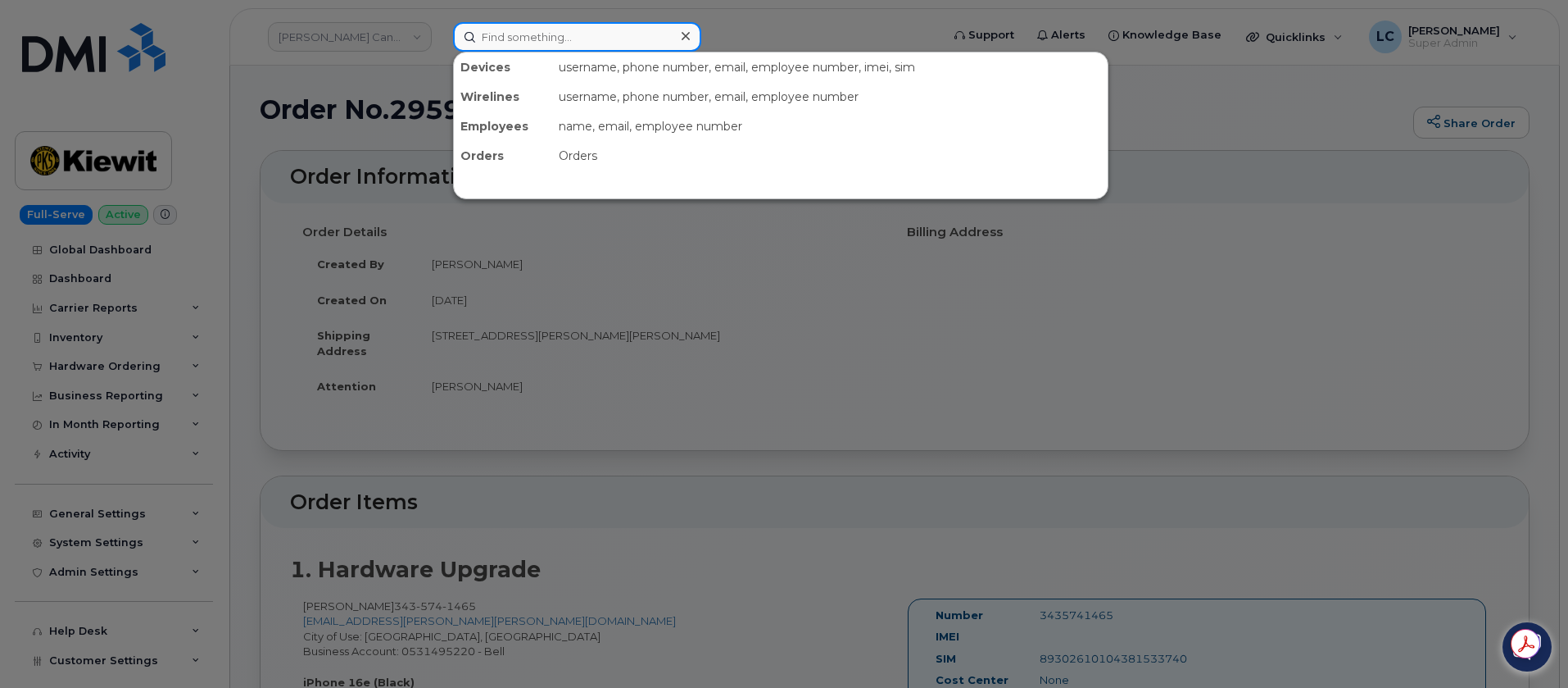
paste input "[PHONE_NUMBER]"
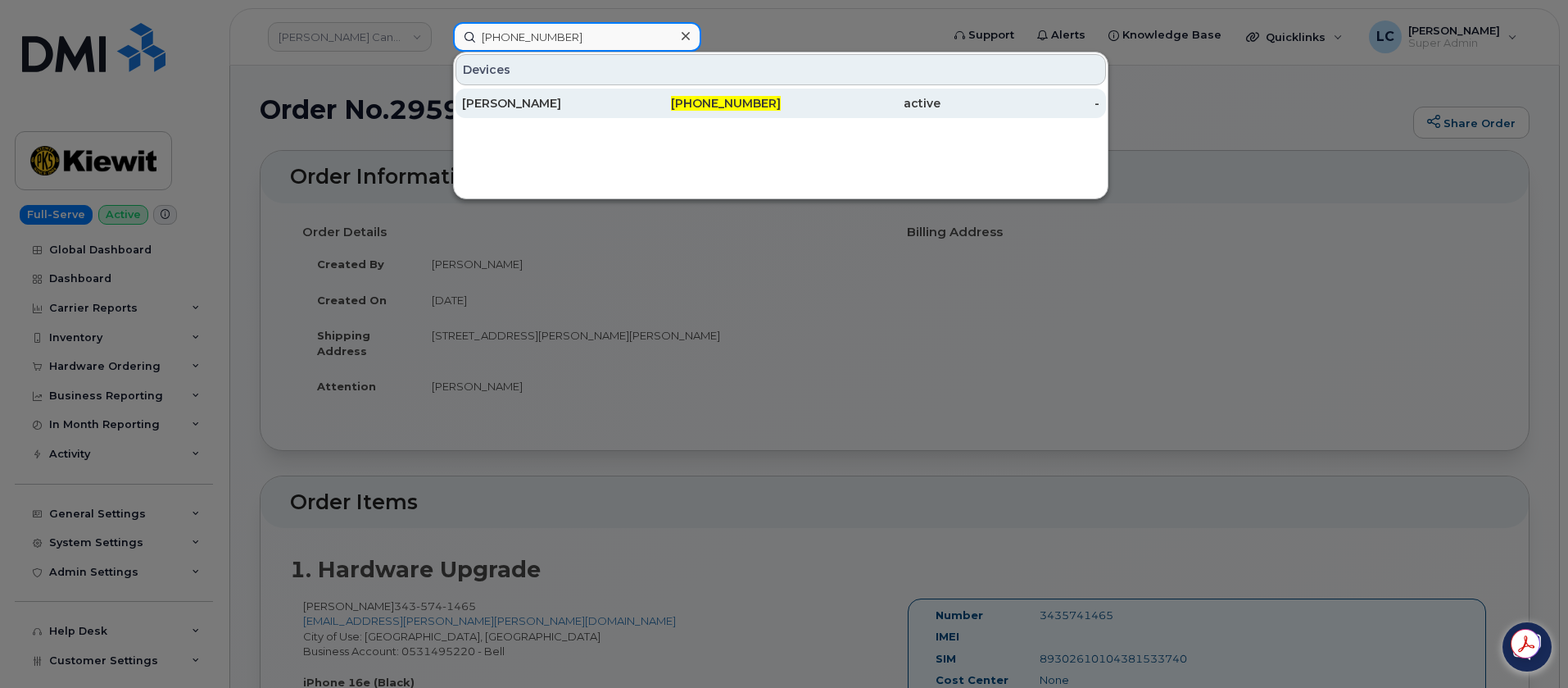
type input "[PHONE_NUMBER]"
click at [733, 103] on span "[PHONE_NUMBER]" at bounding box center [726, 103] width 110 height 15
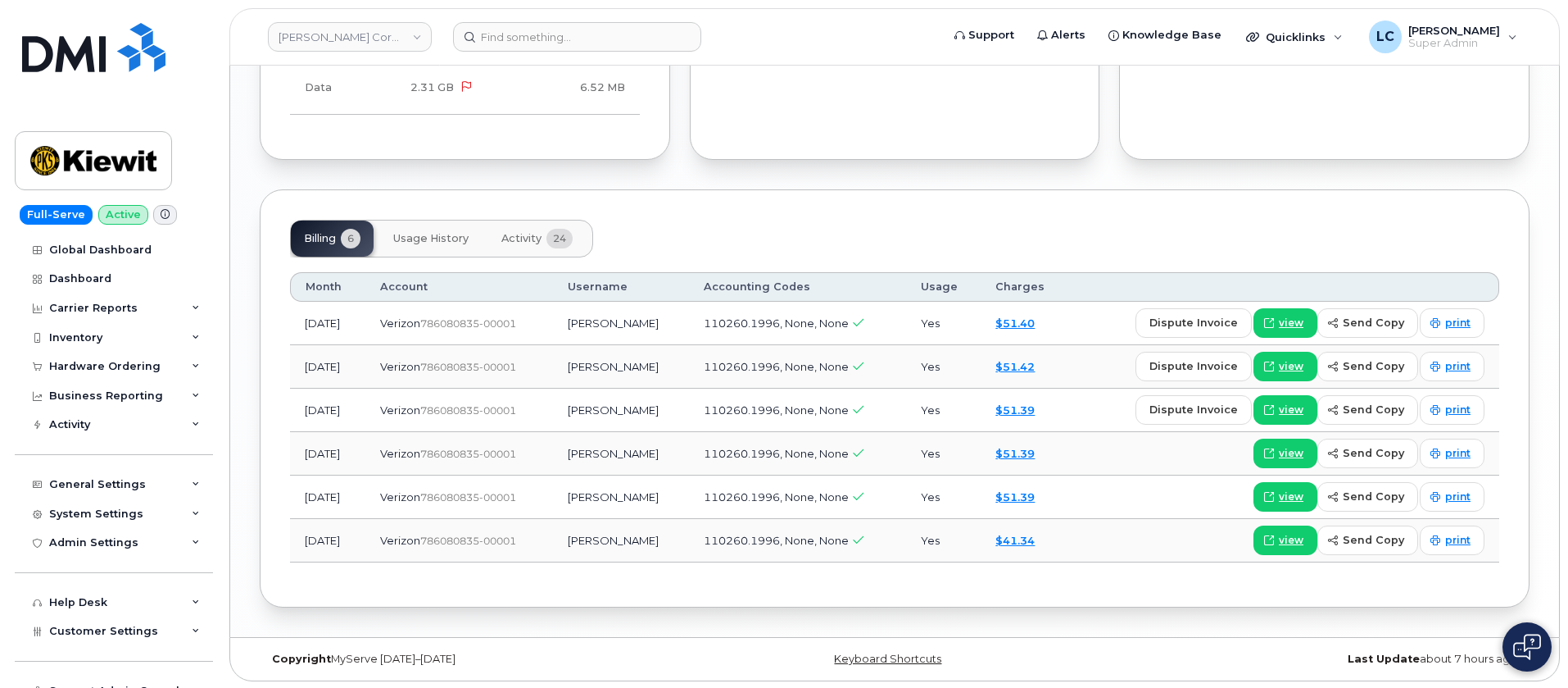
scroll to position [1657, 0]
click at [527, 232] on span "Activity" at bounding box center [521, 237] width 40 height 13
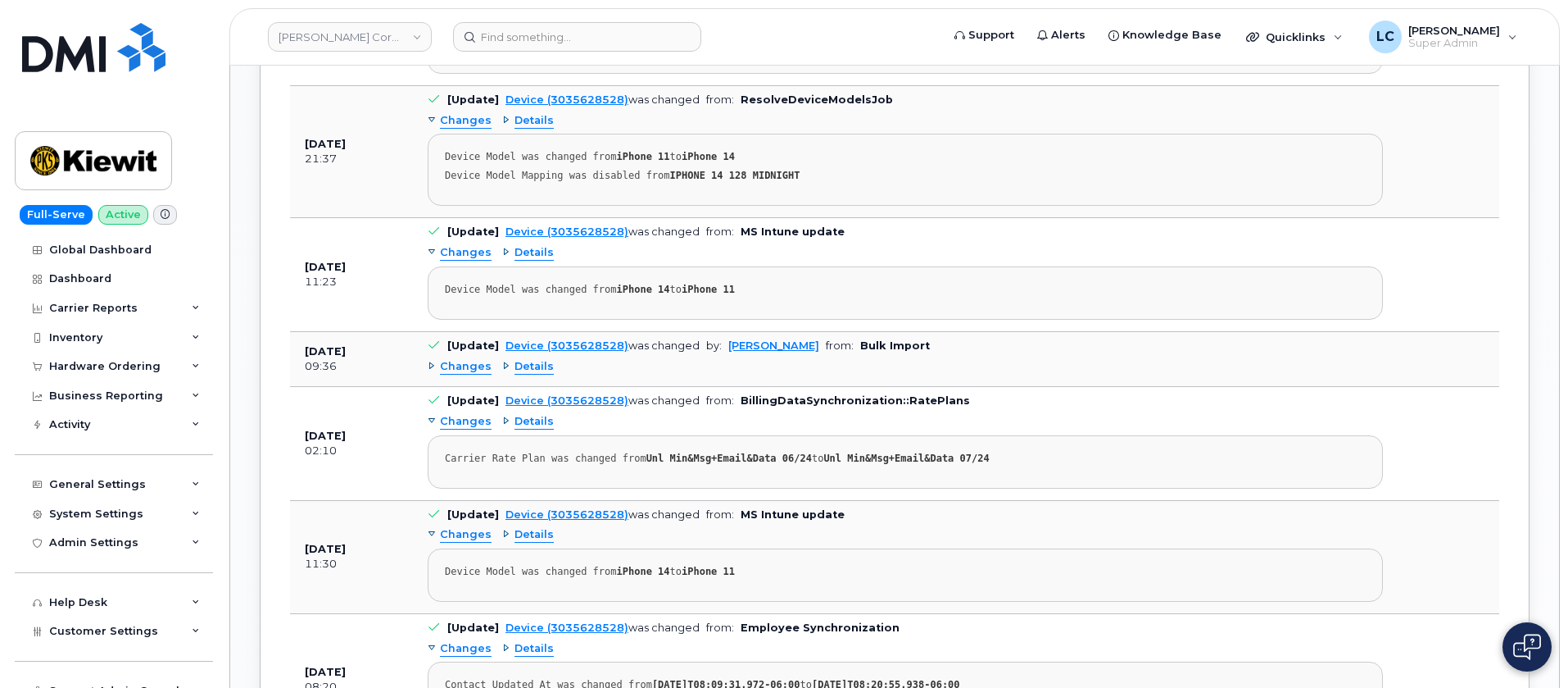
scroll to position [2025, 0]
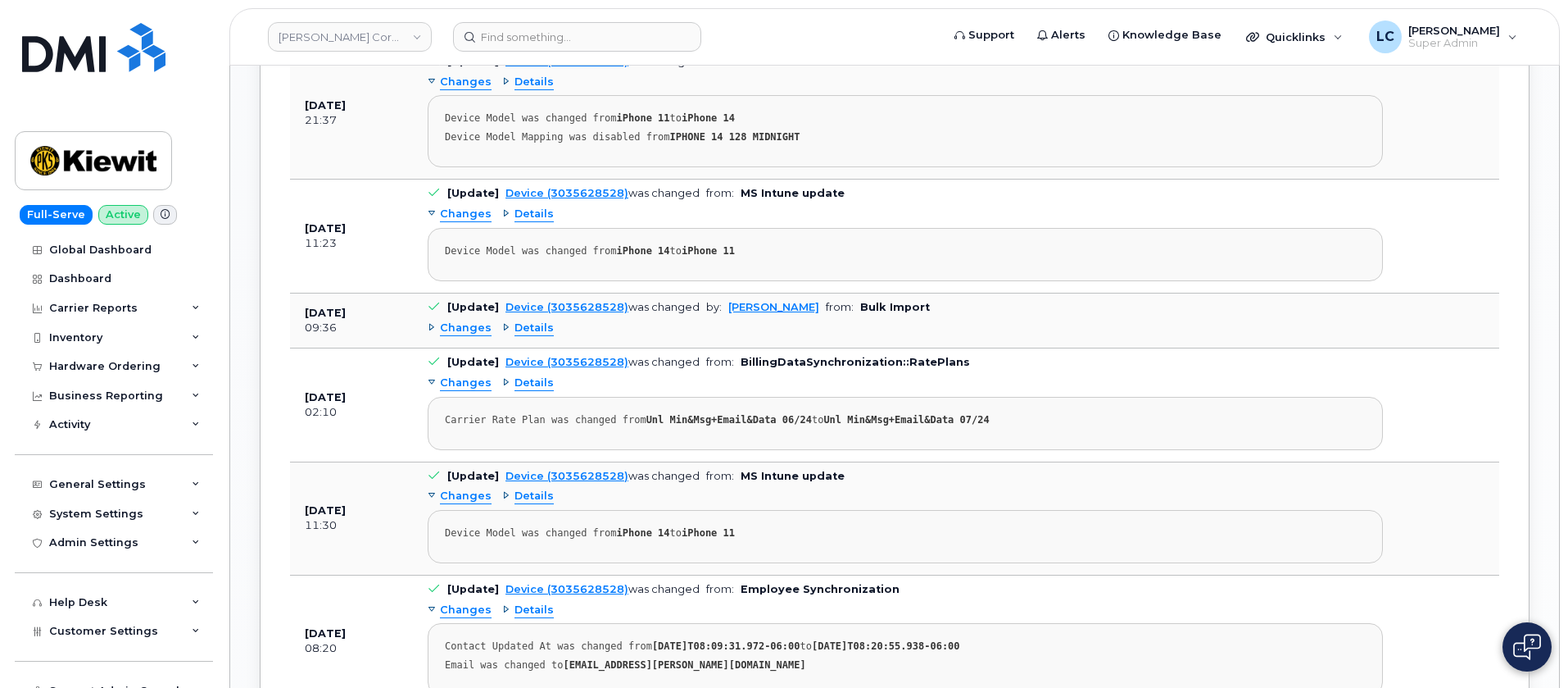
click at [532, 337] on div "Changes Details" at bounding box center [905, 327] width 956 height 26
click at [525, 328] on span "Details" at bounding box center [534, 328] width 39 height 15
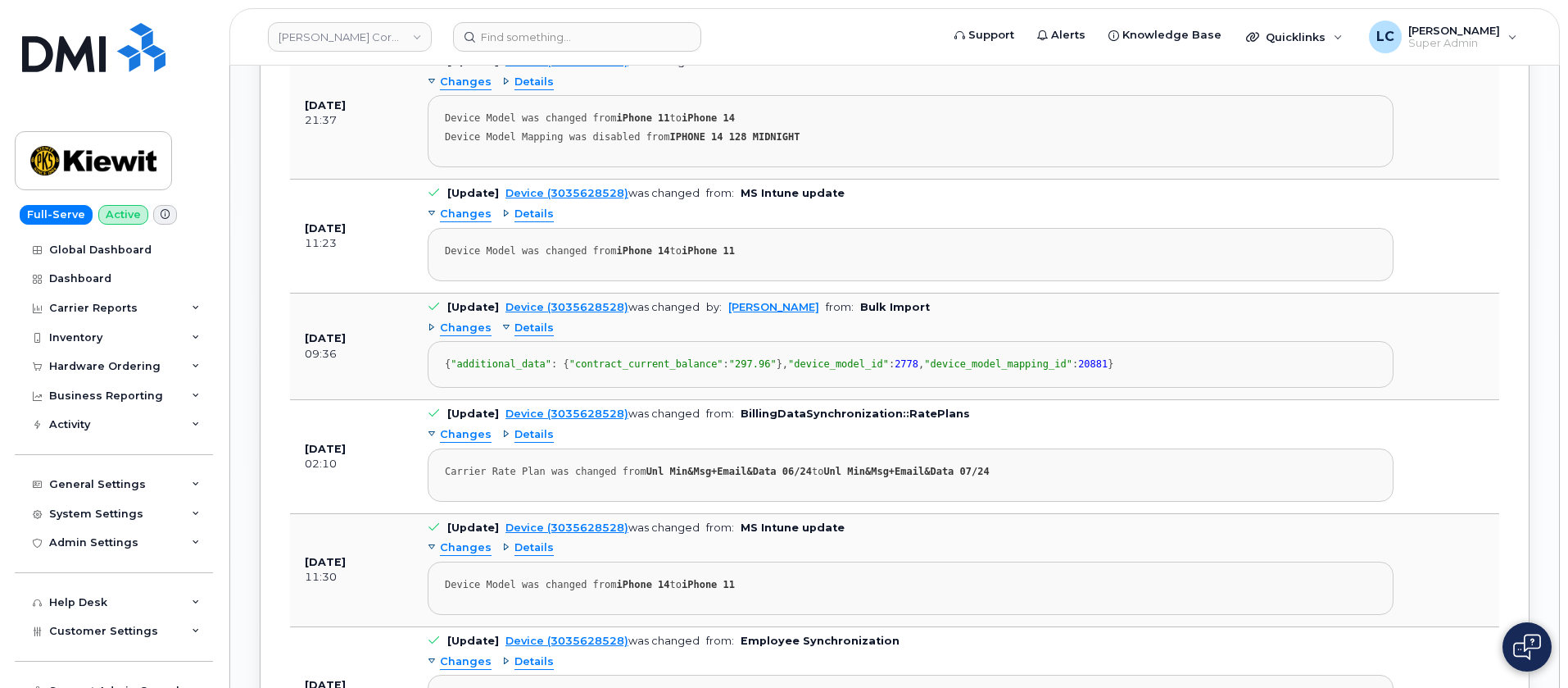
click at [476, 328] on span "Changes" at bounding box center [466, 328] width 52 height 15
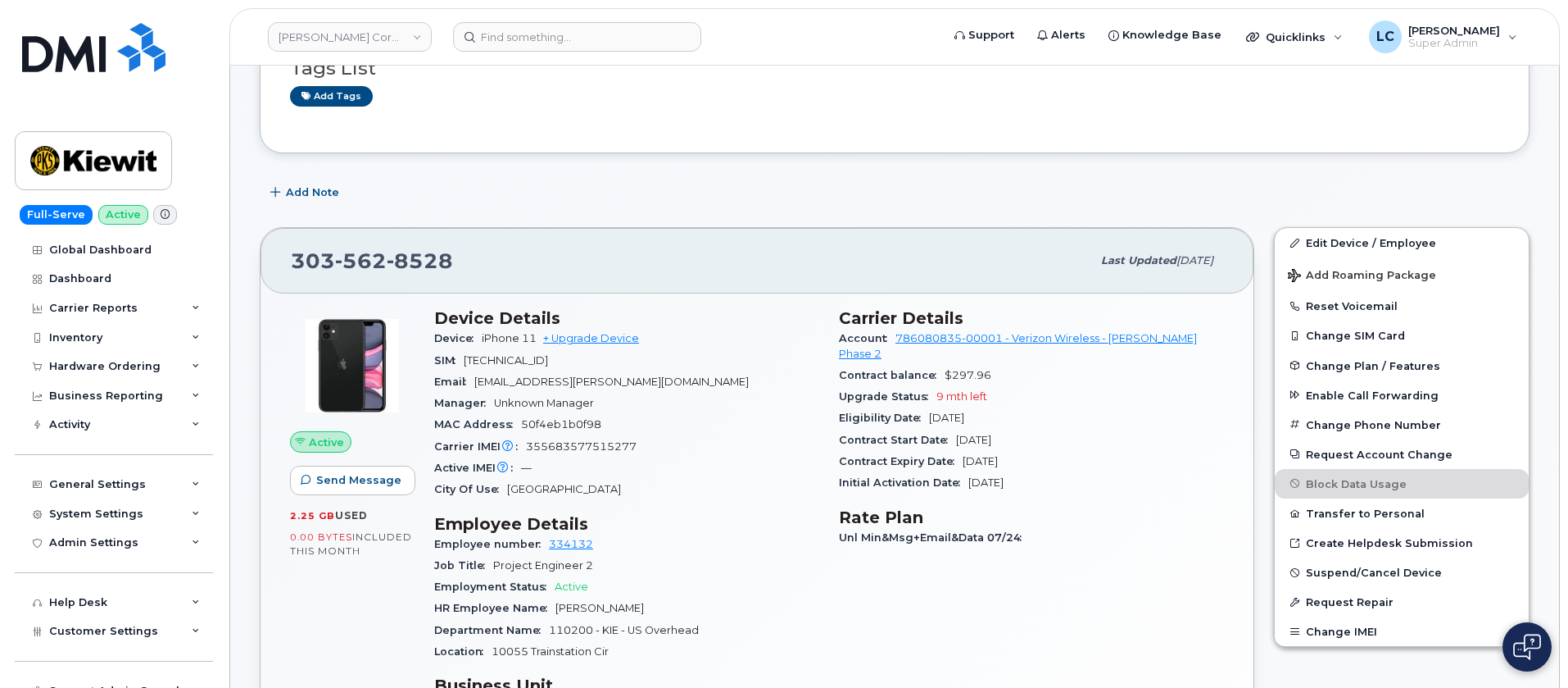
scroll to position [246, 0]
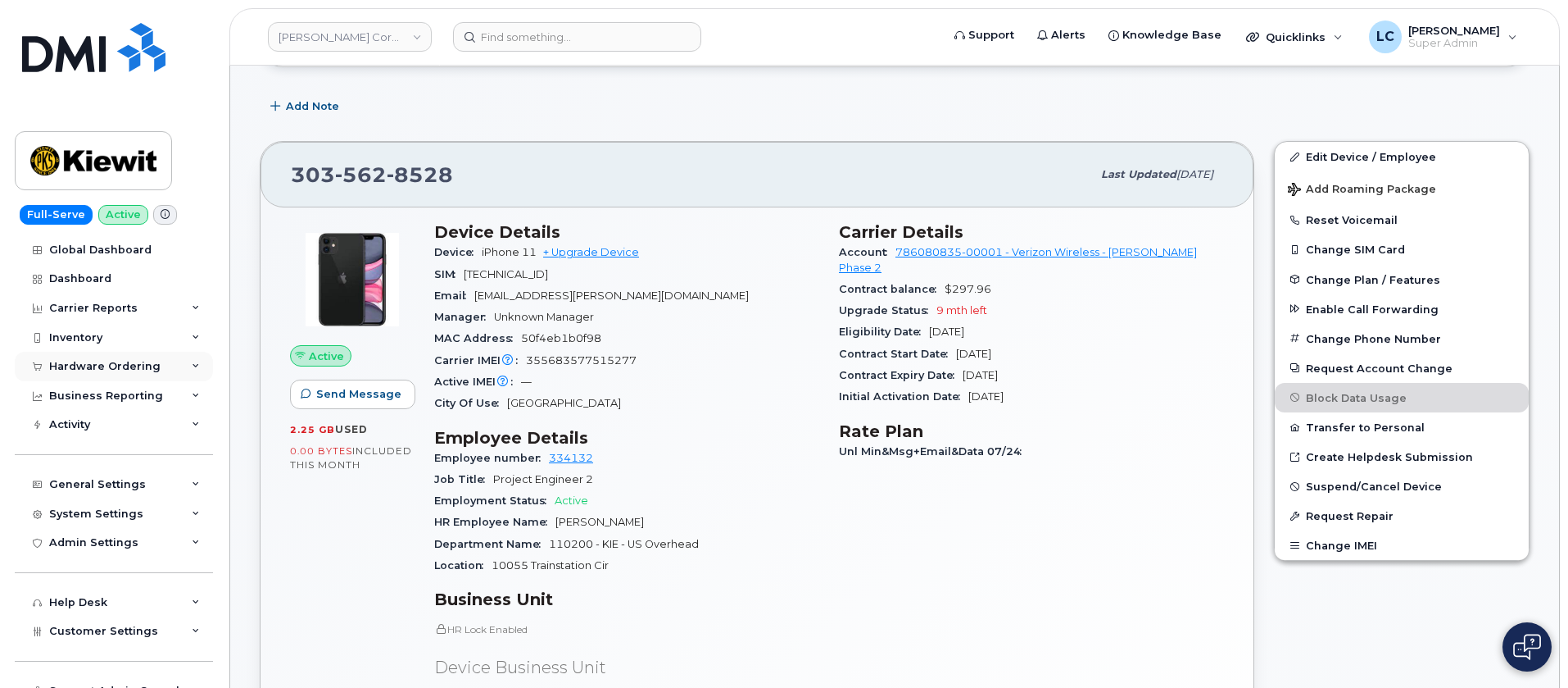
click at [152, 362] on div "Hardware Ordering" at bounding box center [105, 366] width 111 height 13
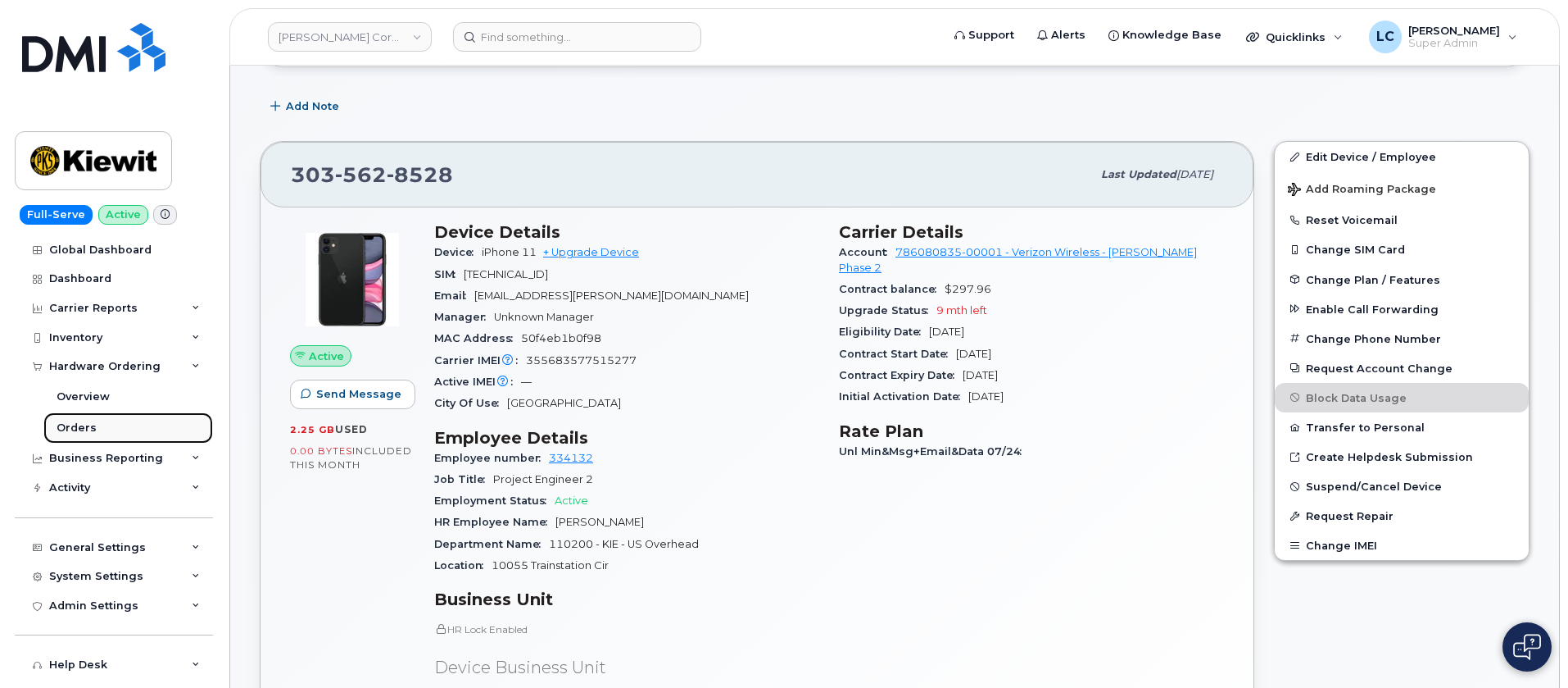
click at [94, 420] on link "Orders" at bounding box center [128, 427] width 169 height 31
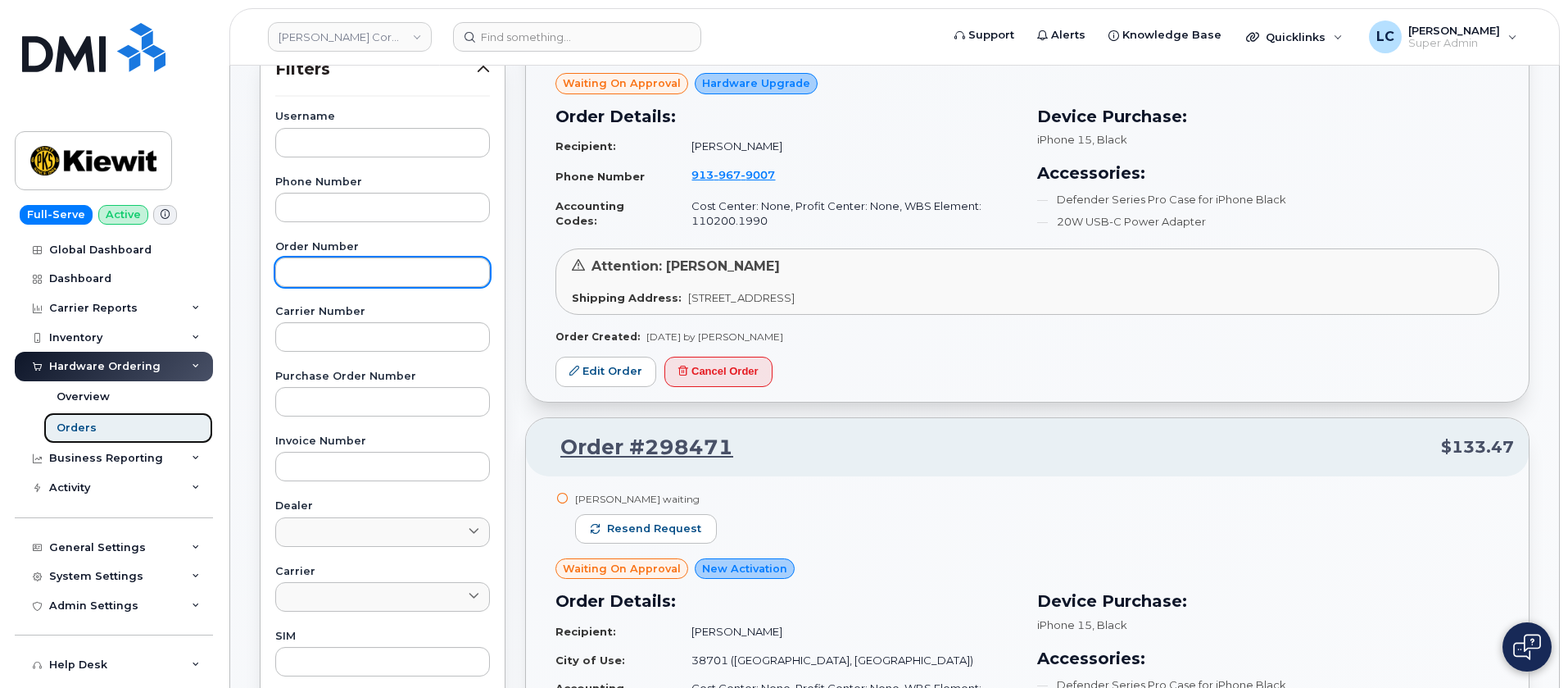
scroll to position [369, 0]
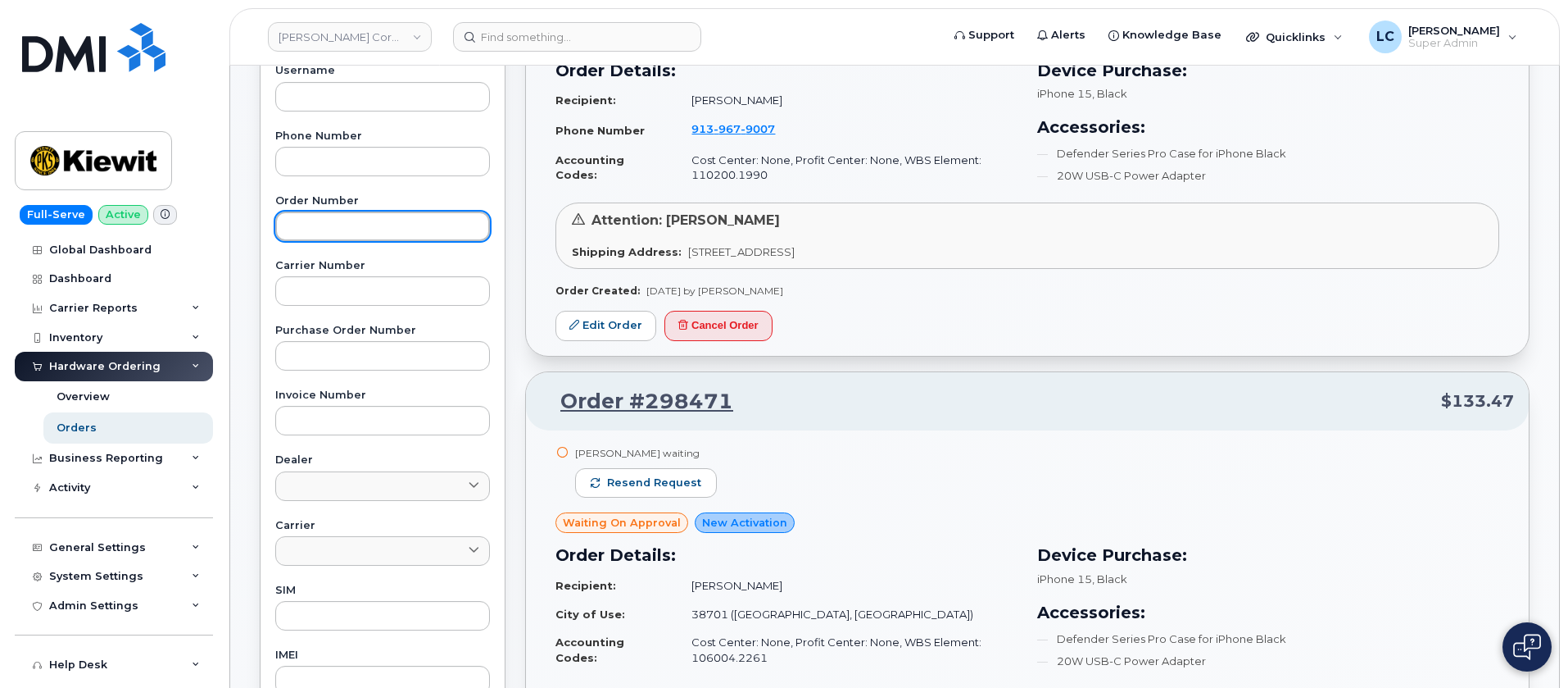
click at [387, 220] on input "text" at bounding box center [383, 226] width 215 height 29
paste input "Arthur Simpson"
type input "Arthur Simpson"
drag, startPoint x: 395, startPoint y: 218, endPoint x: 235, endPoint y: 231, distance: 160.5
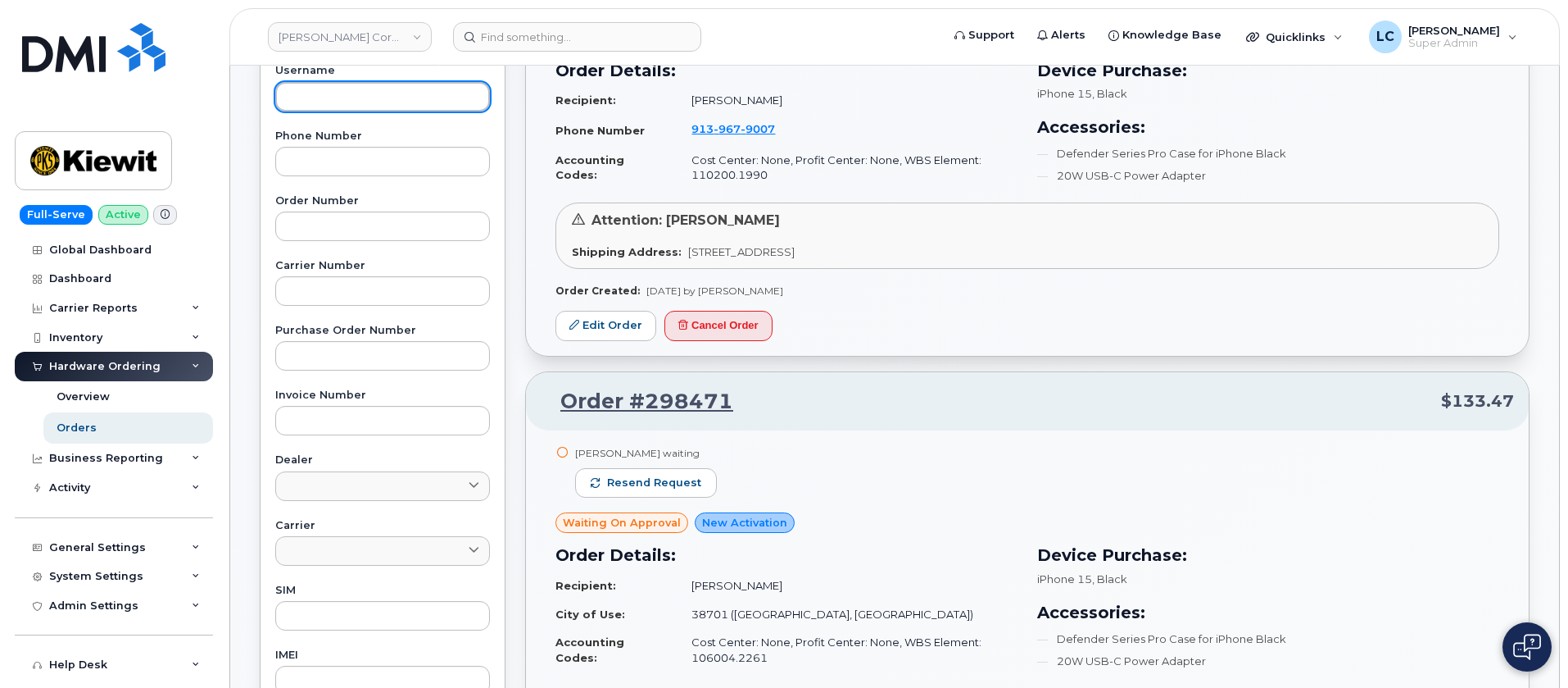
click at [383, 94] on input "text" at bounding box center [383, 97] width 215 height 29
paste input "Arthur Simpson"
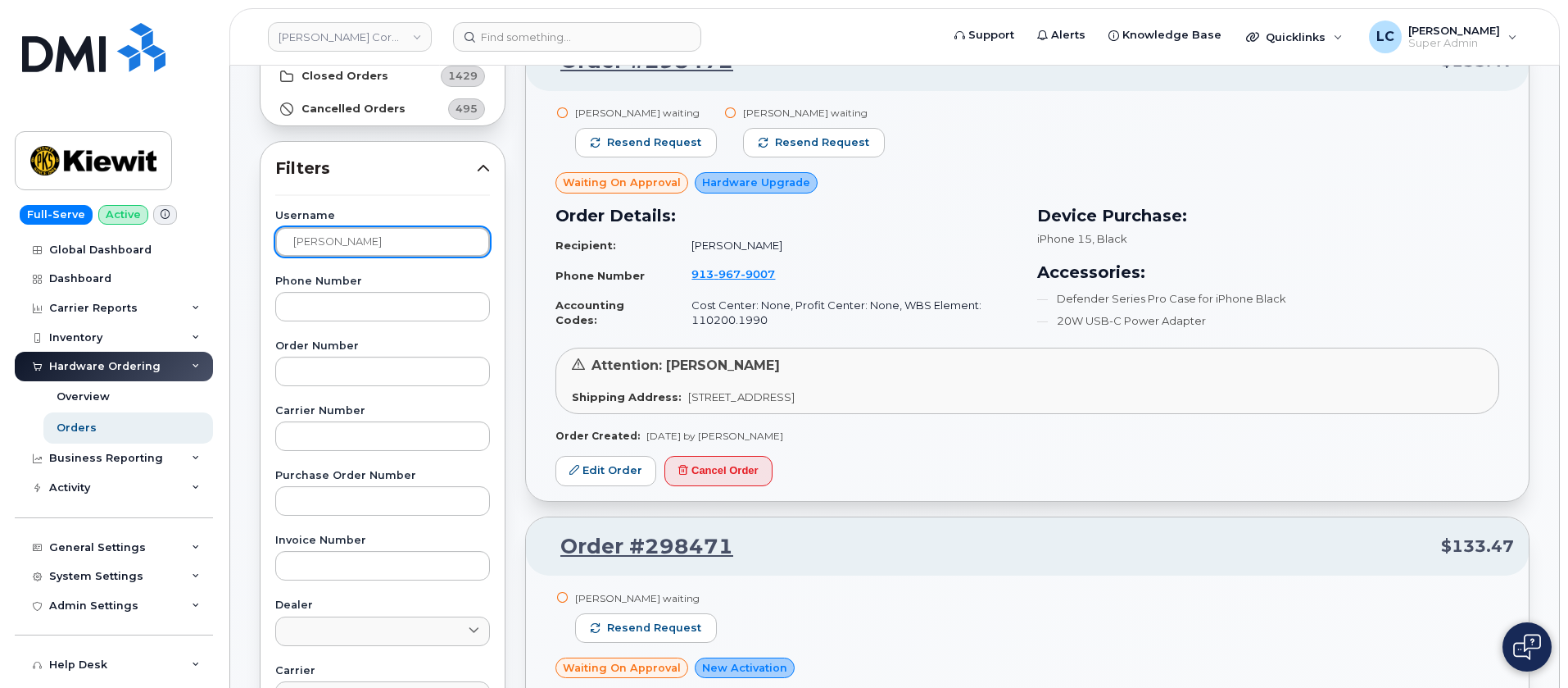
scroll to position [0, 0]
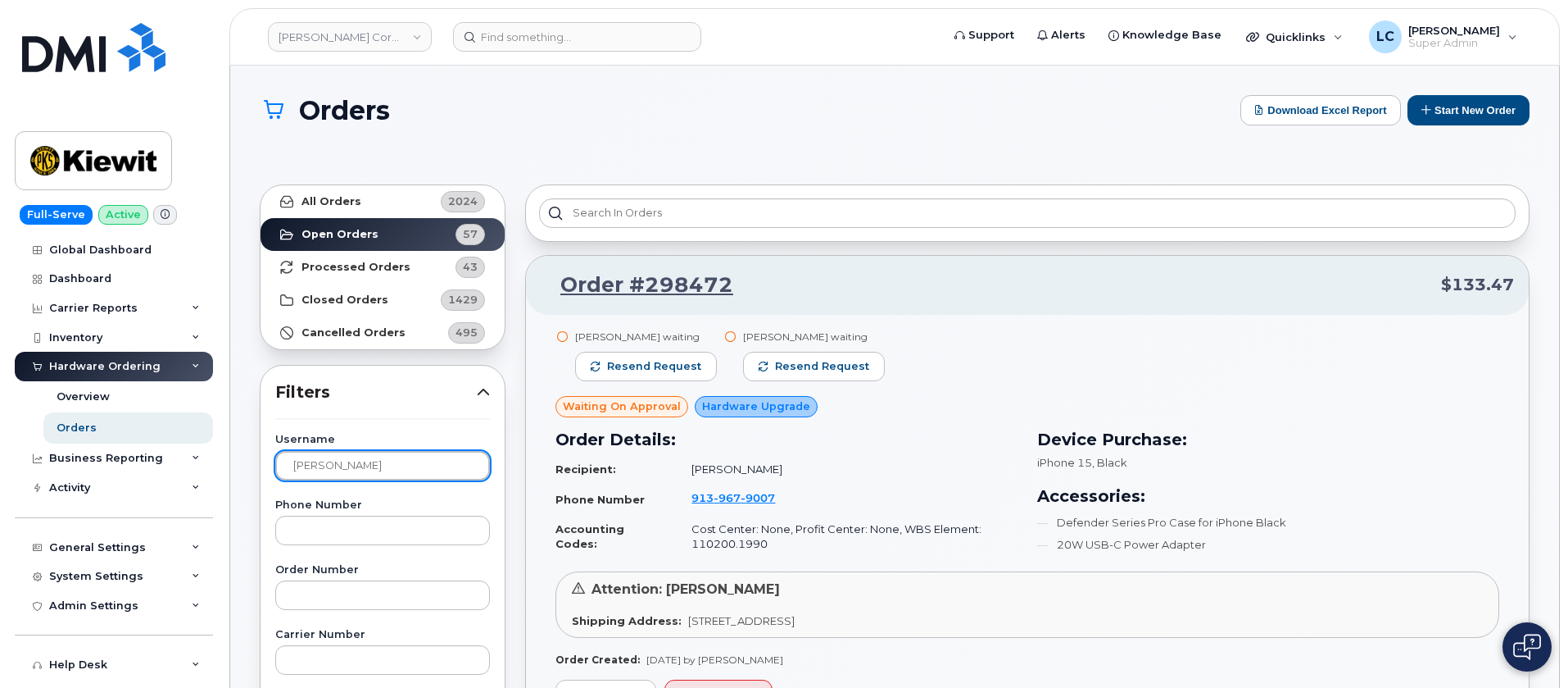
type input "Arthur Simpson"
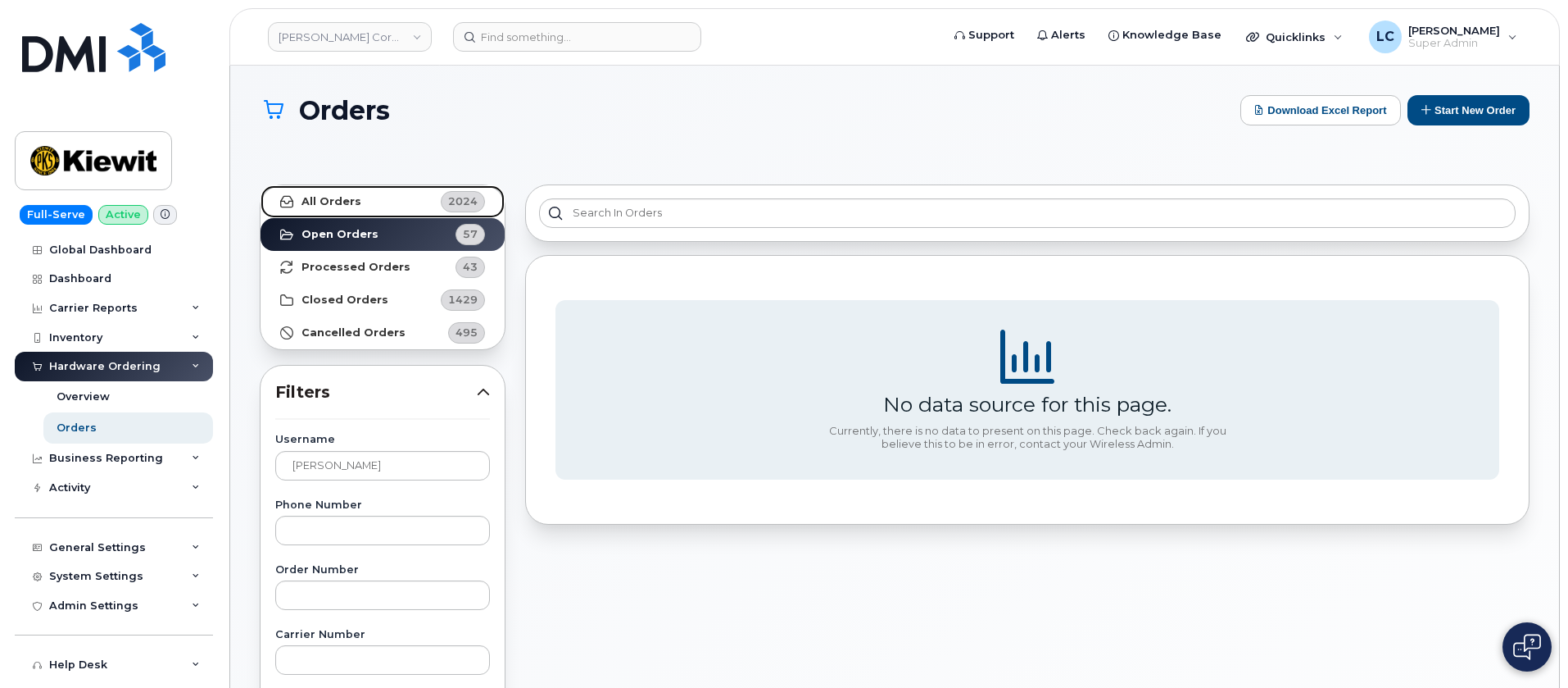
click at [387, 206] on link "All Orders 2024" at bounding box center [383, 201] width 244 height 33
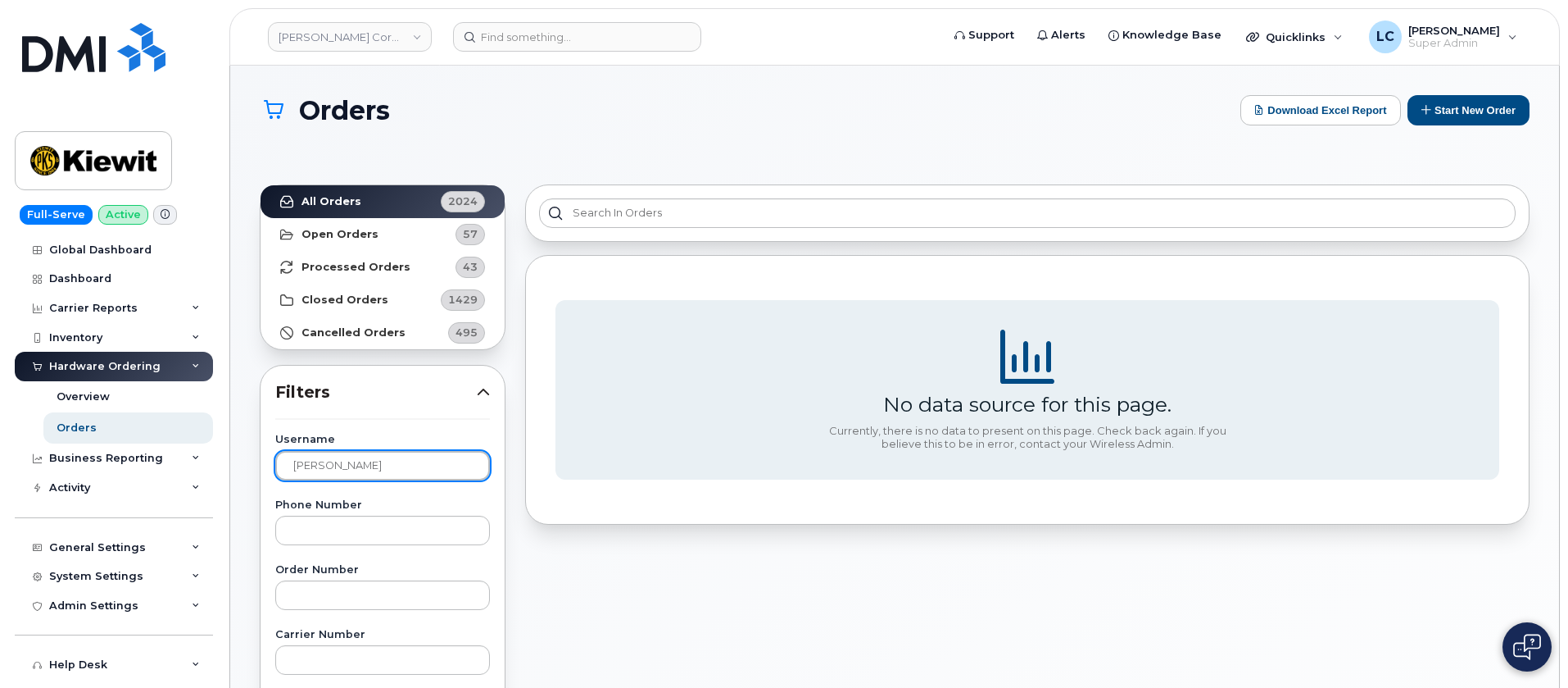
click at [388, 467] on input "Arthur Simpson" at bounding box center [383, 466] width 215 height 29
drag, startPoint x: 294, startPoint y: 464, endPoint x: 219, endPoint y: 466, distance: 75.0
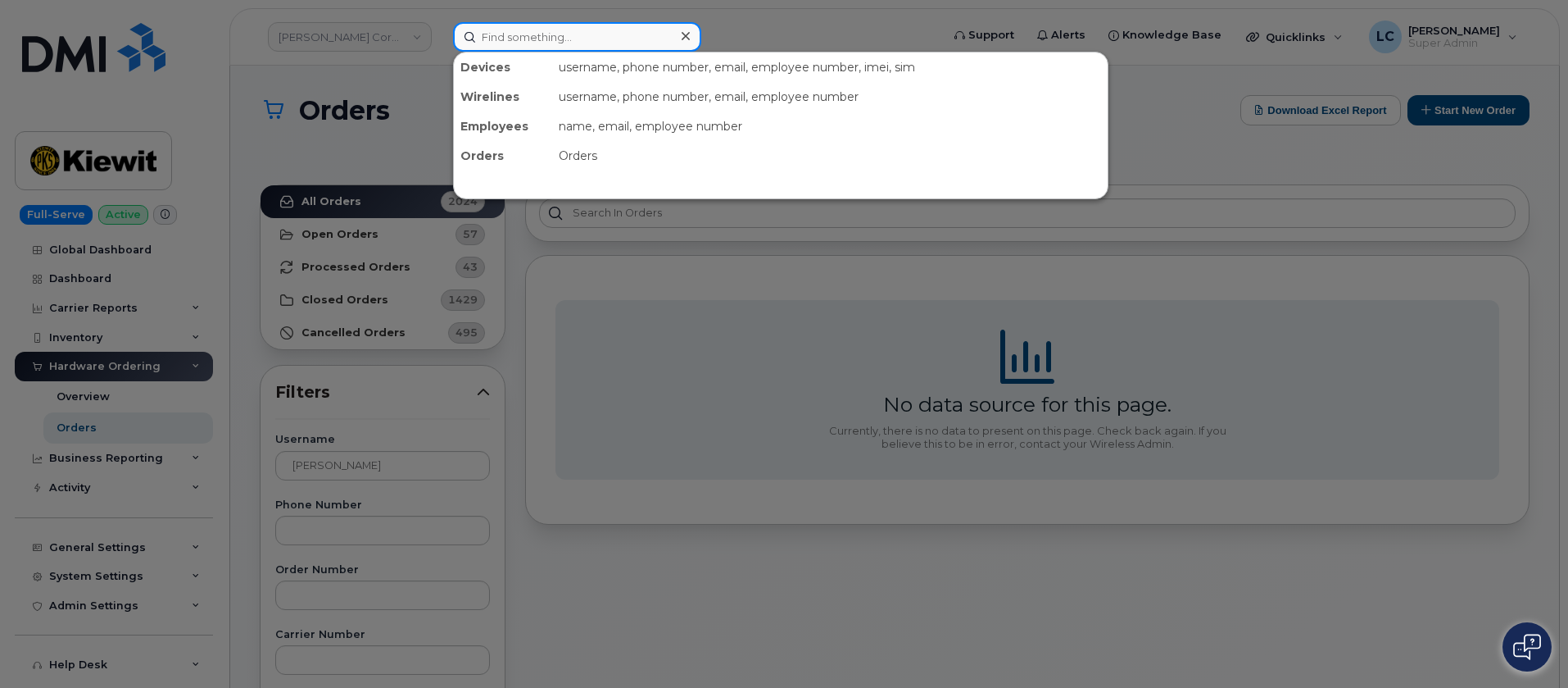
click at [592, 44] on input at bounding box center [577, 36] width 249 height 29
paste input "971-291-3560"
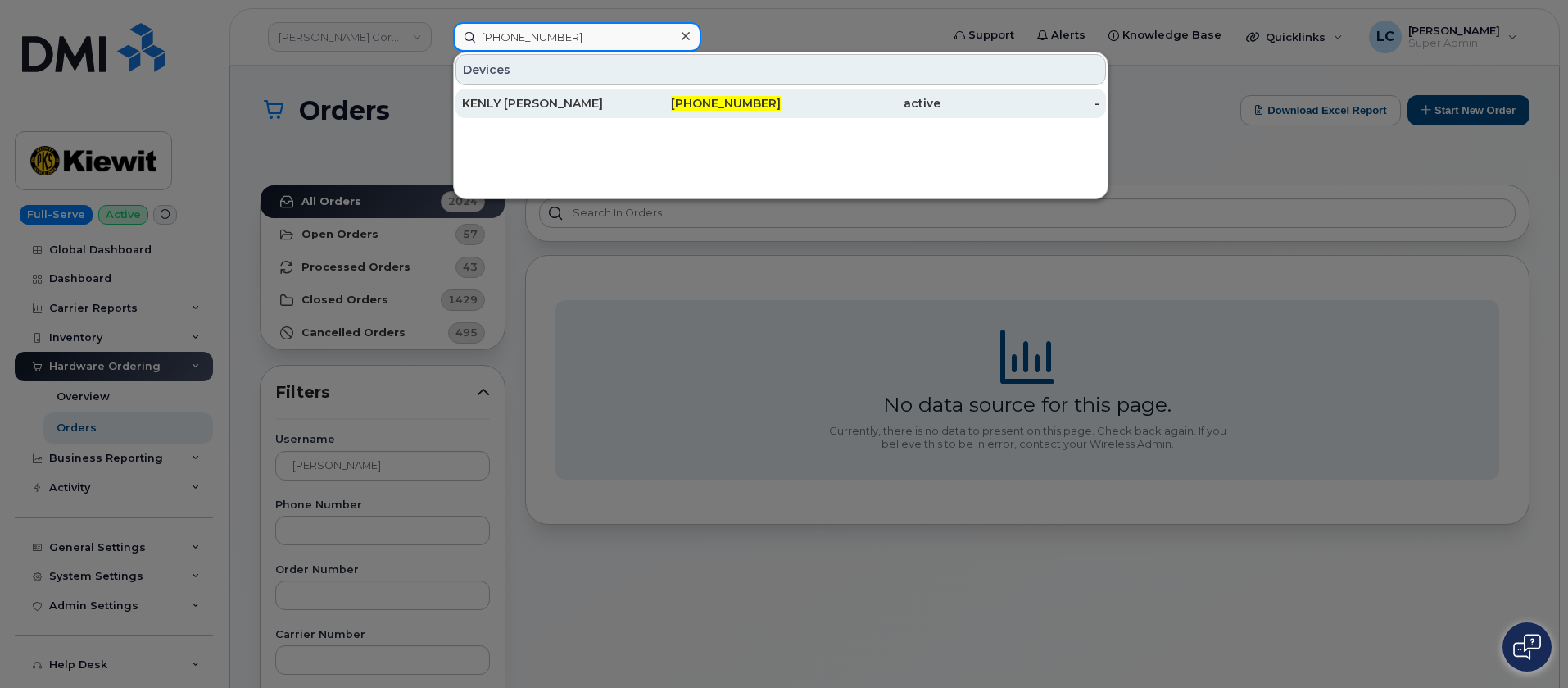
type input "971-291-3560"
click at [781, 94] on div "971-291-3560" at bounding box center [860, 103] width 159 height 29
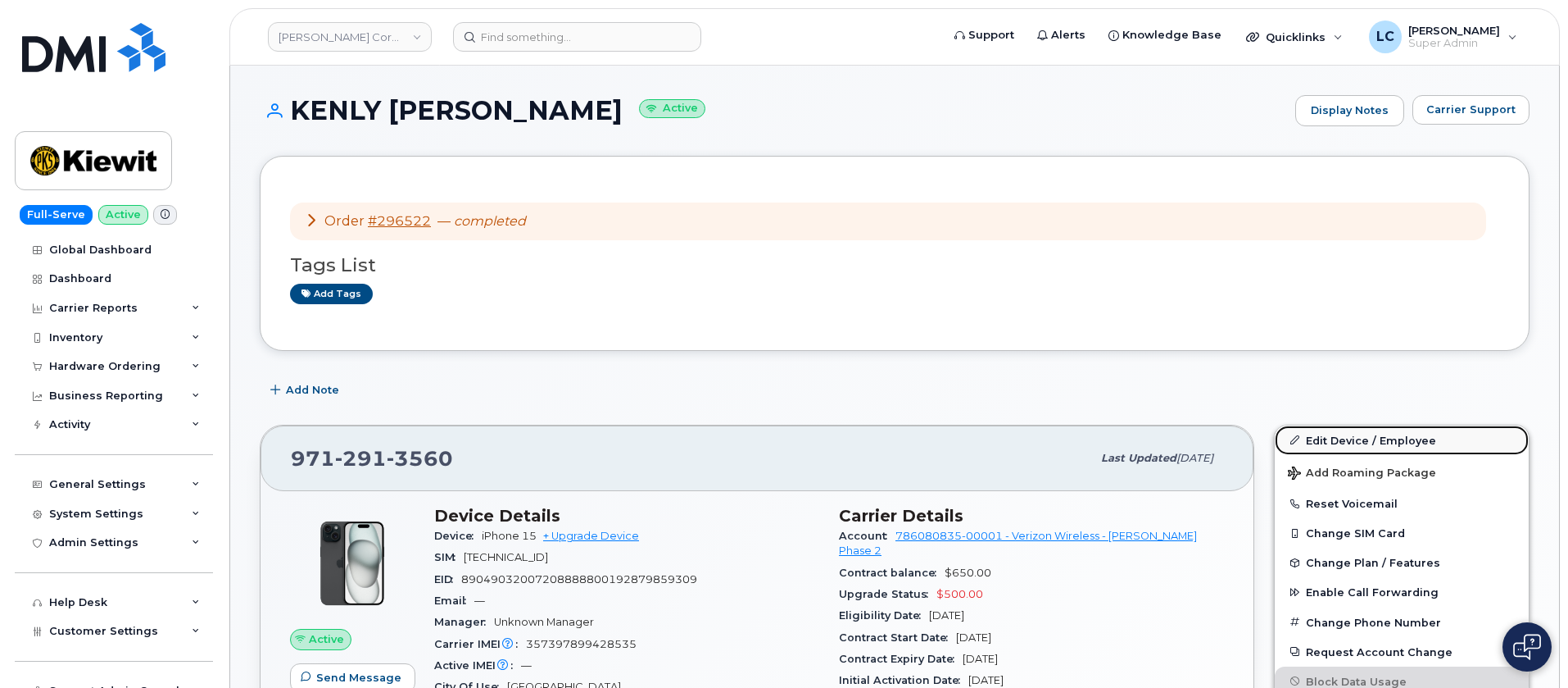
click at [1322, 438] on link "Edit Device / Employee" at bounding box center [1401, 440] width 254 height 29
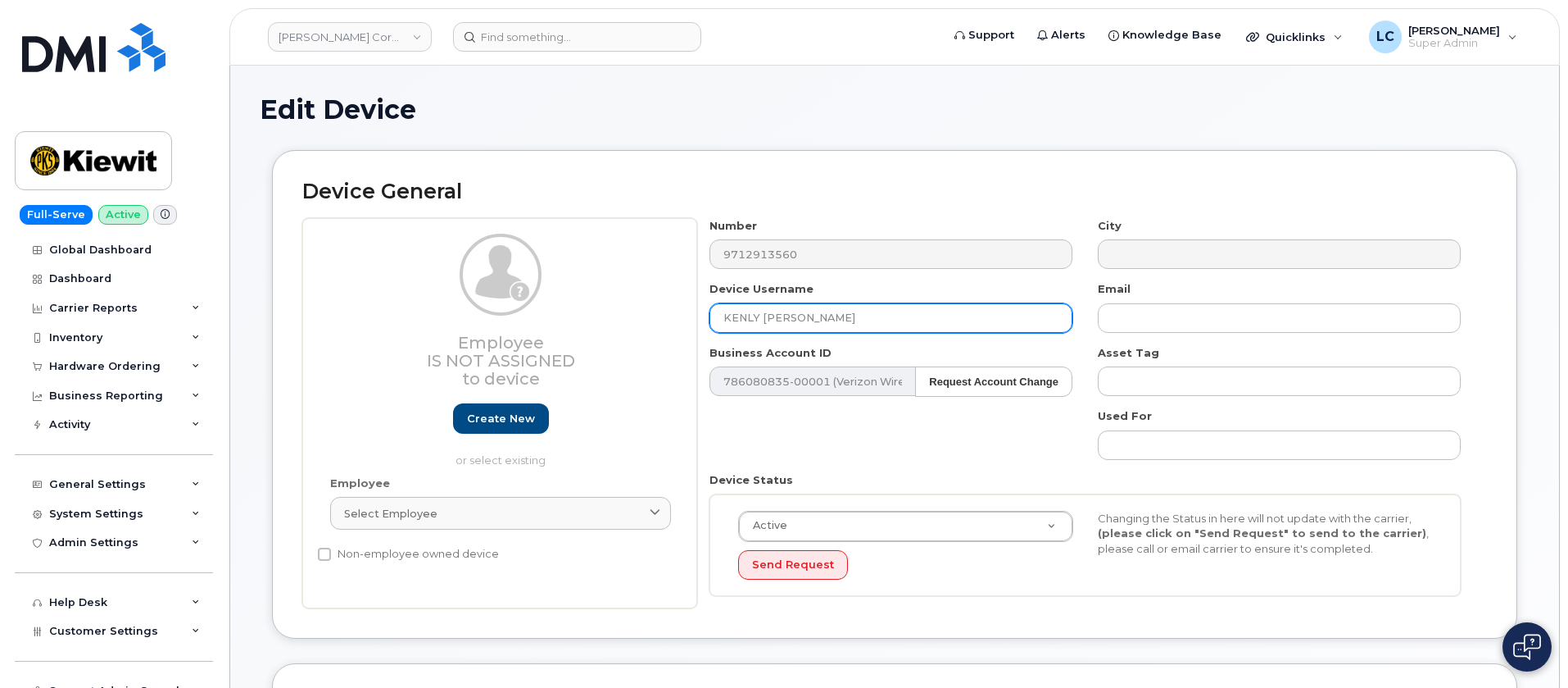
drag, startPoint x: 911, startPoint y: 308, endPoint x: 620, endPoint y: 312, distance: 291.0
click at [620, 312] on div "Employee Is not assigned to device Create new or select existing Employee Selec…" at bounding box center [895, 413] width 1185 height 391
type input "Alexander Shultz"
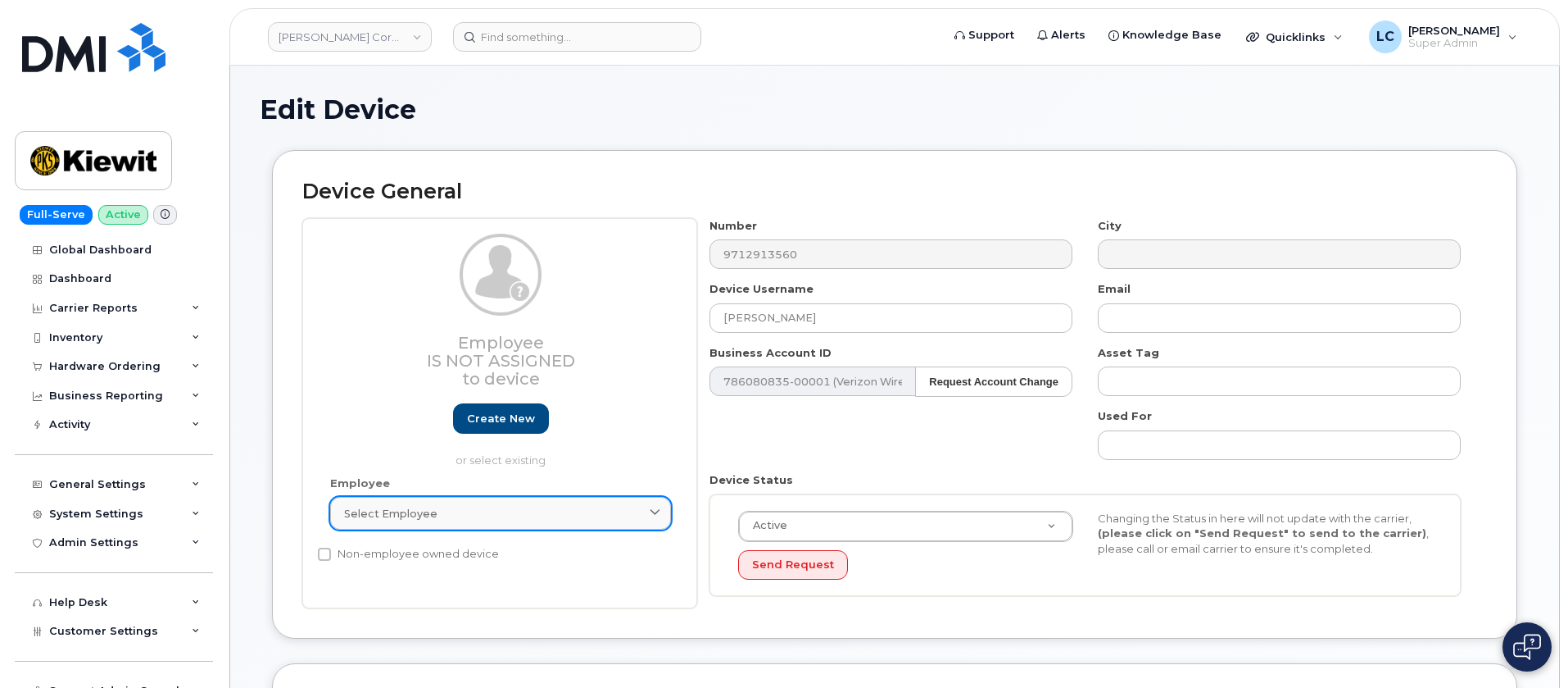
click at [616, 514] on div "Select employee" at bounding box center [501, 513] width 313 height 15
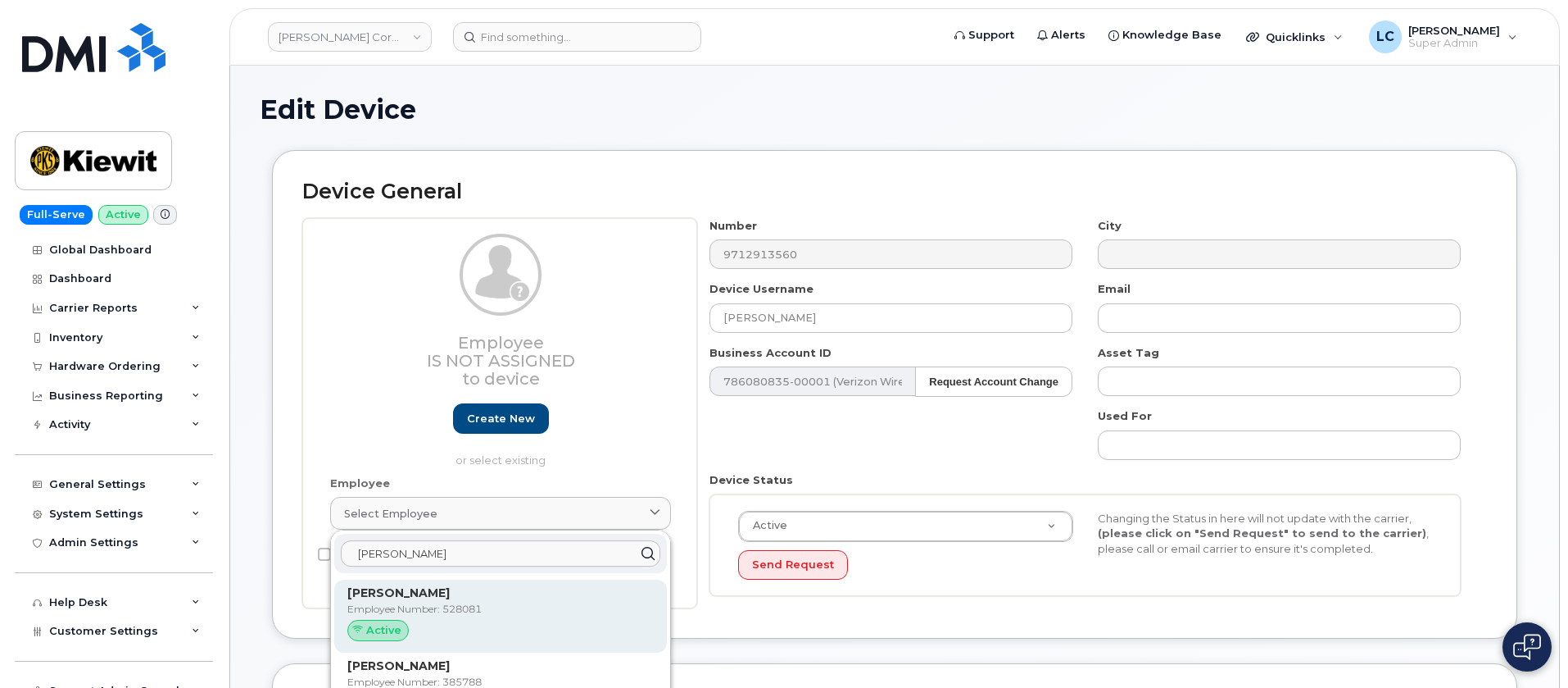
type input "Alexander Schu"
click at [547, 607] on p "Employee Number: 528081" at bounding box center [500, 609] width 306 height 15
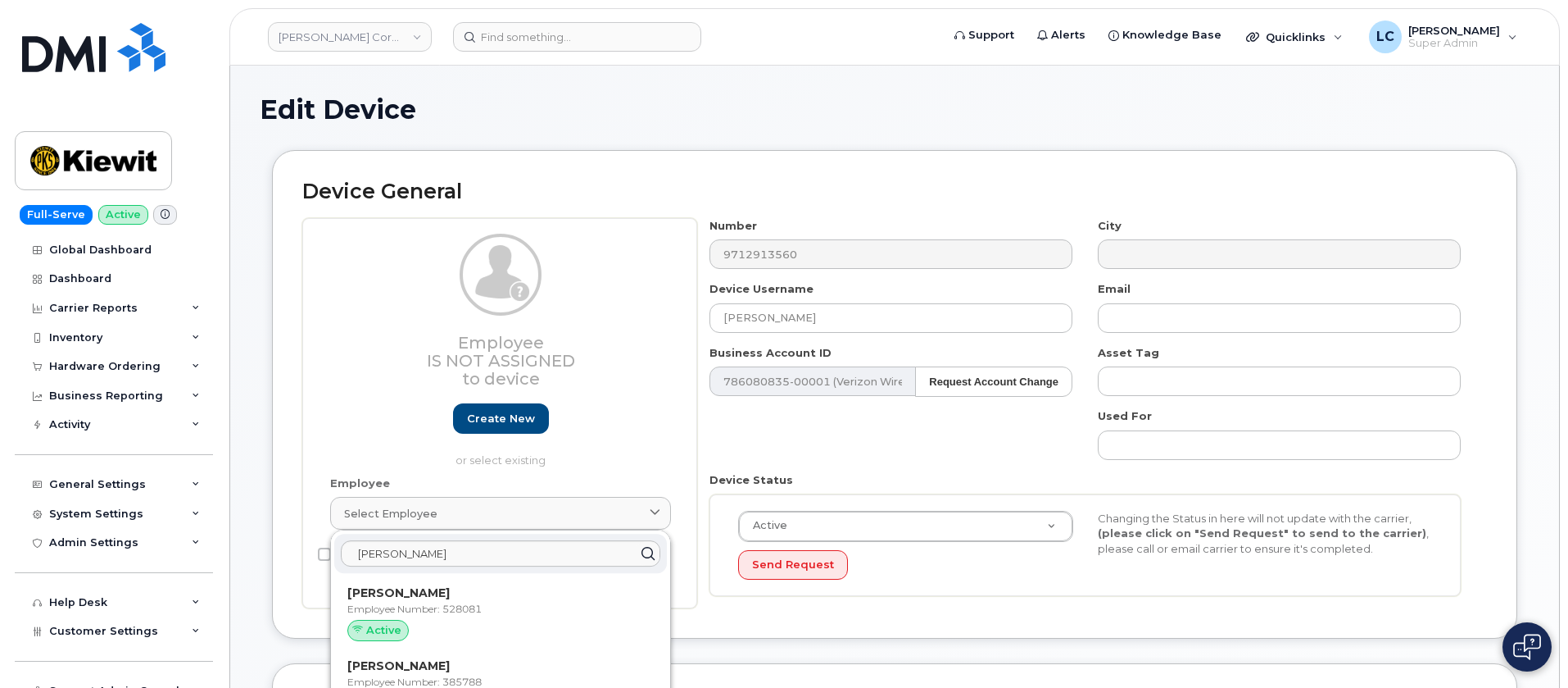
type input "528081"
type input "Alexander Schultz"
type input "alexander.schultz@kiewit.com"
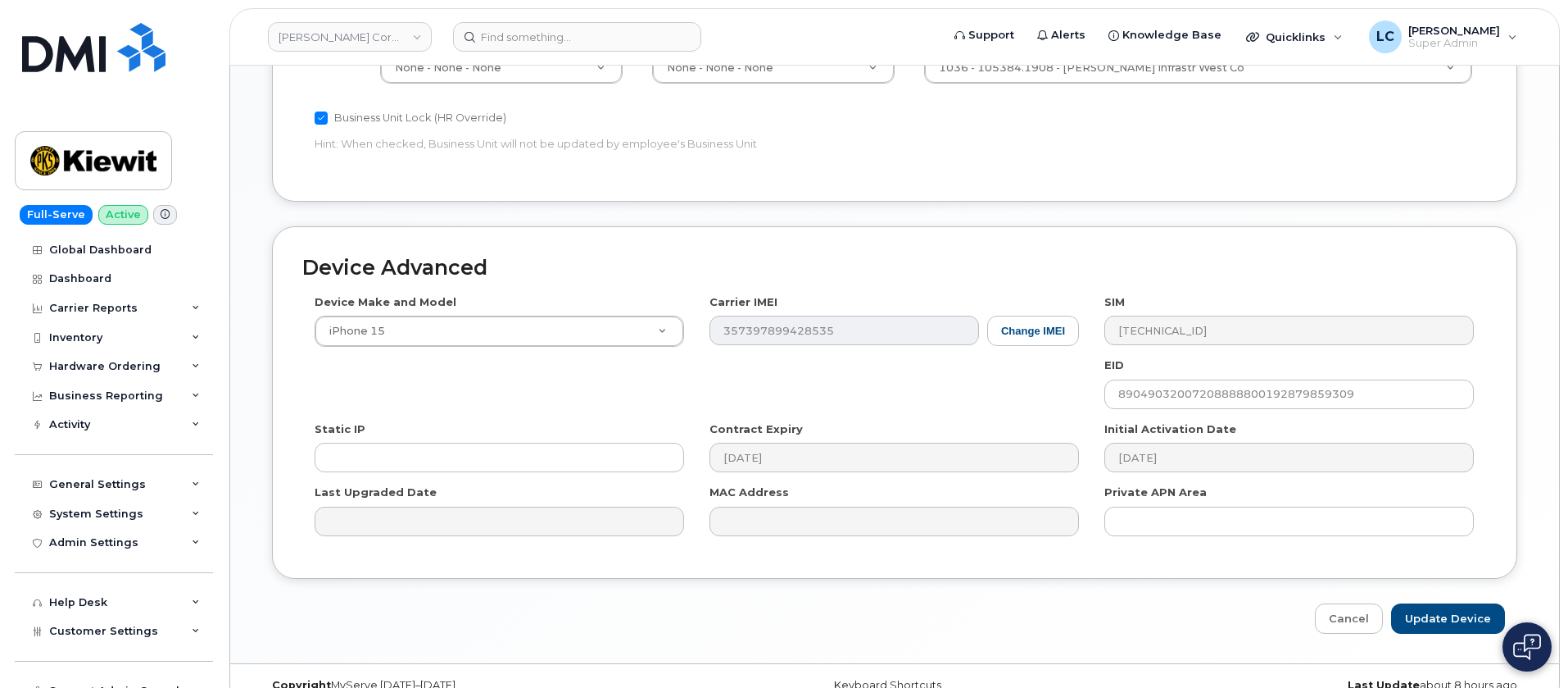
scroll to position [961, 0]
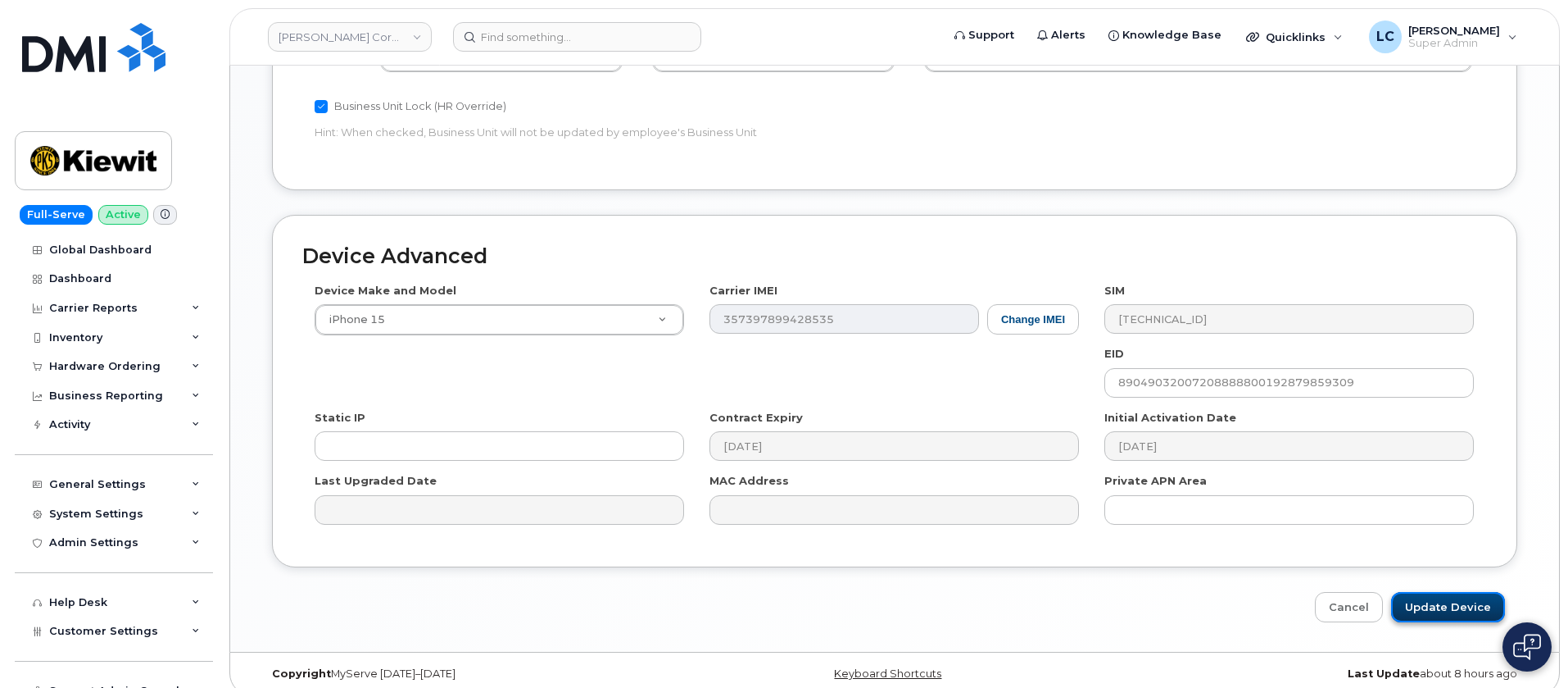
click at [1459, 603] on input "Update Device" at bounding box center [1448, 606] width 114 height 30
type input "Saving..."
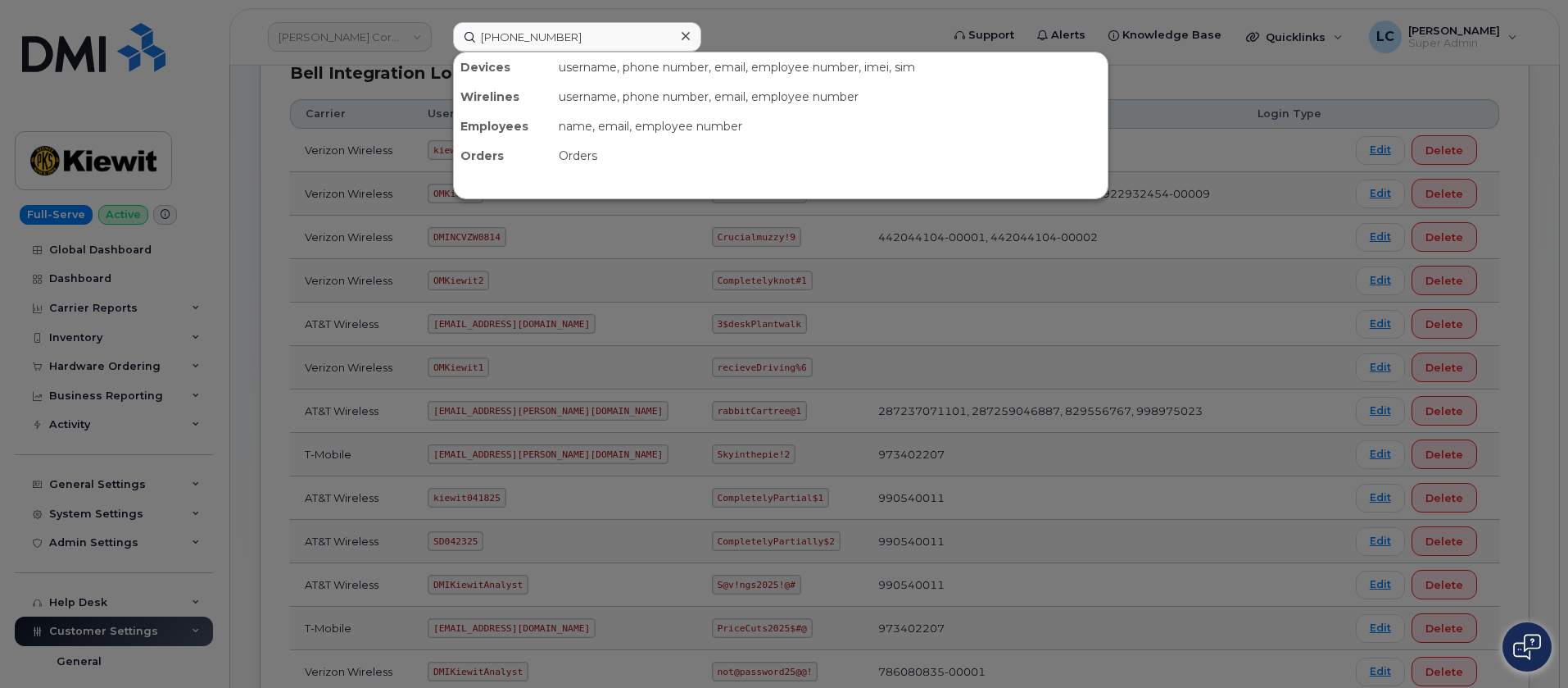
scroll to position [444, 0]
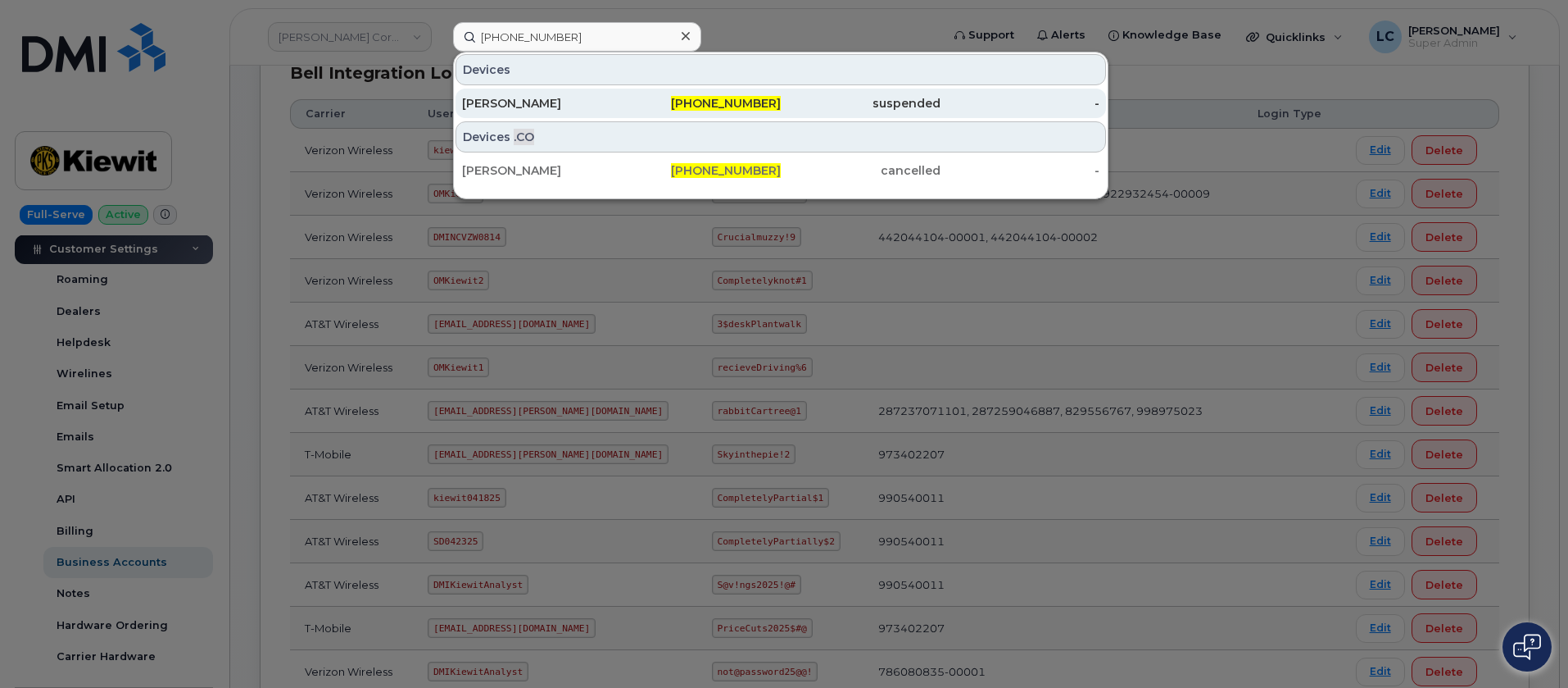
type input "[PHONE_NUMBER]"
click at [680, 101] on div "[PHONE_NUMBER]" at bounding box center [702, 103] width 159 height 16
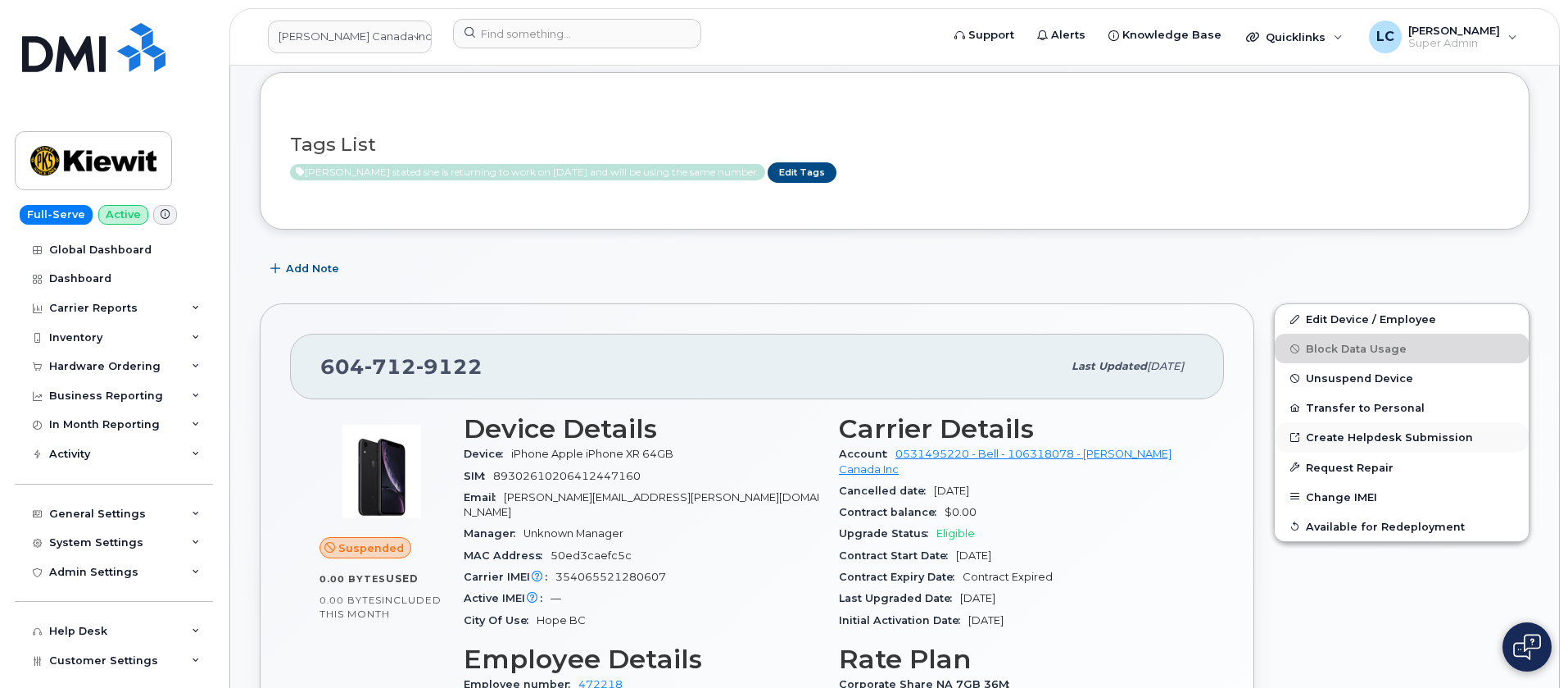
scroll to position [246, 0]
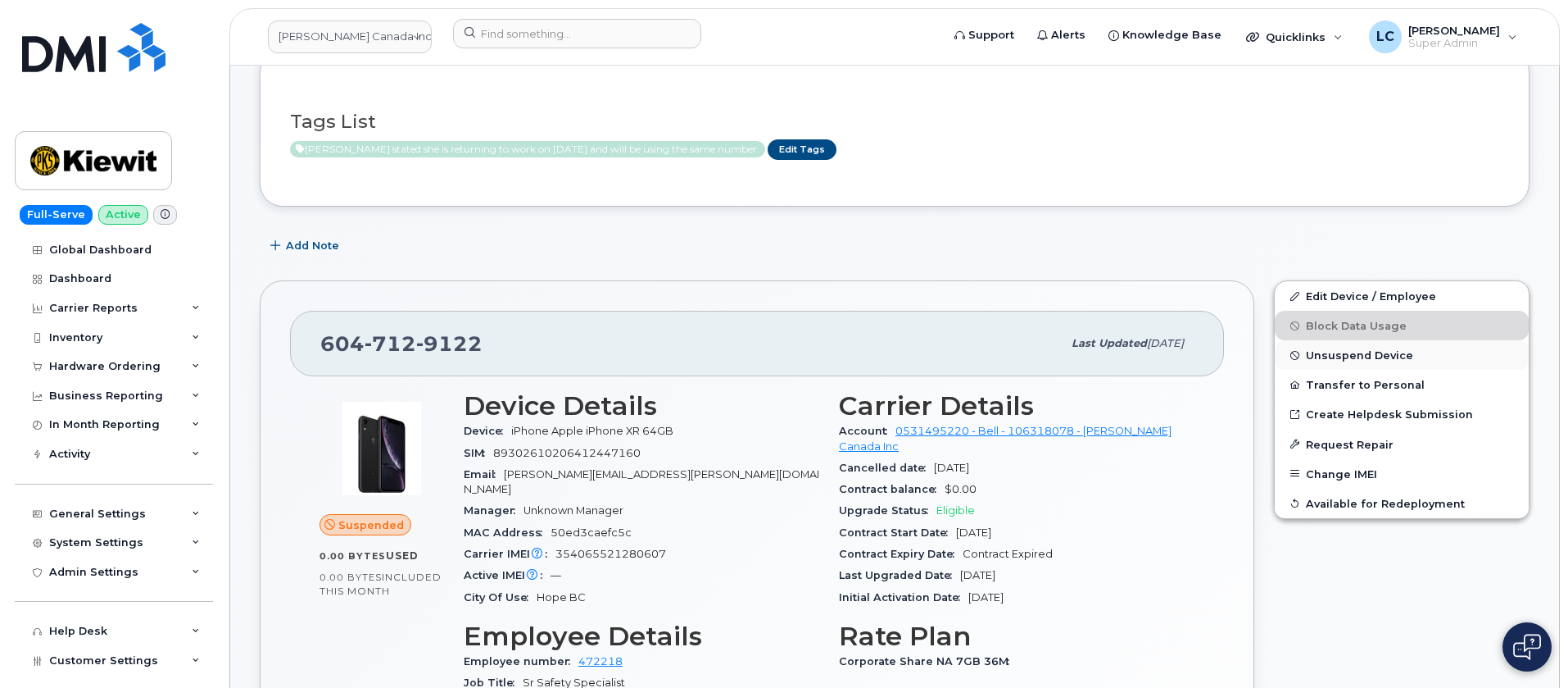
click at [1364, 358] on span "Unsuspend Device" at bounding box center [1360, 354] width 108 height 12
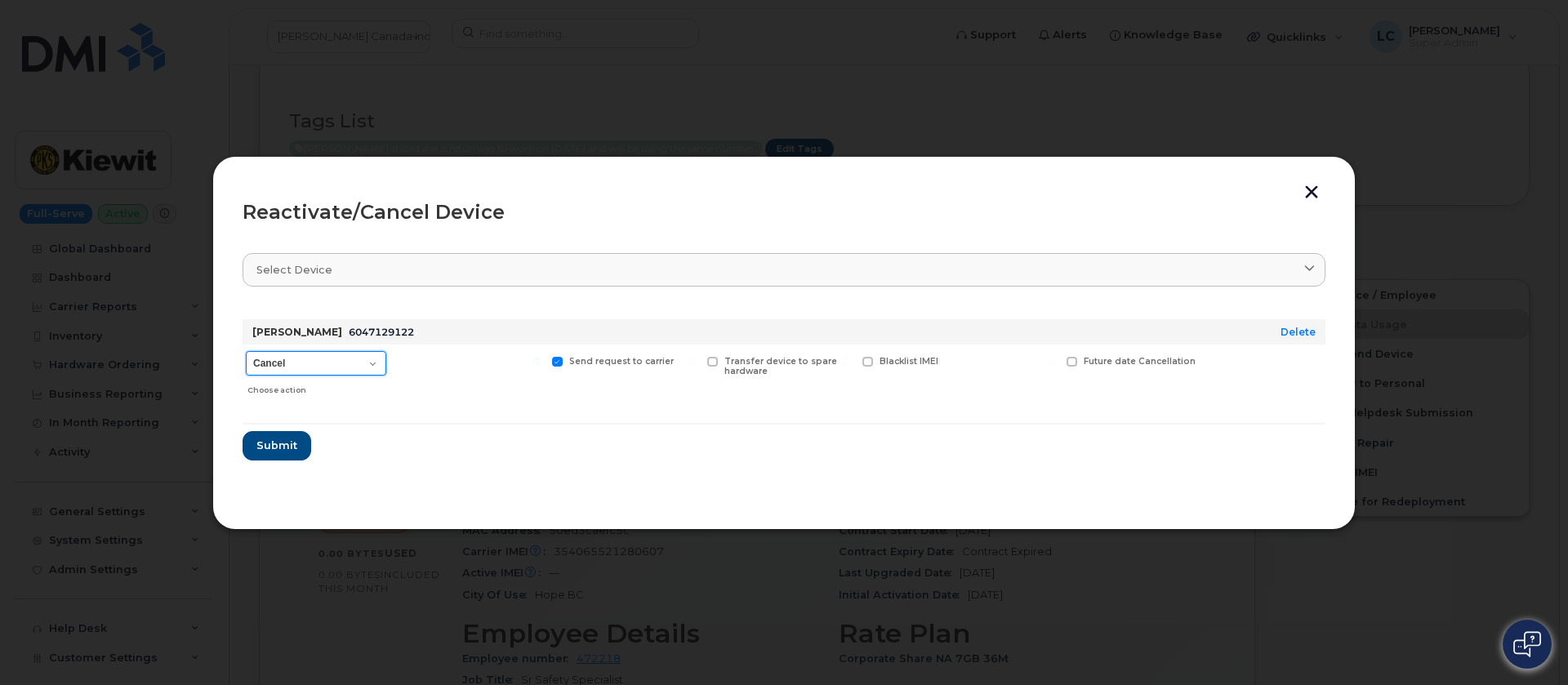
click at [350, 353] on select "Cancel Suspend - Extend Suspension Reactivate" at bounding box center [316, 363] width 141 height 24
select select "[object Object]"
click at [246, 351] on select "Cancel Suspend - Extend Suspension Reactivate" at bounding box center [316, 363] width 141 height 24
click at [286, 444] on span "Submit" at bounding box center [276, 445] width 41 height 15
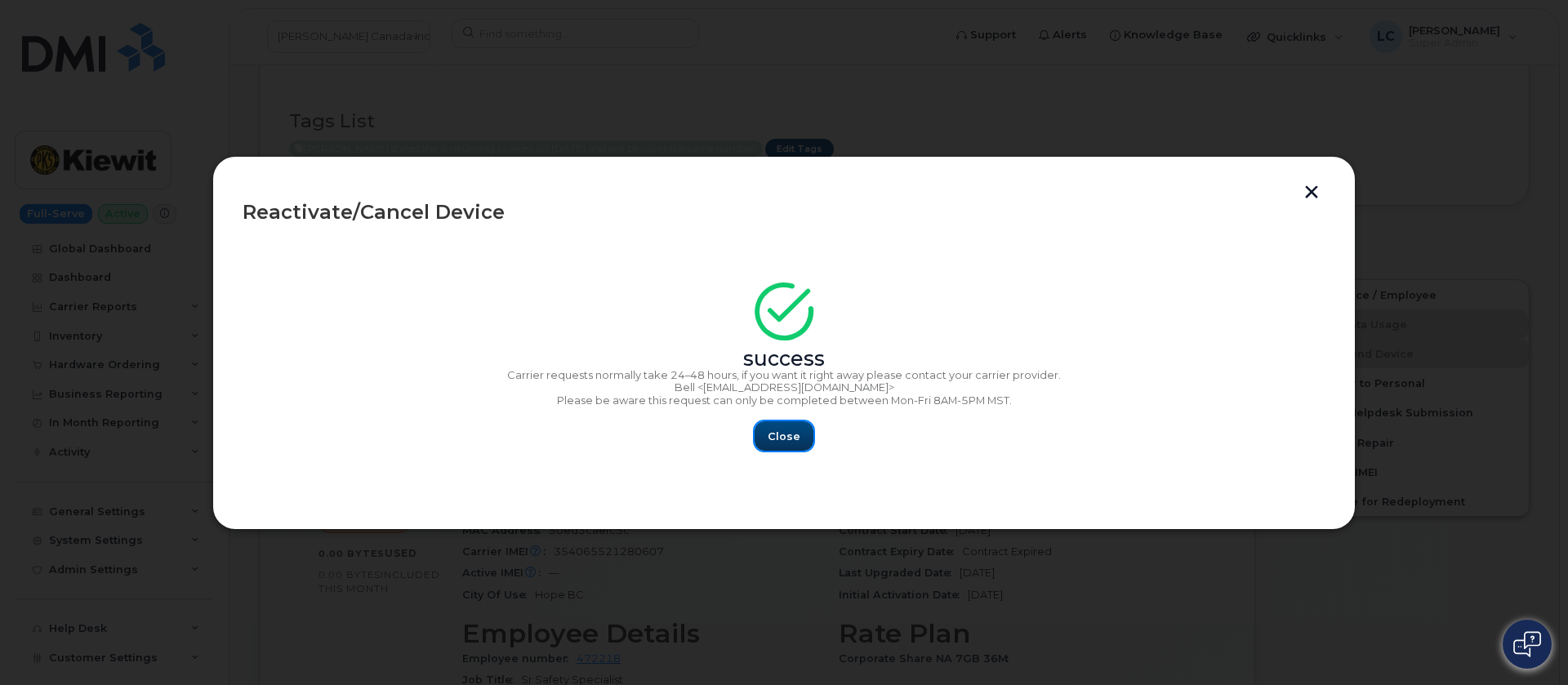
click at [771, 434] on span "Close" at bounding box center [784, 435] width 33 height 15
